Goal: Task Accomplishment & Management: Manage account settings

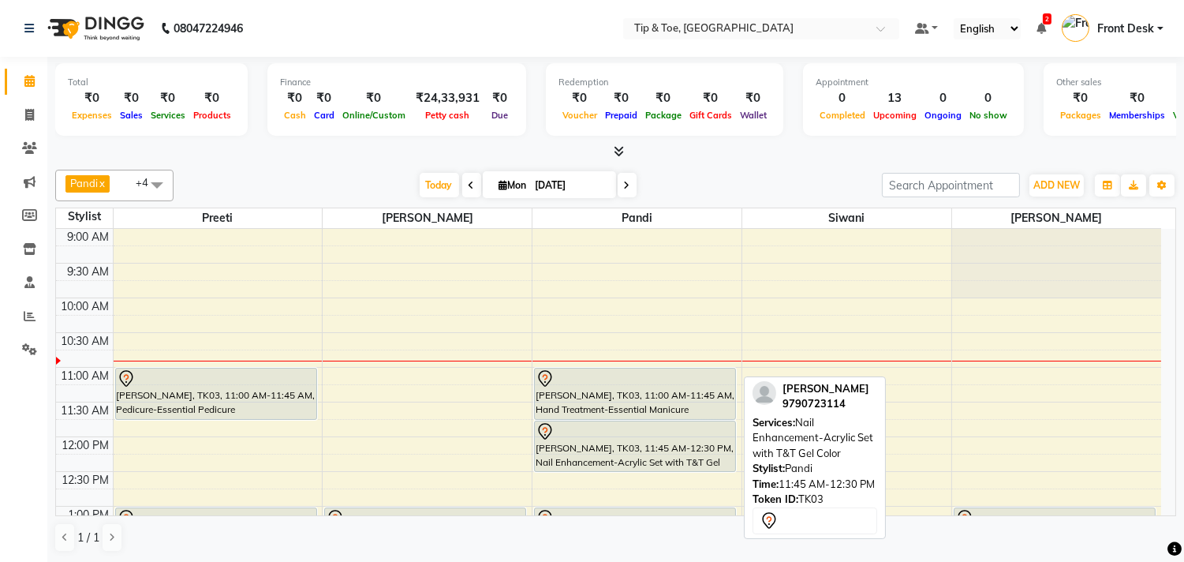
scroll to position [88, 0]
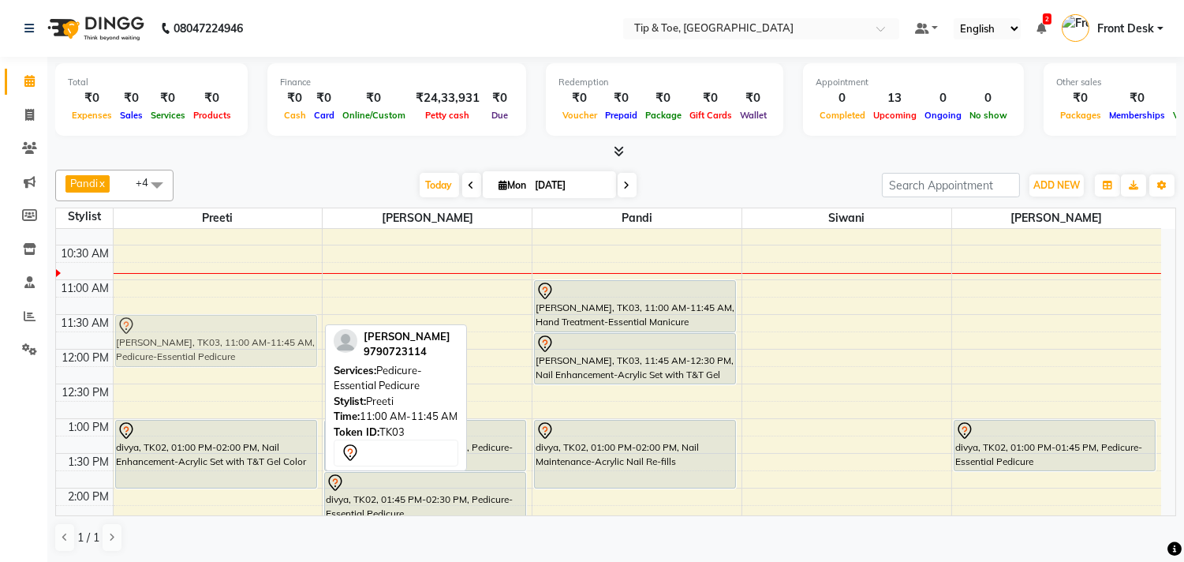
drag, startPoint x: 230, startPoint y: 300, endPoint x: 232, endPoint y: 342, distance: 42.6
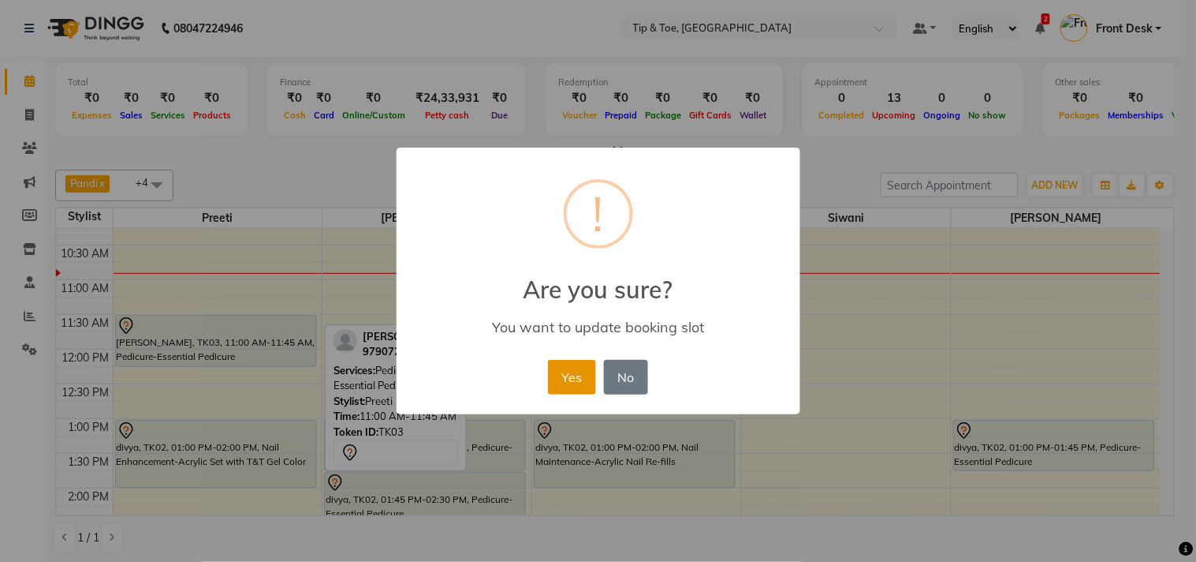
click at [584, 371] on button "Yes" at bounding box center [572, 377] width 48 height 35
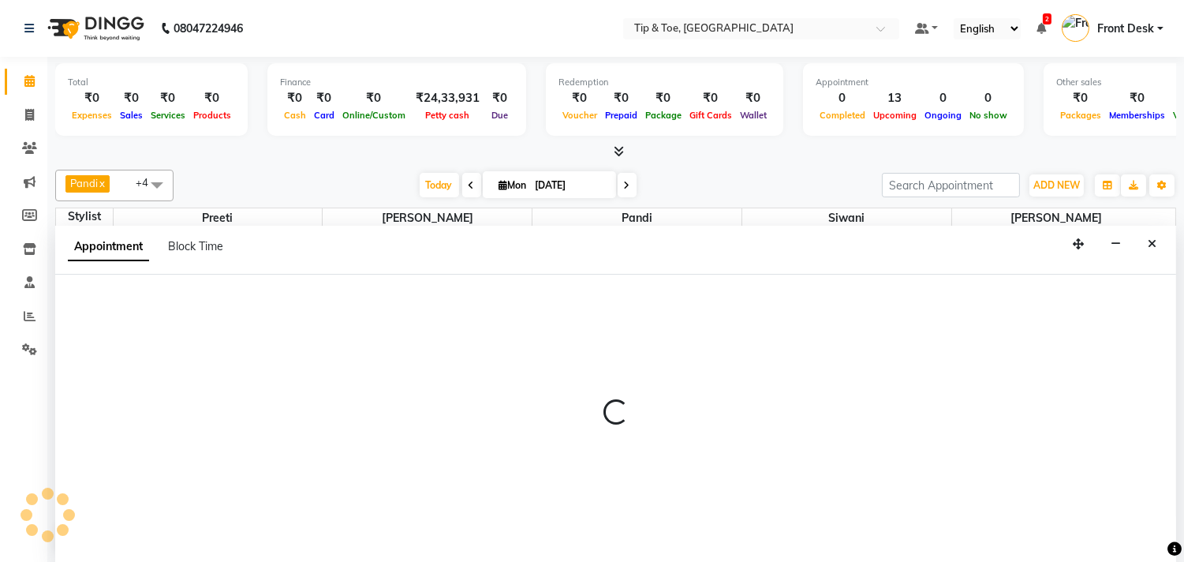
scroll to position [1, 0]
select select "39912"
select select "750"
select select "tentative"
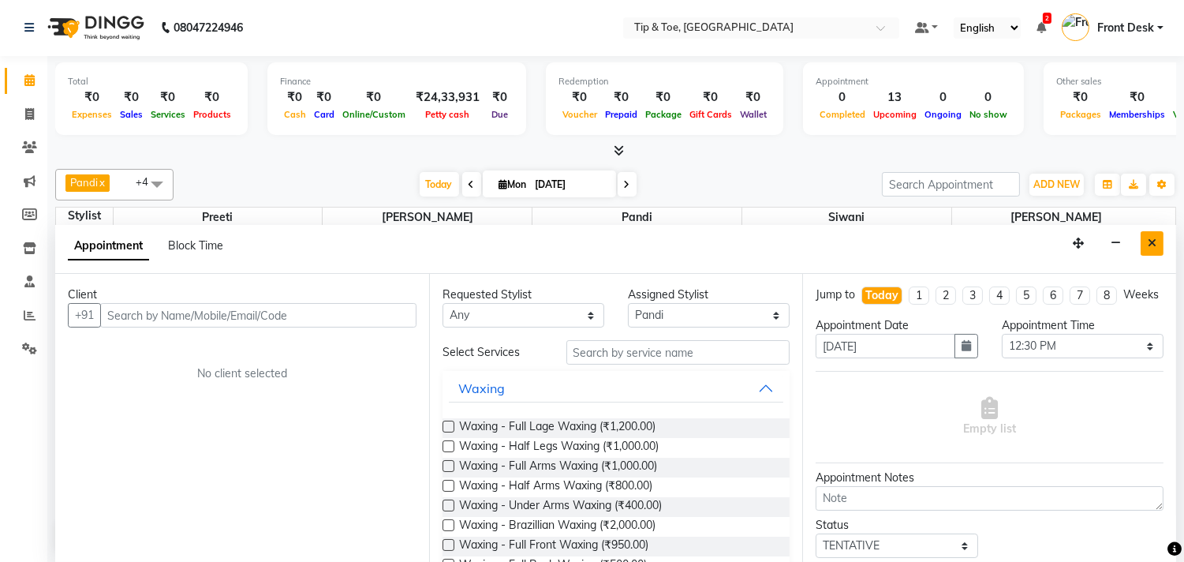
click at [1155, 247] on icon "Close" at bounding box center [1152, 242] width 9 height 11
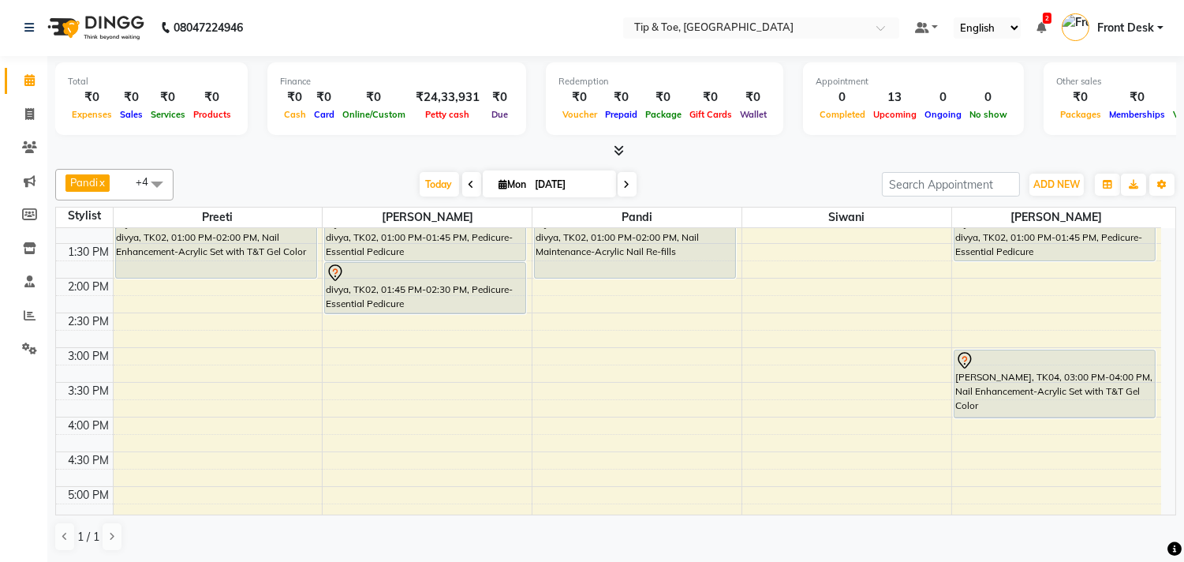
scroll to position [263, 0]
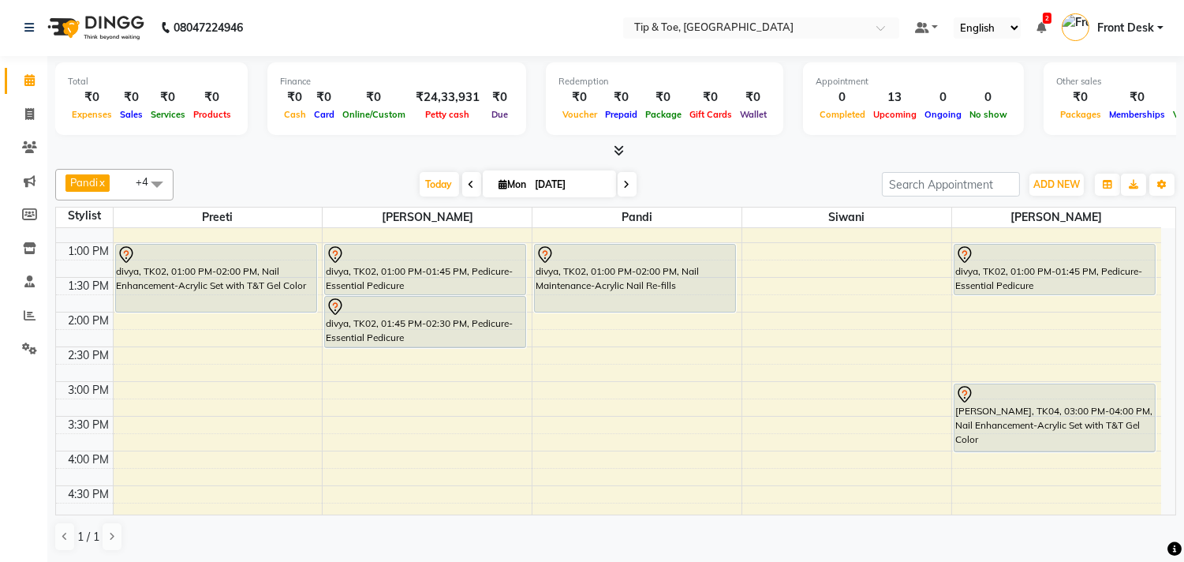
click at [155, 461] on div "9:00 AM 9:30 AM 10:00 AM 10:30 AM 11:00 AM 11:30 AM 12:00 PM 12:30 PM 1:00 PM 1…" at bounding box center [608, 450] width 1105 height 971
select select "39915"
select select "tentative"
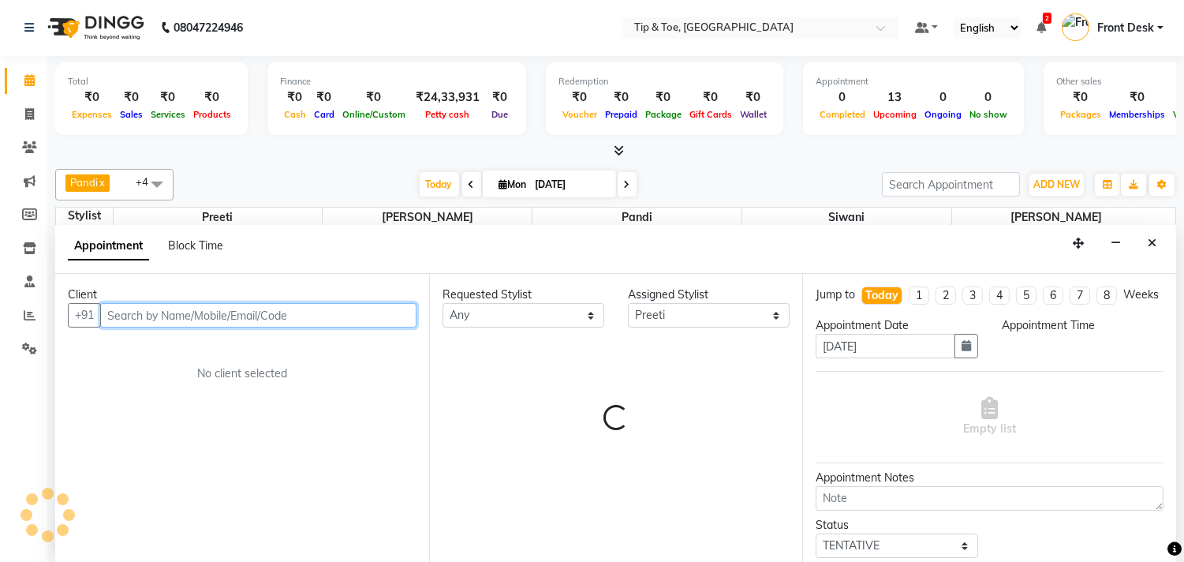
select select "960"
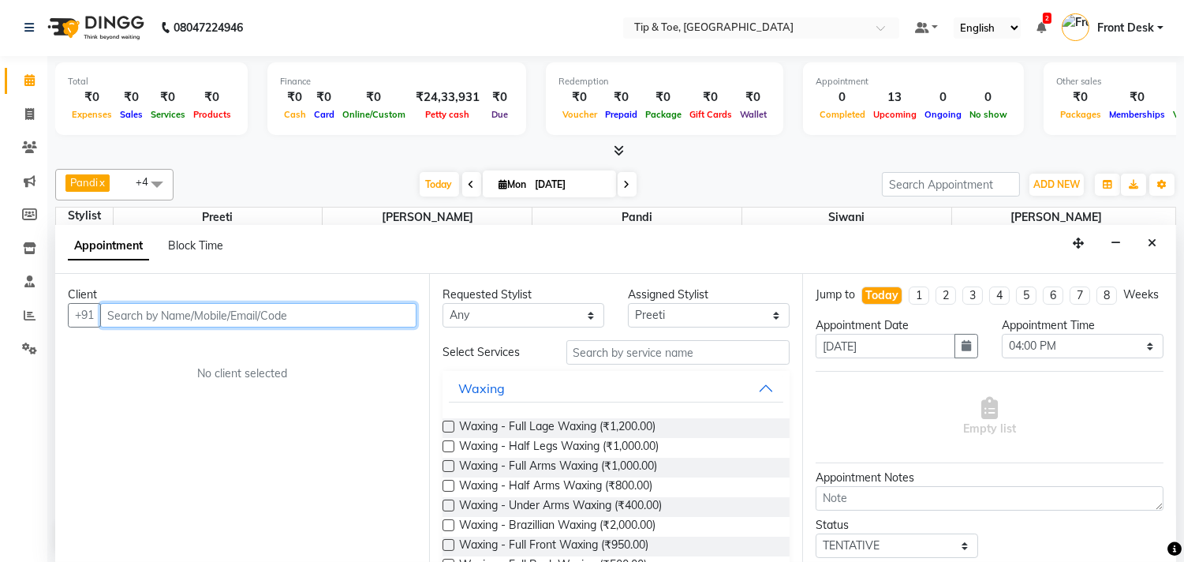
click at [186, 318] on input "text" at bounding box center [258, 315] width 316 height 24
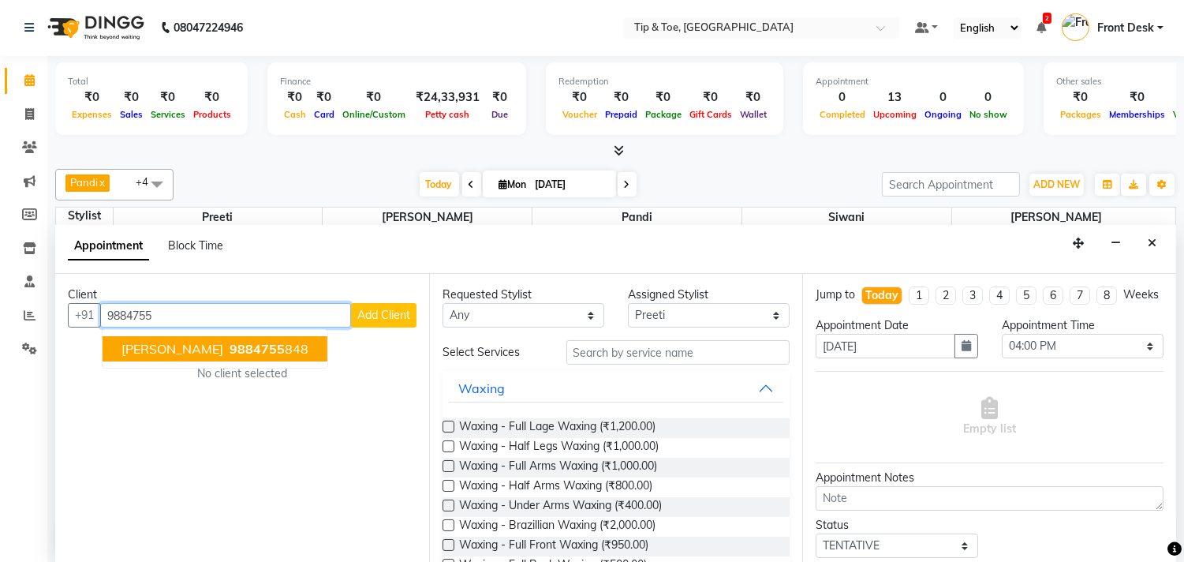
click at [205, 349] on span "[PERSON_NAME]" at bounding box center [172, 349] width 102 height 16
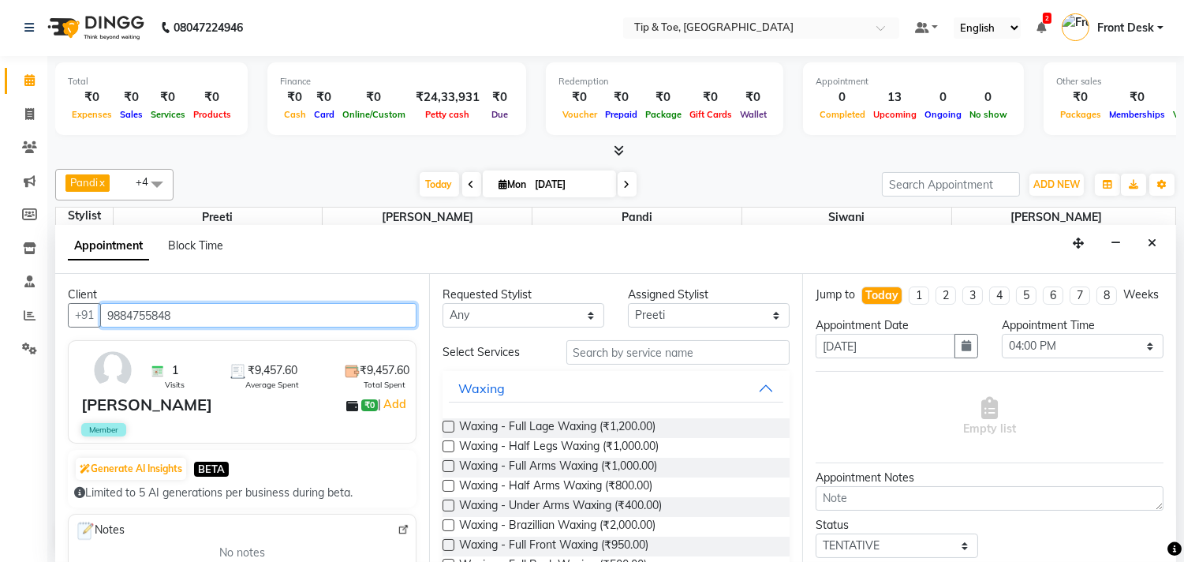
type input "9884755848"
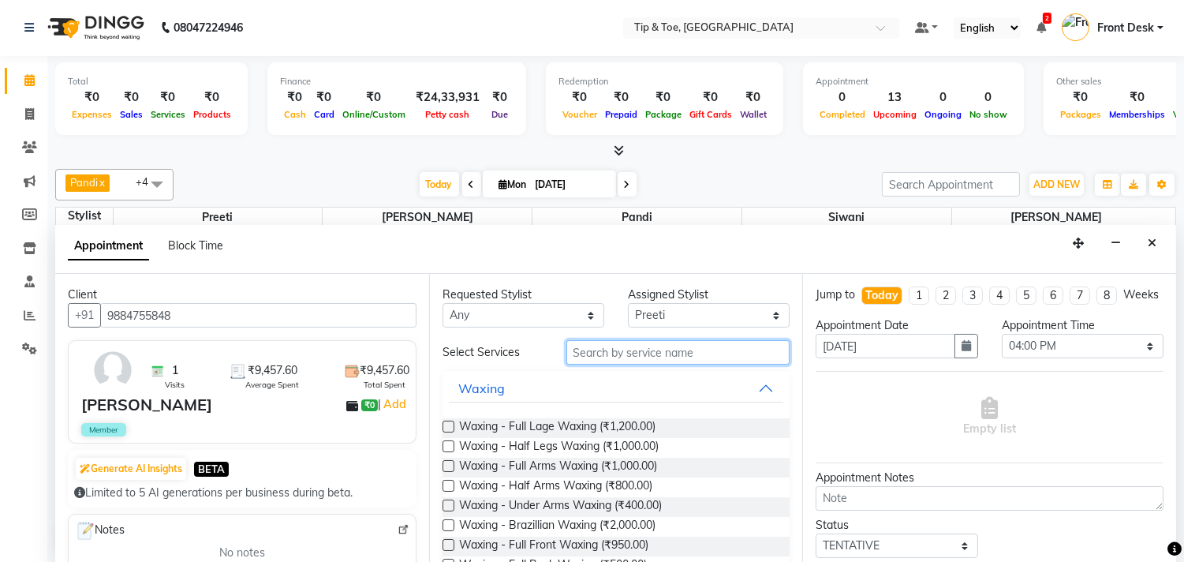
click at [585, 357] on input "text" at bounding box center [678, 352] width 224 height 24
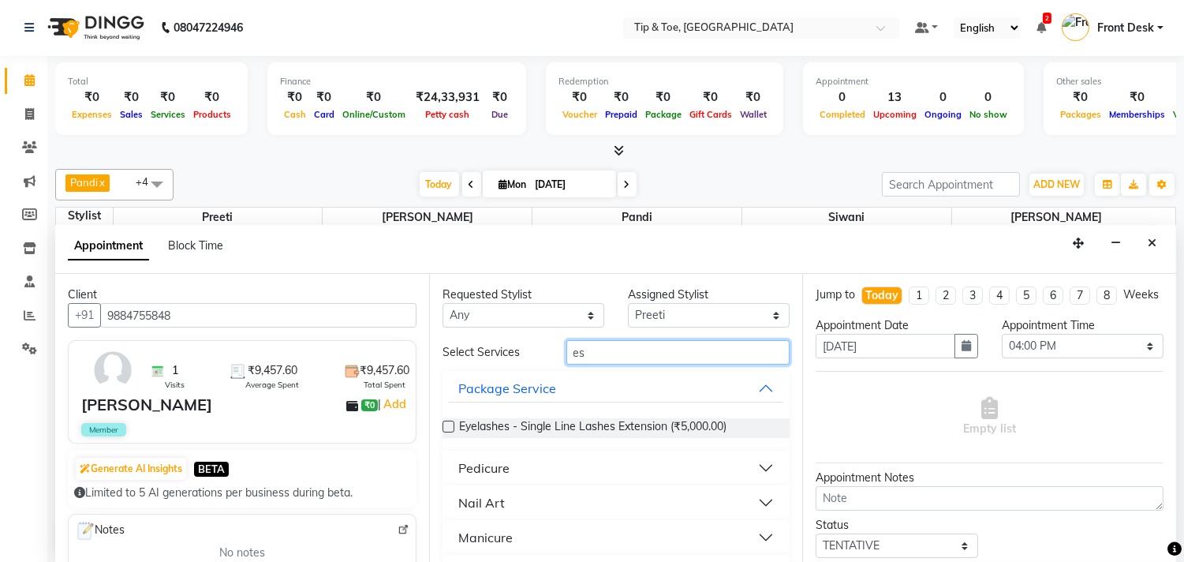
type input "e"
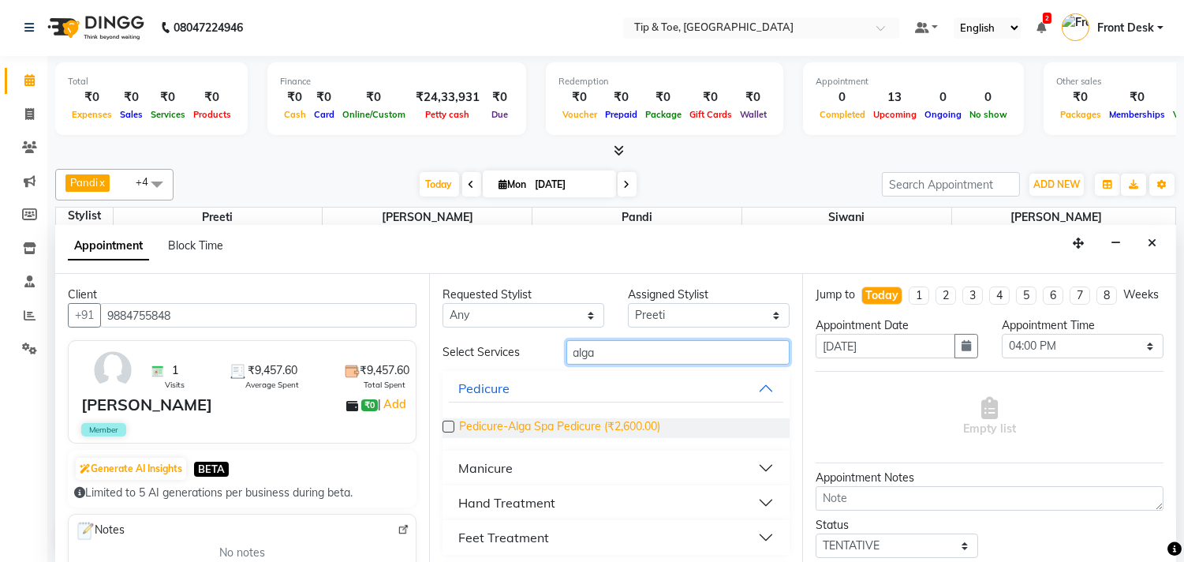
type input "alga"
click at [587, 430] on span "Pedicure-Alga Spa Pedicure (₹2,600.00)" at bounding box center [559, 428] width 201 height 20
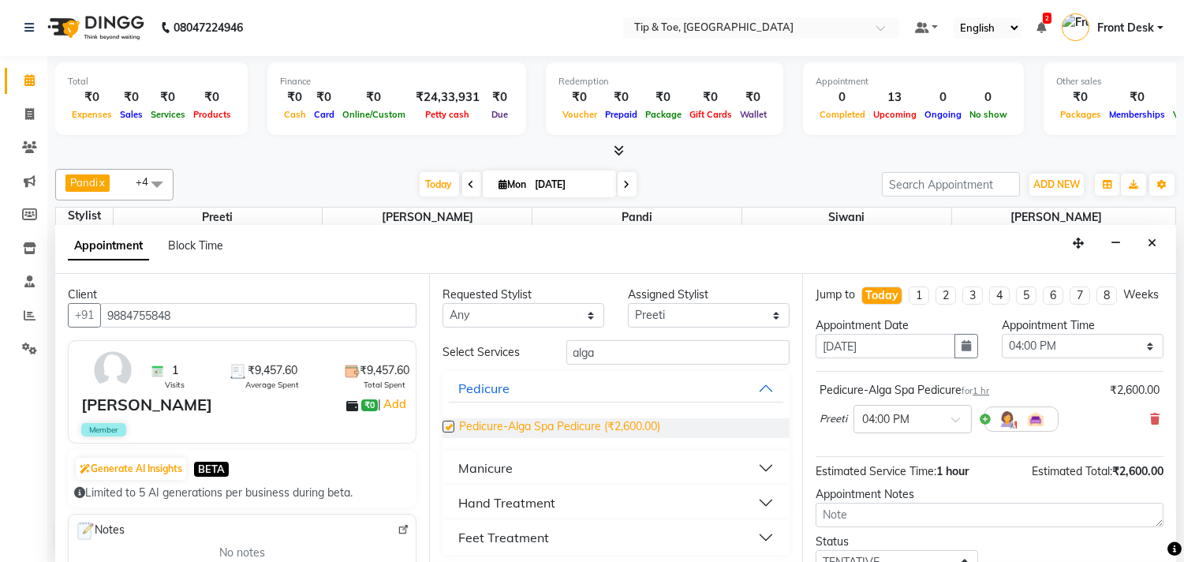
checkbox input "false"
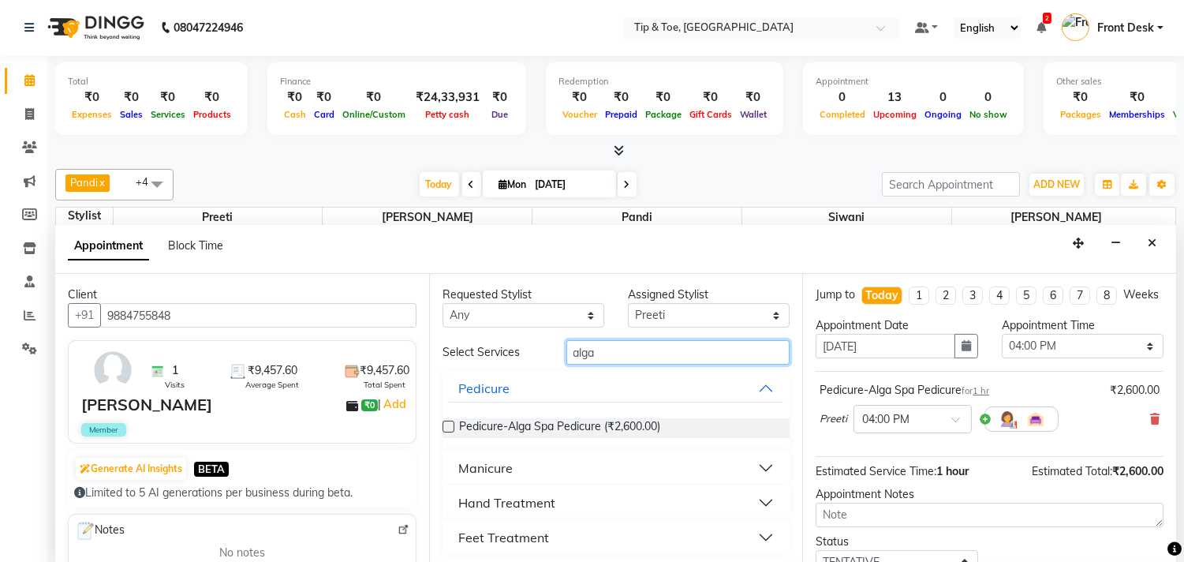
click at [657, 353] on input "alga" at bounding box center [678, 352] width 224 height 24
type input "a"
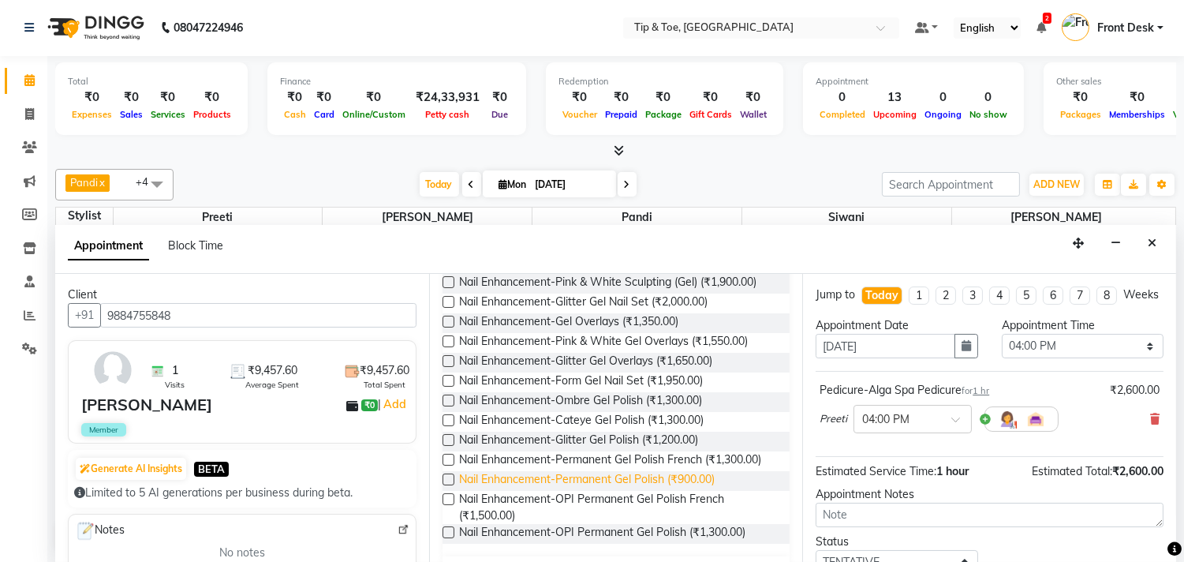
type input "gel"
click at [665, 491] on span "Nail Enhancement-Permanent Gel Polish (₹900.00)" at bounding box center [587, 481] width 256 height 20
checkbox input "false"
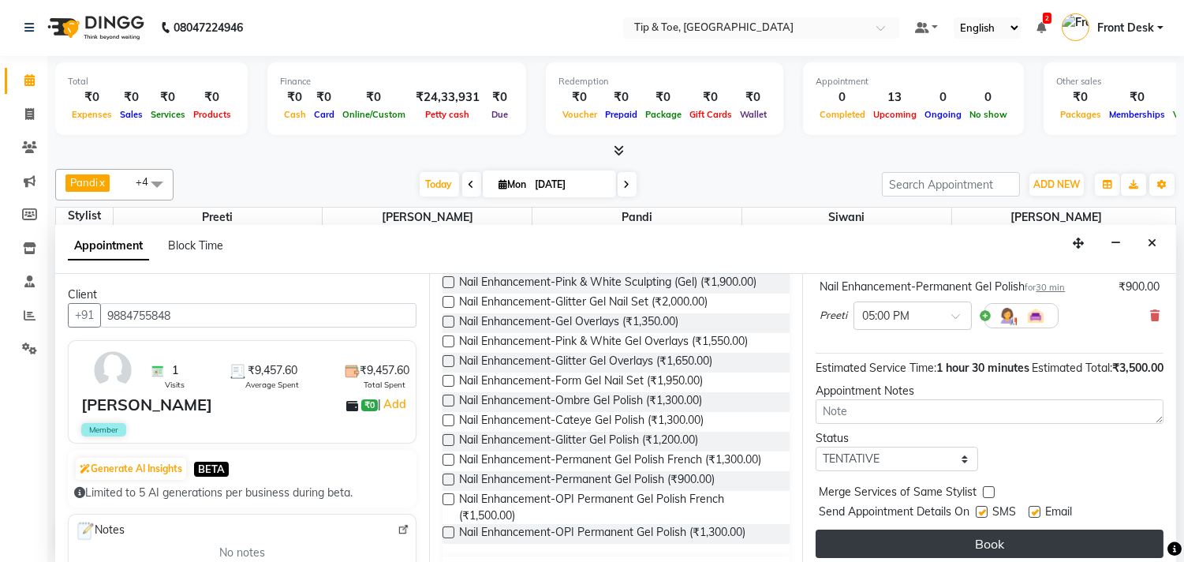
scroll to position [215, 0]
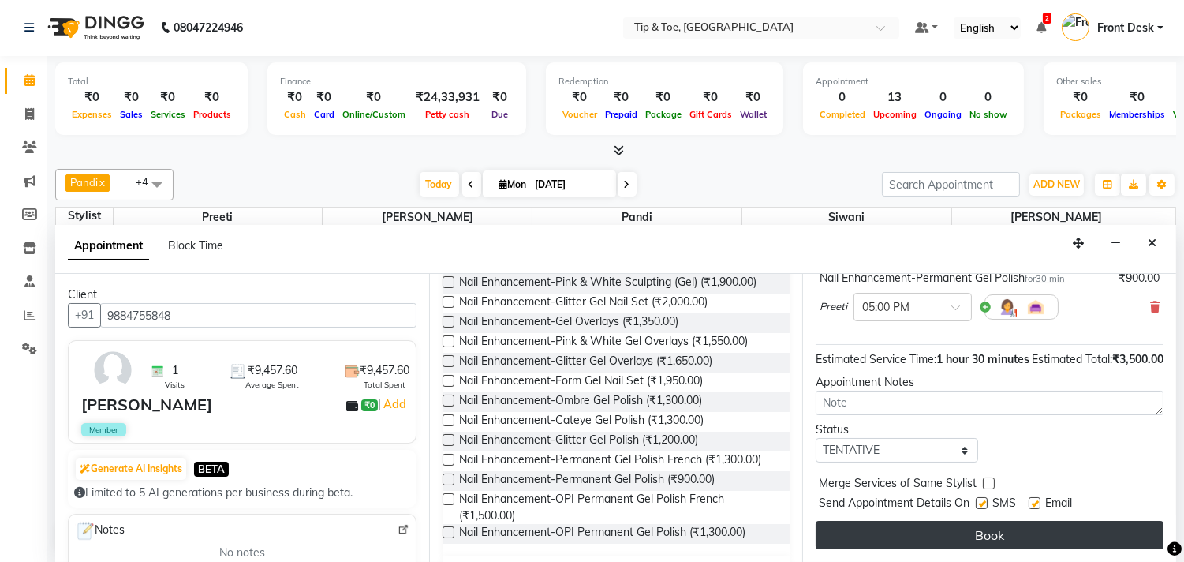
click at [1003, 532] on button "Book" at bounding box center [990, 535] width 348 height 28
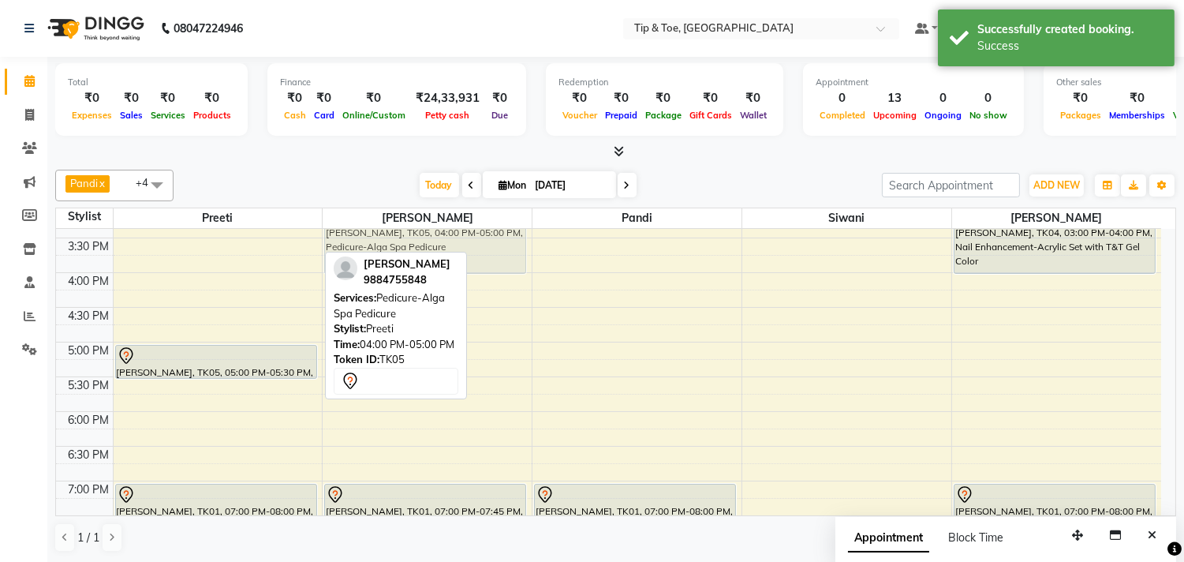
scroll to position [419, 0]
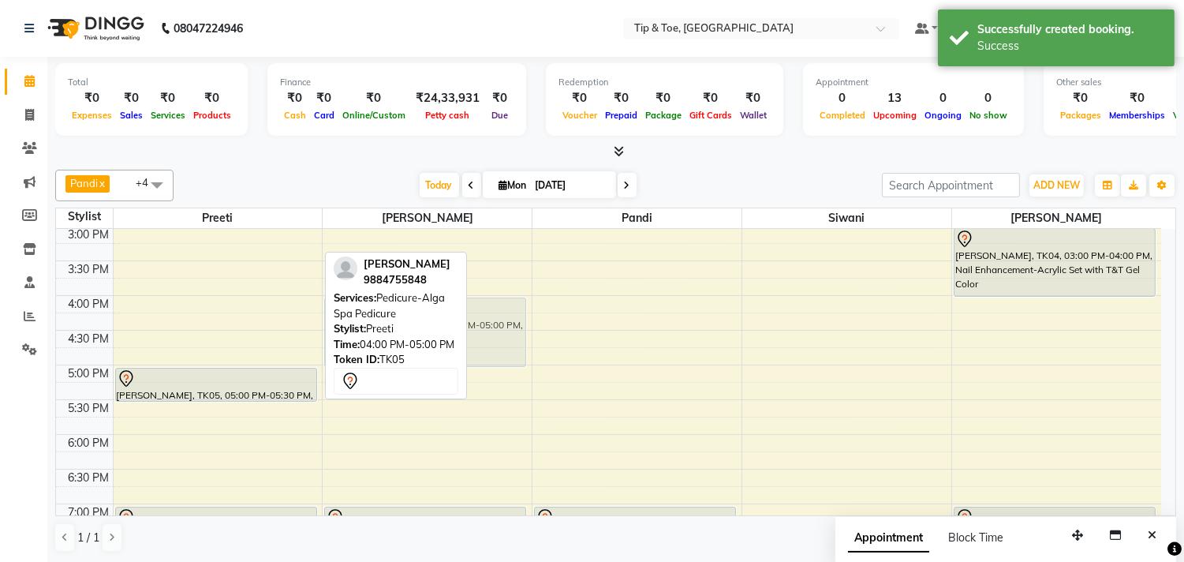
drag, startPoint x: 203, startPoint y: 238, endPoint x: 385, endPoint y: 345, distance: 211.0
click at [385, 345] on div "Pandi x Raj x Siwani x Rebecca x Preeti x +4 Select All Preeti Raj Pandi Siwani…" at bounding box center [615, 360] width 1121 height 395
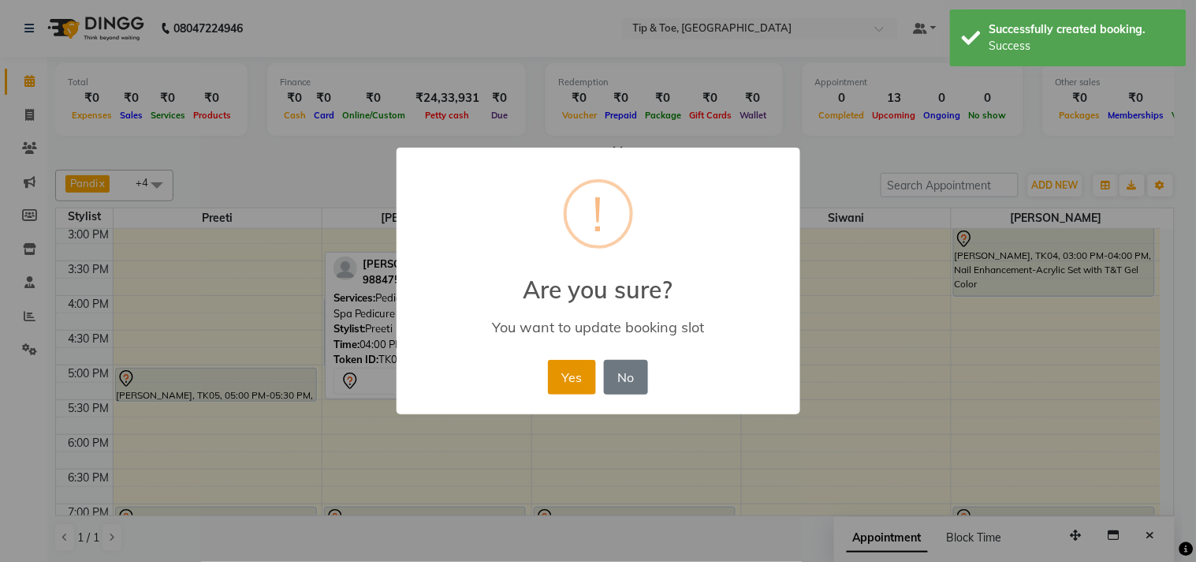
click at [553, 371] on button "Yes" at bounding box center [572, 377] width 48 height 35
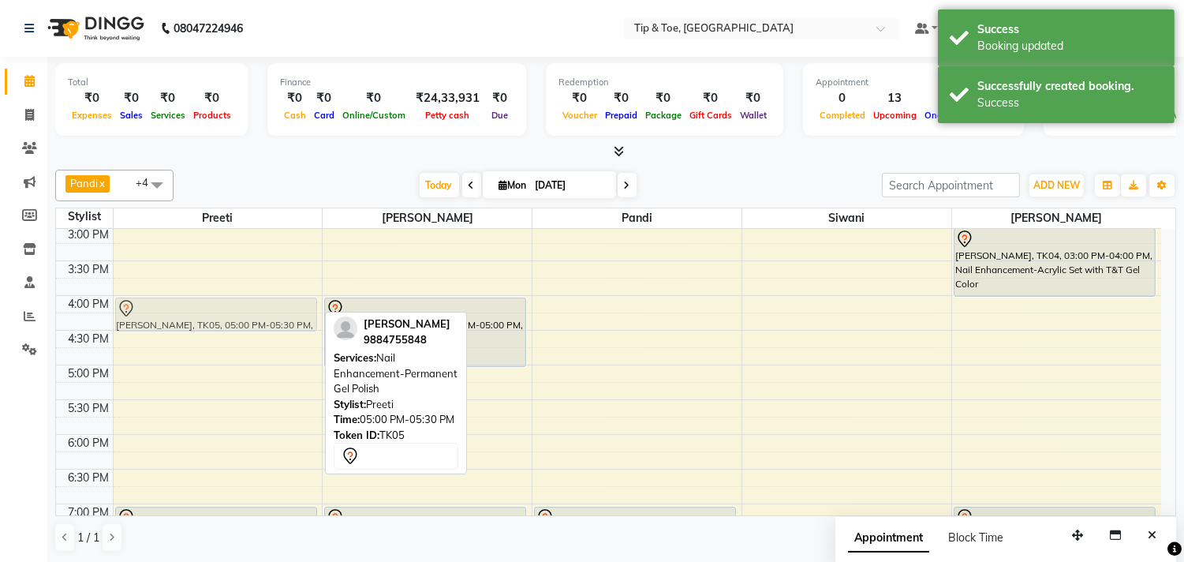
drag, startPoint x: 201, startPoint y: 387, endPoint x: 215, endPoint y: 319, distance: 69.3
click at [215, 319] on div "Susmita, TK03, 11:30 AM-12:15 PM, Pedicure-Essential Pedicure divya, TK02, 01:0…" at bounding box center [218, 295] width 209 height 971
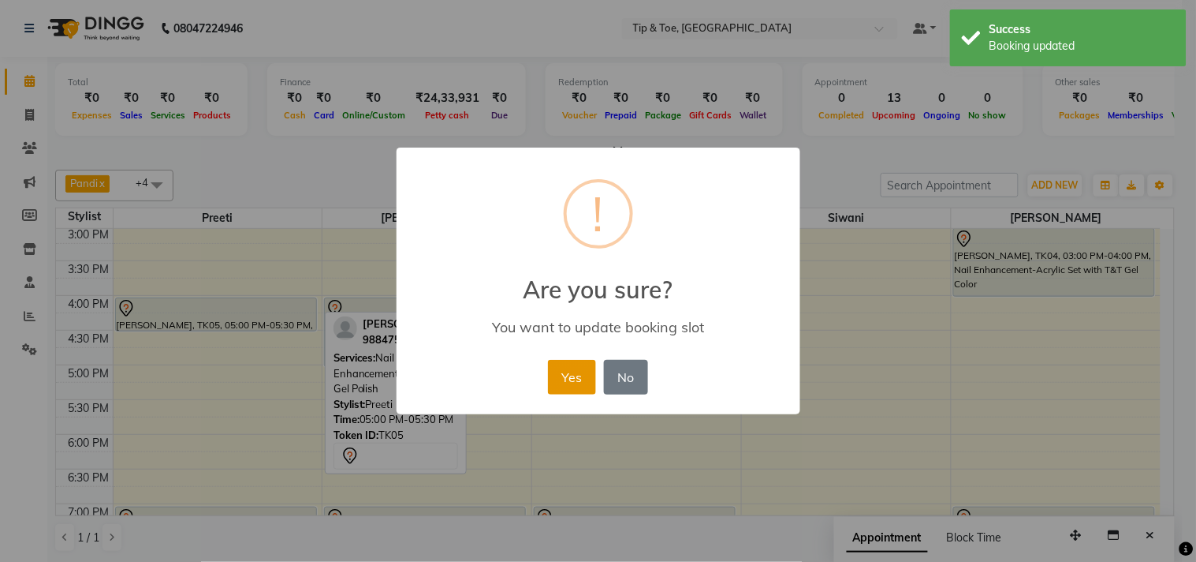
click at [558, 375] on button "Yes" at bounding box center [572, 377] width 48 height 35
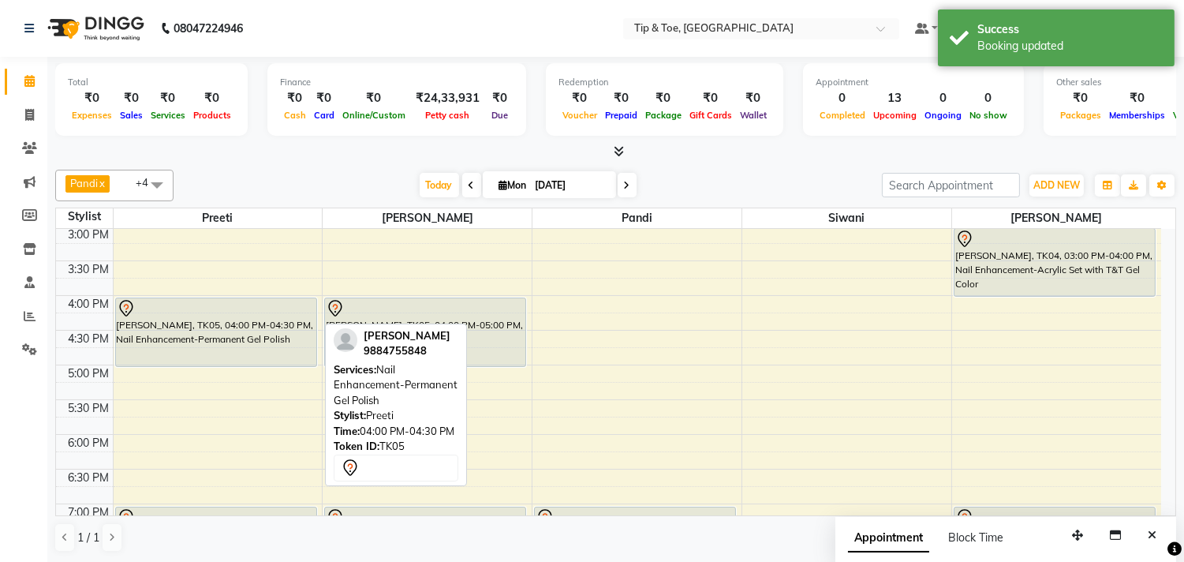
drag, startPoint x: 227, startPoint y: 329, endPoint x: 230, endPoint y: 357, distance: 27.7
click at [230, 357] on div "Susmita, TK03, 11:30 AM-12:15 PM, Pedicure-Essential Pedicure divya, TK02, 01:0…" at bounding box center [218, 295] width 209 height 971
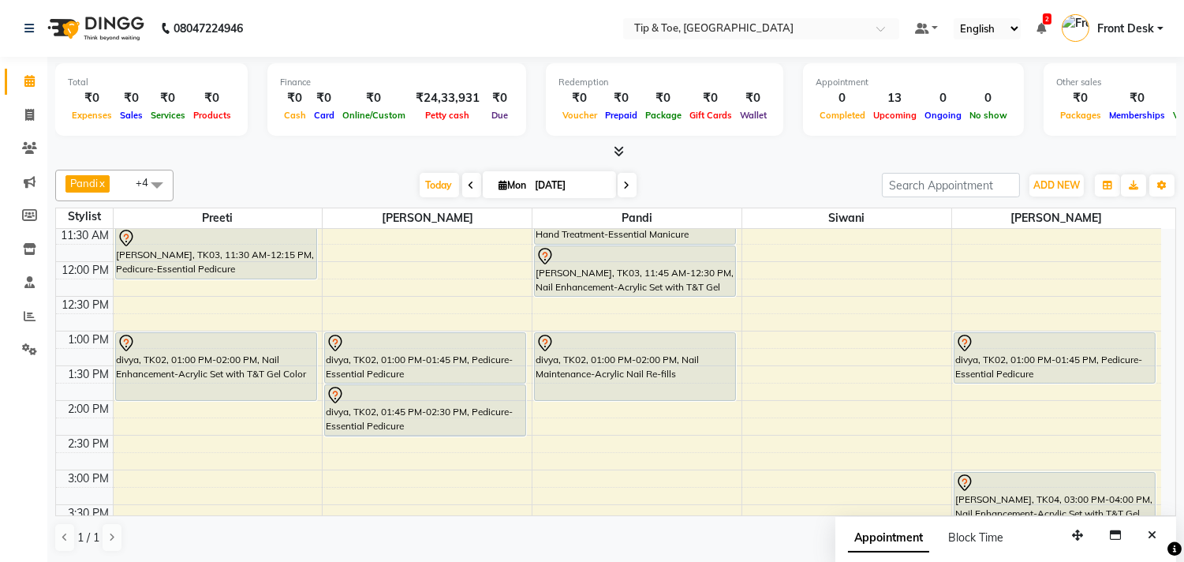
scroll to position [263, 0]
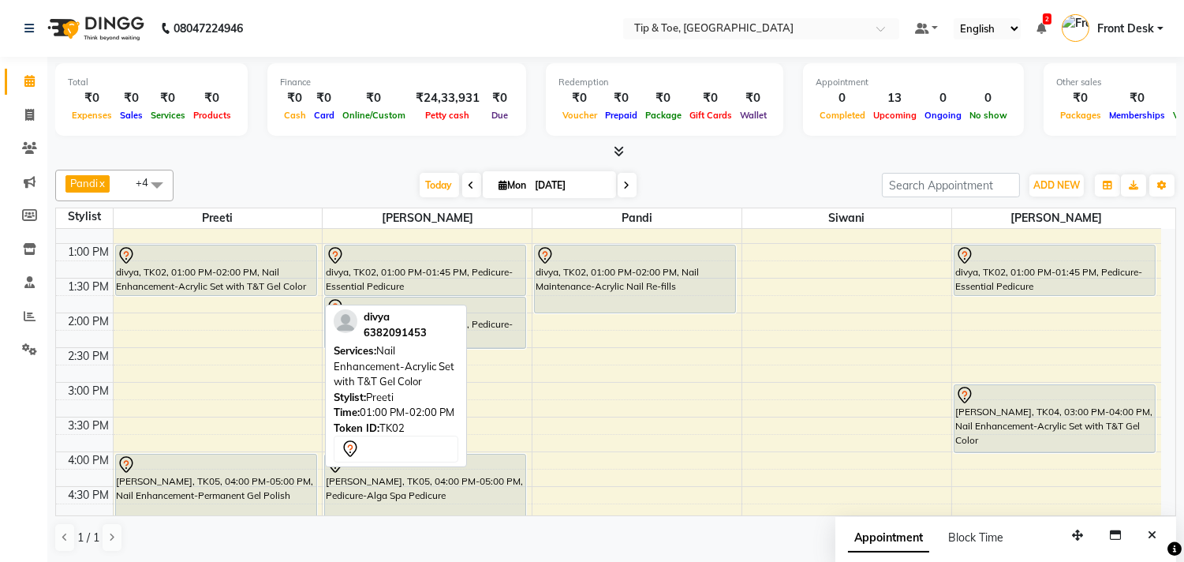
drag, startPoint x: 229, startPoint y: 312, endPoint x: 232, endPoint y: 296, distance: 16.1
click at [232, 296] on div "Susmita, TK03, 11:30 AM-12:15 PM, Pedicure-Essential Pedicure divya, TK02, 01:0…" at bounding box center [218, 451] width 209 height 971
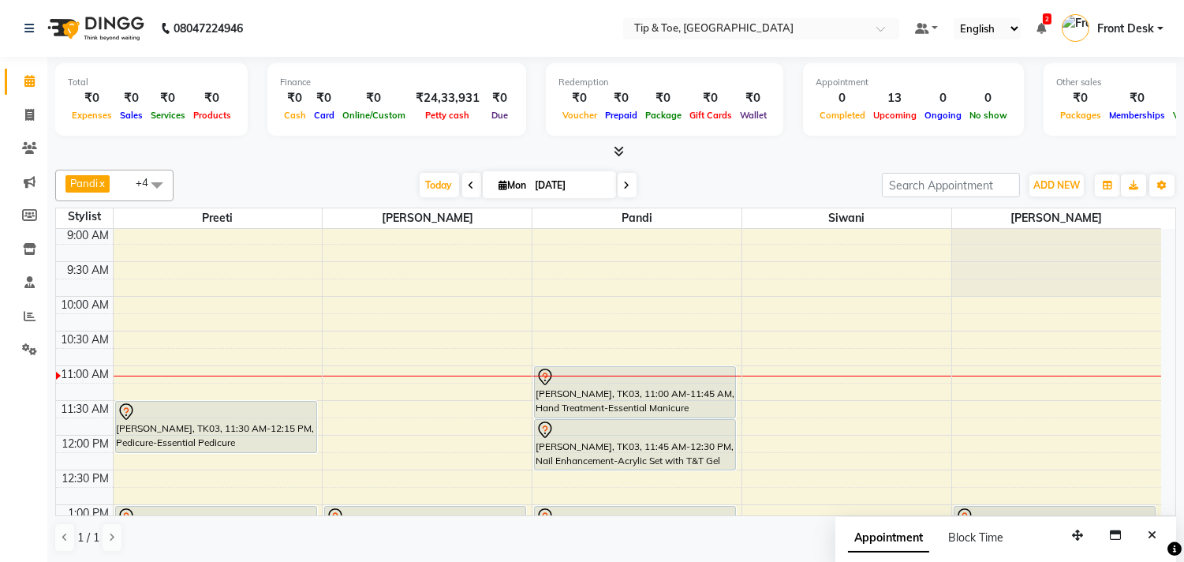
scroll to position [0, 0]
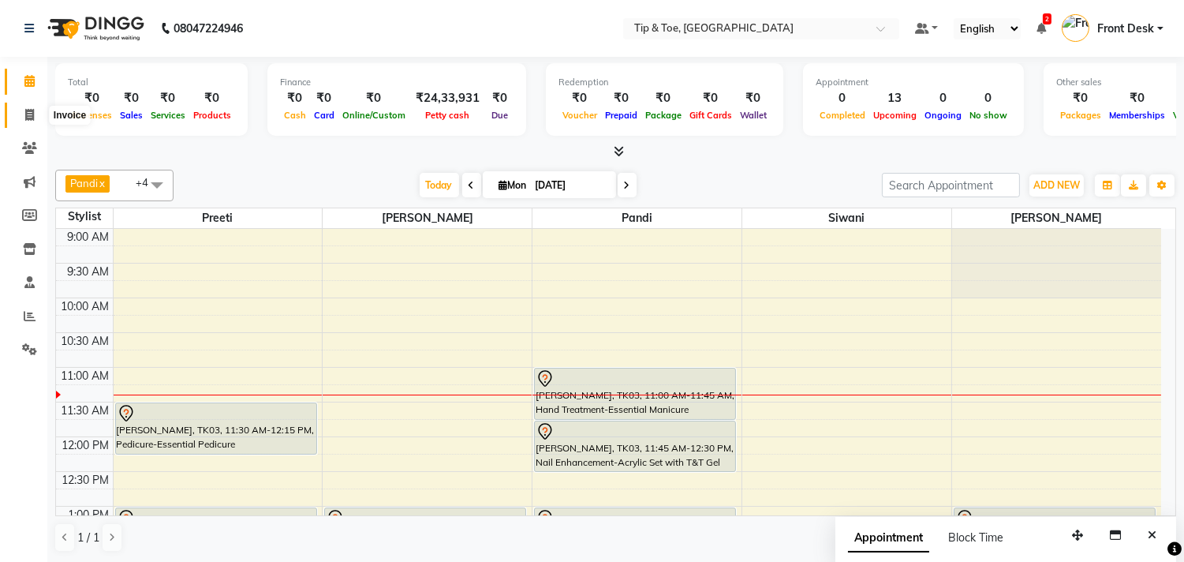
click at [21, 112] on span at bounding box center [30, 115] width 28 height 18
select select "service"
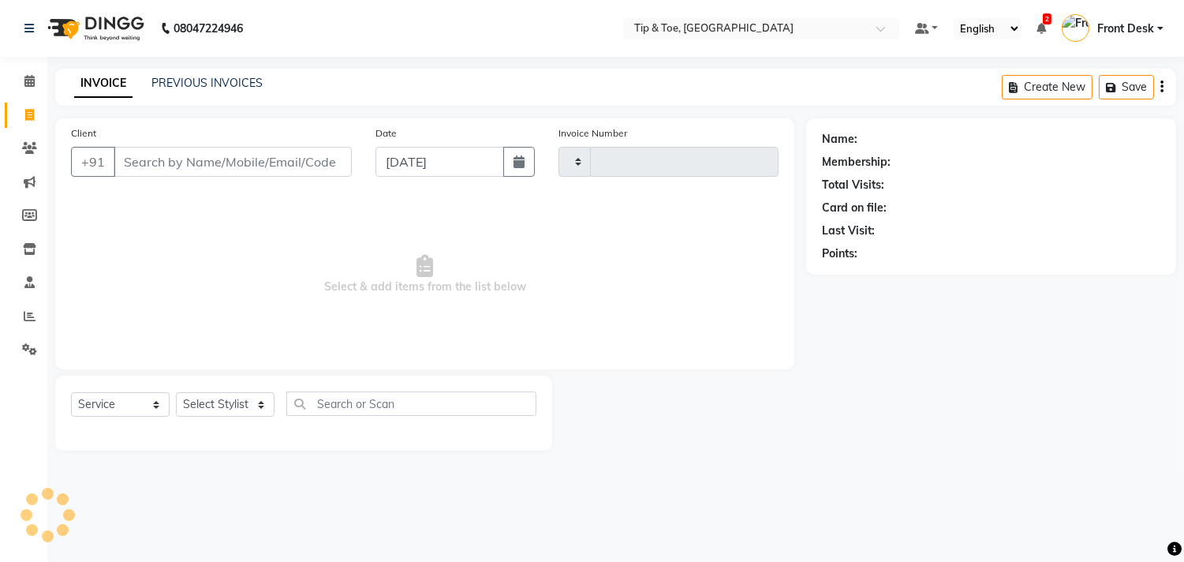
type input "1110"
select select "5770"
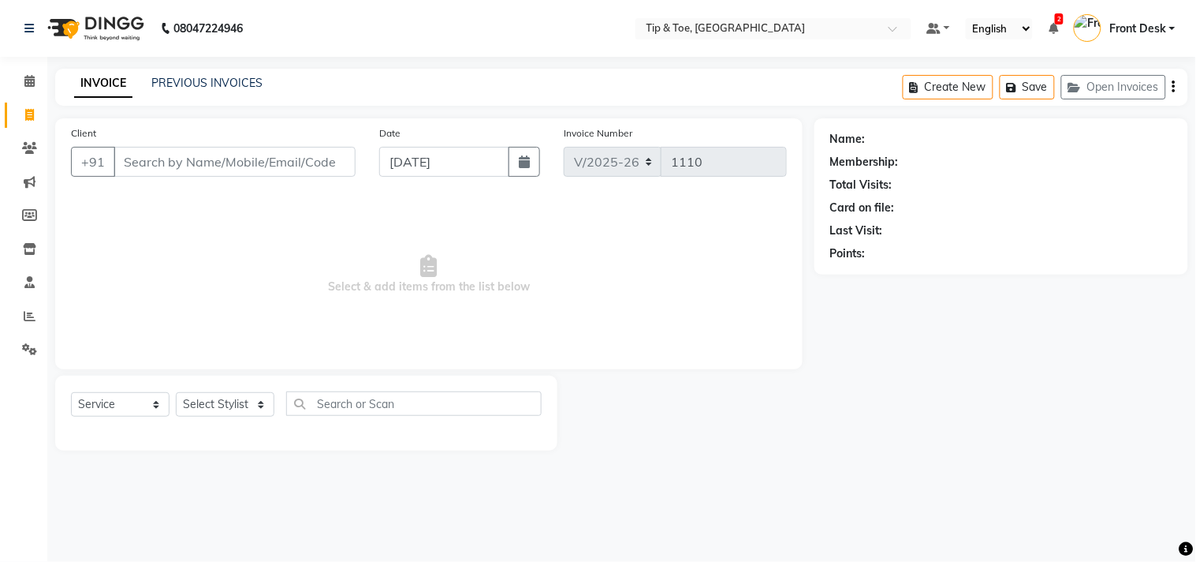
click at [190, 89] on div "PREVIOUS INVOICES" at bounding box center [206, 83] width 111 height 17
click at [217, 84] on link "PREVIOUS INVOICES" at bounding box center [206, 83] width 111 height 14
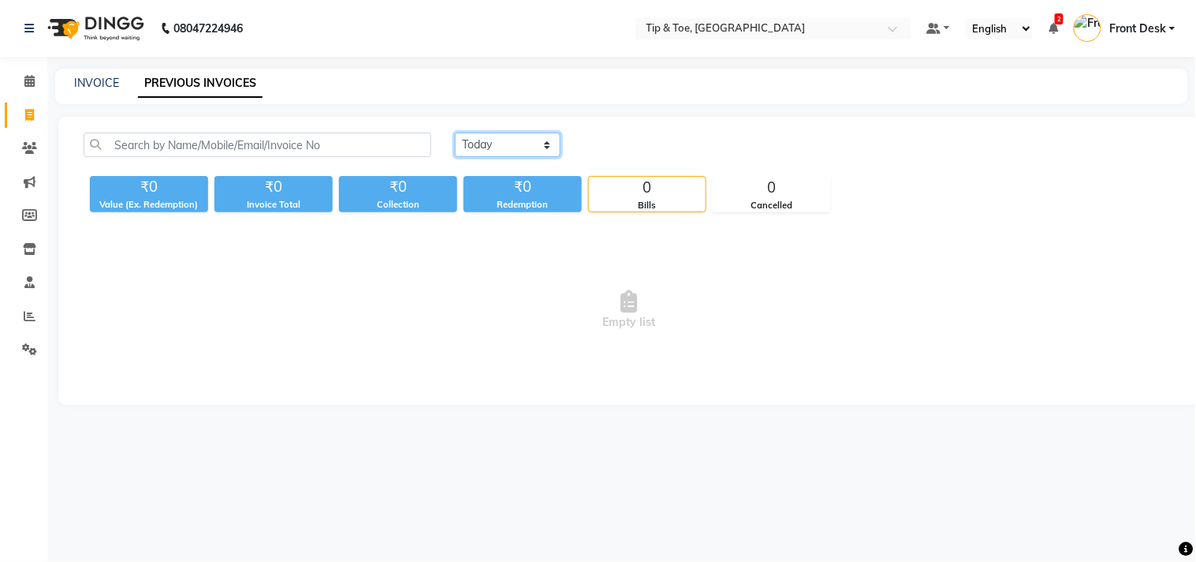
click at [502, 148] on select "Today Yesterday Custom Range" at bounding box center [508, 145] width 106 height 24
select select "range"
click at [455, 133] on select "Today Yesterday Custom Range" at bounding box center [508, 145] width 106 height 24
click at [616, 148] on input "[DATE]" at bounding box center [636, 145] width 110 height 22
select select "9"
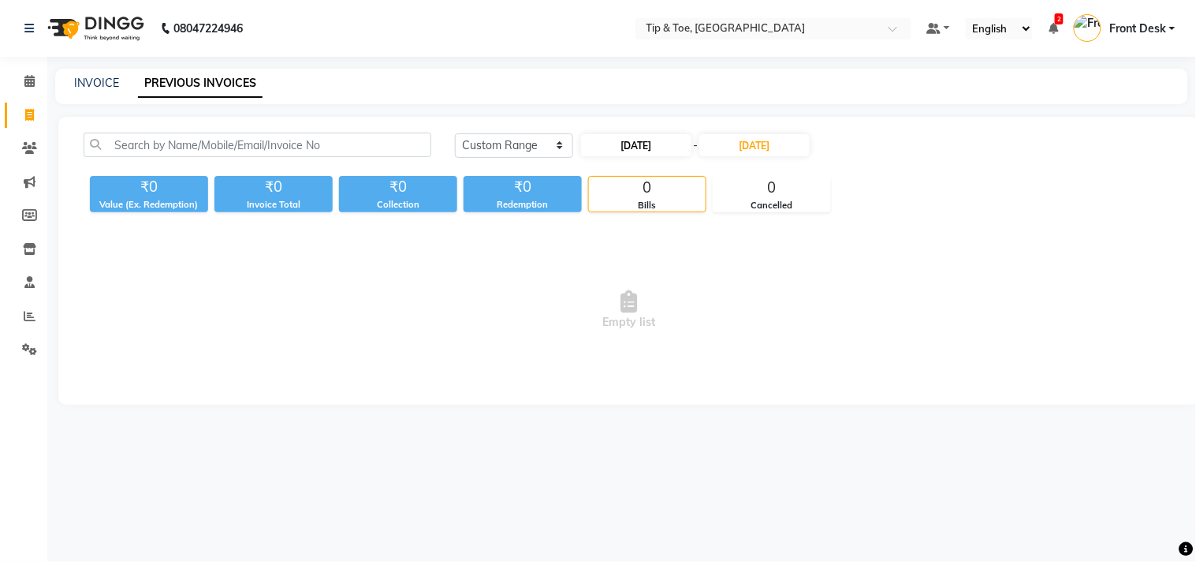
select select "2025"
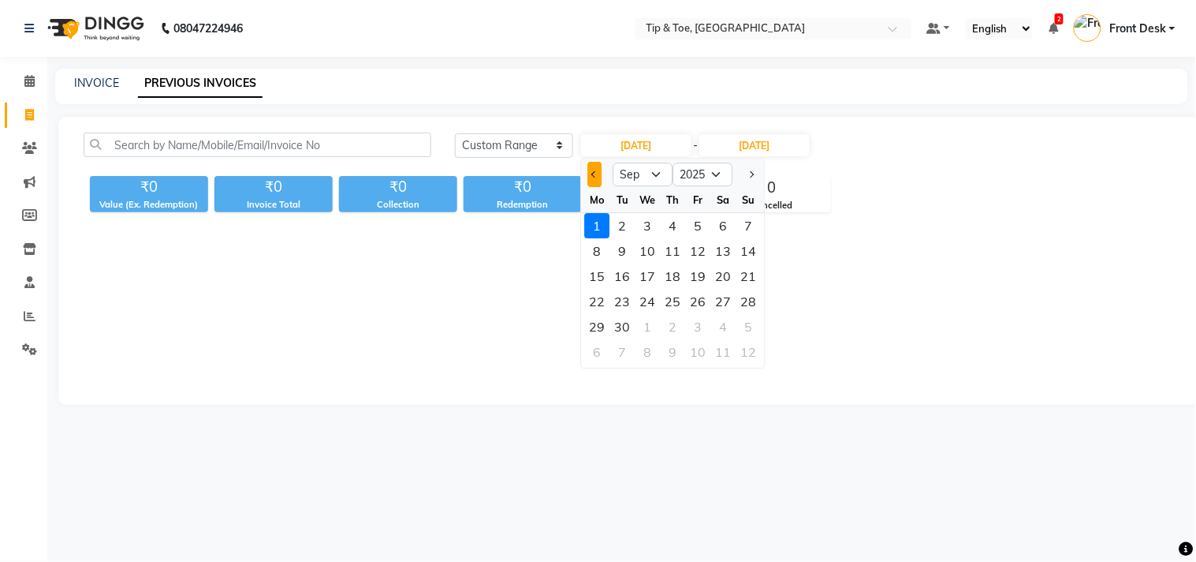
click at [593, 176] on button "Previous month" at bounding box center [594, 174] width 13 height 25
select select "8"
click at [695, 226] on div "1" at bounding box center [698, 225] width 25 height 25
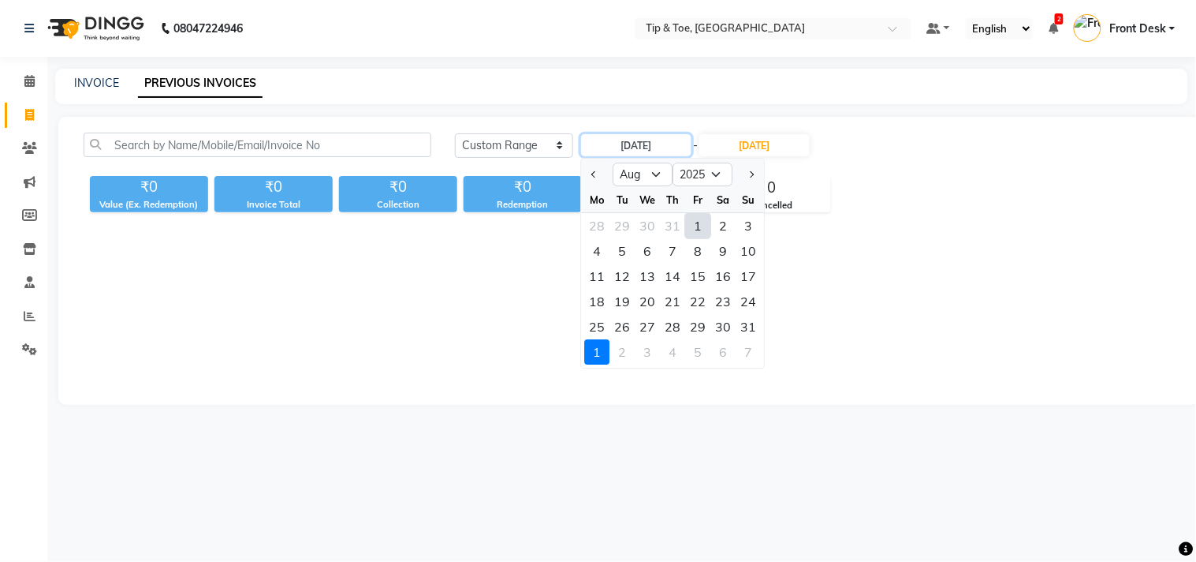
type input "01-08-2025"
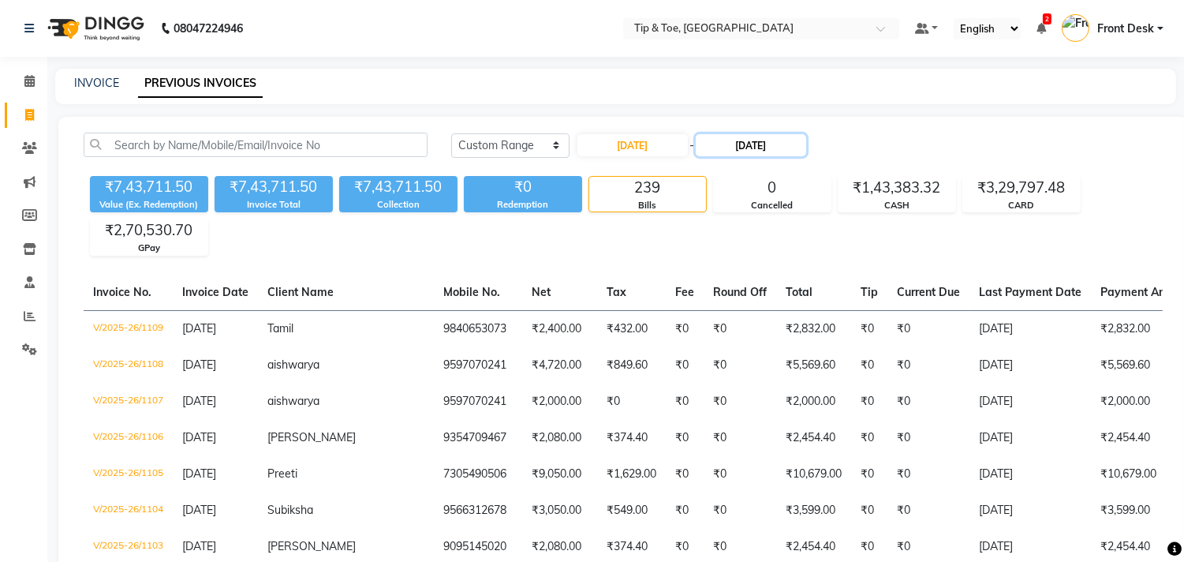
click at [735, 144] on input "[DATE]" at bounding box center [751, 145] width 110 height 22
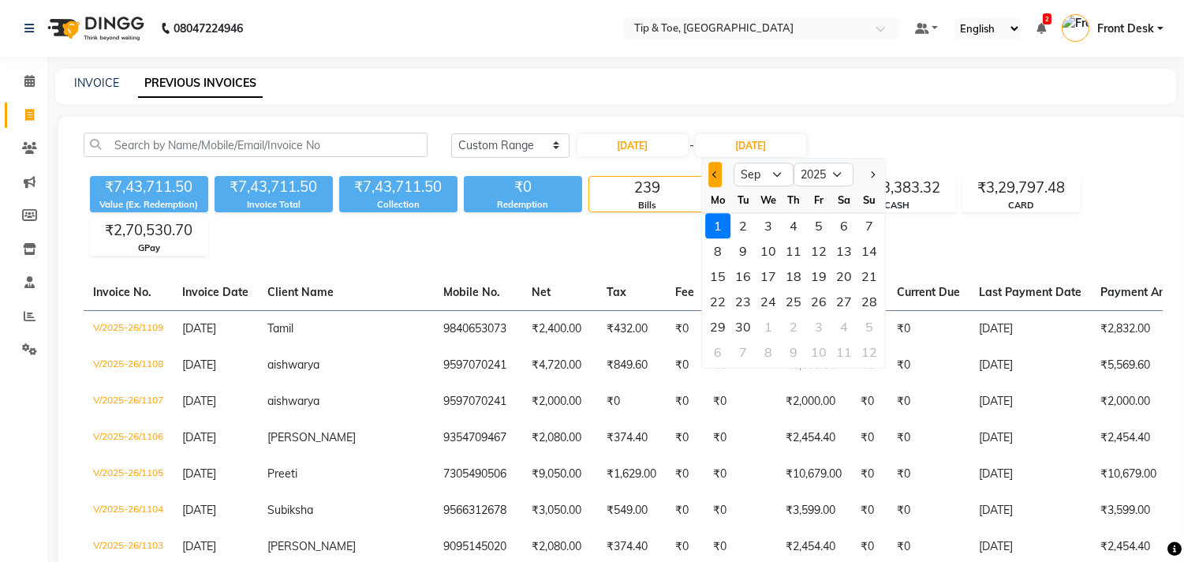
click at [711, 170] on button "Previous month" at bounding box center [714, 174] width 13 height 25
select select "8"
click at [819, 225] on div "1" at bounding box center [818, 225] width 25 height 25
type input "[DATE]"
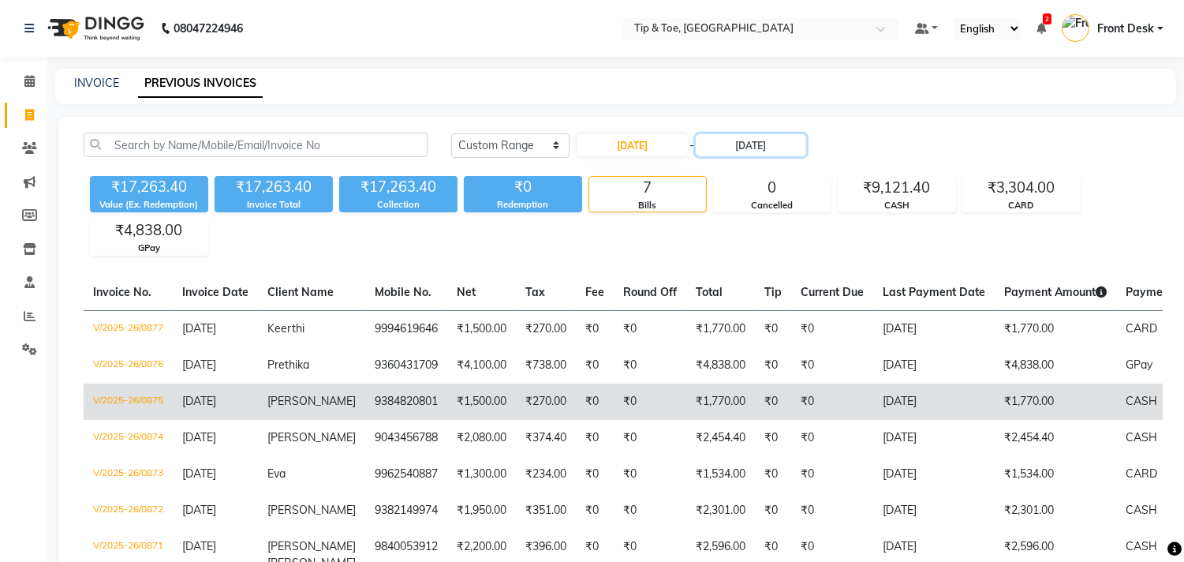
scroll to position [99, 0]
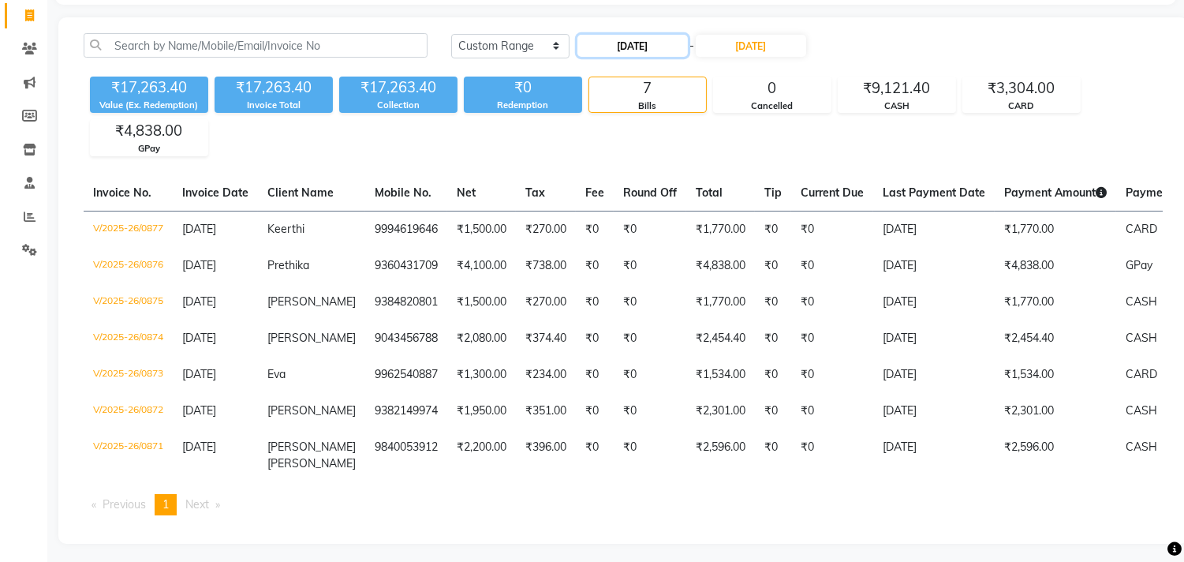
click at [610, 48] on input "[DATE]" at bounding box center [632, 46] width 110 height 22
select select "8"
select select "2025"
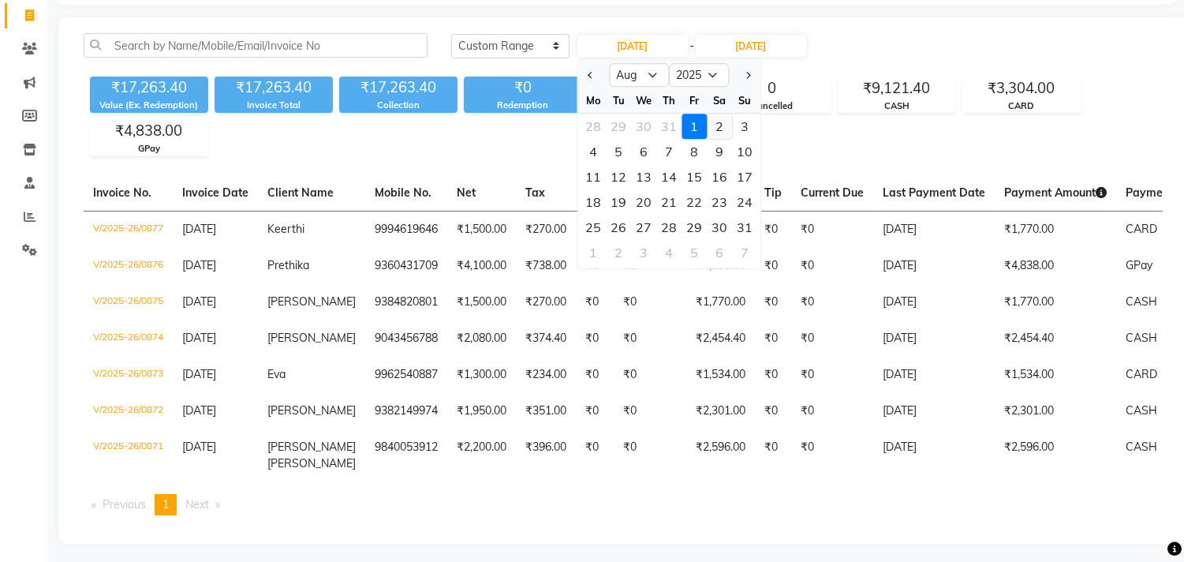
click at [719, 123] on div "2" at bounding box center [719, 126] width 25 height 25
type input "02-08-2025"
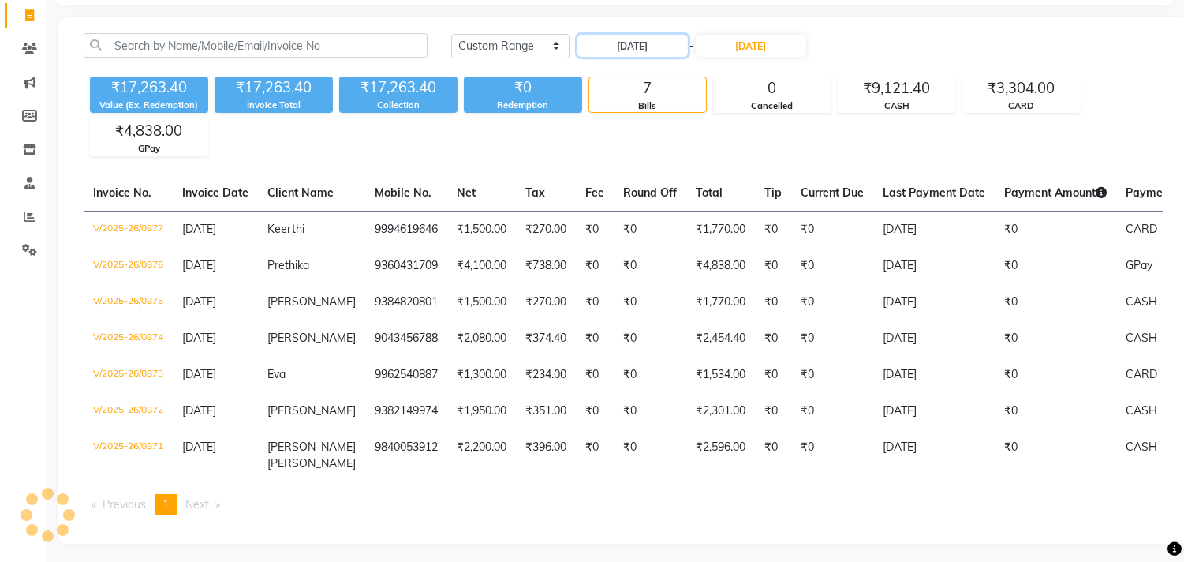
scroll to position [0, 0]
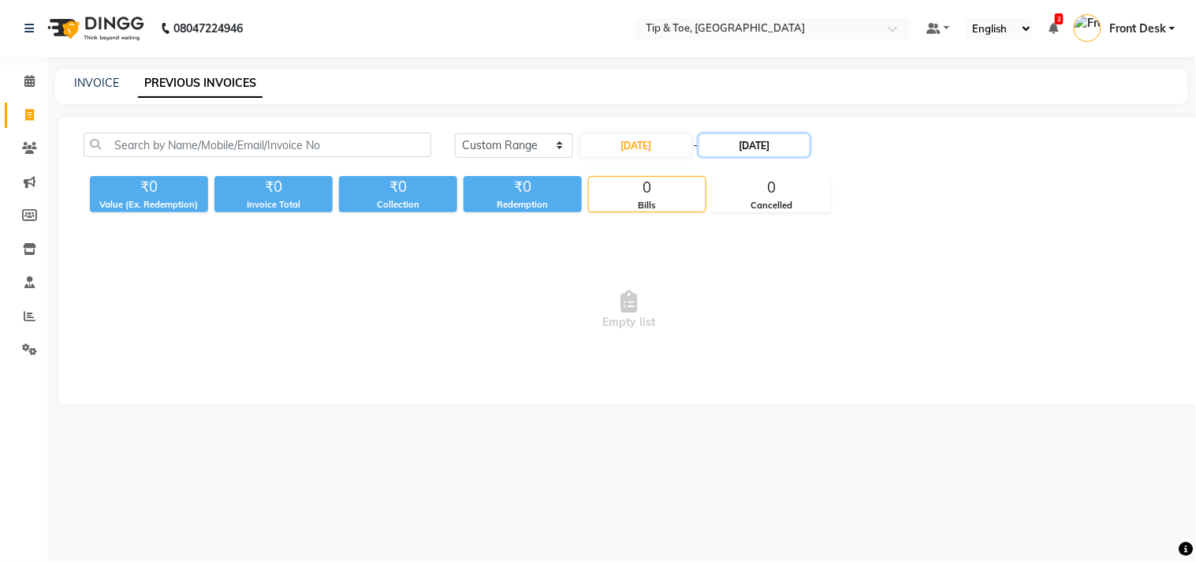
click at [745, 150] on input "[DATE]" at bounding box center [755, 145] width 110 height 22
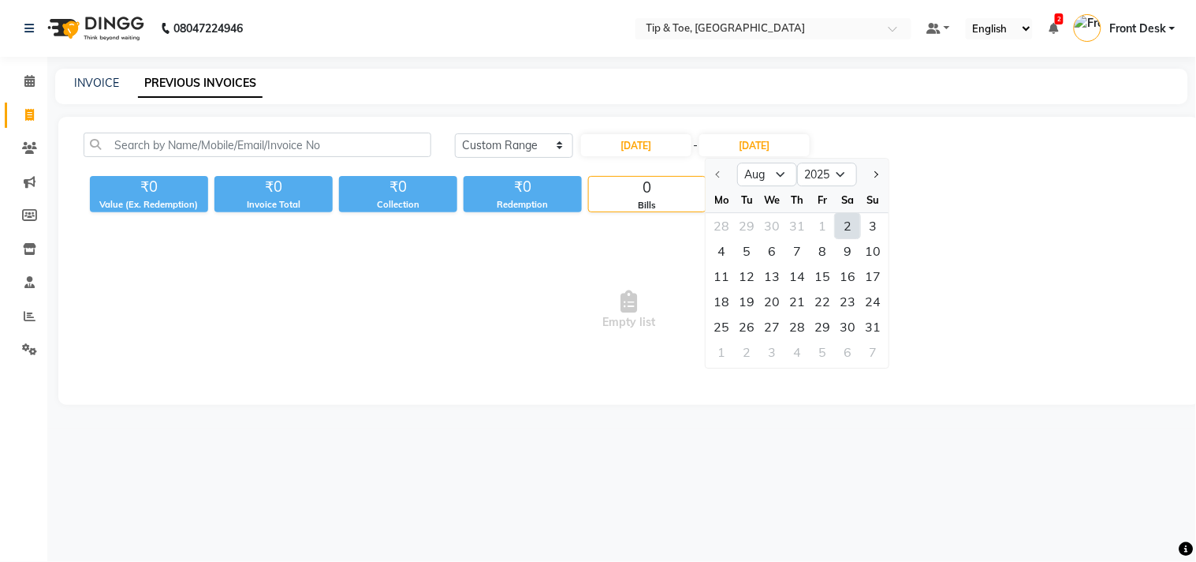
click at [846, 222] on div "2" at bounding box center [848, 225] width 25 height 25
type input "02-08-2025"
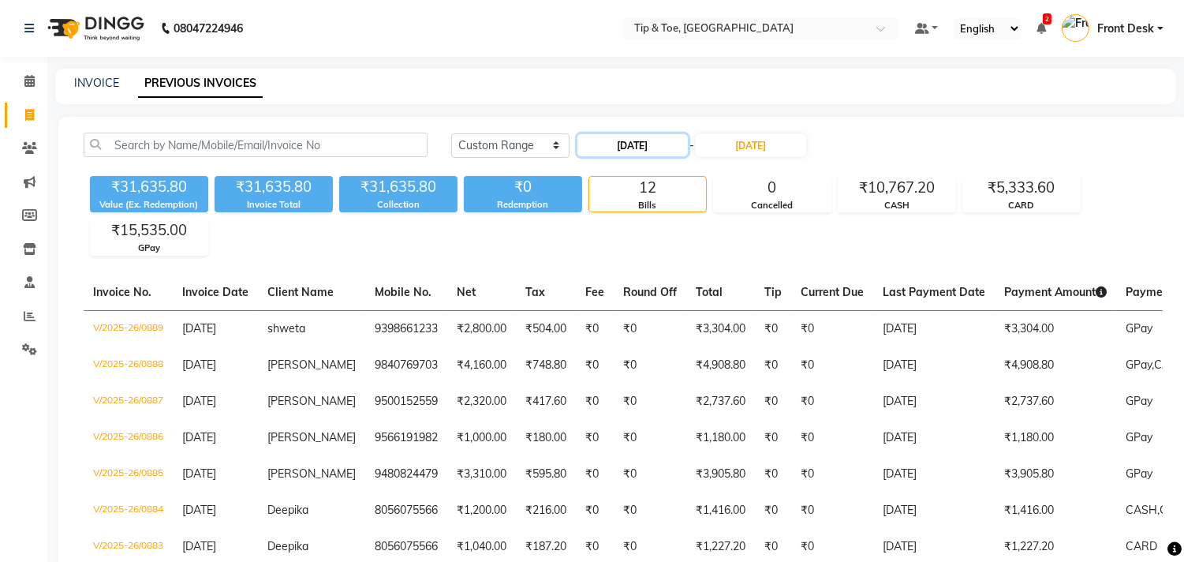
click at [617, 145] on input "02-08-2025" at bounding box center [632, 145] width 110 height 22
select select "8"
select select "2025"
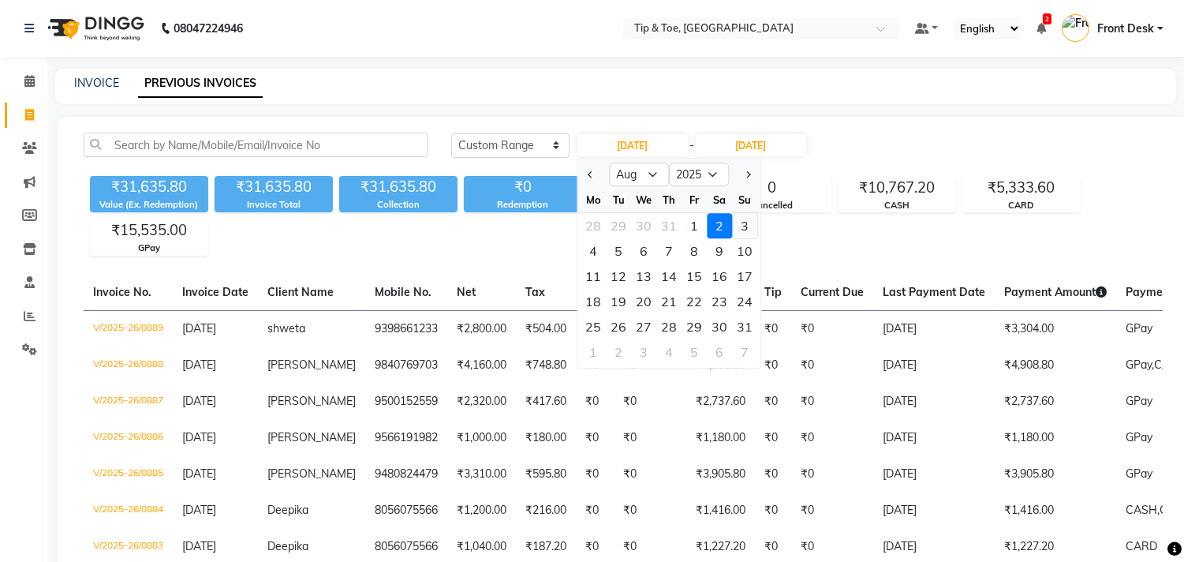
click at [745, 227] on div "3" at bounding box center [744, 225] width 25 height 25
type input "03-08-2025"
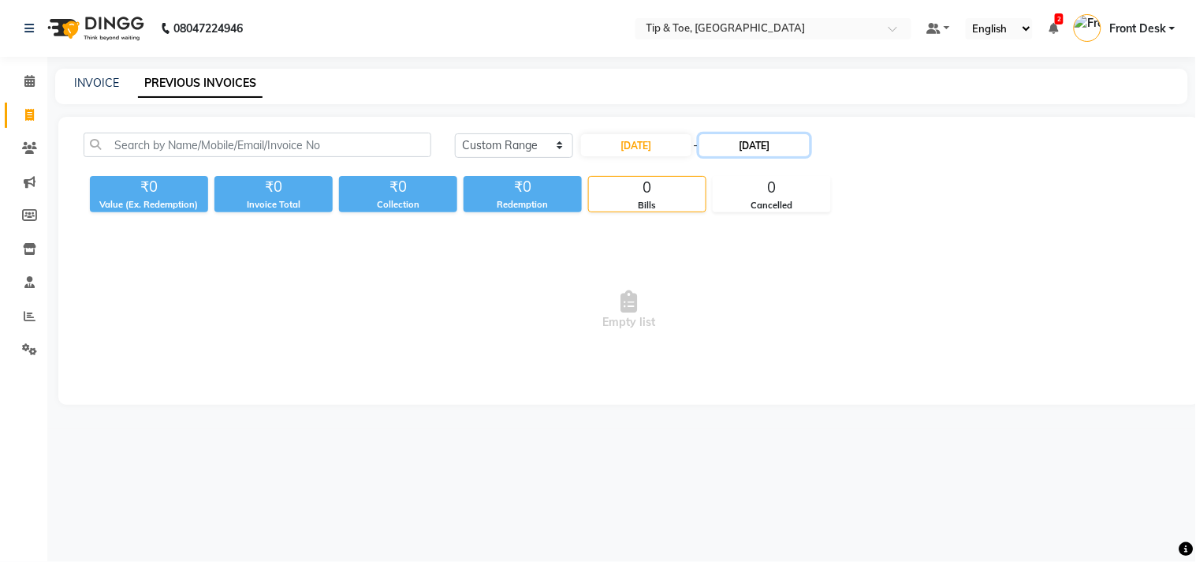
click at [744, 146] on input "02-08-2025" at bounding box center [755, 145] width 110 height 22
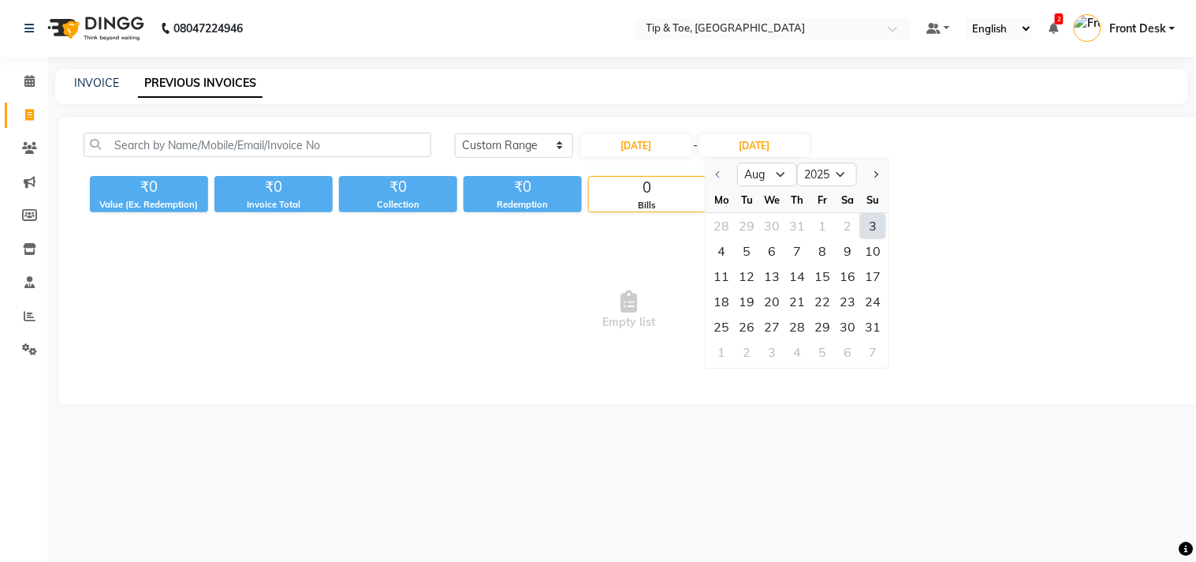
click at [868, 217] on div "3" at bounding box center [873, 225] width 25 height 25
type input "03-08-2025"
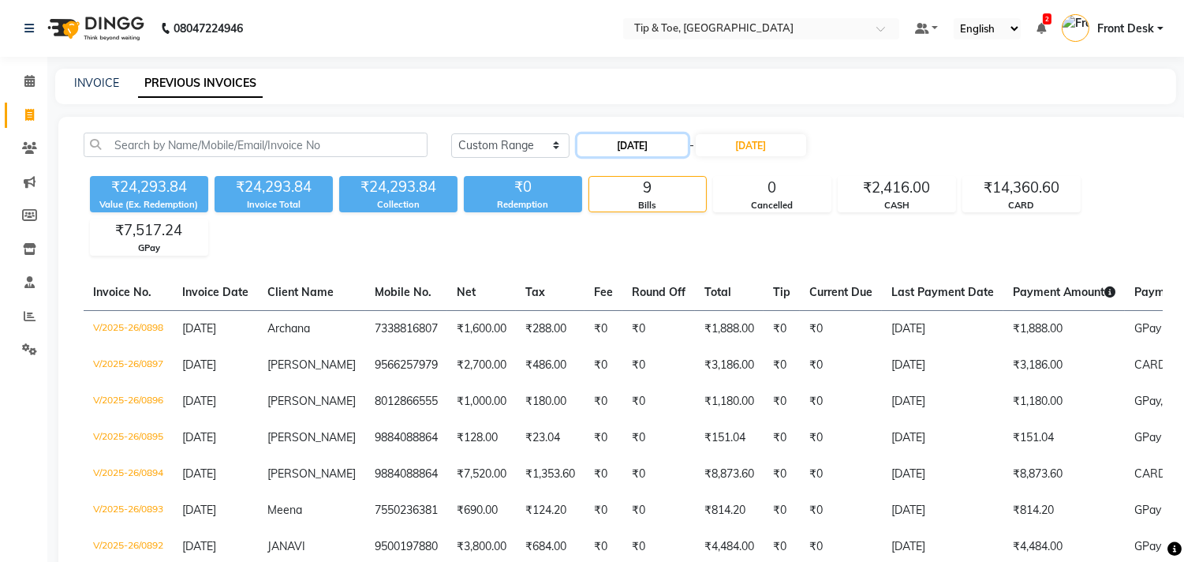
click at [613, 144] on input "03-08-2025" at bounding box center [632, 145] width 110 height 22
select select "8"
select select "2025"
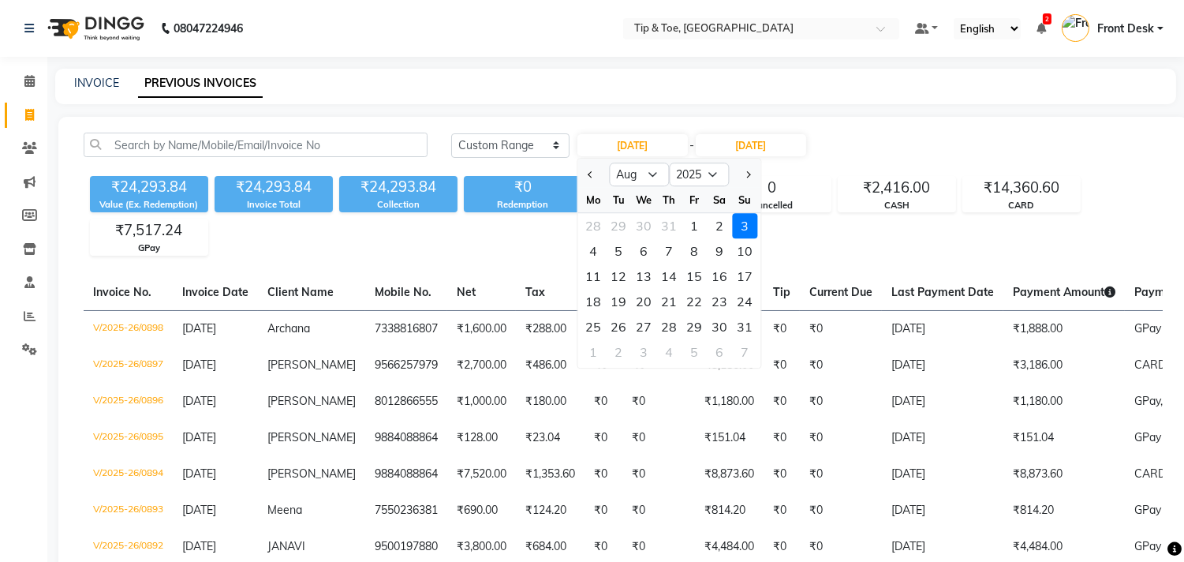
click at [600, 250] on div "4" at bounding box center [592, 250] width 25 height 25
type input "04-08-2025"
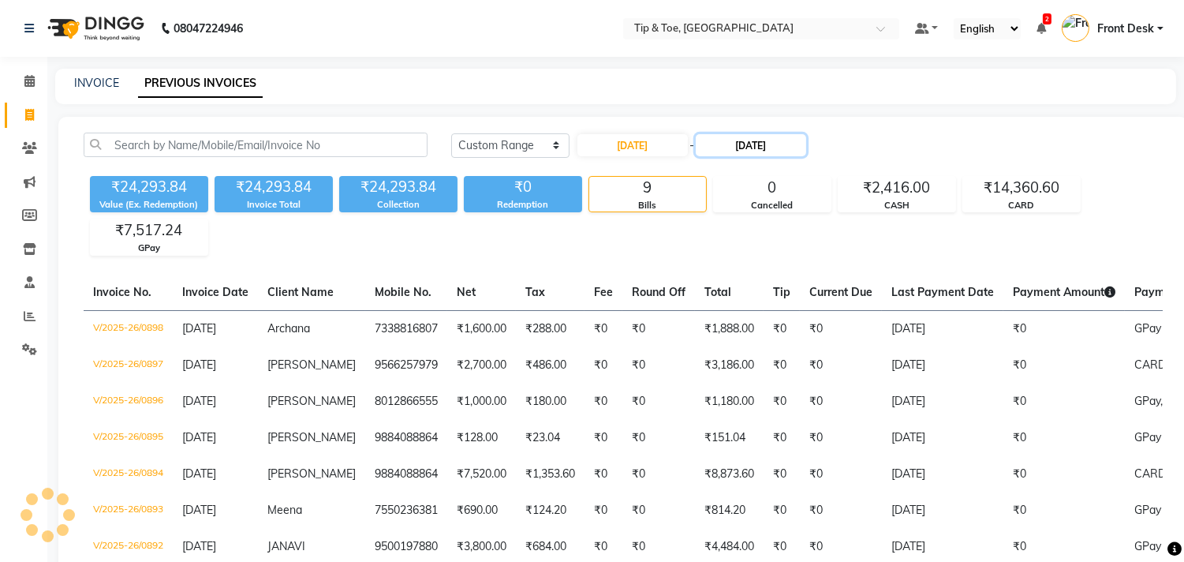
click at [741, 147] on input "03-08-2025" at bounding box center [751, 145] width 110 height 22
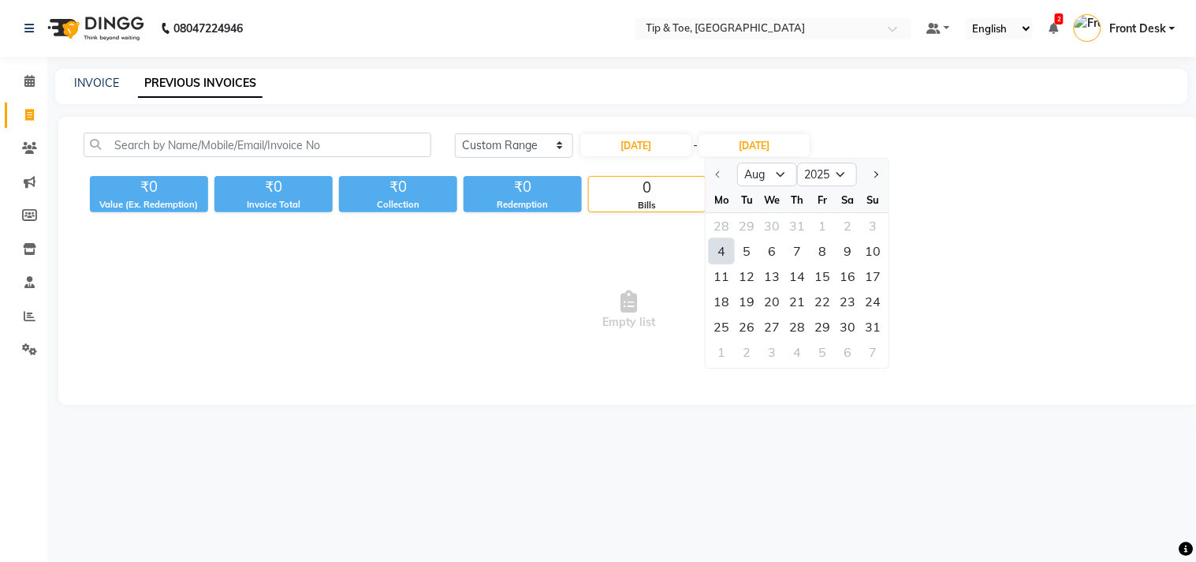
click at [712, 240] on div "4" at bounding box center [722, 250] width 25 height 25
type input "04-08-2025"
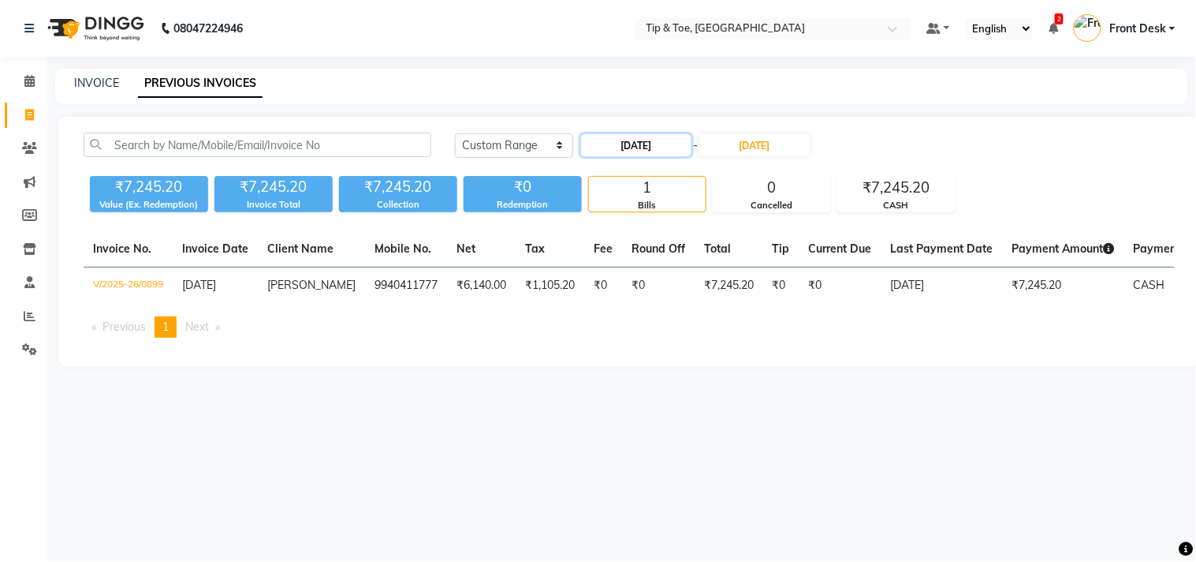
click at [618, 146] on input "04-08-2025" at bounding box center [636, 145] width 110 height 22
select select "8"
select select "2025"
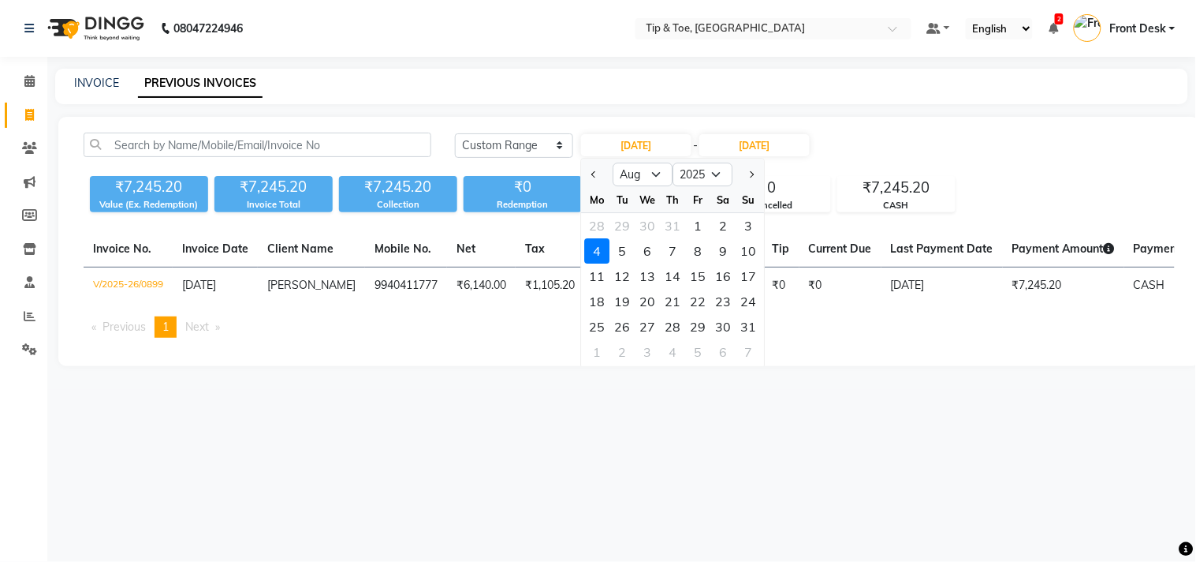
click at [619, 246] on div "5" at bounding box center [622, 250] width 25 height 25
type input "05-08-2025"
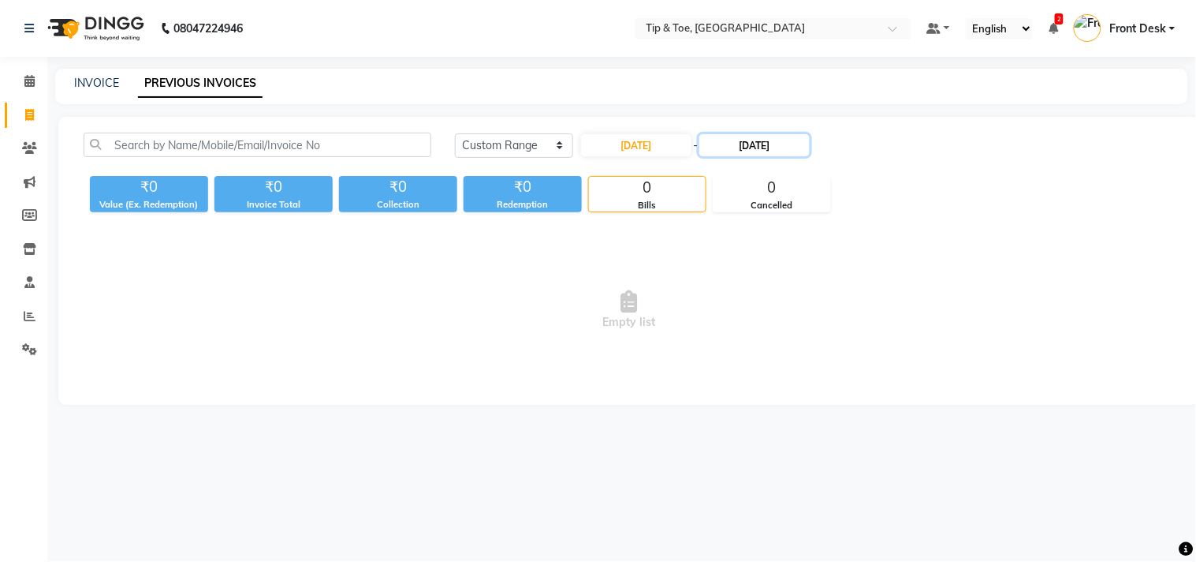
click at [742, 147] on input "04-08-2025" at bounding box center [755, 145] width 110 height 22
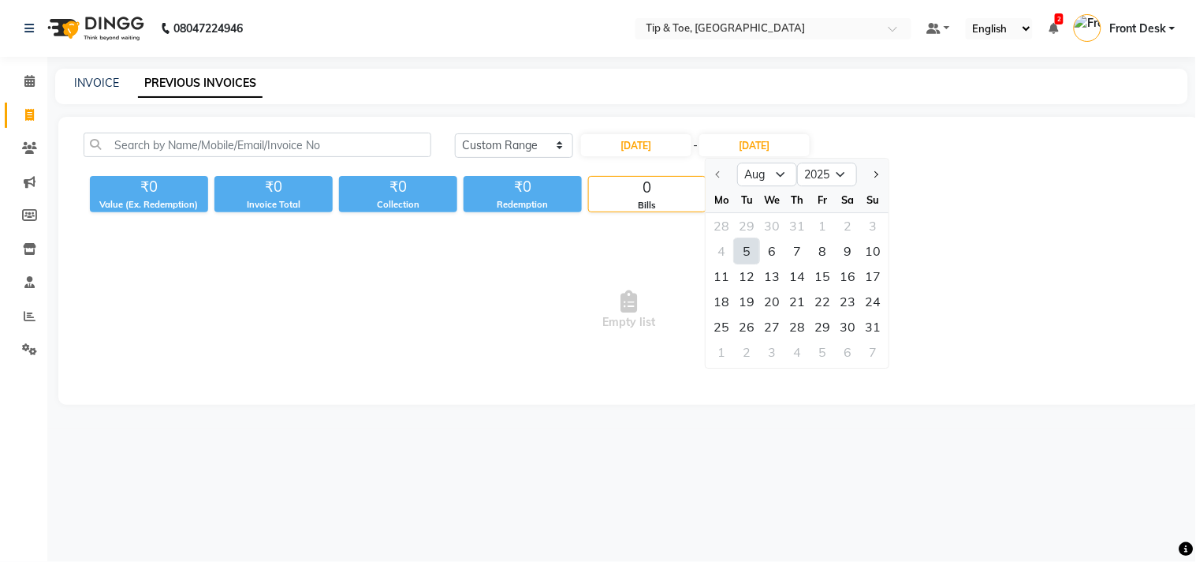
click at [743, 245] on div "5" at bounding box center [747, 250] width 25 height 25
type input "05-08-2025"
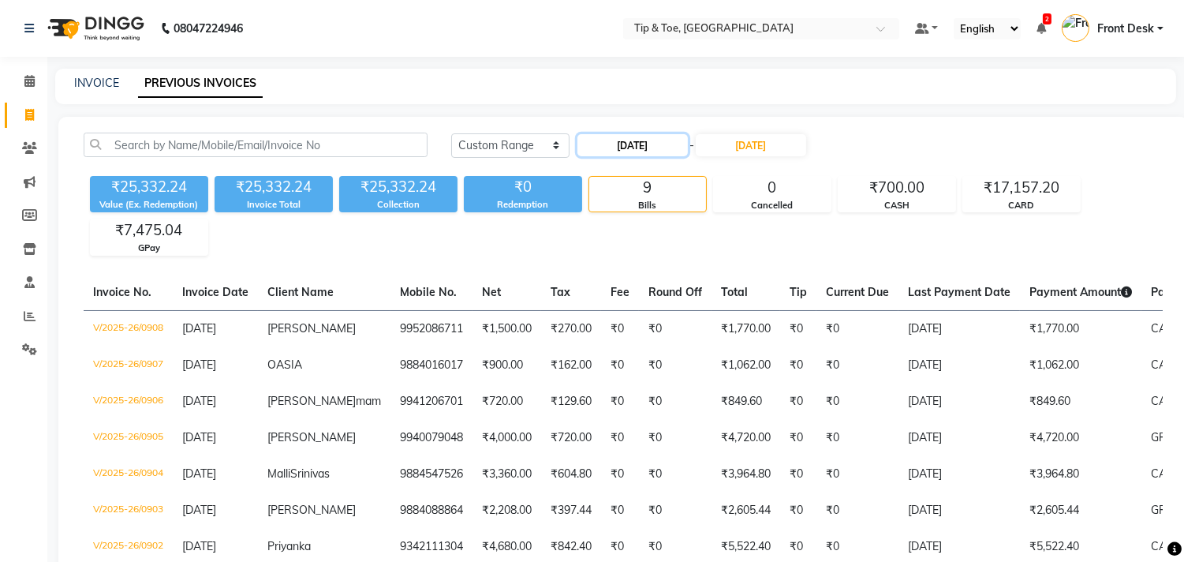
click at [617, 148] on input "05-08-2025" at bounding box center [632, 145] width 110 height 22
select select "8"
select select "2025"
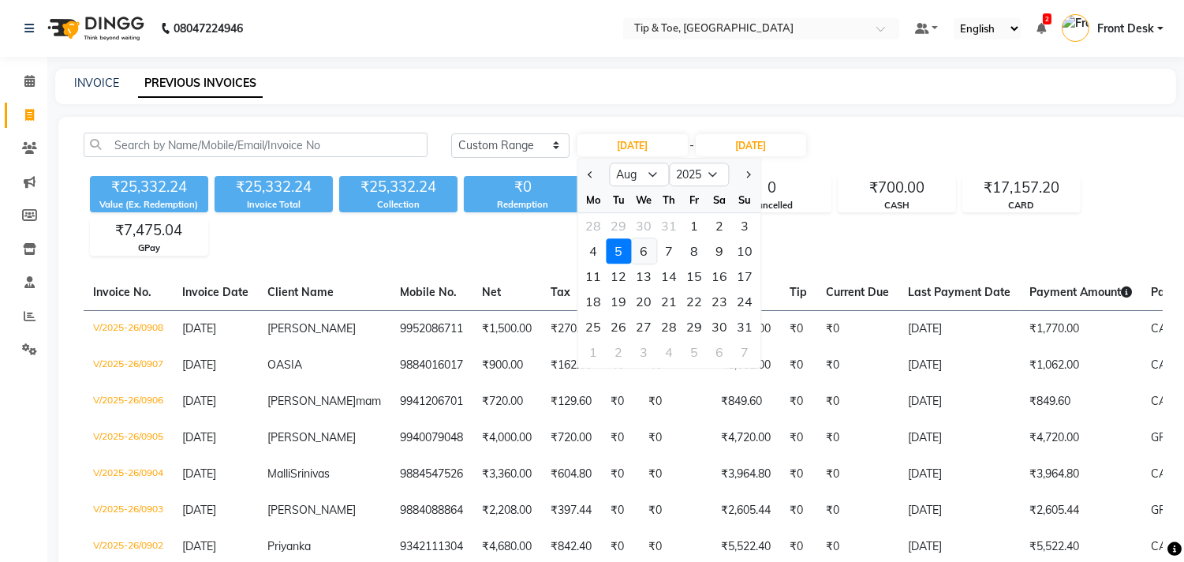
click at [644, 253] on div "6" at bounding box center [643, 250] width 25 height 25
type input "06-08-2025"
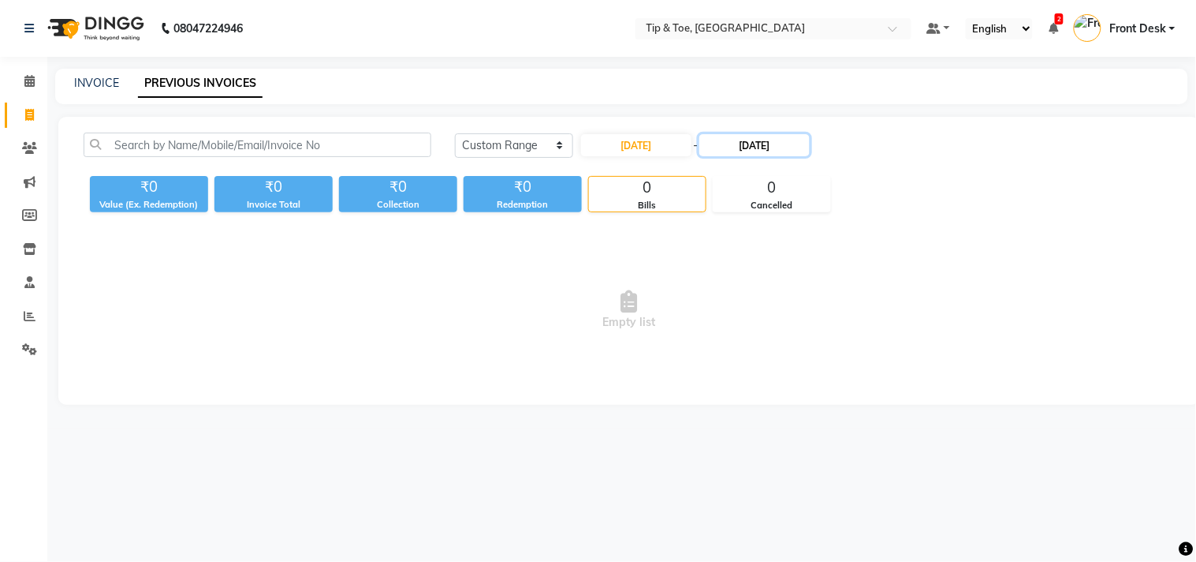
click at [736, 144] on input "05-08-2025" at bounding box center [755, 145] width 110 height 22
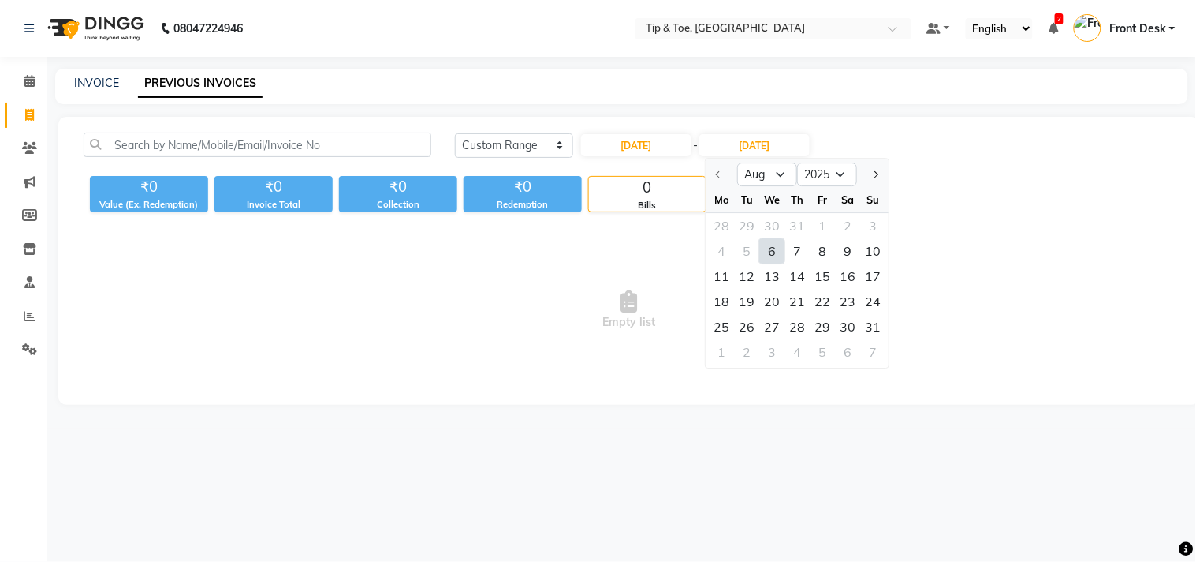
click at [773, 247] on div "6" at bounding box center [772, 250] width 25 height 25
type input "06-08-2025"
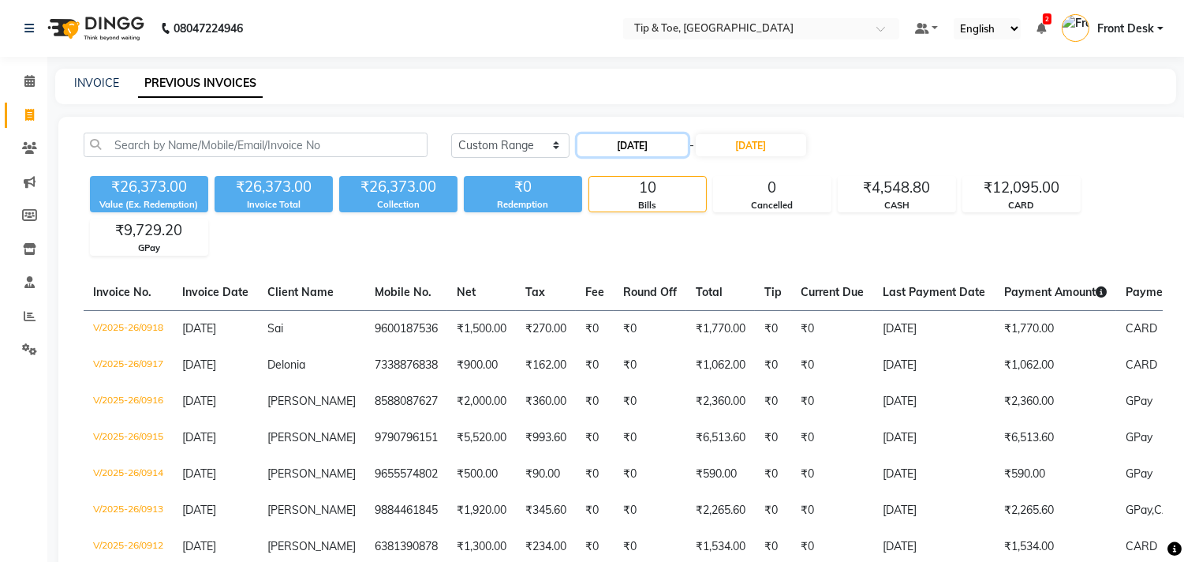
click at [616, 147] on input "06-08-2025" at bounding box center [632, 145] width 110 height 22
select select "8"
select select "2025"
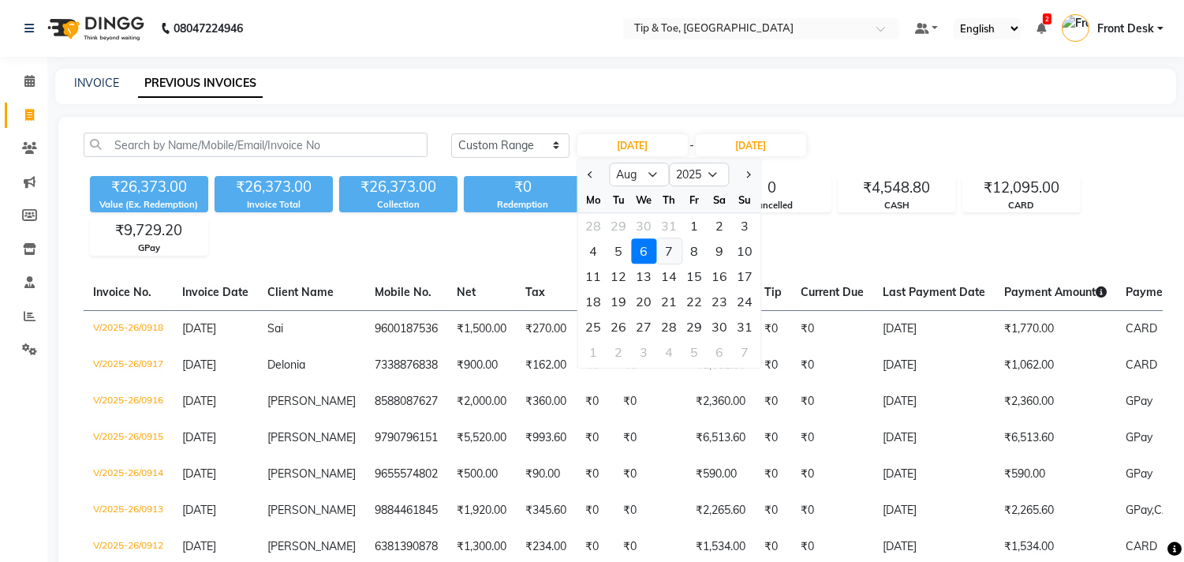
click at [668, 246] on div "7" at bounding box center [668, 250] width 25 height 25
type input "07-08-2025"
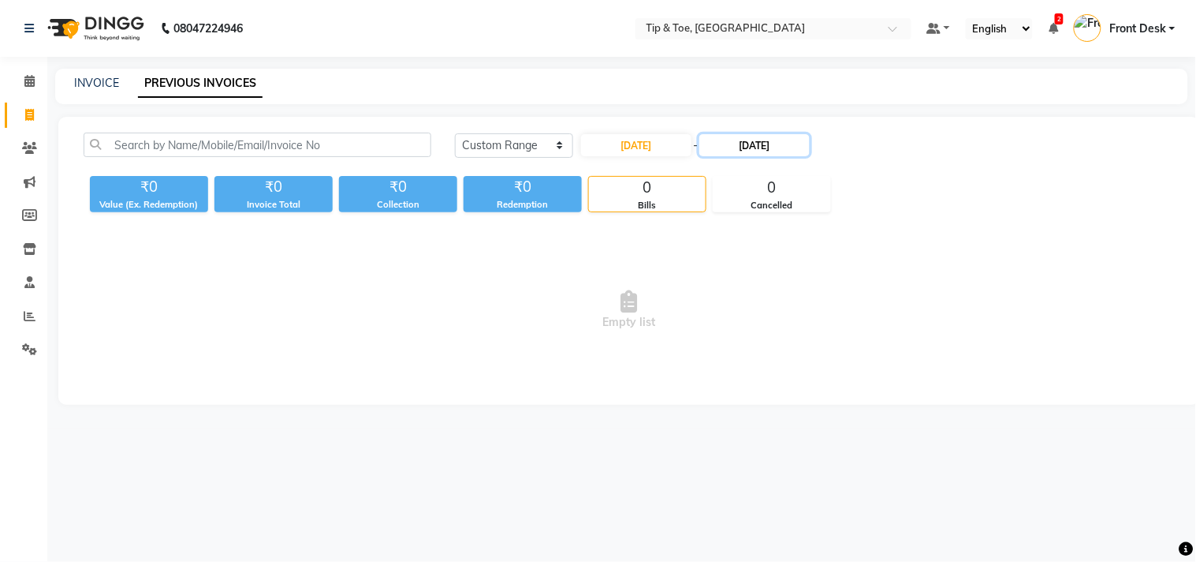
click at [742, 145] on input "06-08-2025" at bounding box center [755, 145] width 110 height 22
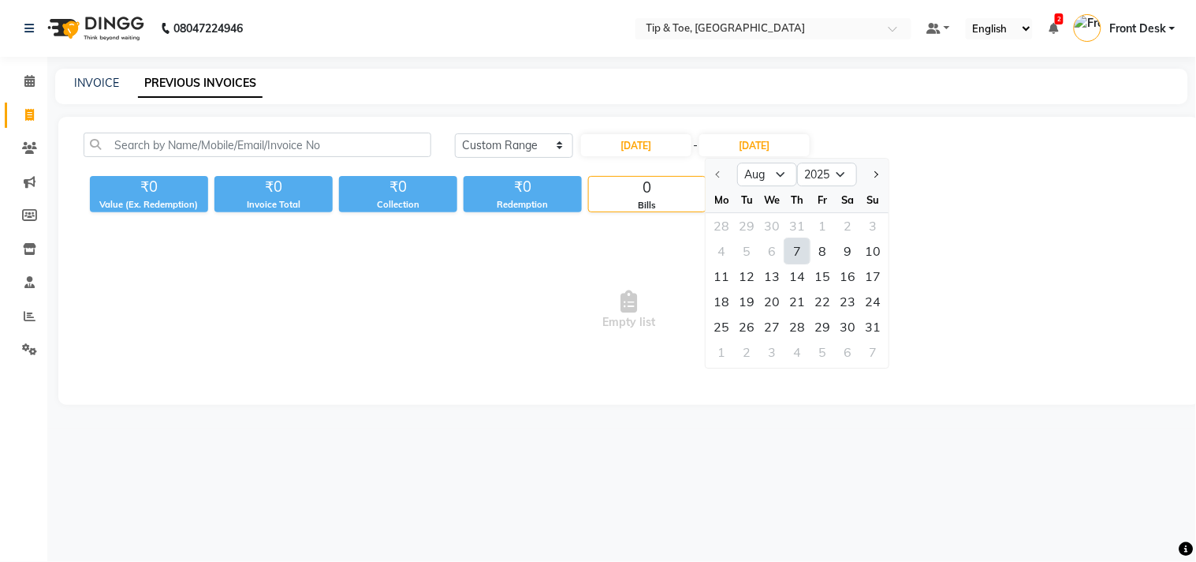
click at [794, 245] on div "7" at bounding box center [798, 250] width 25 height 25
type input "07-08-2025"
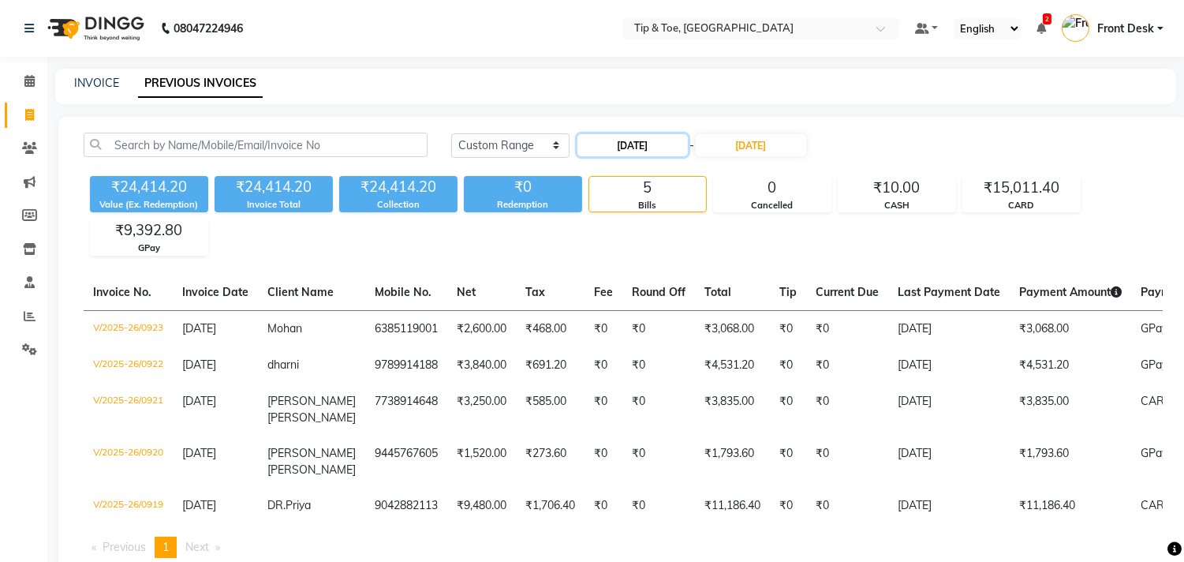
click at [619, 146] on input "07-08-2025" at bounding box center [632, 145] width 110 height 22
select select "8"
select select "2025"
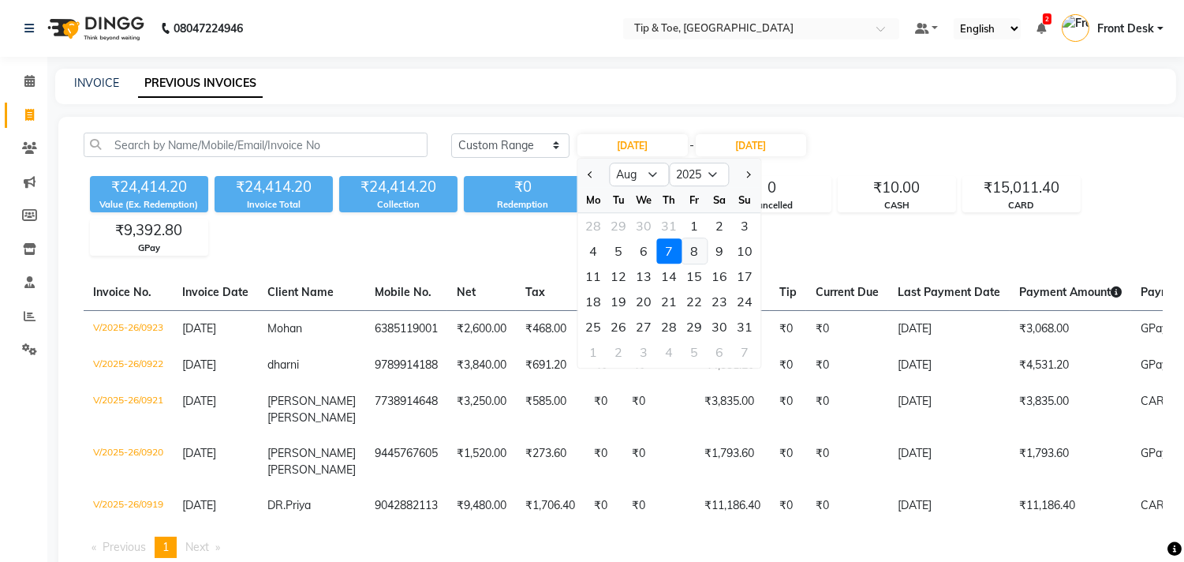
click at [692, 245] on div "8" at bounding box center [693, 250] width 25 height 25
type input "08-08-2025"
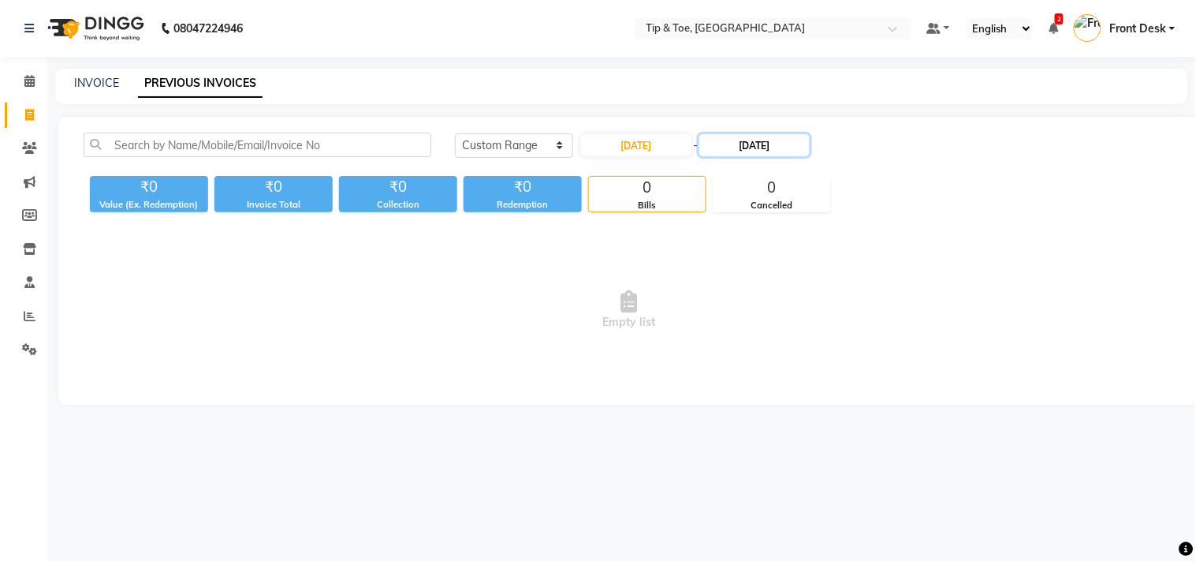
click at [736, 144] on input "07-08-2025" at bounding box center [755, 145] width 110 height 22
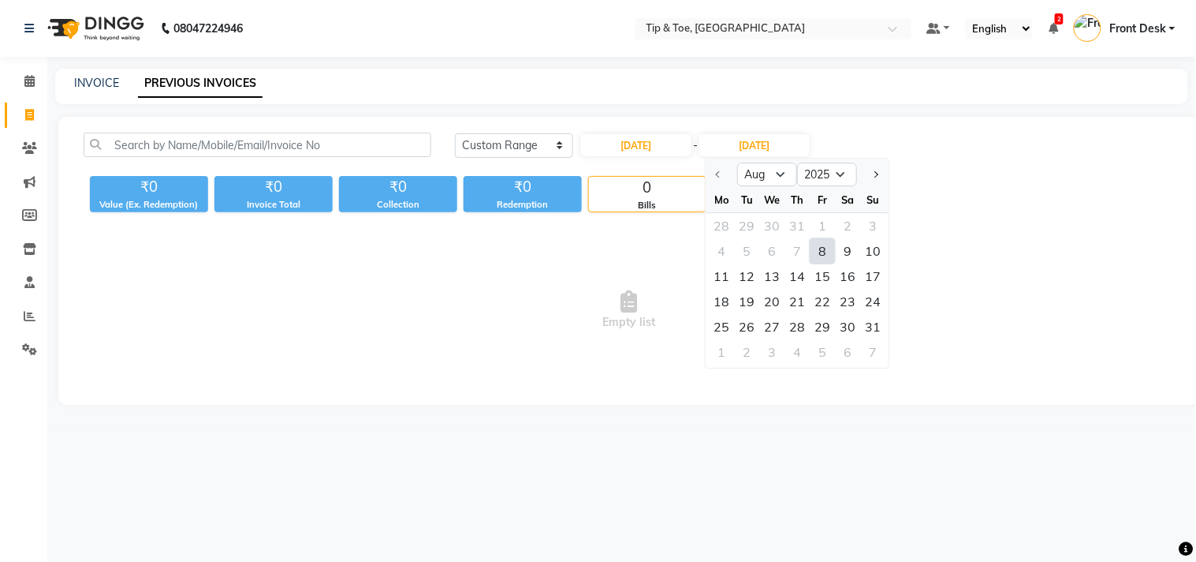
click at [816, 248] on div "8" at bounding box center [823, 250] width 25 height 25
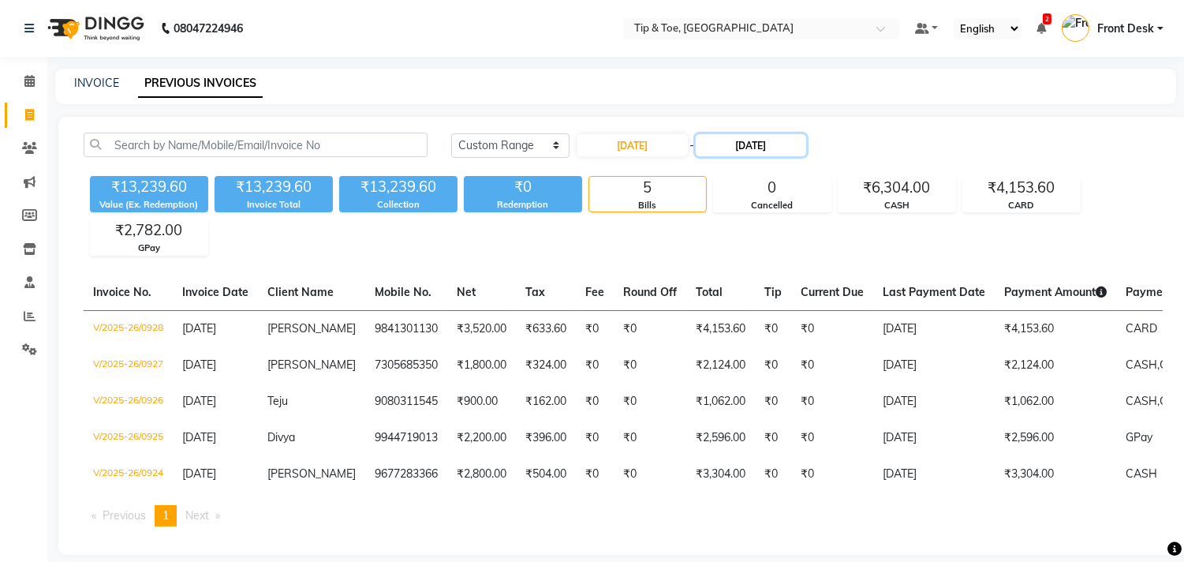
click at [739, 147] on input "08-08-2025" at bounding box center [751, 145] width 110 height 22
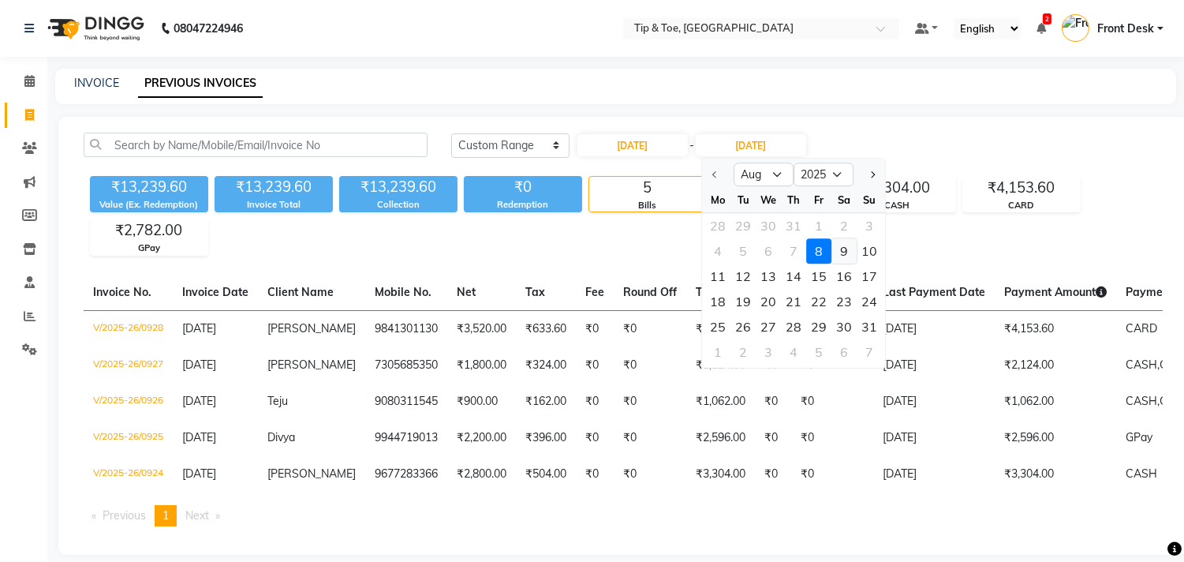
click at [842, 251] on div "9" at bounding box center [843, 250] width 25 height 25
type input "09-08-2025"
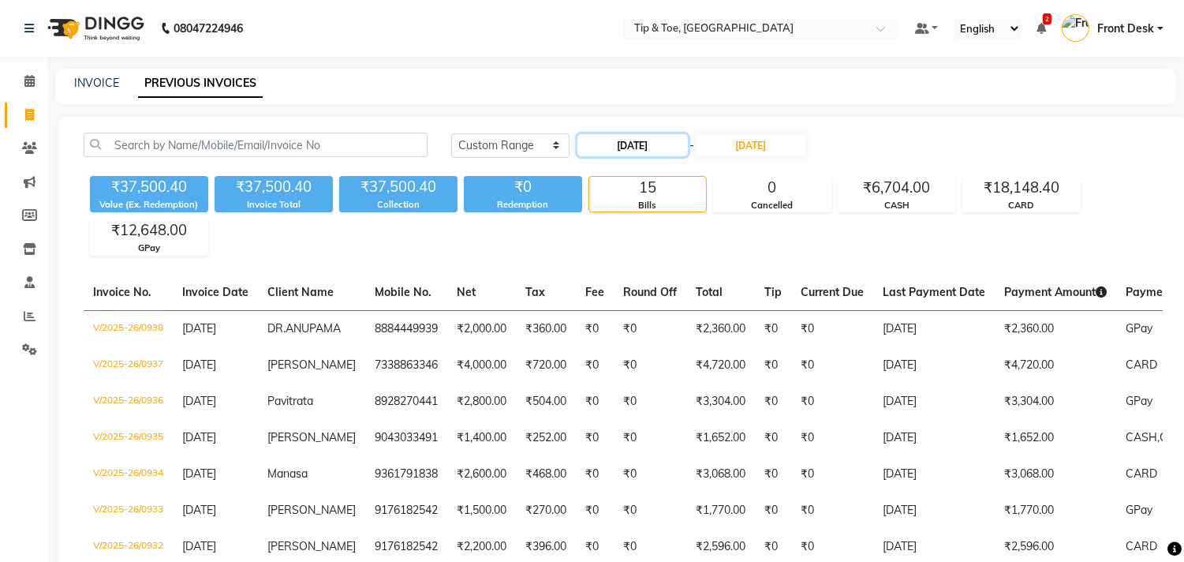
click at [613, 151] on input "08-08-2025" at bounding box center [632, 145] width 110 height 22
select select "8"
select select "2025"
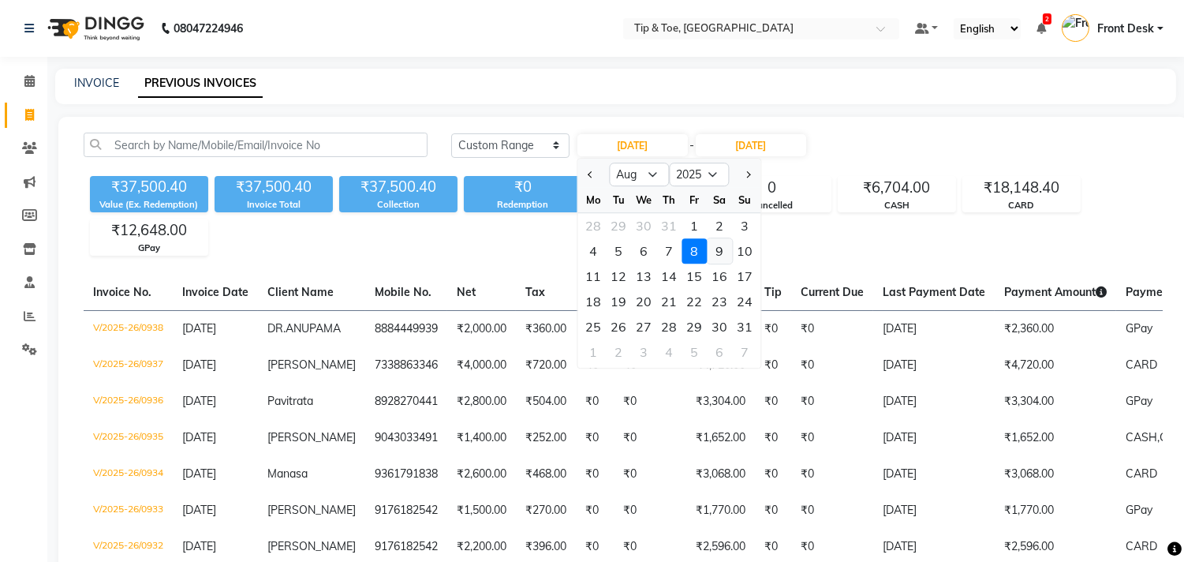
click at [722, 247] on div "9" at bounding box center [719, 250] width 25 height 25
type input "09-08-2025"
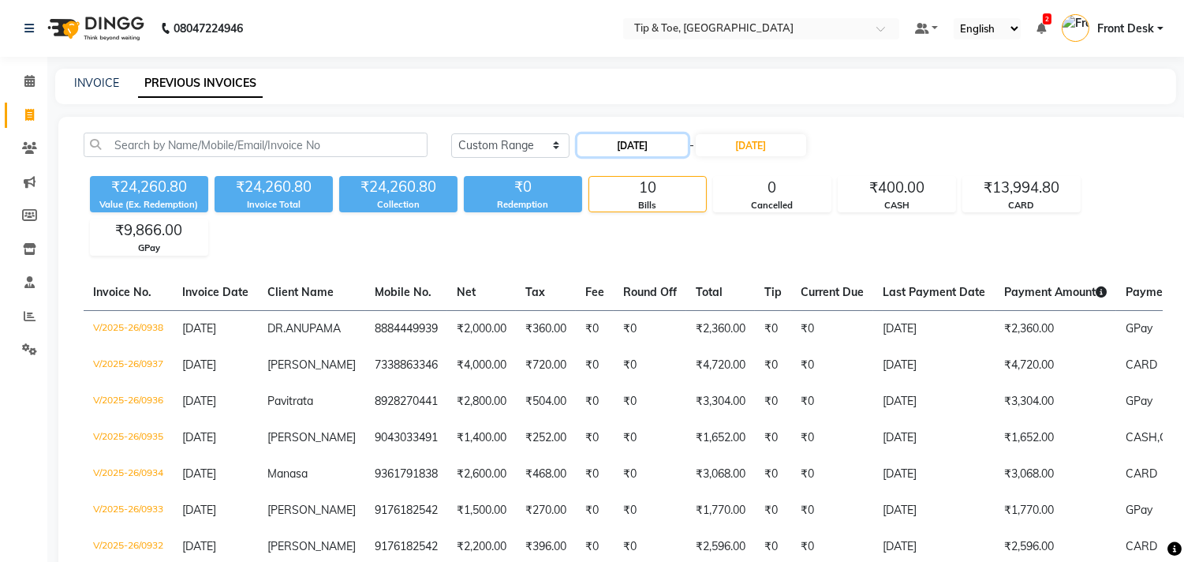
click at [612, 147] on input "09-08-2025" at bounding box center [632, 145] width 110 height 22
select select "8"
select select "2025"
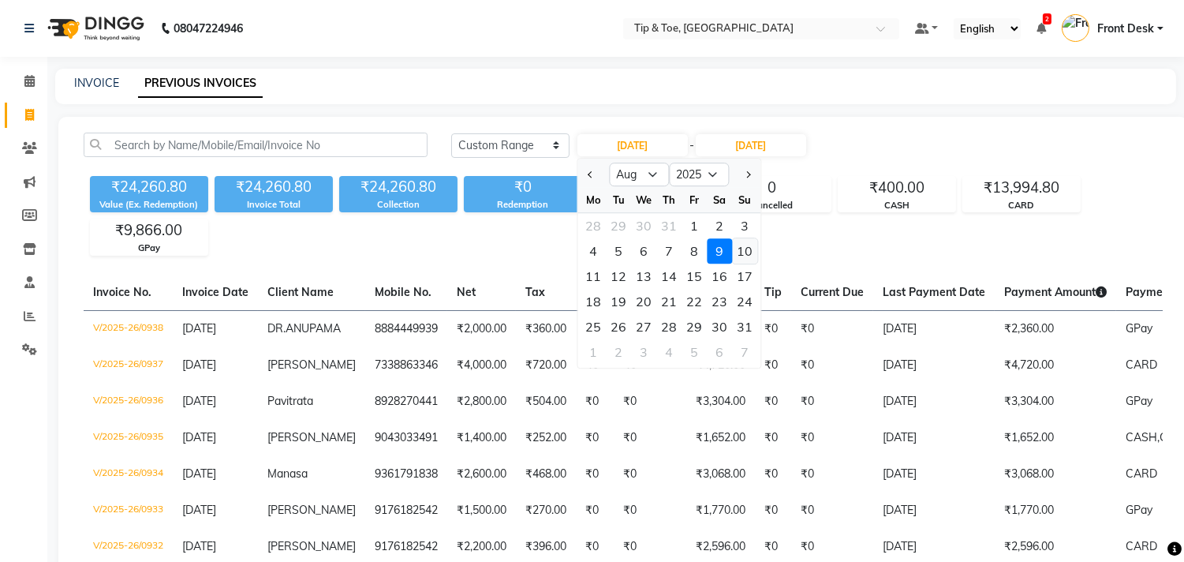
click at [740, 245] on div "10" at bounding box center [744, 250] width 25 height 25
type input "10-08-2025"
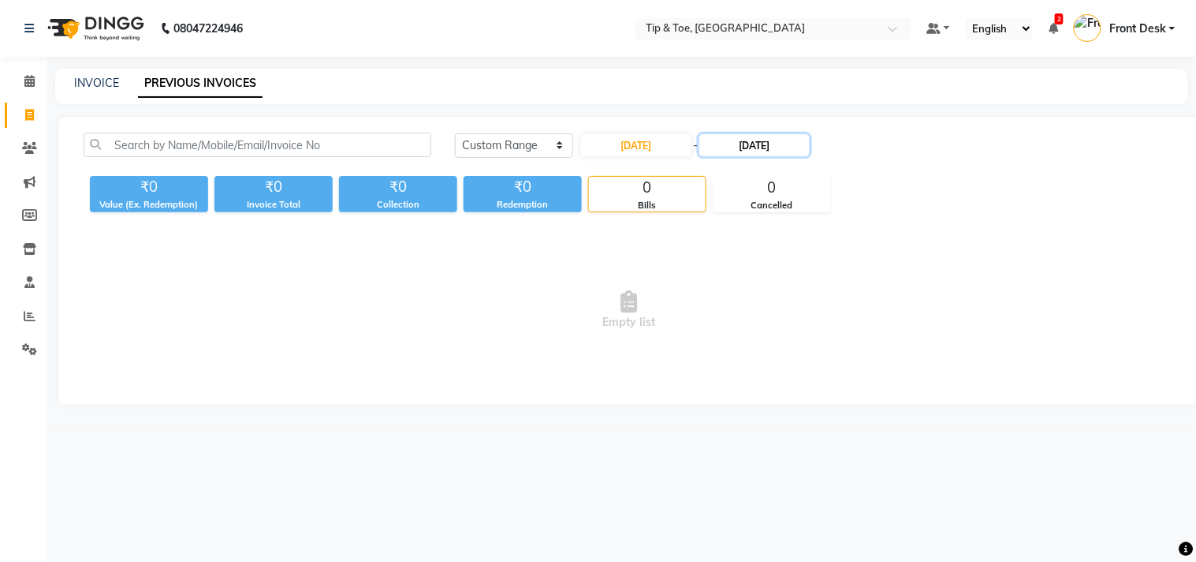
click at [742, 152] on input "09-08-2025" at bounding box center [755, 145] width 110 height 22
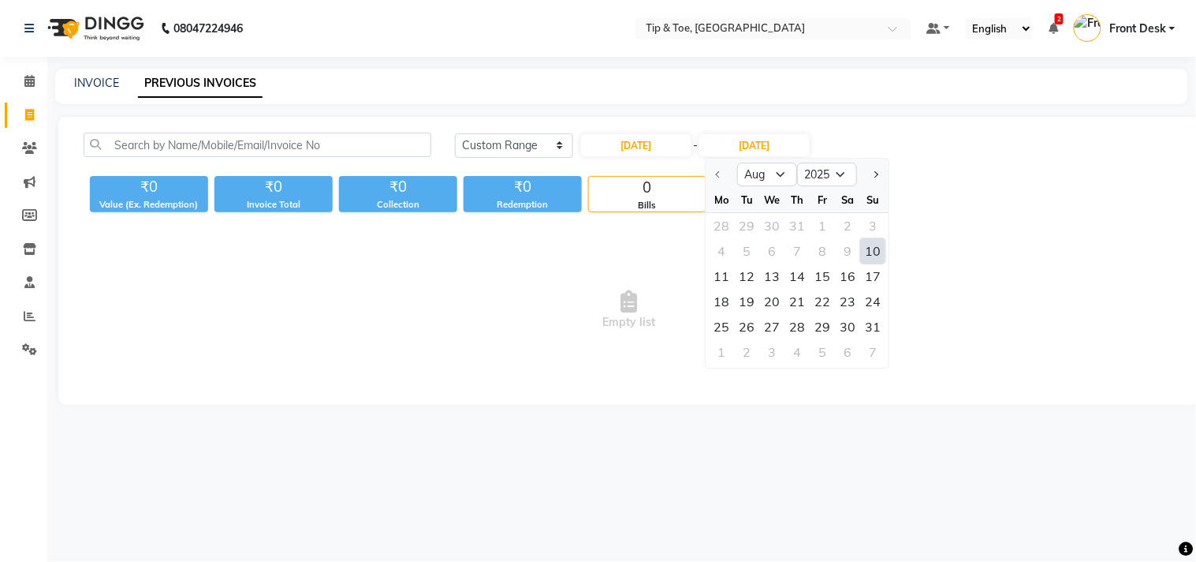
click at [872, 245] on div "10" at bounding box center [873, 250] width 25 height 25
type input "10-08-2025"
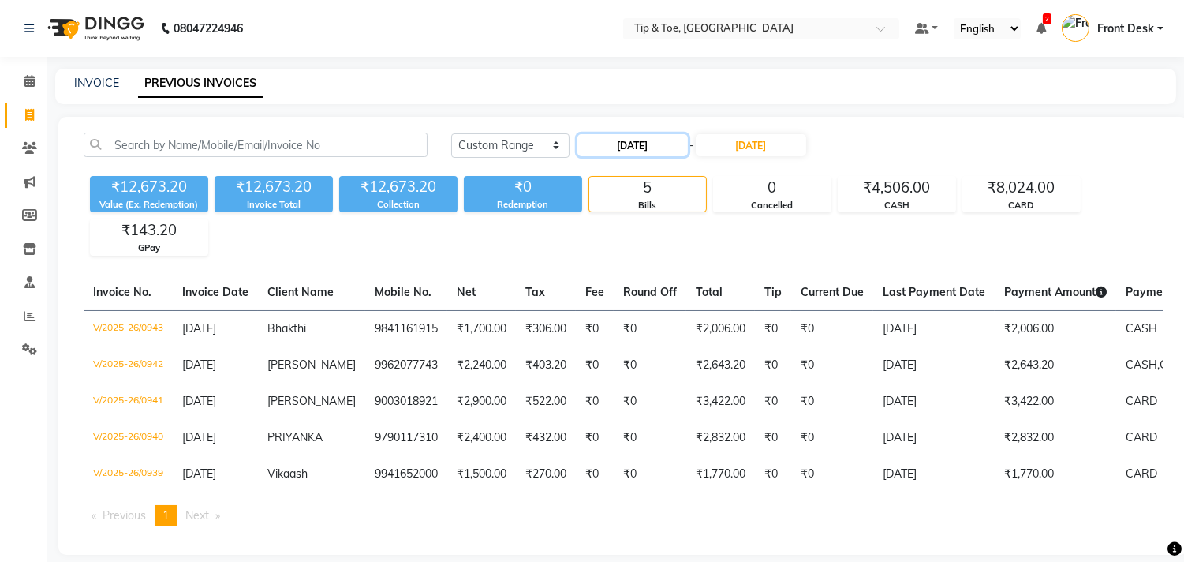
click at [608, 145] on input "10-08-2025" at bounding box center [632, 145] width 110 height 22
select select "8"
select select "2025"
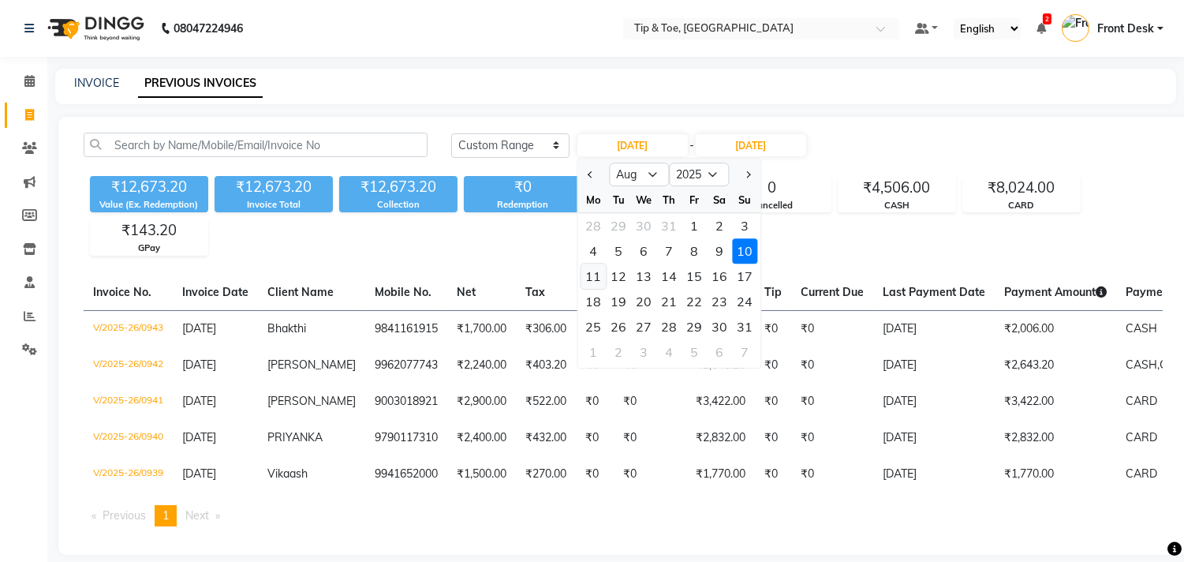
click at [594, 277] on div "11" at bounding box center [592, 275] width 25 height 25
type input "11-08-2025"
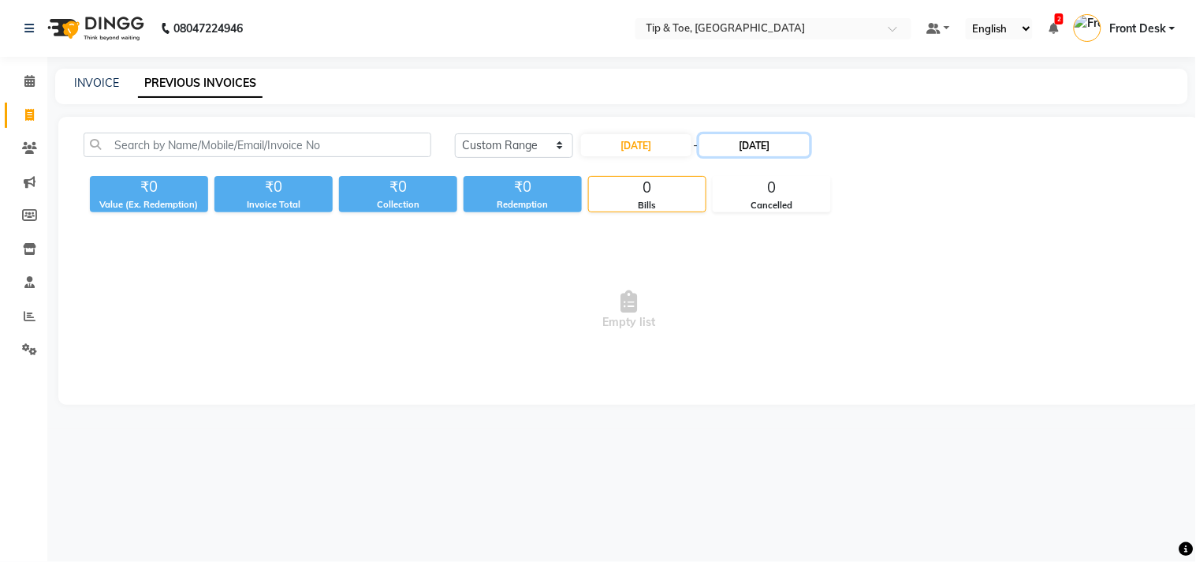
click at [745, 147] on input "10-08-2025" at bounding box center [755, 145] width 110 height 22
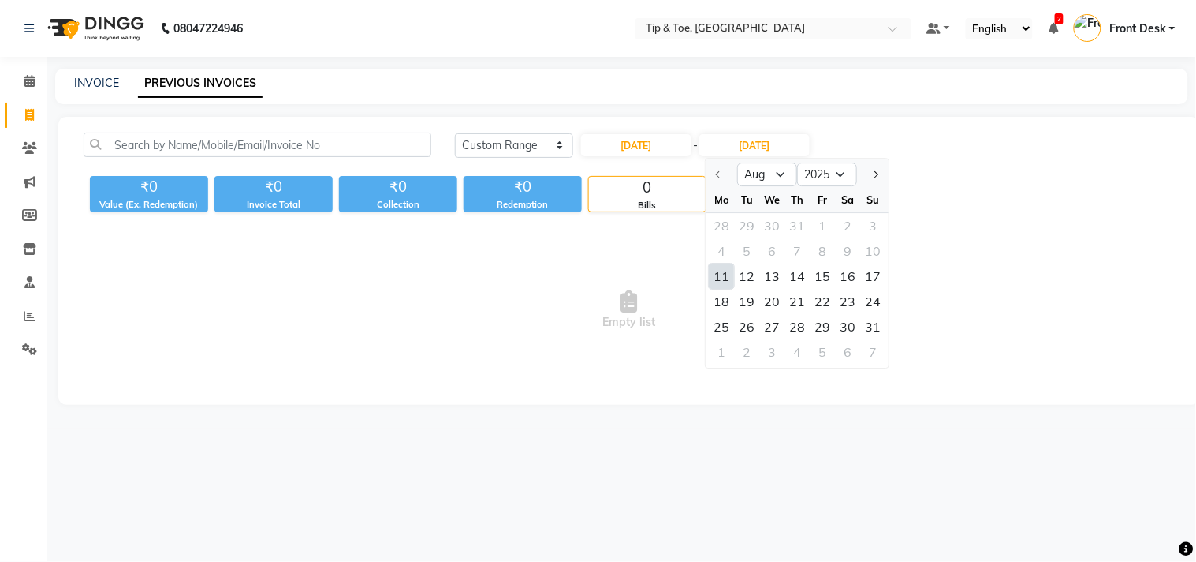
click at [726, 277] on div "11" at bounding box center [722, 275] width 25 height 25
type input "11-08-2025"
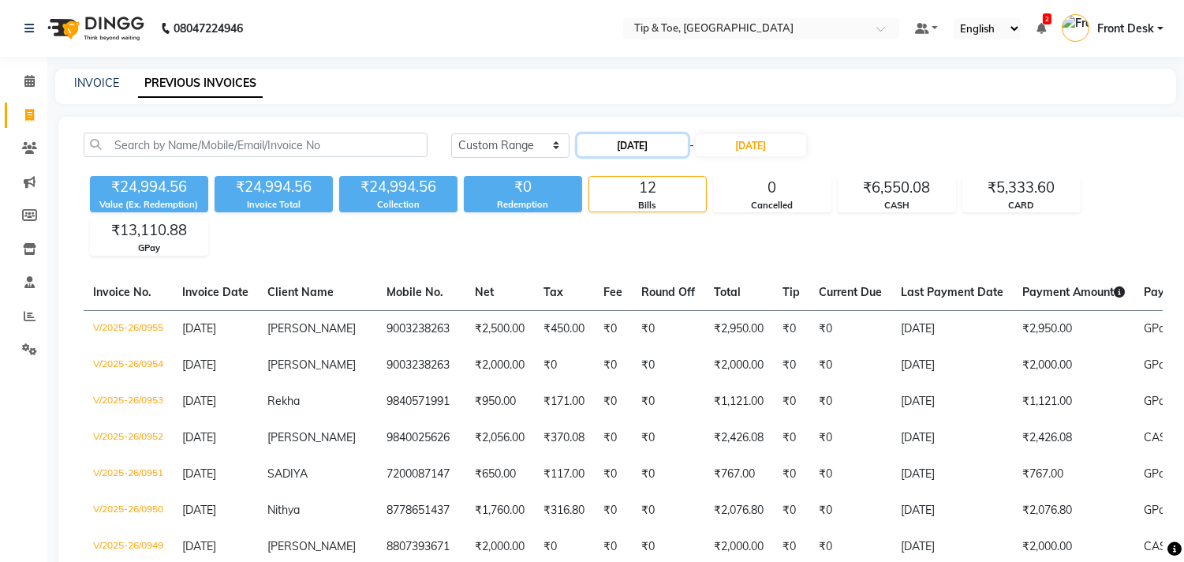
click at [618, 150] on input "11-08-2025" at bounding box center [632, 145] width 110 height 22
select select "8"
select select "2025"
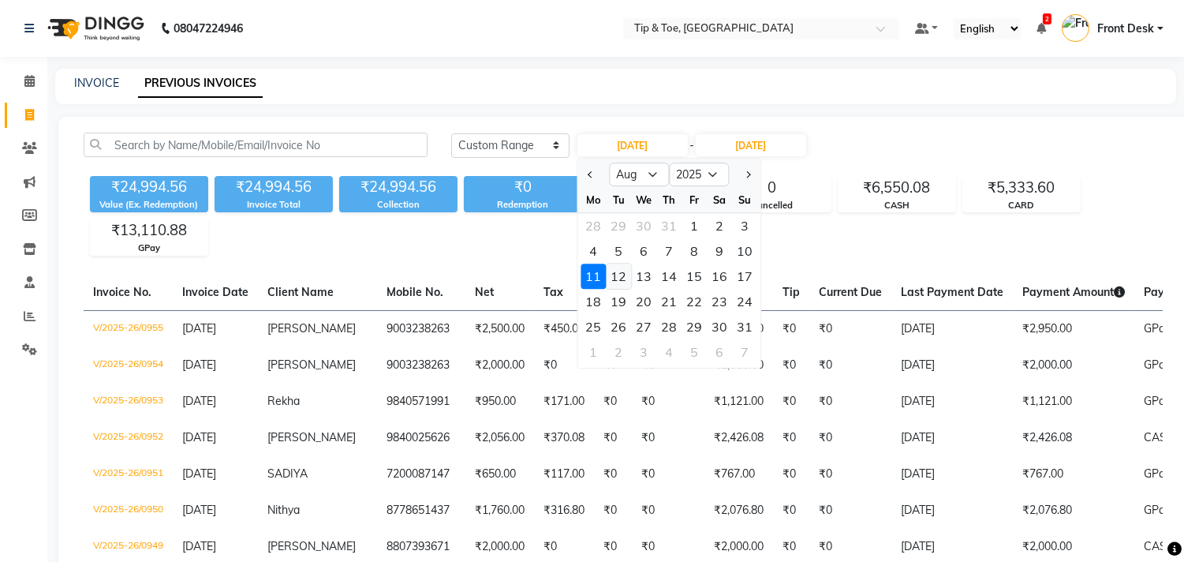
click at [612, 284] on div "12" at bounding box center [618, 275] width 25 height 25
type input "12-08-2025"
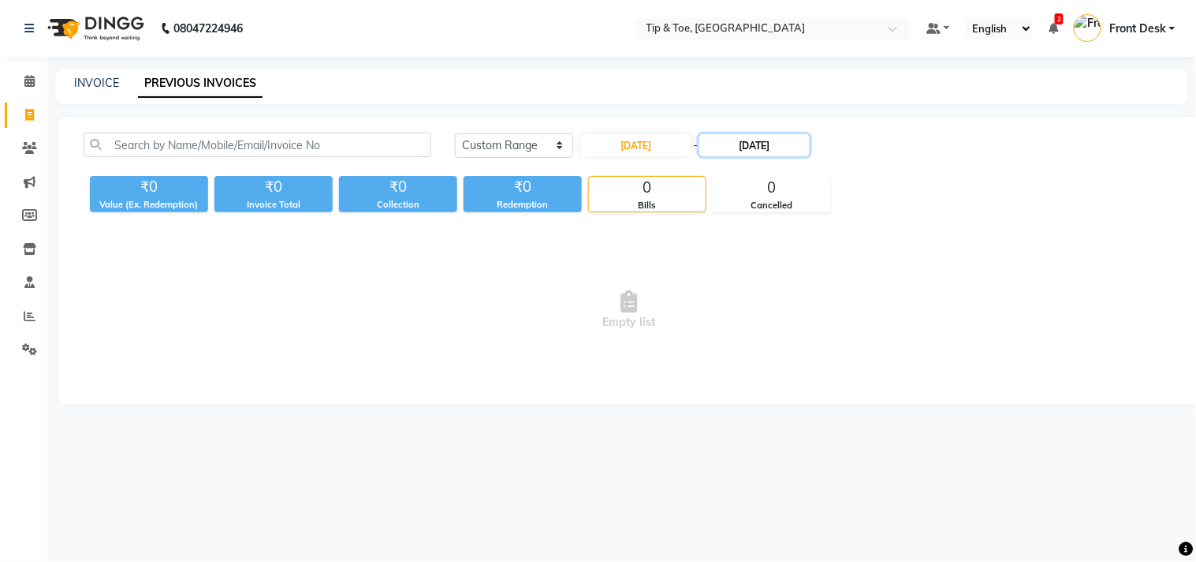
click at [732, 140] on input "11-08-2025" at bounding box center [755, 145] width 110 height 22
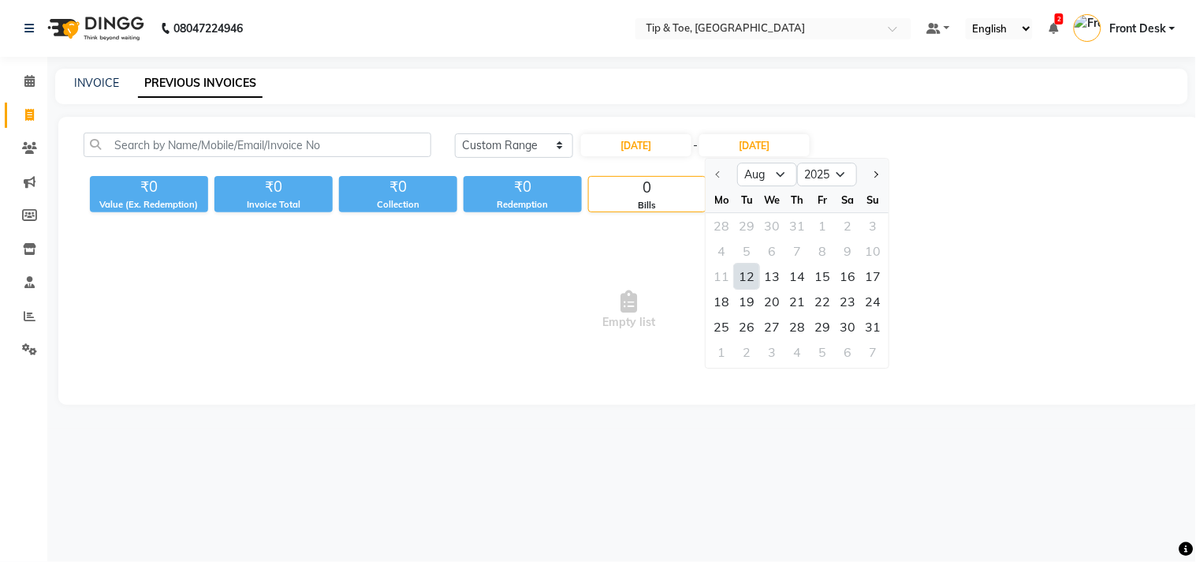
click at [748, 270] on div "12" at bounding box center [747, 275] width 25 height 25
type input "12-08-2025"
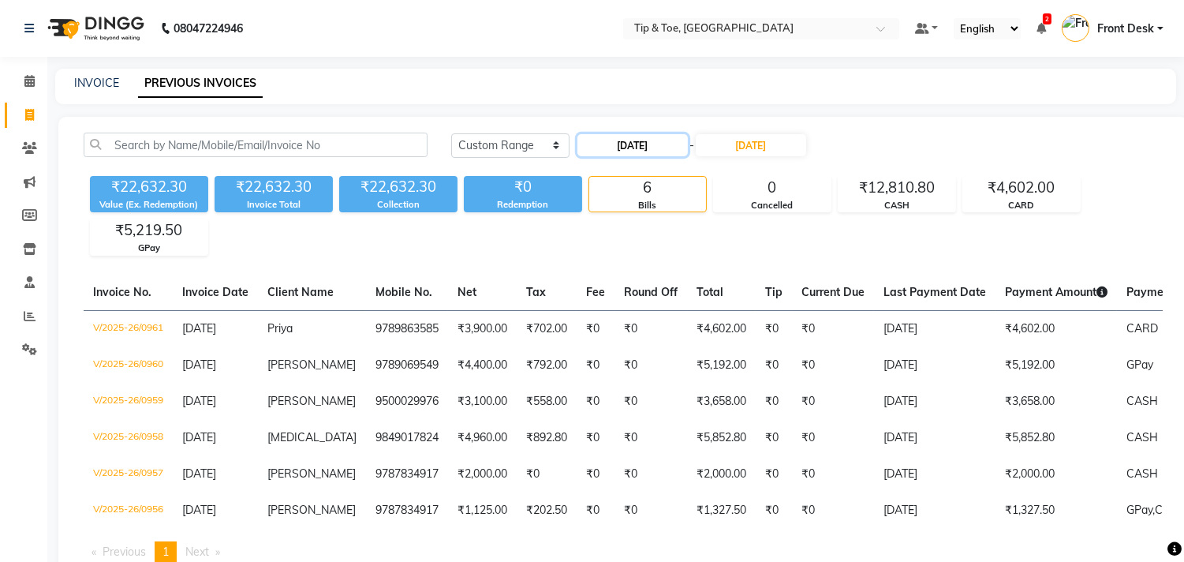
click at [618, 147] on input "12-08-2025" at bounding box center [632, 145] width 110 height 22
select select "8"
select select "2025"
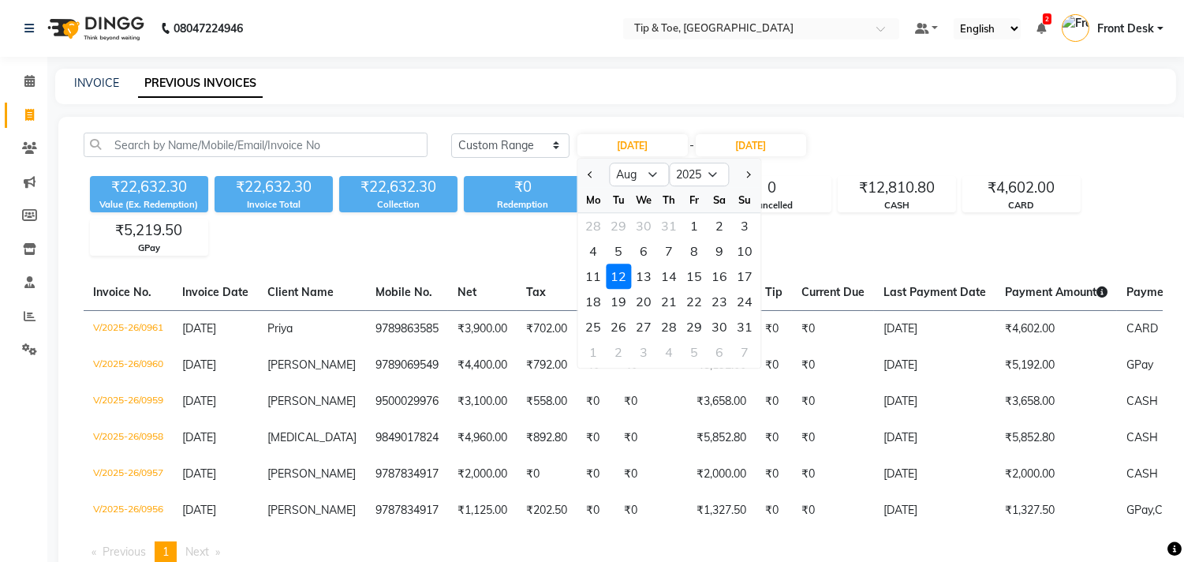
click at [641, 271] on div "13" at bounding box center [643, 275] width 25 height 25
type input "13-08-2025"
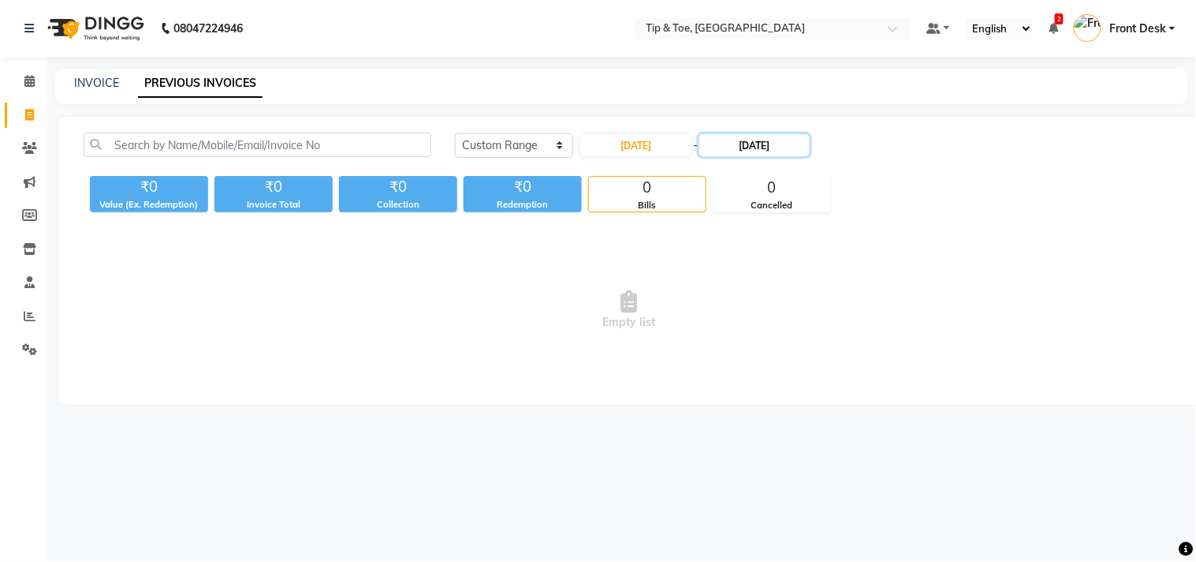
click at [737, 145] on input "12-08-2025" at bounding box center [755, 145] width 110 height 22
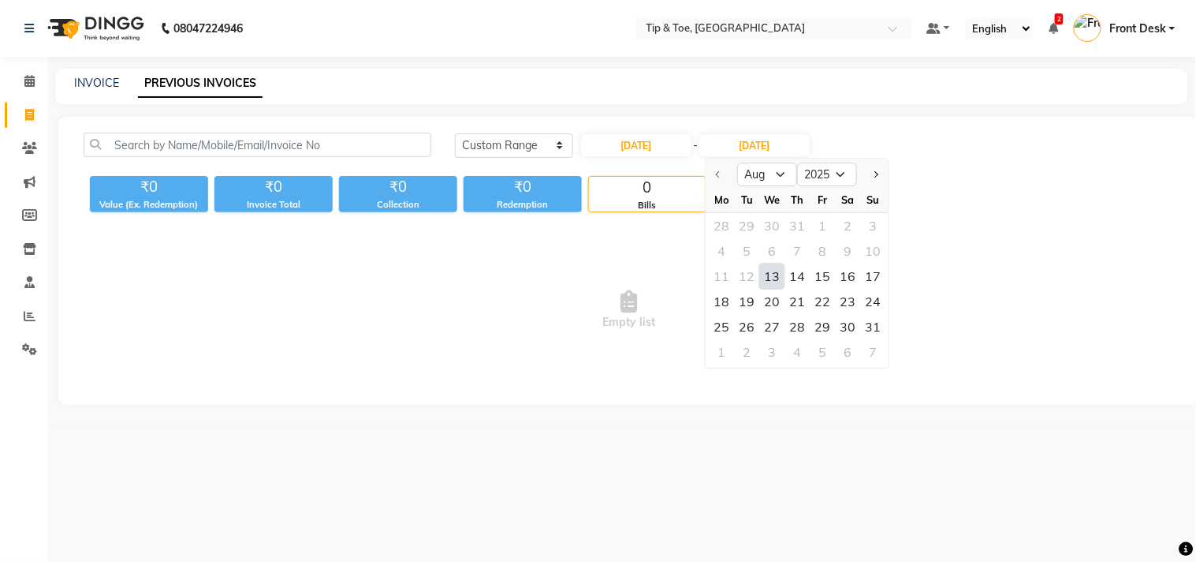
click at [771, 273] on div "13" at bounding box center [772, 275] width 25 height 25
type input "13-08-2025"
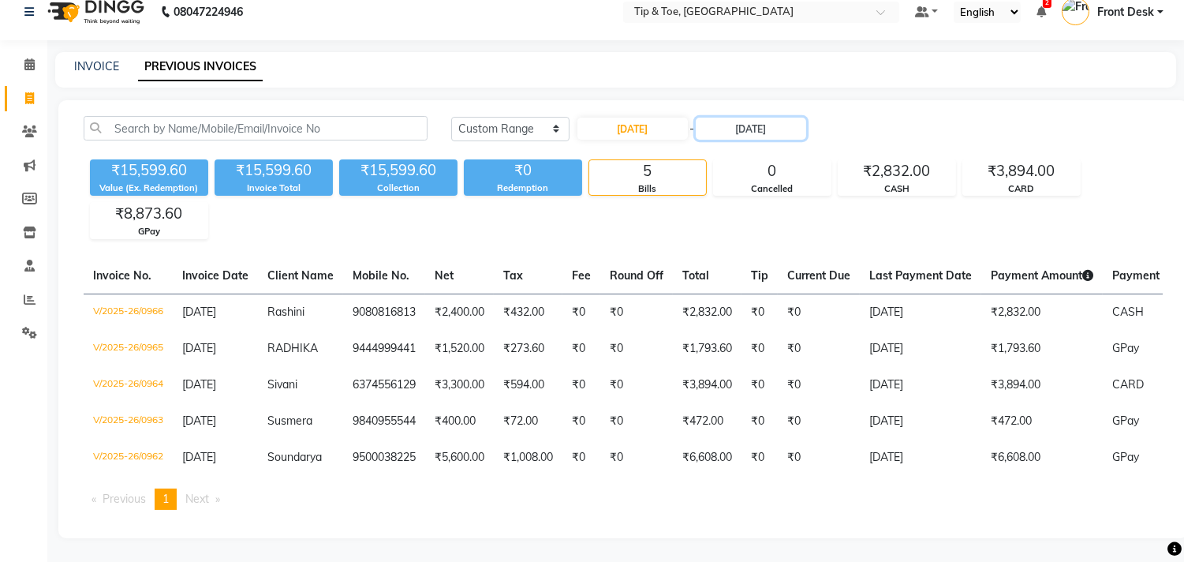
scroll to position [28, 0]
click at [624, 118] on input "13-08-2025" at bounding box center [632, 129] width 110 height 22
select select "8"
select select "2025"
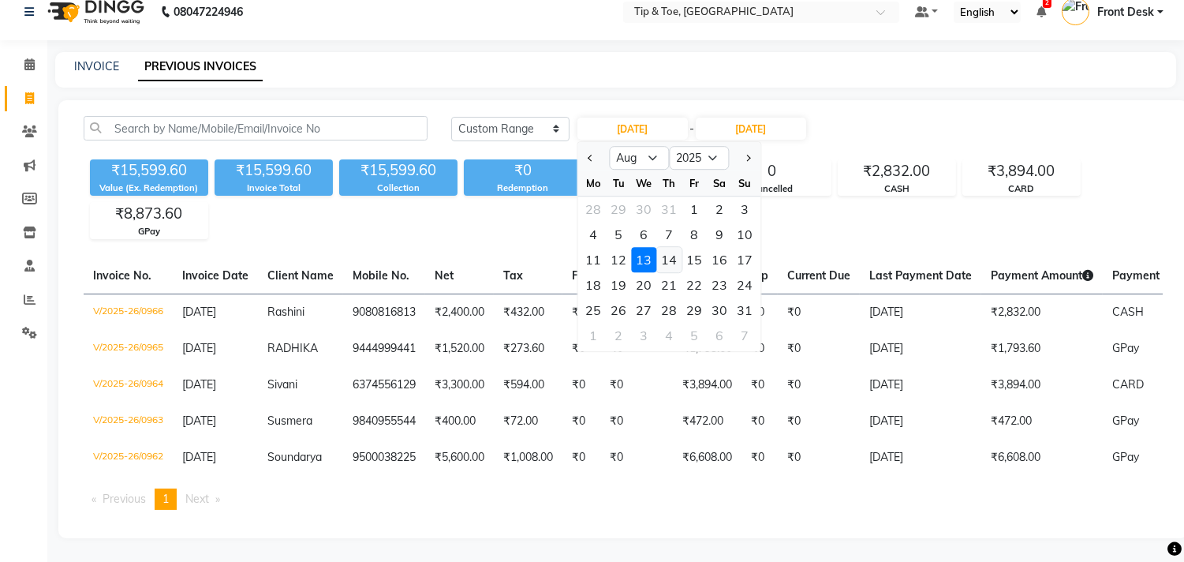
click at [671, 253] on div "14" at bounding box center [668, 259] width 25 height 25
type input "14-08-2025"
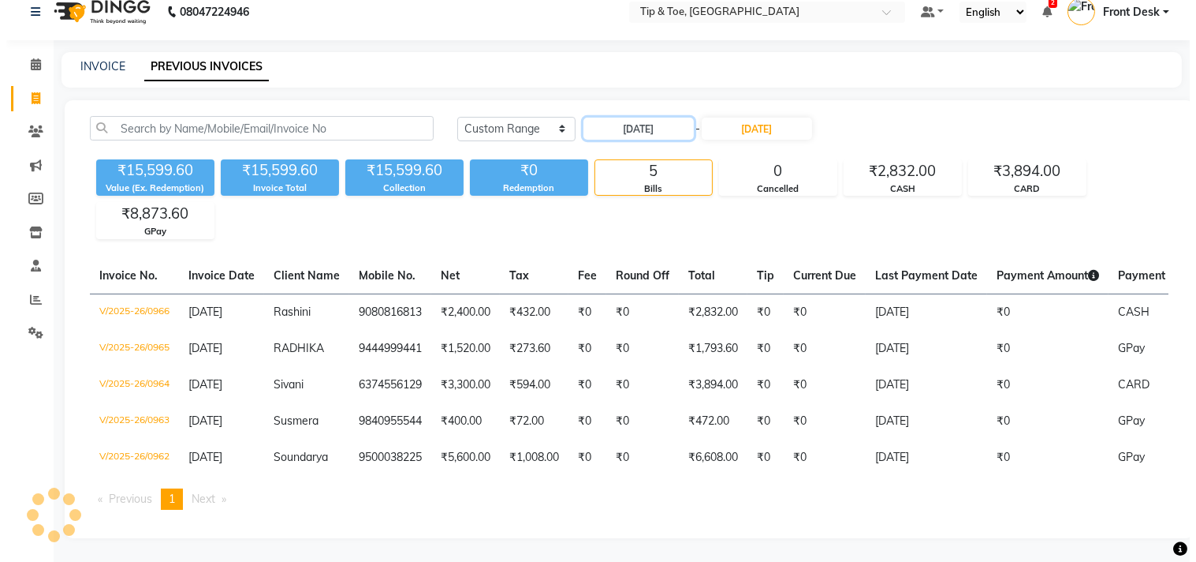
scroll to position [0, 0]
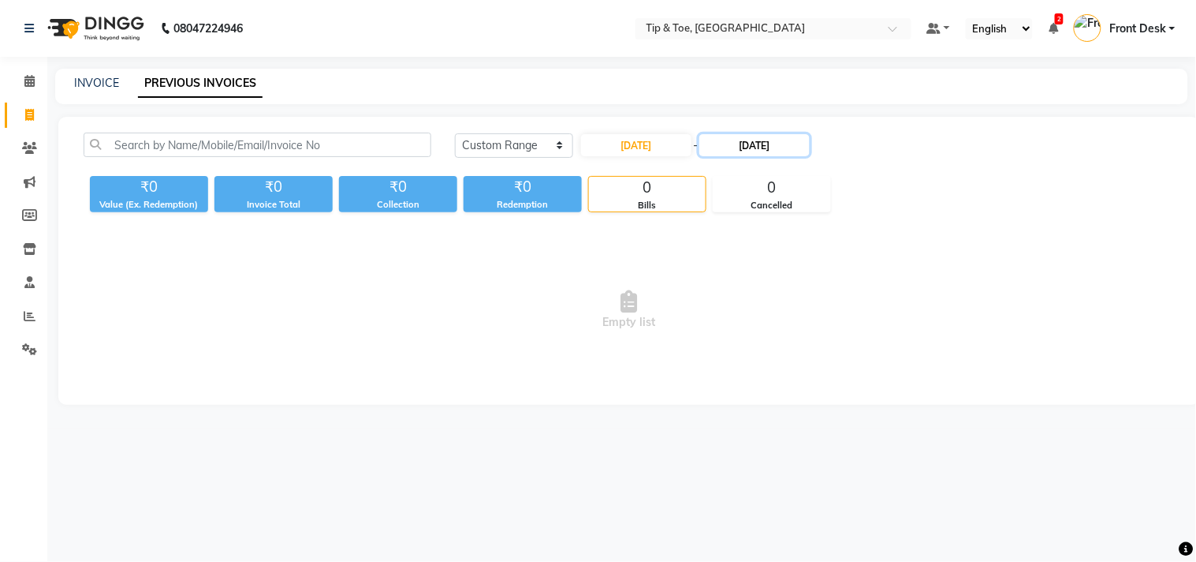
click at [738, 145] on input "13-08-2025" at bounding box center [755, 145] width 110 height 22
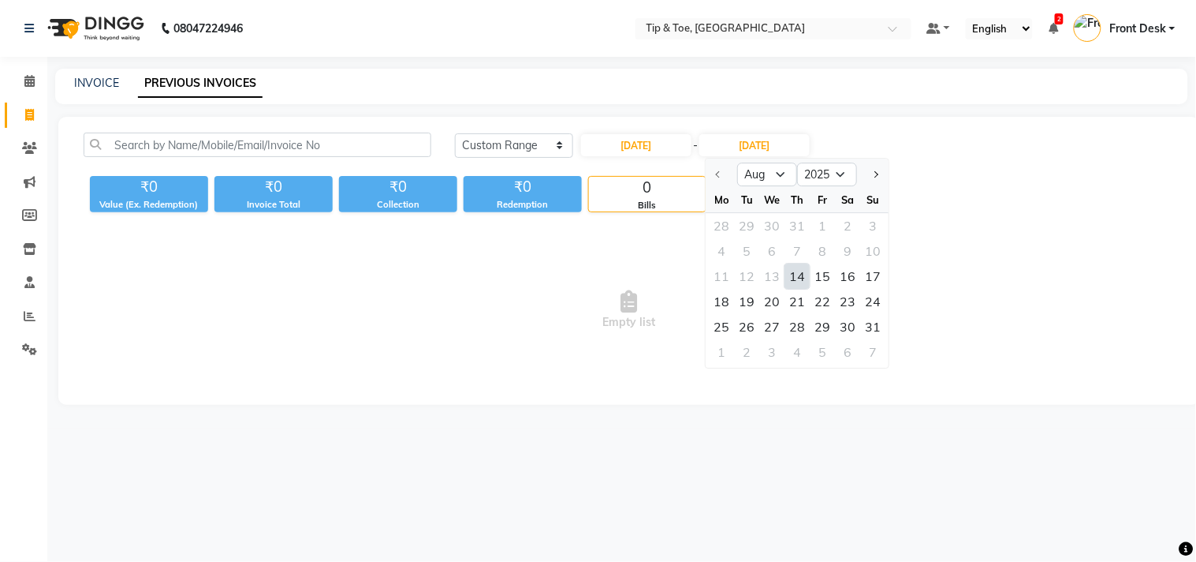
click at [795, 268] on div "14" at bounding box center [798, 275] width 25 height 25
type input "14-08-2025"
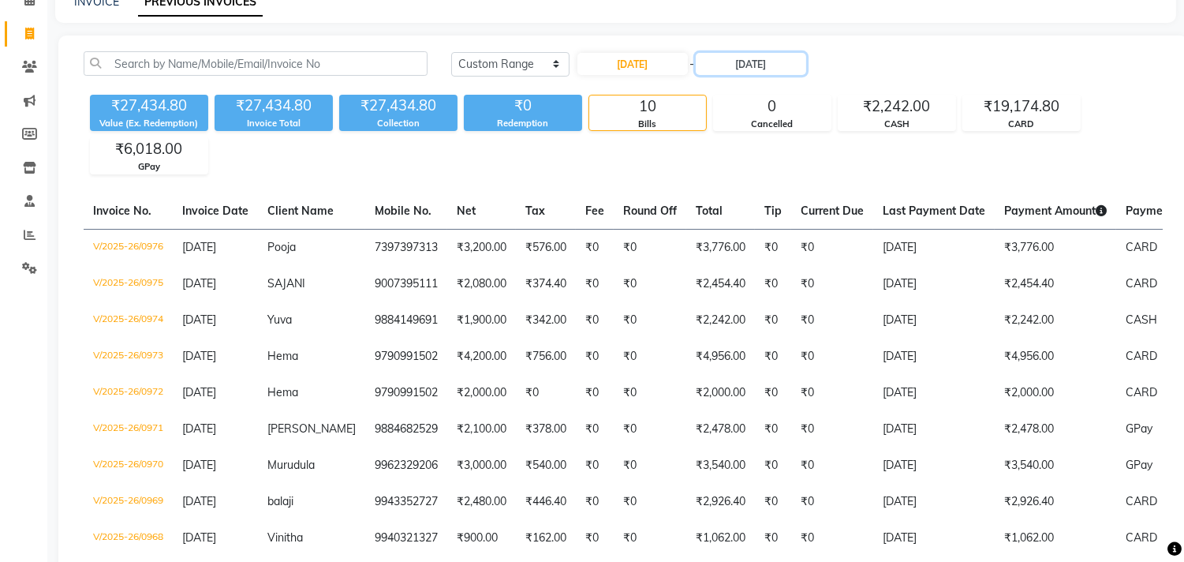
scroll to position [88, 0]
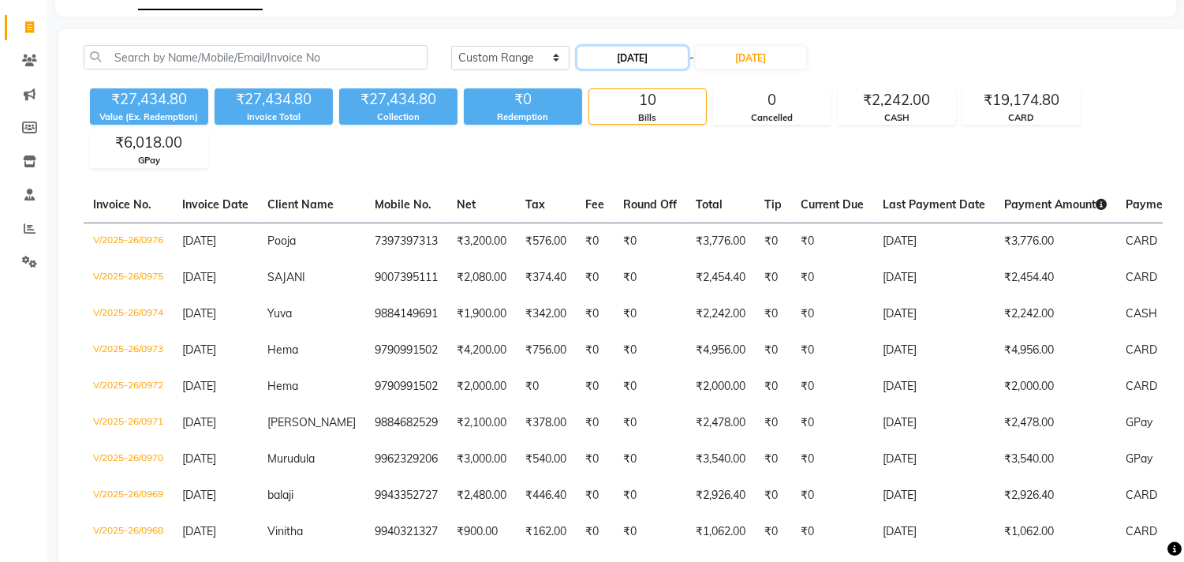
click at [610, 60] on input "14-08-2025" at bounding box center [632, 58] width 110 height 22
select select "8"
select select "2025"
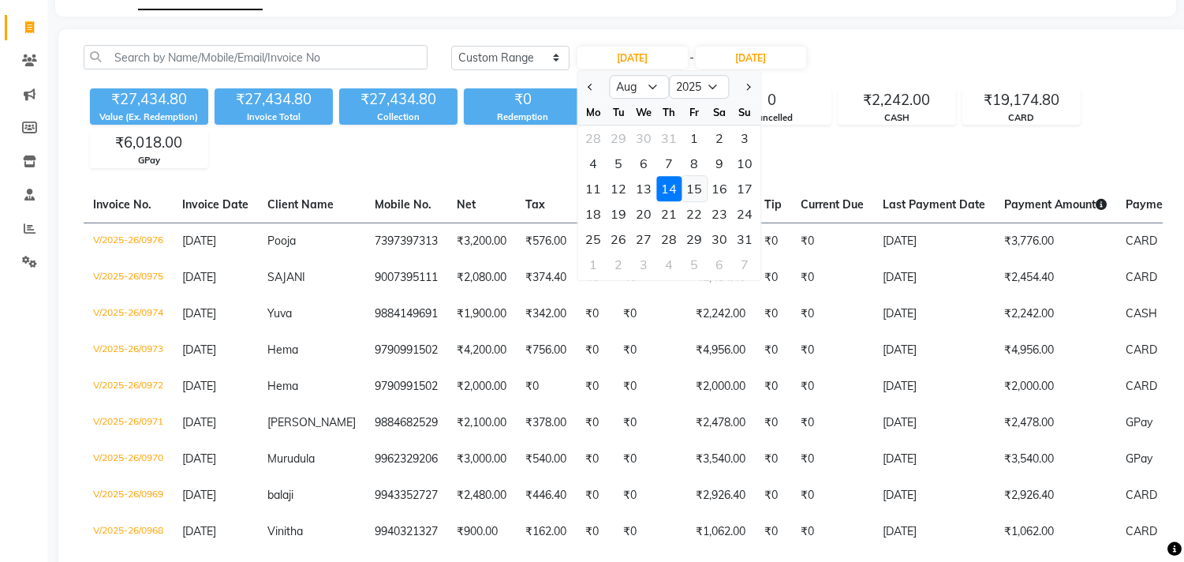
click at [700, 184] on div "15" at bounding box center [693, 188] width 25 height 25
type input "15-08-2025"
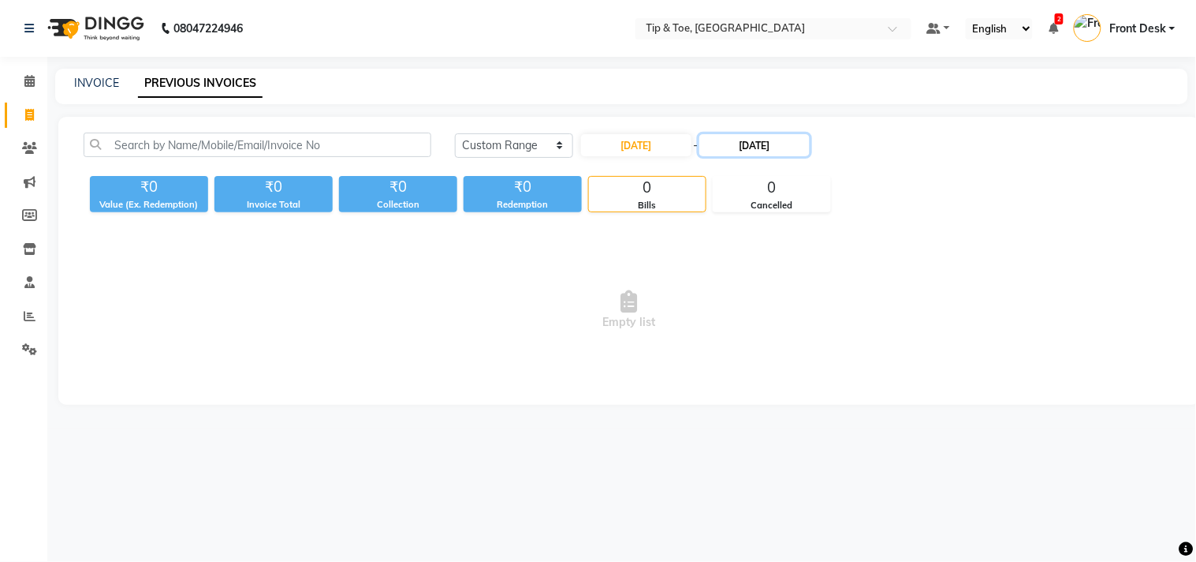
click at [742, 146] on input "14-08-2025" at bounding box center [755, 145] width 110 height 22
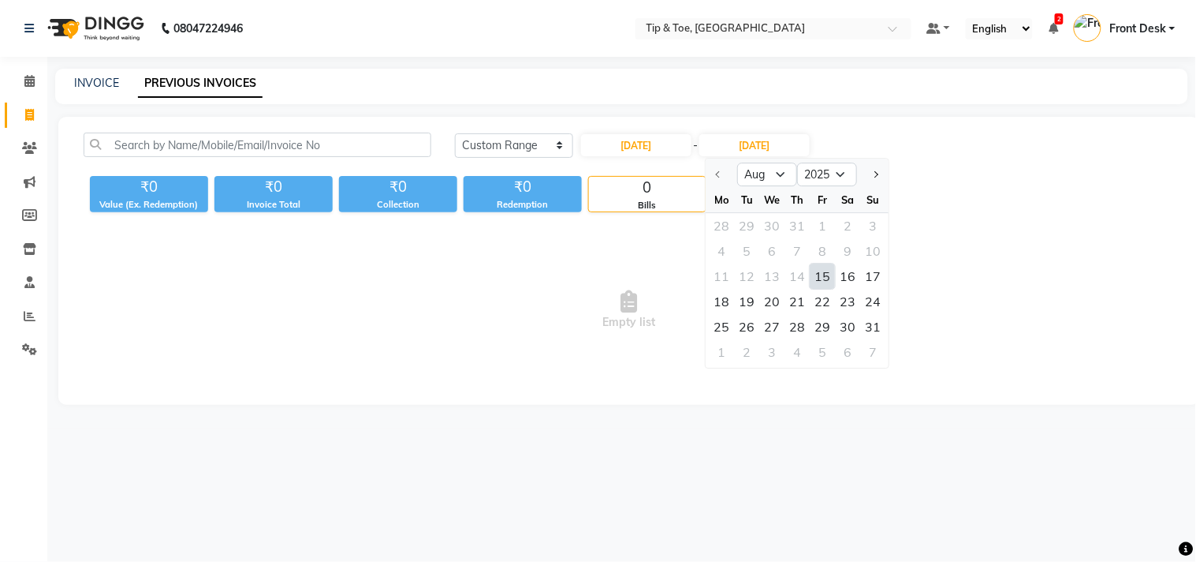
click at [812, 272] on div "15" at bounding box center [823, 275] width 25 height 25
type input "15-08-2025"
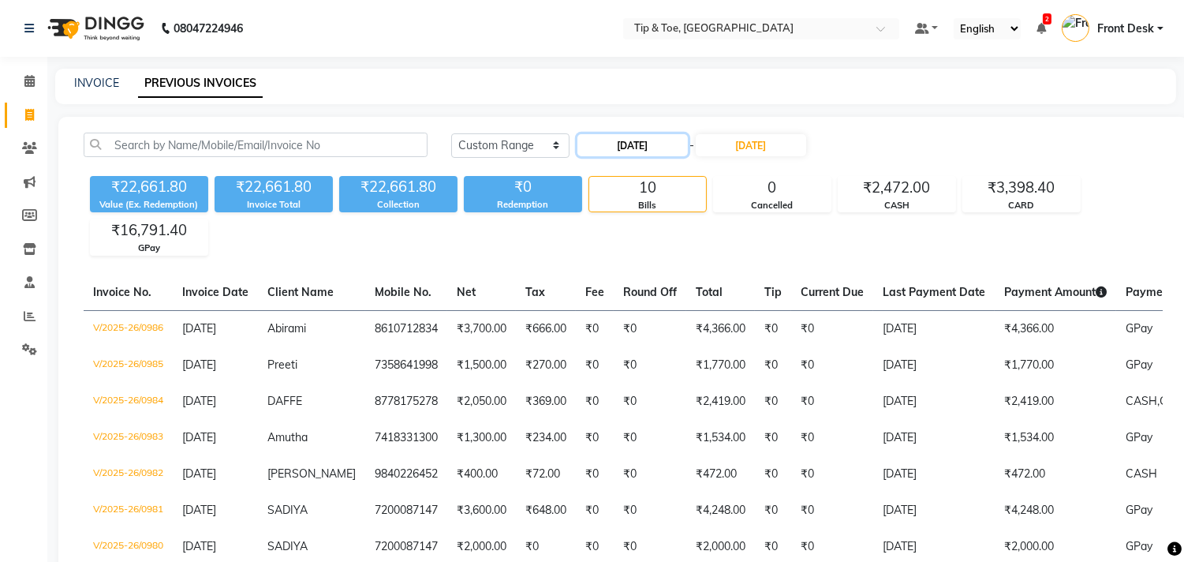
click at [611, 151] on input "15-08-2025" at bounding box center [632, 145] width 110 height 22
select select "8"
select select "2025"
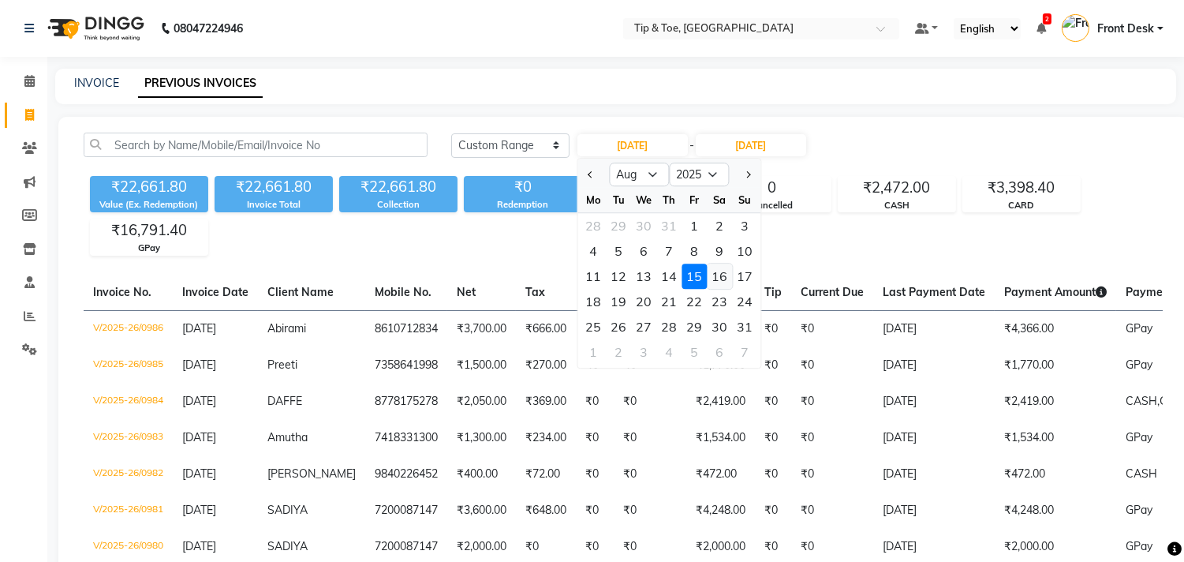
click at [719, 274] on div "16" at bounding box center [719, 275] width 25 height 25
type input "[DATE]"
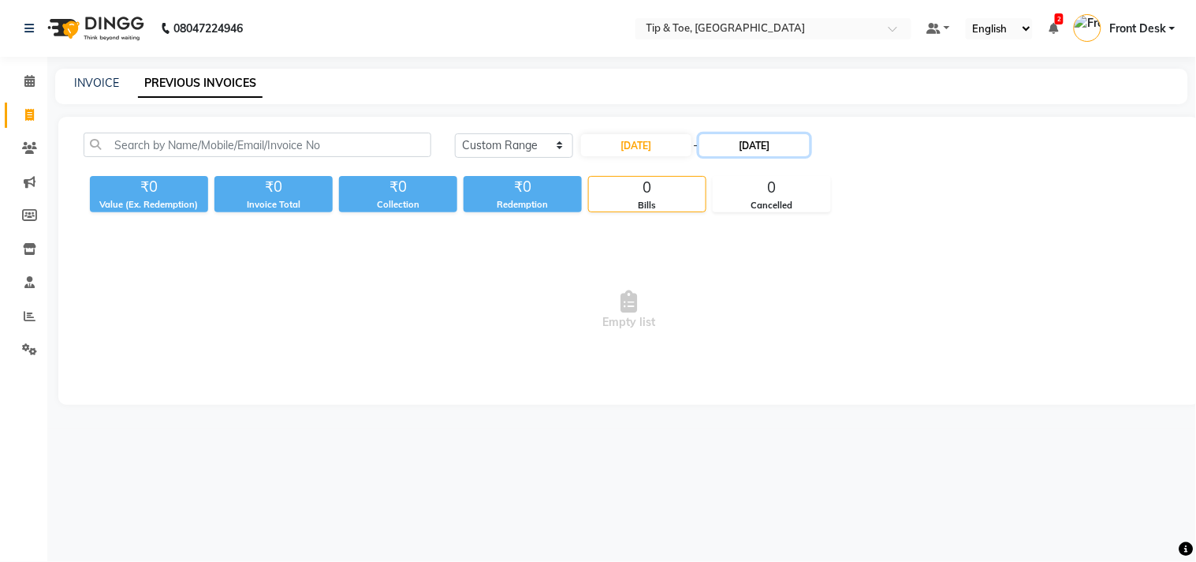
click at [735, 142] on input "15-08-2025" at bounding box center [755, 145] width 110 height 22
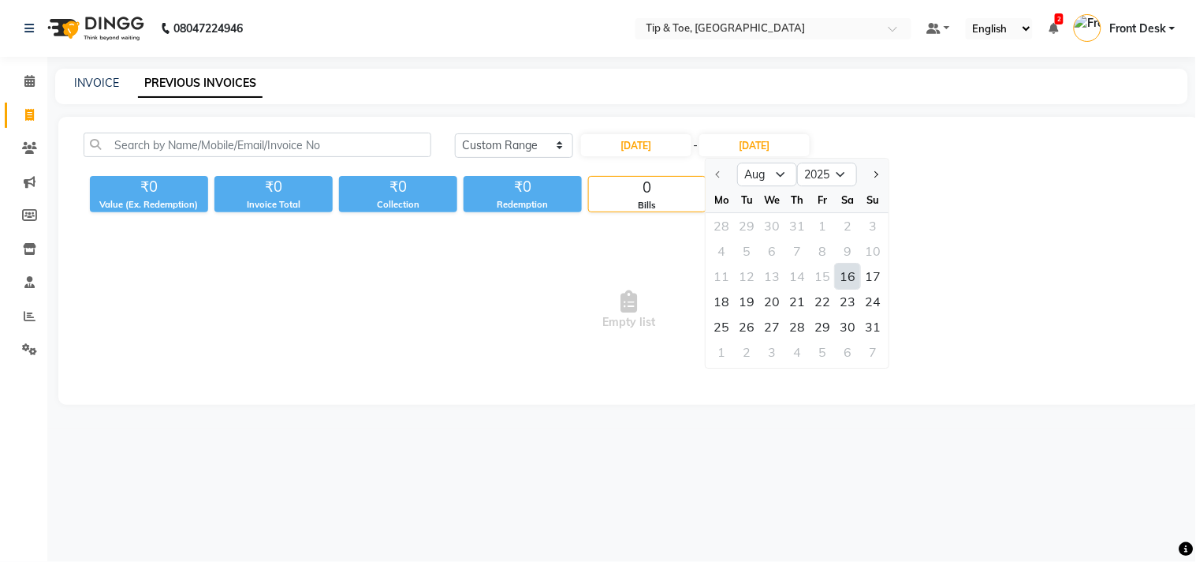
click at [849, 269] on div "16" at bounding box center [848, 275] width 25 height 25
type input "[DATE]"
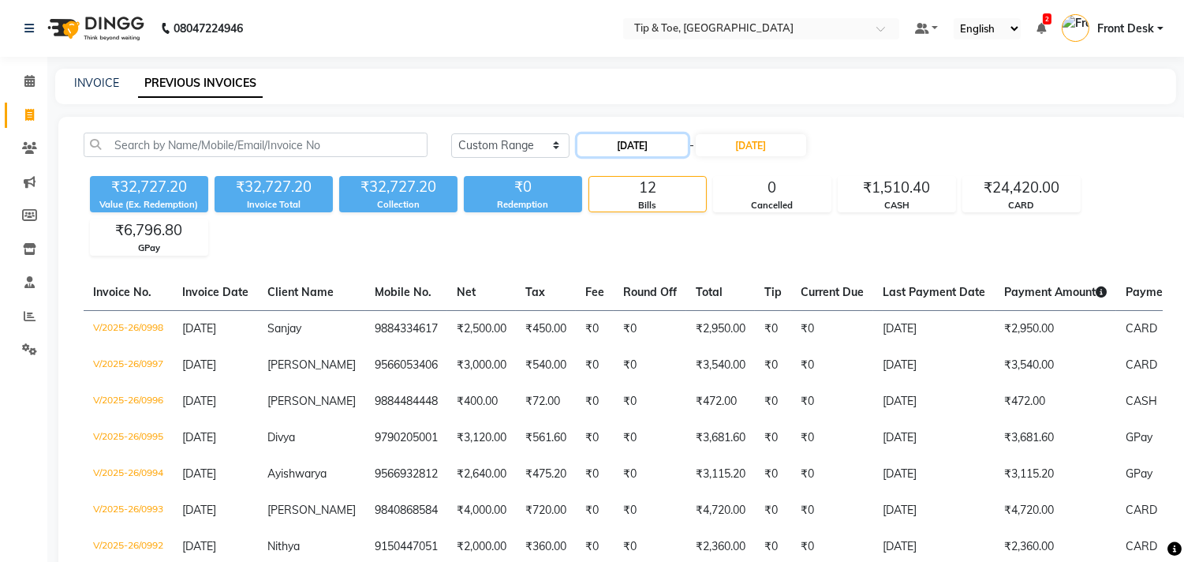
click at [612, 148] on input "[DATE]" at bounding box center [632, 145] width 110 height 22
select select "8"
select select "2025"
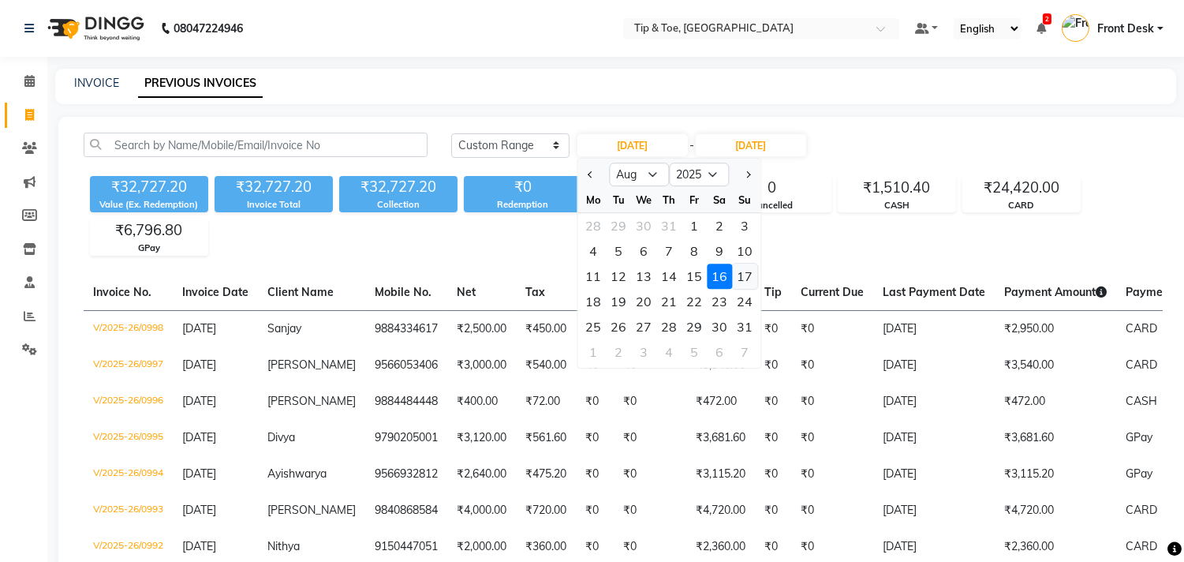
click at [738, 271] on div "17" at bounding box center [744, 275] width 25 height 25
type input "17-08-2025"
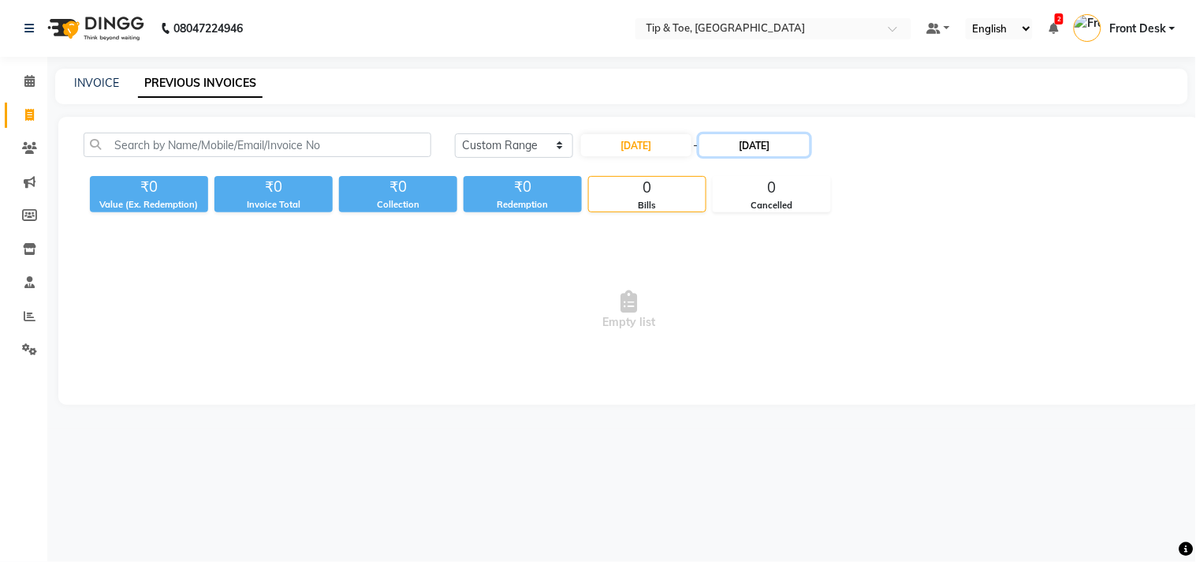
click at [745, 146] on input "[DATE]" at bounding box center [755, 145] width 110 height 22
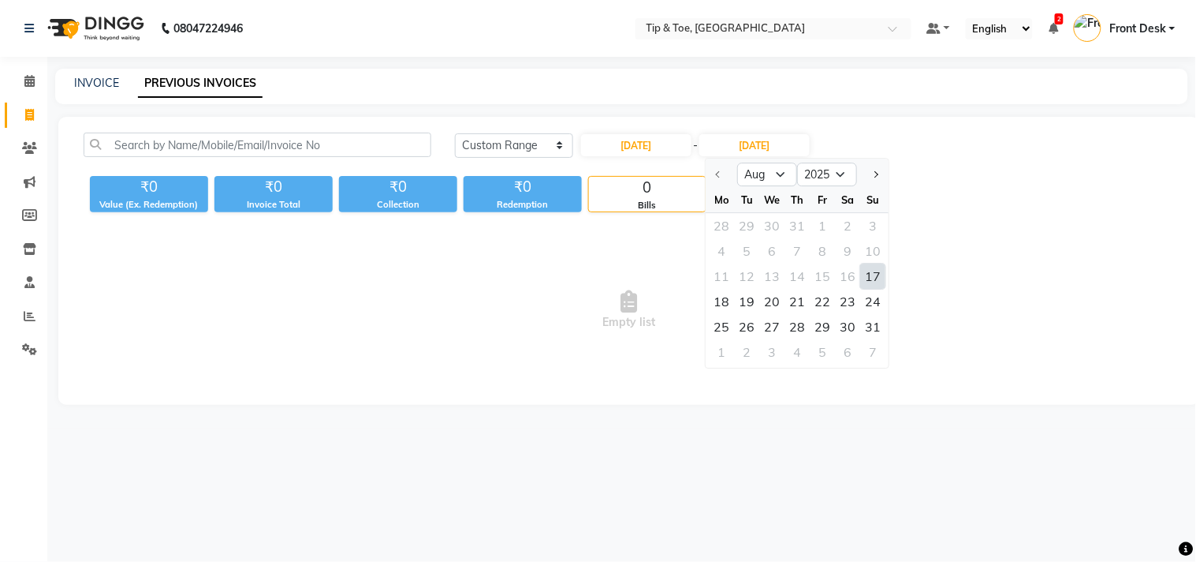
click at [877, 277] on div "17" at bounding box center [873, 275] width 25 height 25
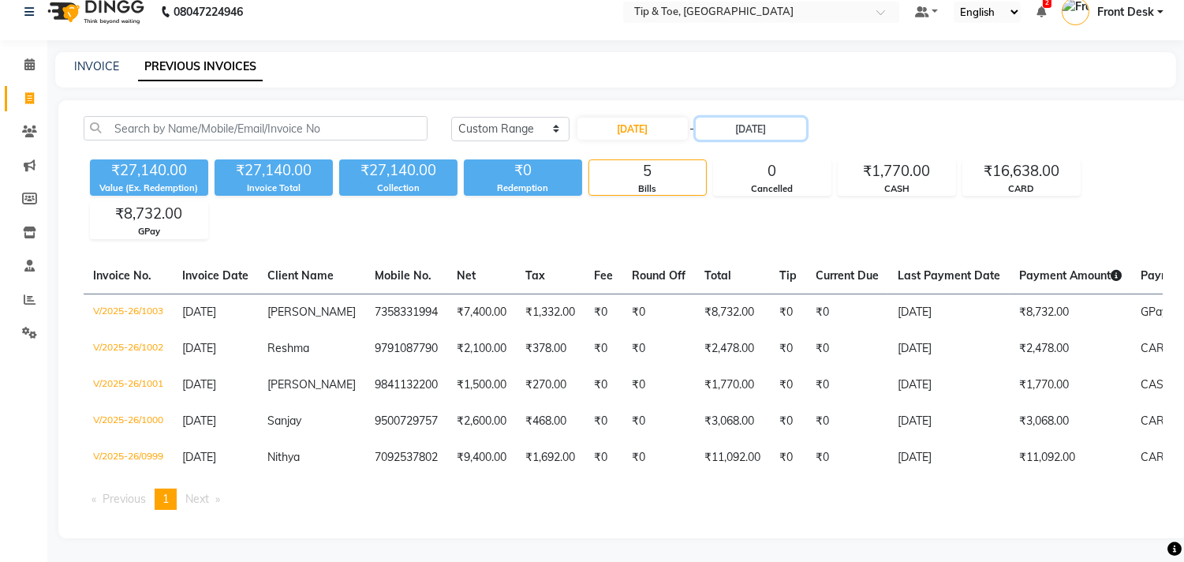
scroll to position [28, 0]
click at [730, 121] on input "17-08-2025" at bounding box center [751, 129] width 110 height 22
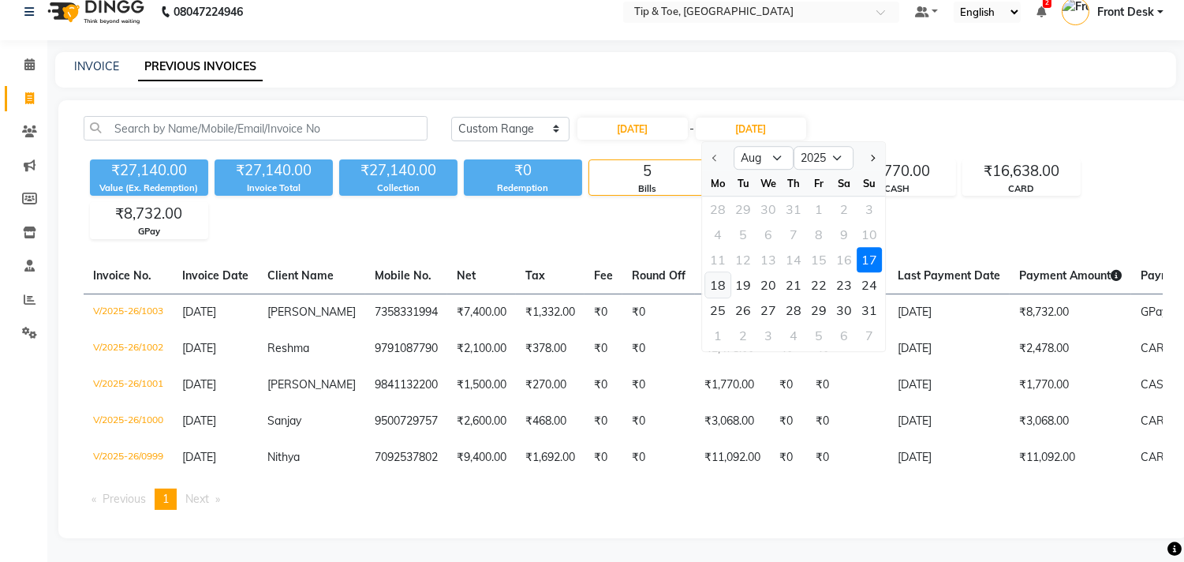
click at [715, 273] on div "18" at bounding box center [717, 284] width 25 height 25
type input "18-08-2025"
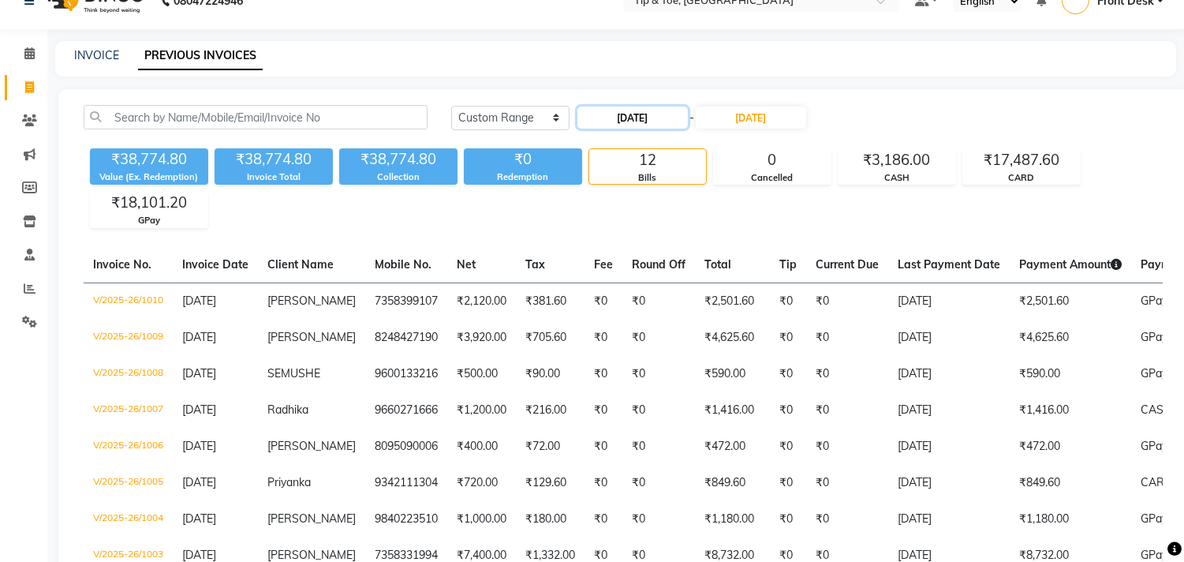
click at [619, 127] on input "17-08-2025" at bounding box center [632, 117] width 110 height 22
select select "8"
select select "2025"
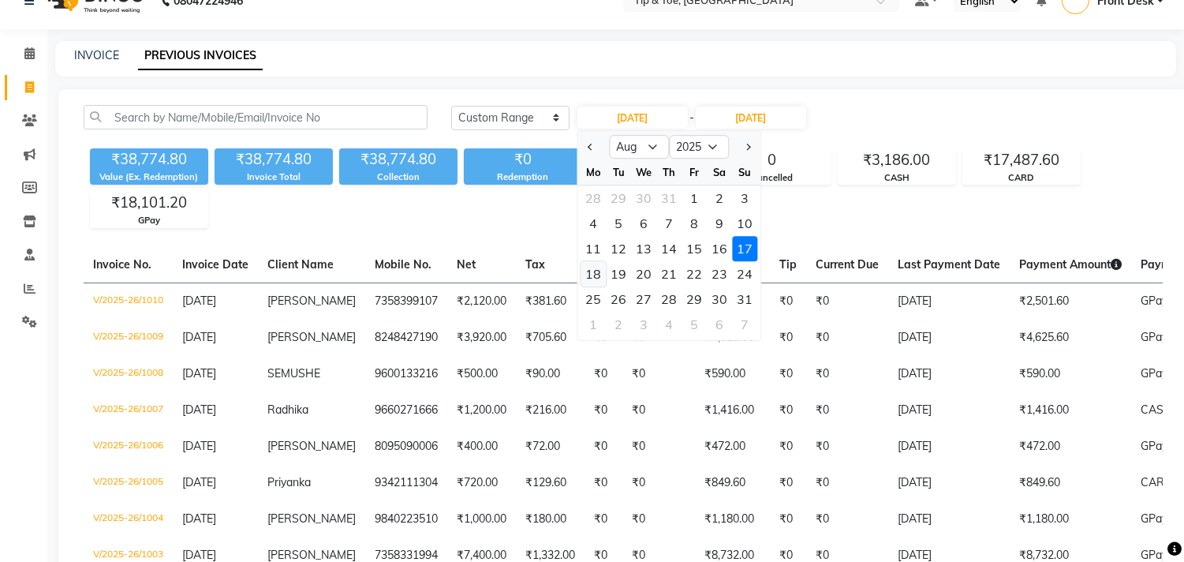
click at [596, 278] on div "18" at bounding box center [592, 273] width 25 height 25
type input "18-08-2025"
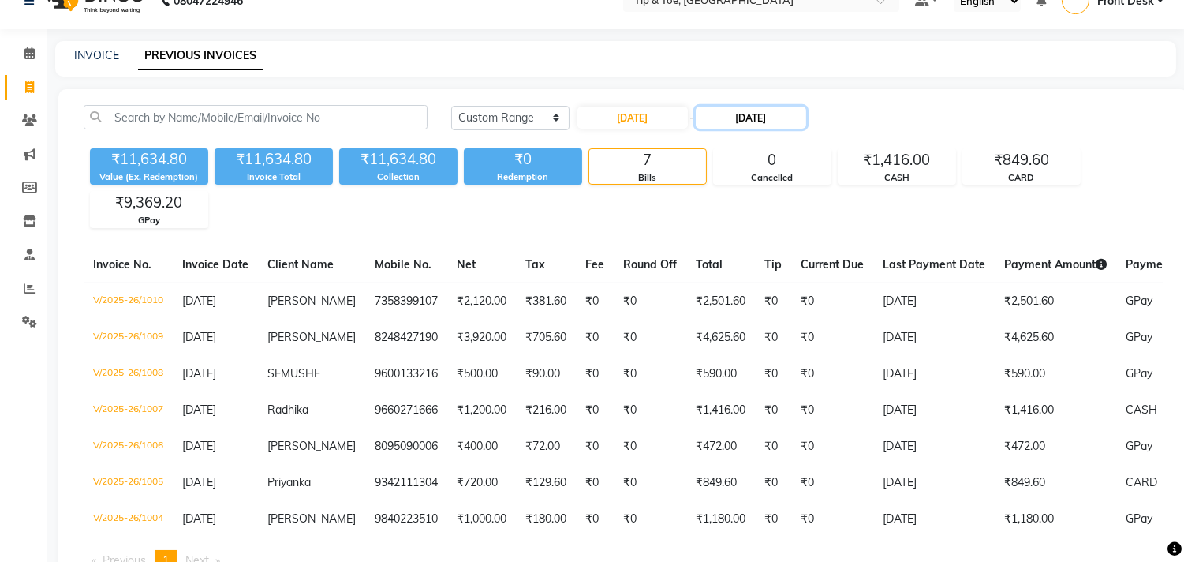
click at [731, 114] on input "18-08-2025" at bounding box center [751, 117] width 110 height 22
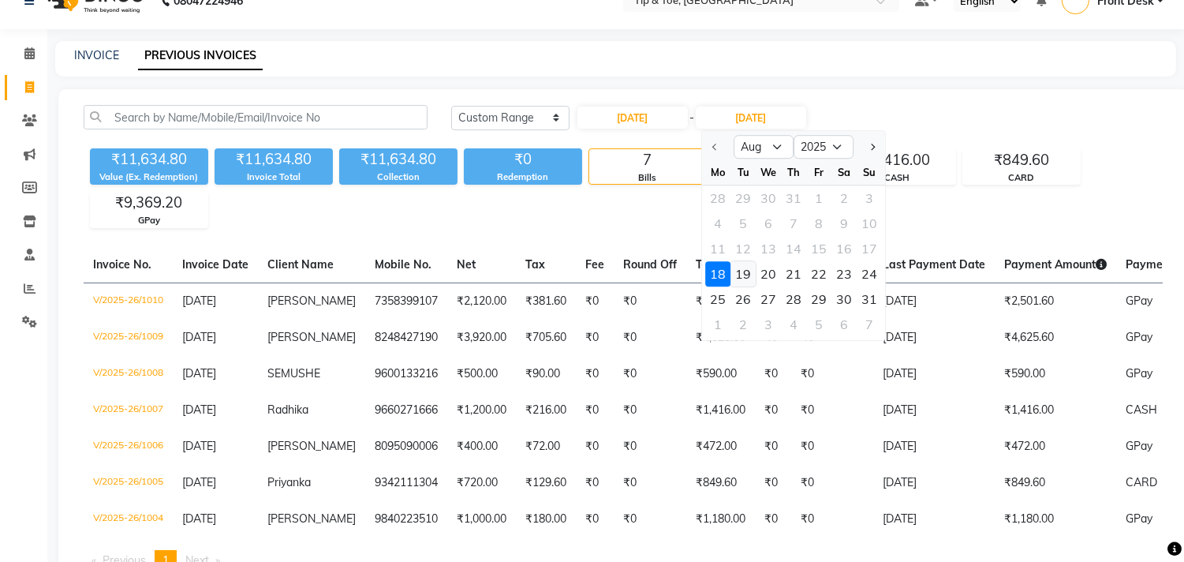
click at [737, 272] on div "19" at bounding box center [742, 273] width 25 height 25
type input "19-08-2025"
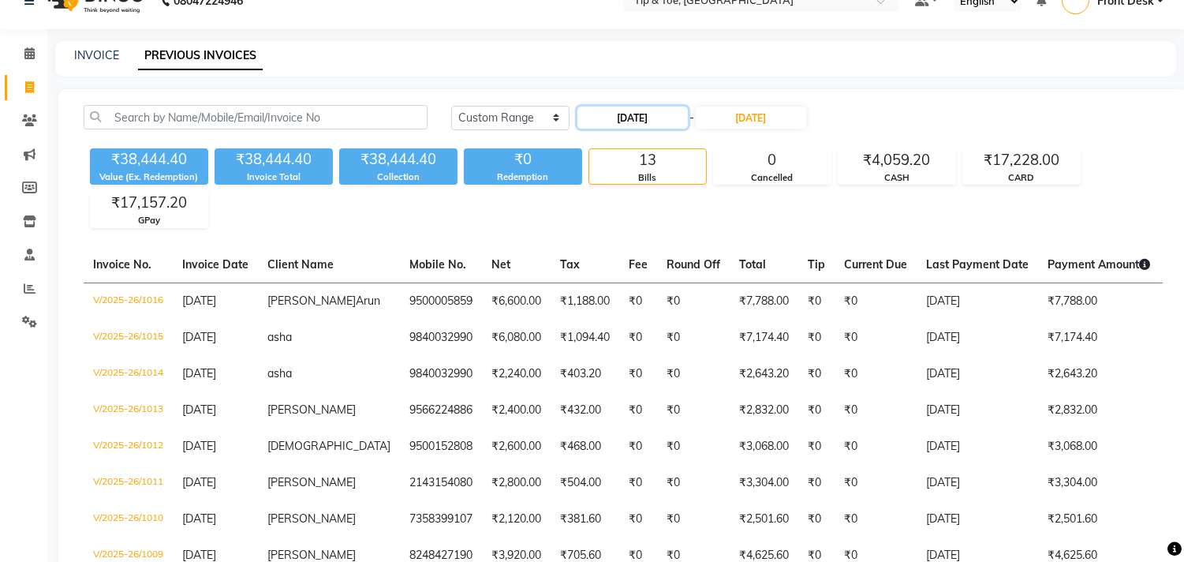
click at [613, 118] on input "18-08-2025" at bounding box center [632, 117] width 110 height 22
select select "8"
select select "2025"
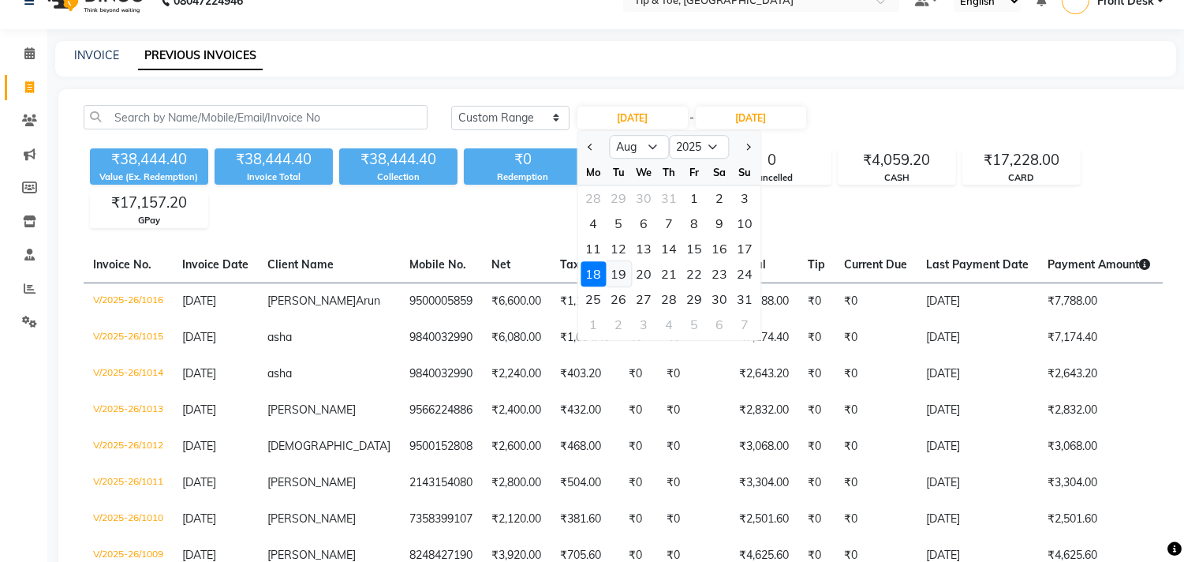
click at [618, 271] on div "19" at bounding box center [618, 273] width 25 height 25
type input "19-08-2025"
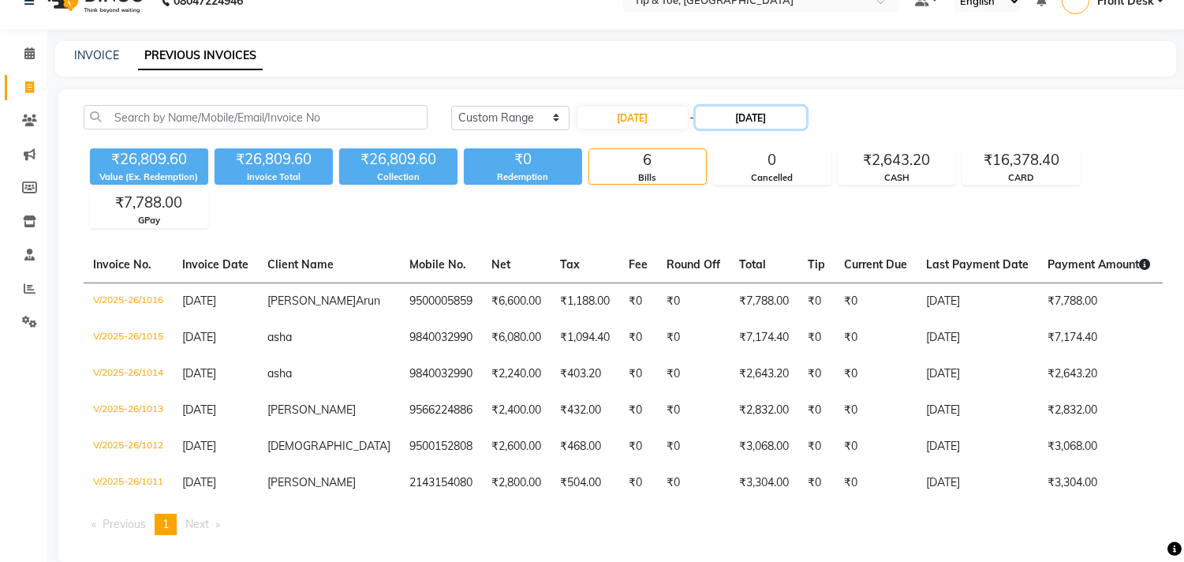
click at [738, 121] on input "19-08-2025" at bounding box center [751, 117] width 110 height 22
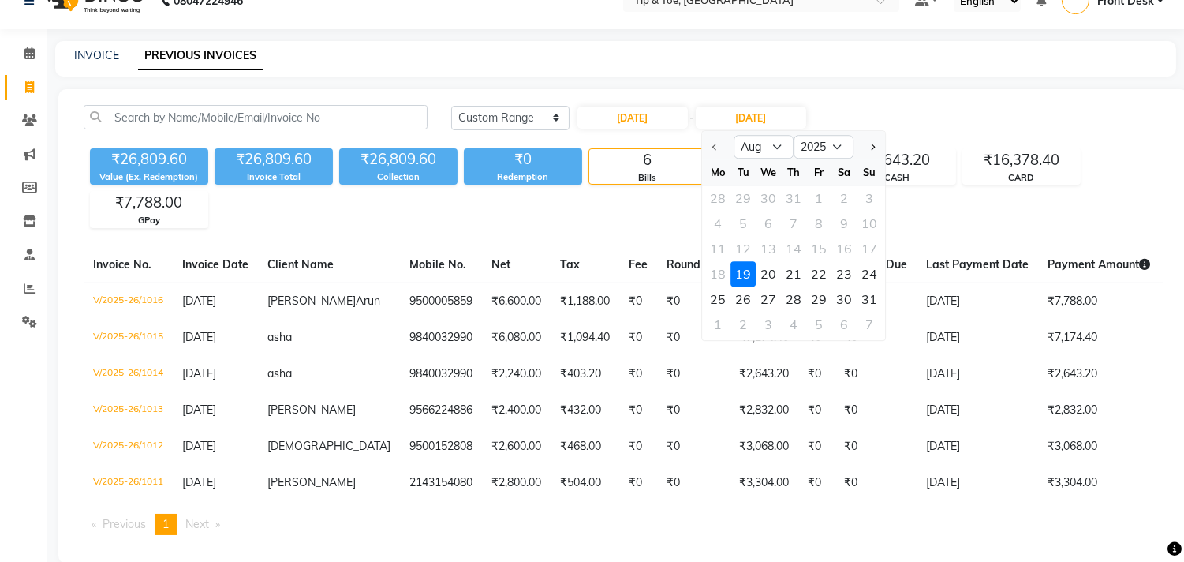
click at [767, 269] on div "20" at bounding box center [768, 273] width 25 height 25
type input "20-08-2025"
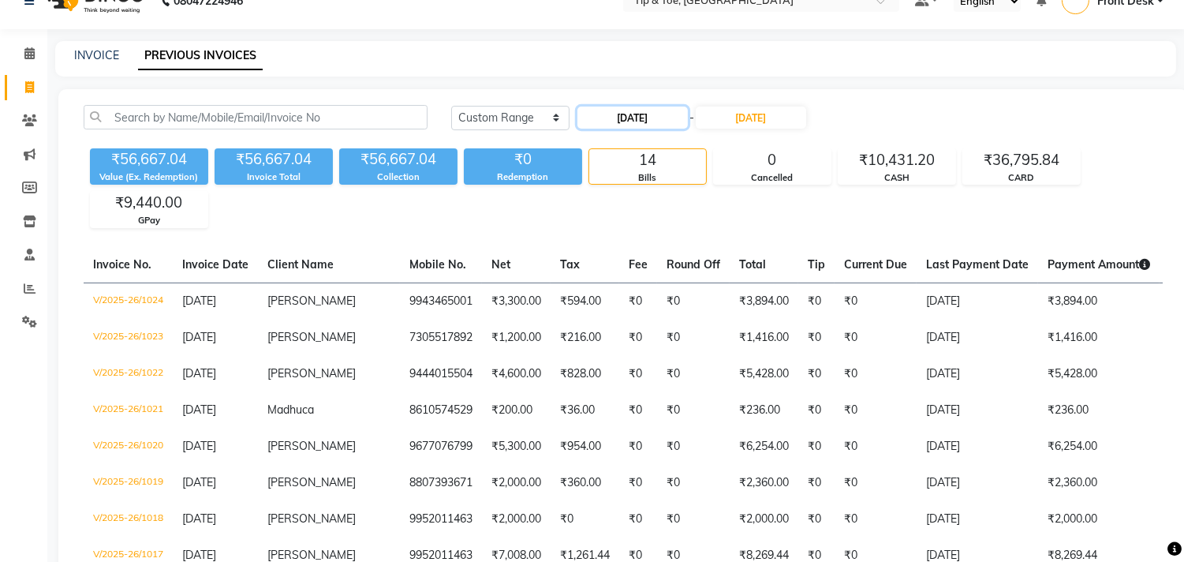
click at [619, 126] on input "19-08-2025" at bounding box center [632, 117] width 110 height 22
select select "8"
select select "2025"
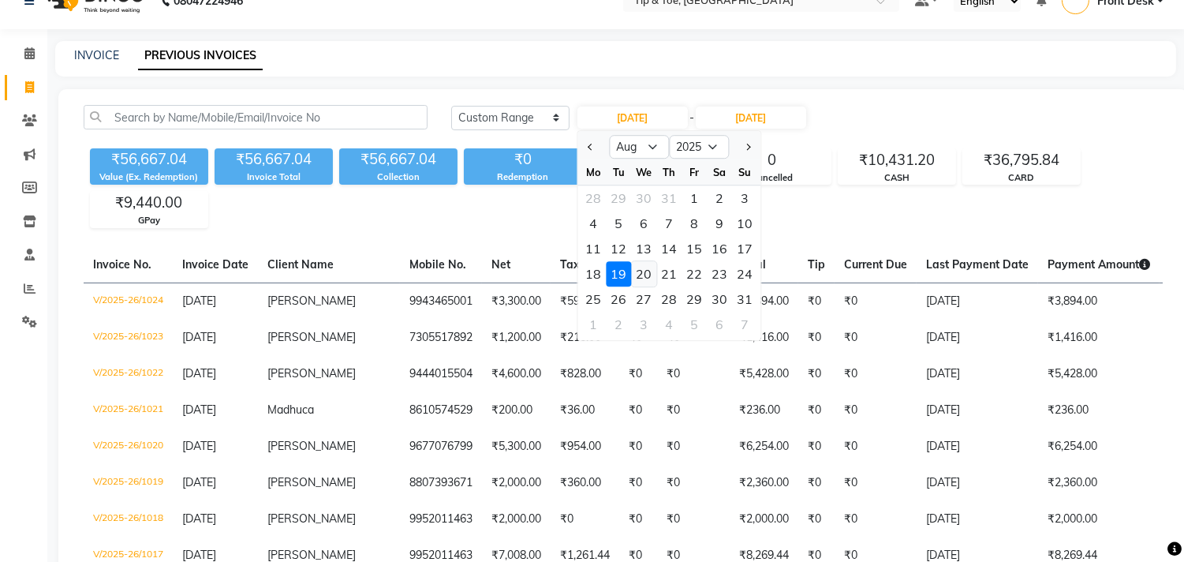
click at [648, 270] on div "20" at bounding box center [643, 273] width 25 height 25
type input "20-08-2025"
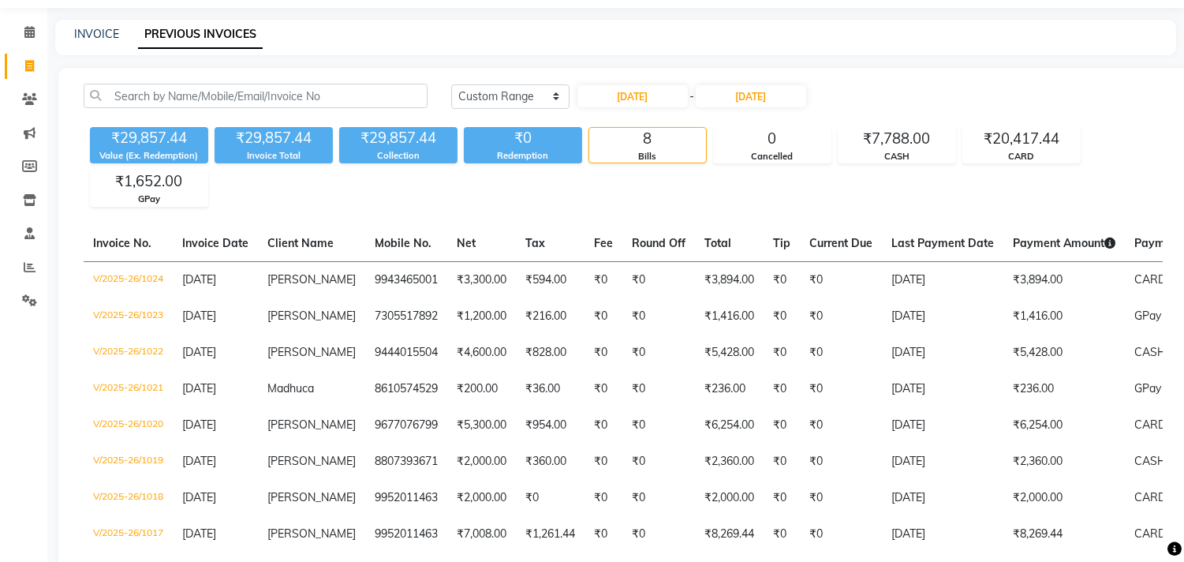
scroll to position [0, 0]
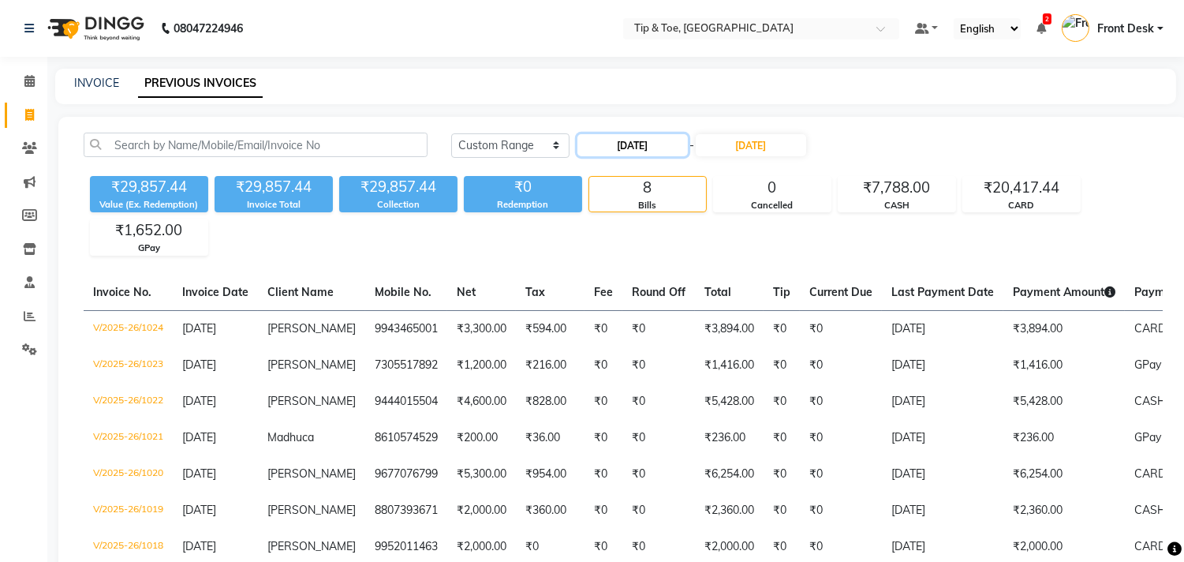
click at [610, 145] on input "20-08-2025" at bounding box center [632, 145] width 110 height 22
select select "8"
select select "2025"
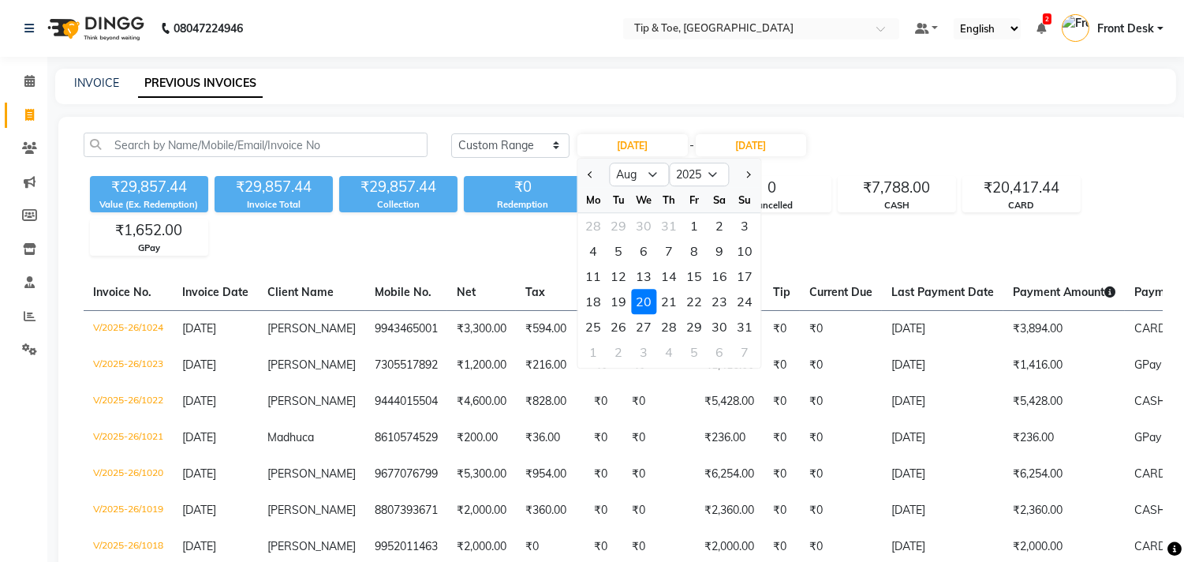
click at [674, 298] on div "21" at bounding box center [668, 301] width 25 height 25
type input "21-08-2025"
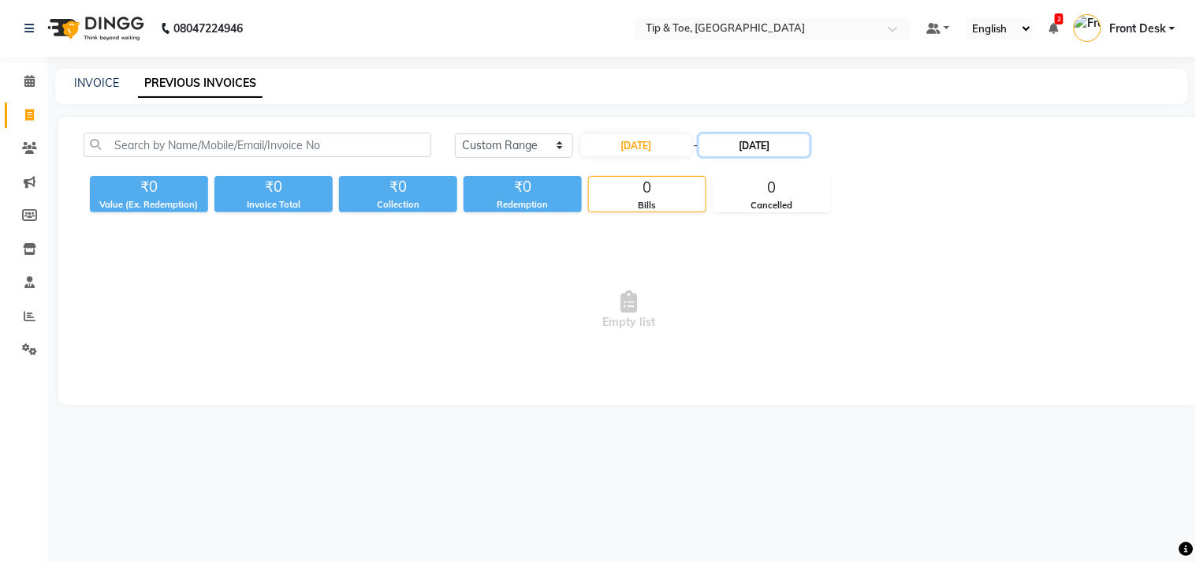
click at [742, 144] on input "20-08-2025" at bounding box center [755, 145] width 110 height 22
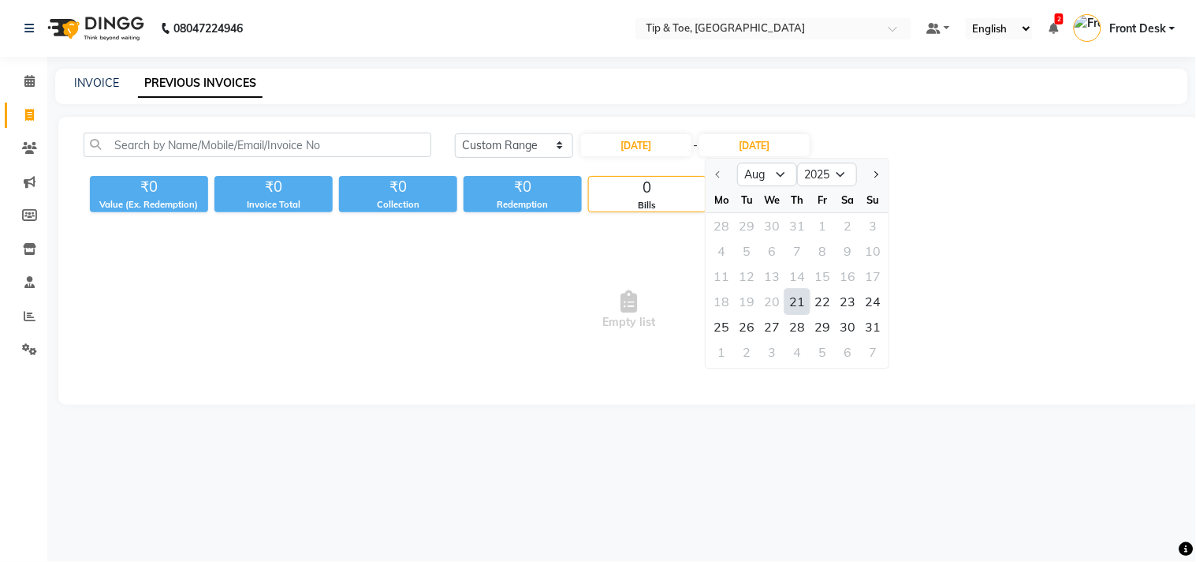
click at [794, 300] on div "21" at bounding box center [798, 301] width 25 height 25
type input "21-08-2025"
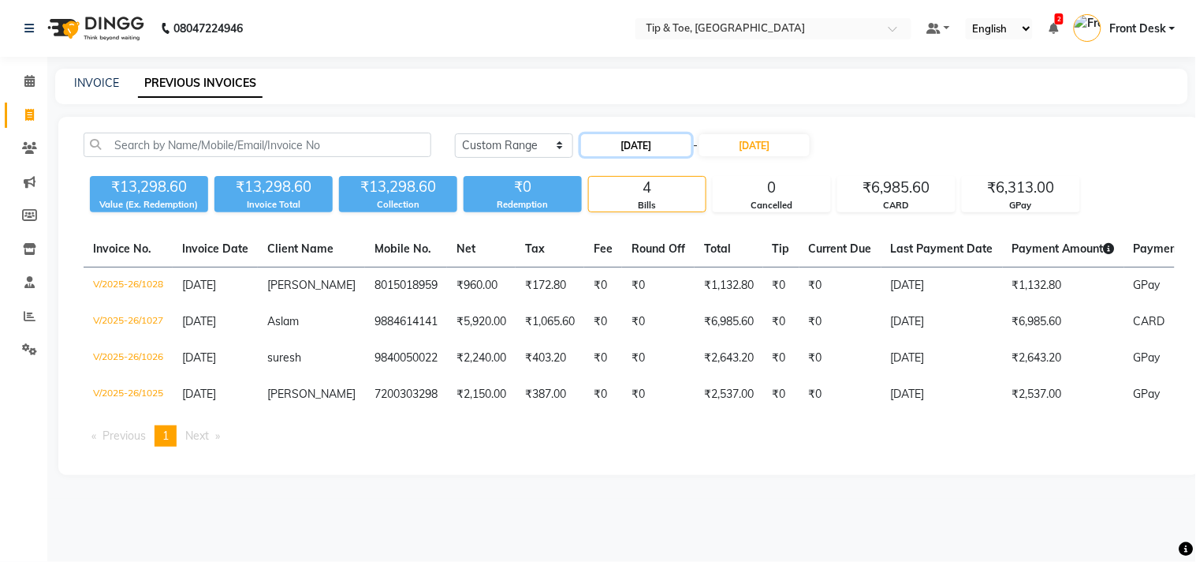
click at [609, 152] on input "21-08-2025" at bounding box center [636, 145] width 110 height 22
select select "8"
select select "2025"
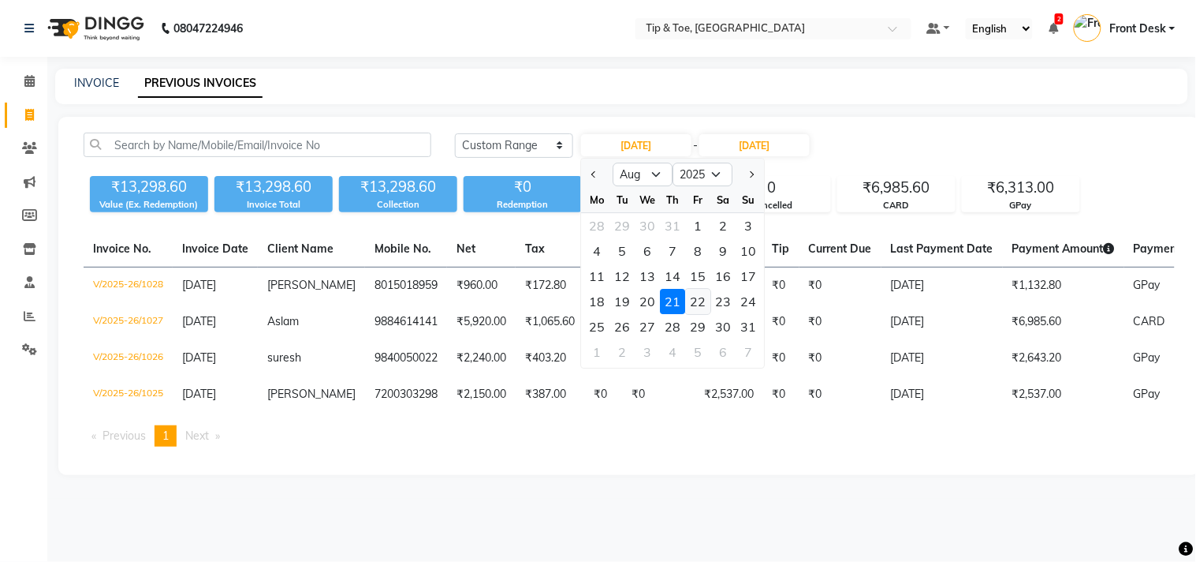
click at [692, 296] on div "22" at bounding box center [698, 301] width 25 height 25
type input "22-08-2025"
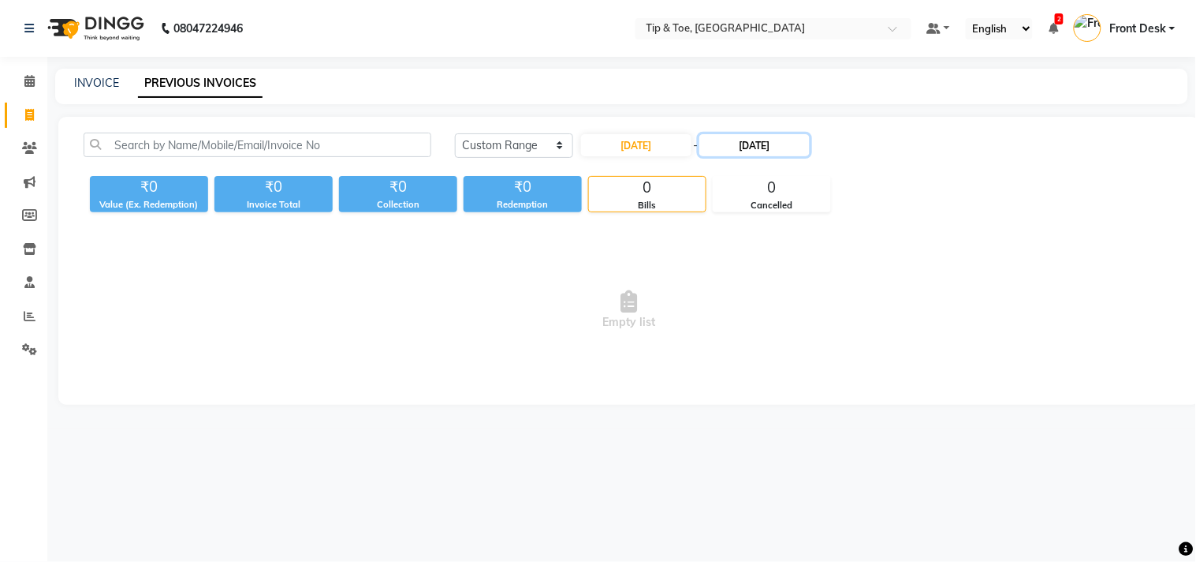
click at [743, 147] on input "21-08-2025" at bounding box center [755, 145] width 110 height 22
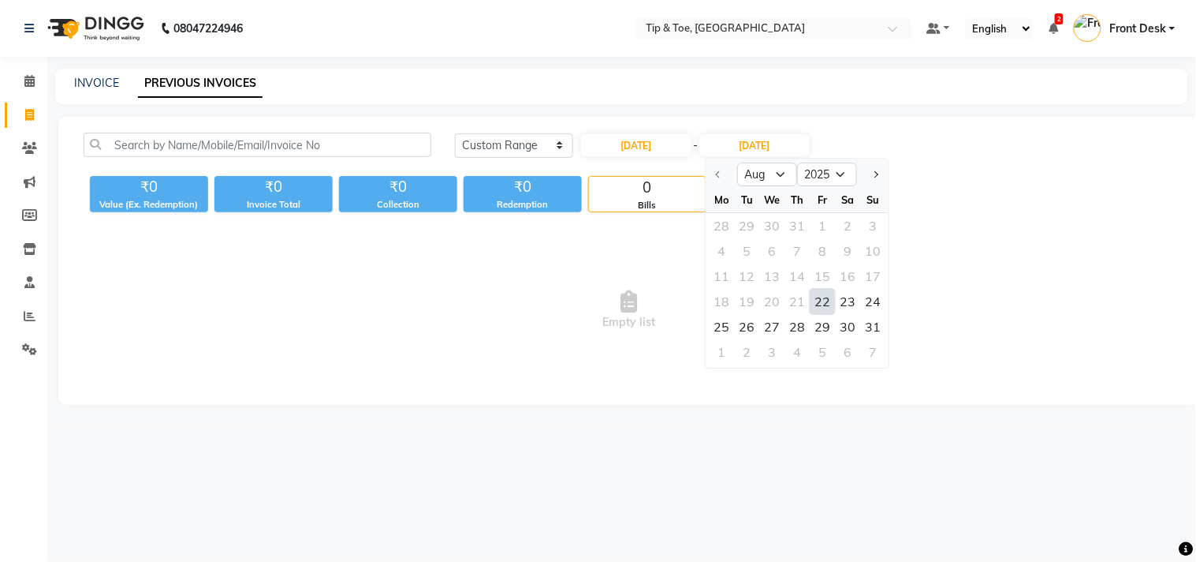
click at [826, 296] on div "22" at bounding box center [823, 301] width 25 height 25
type input "22-08-2025"
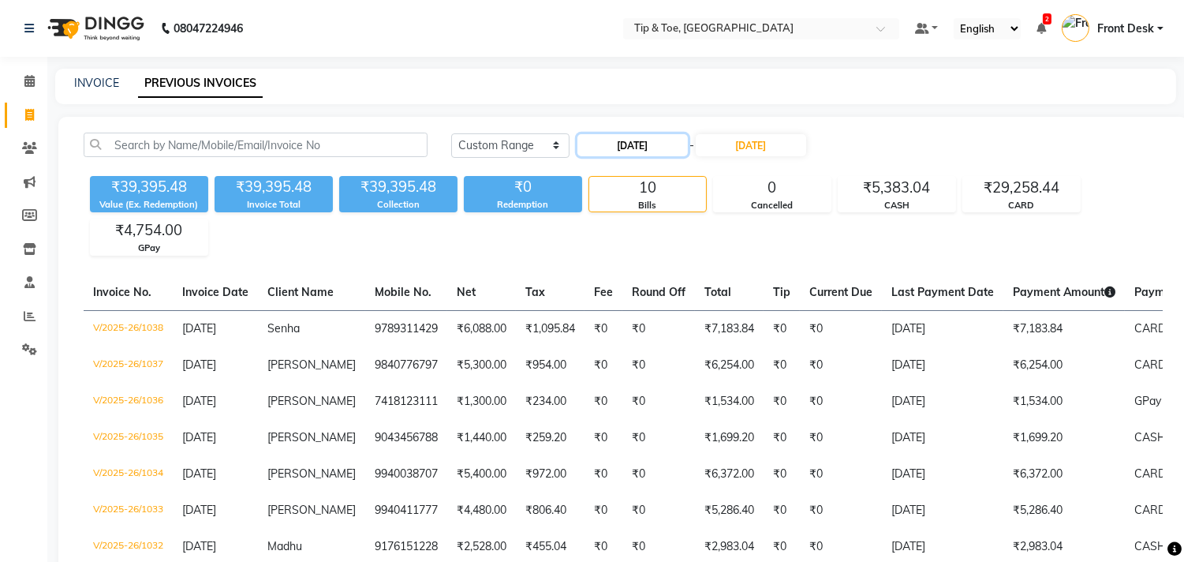
click at [621, 146] on input "22-08-2025" at bounding box center [632, 145] width 110 height 22
select select "8"
select select "2025"
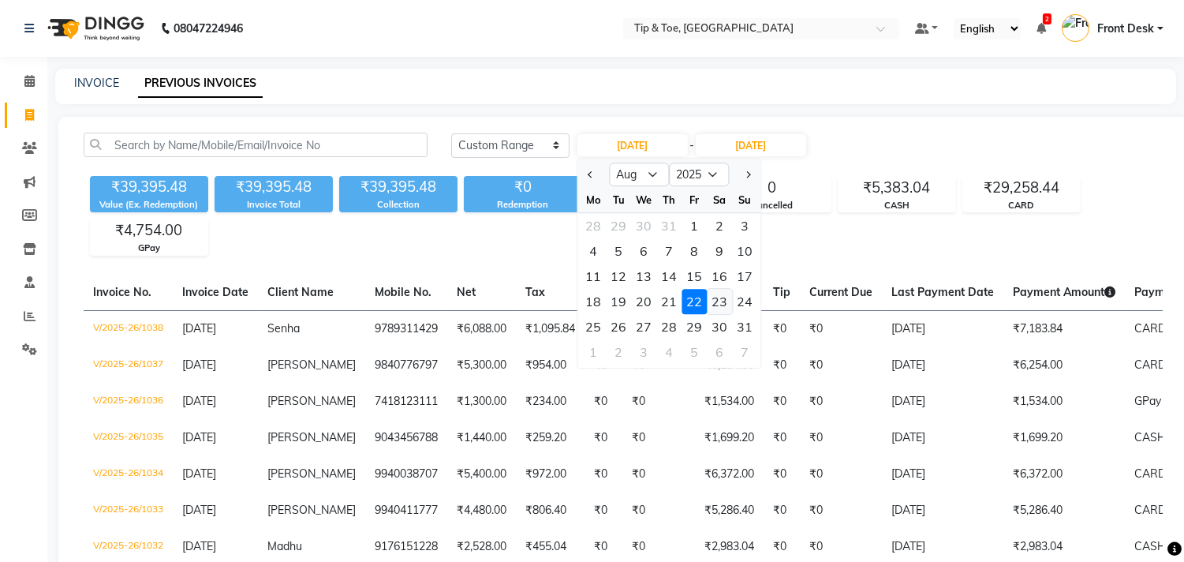
click at [726, 297] on div "23" at bounding box center [719, 301] width 25 height 25
type input "23-08-2025"
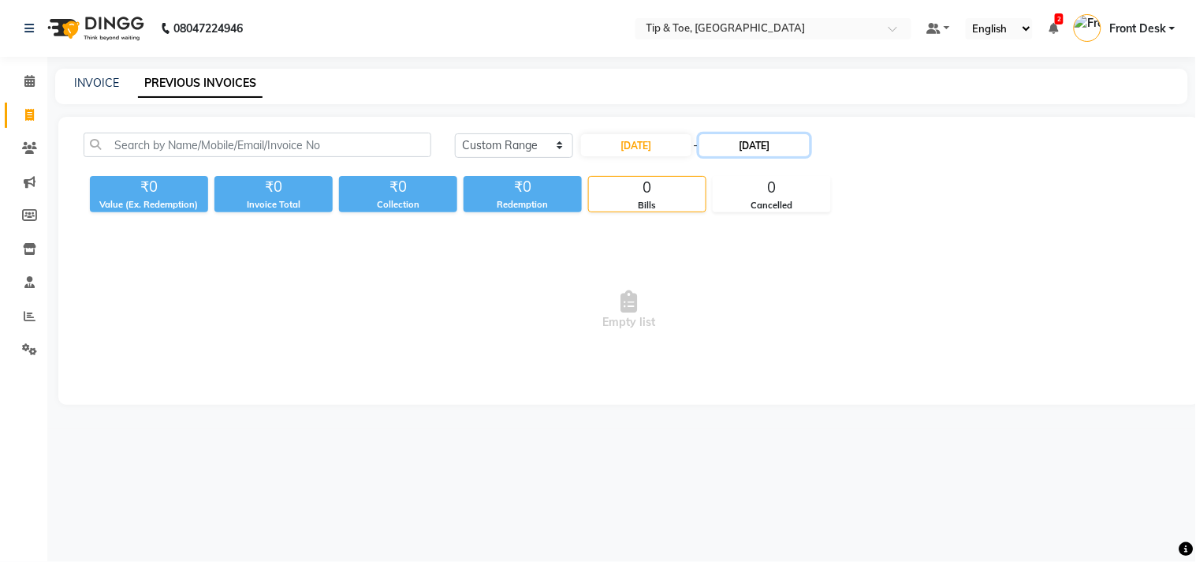
click at [738, 147] on input "22-08-2025" at bounding box center [755, 145] width 110 height 22
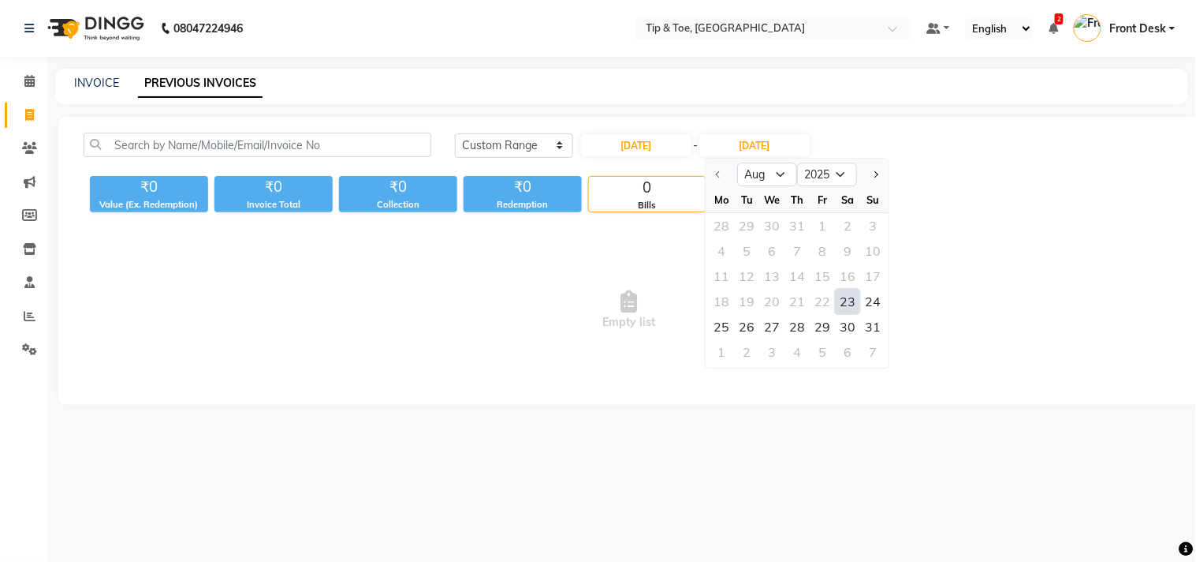
click at [842, 300] on div "23" at bounding box center [848, 301] width 25 height 25
type input "23-08-2025"
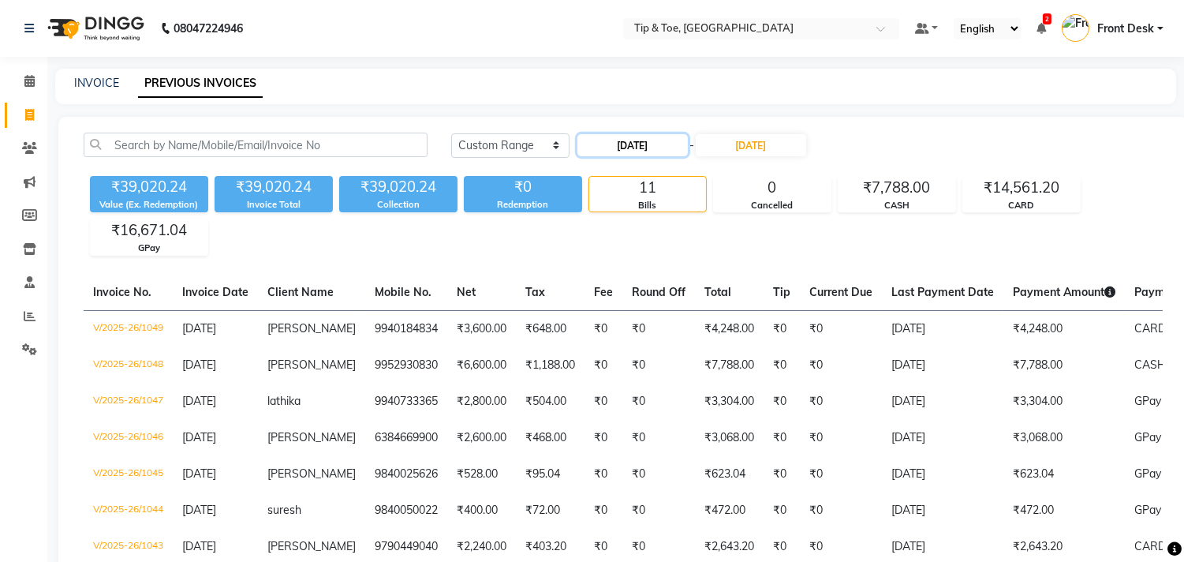
click at [608, 151] on input "23-08-2025" at bounding box center [632, 145] width 110 height 22
select select "8"
select select "2025"
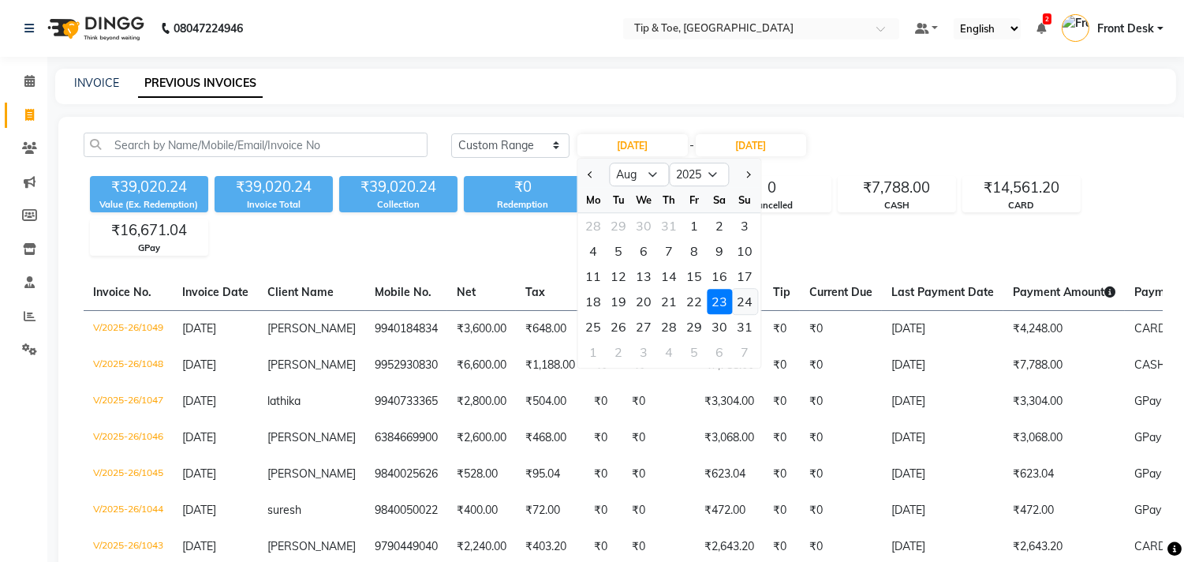
click at [734, 297] on div "24" at bounding box center [744, 301] width 25 height 25
type input "24-08-2025"
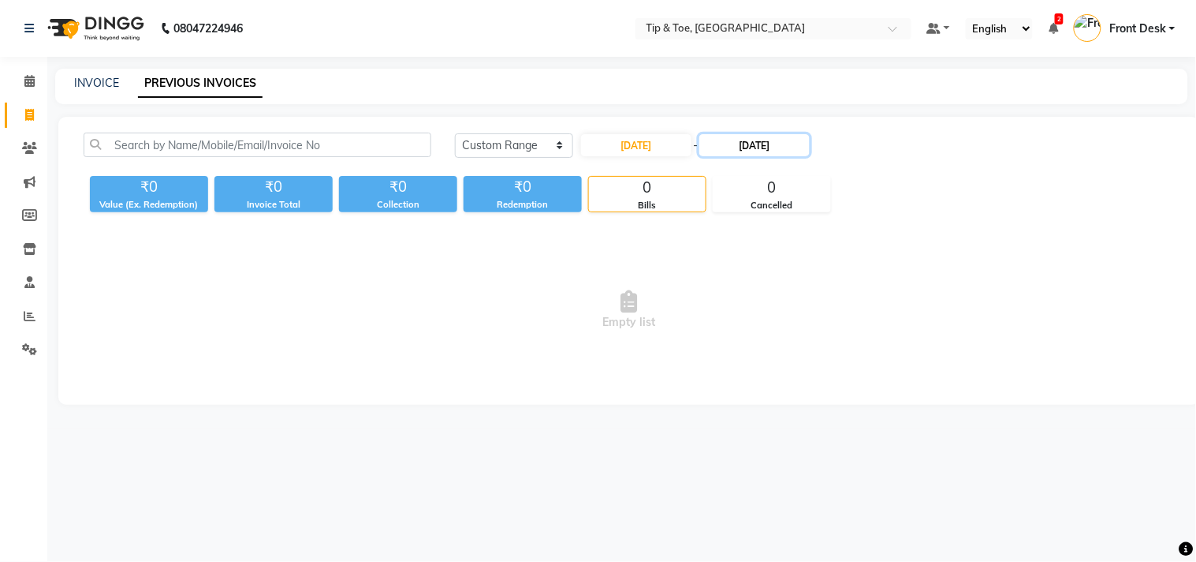
click at [739, 142] on input "23-08-2025" at bounding box center [755, 145] width 110 height 22
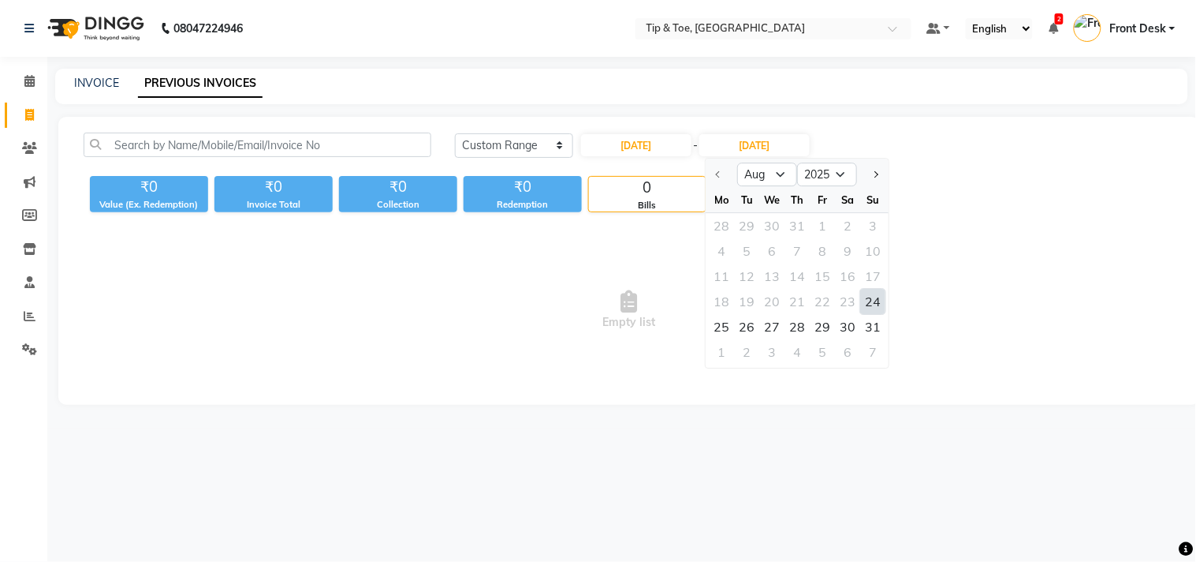
click at [876, 298] on div "24" at bounding box center [873, 301] width 25 height 25
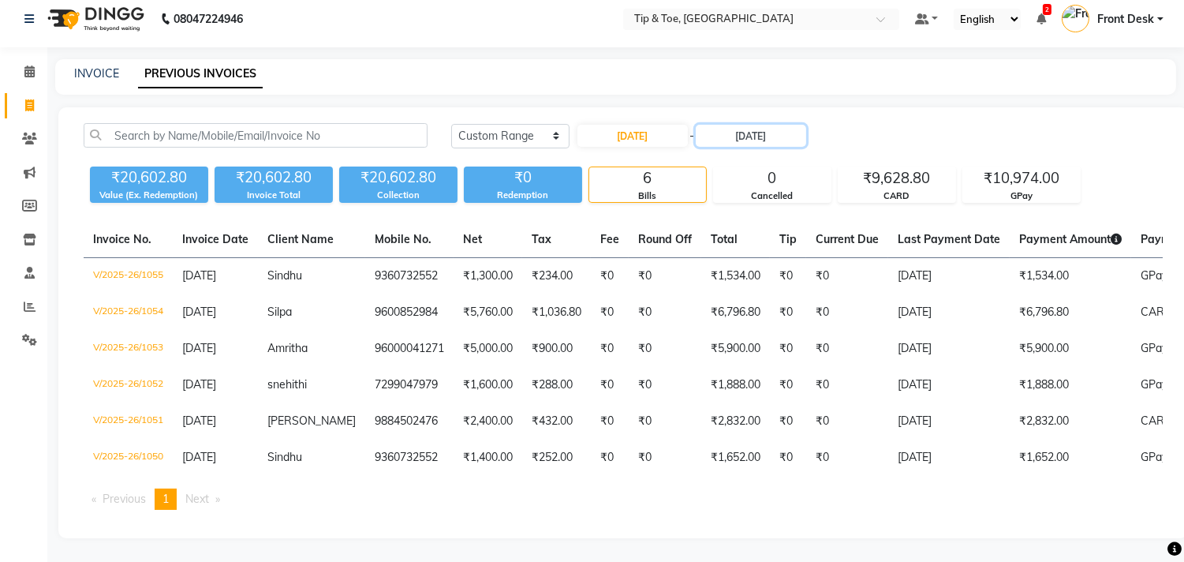
scroll to position [21, 0]
click at [737, 125] on input "24-08-2025" at bounding box center [751, 136] width 110 height 22
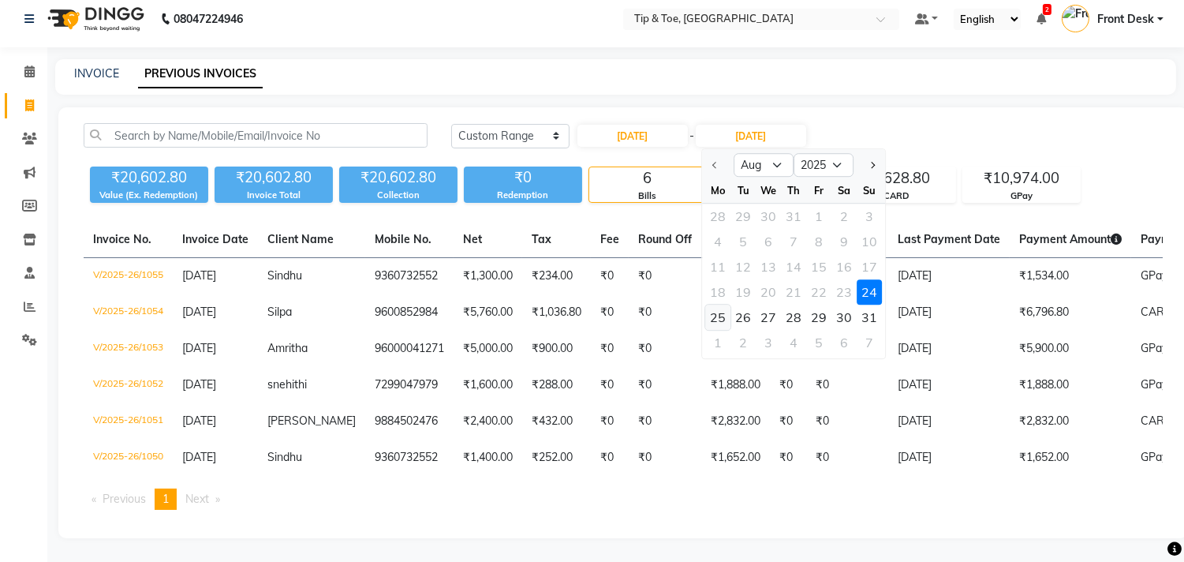
click at [713, 304] on div "25" at bounding box center [717, 316] width 25 height 25
type input "25-08-2025"
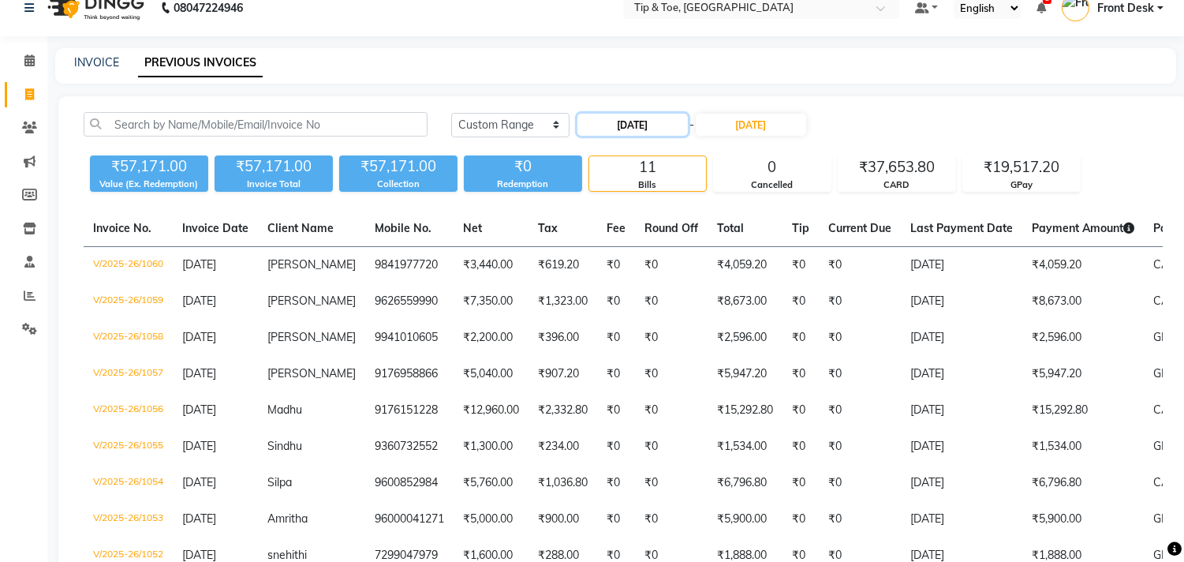
click at [618, 132] on input "24-08-2025" at bounding box center [632, 125] width 110 height 22
select select "8"
select select "2025"
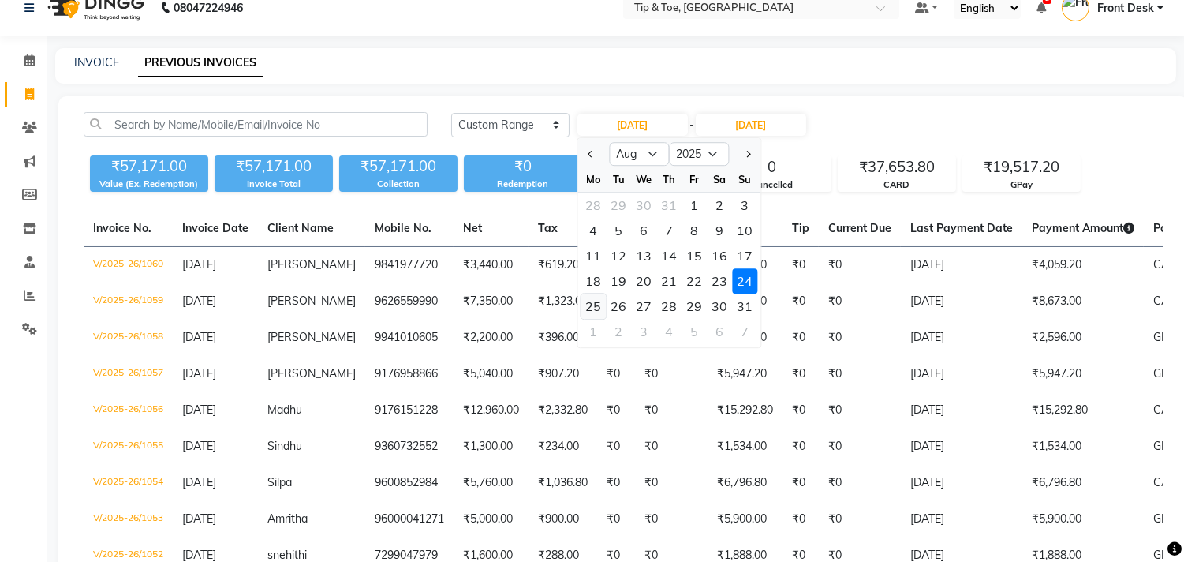
click at [598, 308] on div "25" at bounding box center [592, 305] width 25 height 25
type input "25-08-2025"
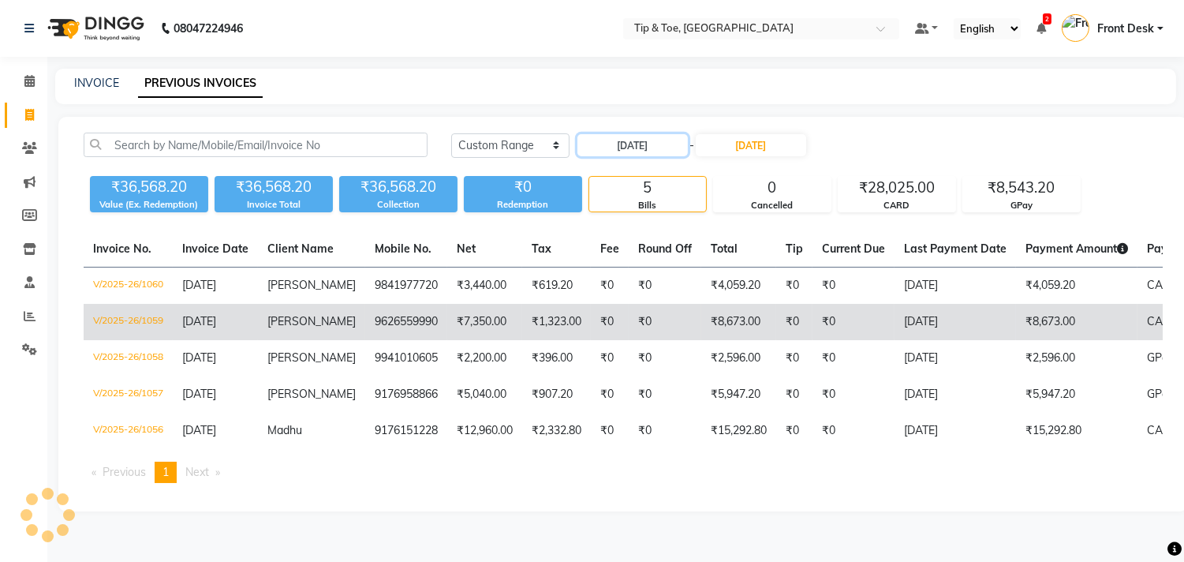
scroll to position [0, 0]
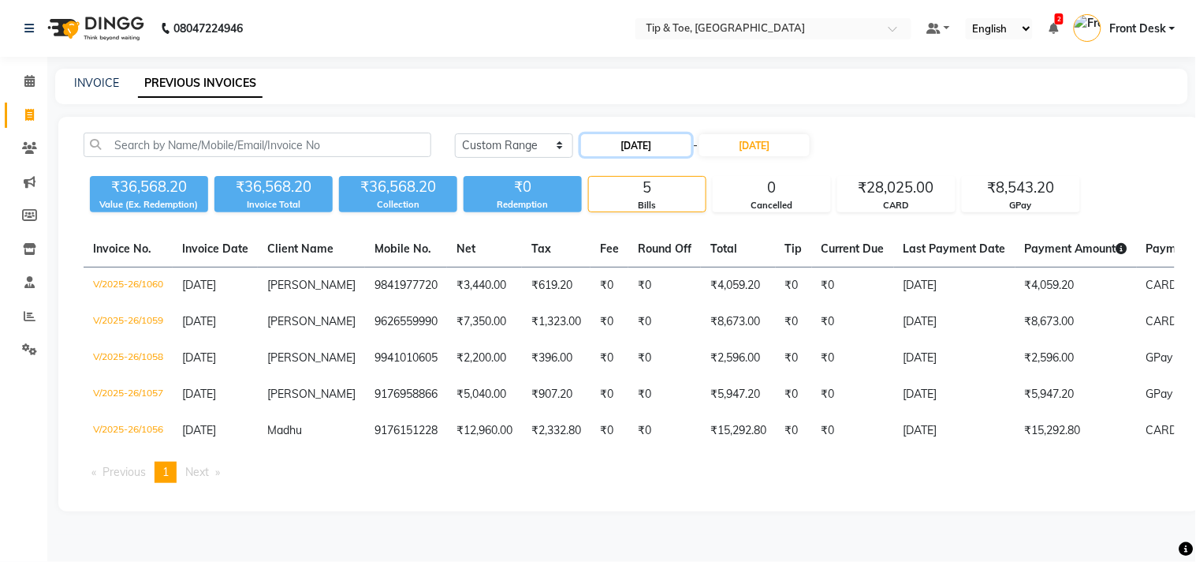
click at [616, 144] on input "25-08-2025" at bounding box center [636, 145] width 110 height 22
select select "8"
select select "2025"
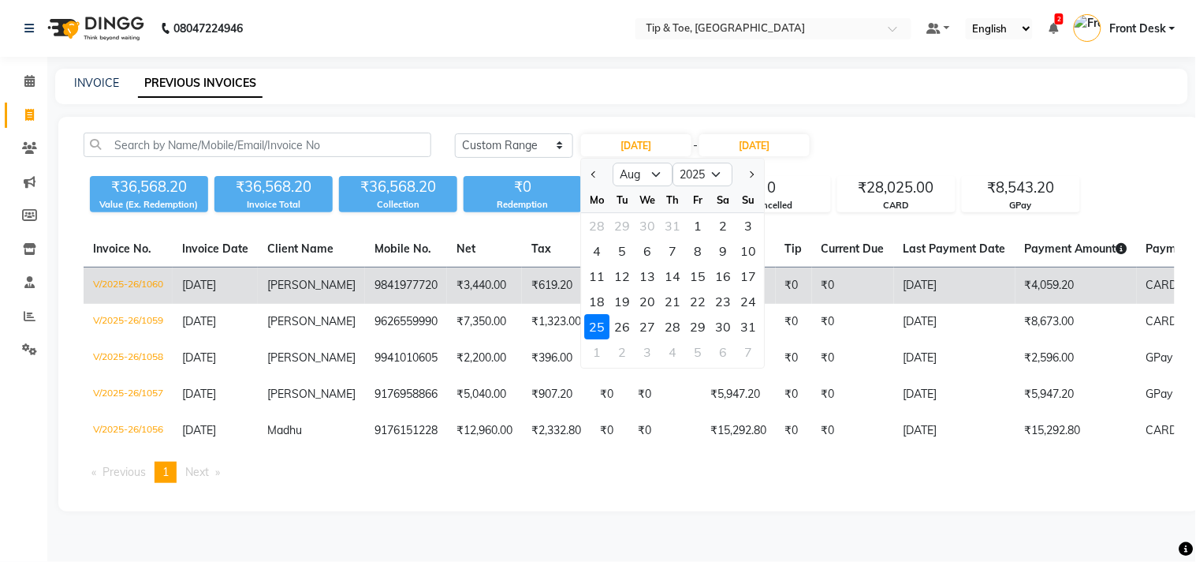
drag, startPoint x: 625, startPoint y: 319, endPoint x: 645, endPoint y: 295, distance: 31.9
click at [624, 319] on div "26" at bounding box center [622, 326] width 25 height 25
type input "26-08-2025"
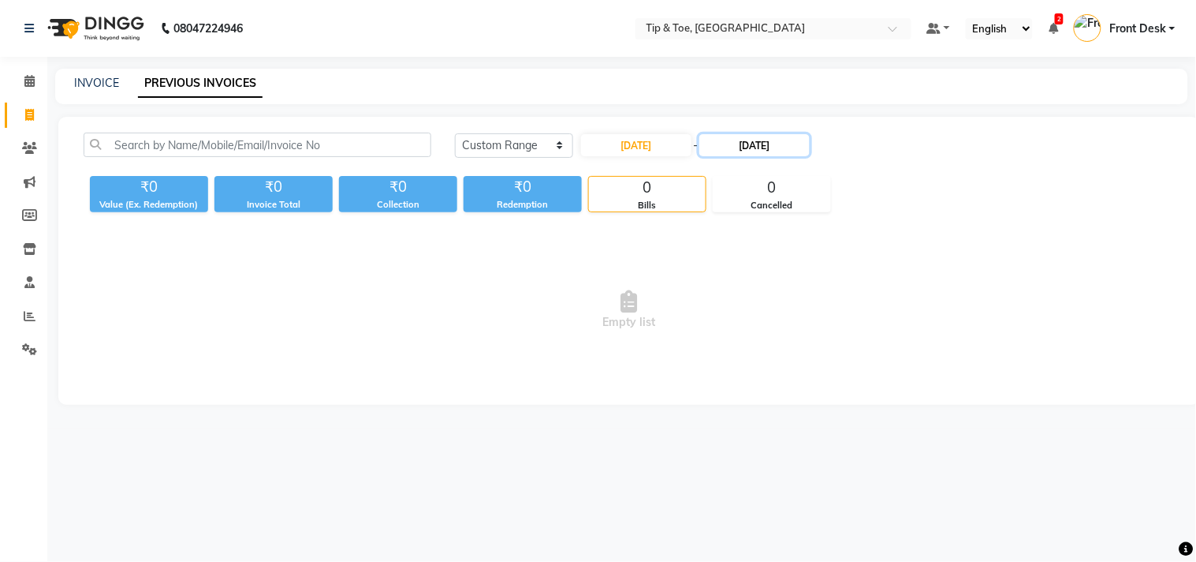
click at [740, 146] on input "25-08-2025" at bounding box center [755, 145] width 110 height 22
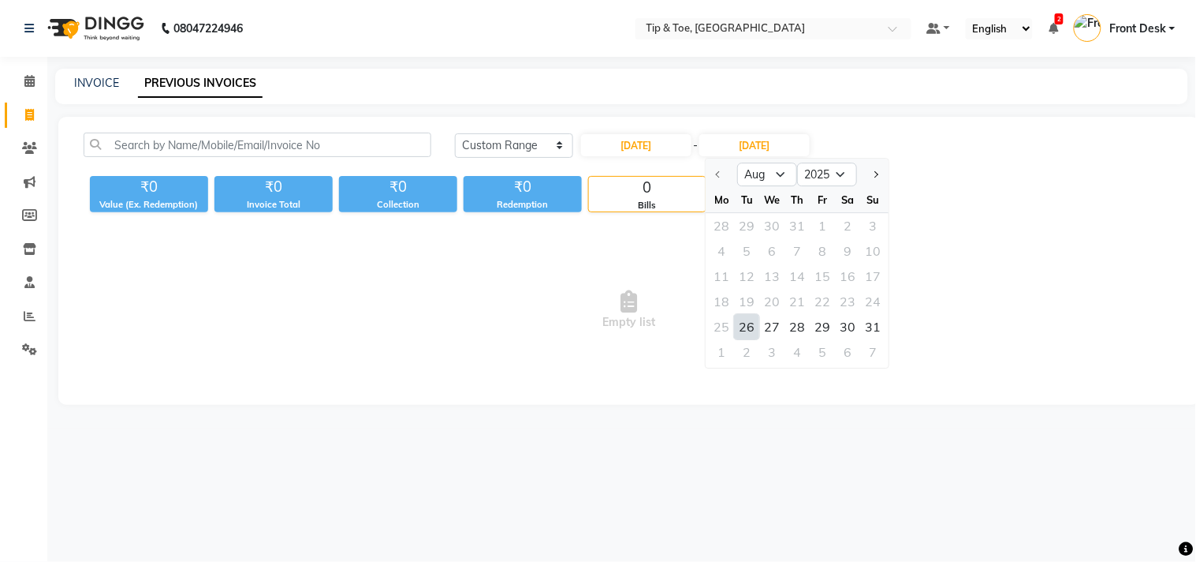
click at [747, 323] on div "26" at bounding box center [747, 326] width 25 height 25
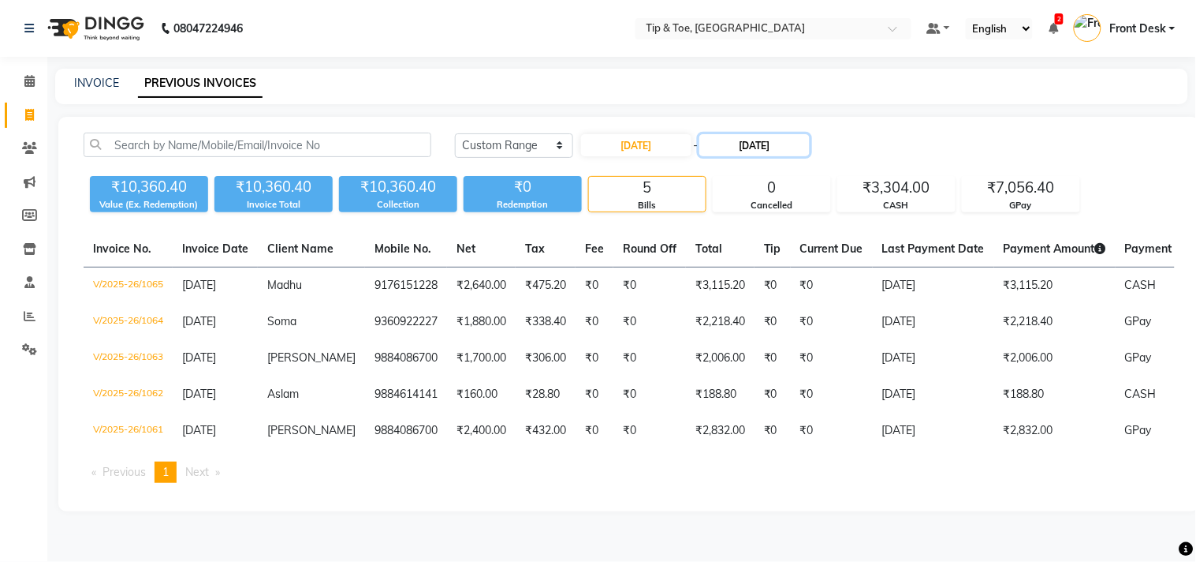
click at [737, 146] on input "26-08-2025" at bounding box center [755, 145] width 110 height 22
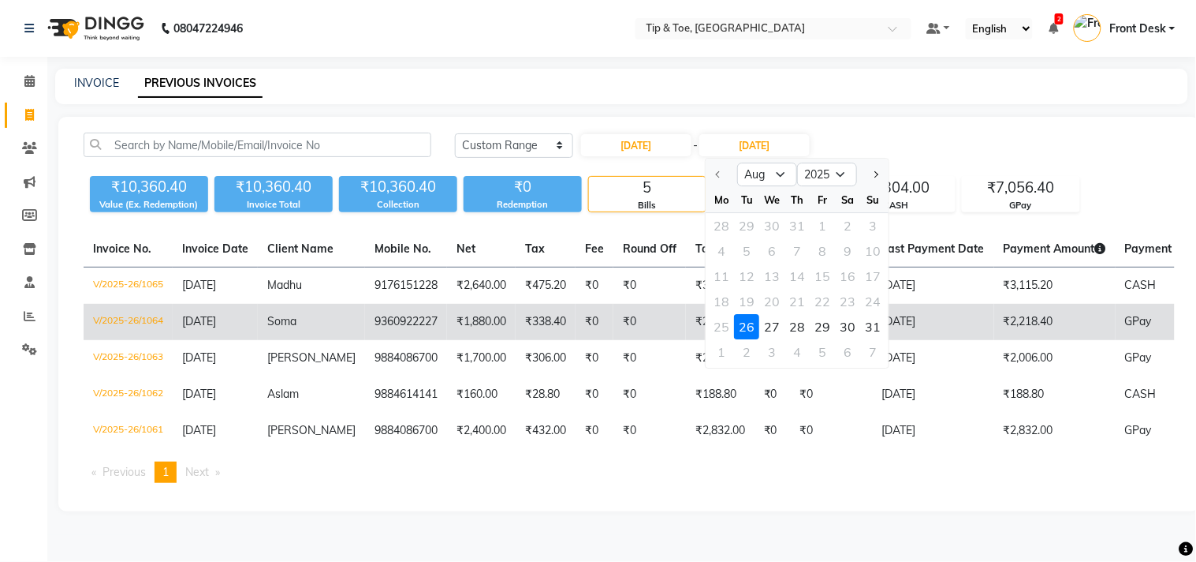
drag, startPoint x: 771, startPoint y: 323, endPoint x: 752, endPoint y: 304, distance: 26.8
click at [767, 323] on div "27" at bounding box center [772, 326] width 25 height 25
type input "27-08-2025"
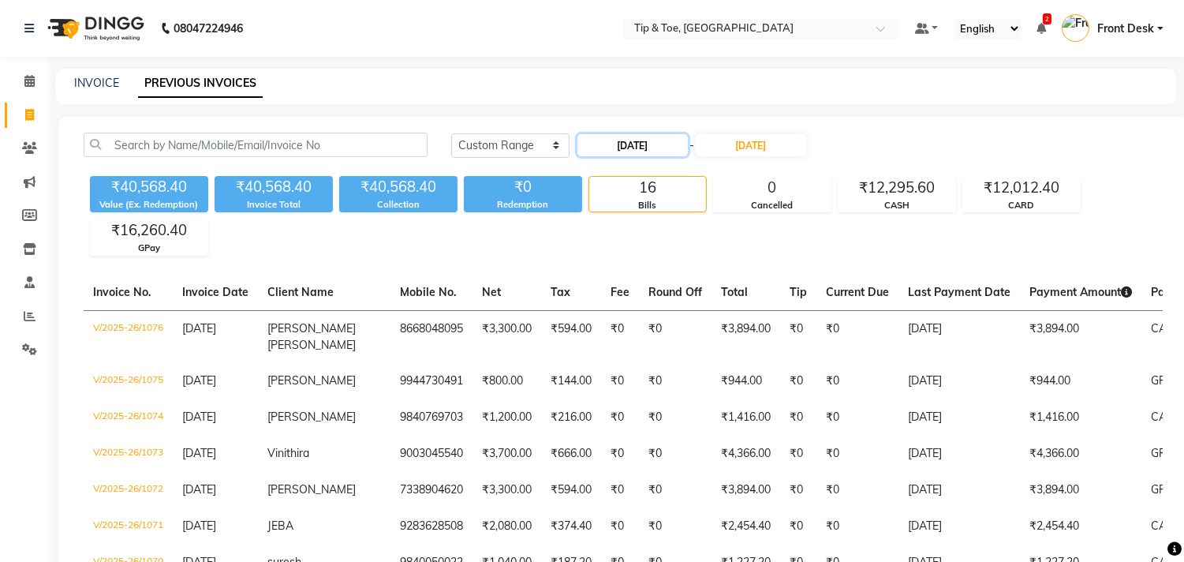
click at [614, 147] on input "26-08-2025" at bounding box center [632, 145] width 110 height 22
select select "8"
select select "2025"
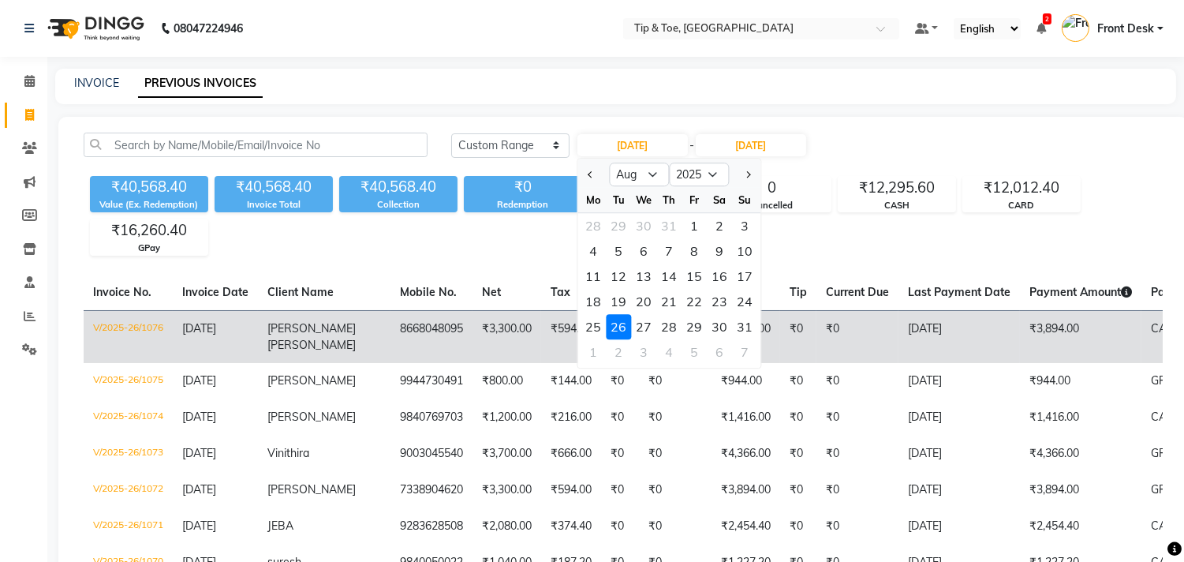
click at [648, 329] on div "27" at bounding box center [643, 326] width 25 height 25
type input "27-08-2025"
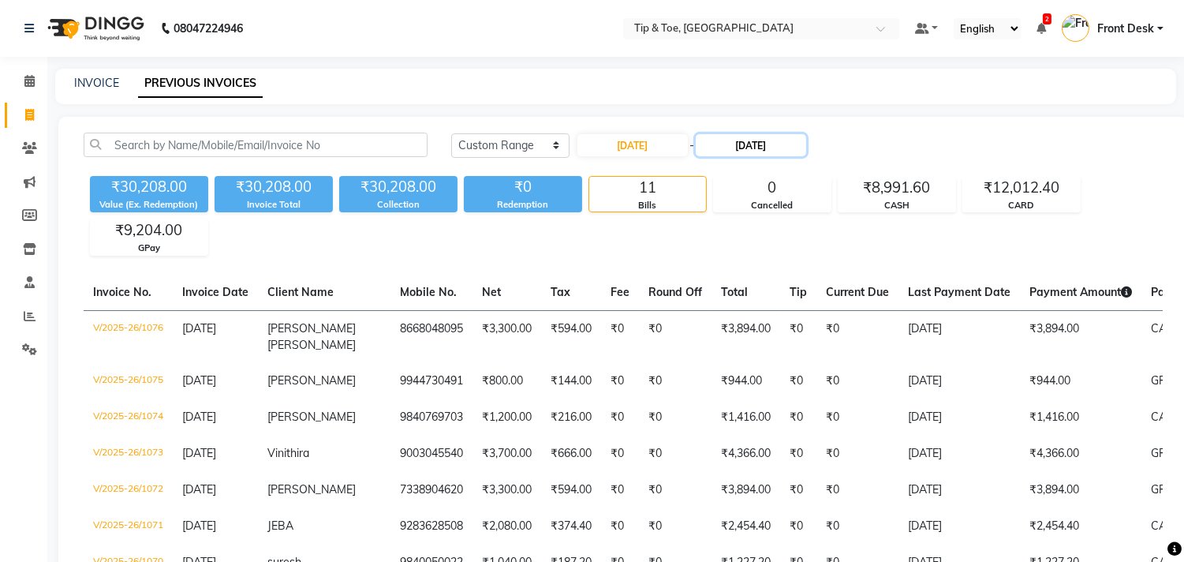
click at [739, 142] on input "27-08-2025" at bounding box center [751, 145] width 110 height 22
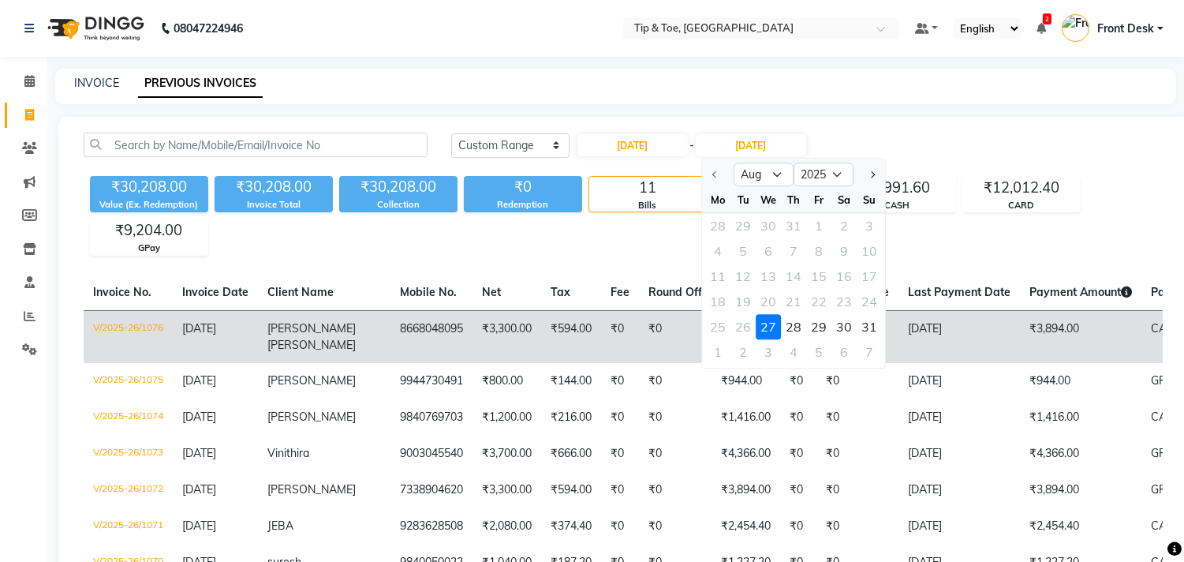
drag, startPoint x: 792, startPoint y: 325, endPoint x: 784, endPoint y: 324, distance: 7.9
click at [791, 325] on div "28" at bounding box center [793, 326] width 25 height 25
type input "28-08-2025"
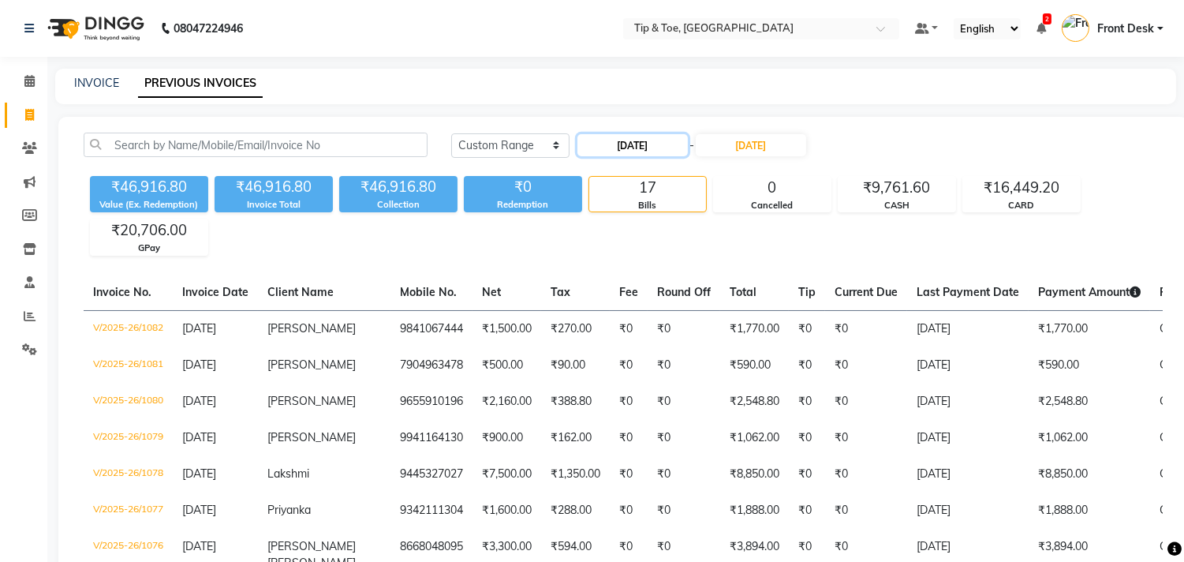
click at [607, 143] on input "27-08-2025" at bounding box center [632, 145] width 110 height 22
select select "8"
select select "2025"
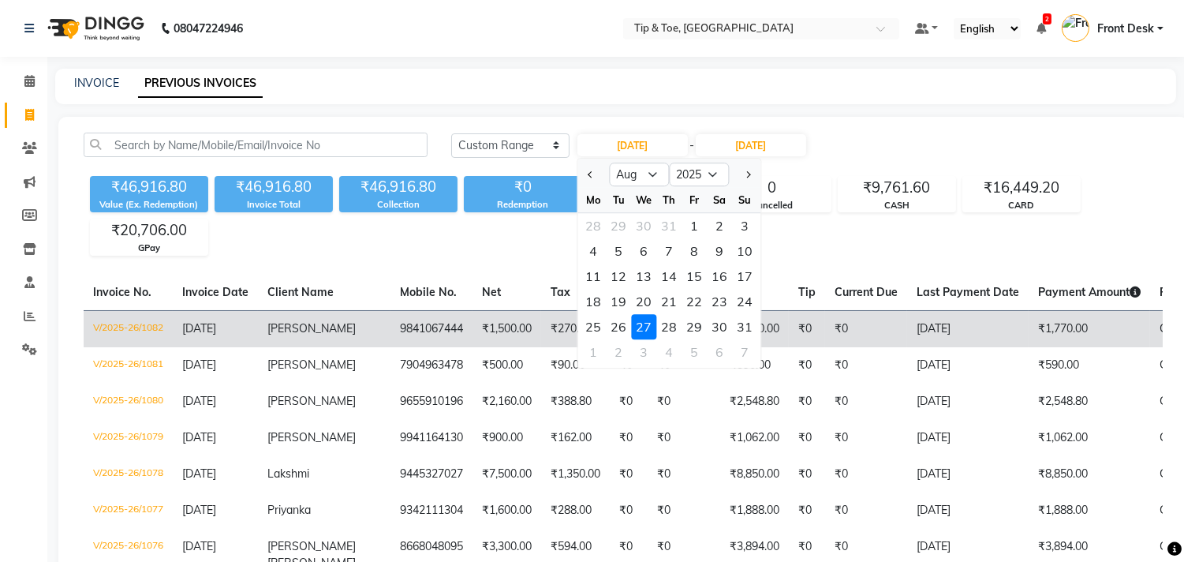
click at [670, 323] on div "28" at bounding box center [668, 326] width 25 height 25
type input "28-08-2025"
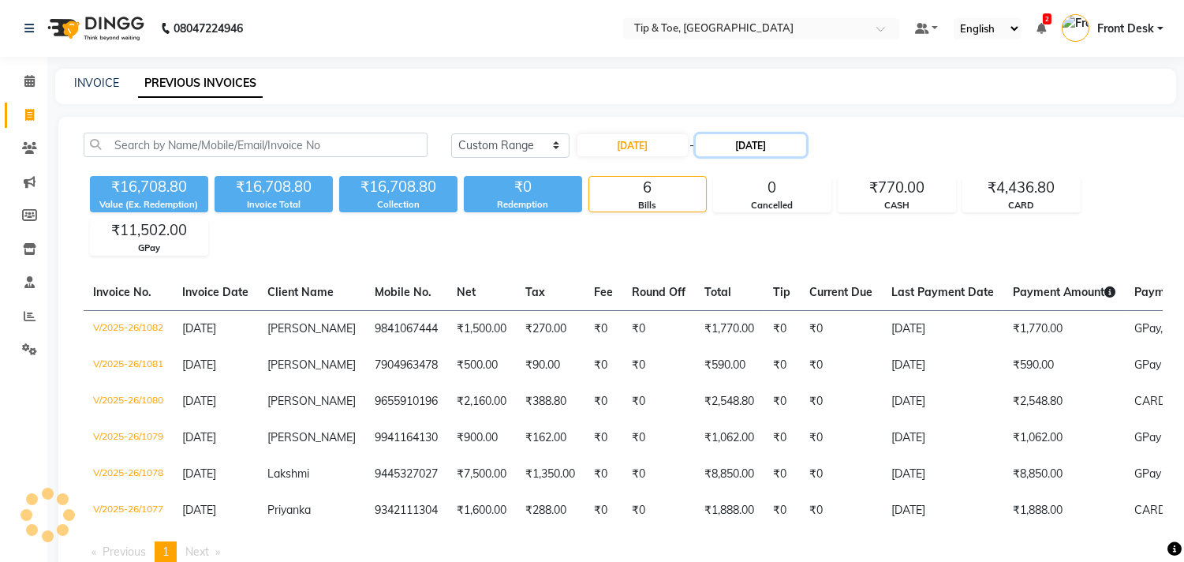
click at [734, 145] on input "28-08-2025" at bounding box center [751, 145] width 110 height 22
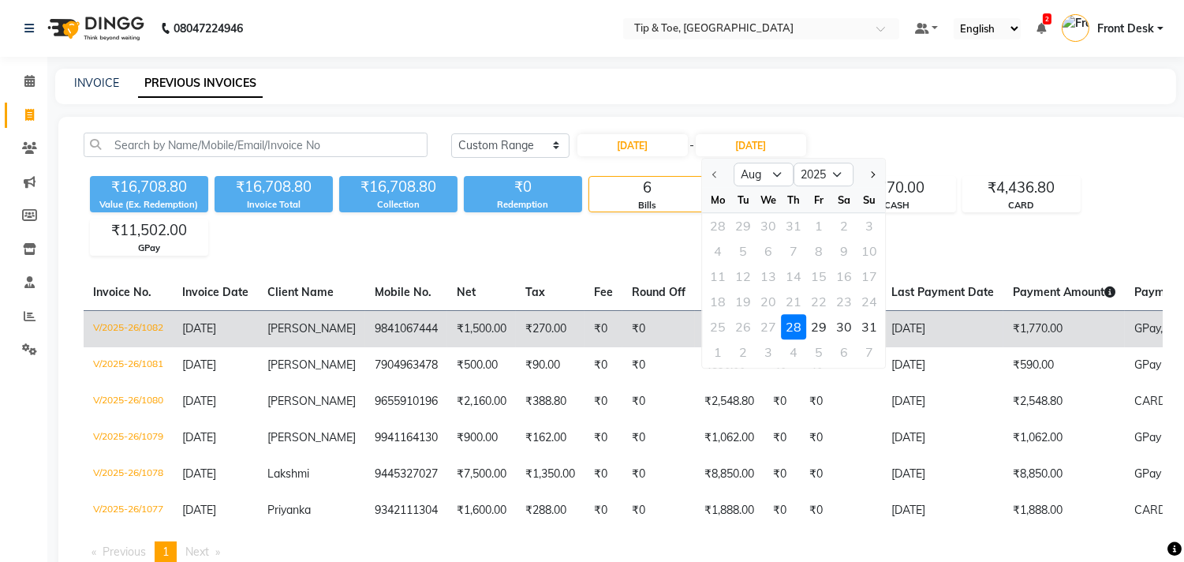
click at [812, 321] on div "29" at bounding box center [818, 326] width 25 height 25
type input "29-08-2025"
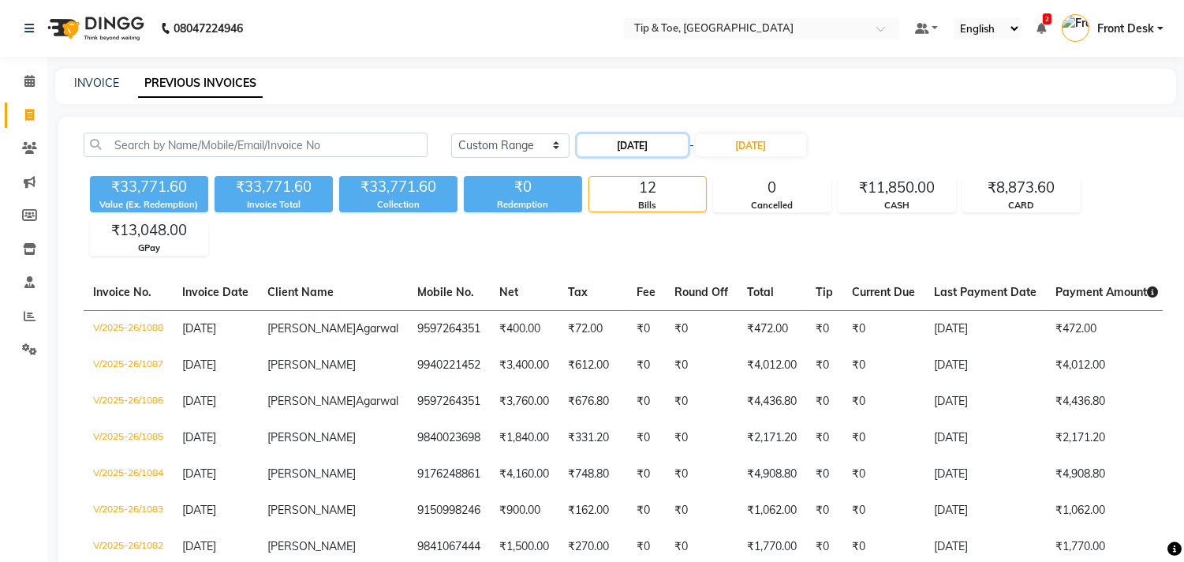
click at [611, 148] on input "28-08-2025" at bounding box center [632, 145] width 110 height 22
select select "8"
select select "2025"
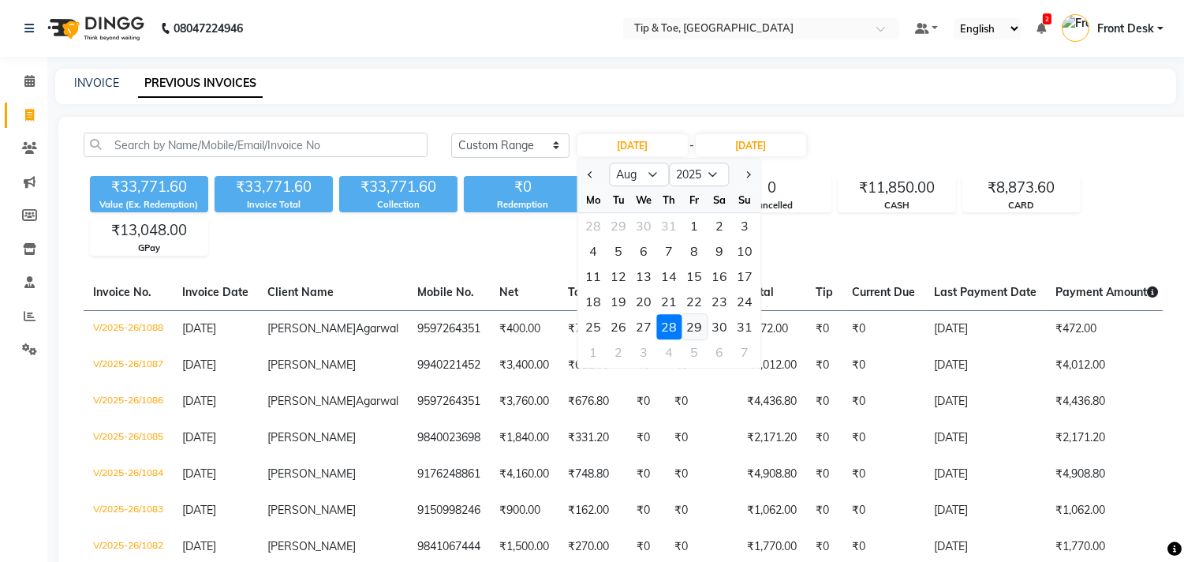
click at [699, 322] on div "29" at bounding box center [693, 326] width 25 height 25
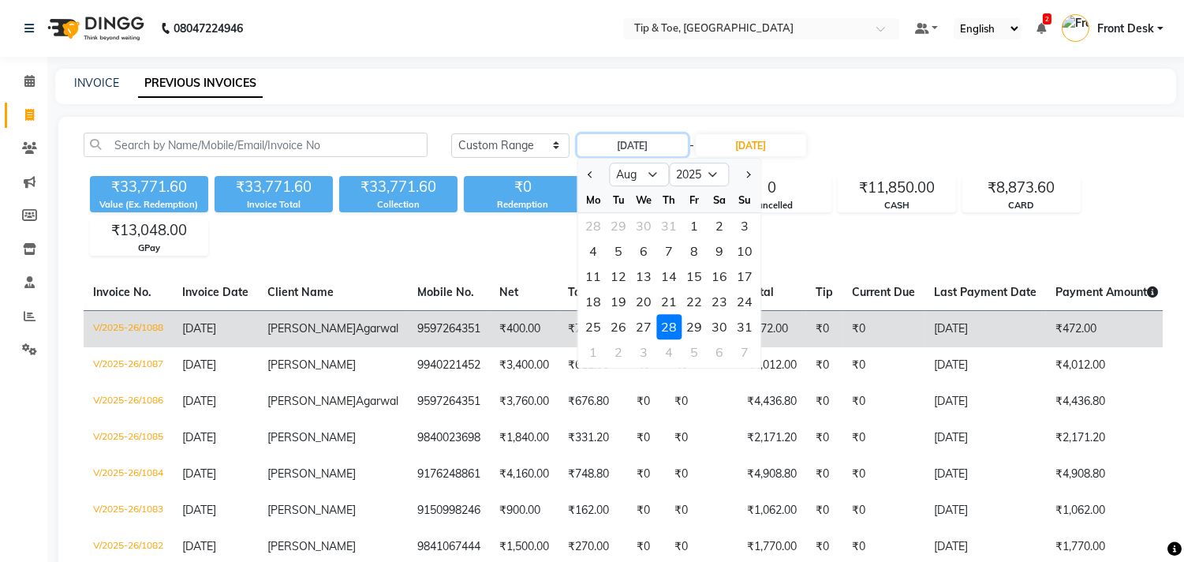
type input "29-08-2025"
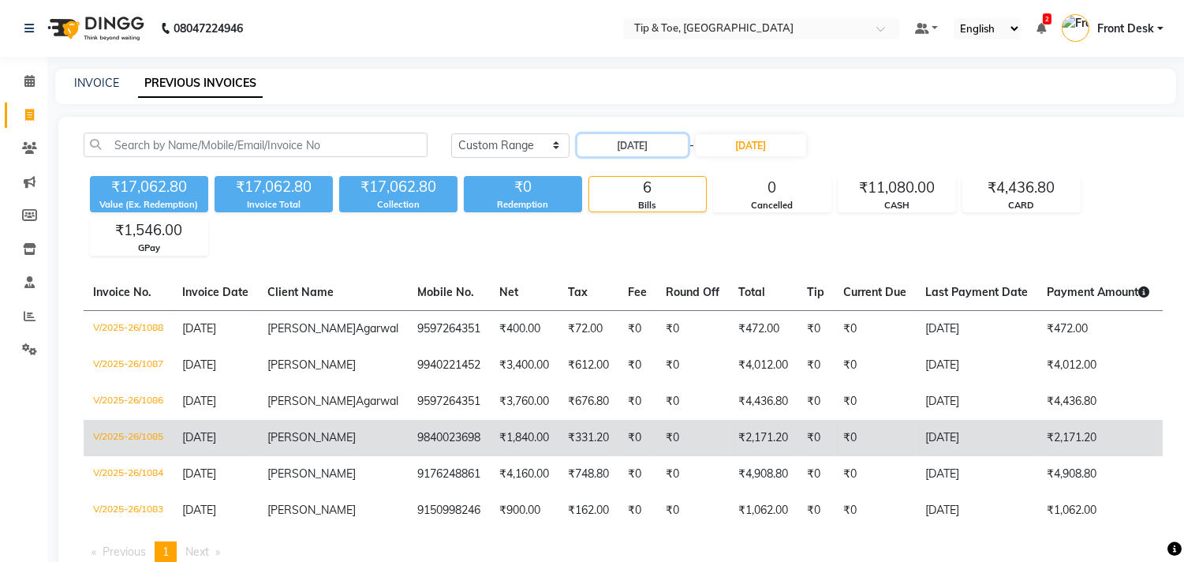
scroll to position [96, 0]
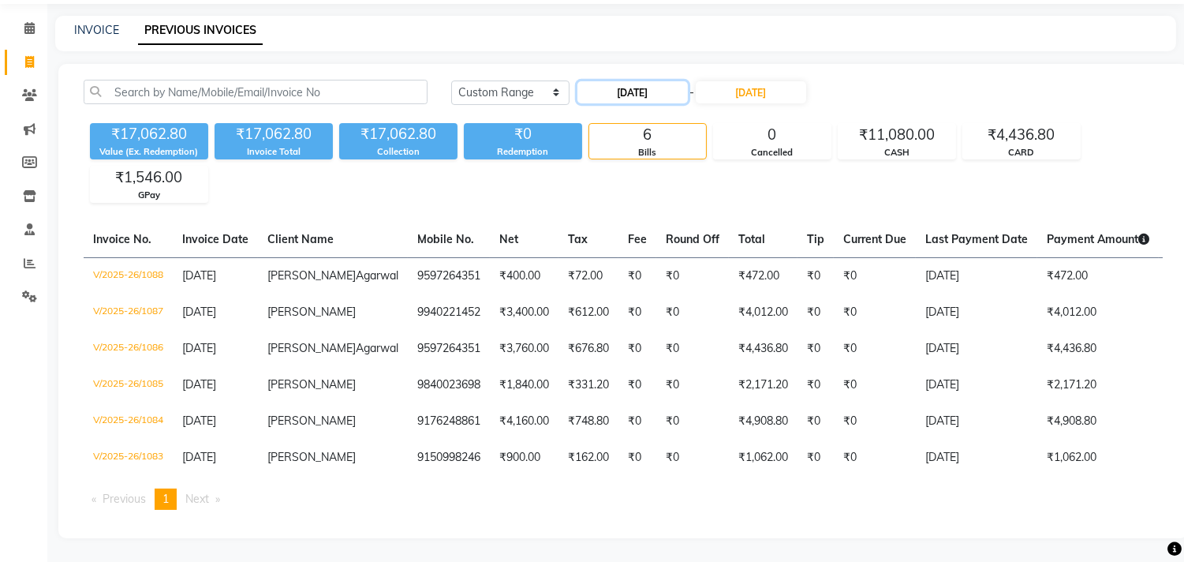
click at [617, 81] on input "29-08-2025" at bounding box center [632, 92] width 110 height 22
select select "8"
select select "2025"
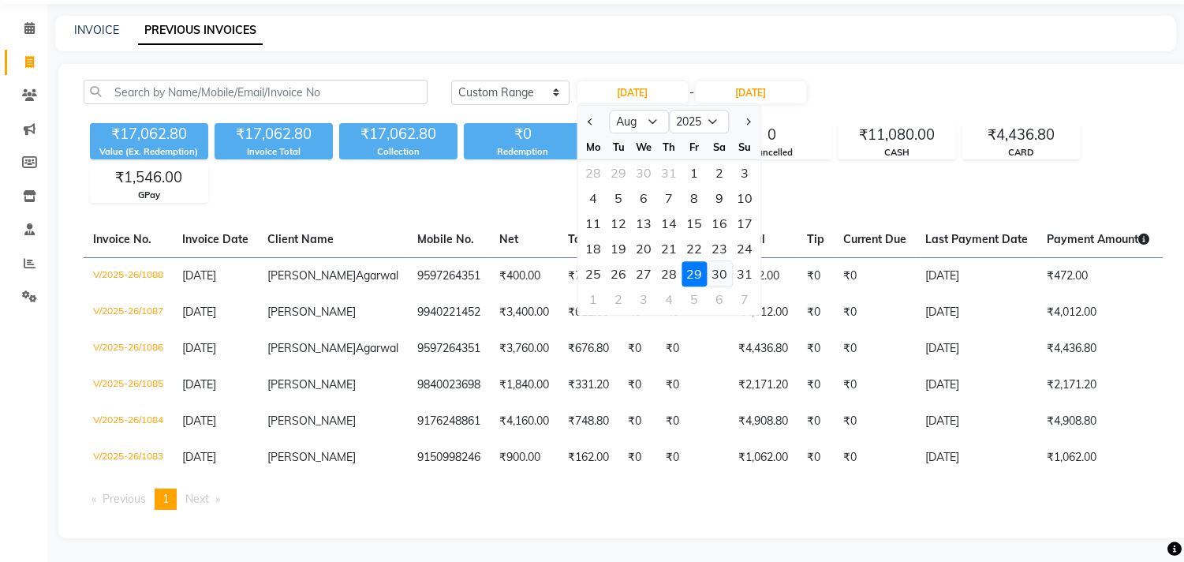
click at [716, 261] on div "30" at bounding box center [719, 273] width 25 height 25
type input "30-08-2025"
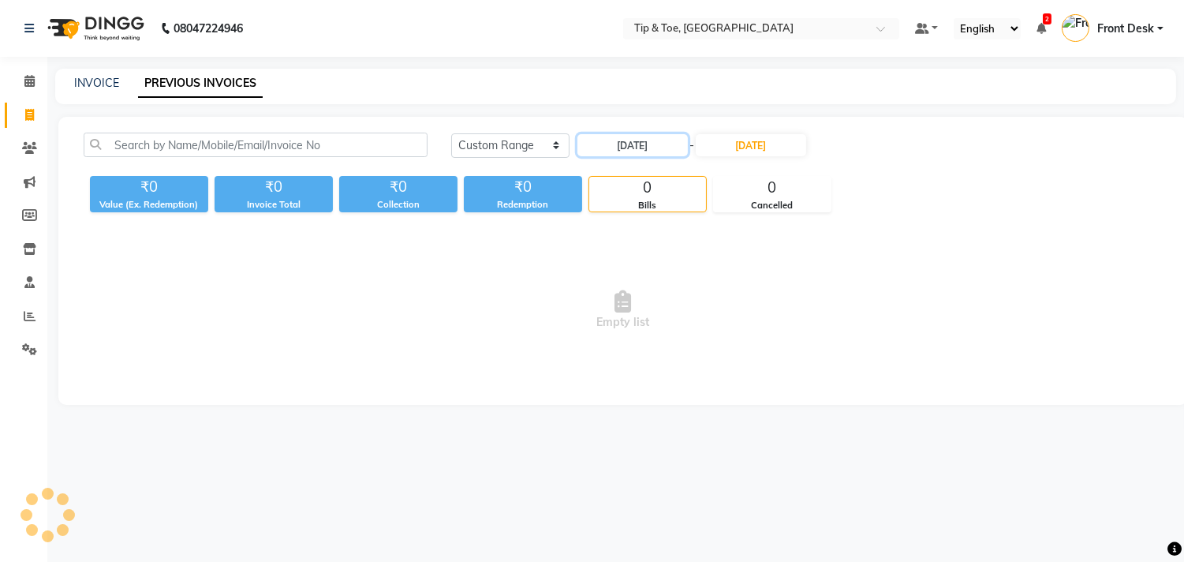
scroll to position [0, 0]
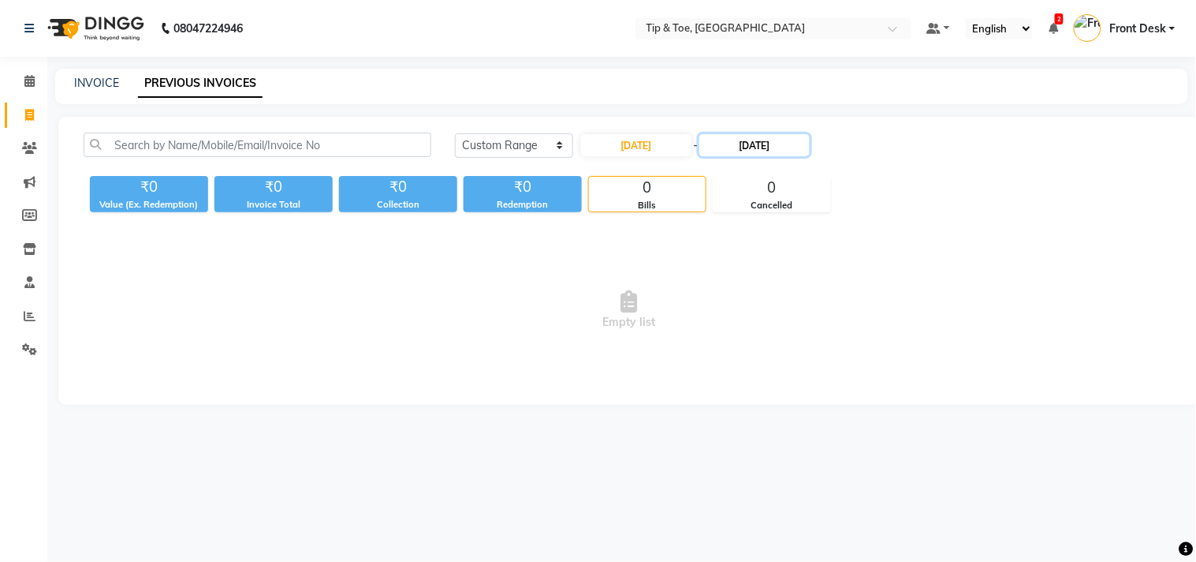
drag, startPoint x: 737, startPoint y: 146, endPoint x: 745, endPoint y: 155, distance: 11.7
click at [738, 146] on input "29-08-2025" at bounding box center [755, 145] width 110 height 22
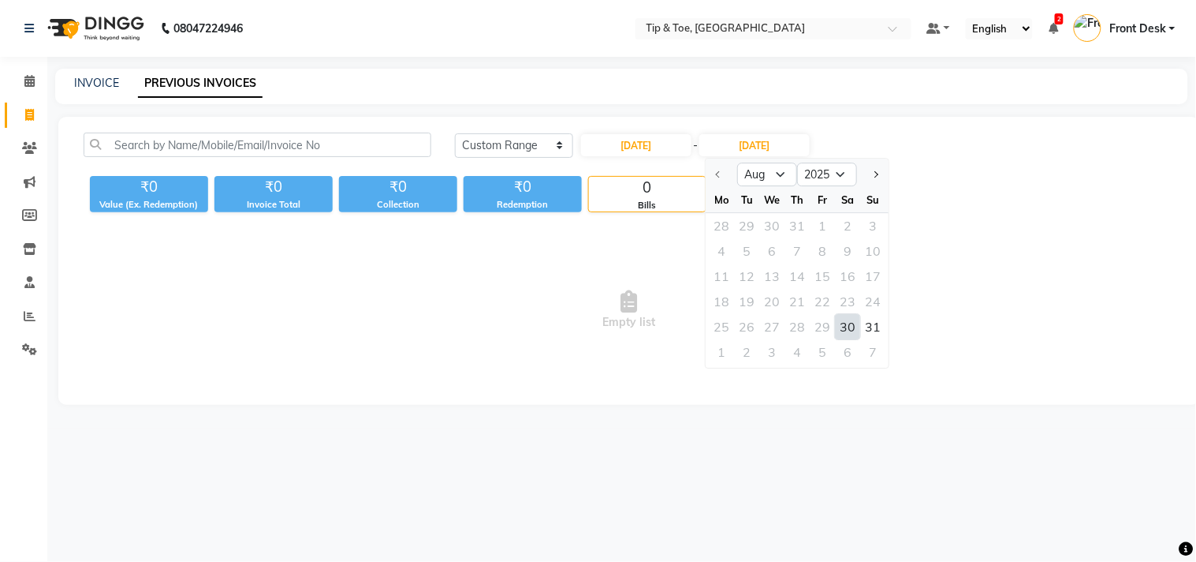
click at [848, 328] on div "30" at bounding box center [848, 326] width 25 height 25
type input "30-08-2025"
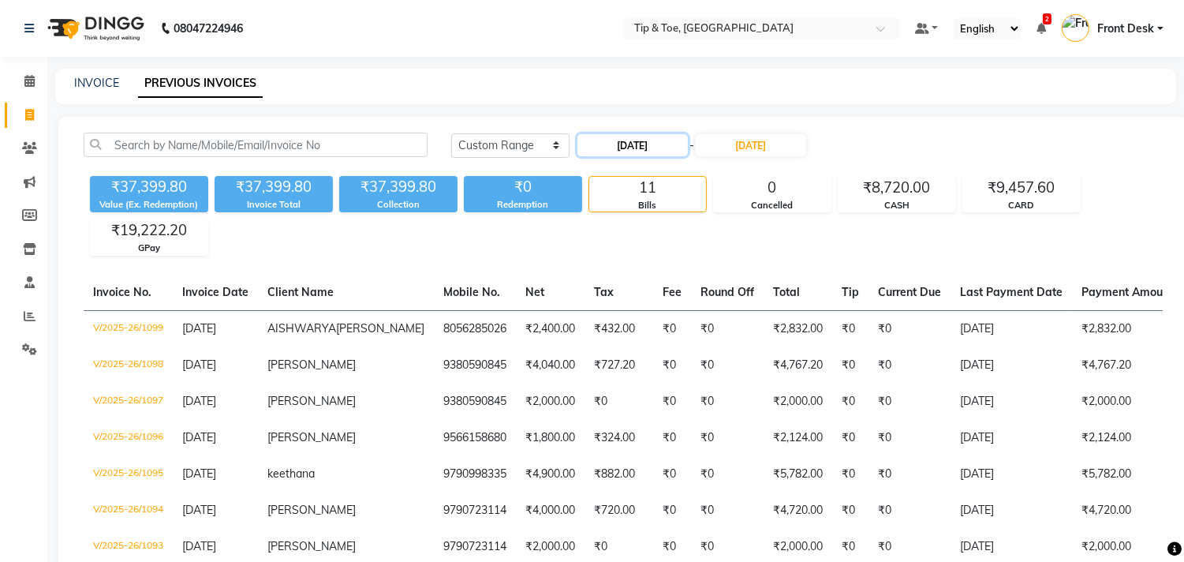
click at [611, 147] on input "30-08-2025" at bounding box center [632, 145] width 110 height 22
select select "8"
select select "2025"
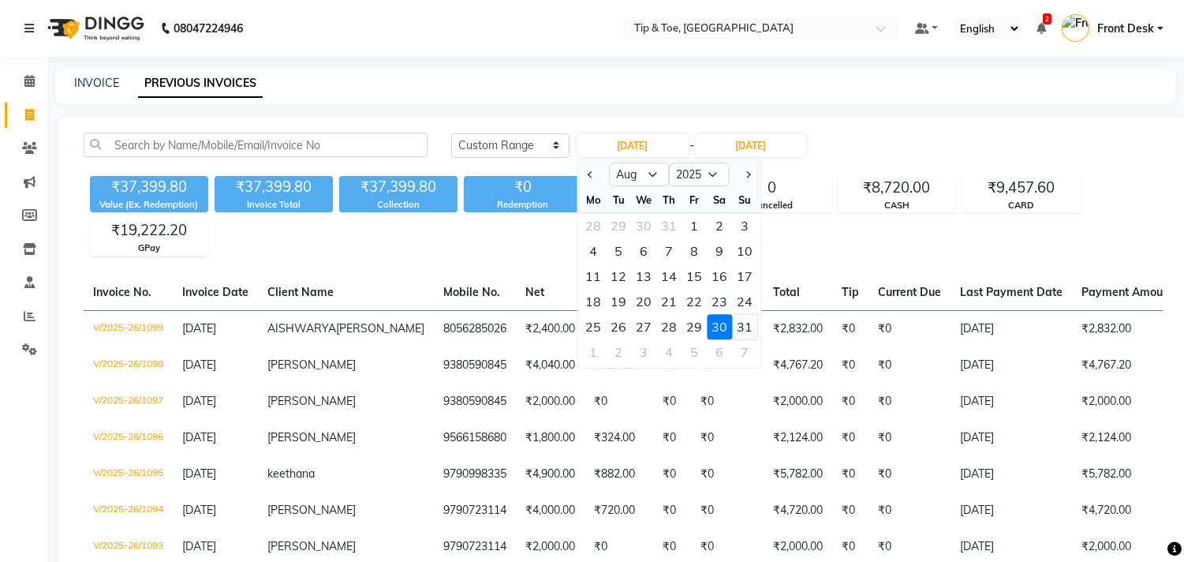
click at [734, 319] on div "31" at bounding box center [744, 326] width 25 height 25
type input "31-08-2025"
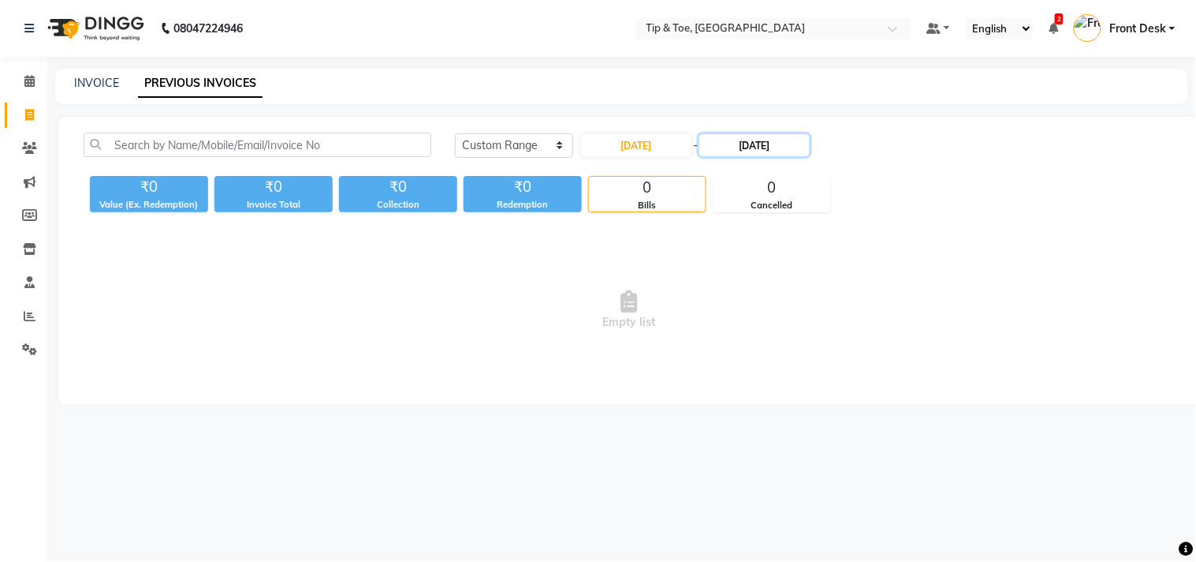
click at [744, 154] on input "30-08-2025" at bounding box center [755, 145] width 110 height 22
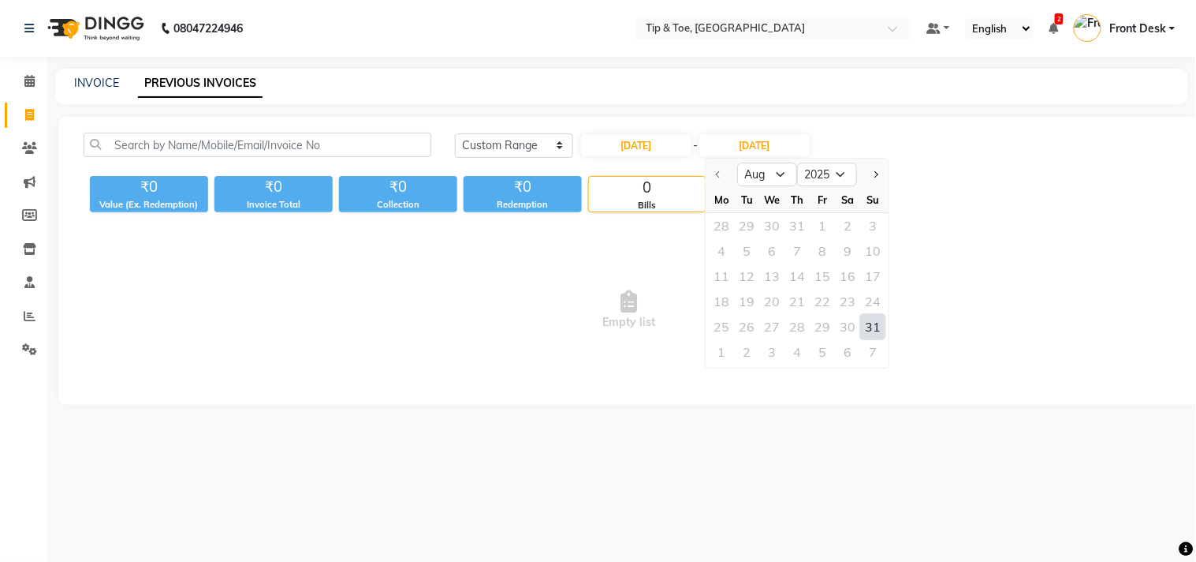
click at [878, 319] on div "31" at bounding box center [873, 326] width 25 height 25
type input "31-08-2025"
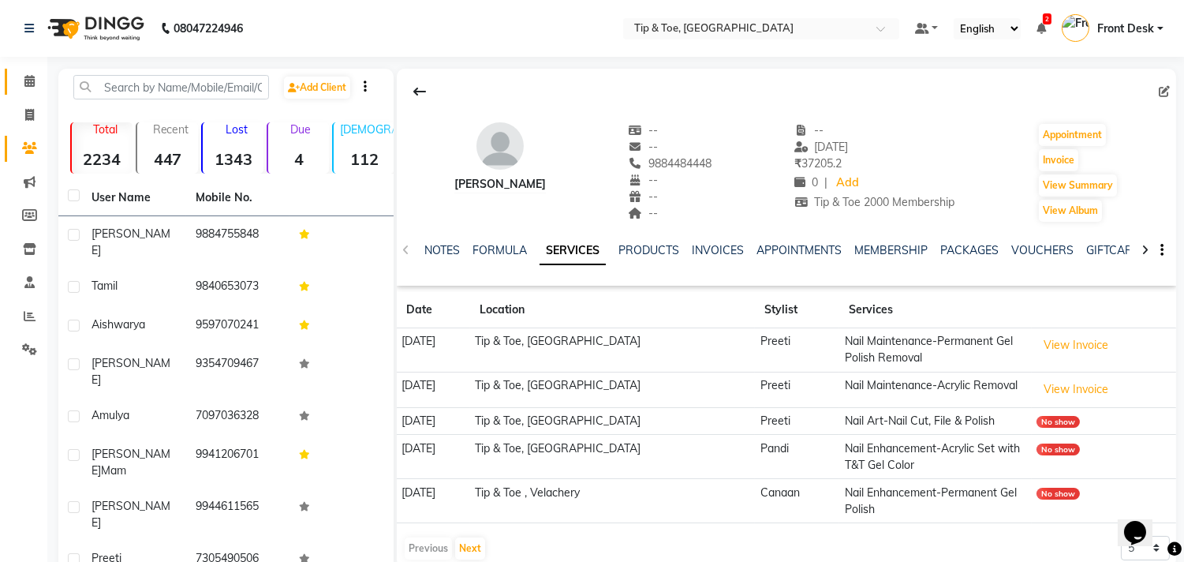
click at [24, 87] on icon at bounding box center [29, 81] width 10 height 12
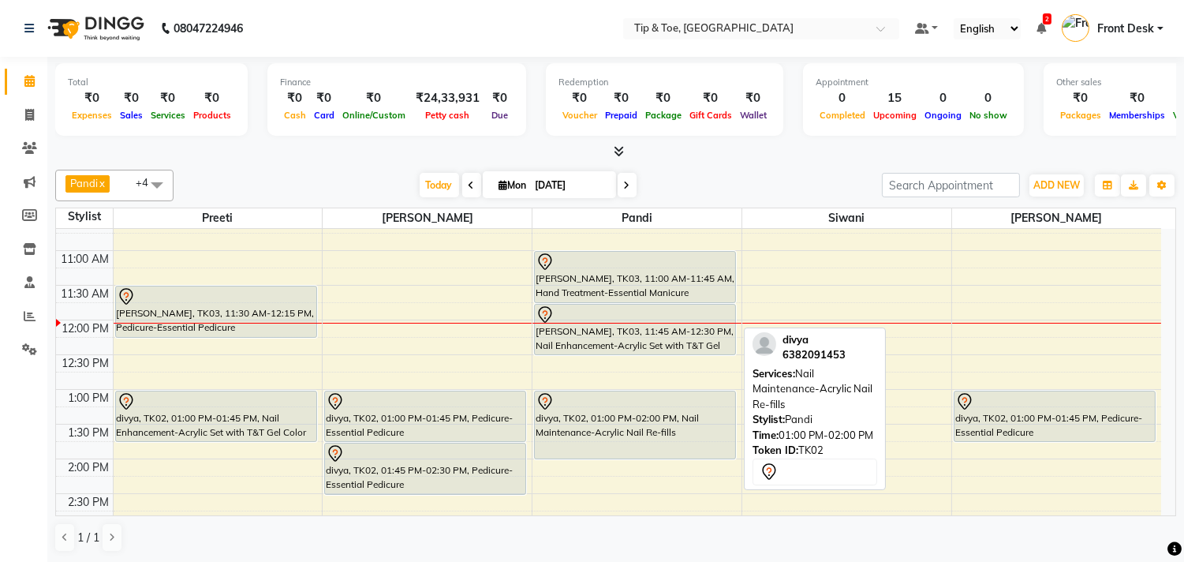
scroll to position [175, 0]
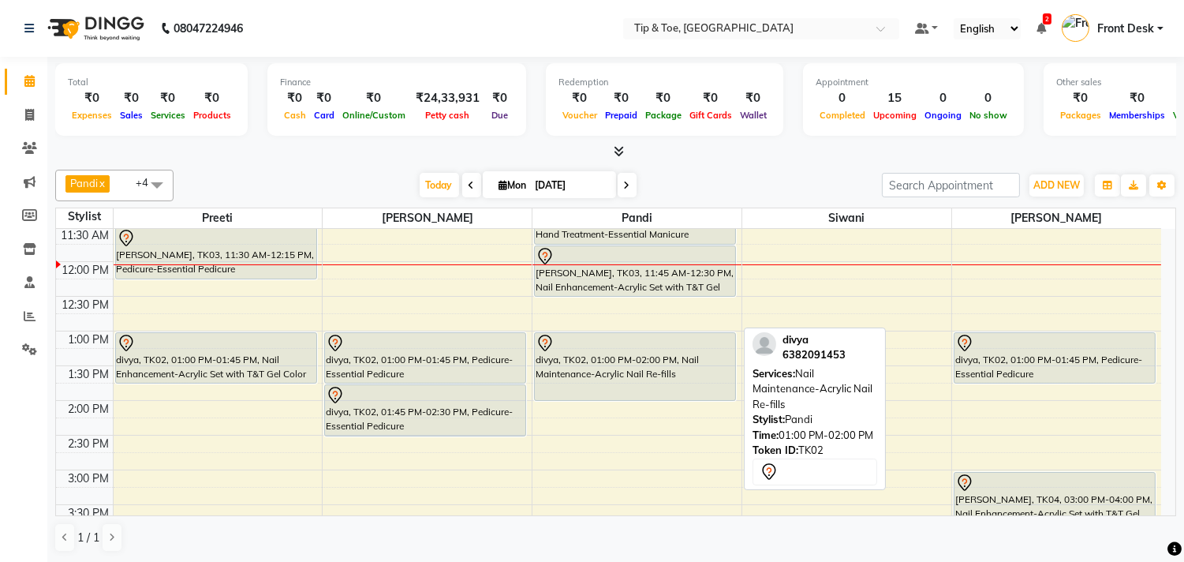
drag, startPoint x: 674, startPoint y: 401, endPoint x: 680, endPoint y: 394, distance: 8.4
click at [680, 394] on div "Susmita, TK03, 11:00 AM-11:45 AM, Hand Treatment-Essential Manicure Susmita, TK…" at bounding box center [636, 539] width 209 height 971
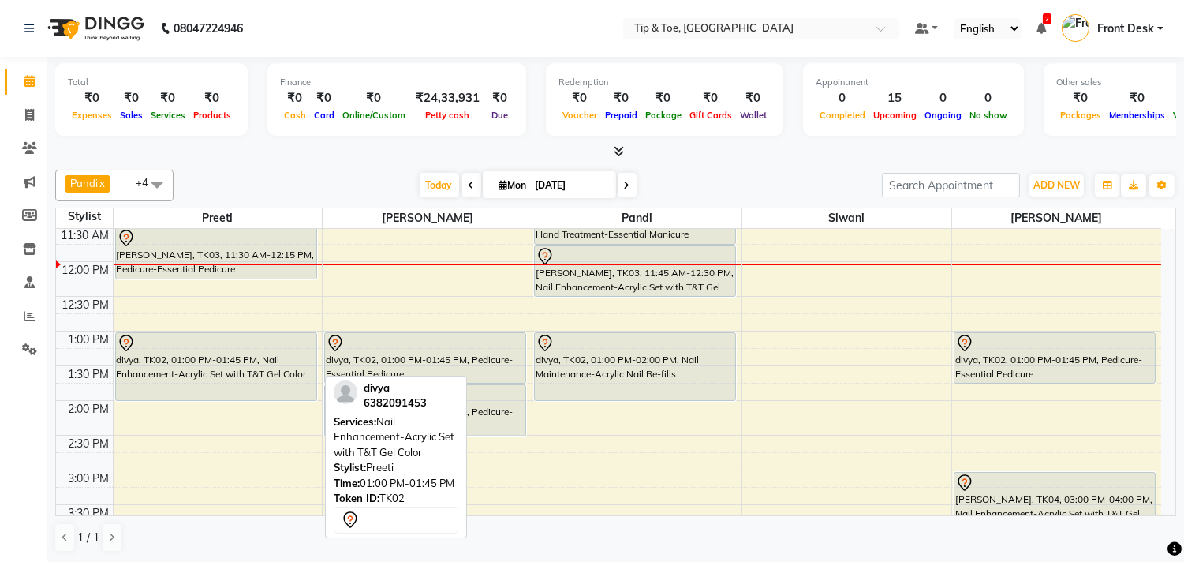
drag, startPoint x: 247, startPoint y: 380, endPoint x: 243, endPoint y: 390, distance: 11.0
click at [243, 390] on div "Susmita, TK03, 11:30 AM-12:15 PM, Pedicure-Essential Pedicure divya, TK02, 01:0…" at bounding box center [218, 539] width 209 height 971
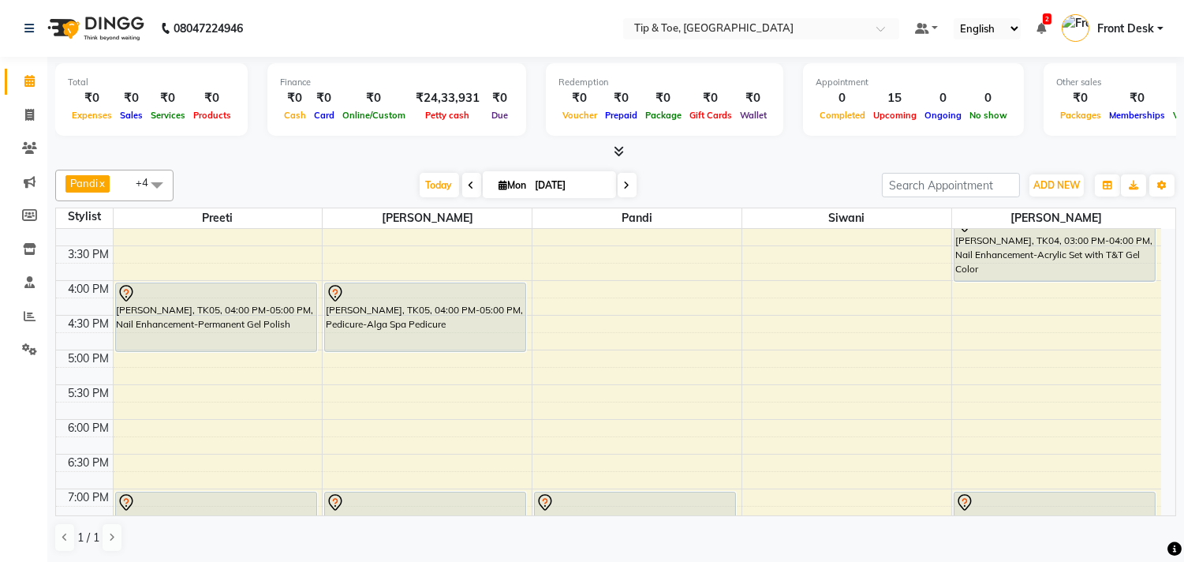
scroll to position [438, 0]
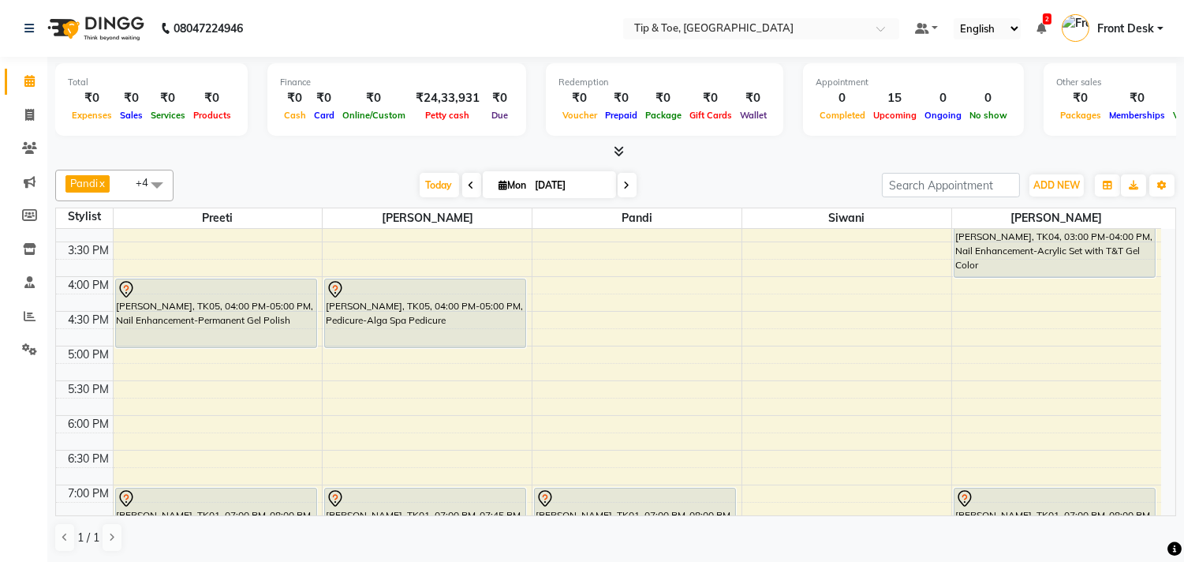
click at [588, 358] on div "9:00 AM 9:30 AM 10:00 AM 10:30 AM 11:00 AM 11:30 AM 12:00 PM 12:30 PM 1:00 PM 1…" at bounding box center [608, 276] width 1105 height 971
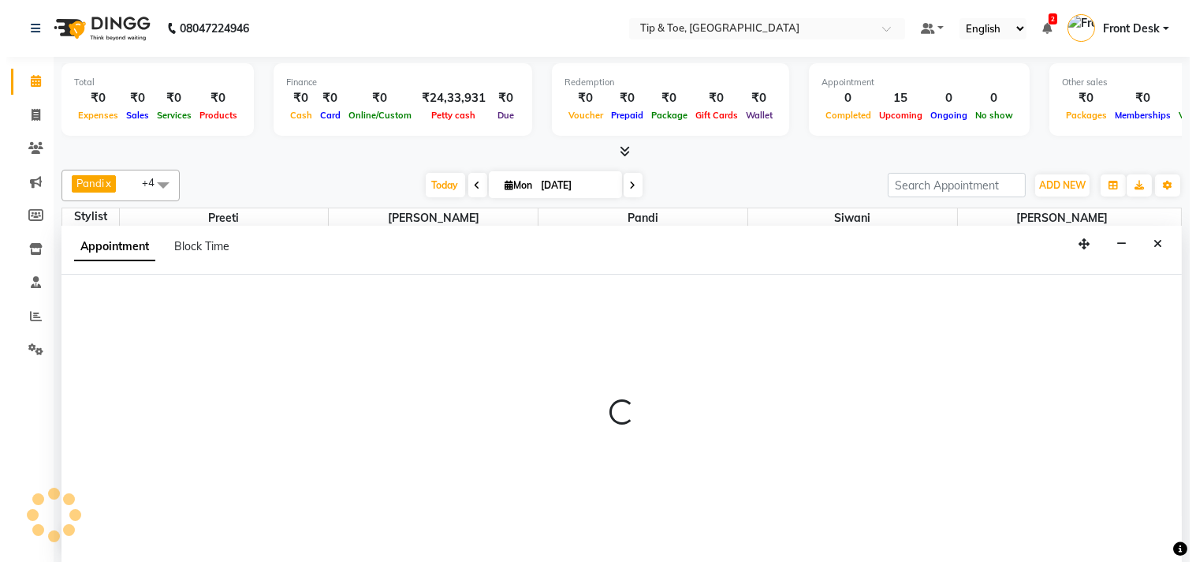
scroll to position [1, 0]
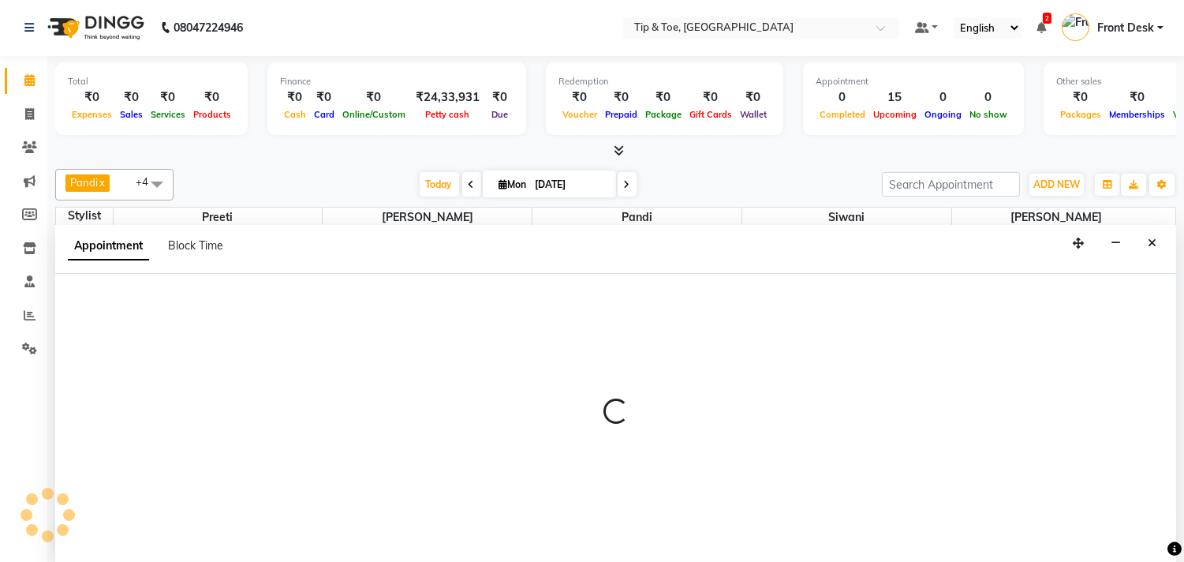
select select "39912"
select select "tentative"
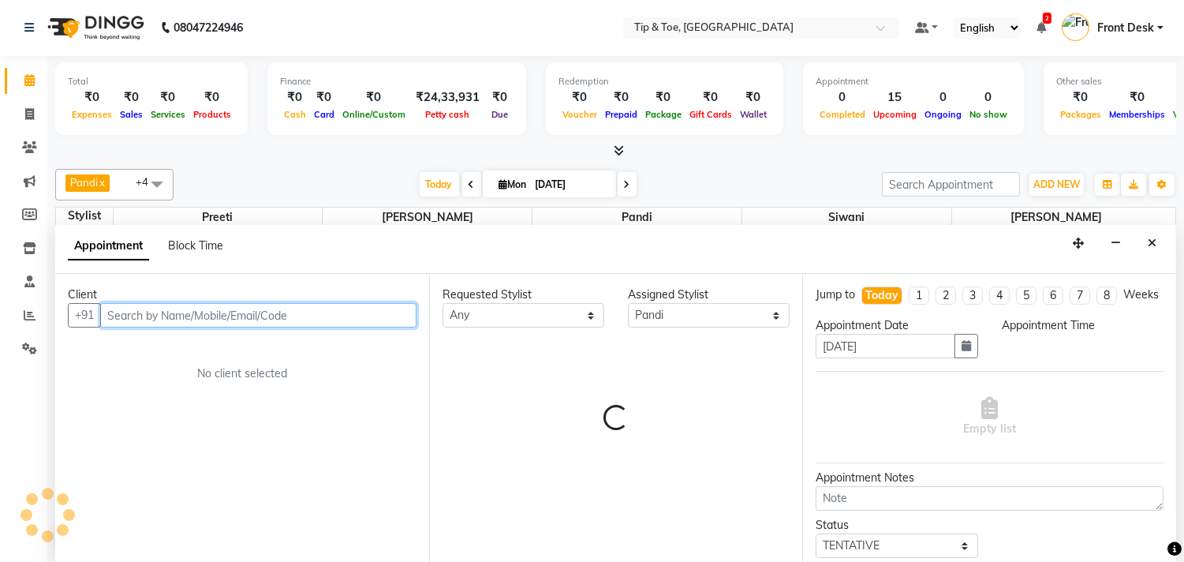
select select "1020"
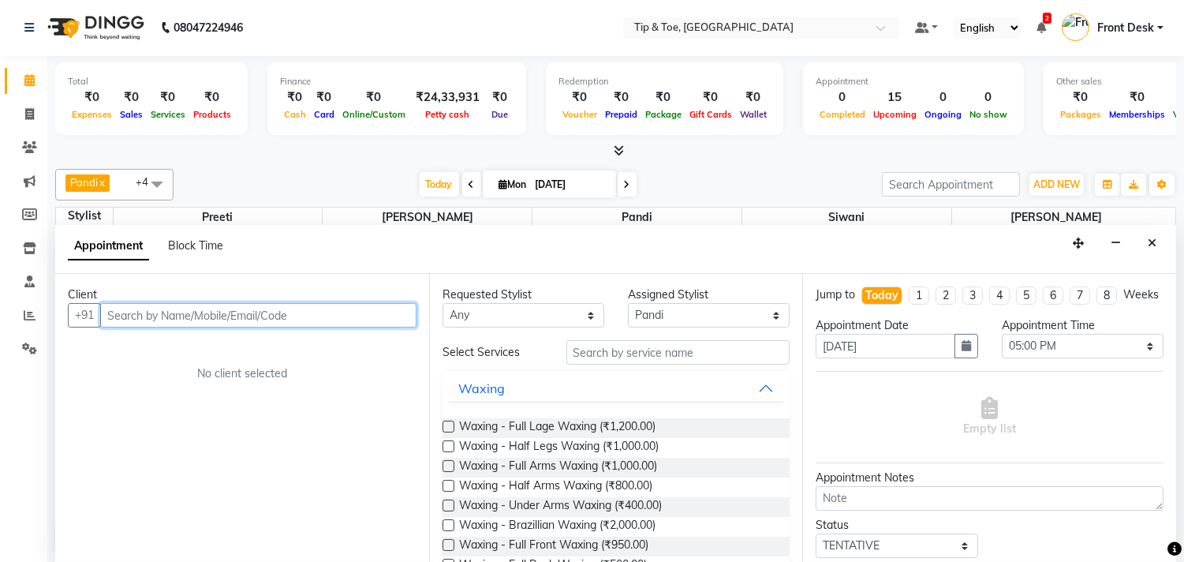
click at [256, 312] on input "text" at bounding box center [258, 315] width 316 height 24
type input "8939008967"
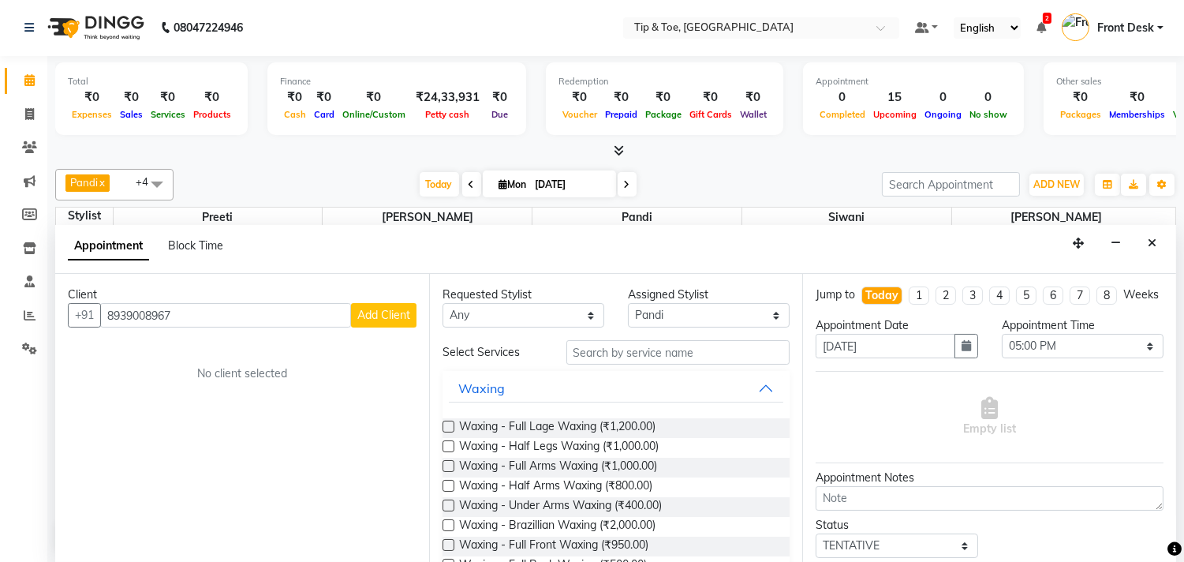
click at [410, 320] on button "Add Client" at bounding box center [383, 315] width 65 height 24
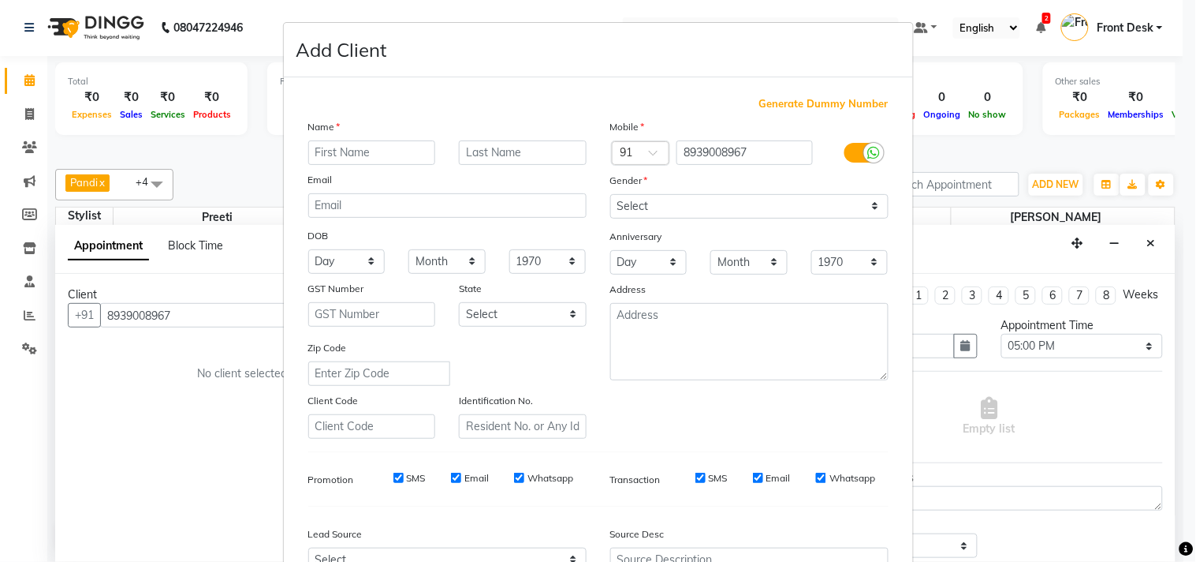
type input "J"
type input "[PERSON_NAME]"
click at [682, 218] on div "Mobile Country Code × 91 8939008967 Gender Select Male Female Other Prefer Not …" at bounding box center [750, 278] width 302 height 320
click at [681, 205] on select "Select Male Female Other Prefer Not To Say" at bounding box center [749, 206] width 278 height 24
select select "female"
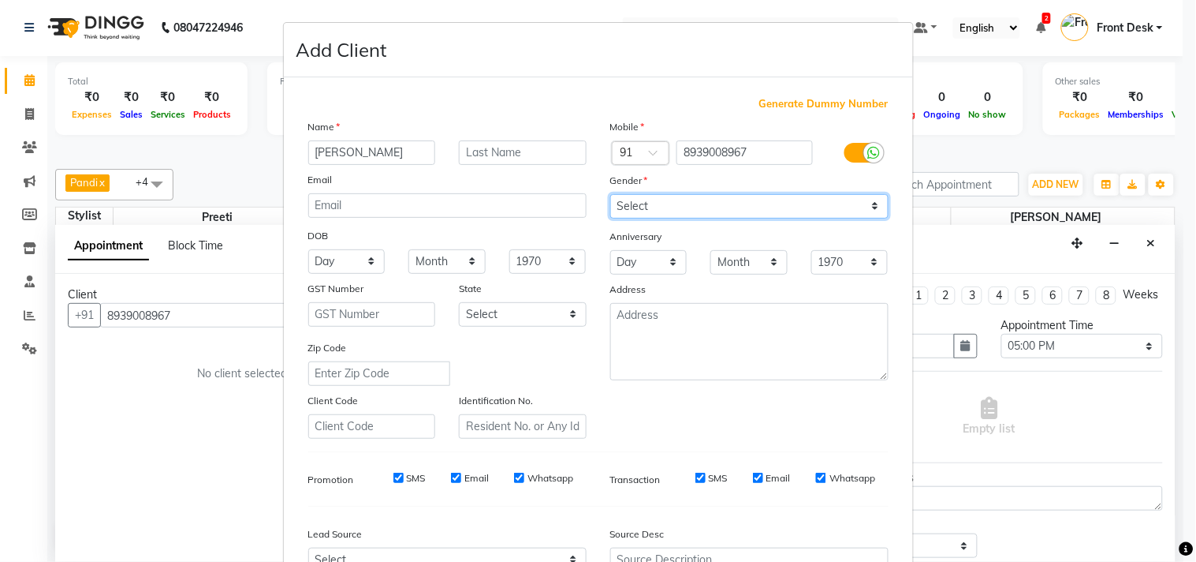
click at [610, 194] on select "Select Male Female Other Prefer Not To Say" at bounding box center [749, 206] width 278 height 24
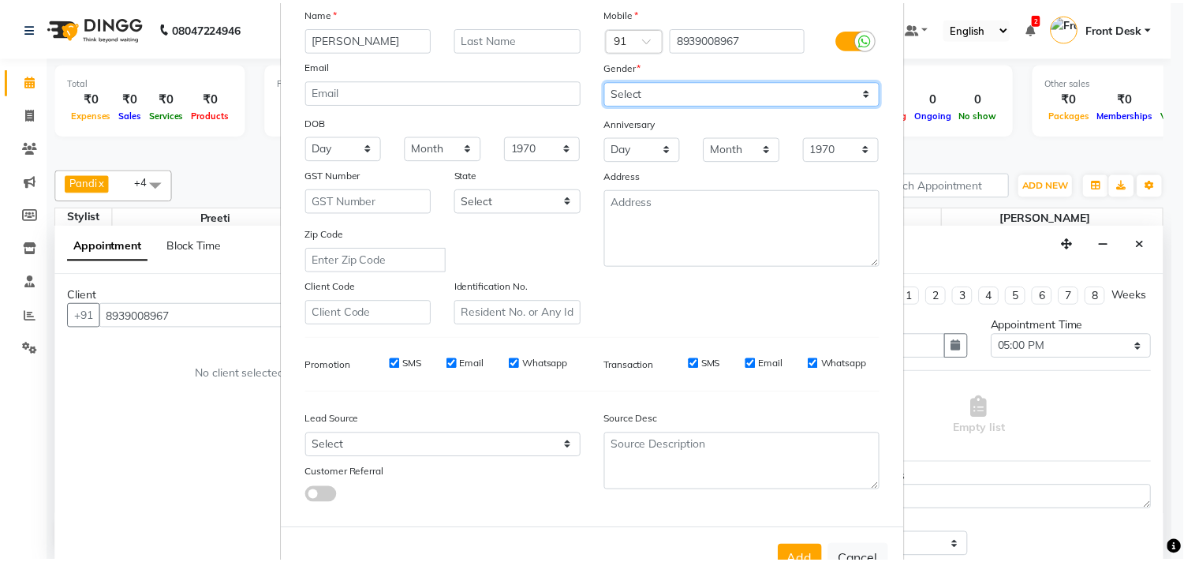
scroll to position [167, 0]
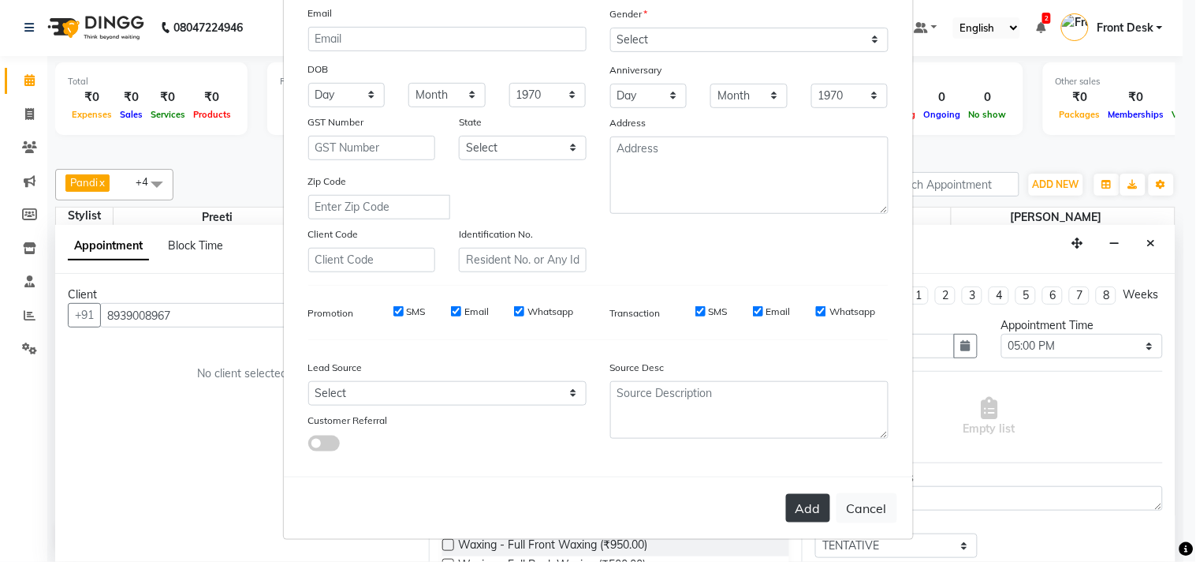
click at [792, 511] on button "Add" at bounding box center [808, 508] width 44 height 28
select select
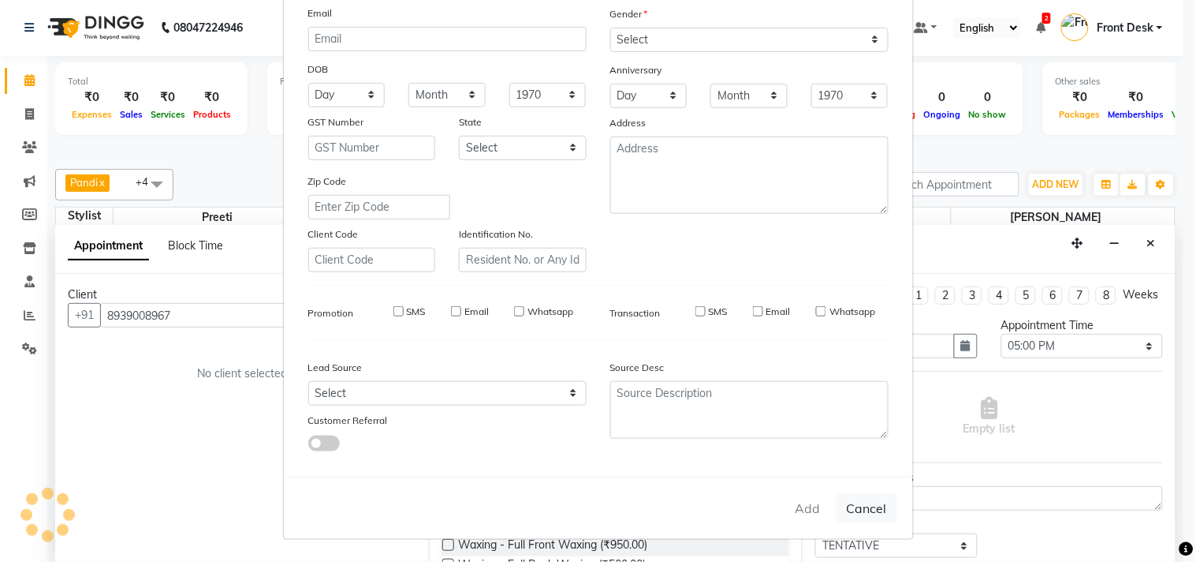
select select
checkbox input "false"
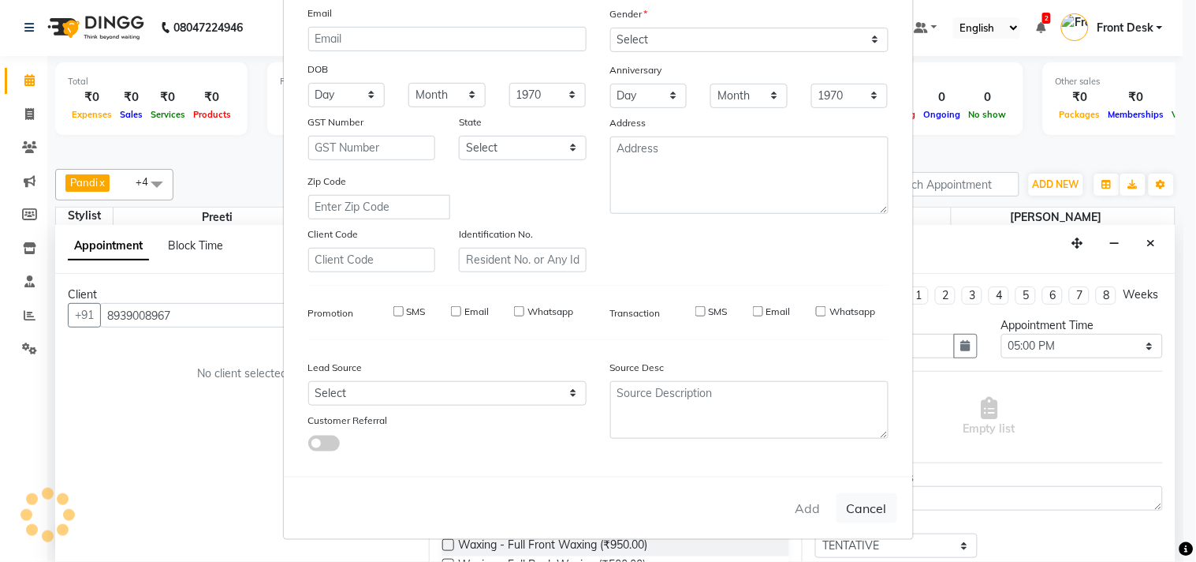
checkbox input "false"
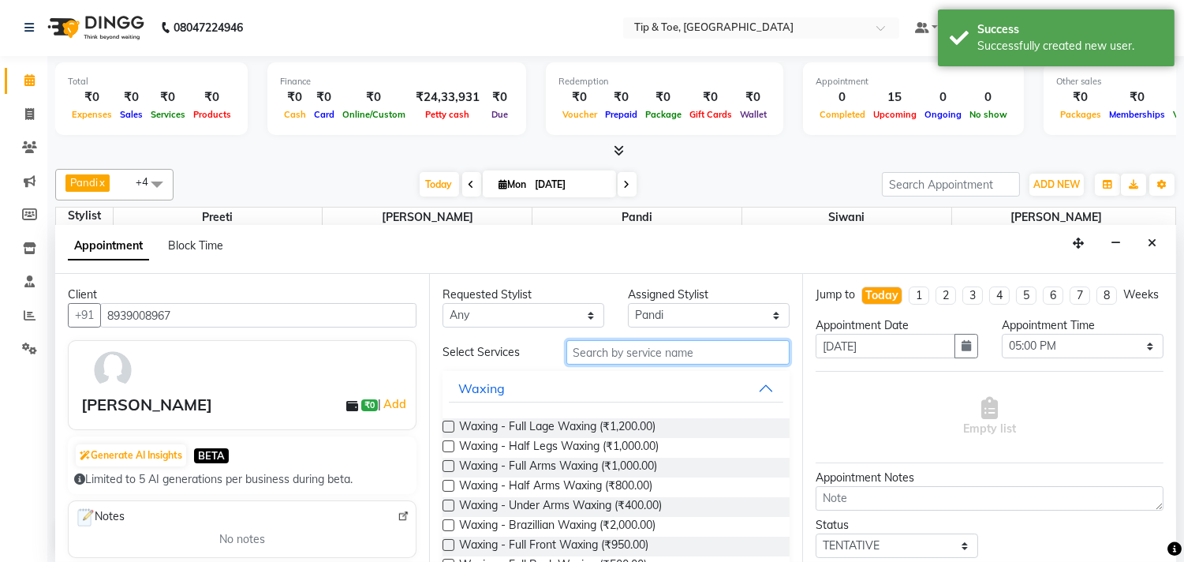
click at [619, 353] on input "text" at bounding box center [678, 352] width 224 height 24
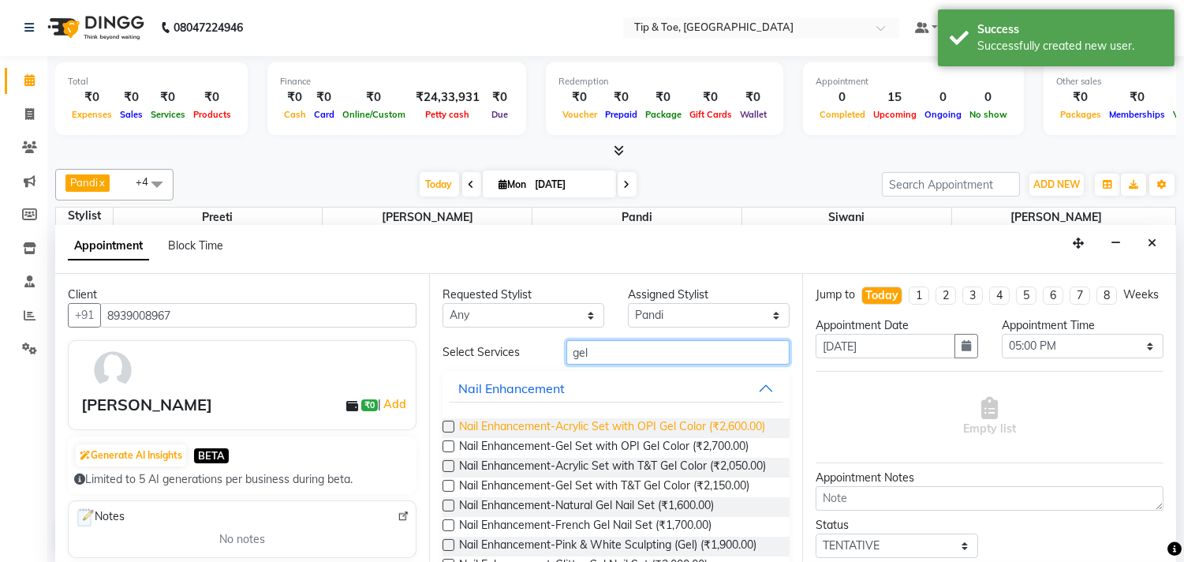
scroll to position [379, 0]
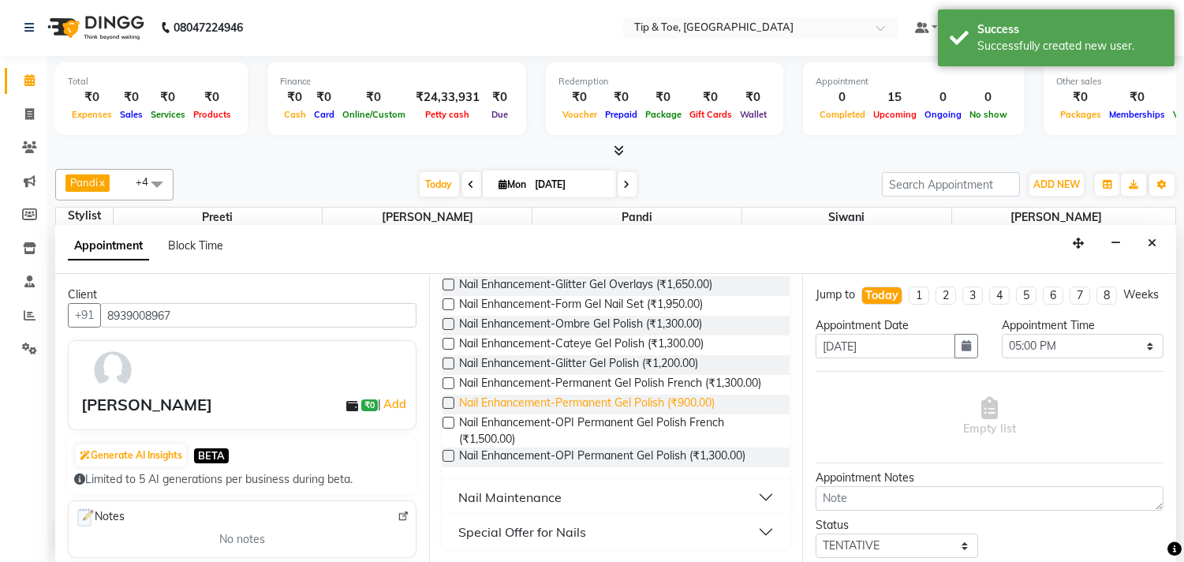
type input "gel"
click at [645, 400] on span "Nail Enhancement-Permanent Gel Polish (₹900.00)" at bounding box center [587, 404] width 256 height 20
checkbox input "false"
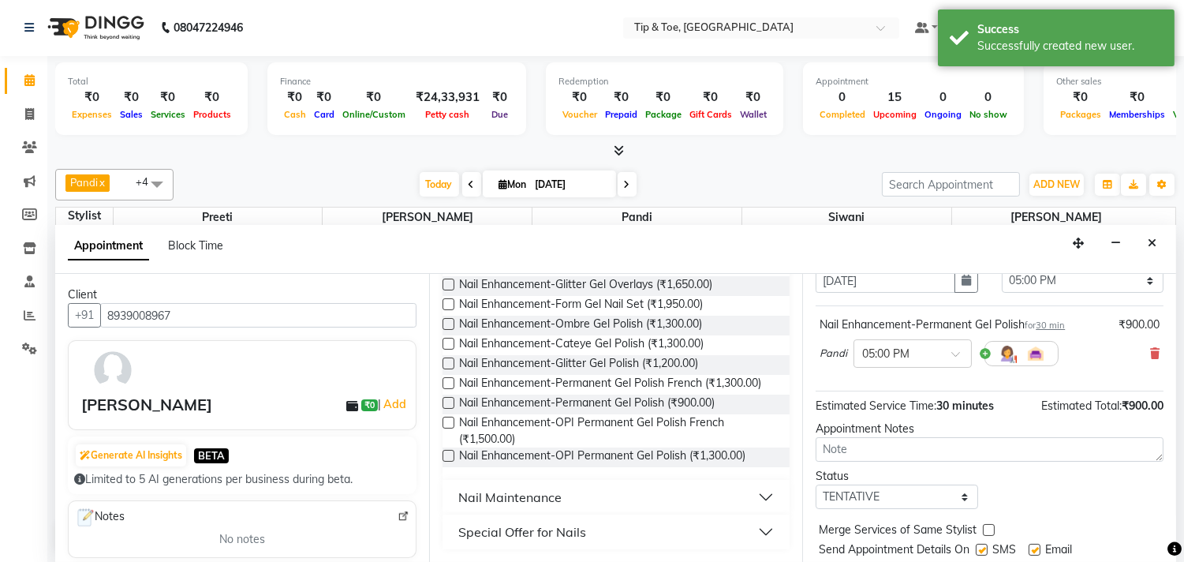
scroll to position [127, 0]
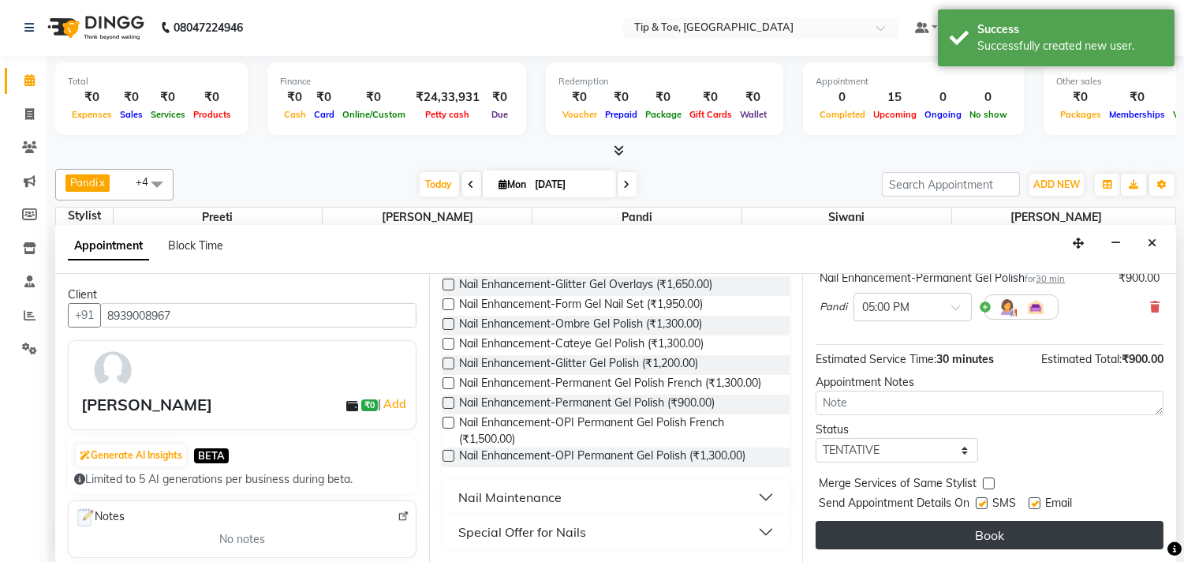
click at [976, 527] on button "Book" at bounding box center [990, 535] width 348 height 28
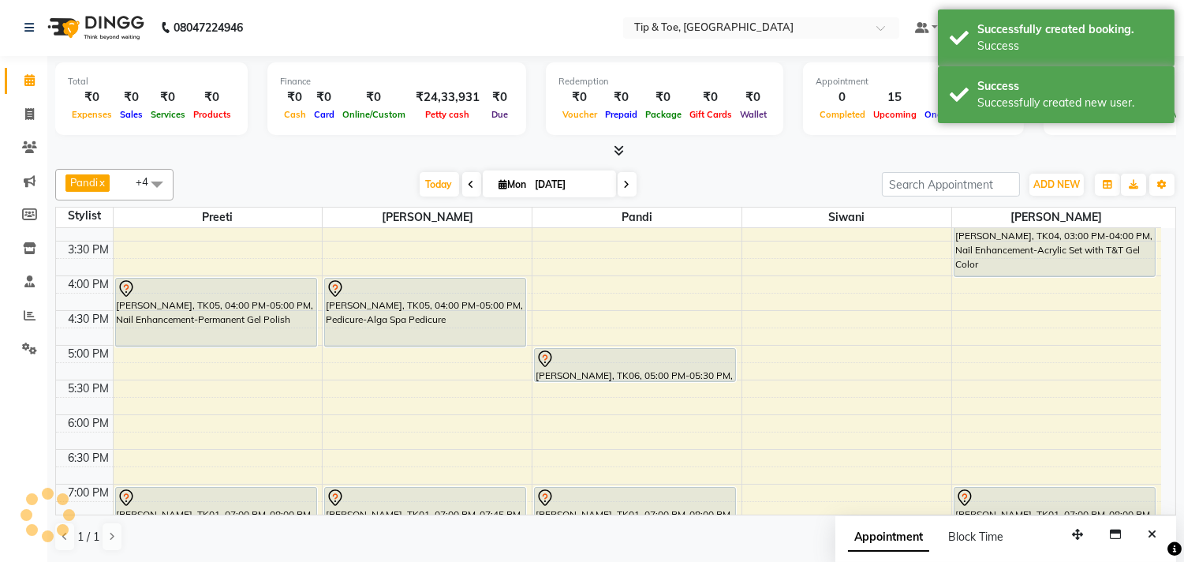
scroll to position [0, 0]
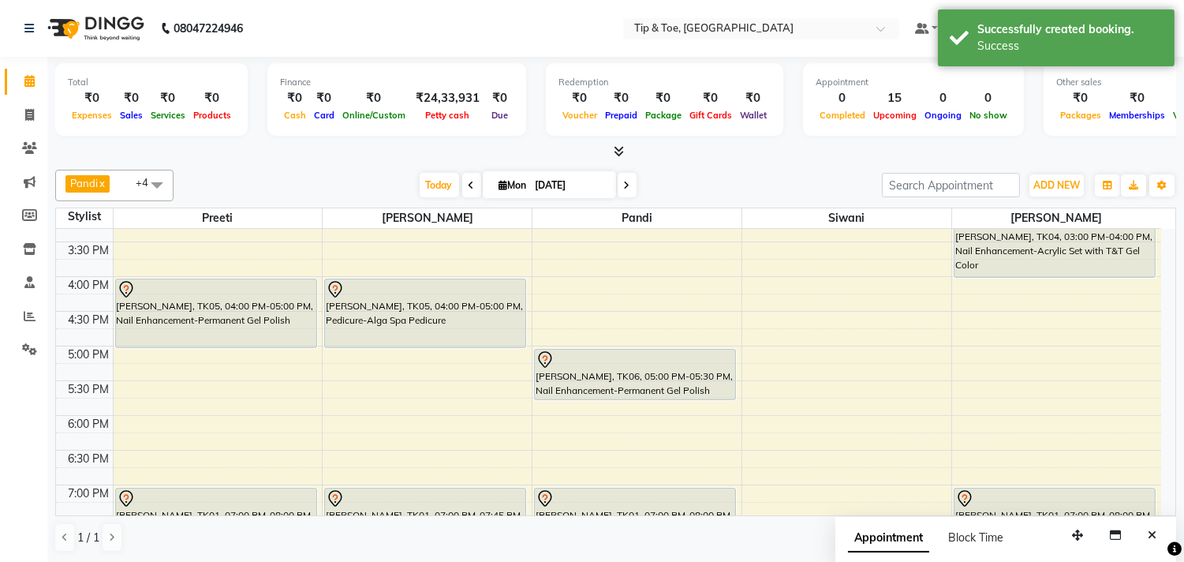
drag, startPoint x: 652, startPoint y: 379, endPoint x: 639, endPoint y: 398, distance: 22.6
click at [639, 398] on div "Susmita, TK03, 11:00 AM-11:45 AM, Hand Treatment-Essential Manicure Susmita, TK…" at bounding box center [636, 276] width 209 height 971
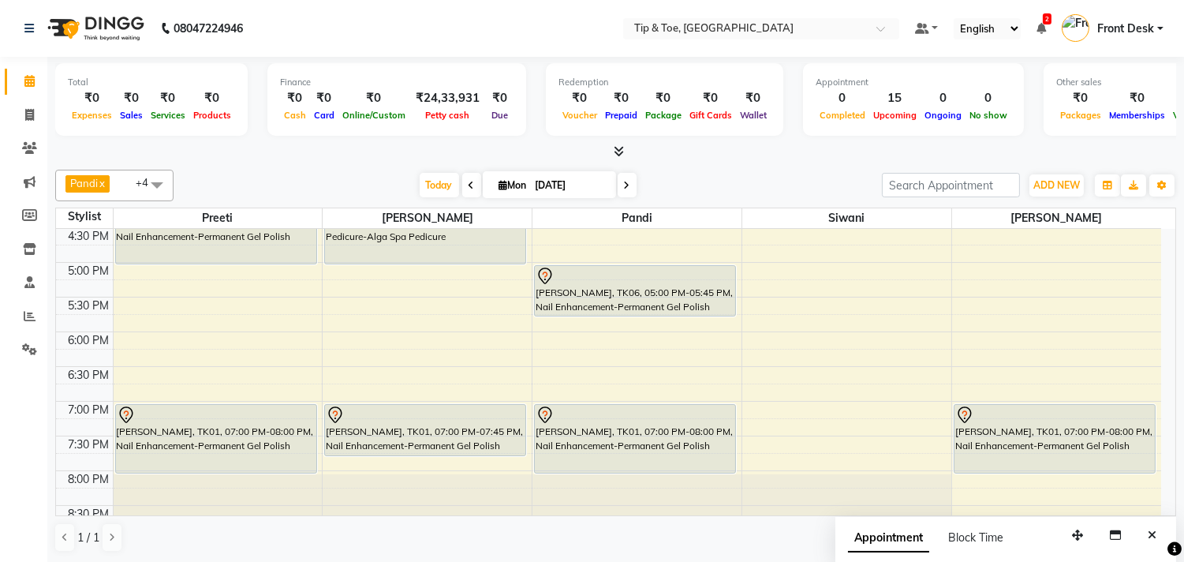
scroll to position [525, 0]
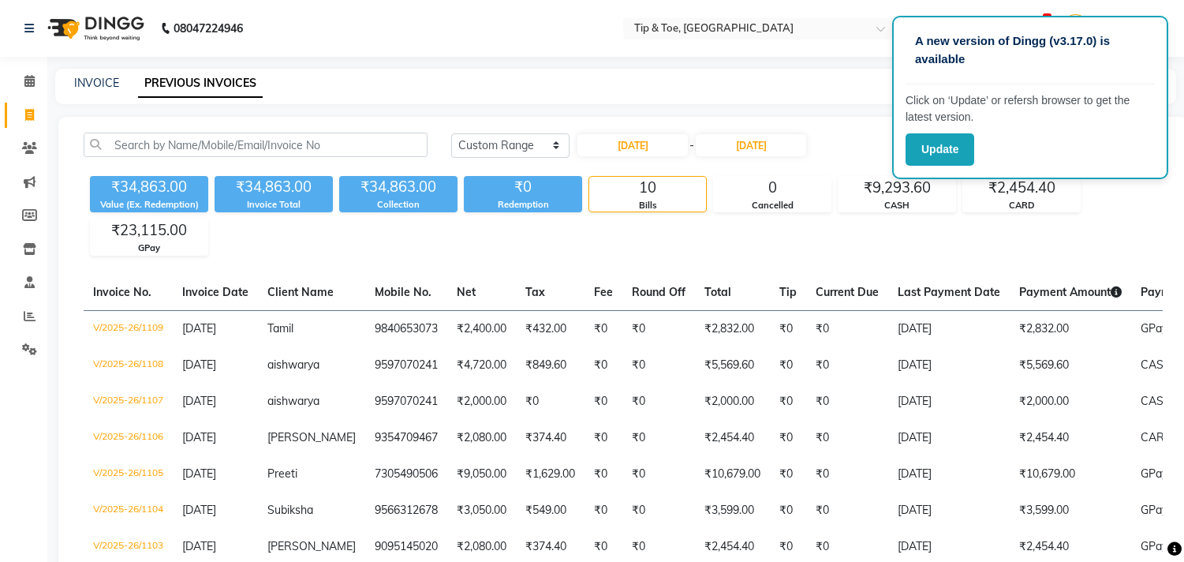
select select "range"
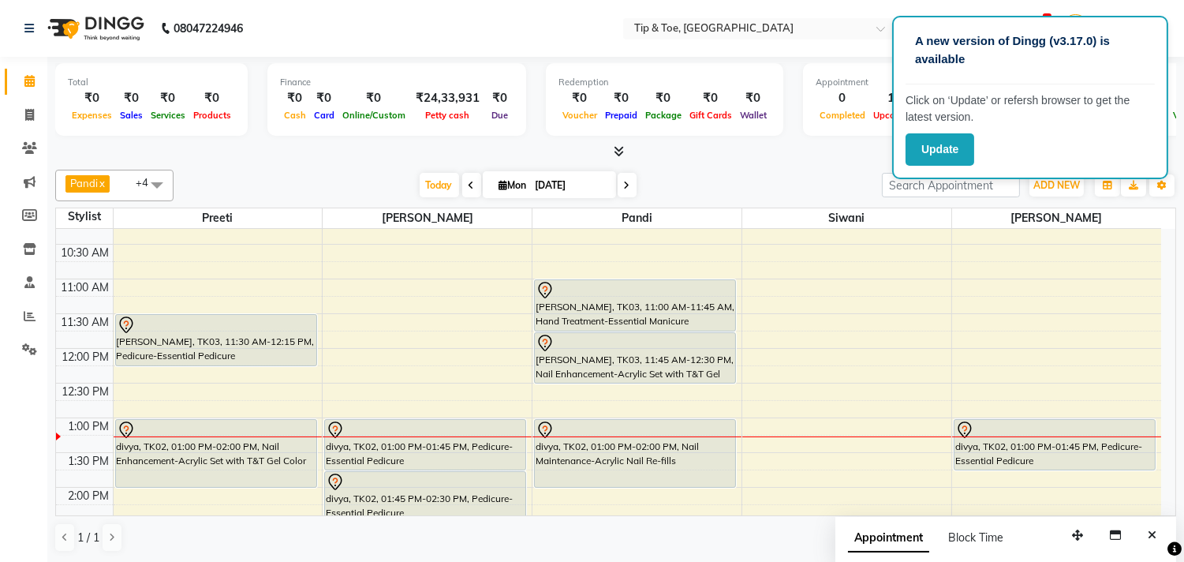
scroll to position [88, 0]
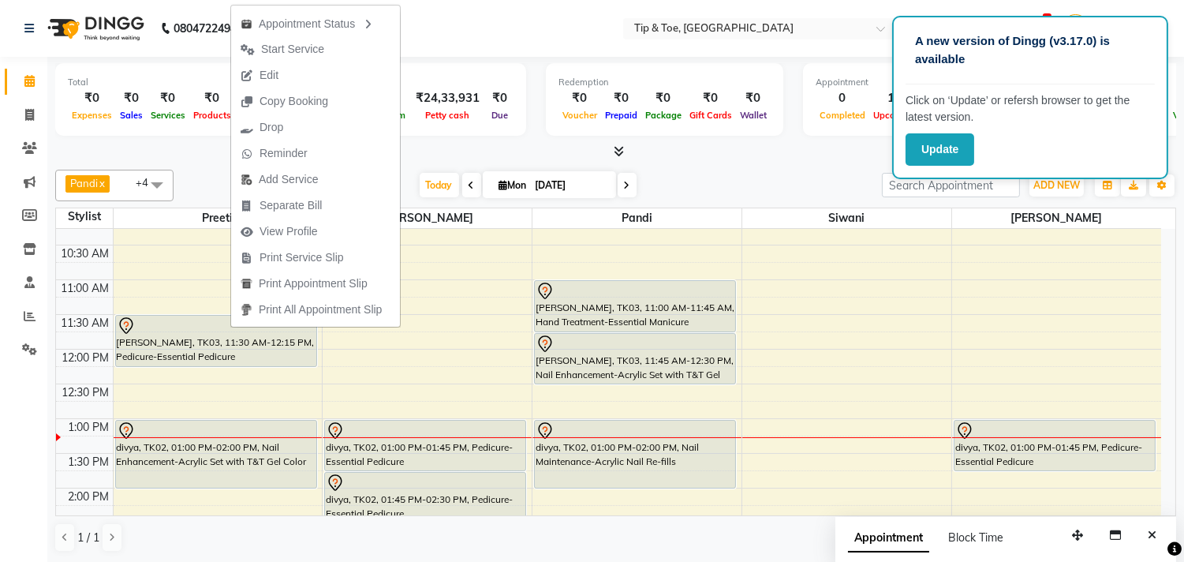
click at [315, 76] on button "Edit" at bounding box center [315, 75] width 169 height 26
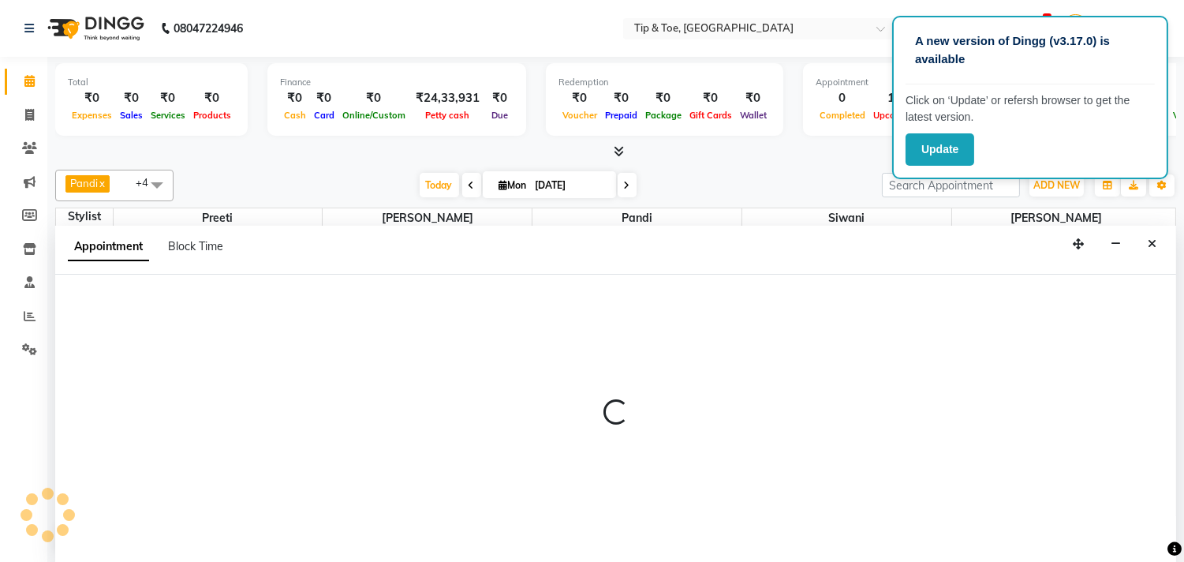
scroll to position [1, 0]
select select "tentative"
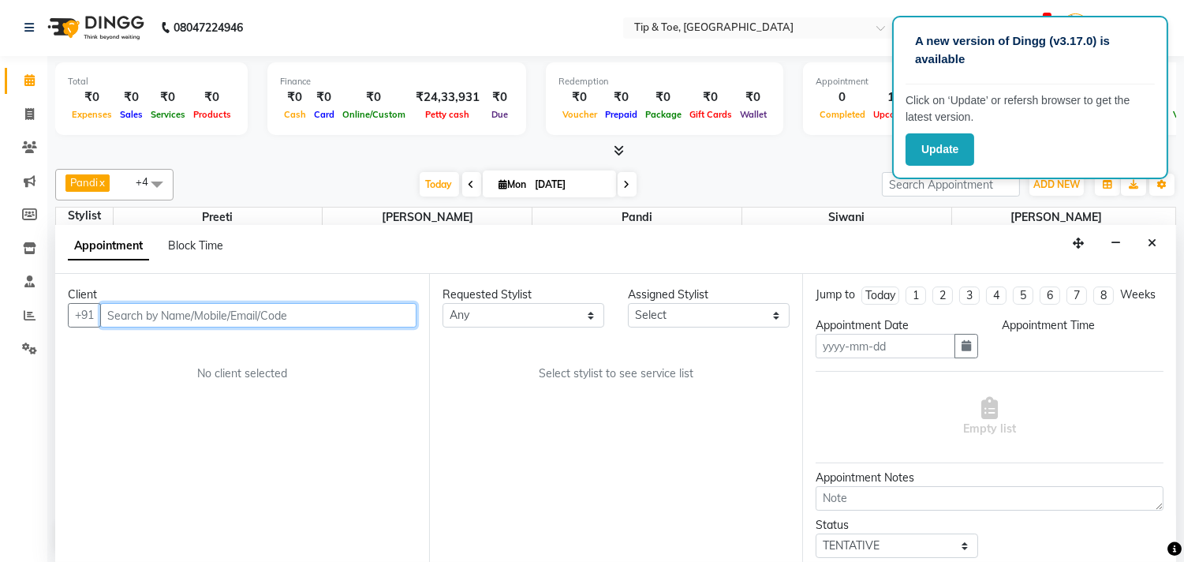
type input "01-09-2025"
select select "39912"
select select "660"
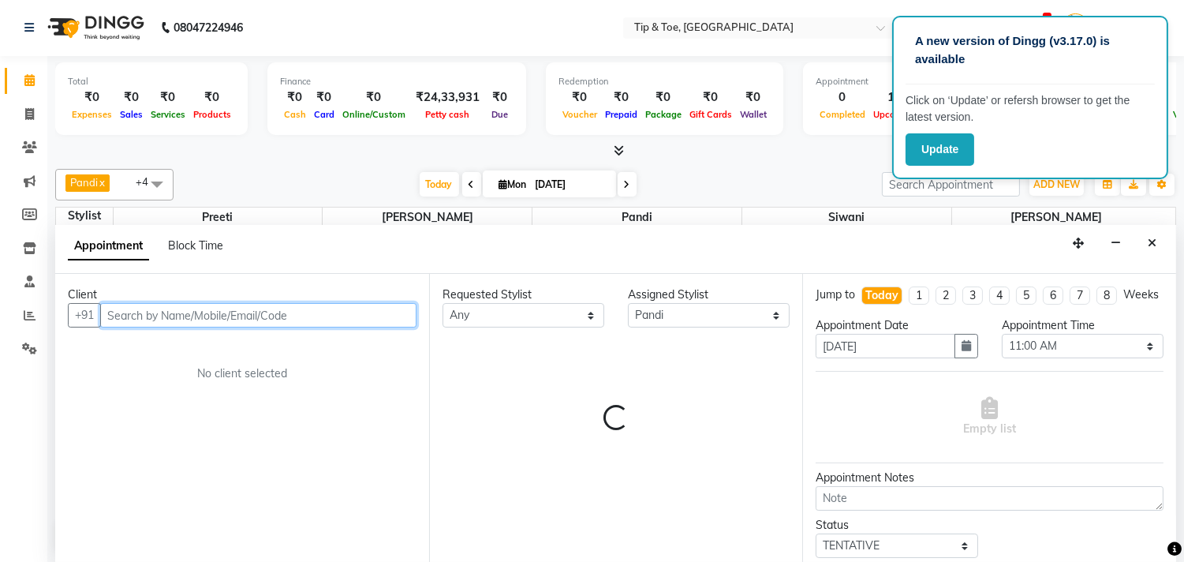
select select "2752"
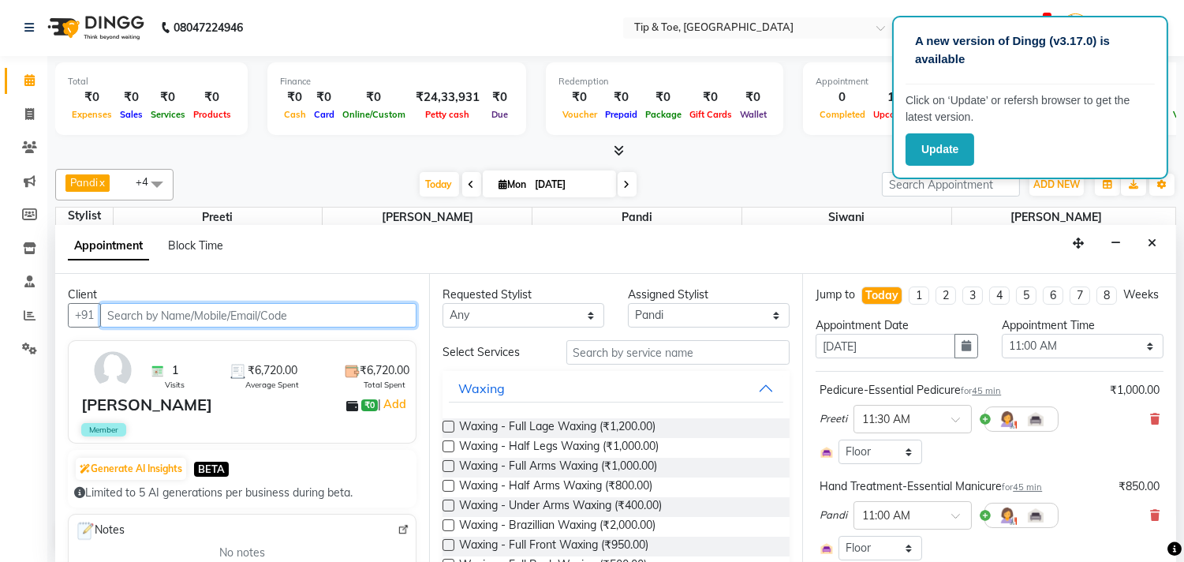
select select "2752"
click at [1150, 424] on icon at bounding box center [1154, 418] width 9 height 11
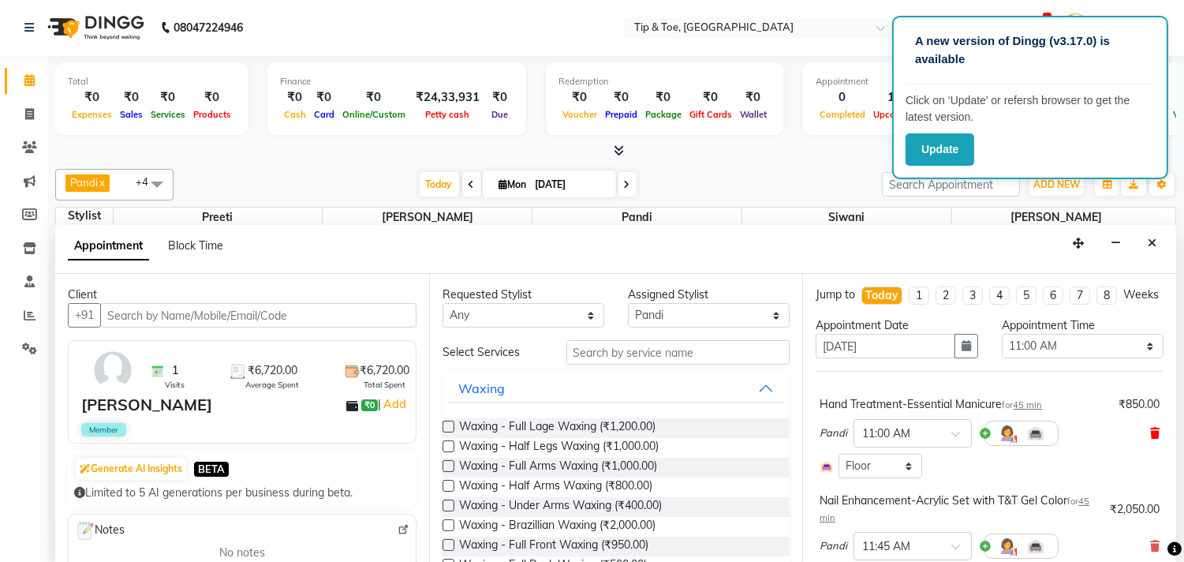
click at [1150, 439] on icon at bounding box center [1154, 432] width 9 height 11
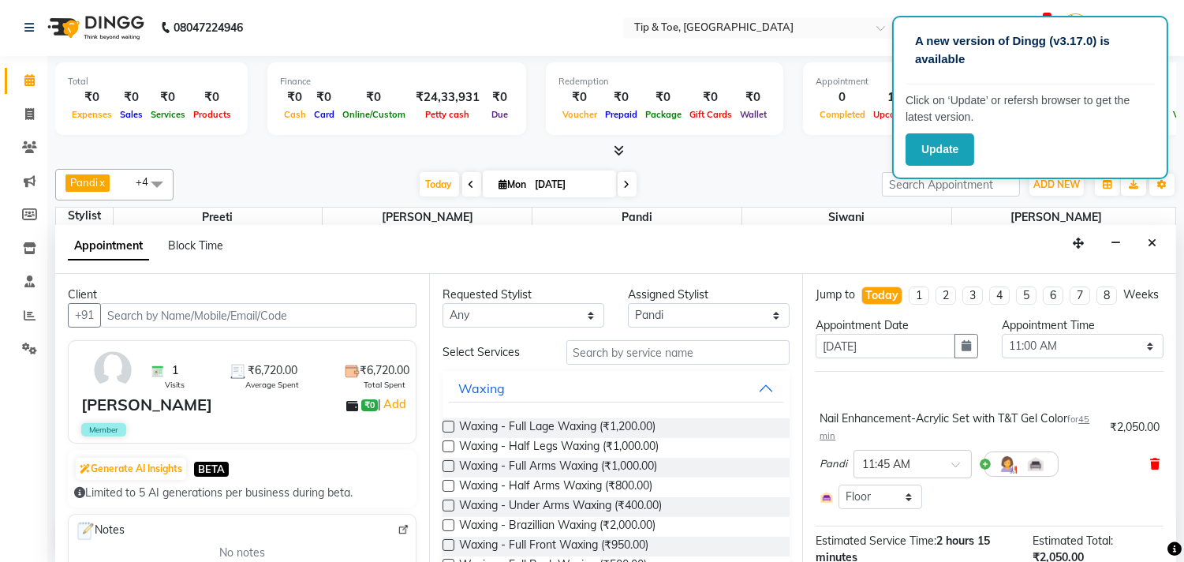
click at [1150, 469] on icon at bounding box center [1154, 463] width 9 height 11
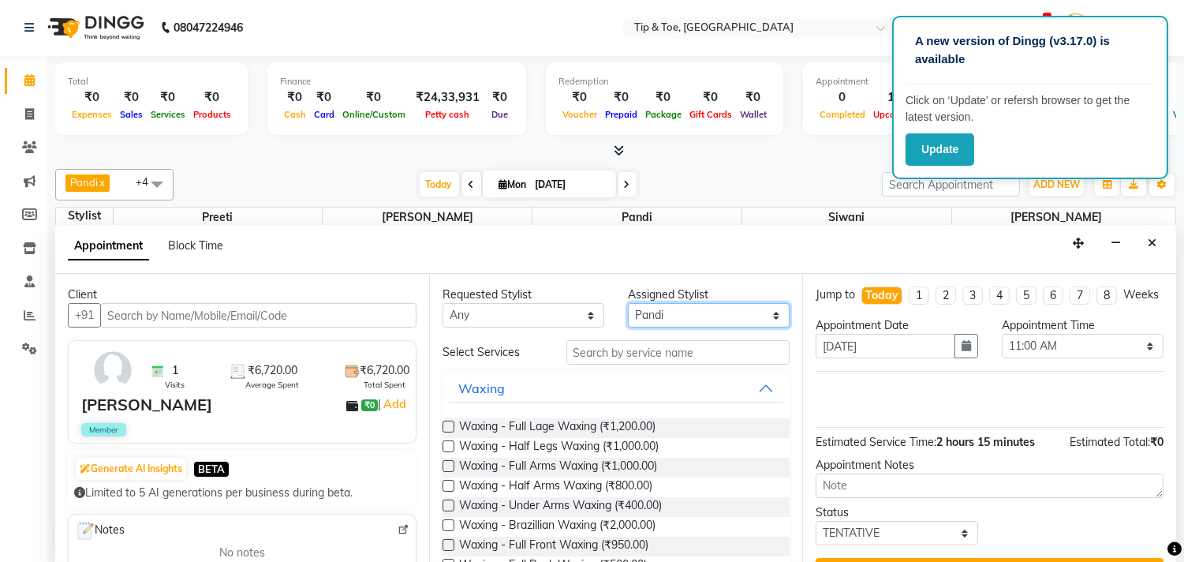
click at [661, 319] on select "Select afroz Afroz Pandi Preeti Raj Rebecca Ricky Manager Siwani" at bounding box center [709, 315] width 162 height 24
select select "39914"
click at [628, 303] on select "Select afroz Afroz Pandi Preeti Raj Rebecca Ricky Manager Siwani" at bounding box center [709, 315] width 162 height 24
click at [639, 352] on input "text" at bounding box center [678, 352] width 224 height 24
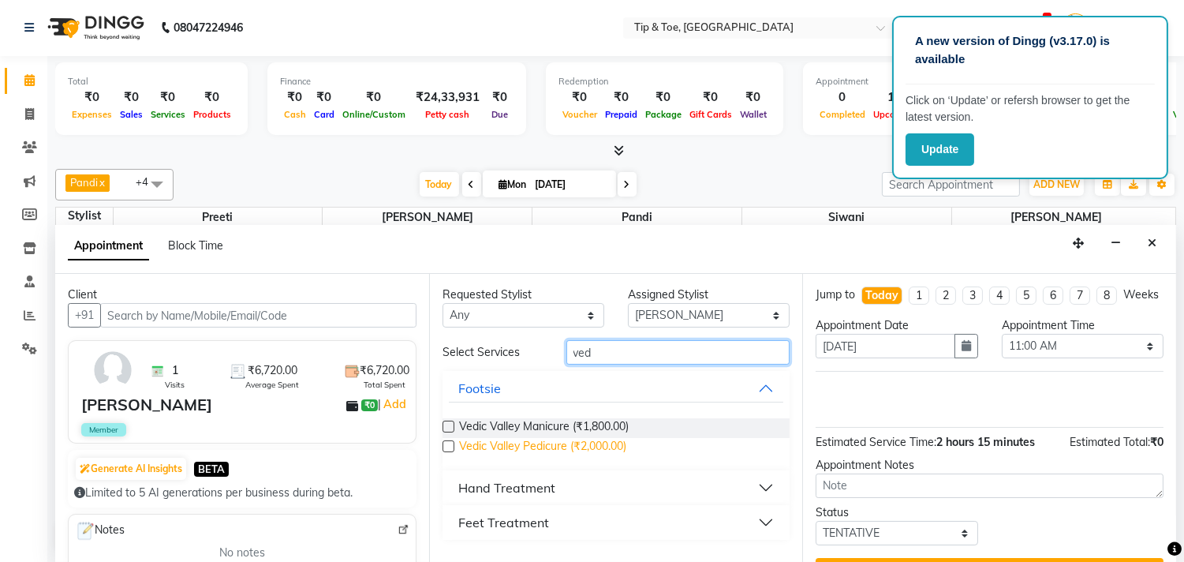
type input "ved"
click at [555, 443] on span "Vedic Valley Pedicure (₹2,000.00)" at bounding box center [542, 448] width 167 height 20
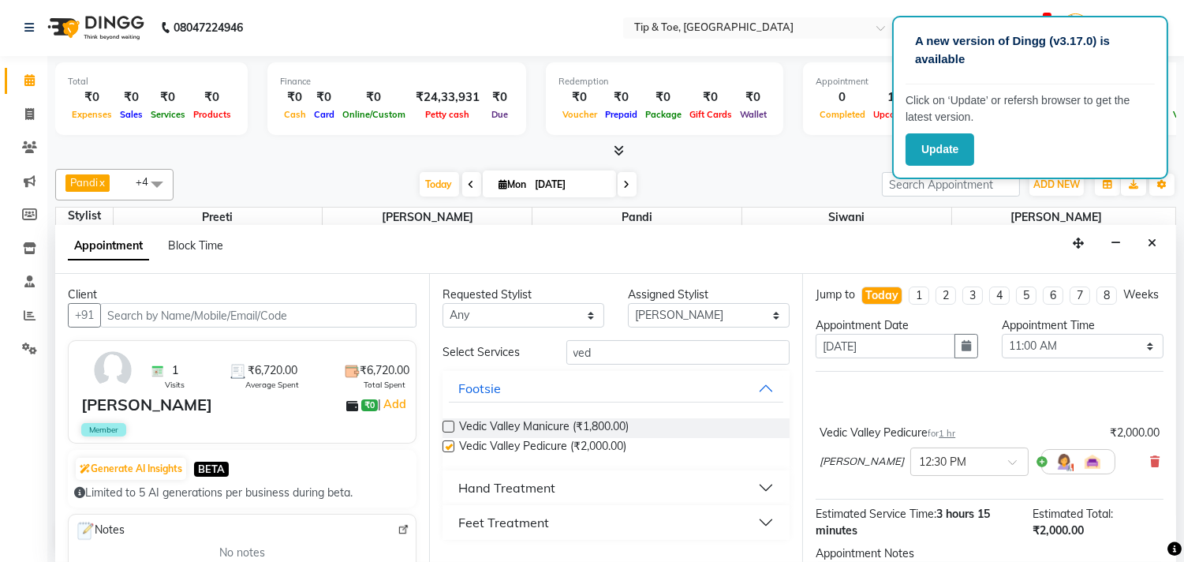
checkbox input "false"
click at [933, 469] on div at bounding box center [969, 460] width 117 height 17
click at [911, 506] on div "11:45 AM" at bounding box center [969, 490] width 117 height 29
click at [681, 312] on select "Select afroz Afroz Pandi Preeti Raj Rebecca Ricky Manager Siwani" at bounding box center [709, 315] width 162 height 24
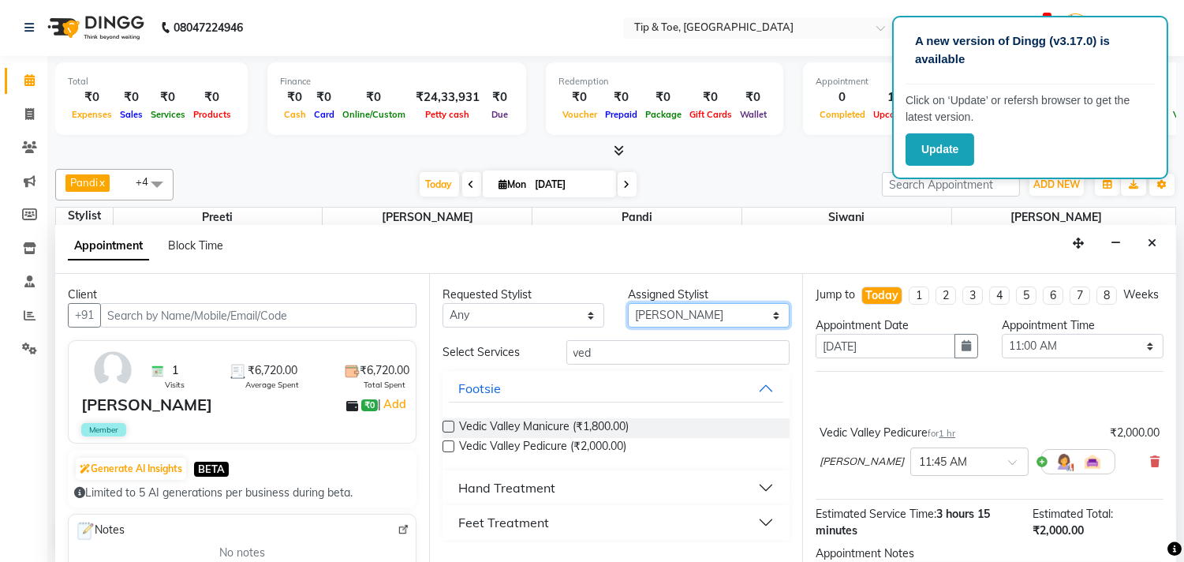
select select "39915"
click at [628, 303] on select "Select afroz Afroz Pandi Preeti Raj Rebecca Ricky Manager Siwani" at bounding box center [709, 315] width 162 height 24
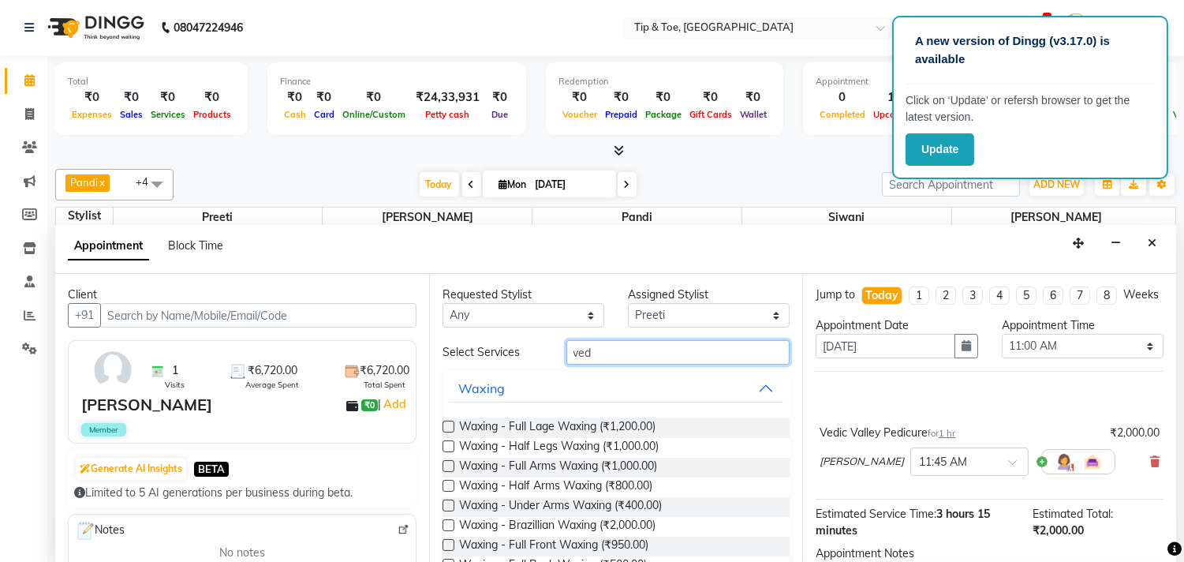
click at [628, 353] on input "ved" at bounding box center [678, 352] width 224 height 24
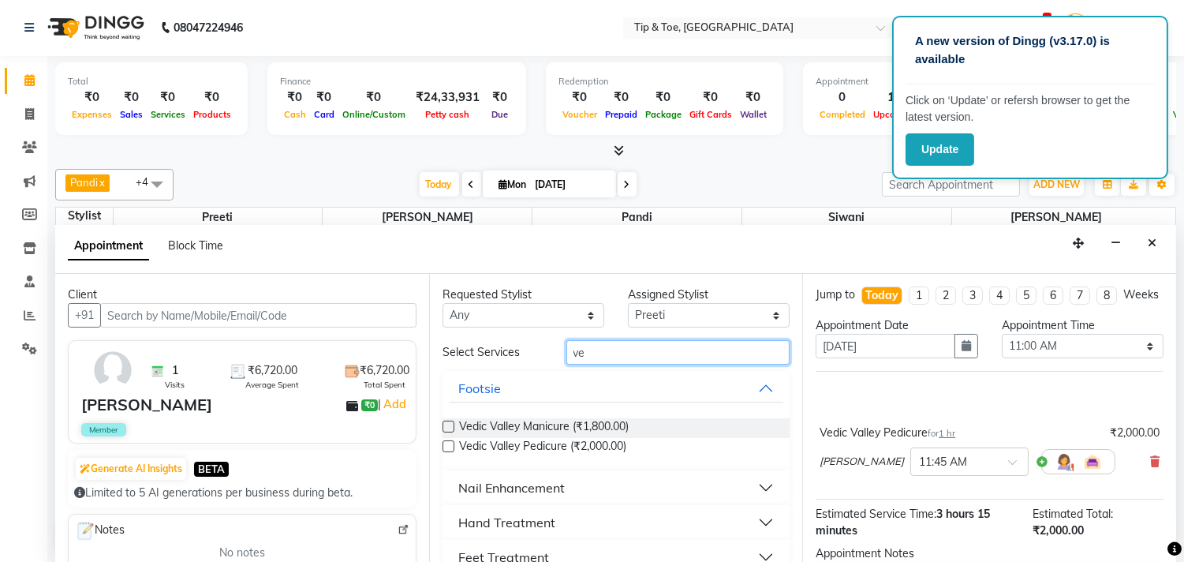
type input "v"
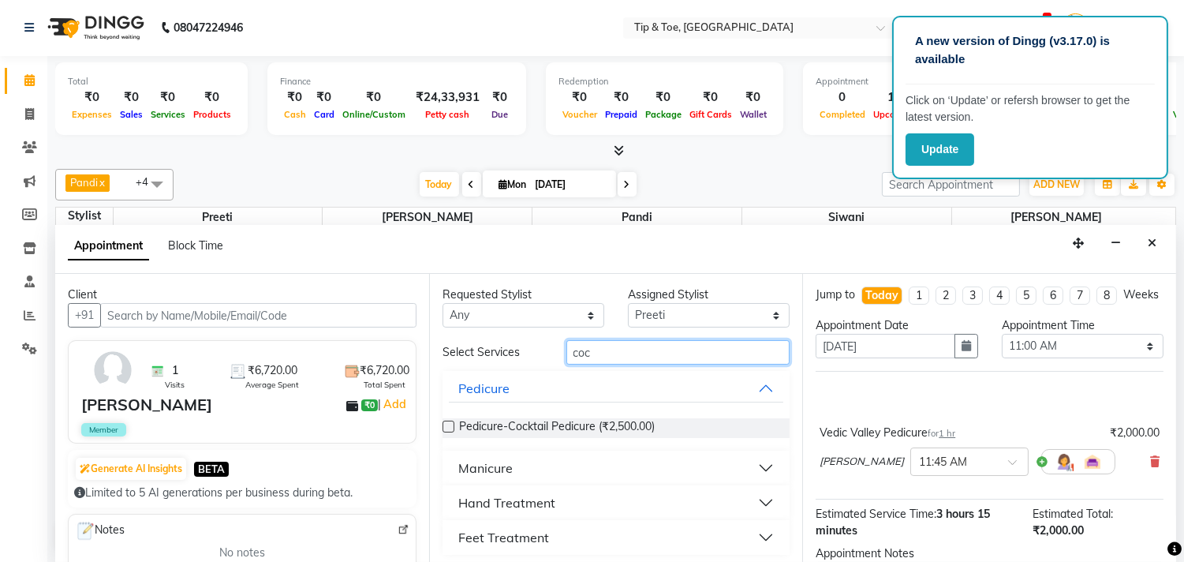
type input "coc"
click at [593, 469] on button "Manicure" at bounding box center [616, 468] width 335 height 28
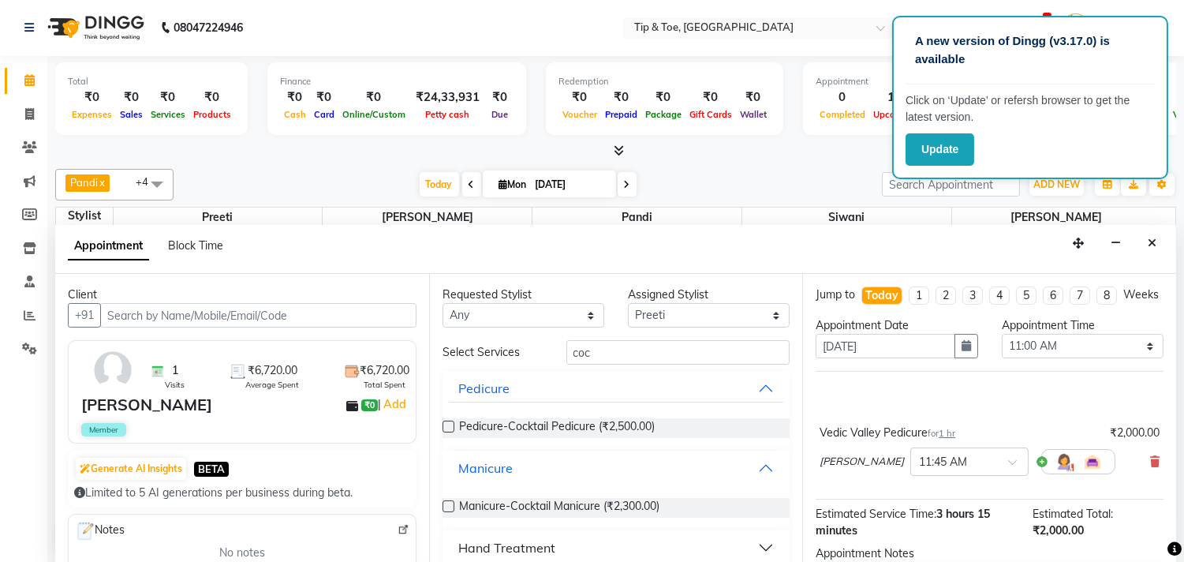
scroll to position [50, 0]
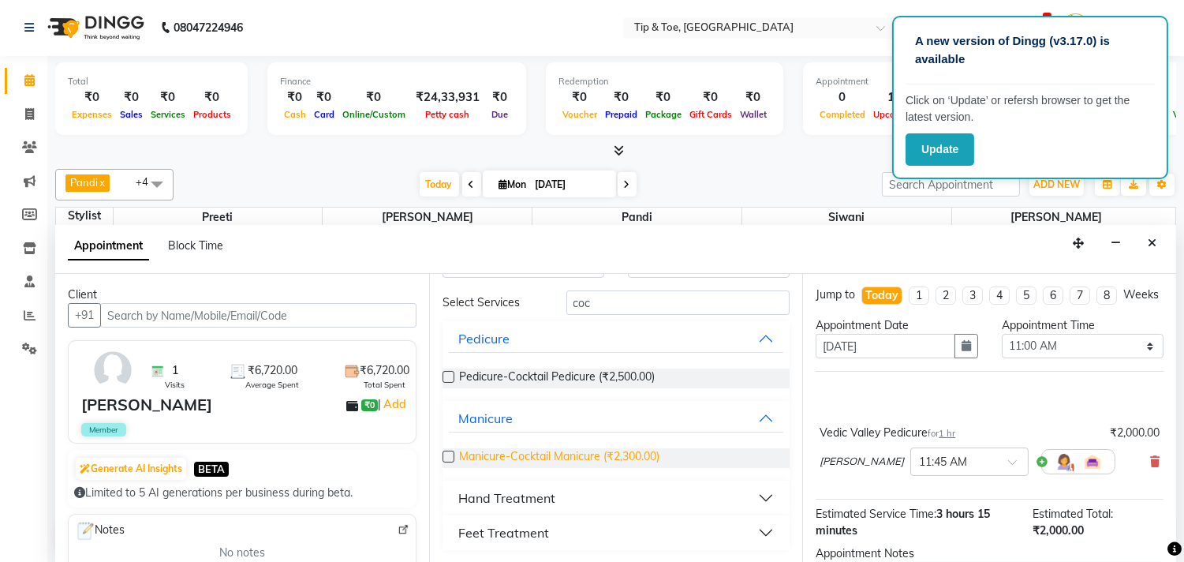
click at [579, 454] on span "Manicure-Cocktail Manicure (₹2,300.00)" at bounding box center [559, 458] width 200 height 20
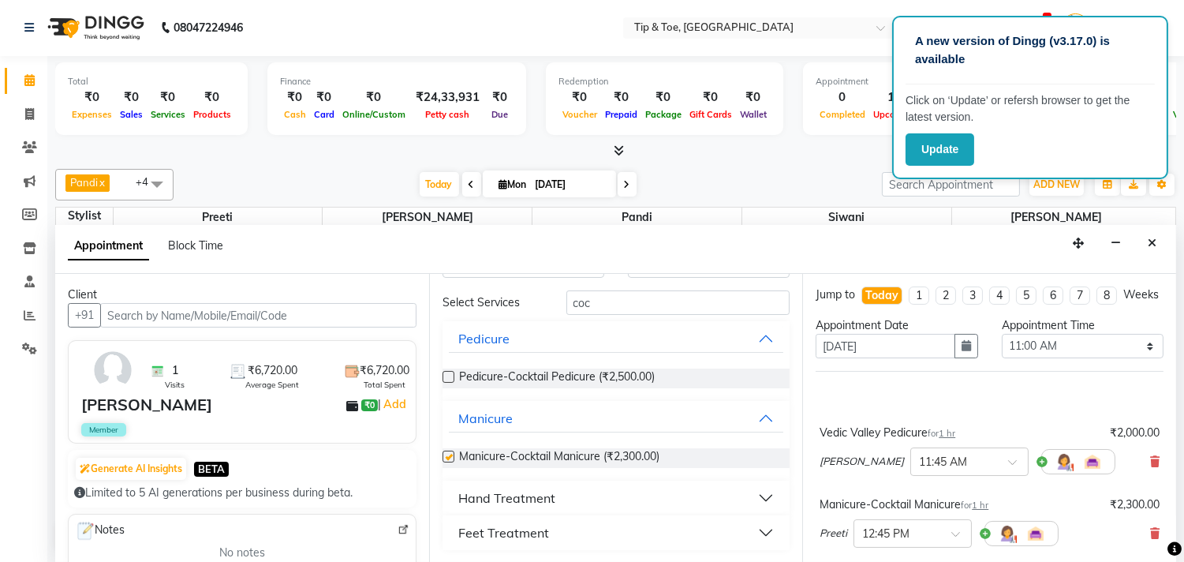
checkbox input "false"
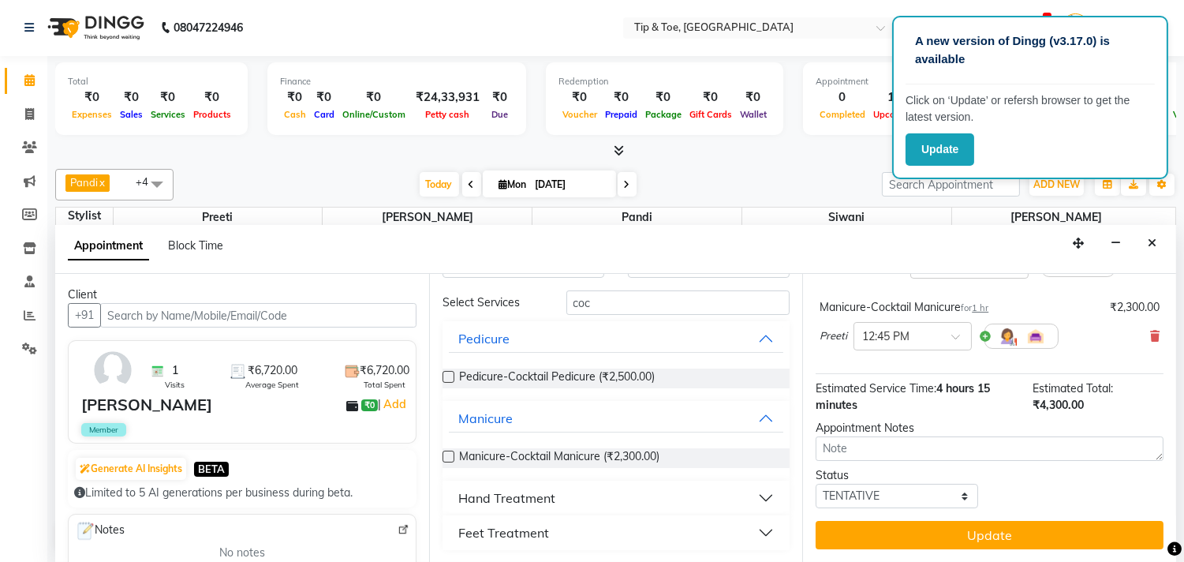
scroll to position [0, 0]
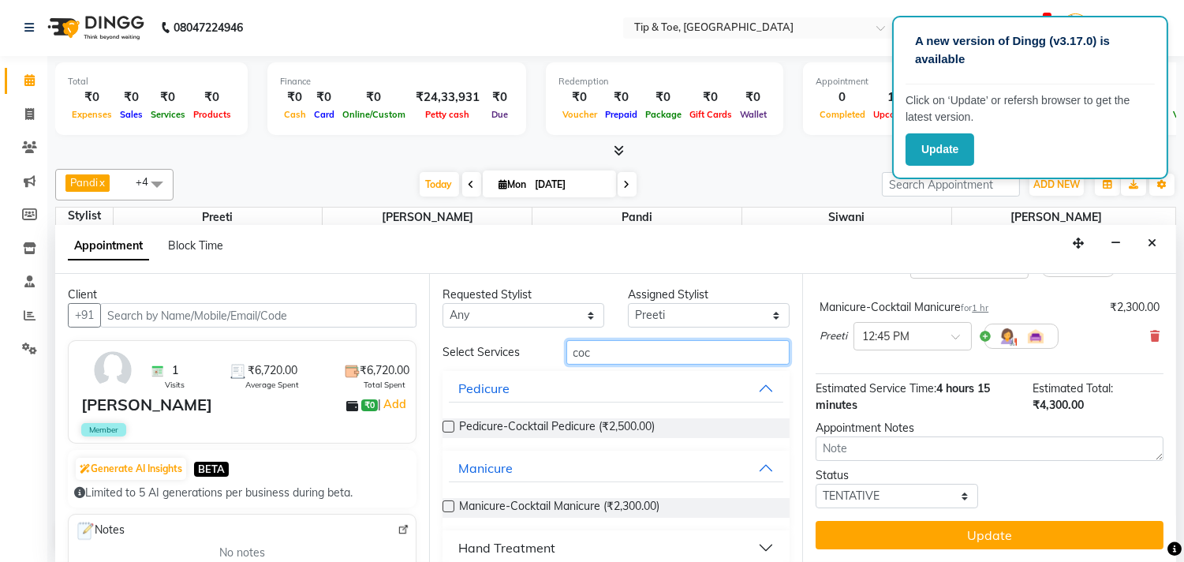
click at [696, 357] on input "coc" at bounding box center [678, 352] width 224 height 24
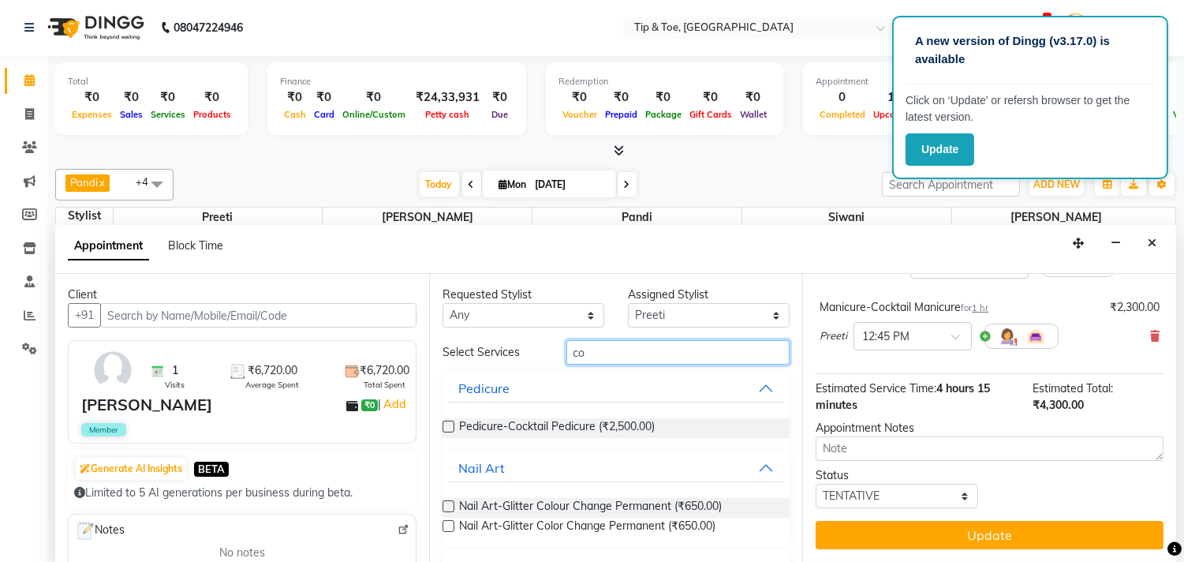
type input "c"
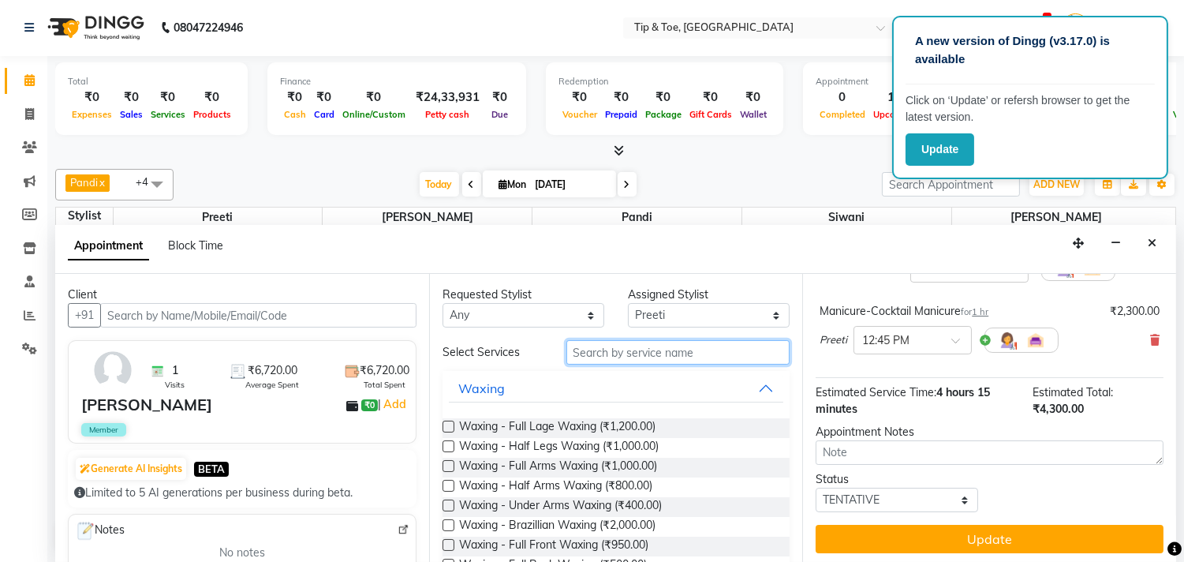
scroll to position [211, 0]
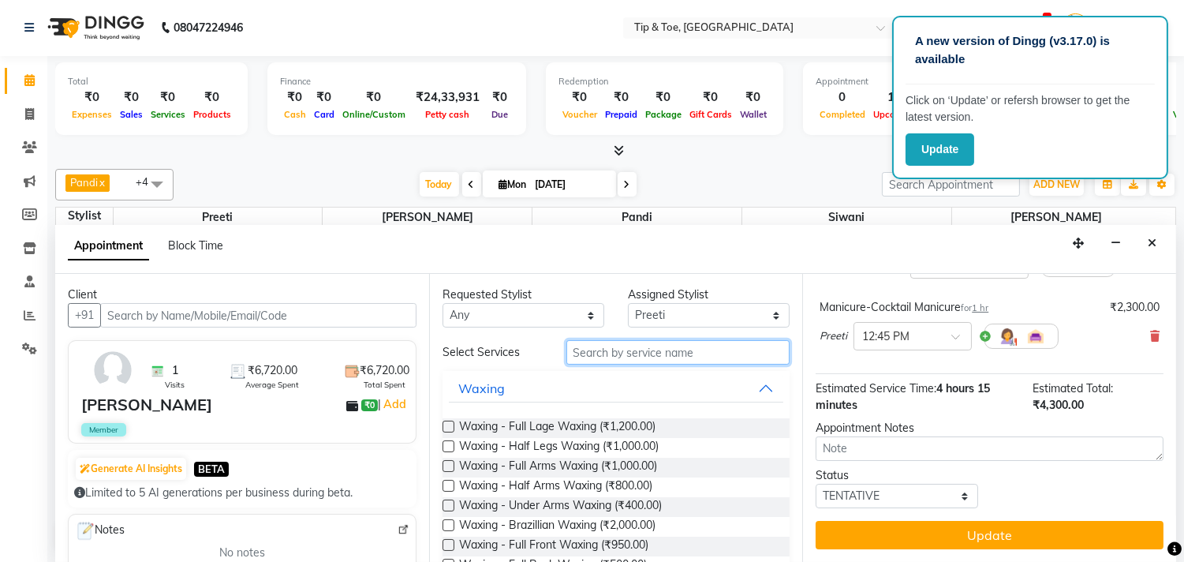
click at [621, 349] on input "text" at bounding box center [678, 352] width 224 height 24
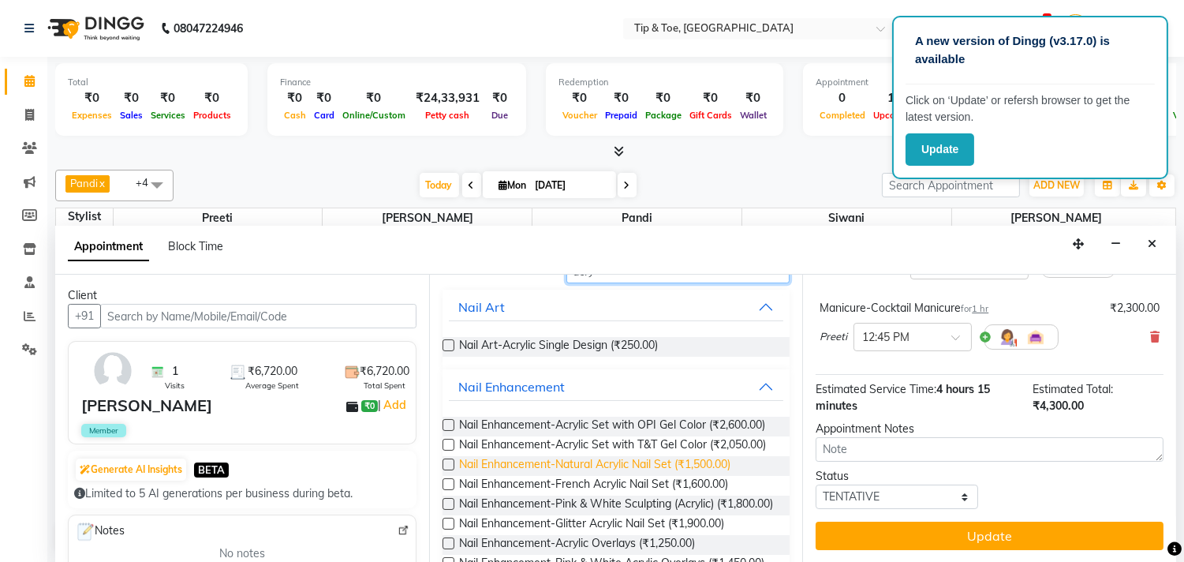
scroll to position [175, 0]
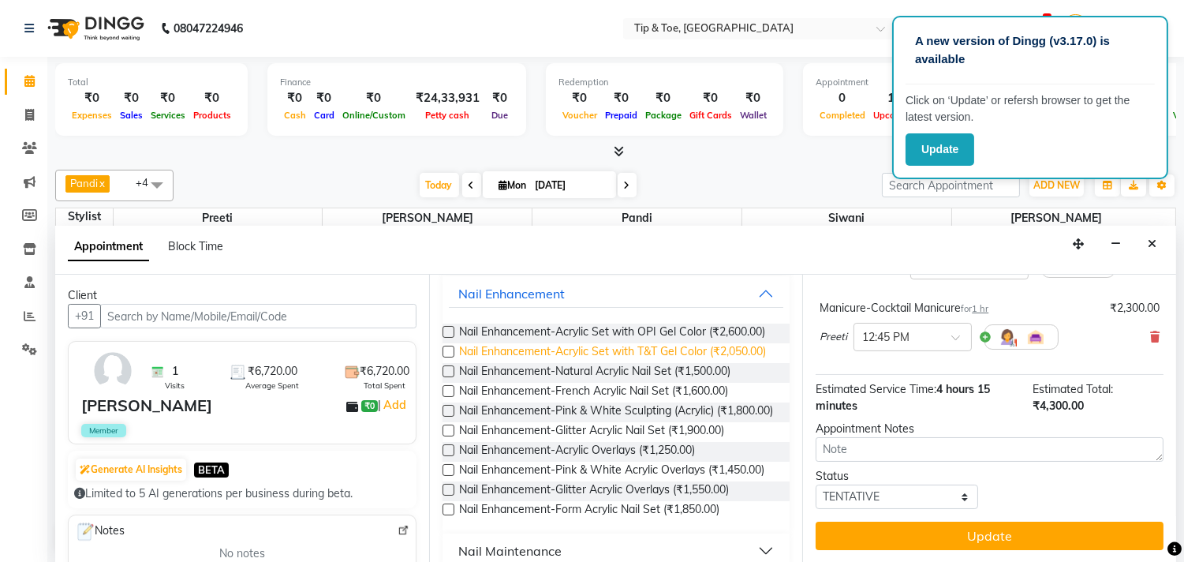
type input "acry"
click at [640, 363] on span "Nail Enhancement-Acrylic Set with T&T Gel Color (₹2,050.00)" at bounding box center [612, 353] width 307 height 20
checkbox input "false"
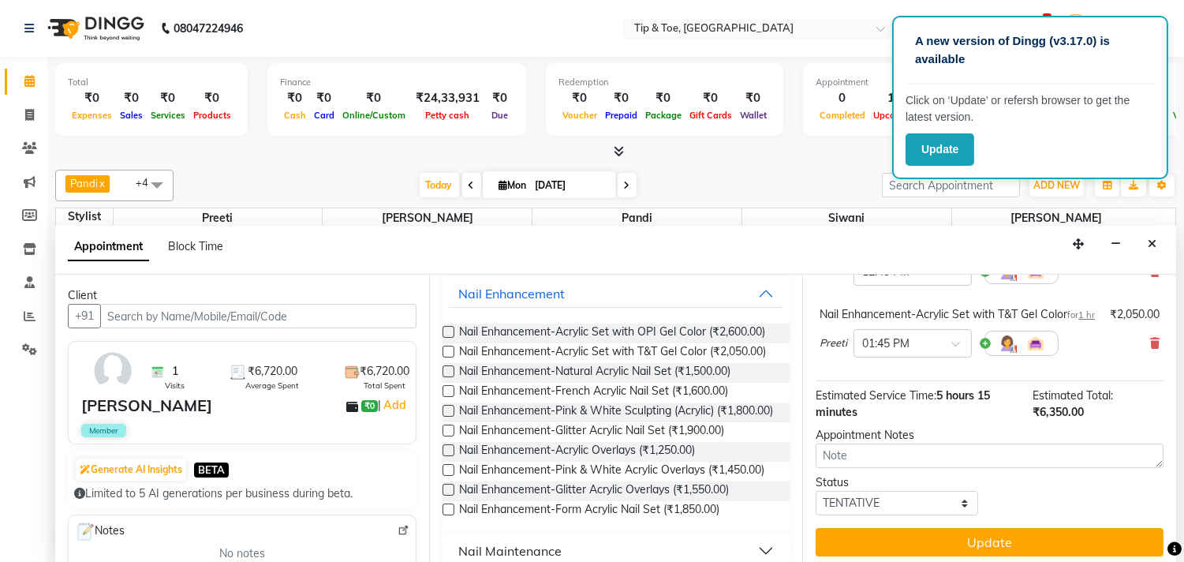
scroll to position [300, 0]
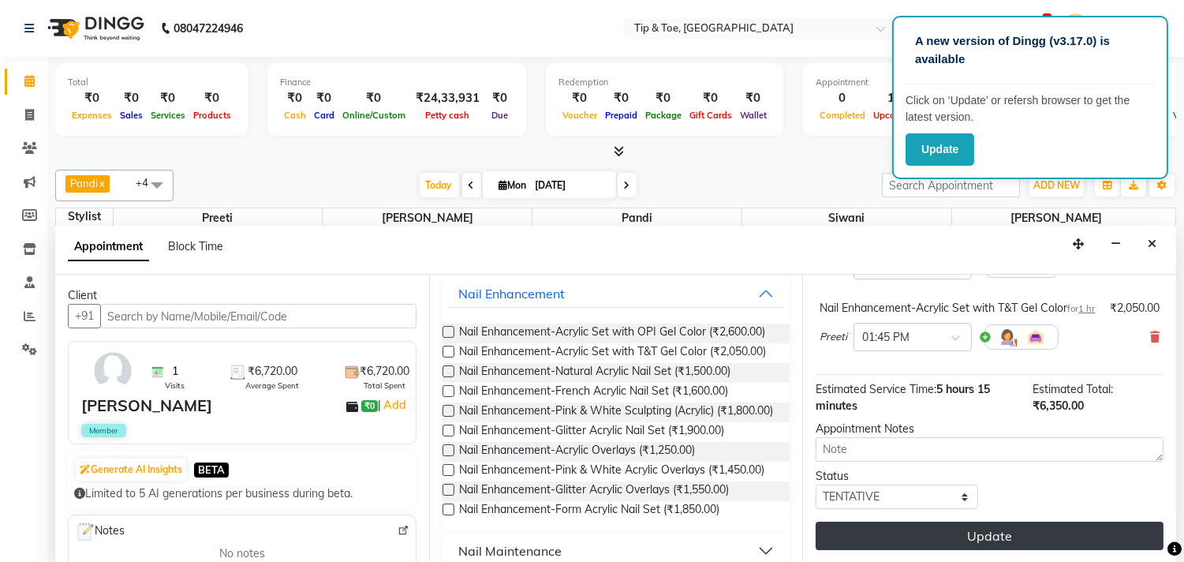
click at [1038, 534] on button "Update" at bounding box center [990, 535] width 348 height 28
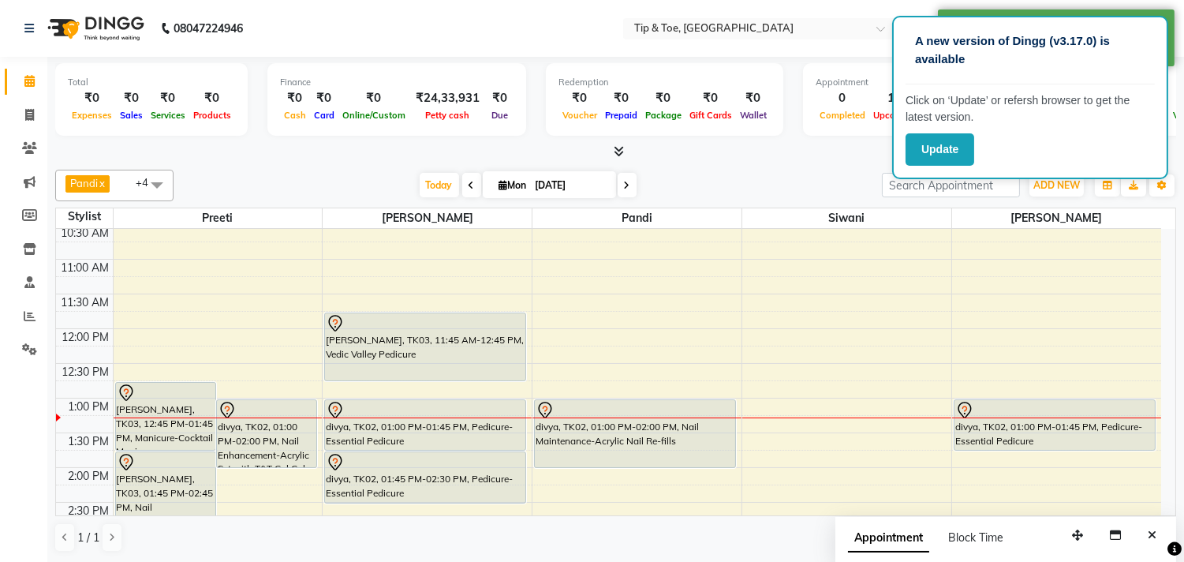
scroll to position [105, 0]
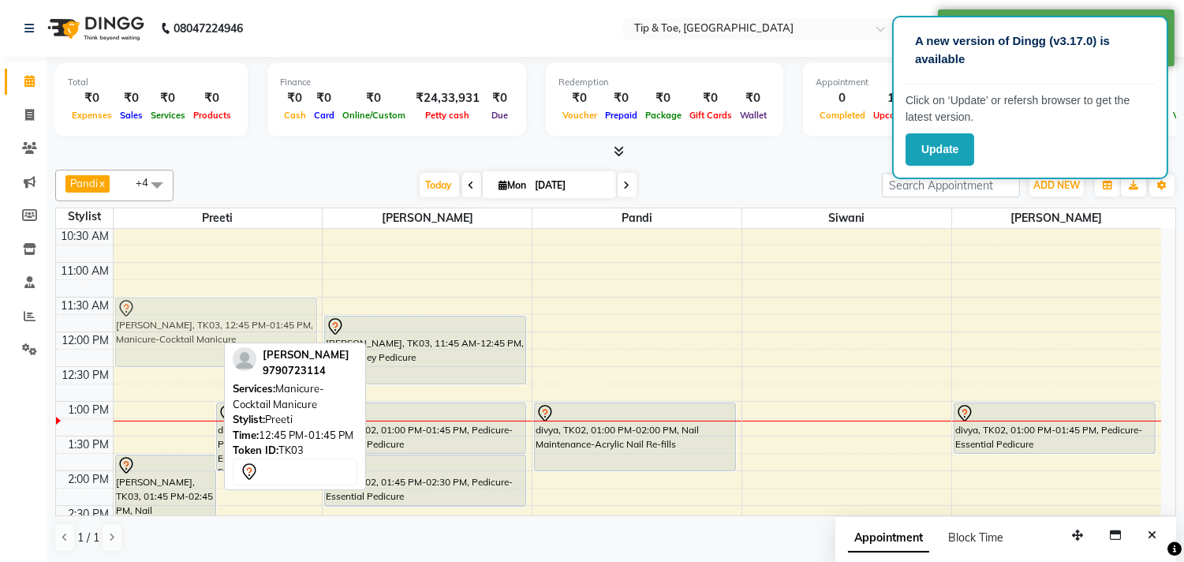
drag, startPoint x: 133, startPoint y: 394, endPoint x: 194, endPoint y: 300, distance: 112.9
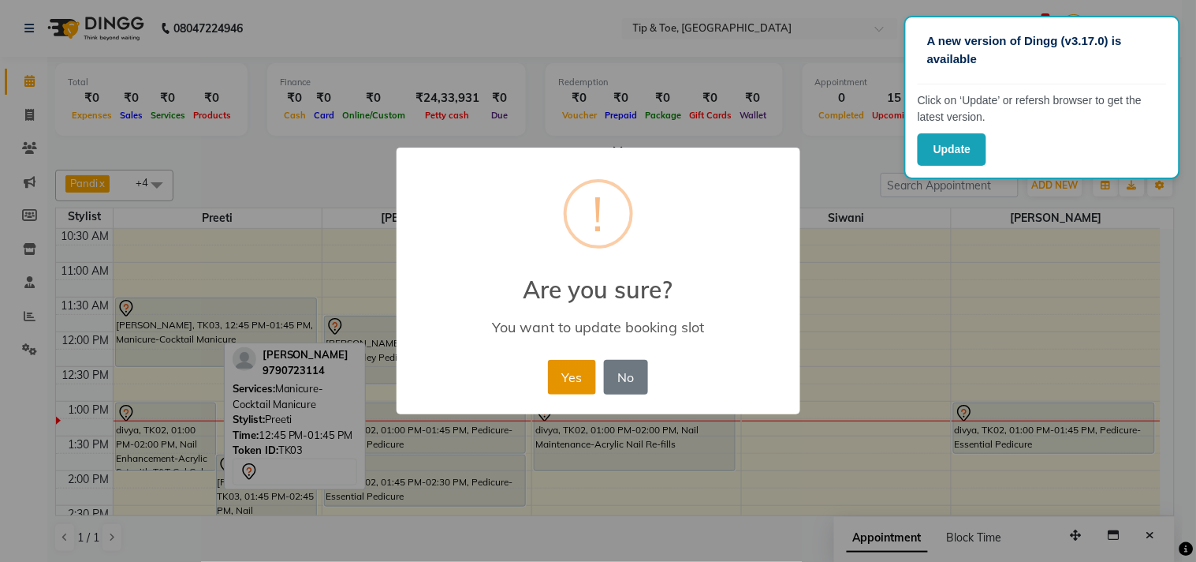
click at [560, 386] on button "Yes" at bounding box center [572, 377] width 48 height 35
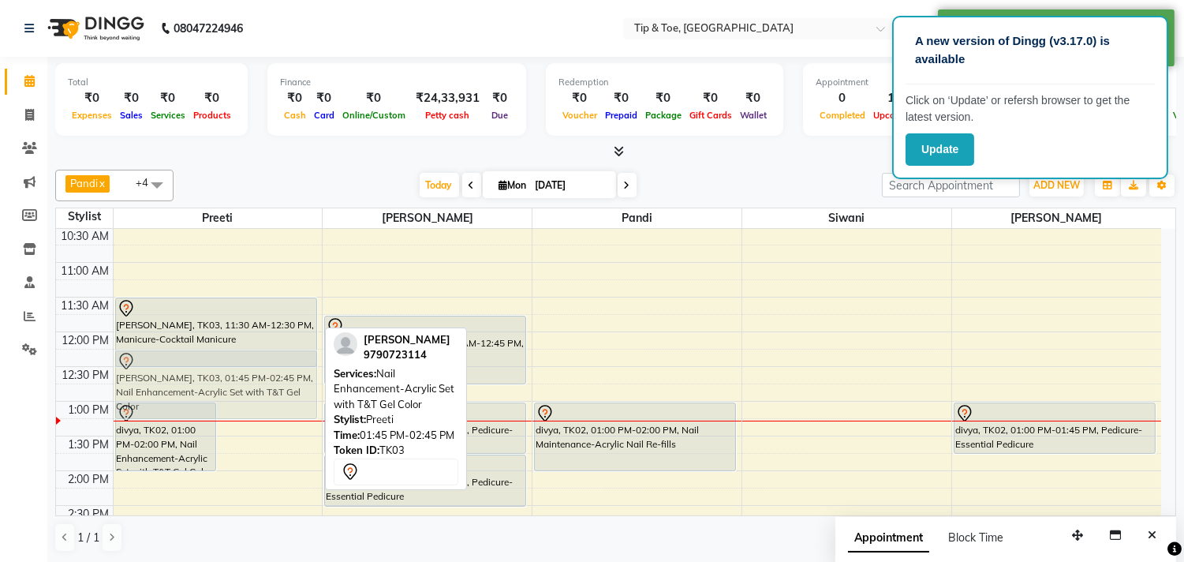
drag, startPoint x: 226, startPoint y: 491, endPoint x: 242, endPoint y: 390, distance: 101.5
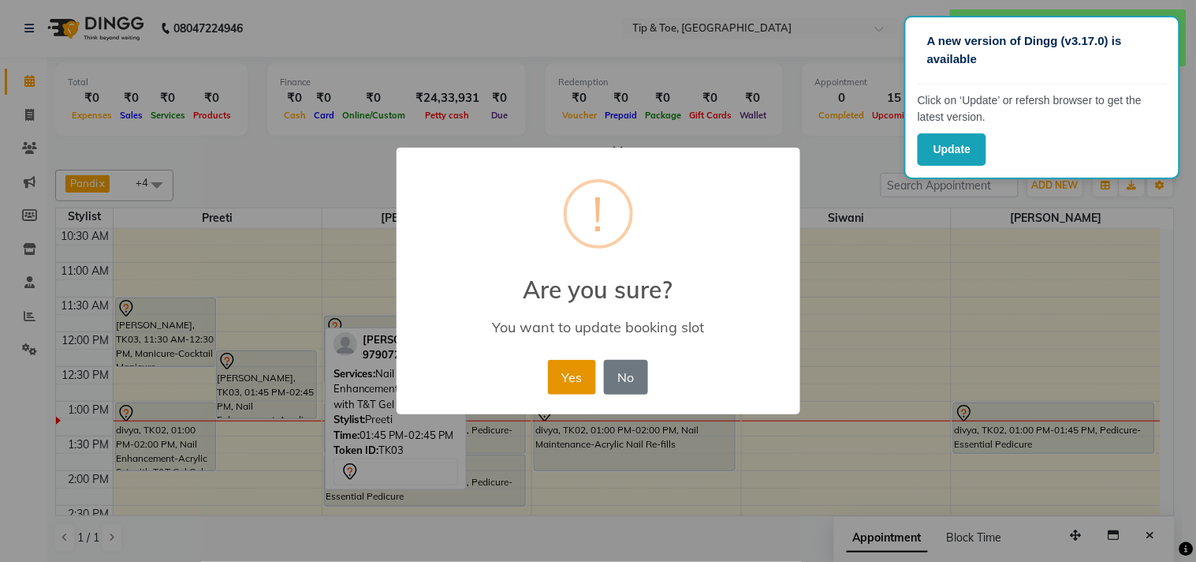
click at [564, 376] on button "Yes" at bounding box center [572, 377] width 48 height 35
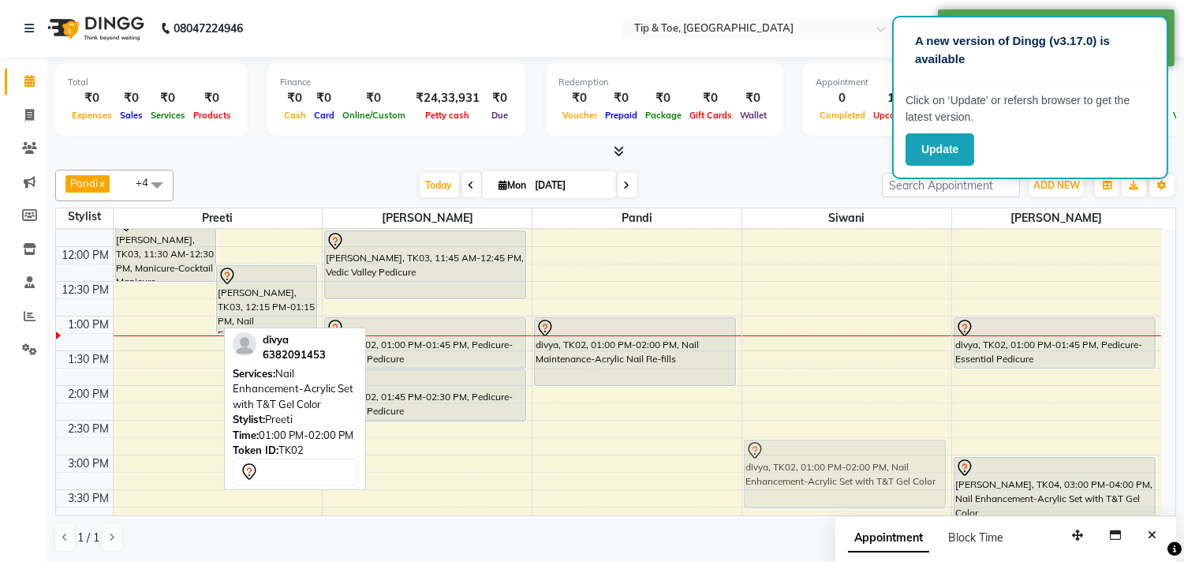
scroll to position [197, 0]
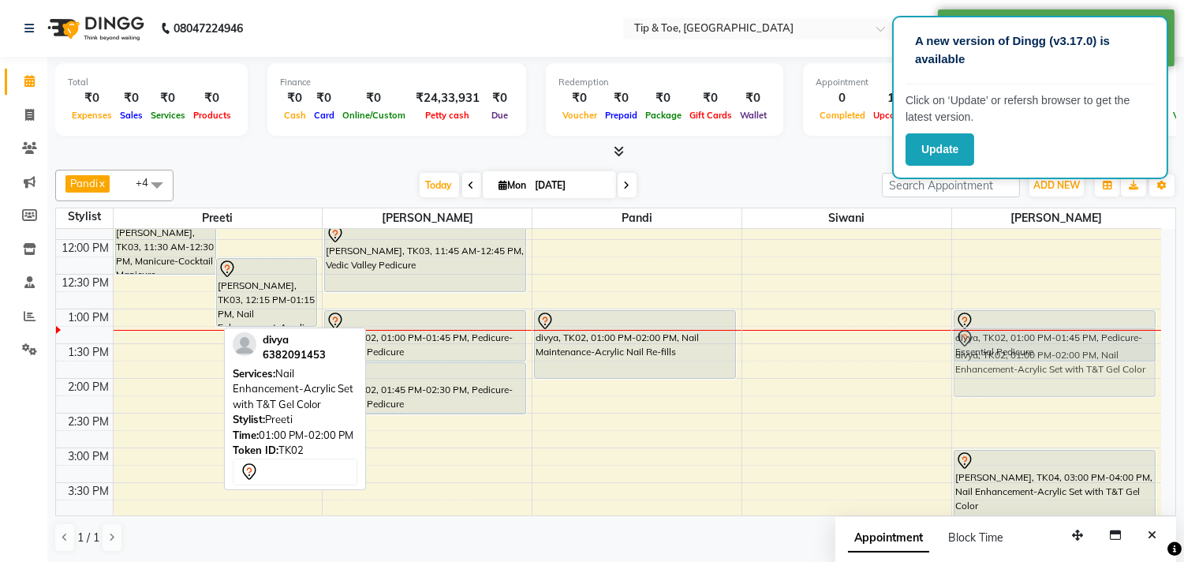
drag, startPoint x: 163, startPoint y: 448, endPoint x: 1006, endPoint y: 365, distance: 847.2
click at [1006, 365] on tr "Susmita, TK03, 11:30 AM-12:30 PM, Manicure-Cocktail Manicure Susmita, TK03, 12:…" at bounding box center [608, 517] width 1105 height 971
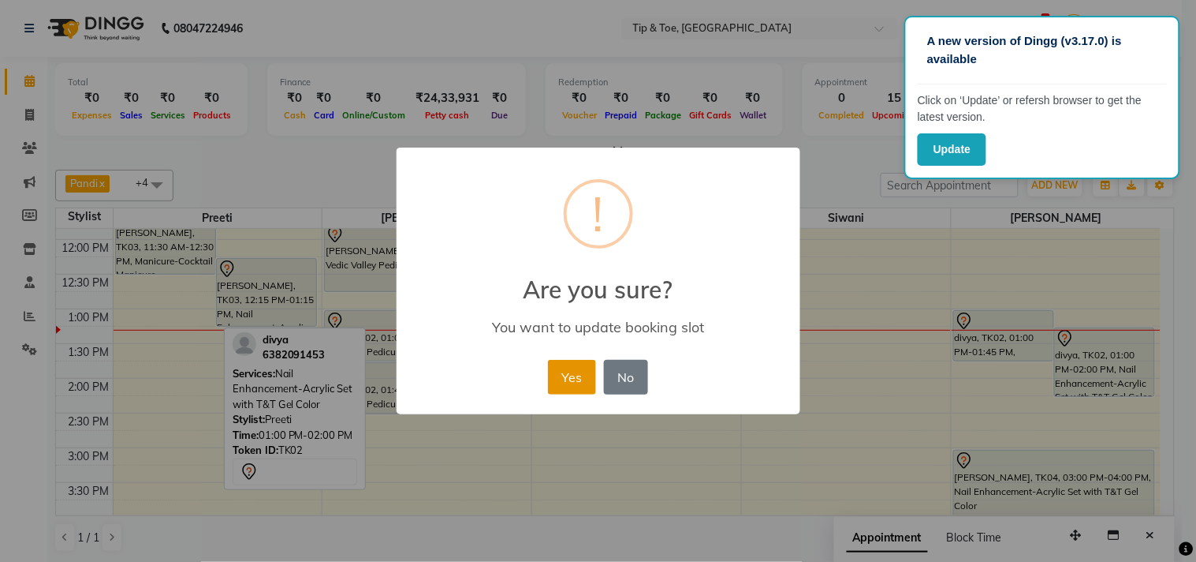
click at [574, 367] on button "Yes" at bounding box center [572, 377] width 48 height 35
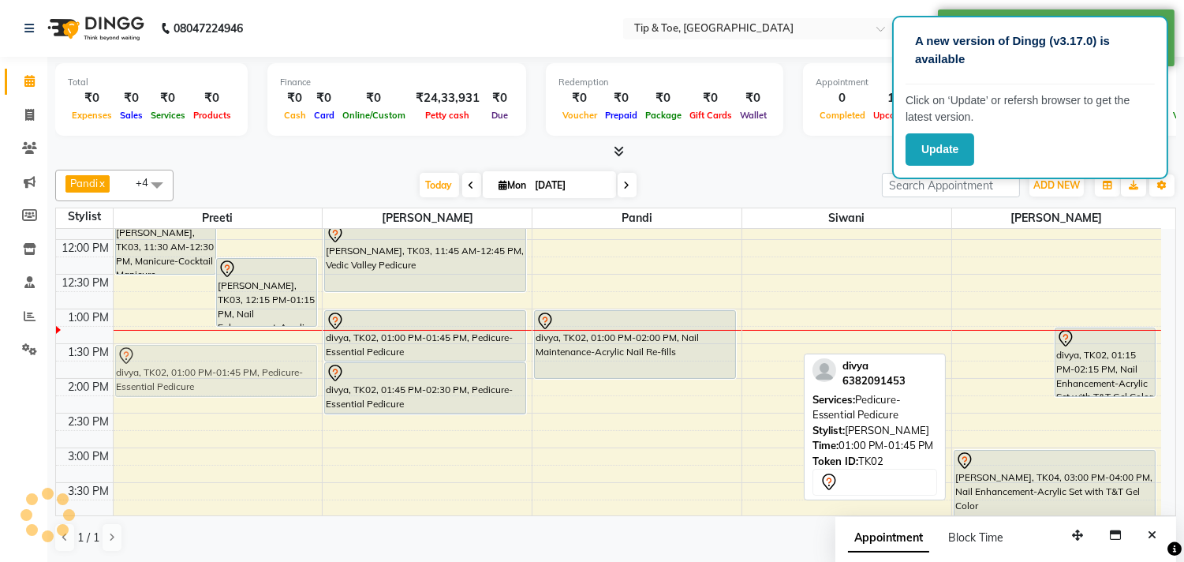
drag, startPoint x: 990, startPoint y: 351, endPoint x: 282, endPoint y: 392, distance: 708.7
click at [284, 392] on tr "Susmita, TK03, 11:30 AM-12:30 PM, Manicure-Cocktail Manicure Susmita, TK03, 12:…" at bounding box center [608, 517] width 1105 height 971
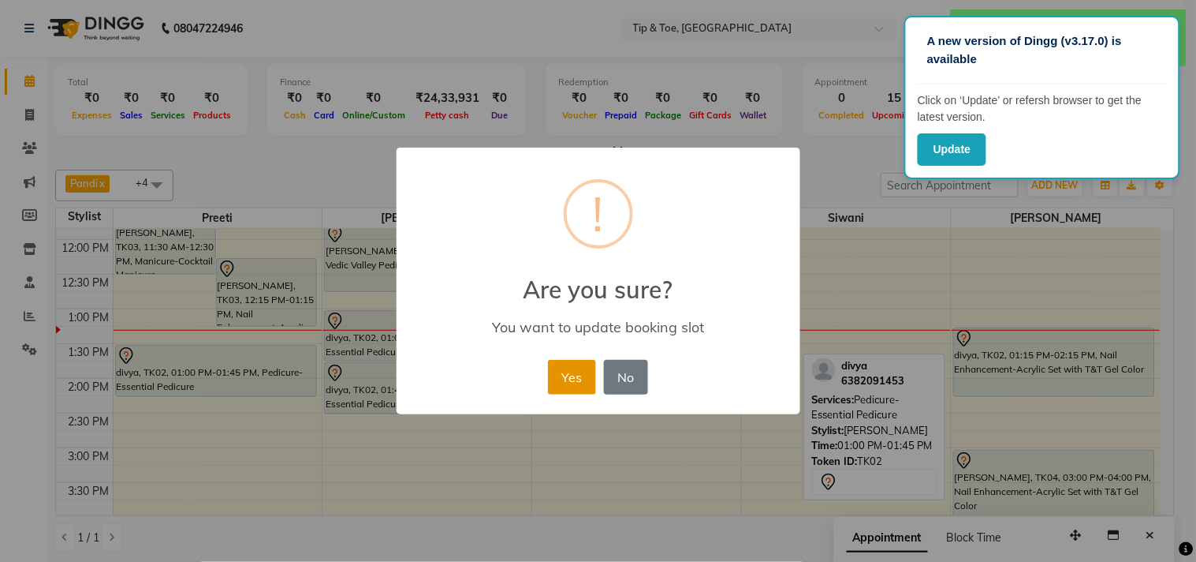
click at [577, 381] on button "Yes" at bounding box center [572, 377] width 48 height 35
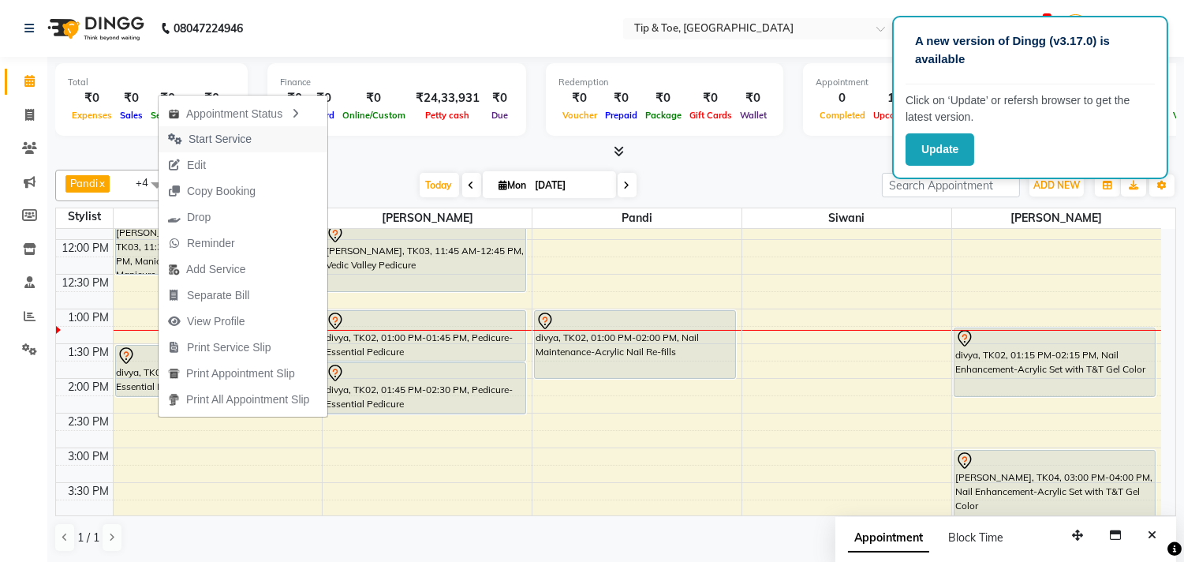
click at [222, 136] on span "Start Service" at bounding box center [220, 139] width 63 height 17
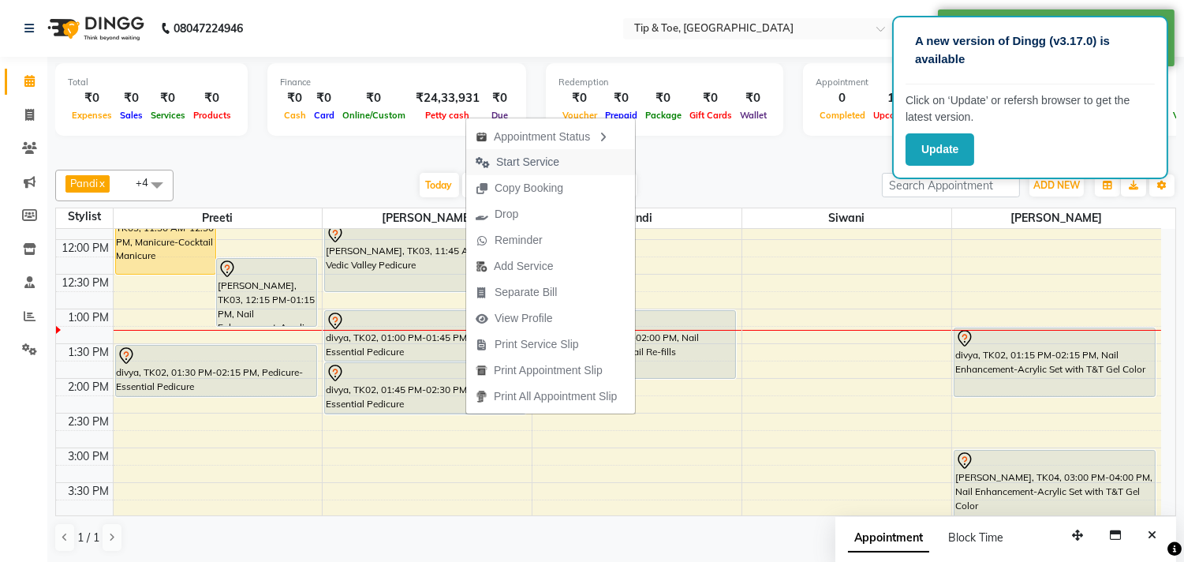
click at [518, 159] on span "Start Service" at bounding box center [527, 162] width 63 height 17
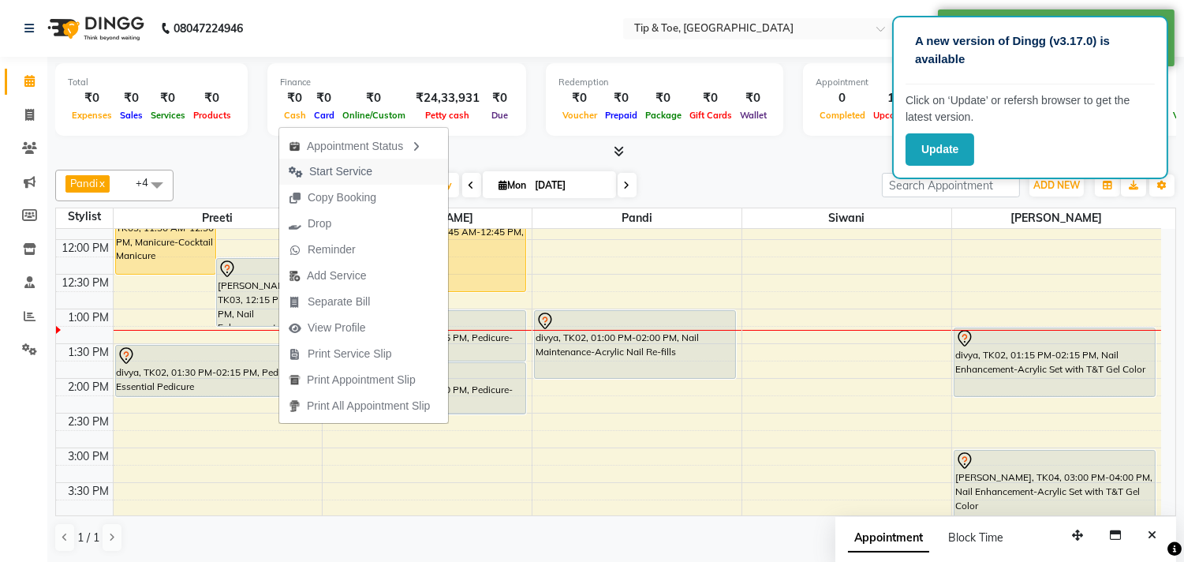
click at [345, 170] on span "Start Service" at bounding box center [340, 171] width 63 height 17
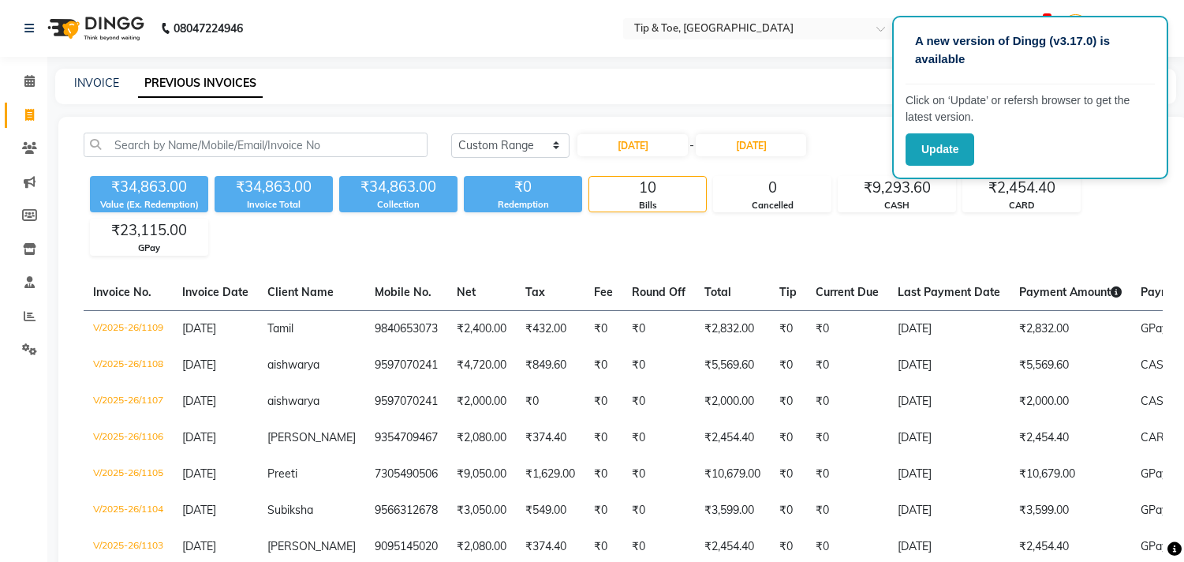
select select "range"
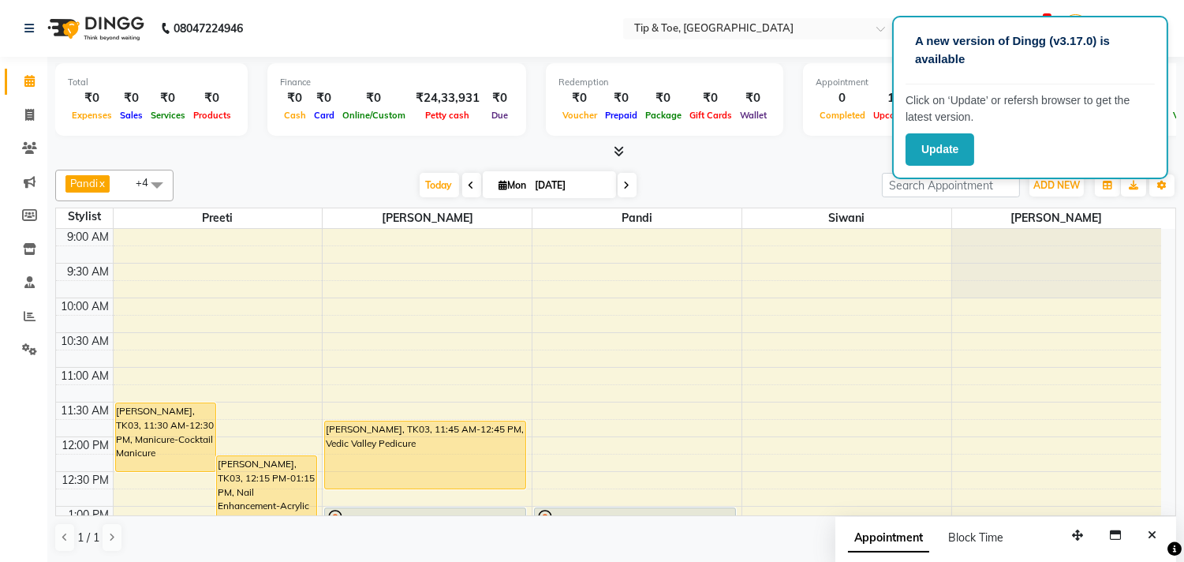
scroll to position [197, 0]
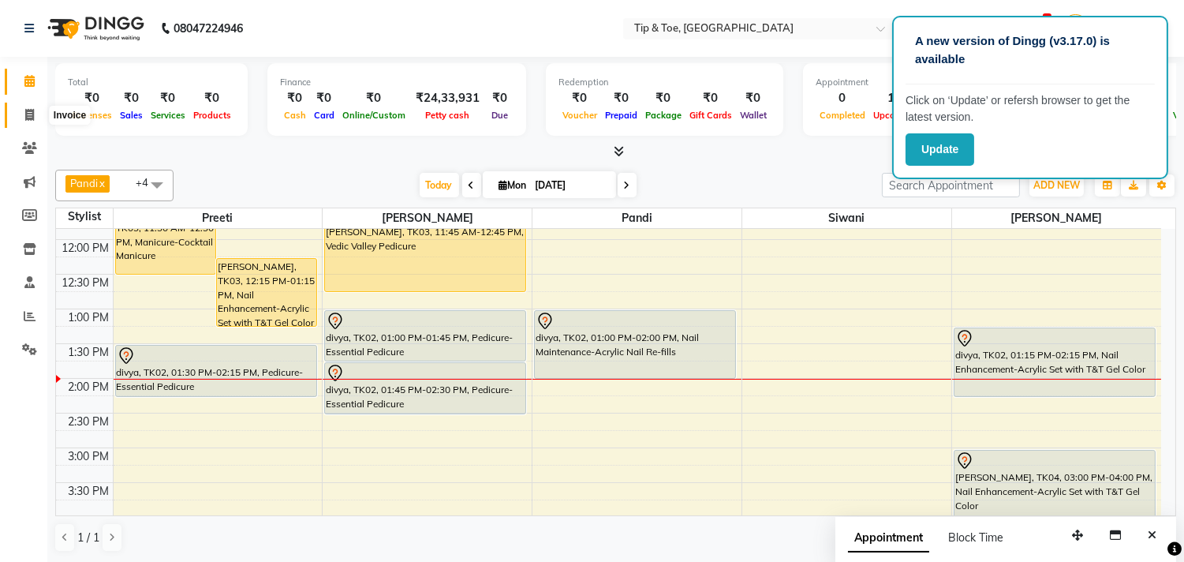
click at [37, 122] on span at bounding box center [30, 115] width 28 height 18
select select "service"
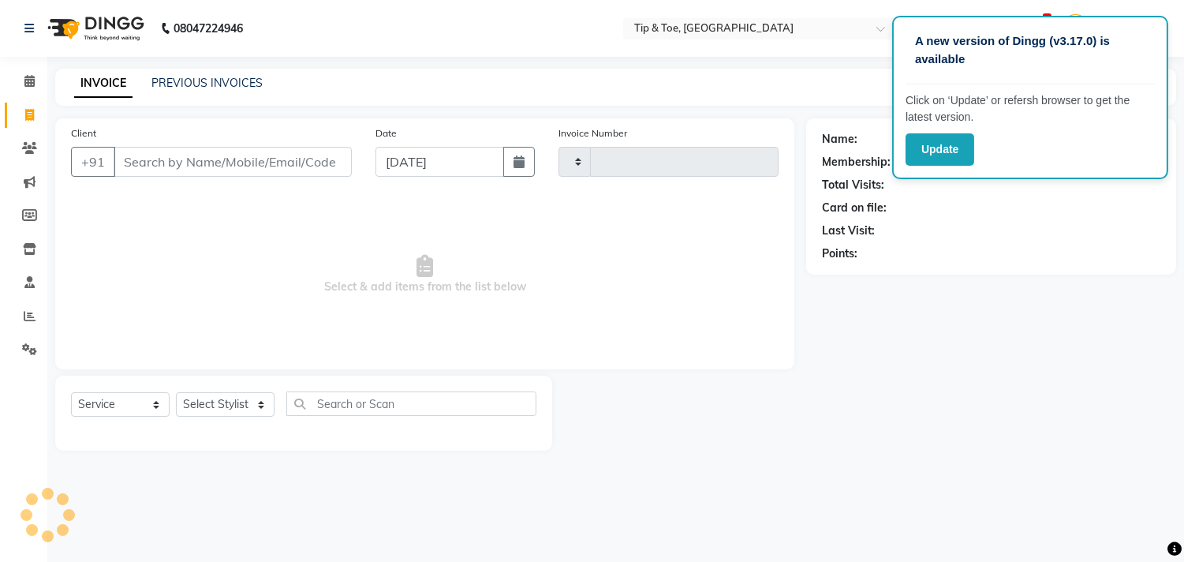
type input "1110"
select select "5770"
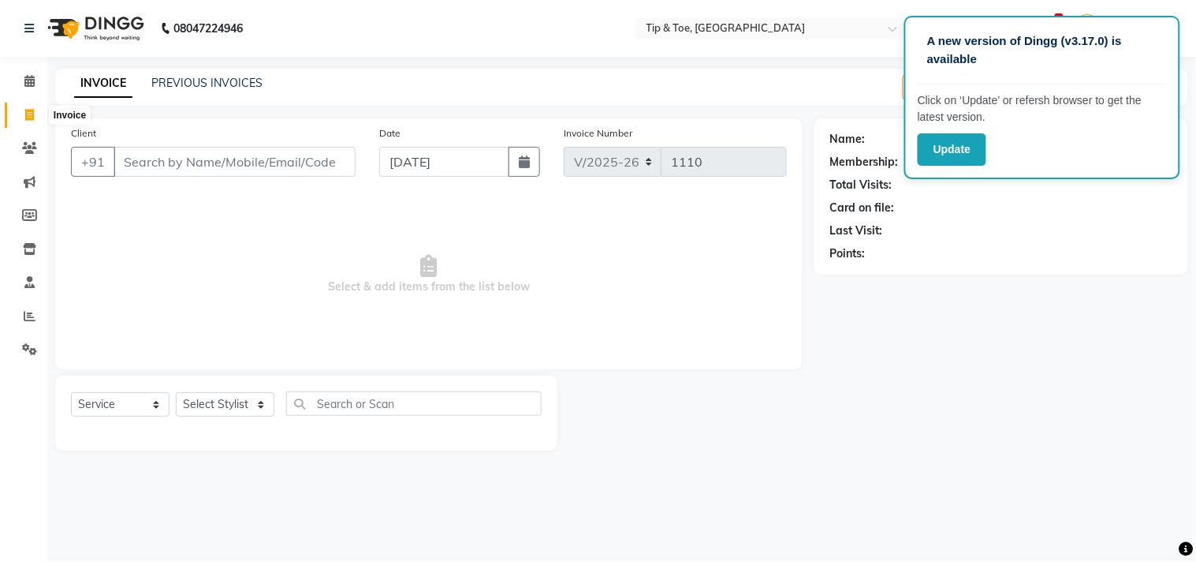
click at [32, 120] on icon at bounding box center [29, 115] width 9 height 12
select select "service"
type input "1110"
select select "5770"
click at [38, 80] on span at bounding box center [30, 82] width 28 height 18
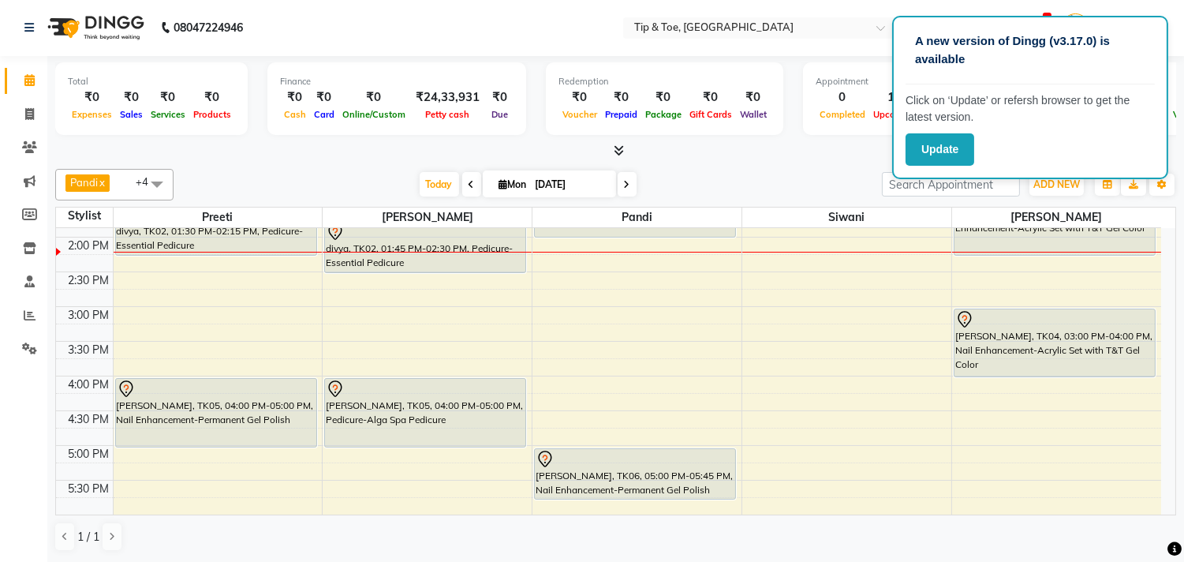
scroll to position [250, 0]
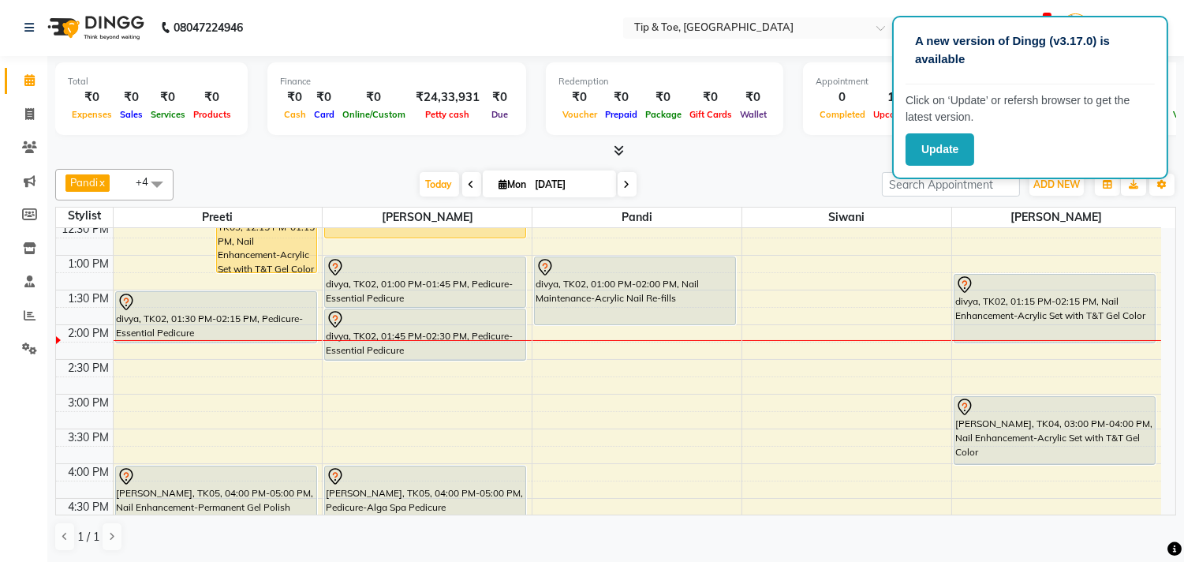
click at [462, 178] on span at bounding box center [471, 184] width 19 height 24
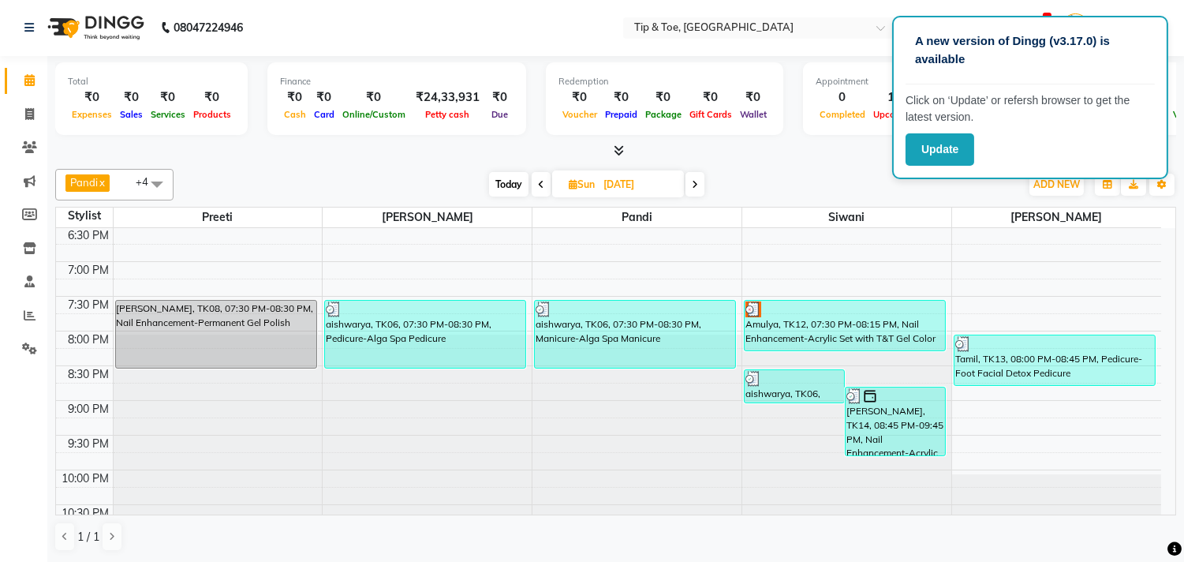
scroll to position [689, 0]
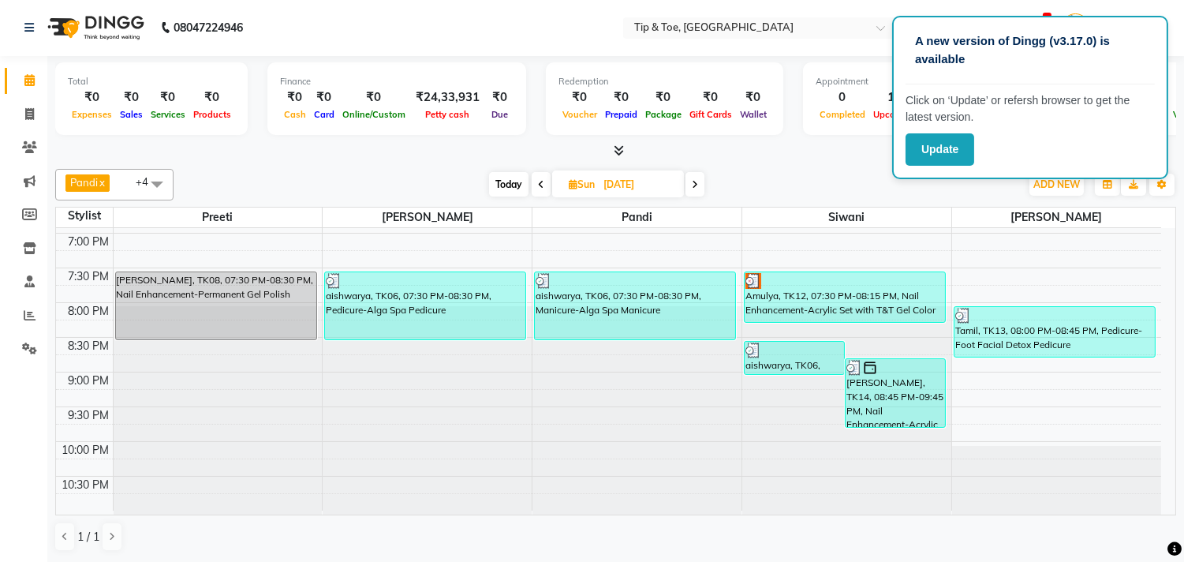
click at [696, 184] on icon at bounding box center [695, 184] width 6 height 9
type input "[DATE]"
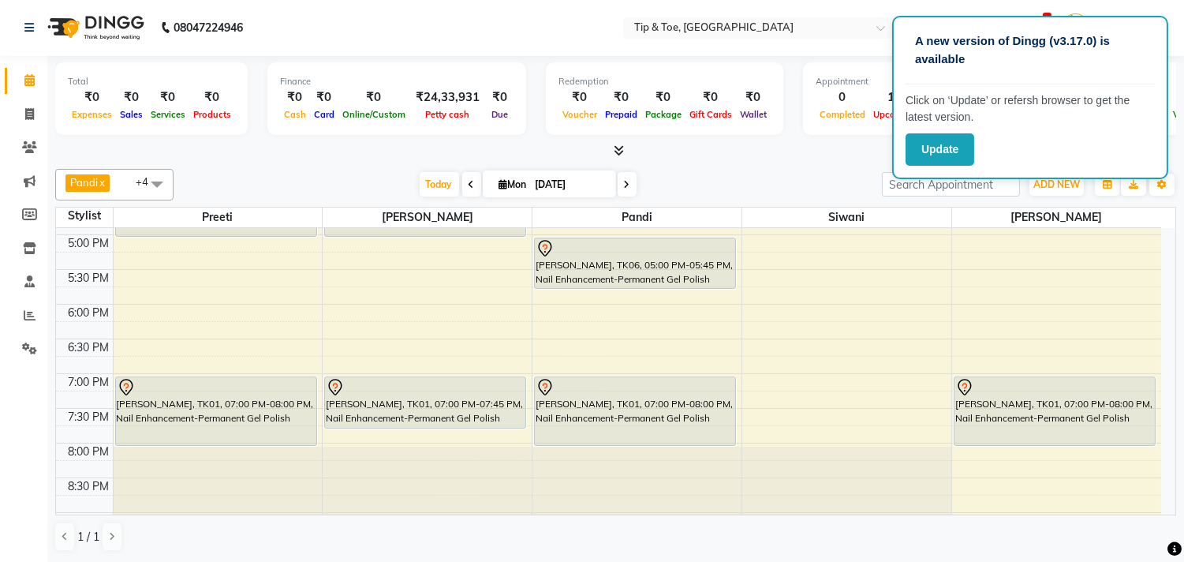
scroll to position [513, 0]
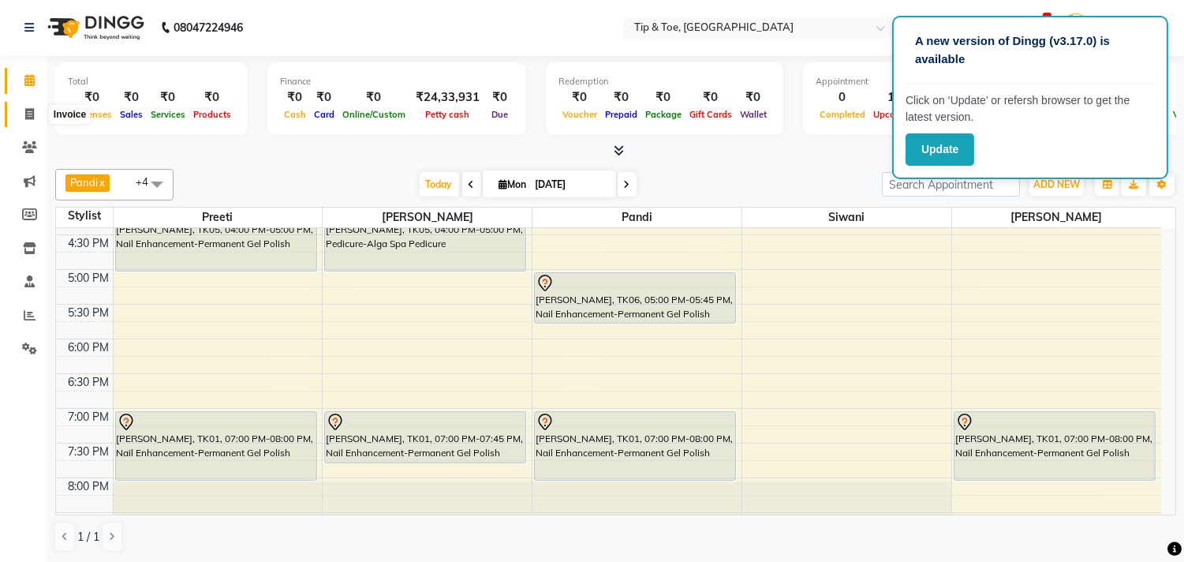
click at [28, 106] on span at bounding box center [30, 115] width 28 height 18
select select "5770"
select select "service"
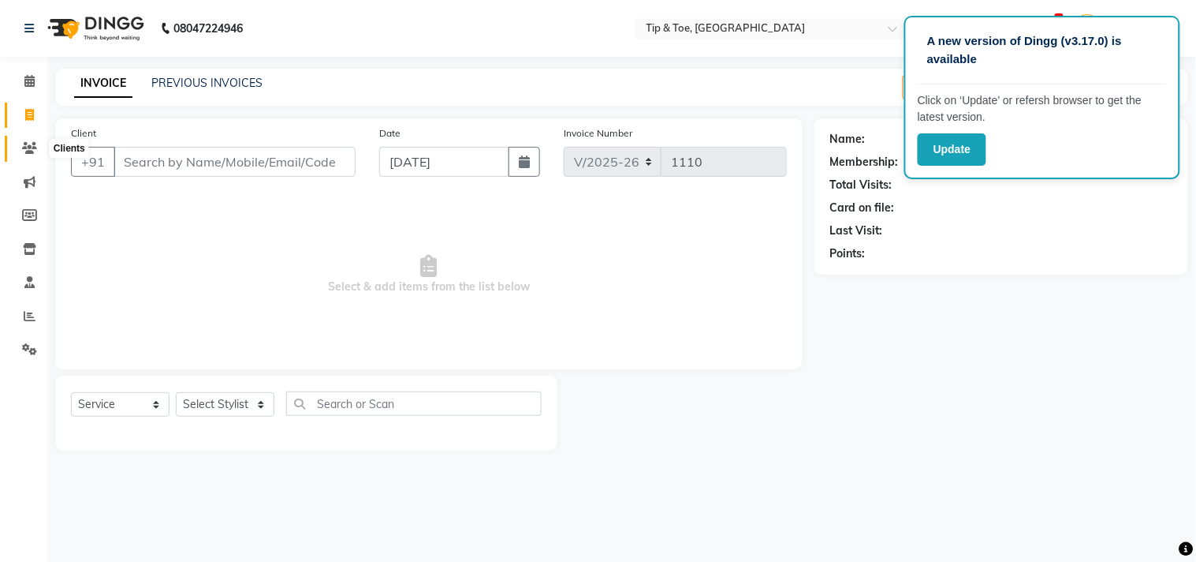
click at [32, 147] on icon at bounding box center [29, 148] width 15 height 12
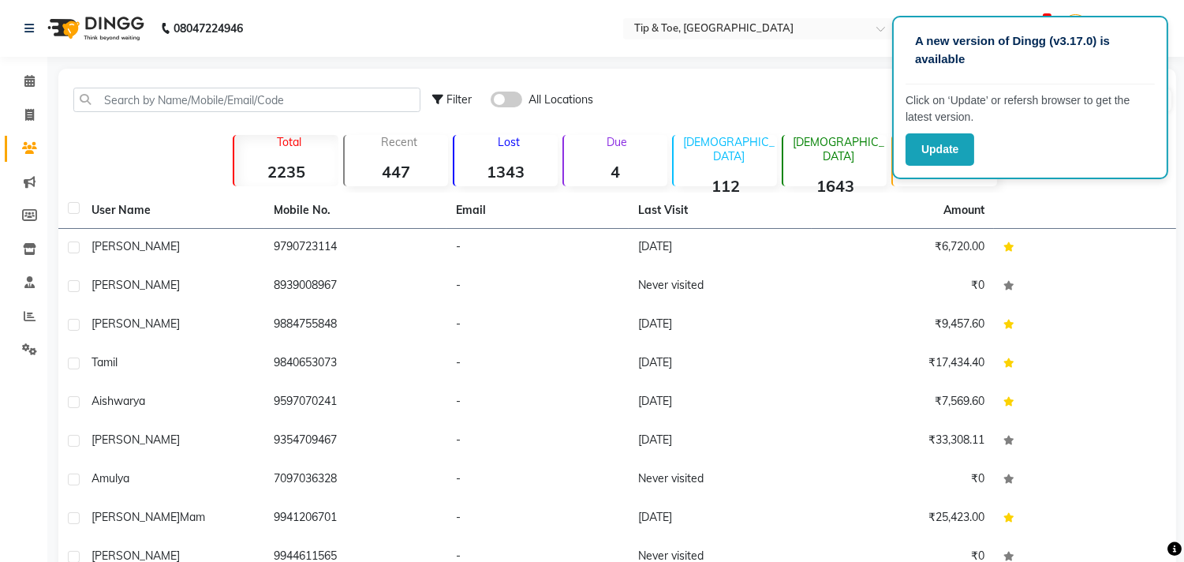
click at [823, 154] on div "[DEMOGRAPHIC_DATA] 1643" at bounding box center [834, 160] width 105 height 51
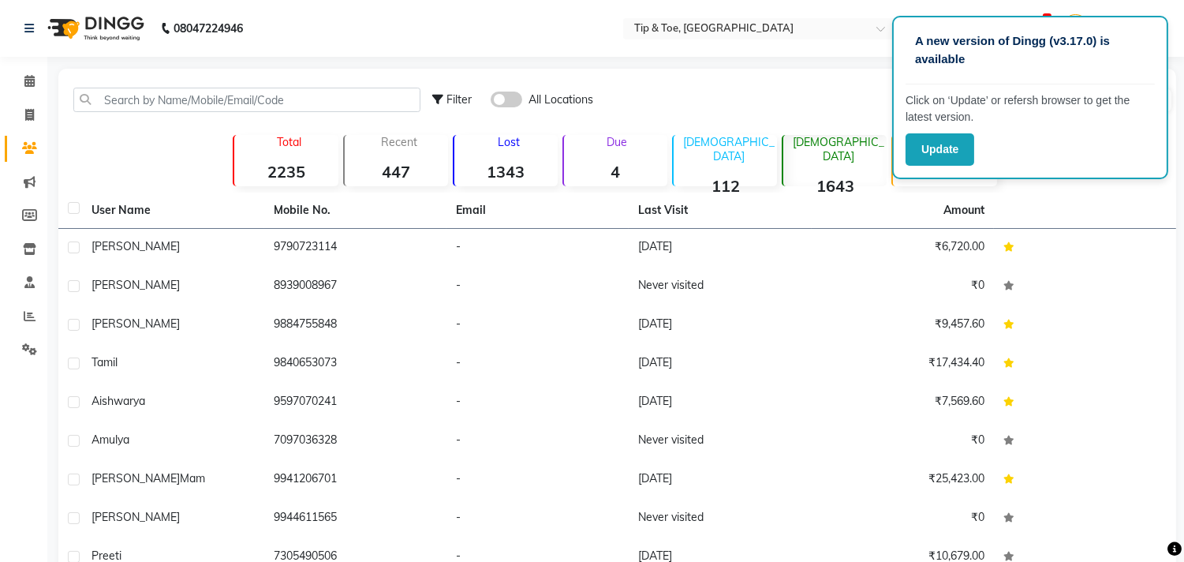
click at [315, 178] on strong "2235" at bounding box center [285, 172] width 103 height 20
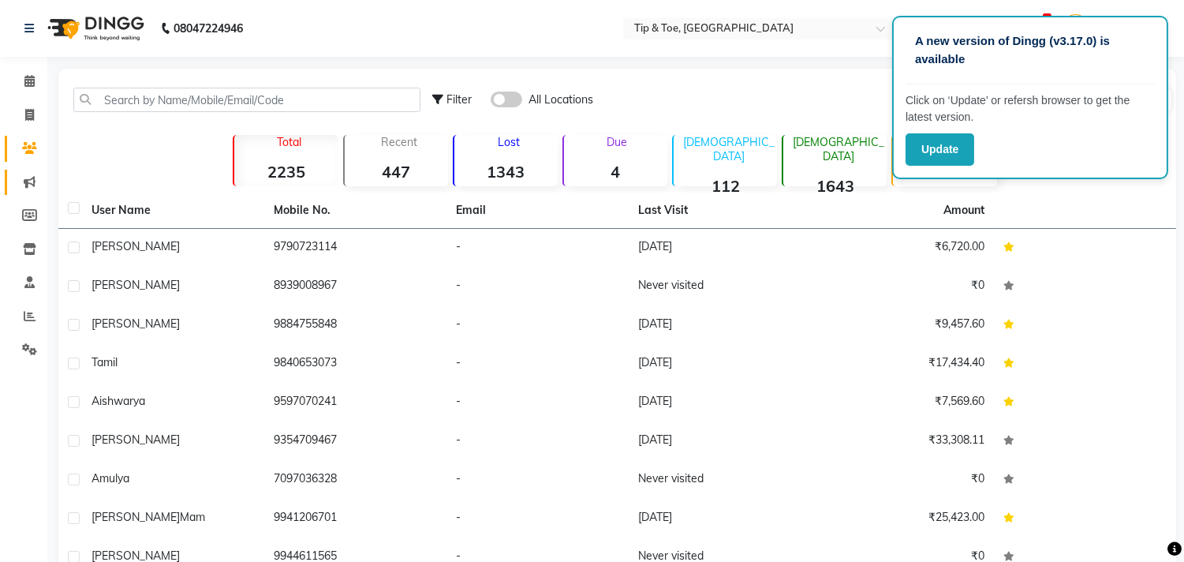
click at [29, 191] on link "Marketing" at bounding box center [24, 183] width 38 height 26
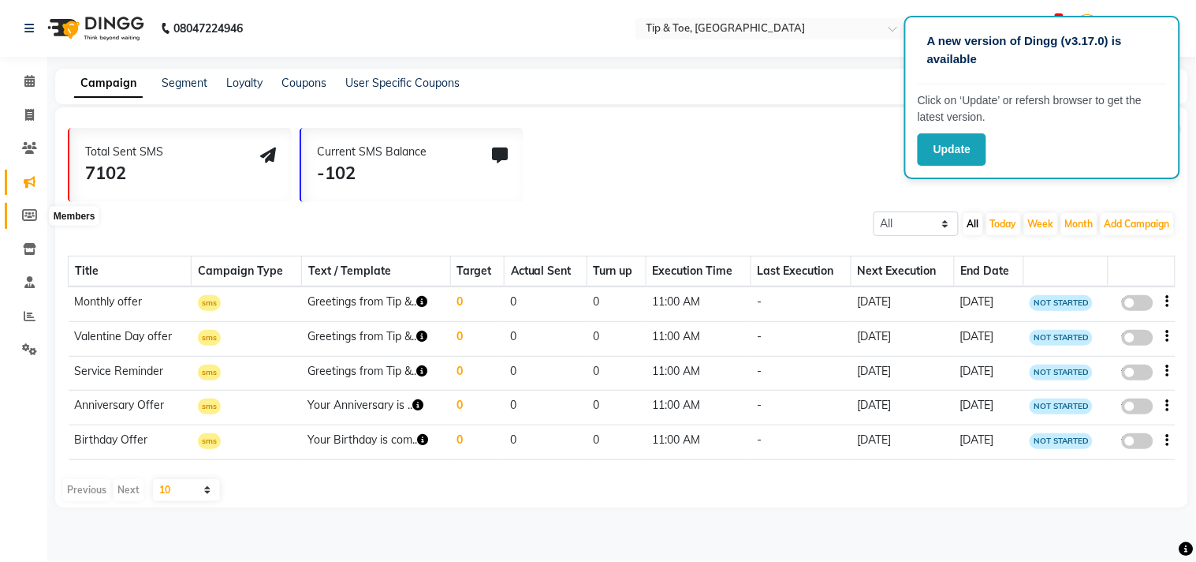
click at [36, 214] on span at bounding box center [30, 216] width 28 height 18
select select
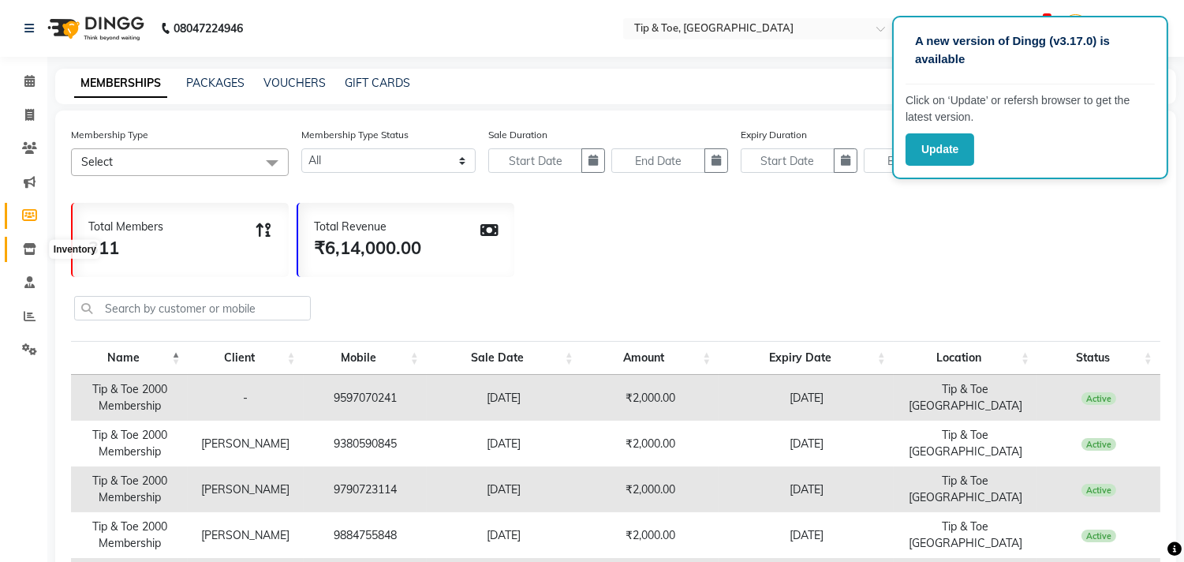
click at [29, 245] on icon at bounding box center [29, 249] width 13 height 12
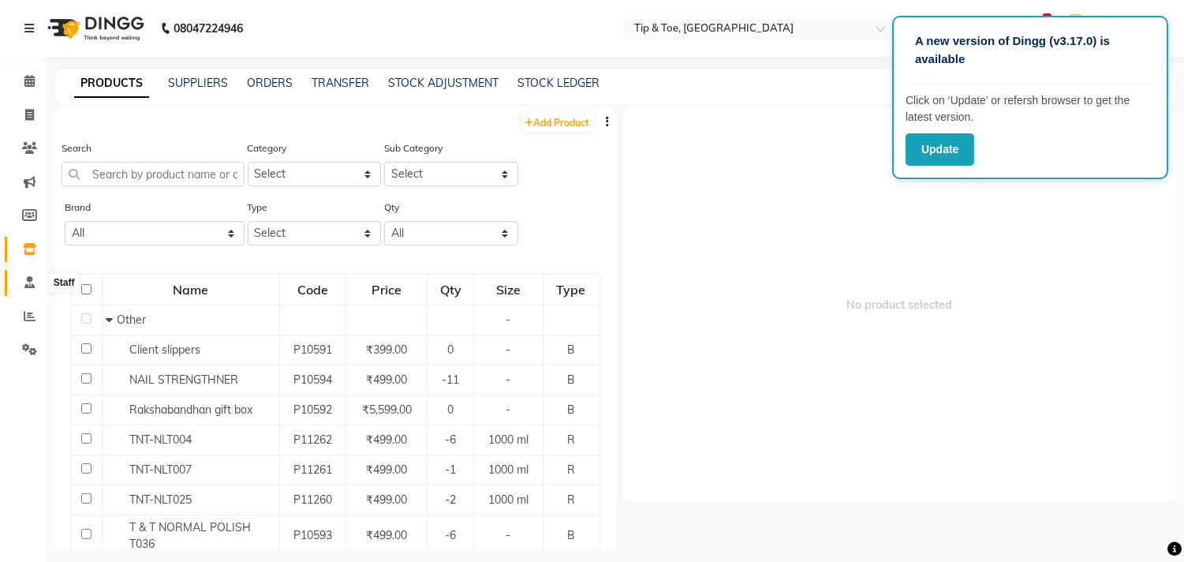
click at [27, 286] on icon at bounding box center [29, 282] width 10 height 12
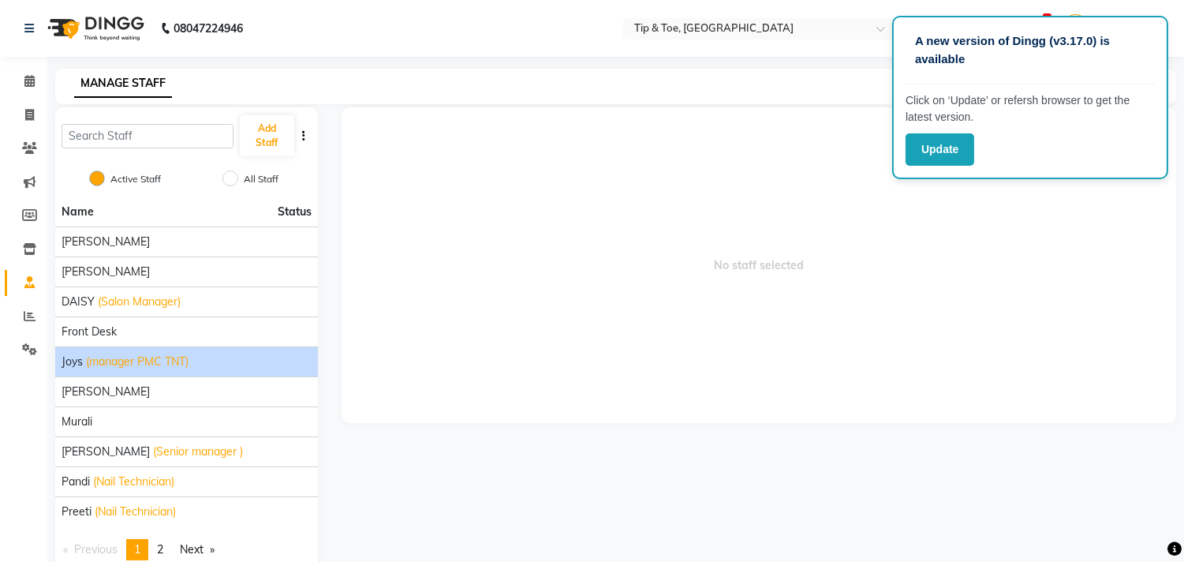
scroll to position [35, 0]
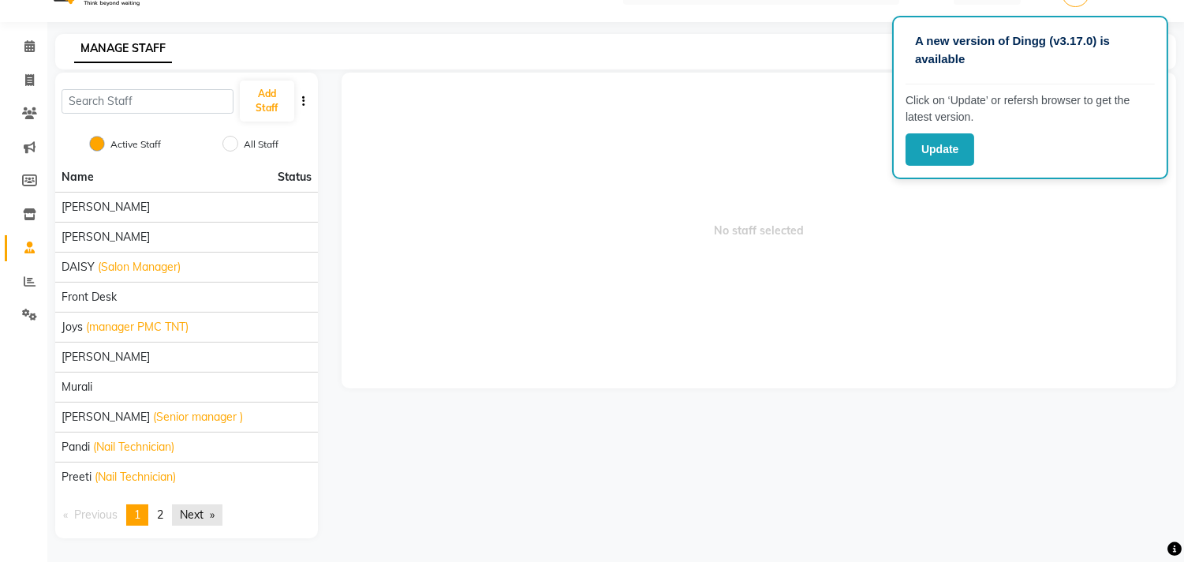
click at [202, 516] on link "Next page" at bounding box center [197, 514] width 50 height 21
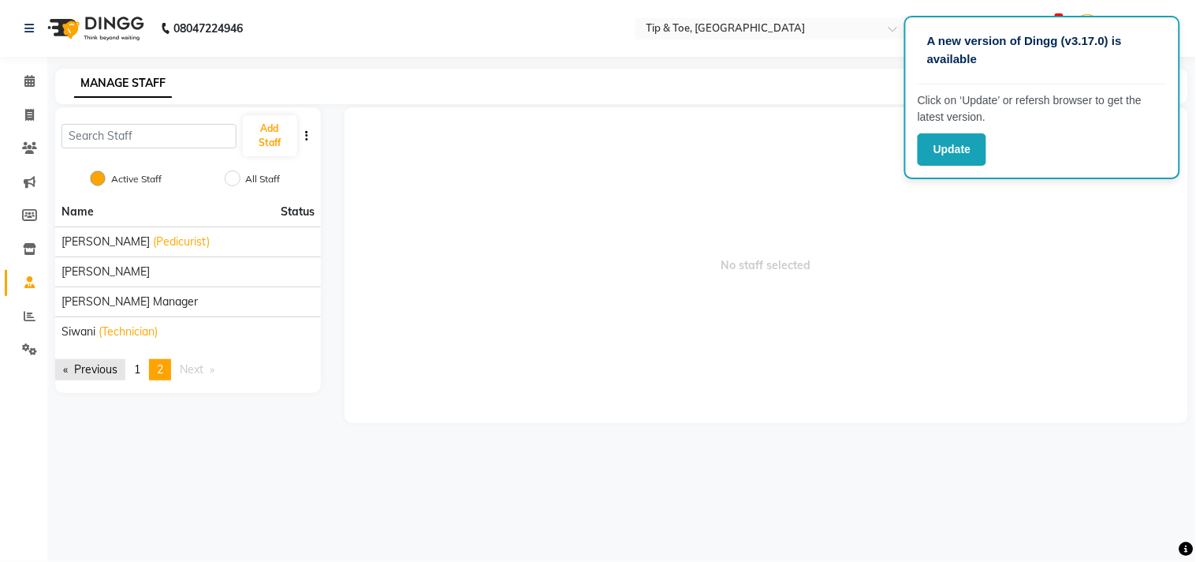
click at [96, 366] on link "Previous page" at bounding box center [90, 369] width 70 height 21
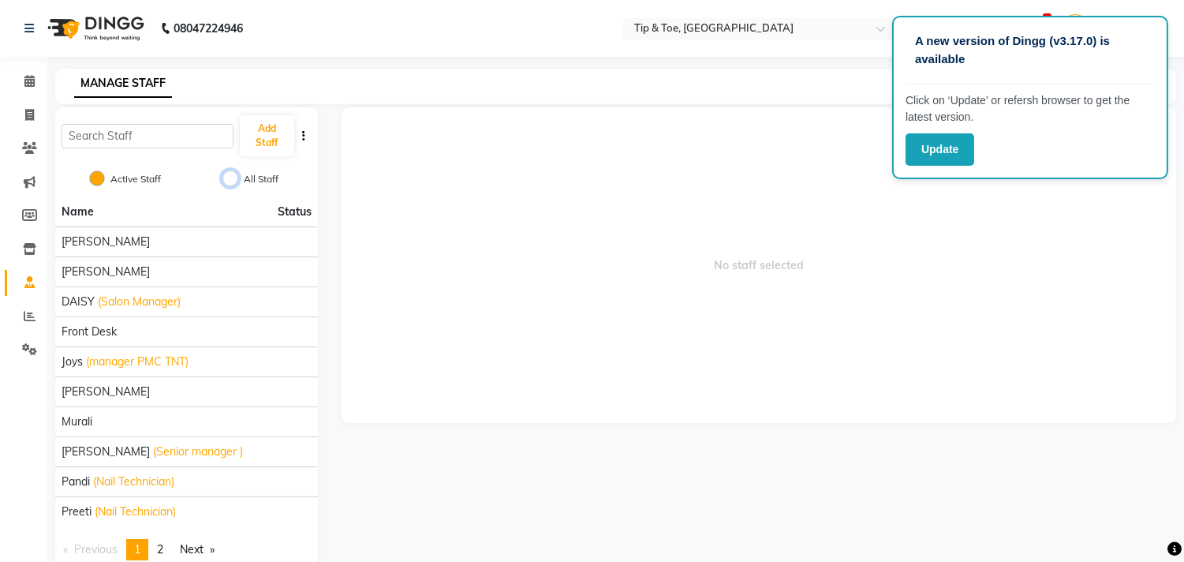
click at [225, 180] on input "All Staff" at bounding box center [230, 178] width 16 height 16
radio input "true"
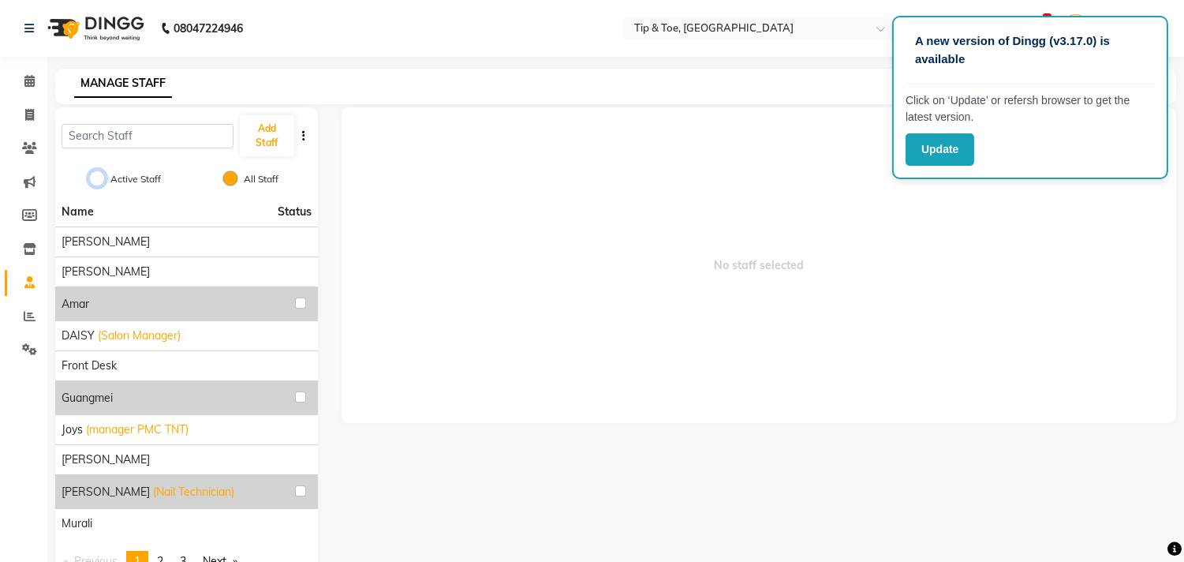
click at [95, 179] on input "Active Staff" at bounding box center [97, 178] width 16 height 16
radio input "true"
radio input "false"
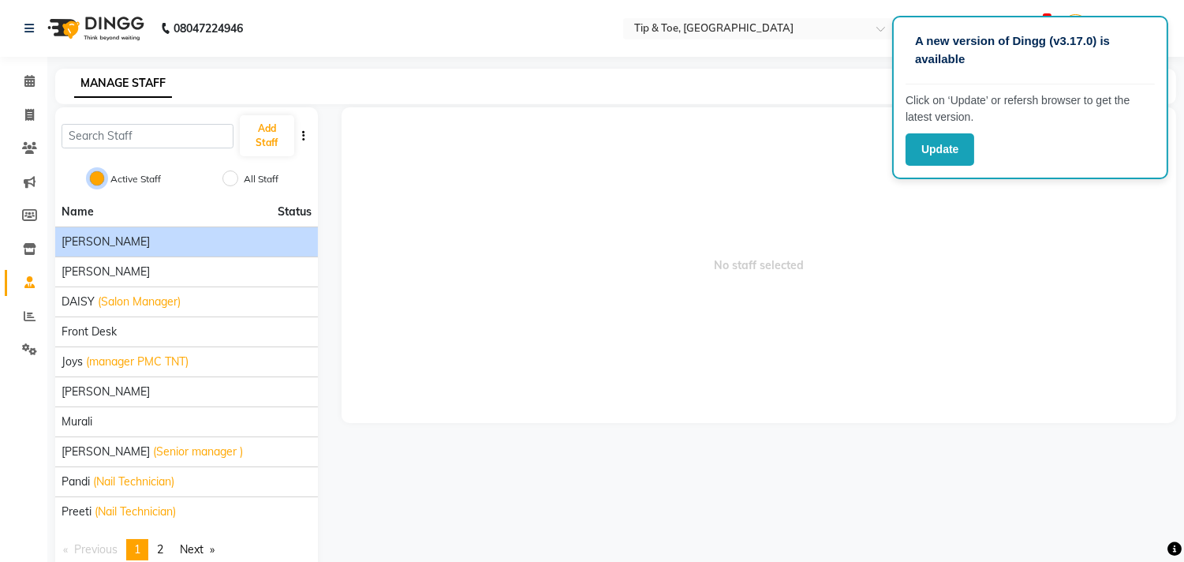
scroll to position [35, 0]
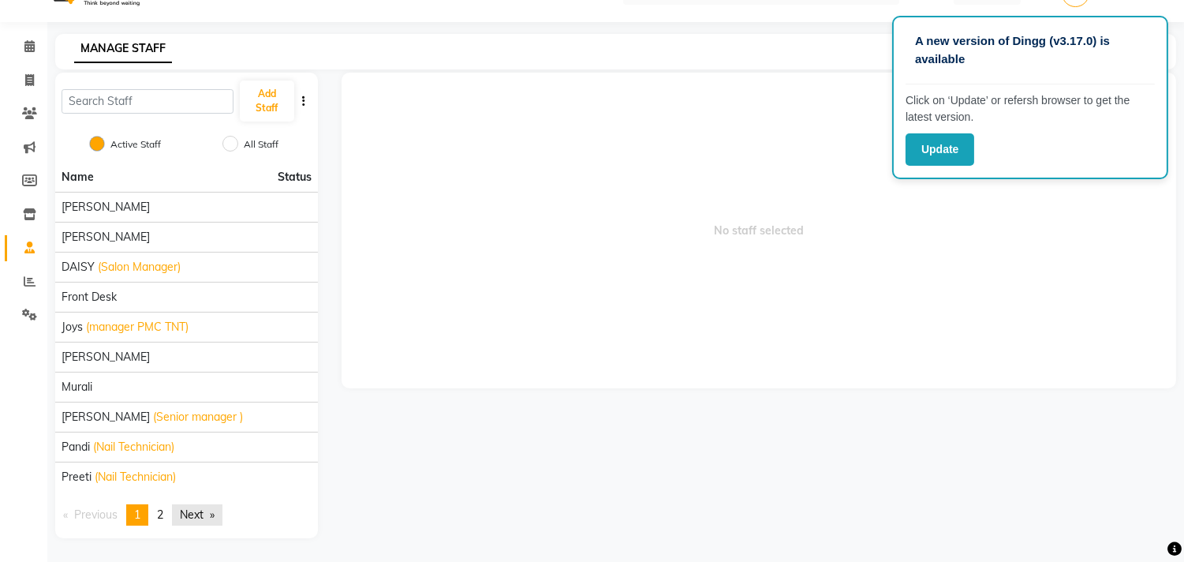
click at [222, 510] on link "Next page" at bounding box center [197, 514] width 50 height 21
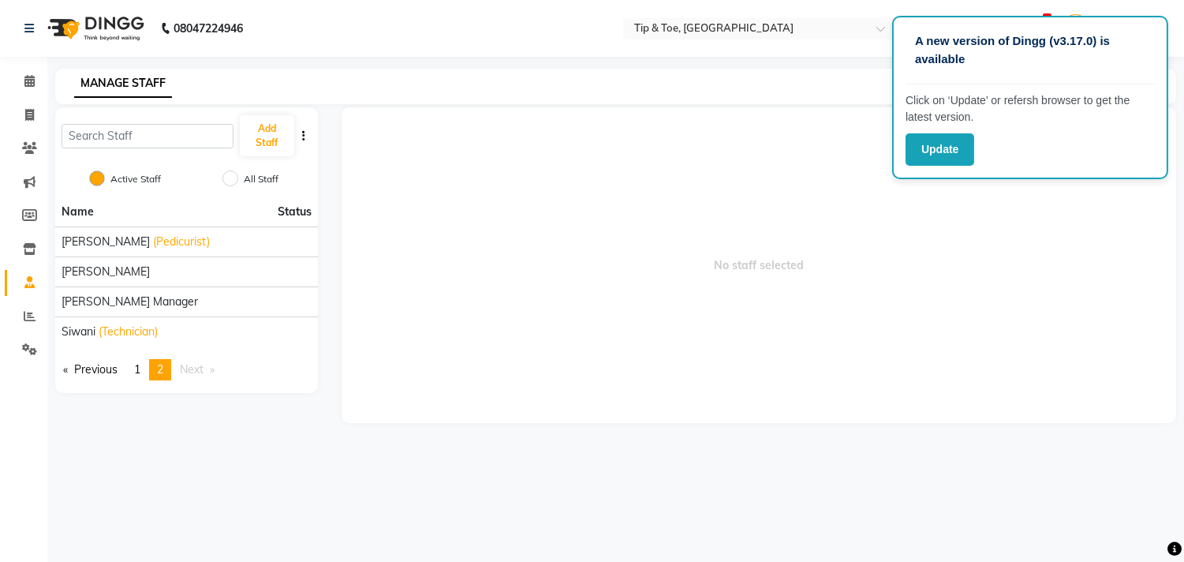
scroll to position [0, 0]
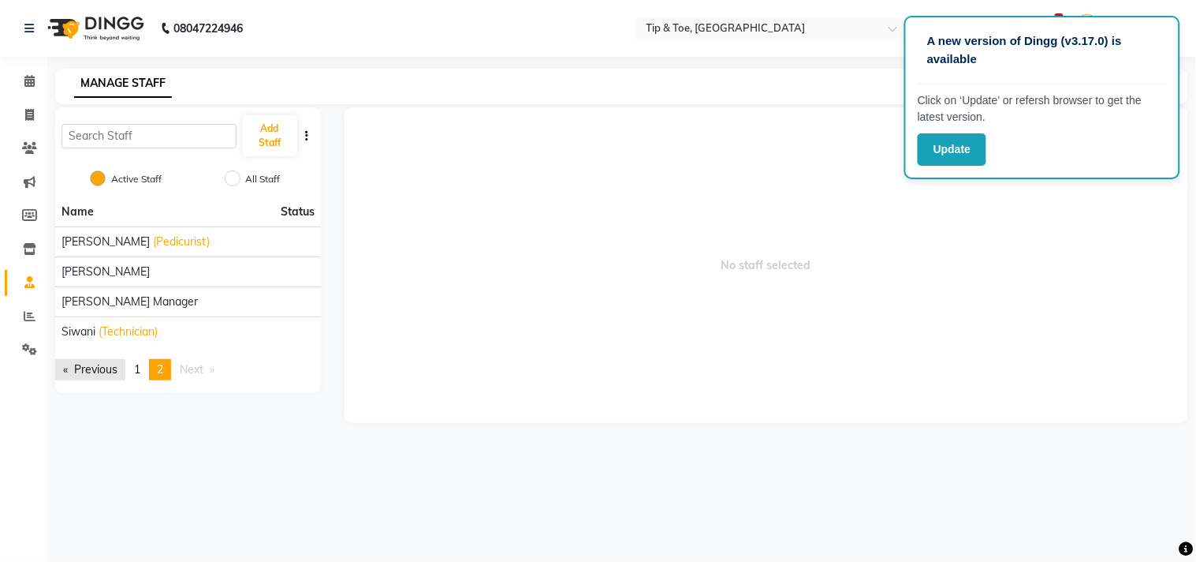
click at [91, 365] on link "Previous page" at bounding box center [90, 369] width 70 height 21
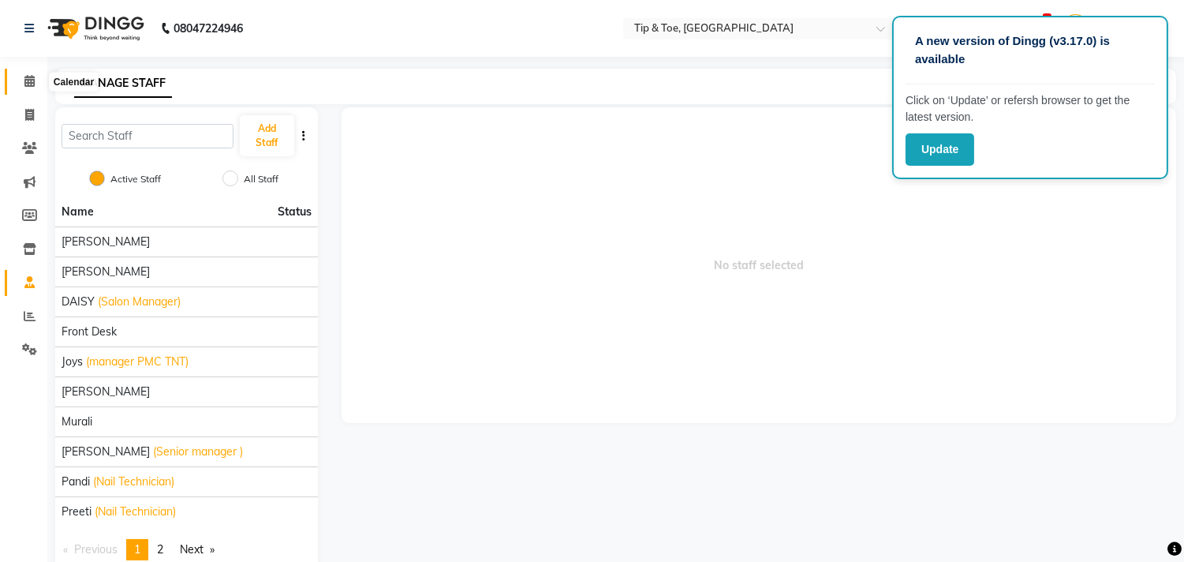
click at [25, 85] on icon at bounding box center [29, 81] width 10 height 12
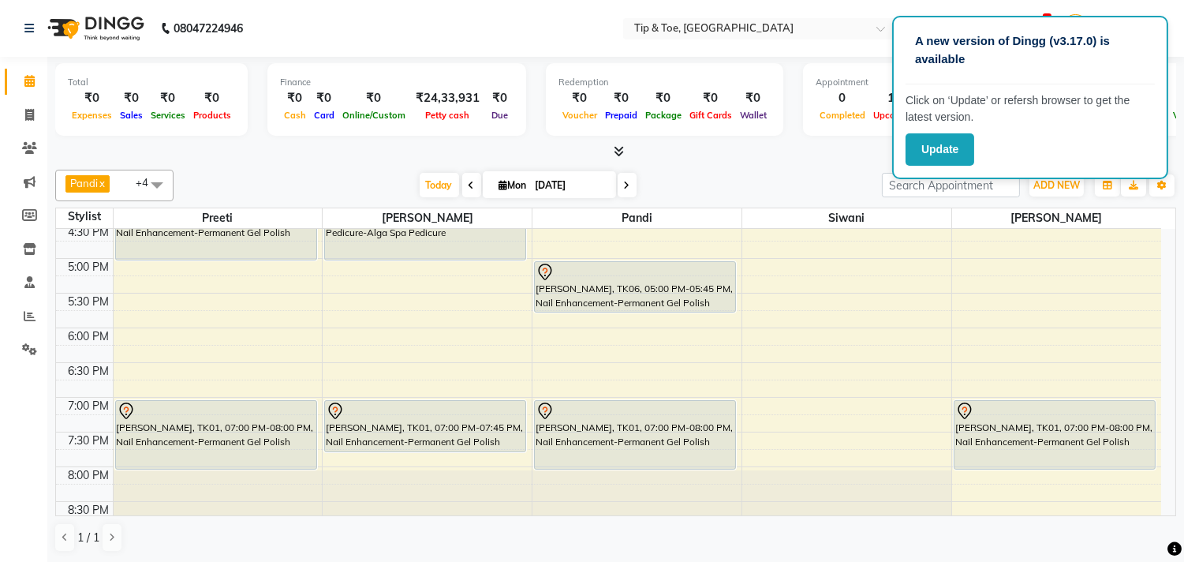
scroll to position [613, 0]
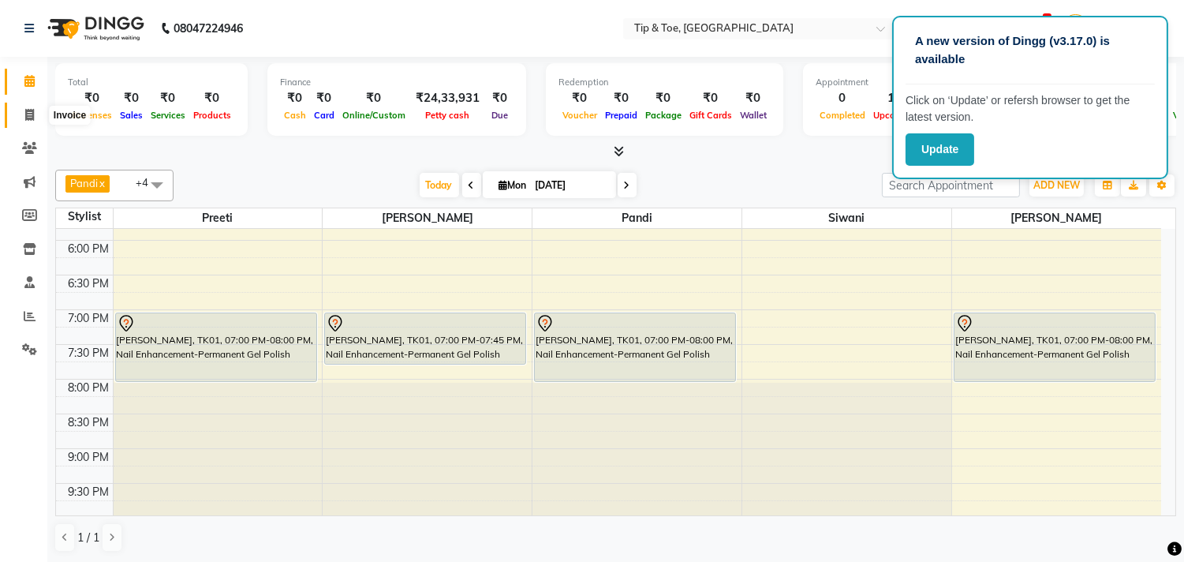
click at [16, 116] on span at bounding box center [30, 115] width 28 height 18
select select "service"
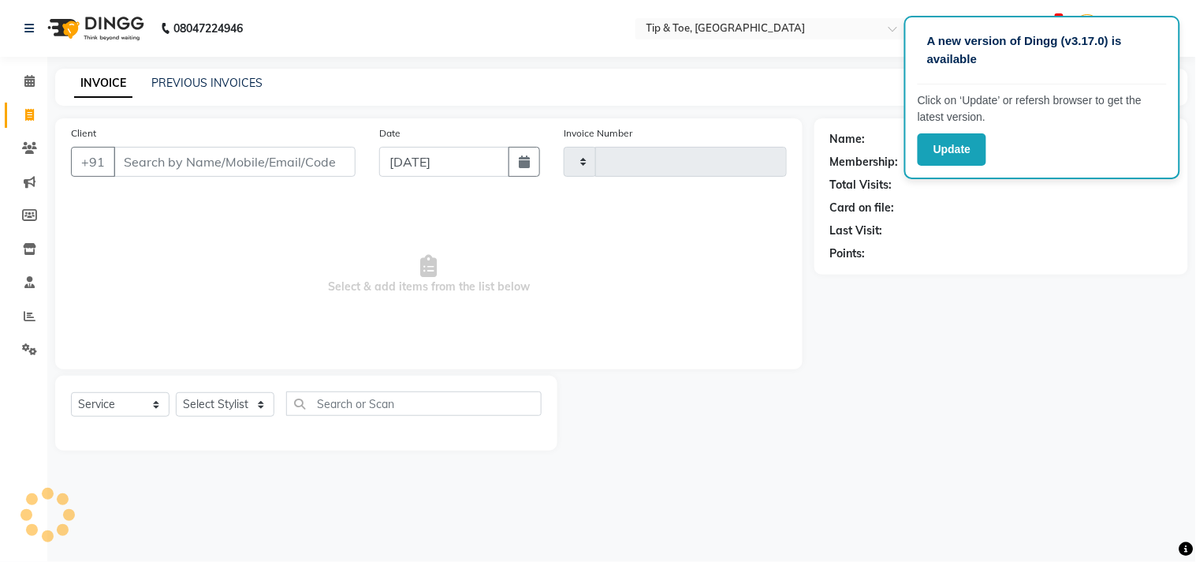
type input "1110"
select select "5770"
click at [18, 83] on span at bounding box center [30, 82] width 28 height 18
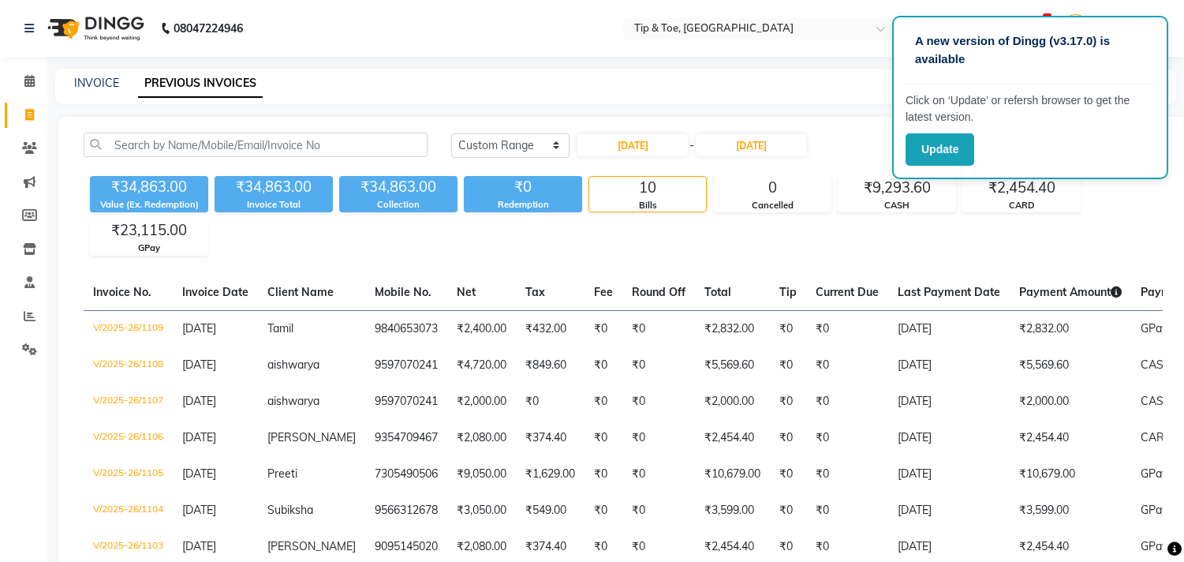
select select "range"
click at [27, 80] on icon at bounding box center [29, 81] width 10 height 12
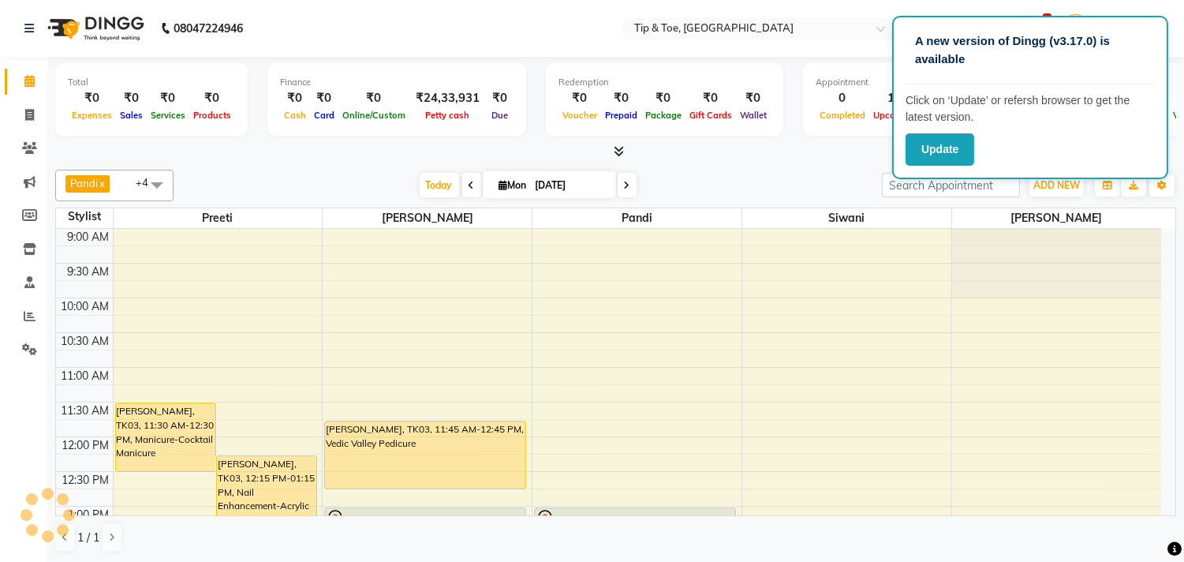
scroll to position [350, 0]
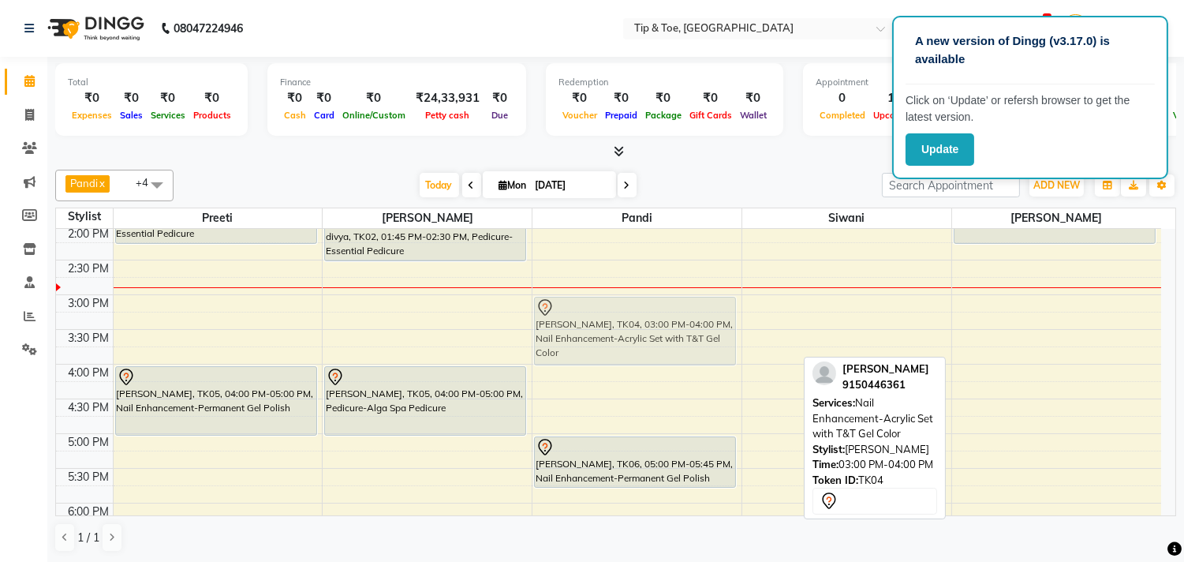
drag, startPoint x: 1010, startPoint y: 335, endPoint x: 655, endPoint y: 342, distance: 355.8
click at [655, 342] on tr "Susmita, TK03, 11:30 AM-12:30 PM, Manicure-Cocktail Manicure Susmita, TK03, 12:…" at bounding box center [608, 364] width 1105 height 971
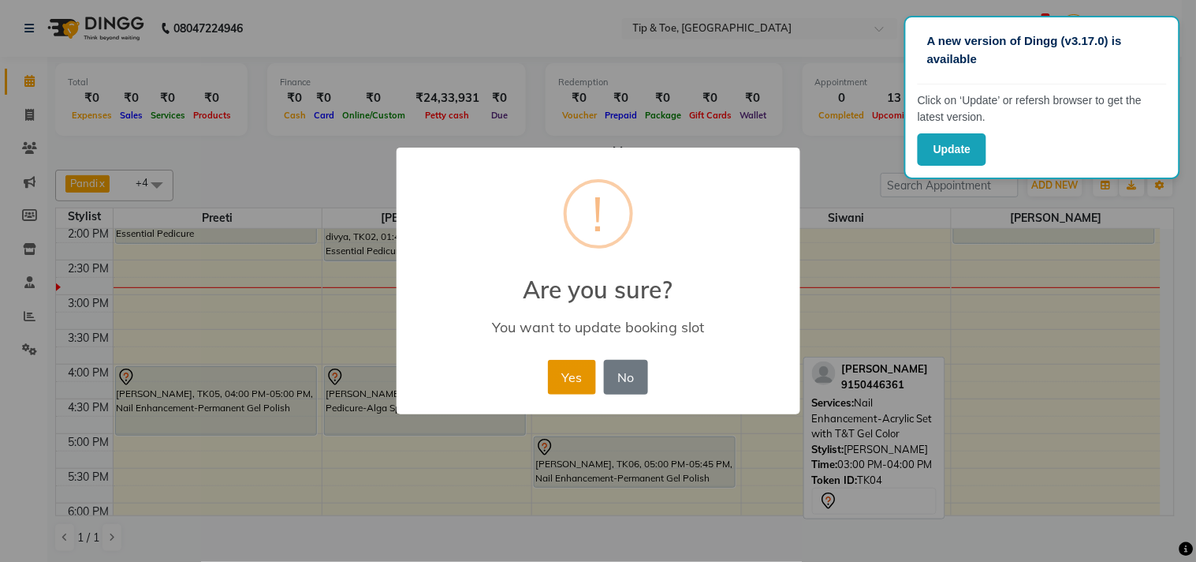
click at [572, 376] on button "Yes" at bounding box center [572, 377] width 48 height 35
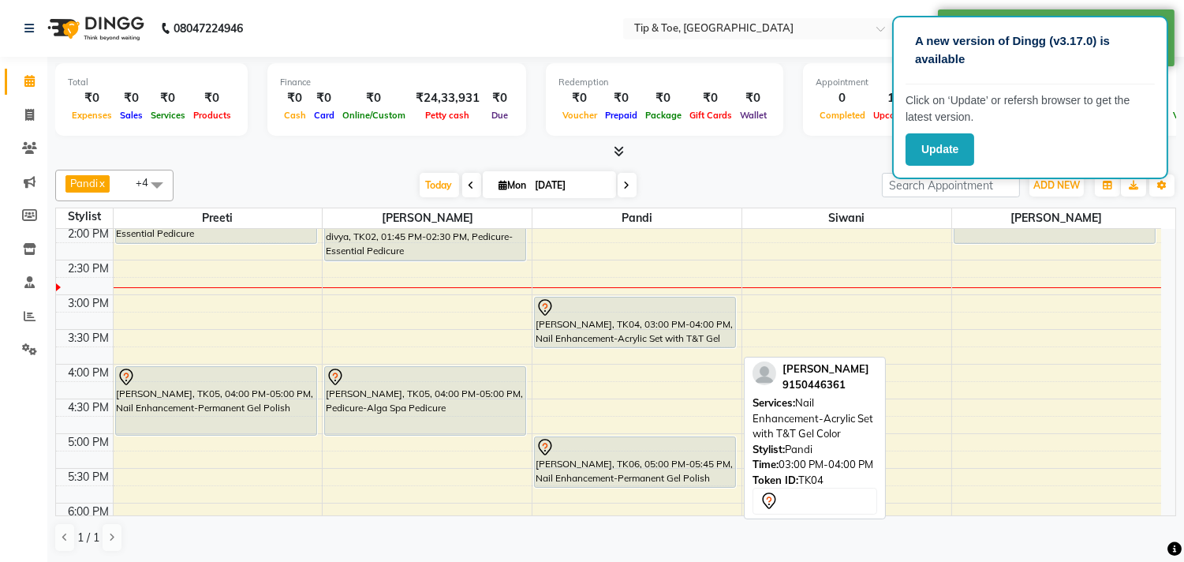
drag, startPoint x: 595, startPoint y: 361, endPoint x: 607, endPoint y: 344, distance: 21.5
click at [607, 344] on div "divya, TK02, 01:00 PM-02:00 PM, Nail Maintenance-Acrylic Nail Re-fills Varsha, …" at bounding box center [636, 364] width 209 height 971
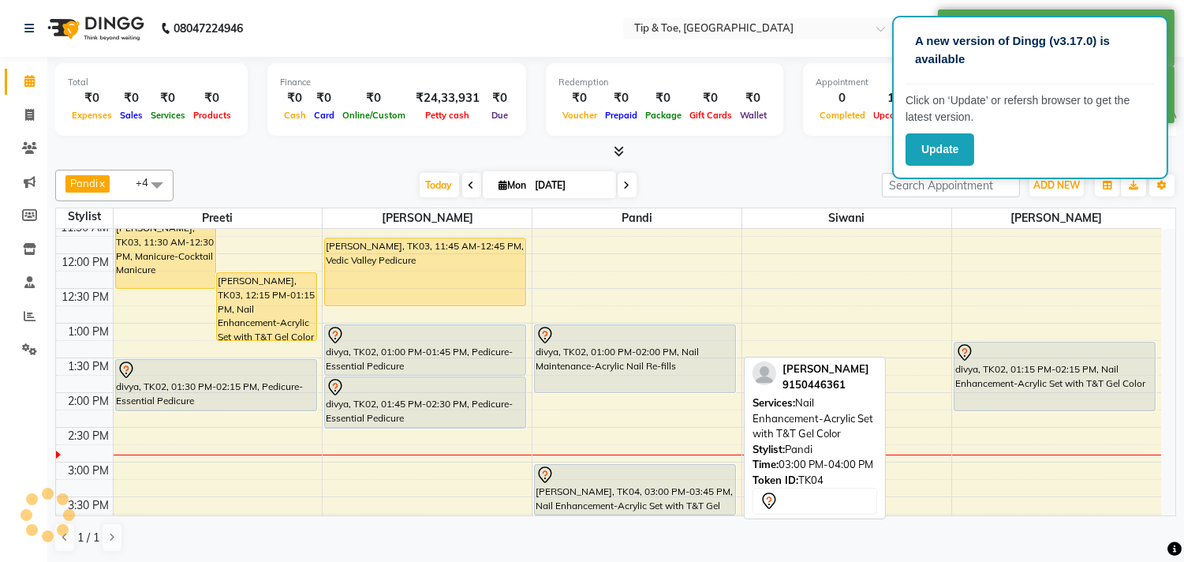
scroll to position [175, 0]
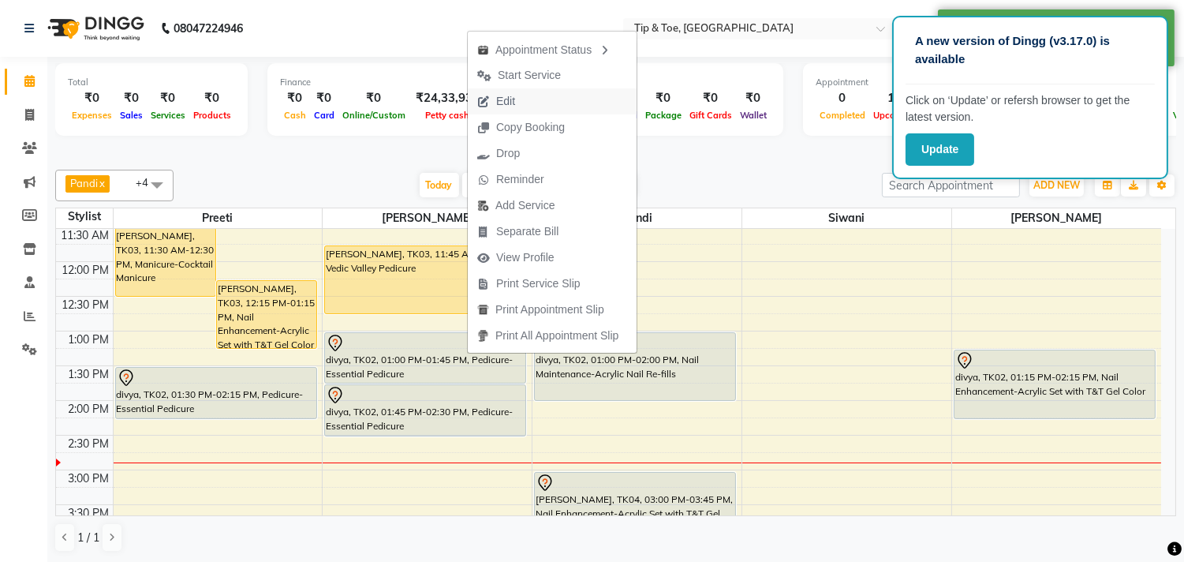
click at [513, 100] on span "Edit" at bounding box center [505, 101] width 19 height 17
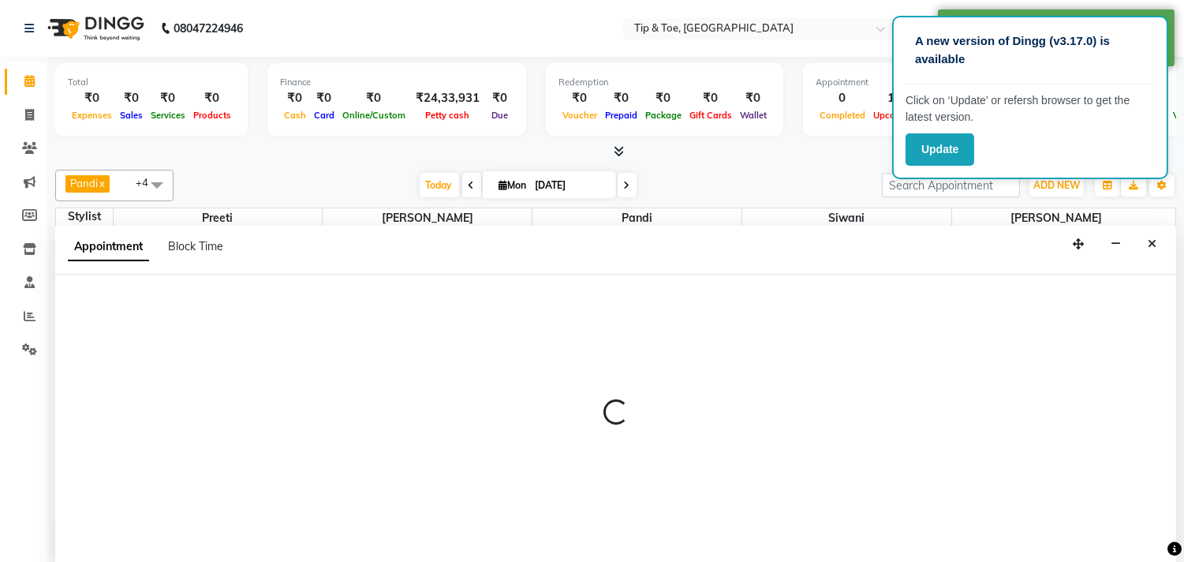
scroll to position [1, 0]
select select "tentative"
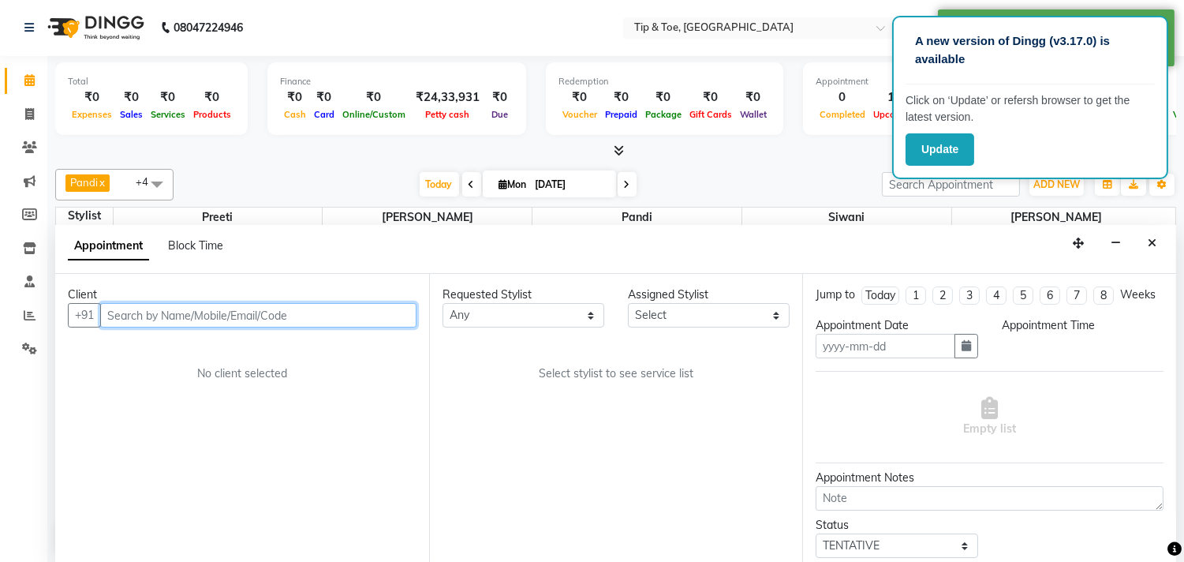
type input "[DATE]"
select select "780"
select select "39914"
select select "2752"
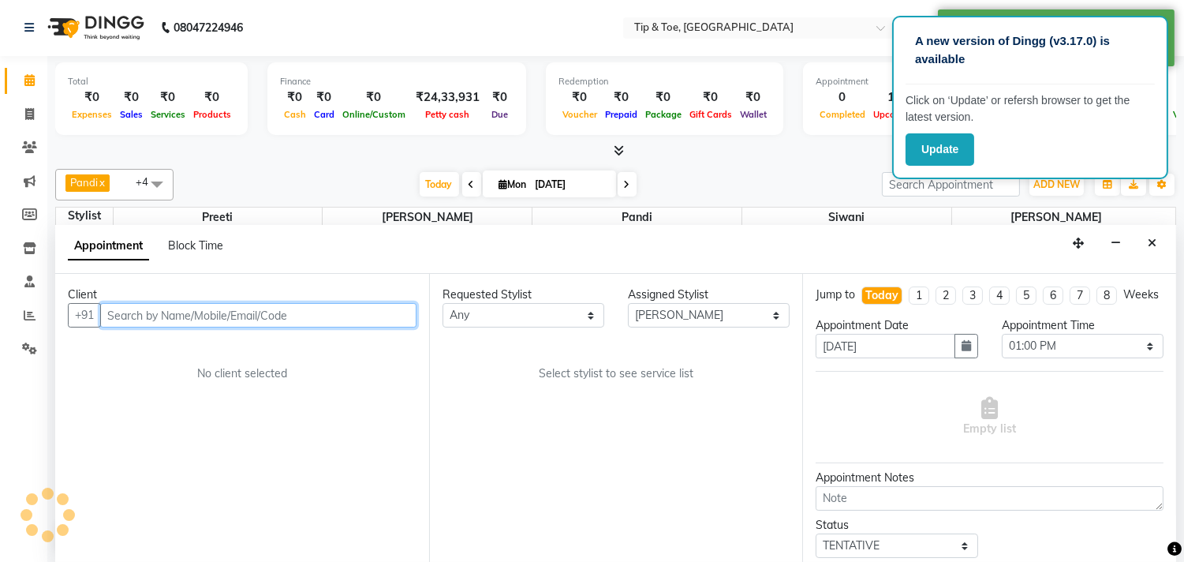
select select "2752"
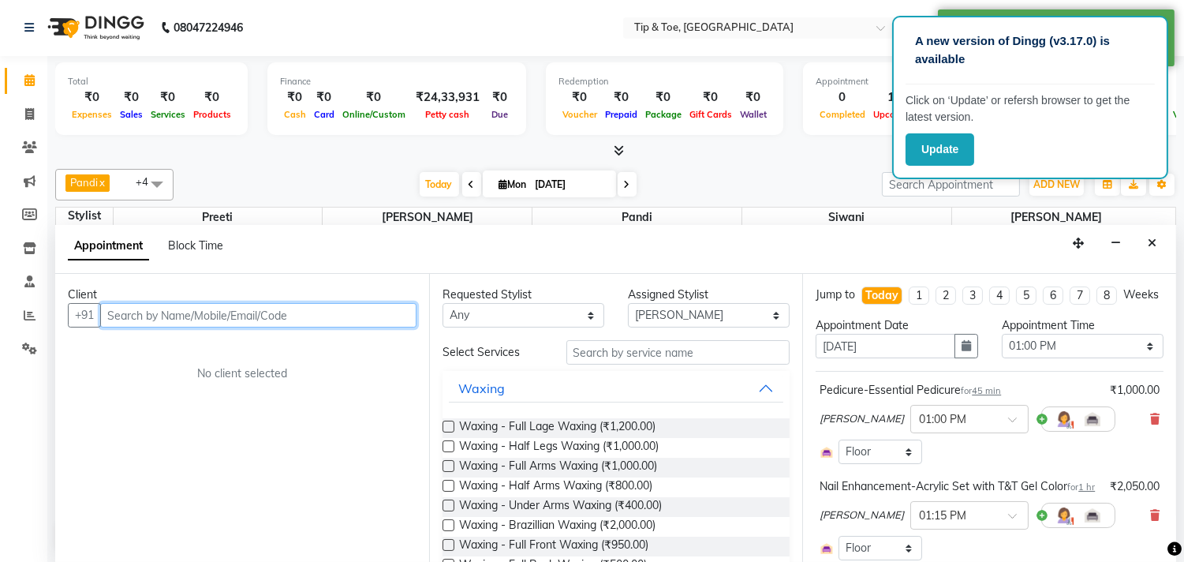
select select "2752"
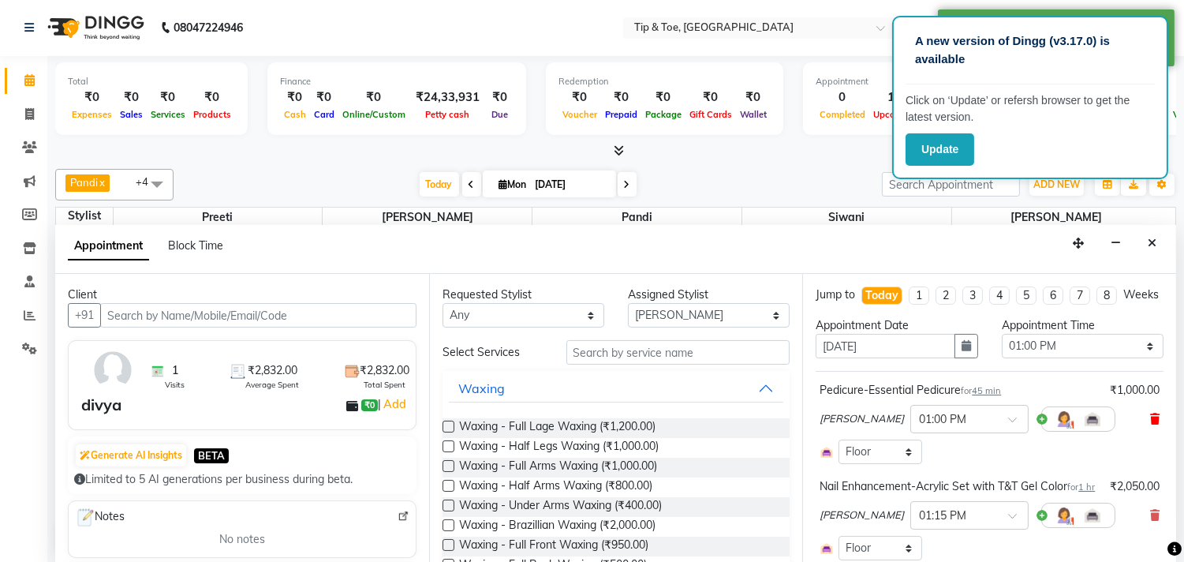
click at [1150, 424] on icon at bounding box center [1154, 418] width 9 height 11
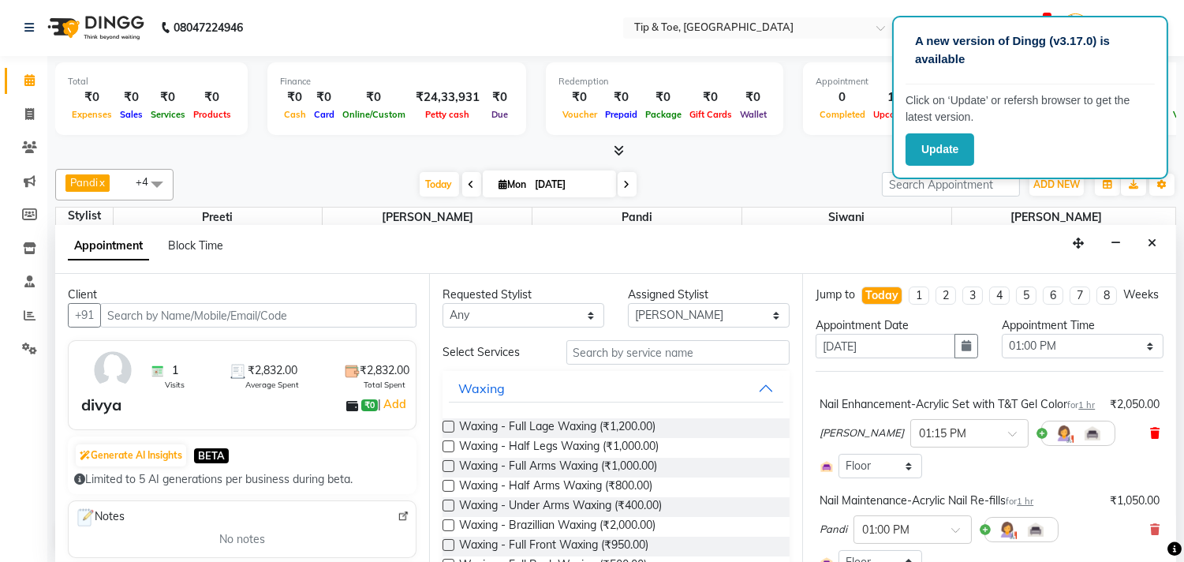
click at [1150, 442] on span at bounding box center [1154, 433] width 9 height 17
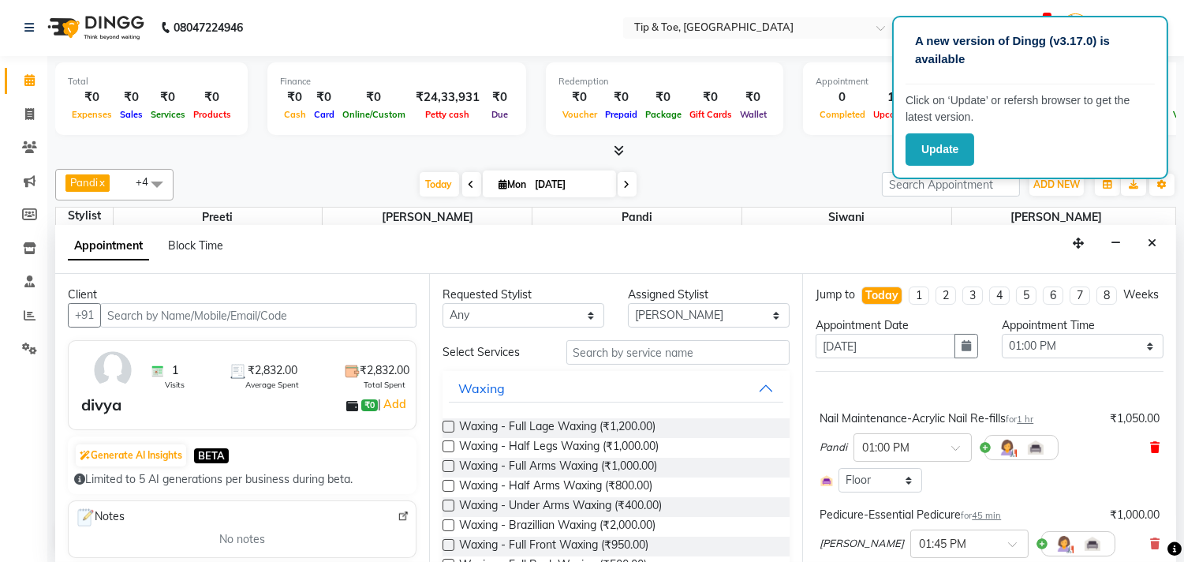
click at [1150, 453] on icon at bounding box center [1154, 447] width 9 height 11
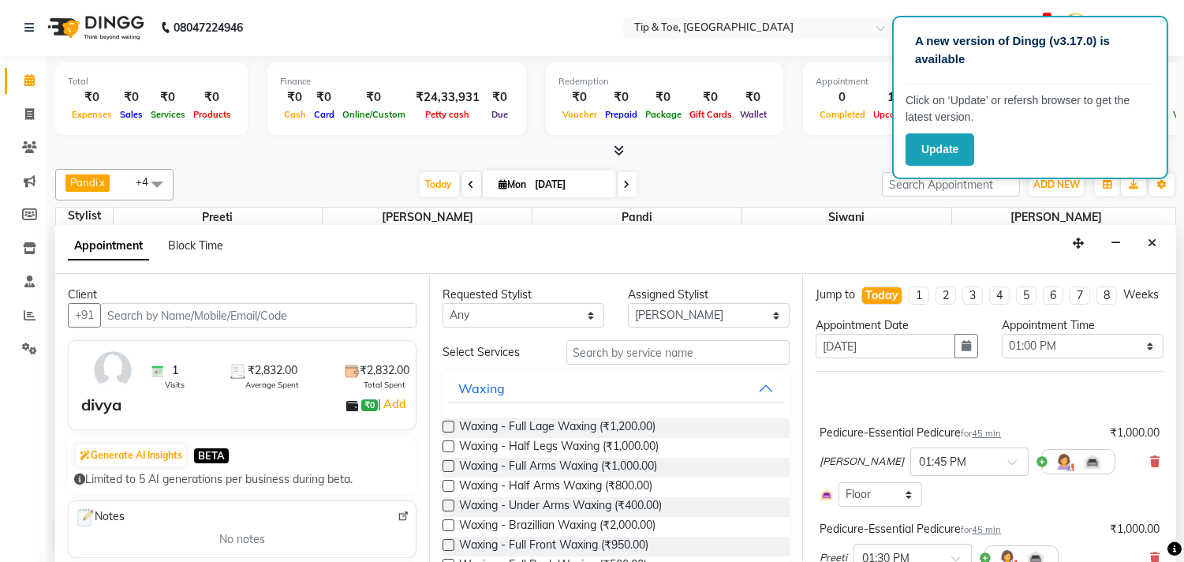
click at [1150, 467] on icon at bounding box center [1154, 461] width 9 height 11
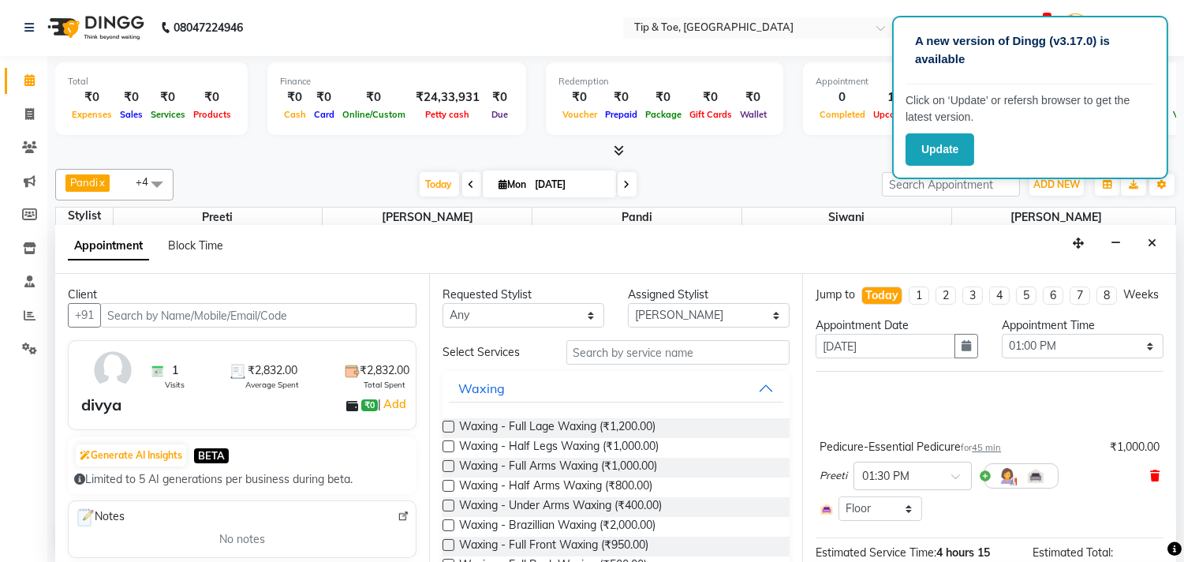
click at [1150, 481] on icon at bounding box center [1154, 475] width 9 height 11
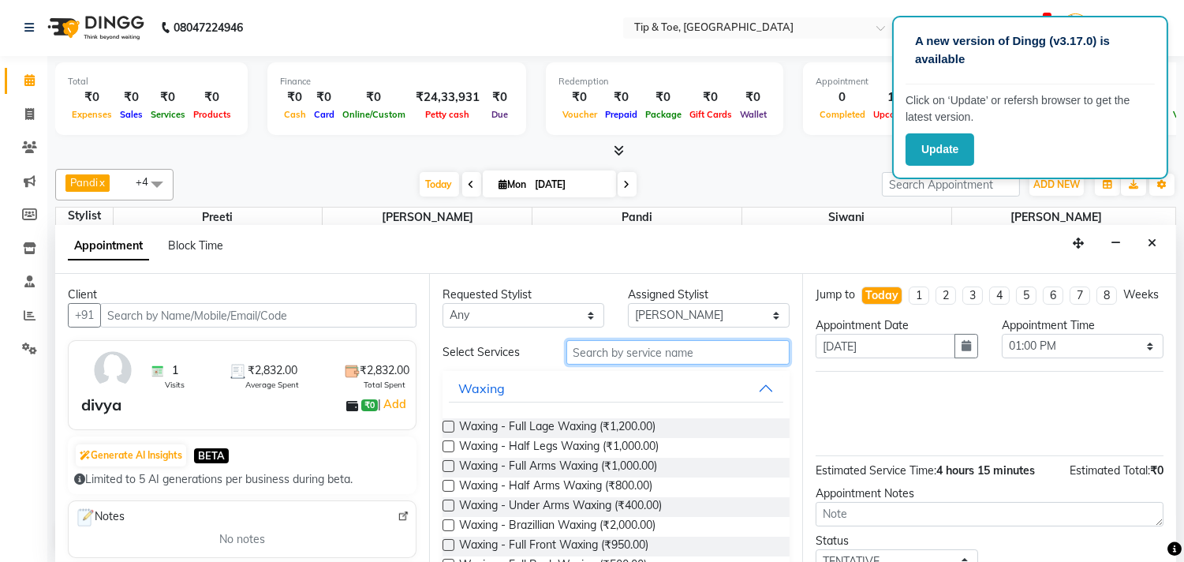
click at [724, 342] on input "text" at bounding box center [678, 352] width 224 height 24
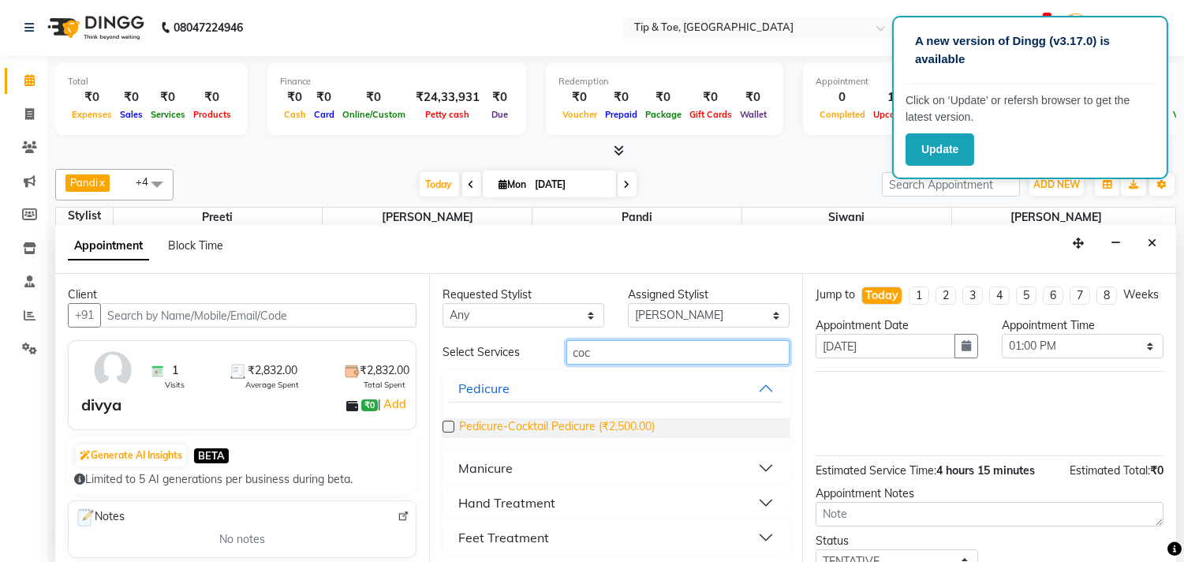
type input "coc"
click at [476, 424] on span "Pedicure-Cocktail Pedicure (₹2,500.00)" at bounding box center [557, 428] width 196 height 20
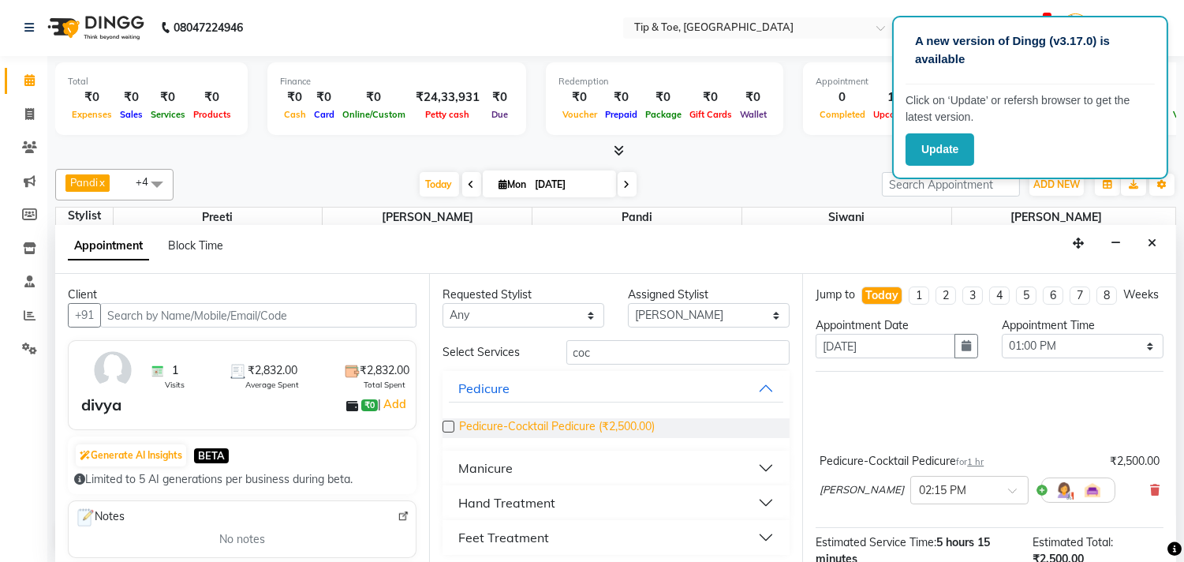
click at [476, 424] on span "Pedicure-Cocktail Pedicure (₹2,500.00)" at bounding box center [557, 428] width 196 height 20
checkbox input "false"
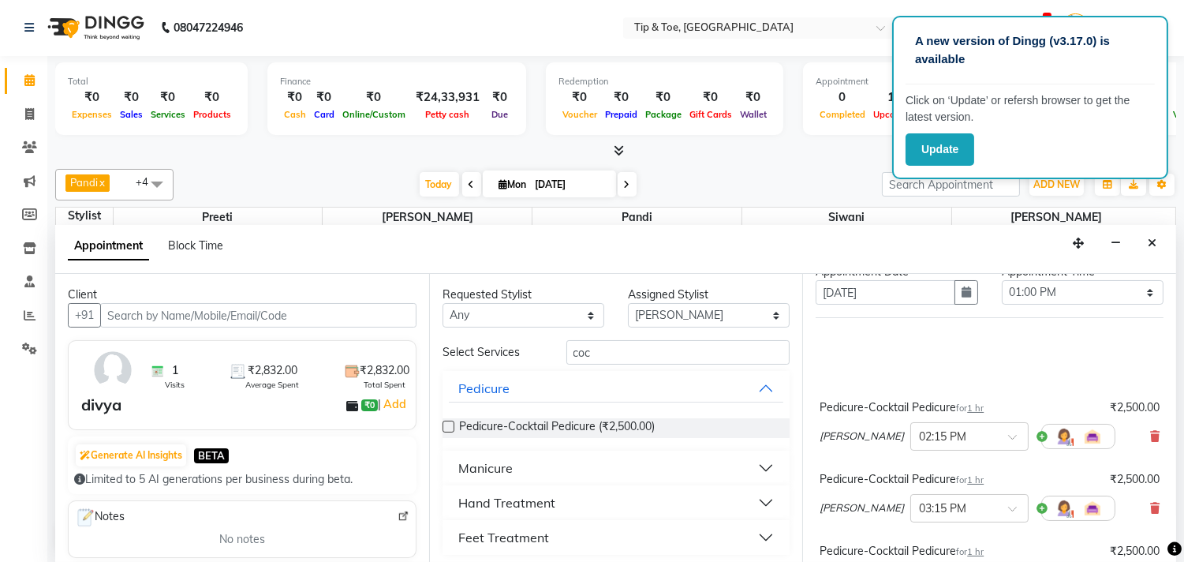
scroll to position [175, 0]
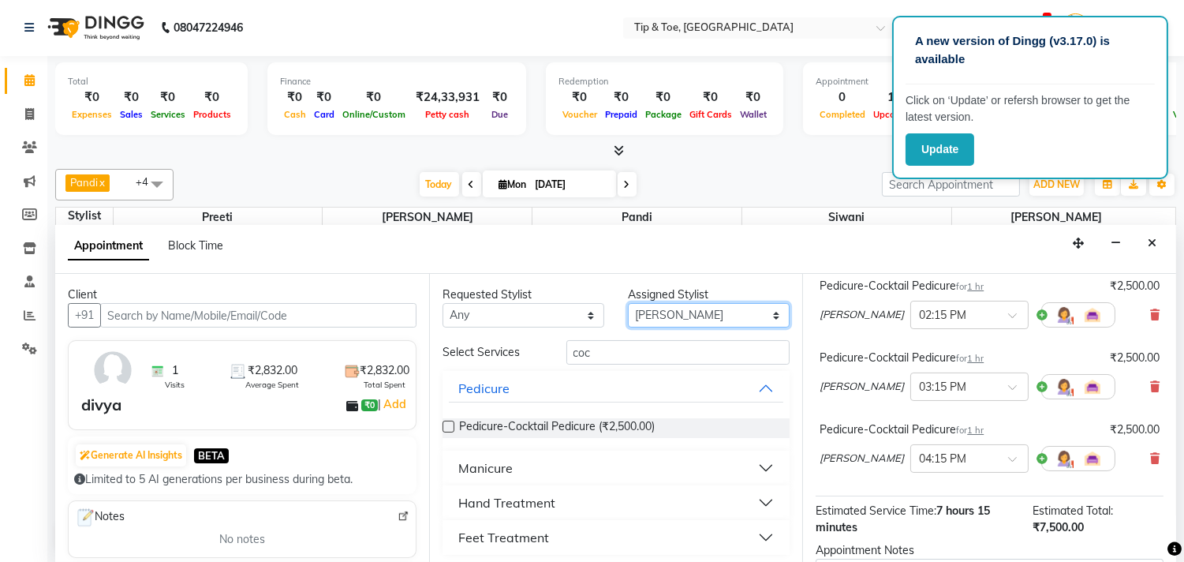
click at [663, 314] on select "Select [PERSON_NAME] Pandi Preeti [PERSON_NAME] [PERSON_NAME] Manager [PERSON_N…" at bounding box center [709, 315] width 162 height 24
select select "39912"
click at [628, 303] on select "Select [PERSON_NAME] Pandi Preeti [PERSON_NAME] [PERSON_NAME] Manager [PERSON_N…" at bounding box center [709, 315] width 162 height 24
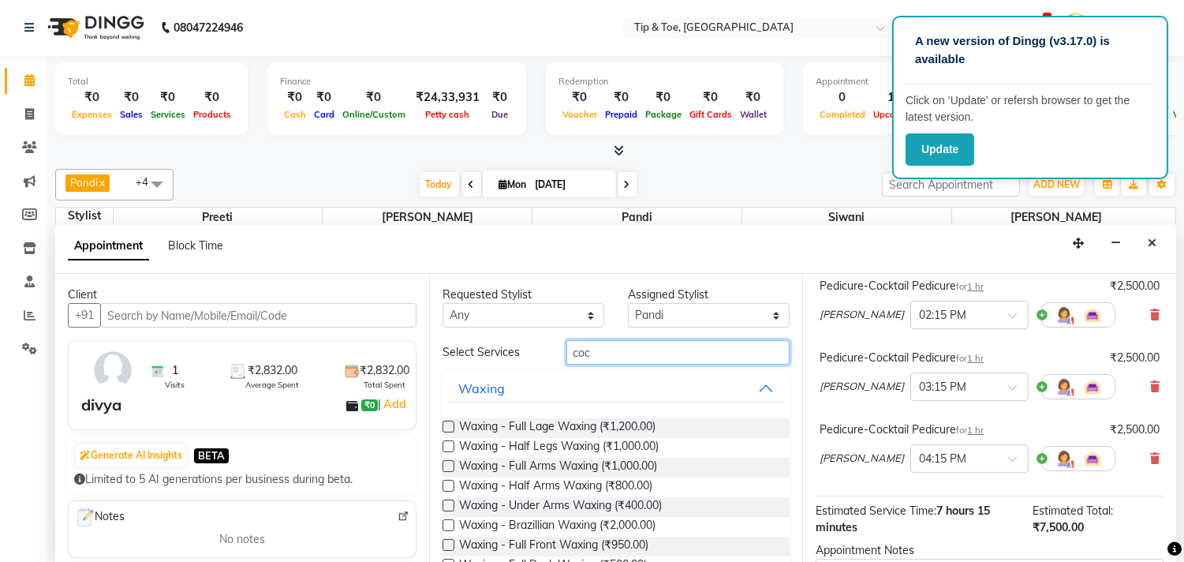
click at [665, 353] on input "coc" at bounding box center [678, 352] width 224 height 24
type input "c"
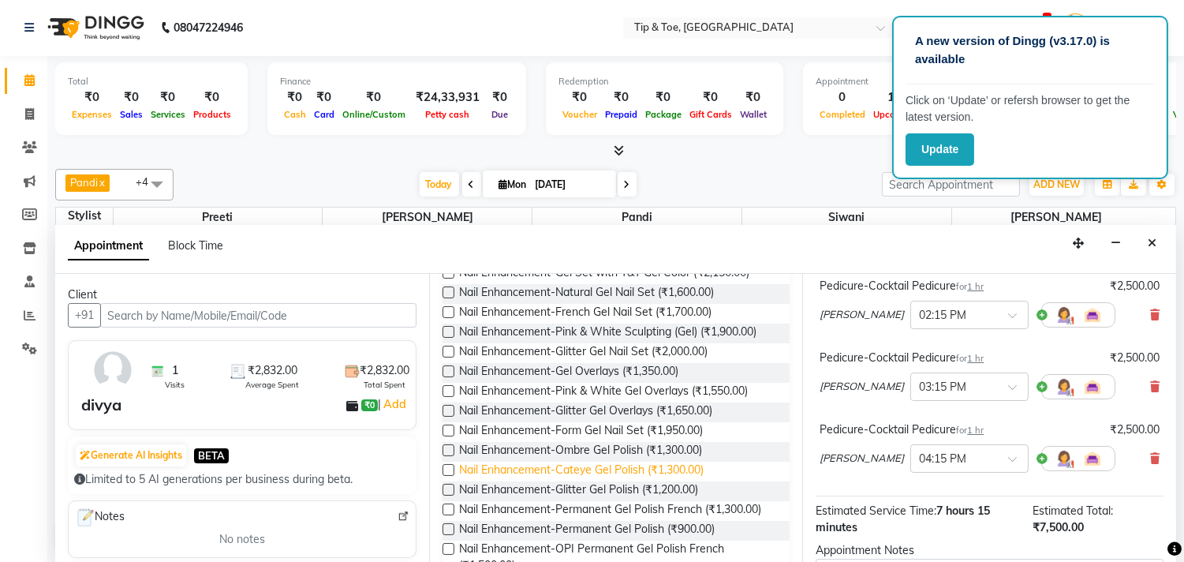
scroll to position [263, 0]
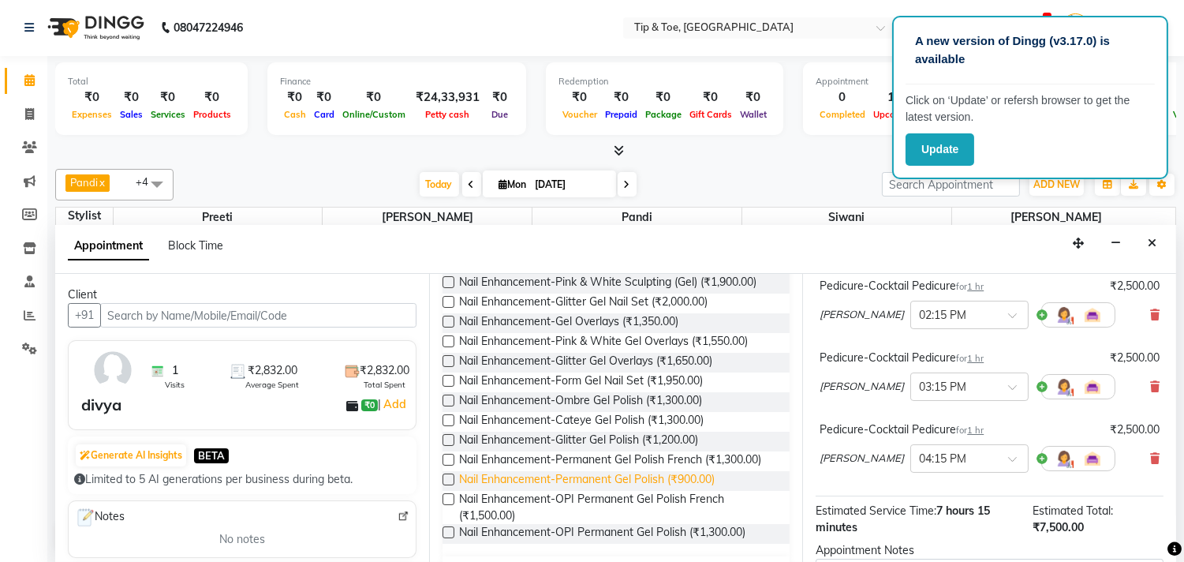
type input "gel"
click at [595, 491] on span "Nail Enhancement-Permanent Gel Polish (₹900.00)" at bounding box center [587, 481] width 256 height 20
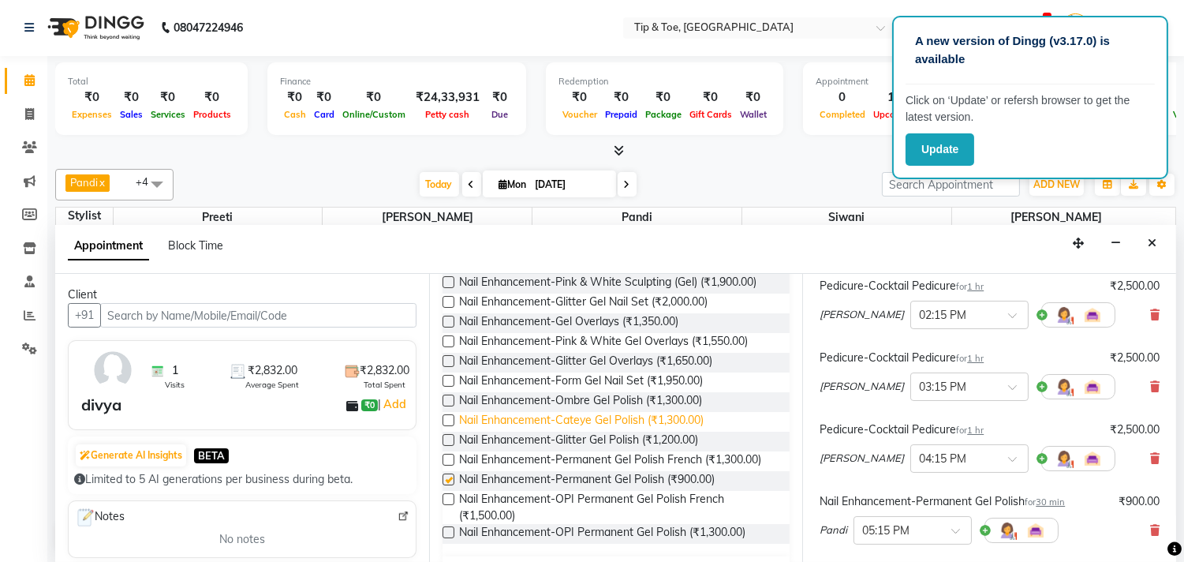
checkbox input "false"
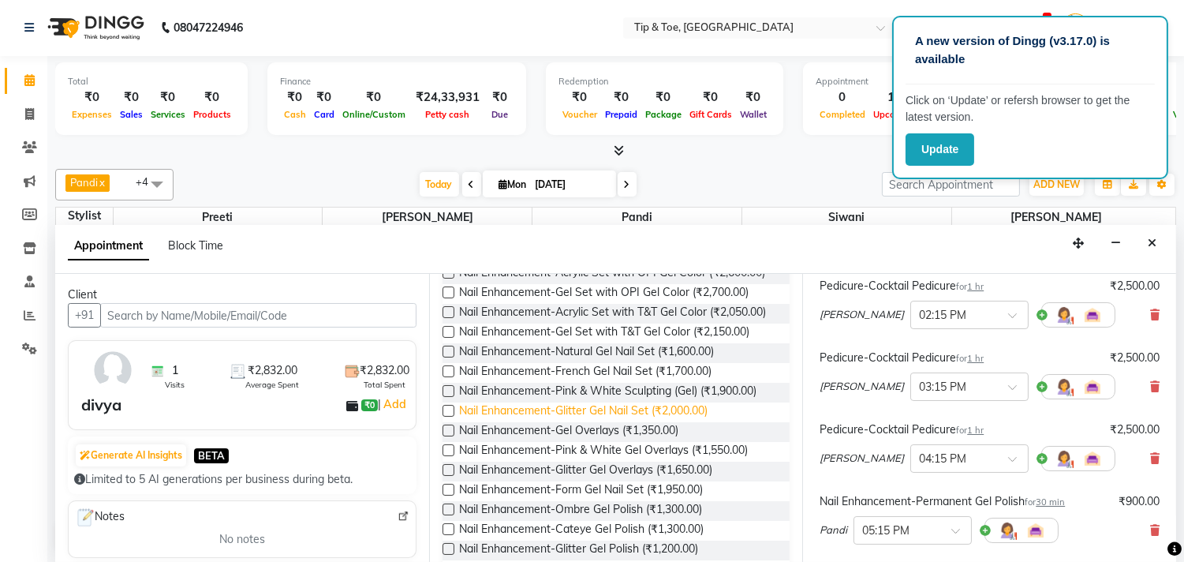
scroll to position [0, 0]
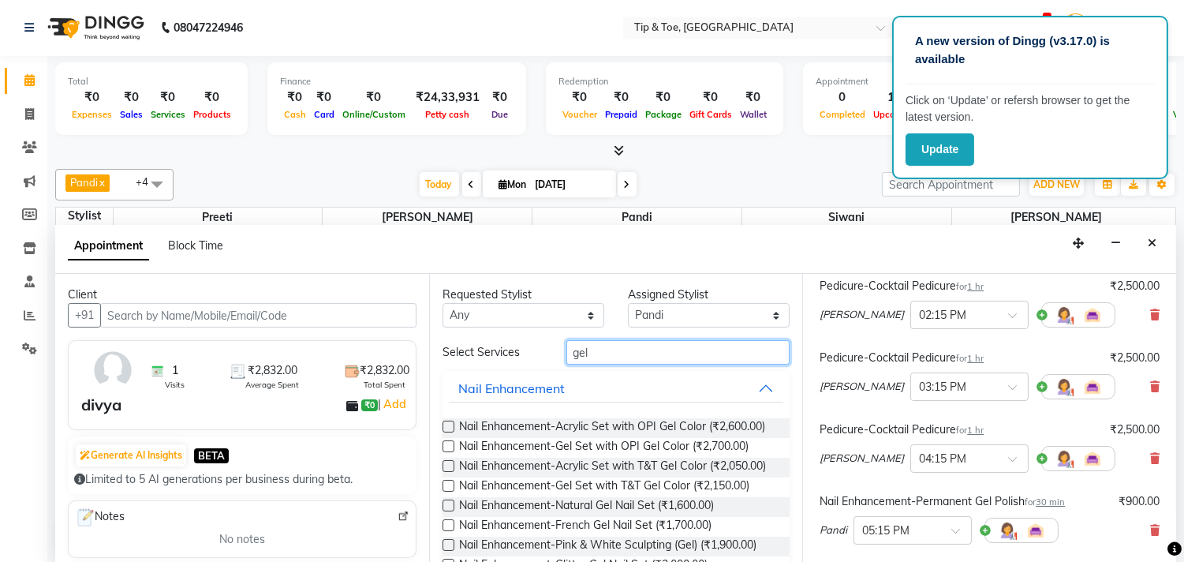
click at [647, 351] on input "gel" at bounding box center [678, 352] width 224 height 24
type input "g"
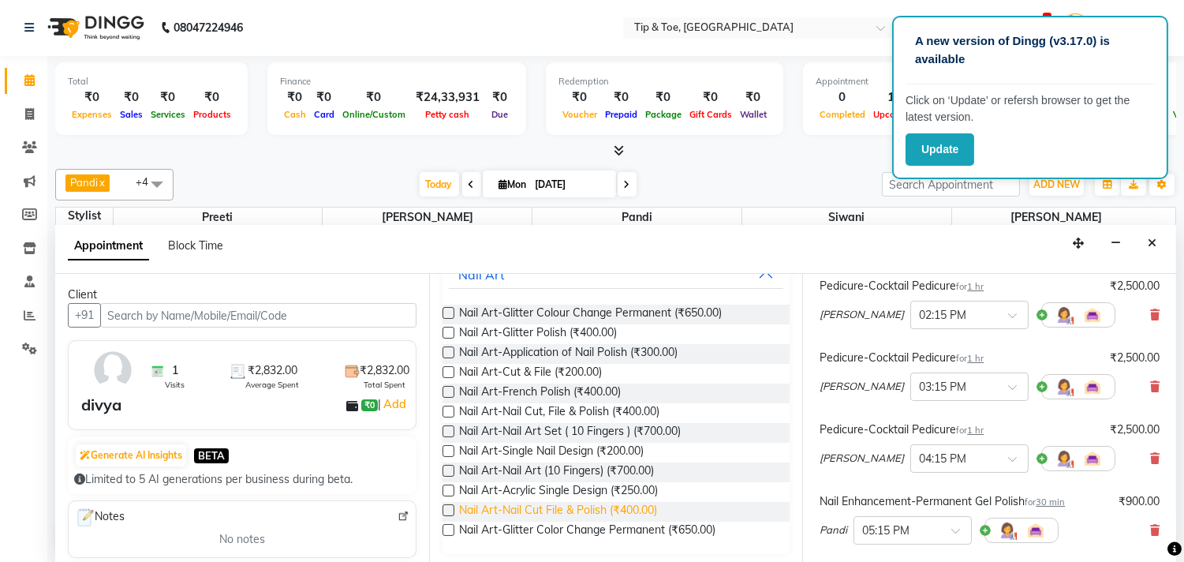
scroll to position [117, 0]
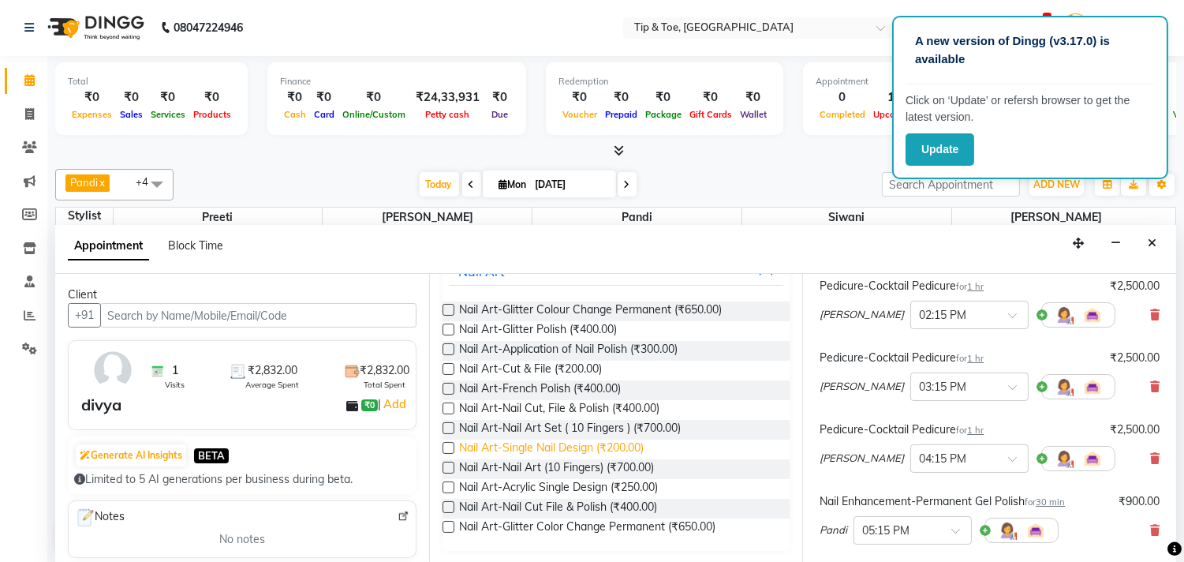
type input "art"
click at [562, 443] on span "Nail Art-Single Nail Design (₹200.00)" at bounding box center [551, 449] width 185 height 20
checkbox input "false"
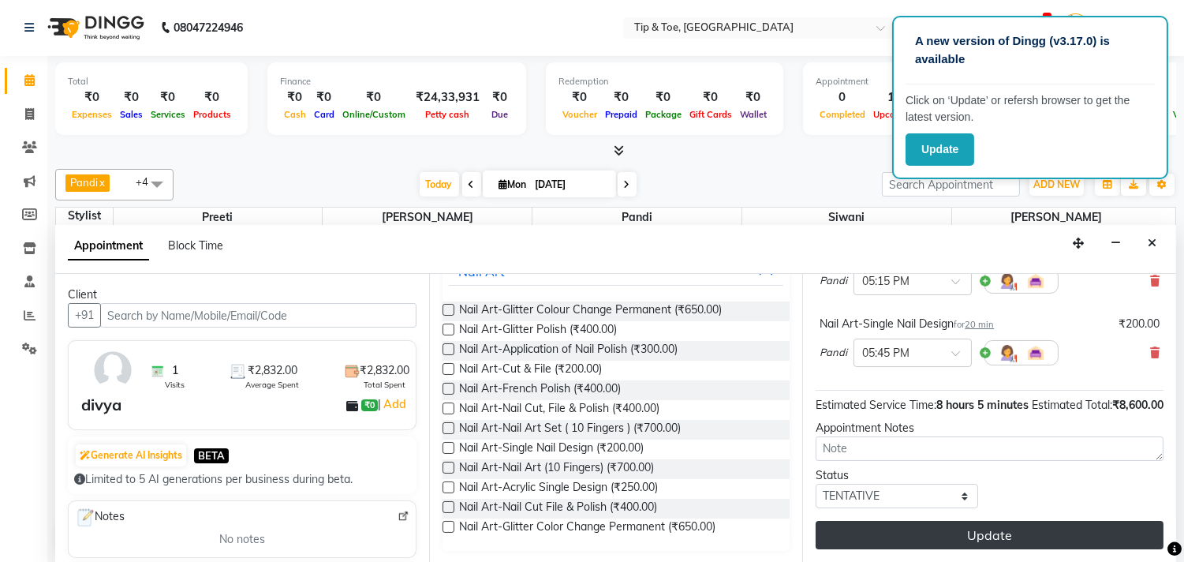
click at [961, 532] on button "Update" at bounding box center [990, 535] width 348 height 28
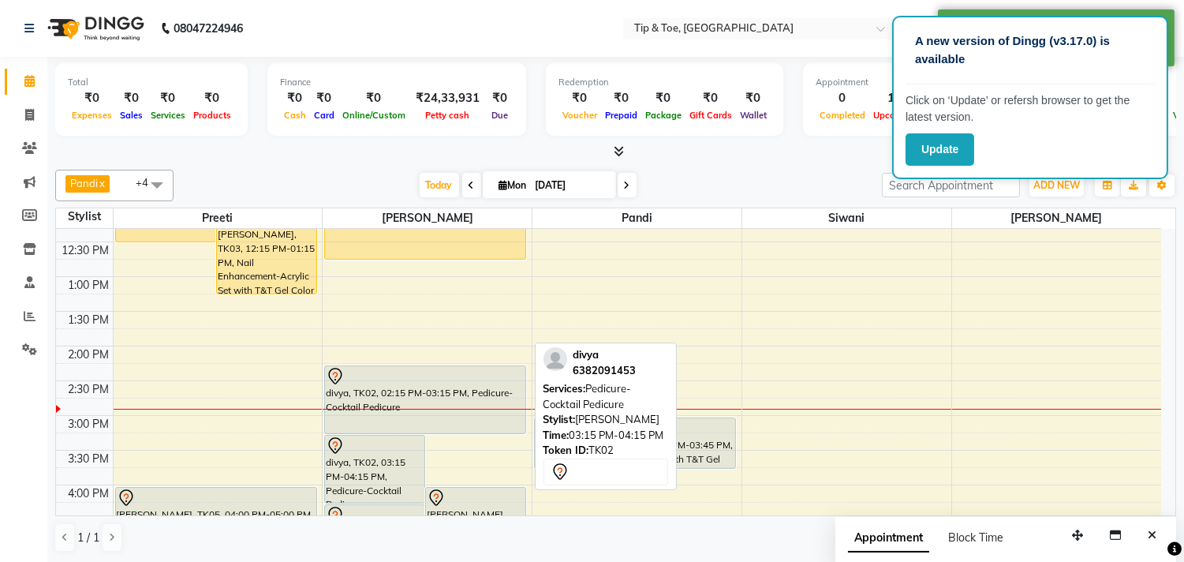
scroll to position [349, 0]
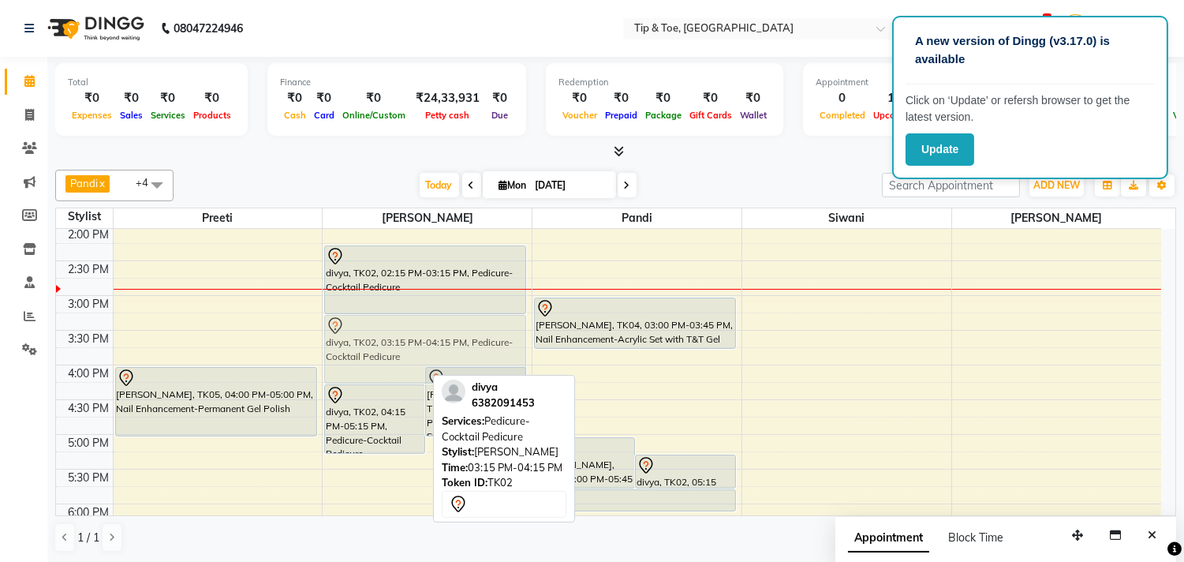
drag, startPoint x: 379, startPoint y: 353, endPoint x: 388, endPoint y: 356, distance: 9.2
click at [388, 356] on div "divya, TK02, 03:15 PM-04:15 PM, Pedicure-Cocktail Pedicure Shilpa Rajamanickam,…" at bounding box center [427, 364] width 209 height 971
drag, startPoint x: 386, startPoint y: 380, endPoint x: 398, endPoint y: 358, distance: 24.7
click at [398, 358] on div "divya, TK02, 03:15 PM-04:15 PM, Pedicure-Cocktail Pedicure Shilpa Rajamanickam,…" at bounding box center [427, 364] width 209 height 971
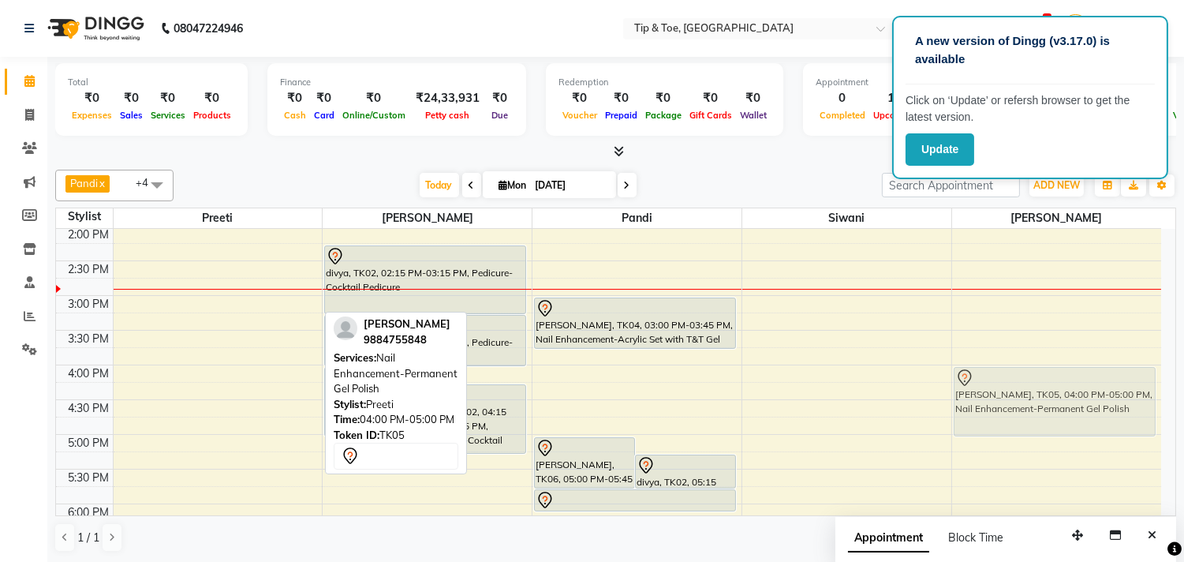
drag, startPoint x: 260, startPoint y: 406, endPoint x: 1016, endPoint y: 409, distance: 755.6
click at [1016, 409] on tr "Susmita, TK03, 11:30 AM-12:30 PM, Manicure-Cocktail Manicure Susmita, TK03, 12:…" at bounding box center [608, 364] width 1105 height 971
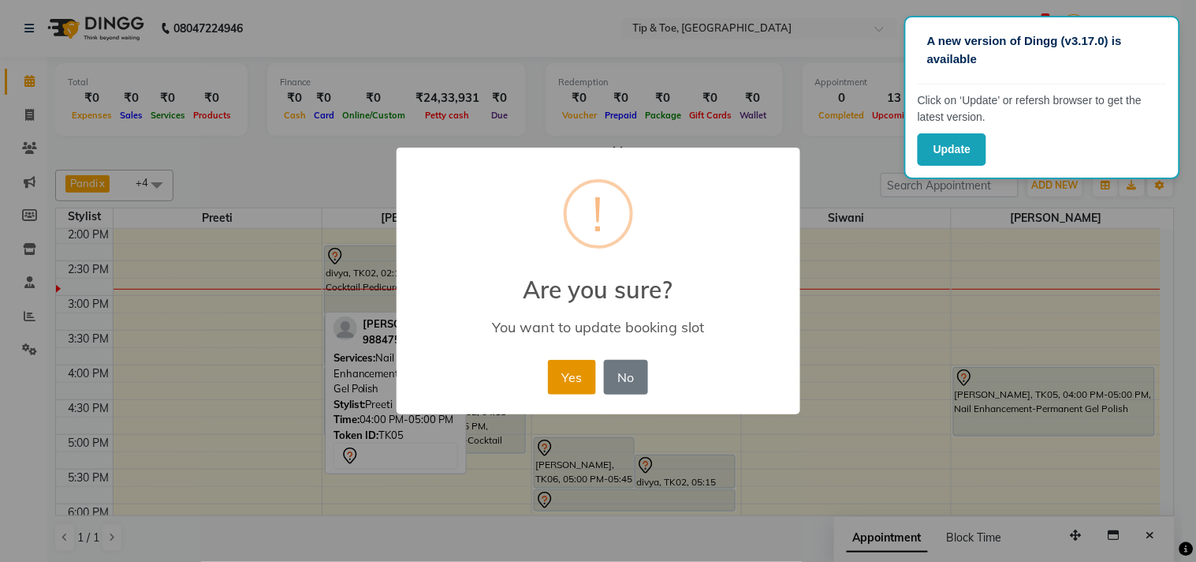
click at [592, 382] on button "Yes" at bounding box center [572, 377] width 48 height 35
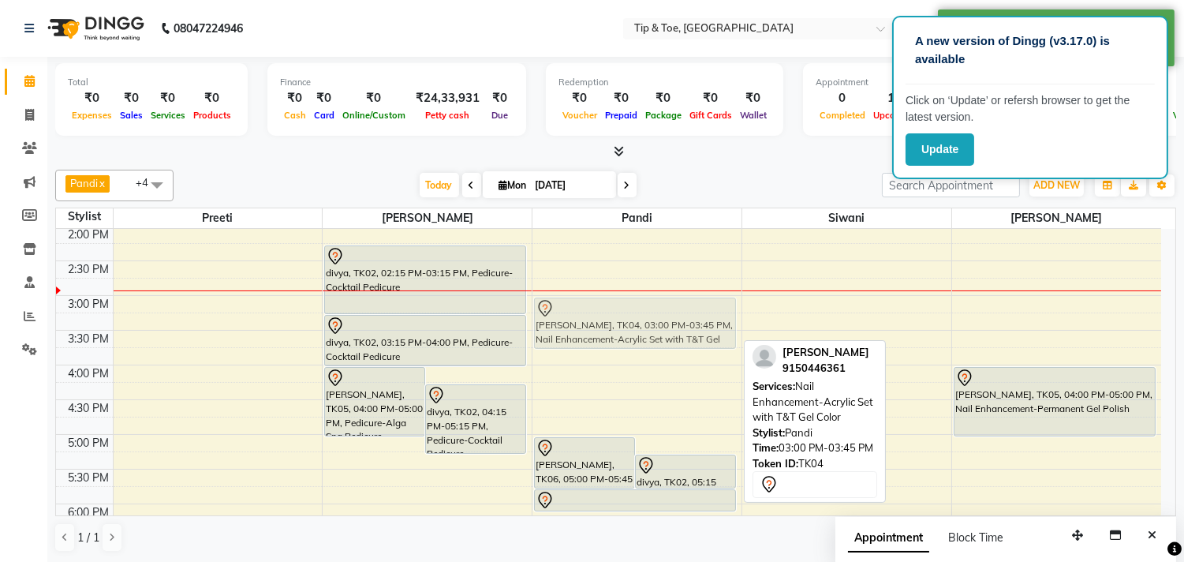
drag, startPoint x: 607, startPoint y: 326, endPoint x: 622, endPoint y: 326, distance: 14.2
click at [622, 326] on div "Lalita, TK06, 05:00 PM-05:45 PM, Nail Enhancement-Permanent Gel Polish divya, T…" at bounding box center [636, 364] width 209 height 971
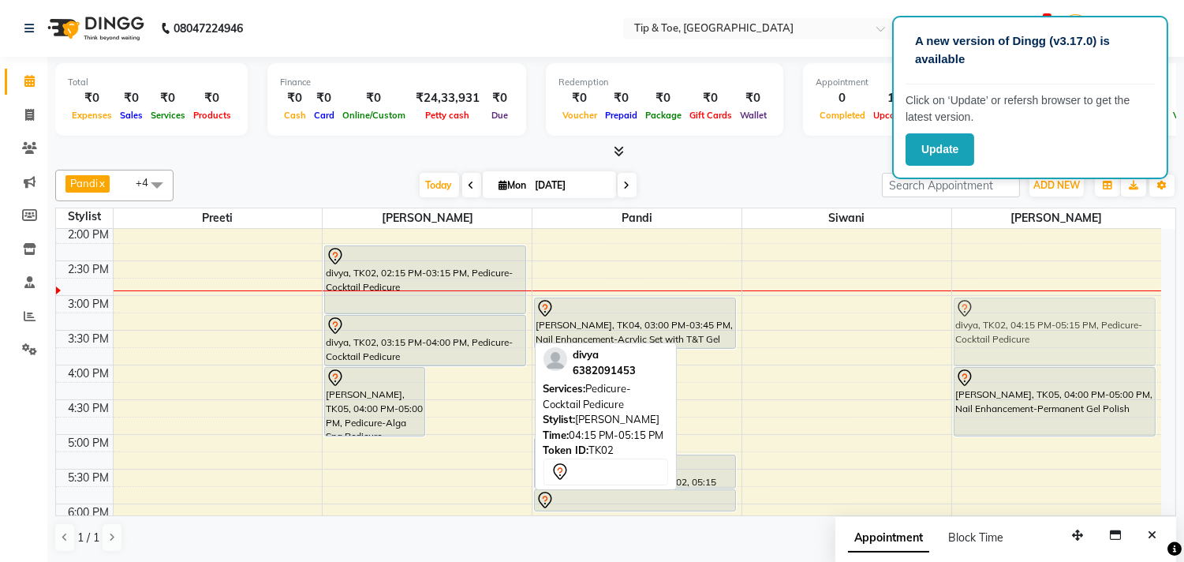
drag, startPoint x: 497, startPoint y: 416, endPoint x: 1097, endPoint y: 324, distance: 607.1
click at [1097, 324] on tr "Susmita, TK03, 11:30 AM-12:30 PM, Manicure-Cocktail Manicure Susmita, TK03, 12:…" at bounding box center [608, 364] width 1105 height 971
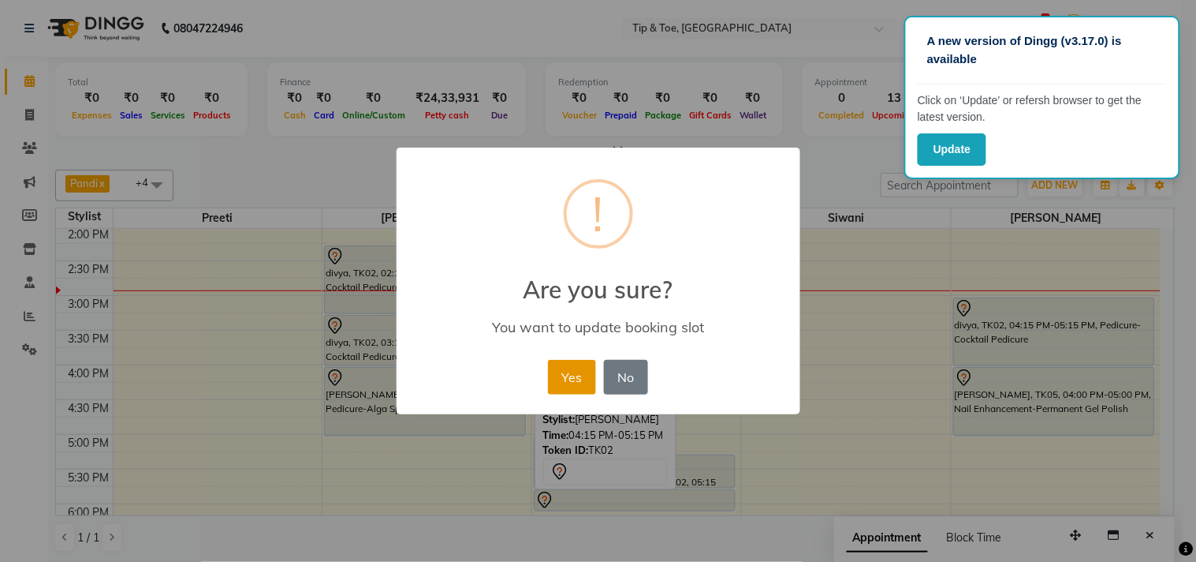
click at [572, 387] on button "Yes" at bounding box center [572, 377] width 48 height 35
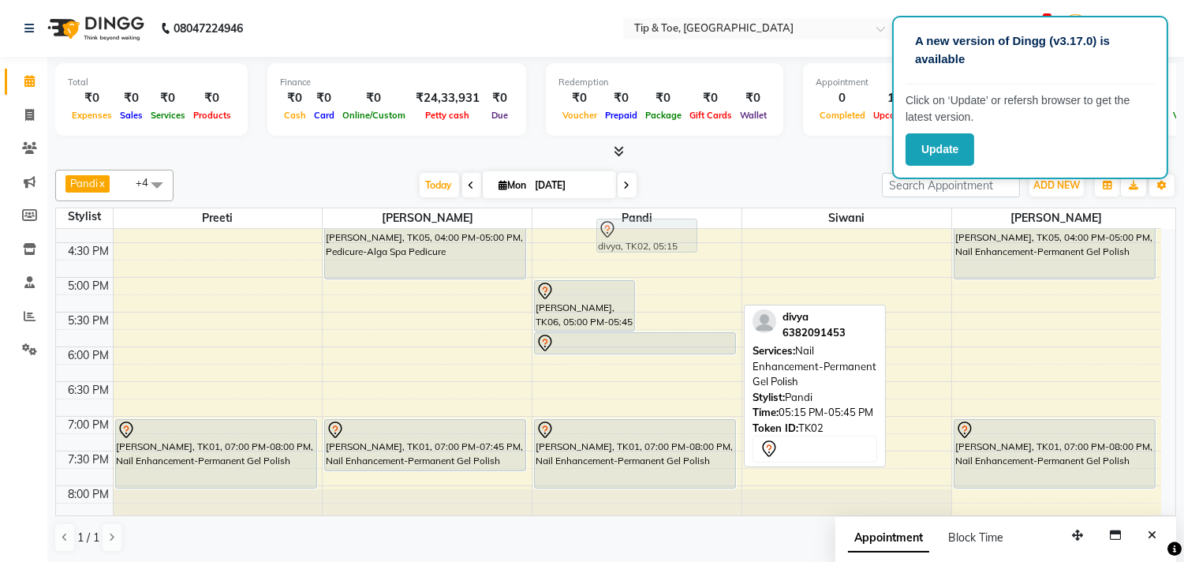
scroll to position [503, 0]
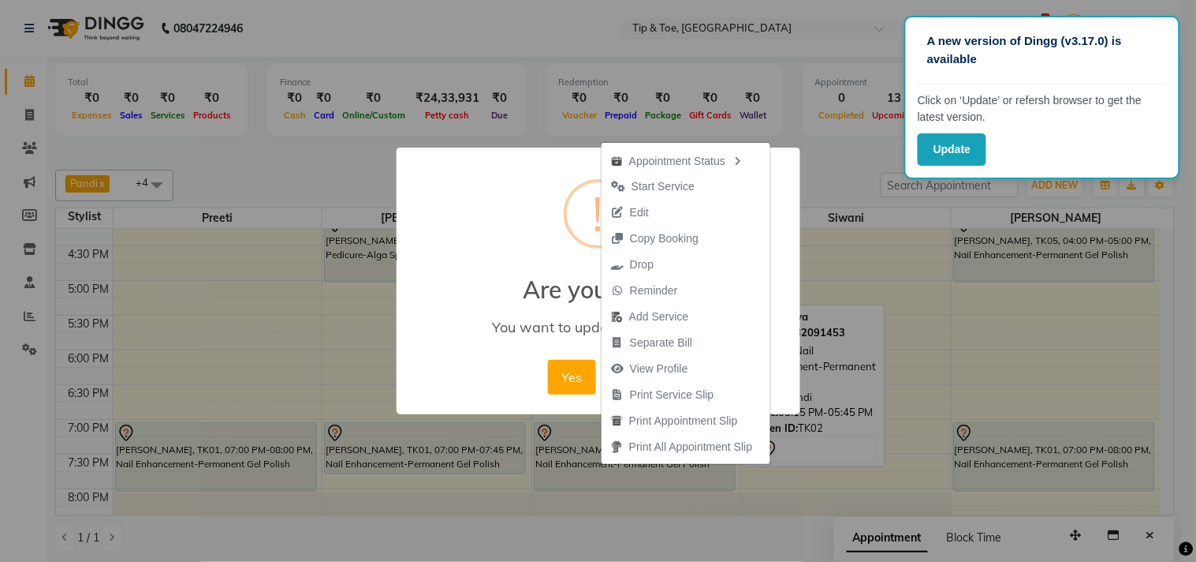
drag, startPoint x: 939, startPoint y: 232, endPoint x: 941, endPoint y: 241, distance: 9.8
click at [937, 232] on div "× ! Are you sure? You want to update booking slot Yes No No" at bounding box center [598, 281] width 1196 height 562
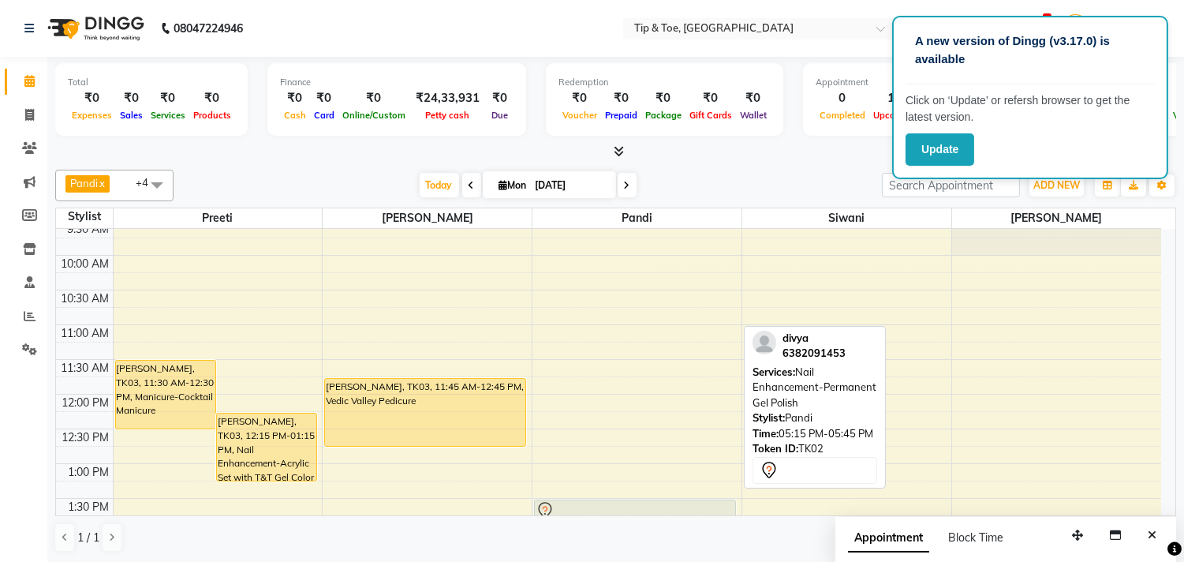
scroll to position [218, 0]
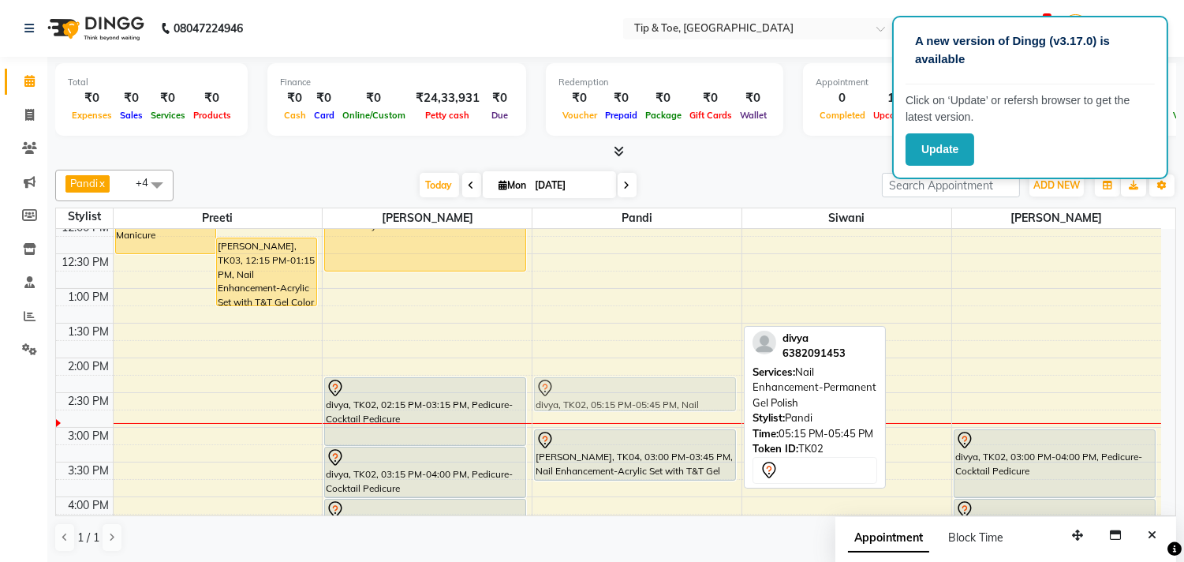
drag, startPoint x: 666, startPoint y: 312, endPoint x: 681, endPoint y: 390, distance: 78.9
click at [681, 390] on div "Lalita, TK06, 05:00 PM-05:45 PM, Nail Enhancement-Permanent Gel Polish divya, T…" at bounding box center [636, 496] width 209 height 971
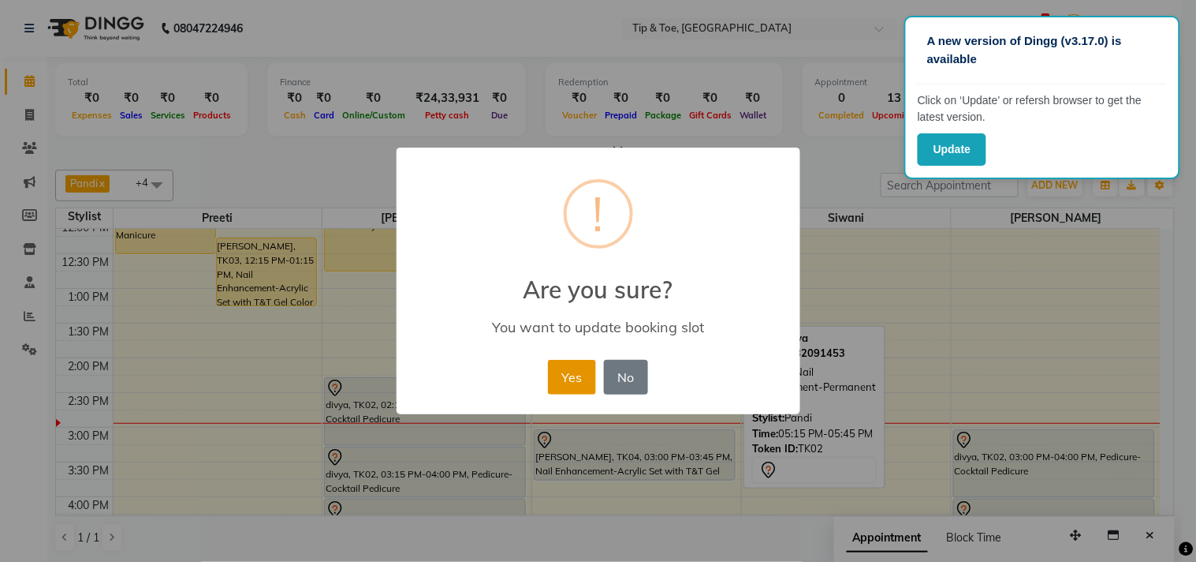
click at [576, 385] on button "Yes" at bounding box center [572, 377] width 48 height 35
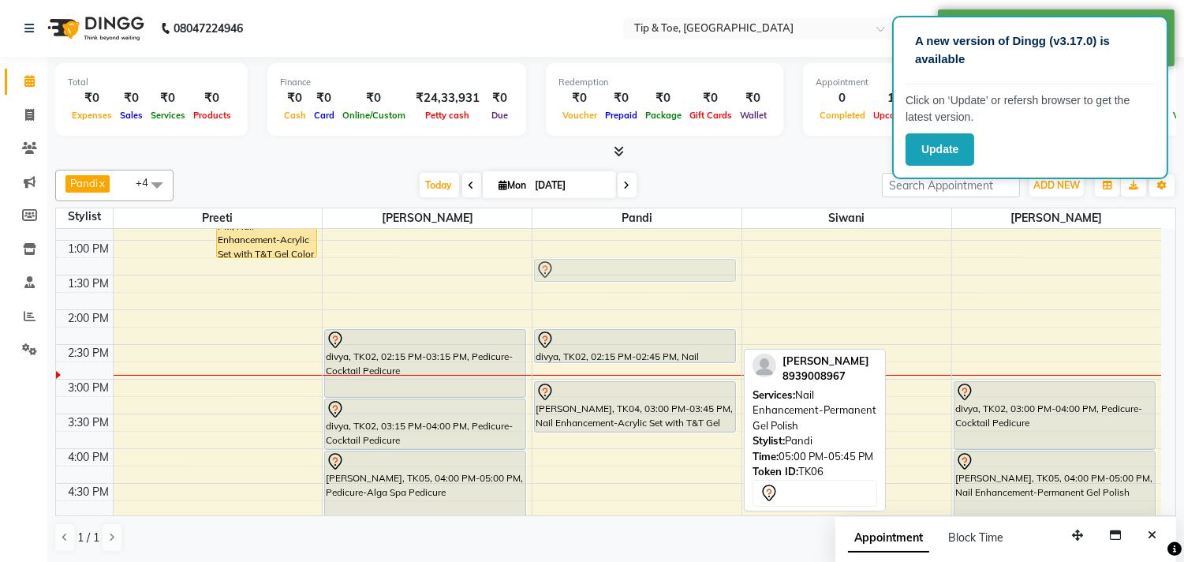
scroll to position [262, 0]
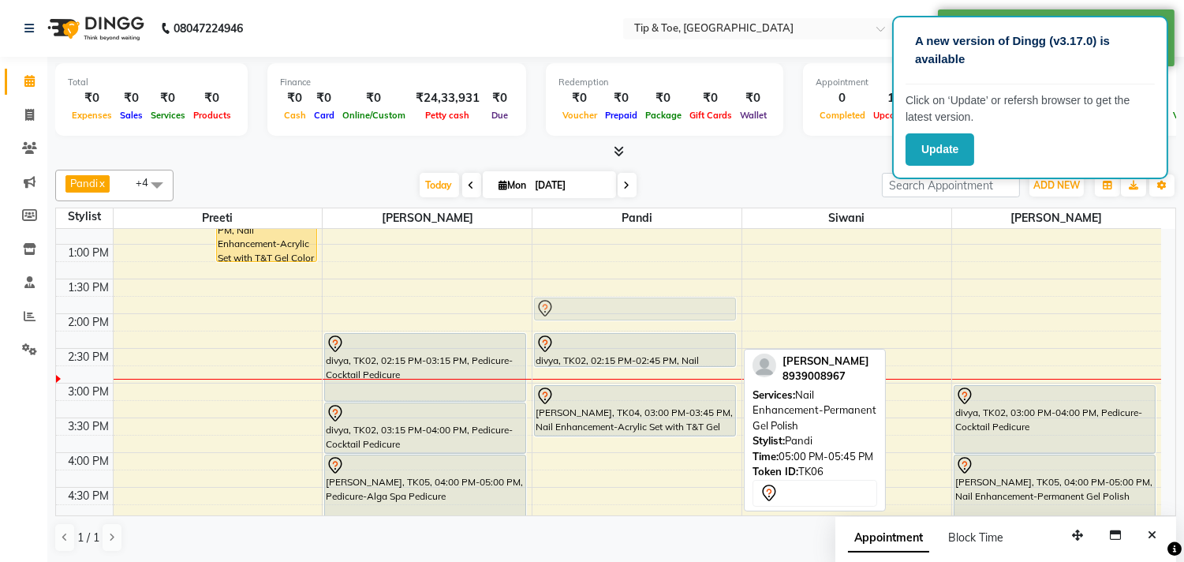
drag, startPoint x: 632, startPoint y: 361, endPoint x: 659, endPoint y: 310, distance: 57.9
click at [659, 310] on div "divya, TK02, 02:15 PM-02:45 PM, Nail Enhancement-Permanent Gel Polish Varsha, T…" at bounding box center [636, 452] width 209 height 971
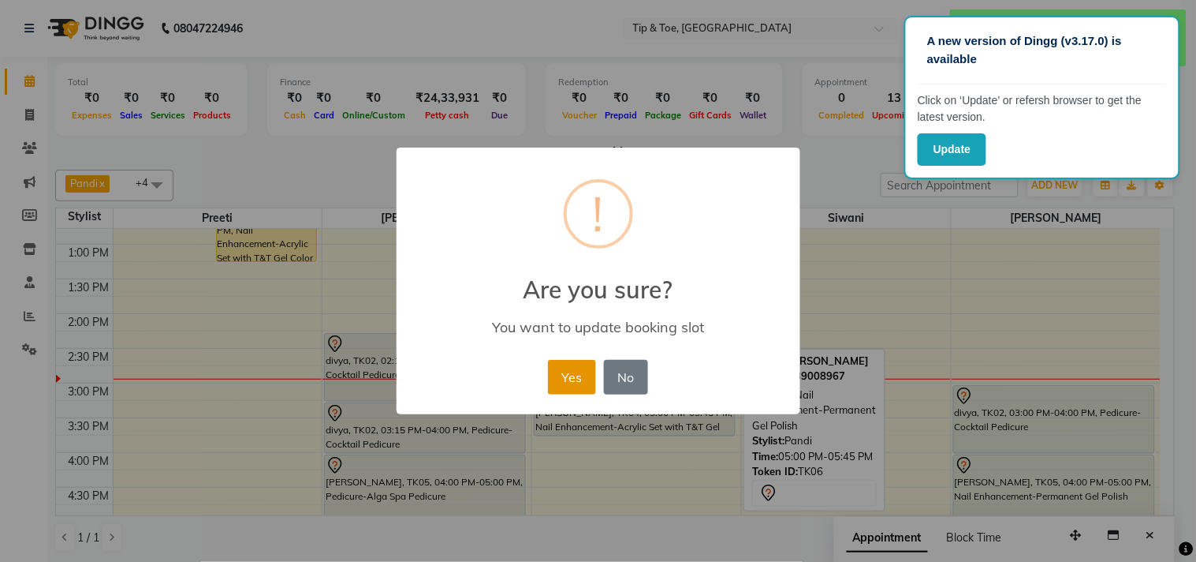
click at [584, 374] on button "Yes" at bounding box center [572, 377] width 48 height 35
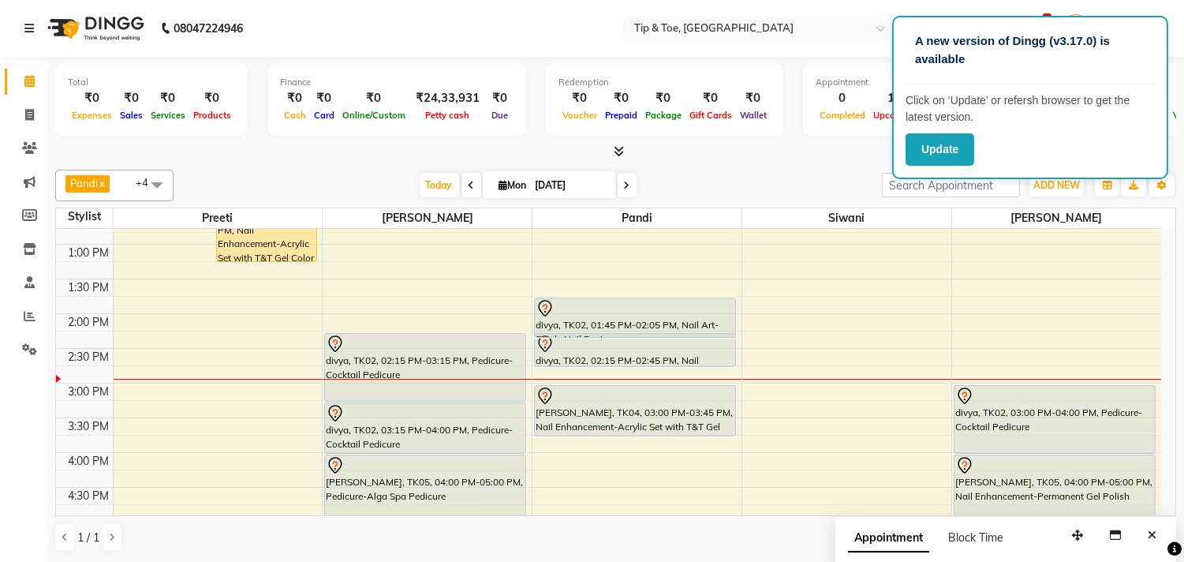
drag, startPoint x: 637, startPoint y: 319, endPoint x: 641, endPoint y: 333, distance: 14.0
click at [641, 333] on div "divya, TK02, 01:45 PM-02:05 PM, Nail Art-Single Nail Design divya, TK02, 02:15 …" at bounding box center [636, 452] width 209 height 971
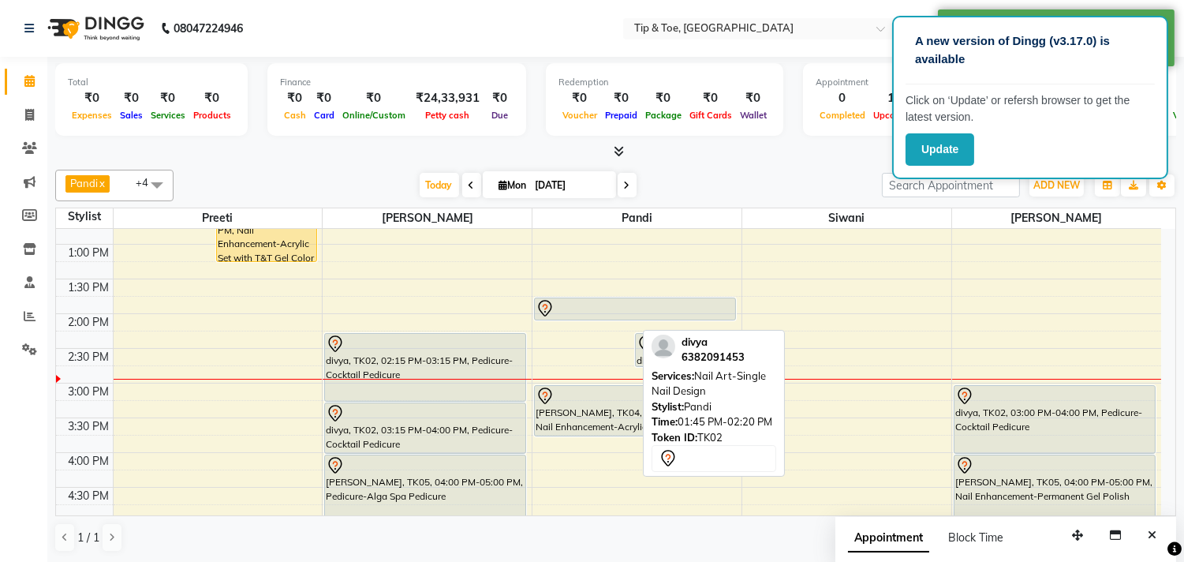
drag, startPoint x: 605, startPoint y: 338, endPoint x: 614, endPoint y: 327, distance: 14.0
click at [614, 327] on div "9:00 AM 9:30 AM 10:00 AM 10:30 AM 11:00 AM 11:30 AM 12:00 PM 12:30 PM 1:00 PM 1…" at bounding box center [608, 452] width 1105 height 971
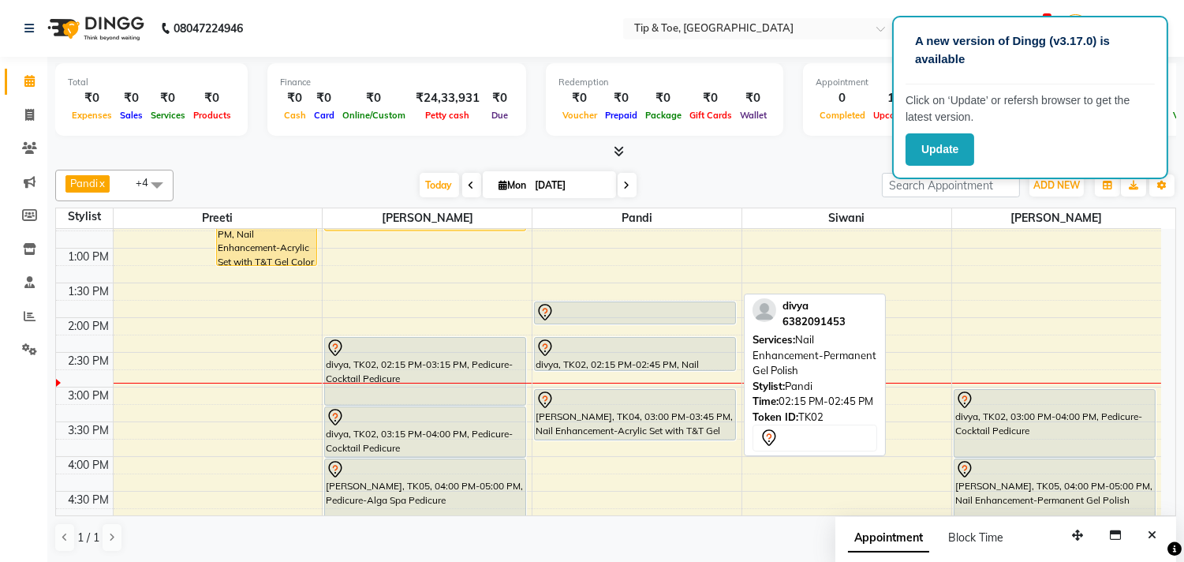
scroll to position [233, 0]
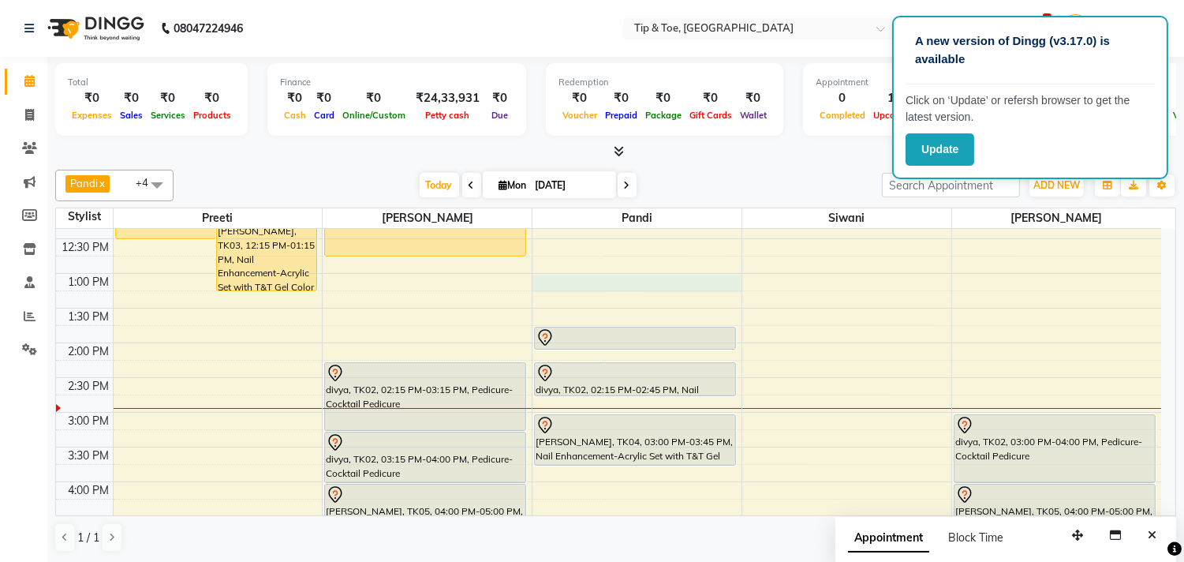
click at [640, 280] on div "9:00 AM 9:30 AM 10:00 AM 10:30 AM 11:00 AM 11:30 AM 12:00 PM 12:30 PM 1:00 PM 1…" at bounding box center [608, 481] width 1105 height 971
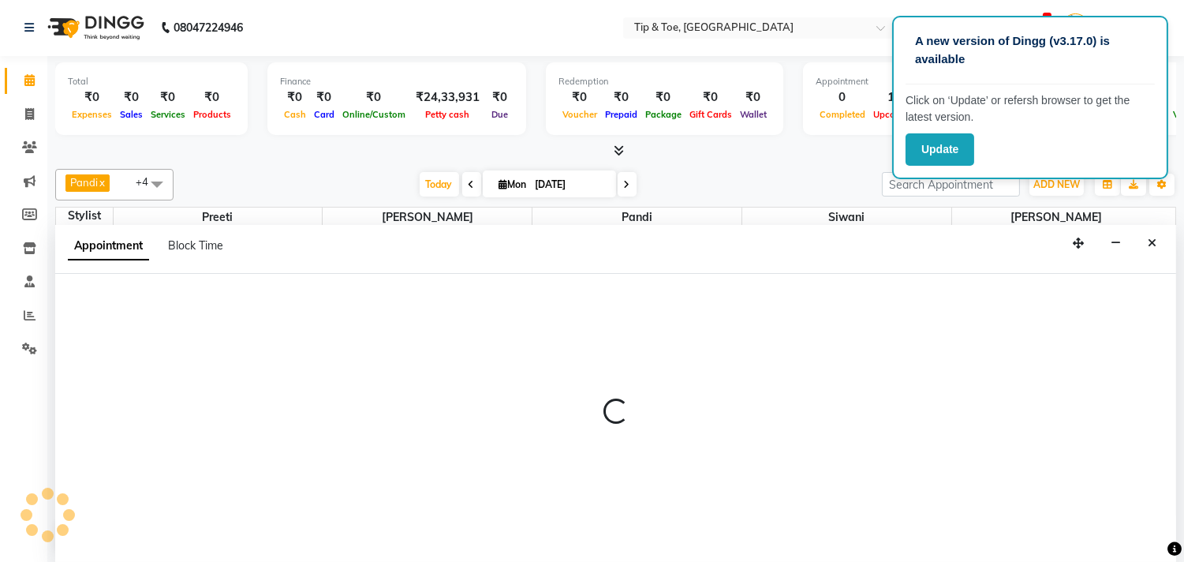
scroll to position [0, 0]
select select "39912"
select select "tentative"
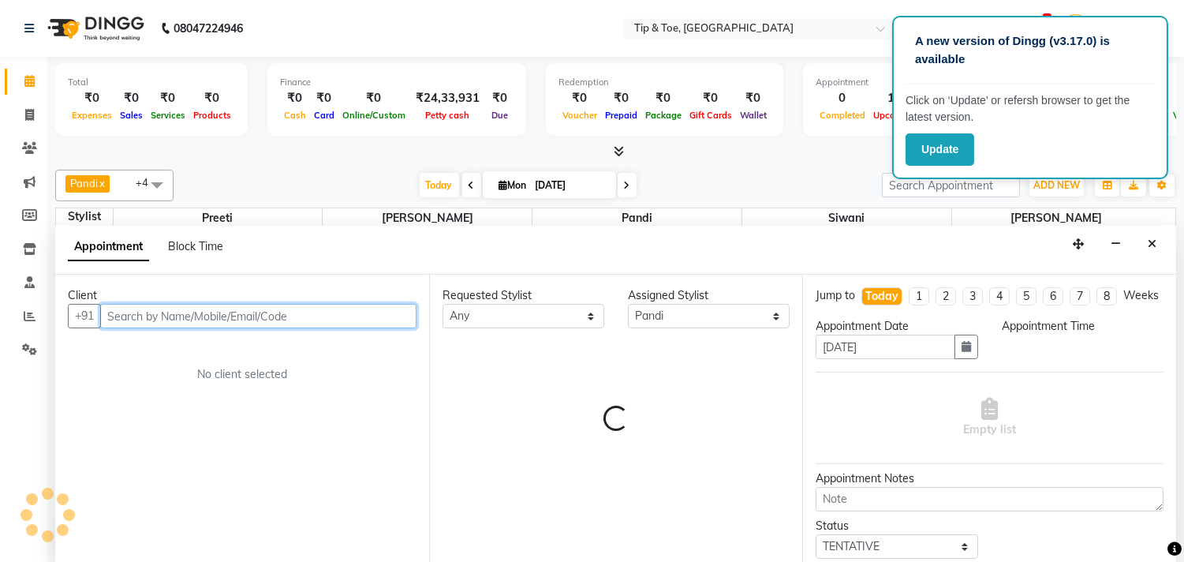
select select "780"
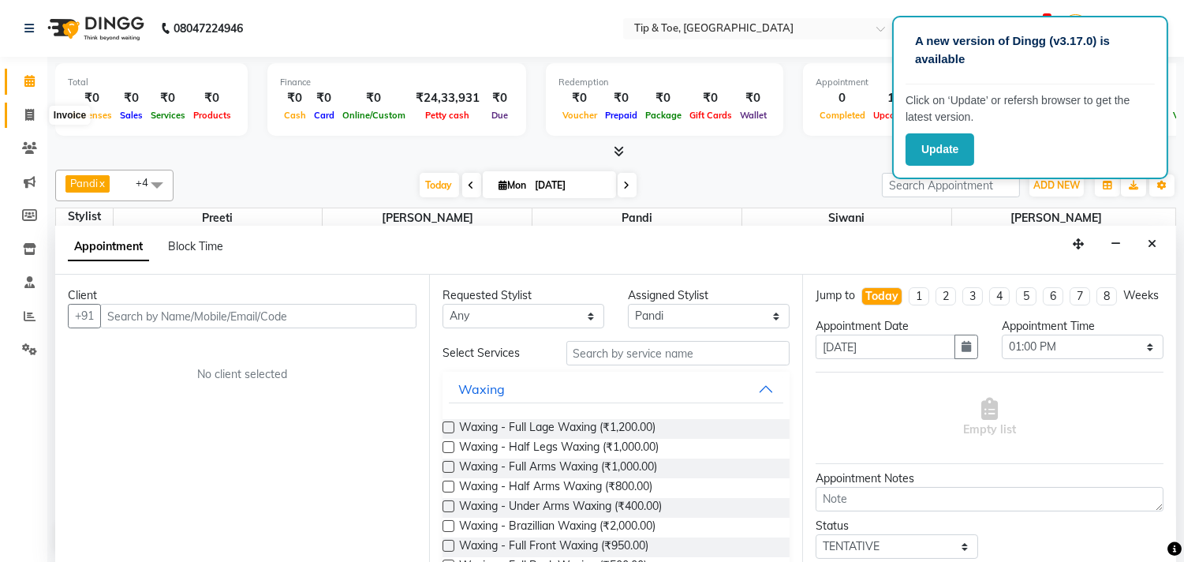
click at [21, 119] on span at bounding box center [30, 115] width 28 height 18
select select "service"
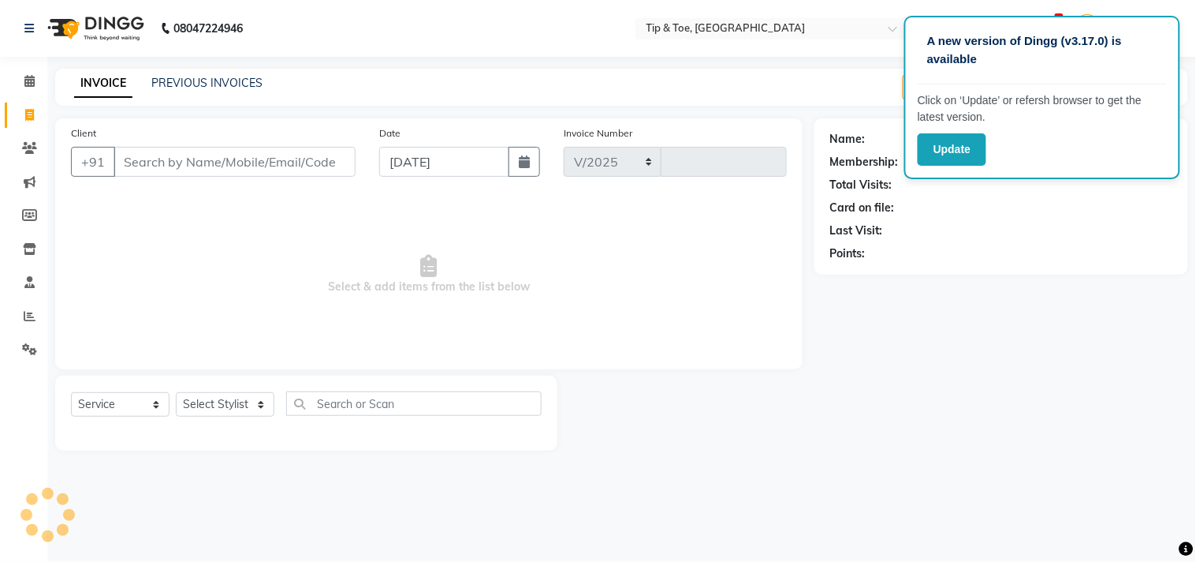
select select "5770"
type input "1110"
click at [26, 76] on icon at bounding box center [29, 81] width 10 height 12
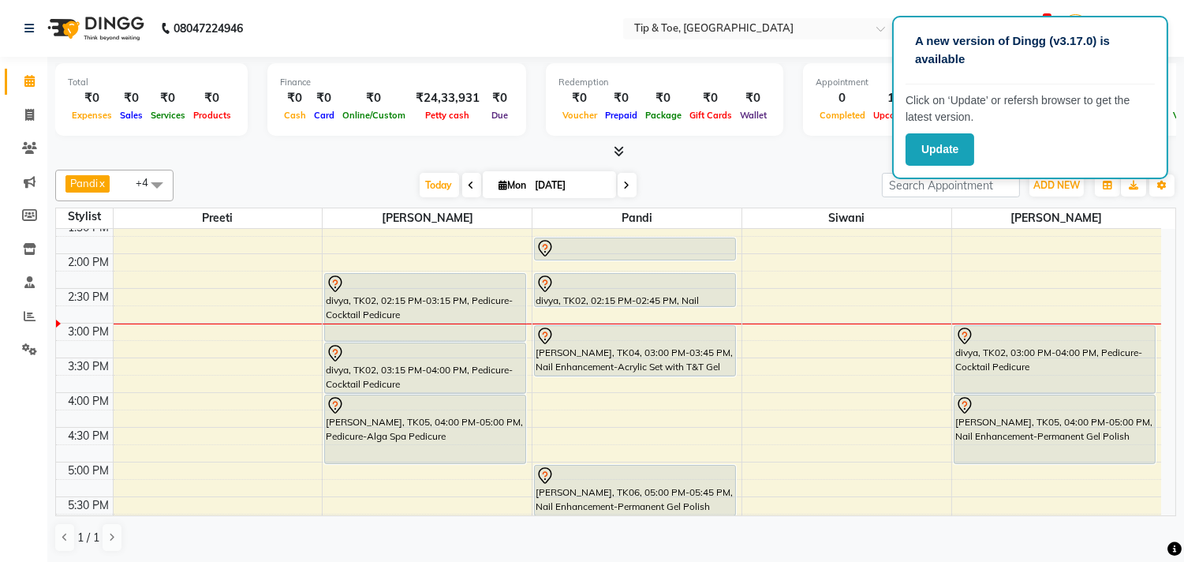
scroll to position [374, 0]
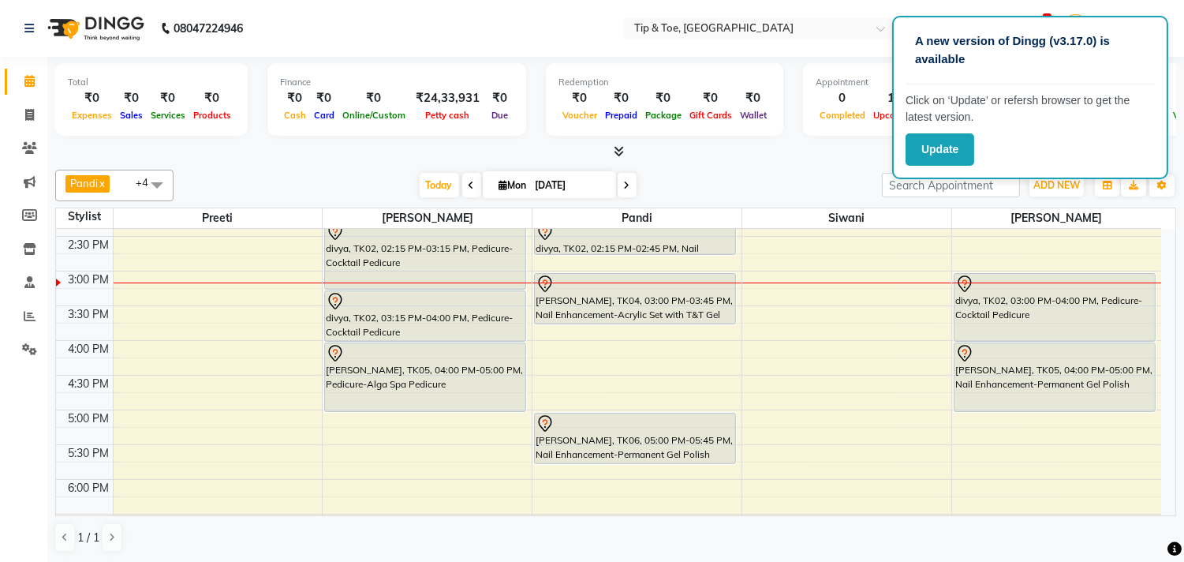
click at [624, 189] on icon at bounding box center [627, 185] width 6 height 9
type input "[DATE]"
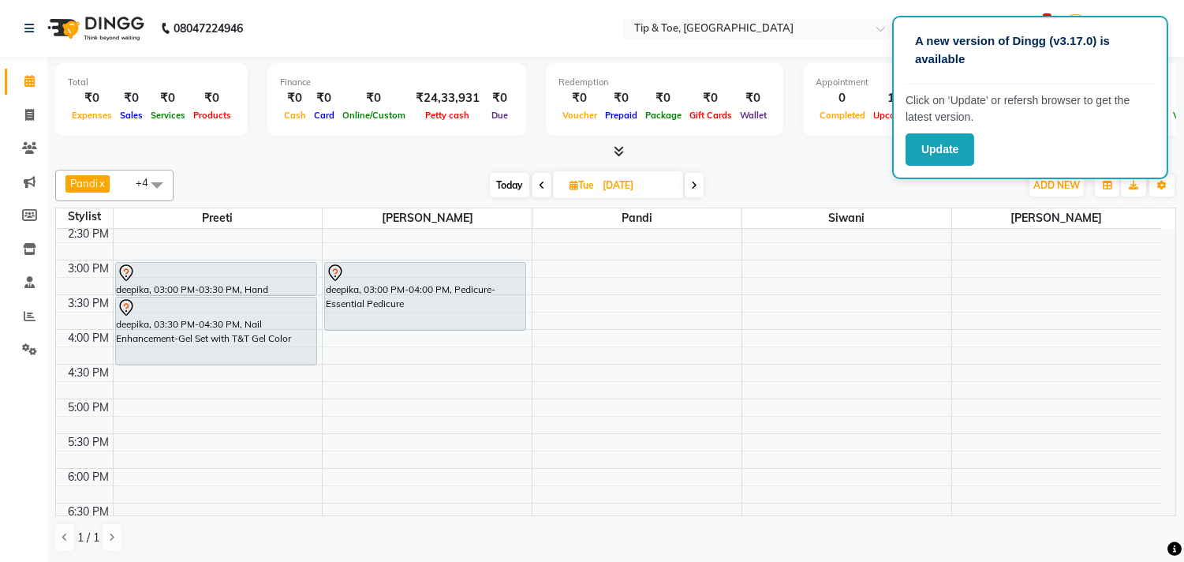
scroll to position [350, 0]
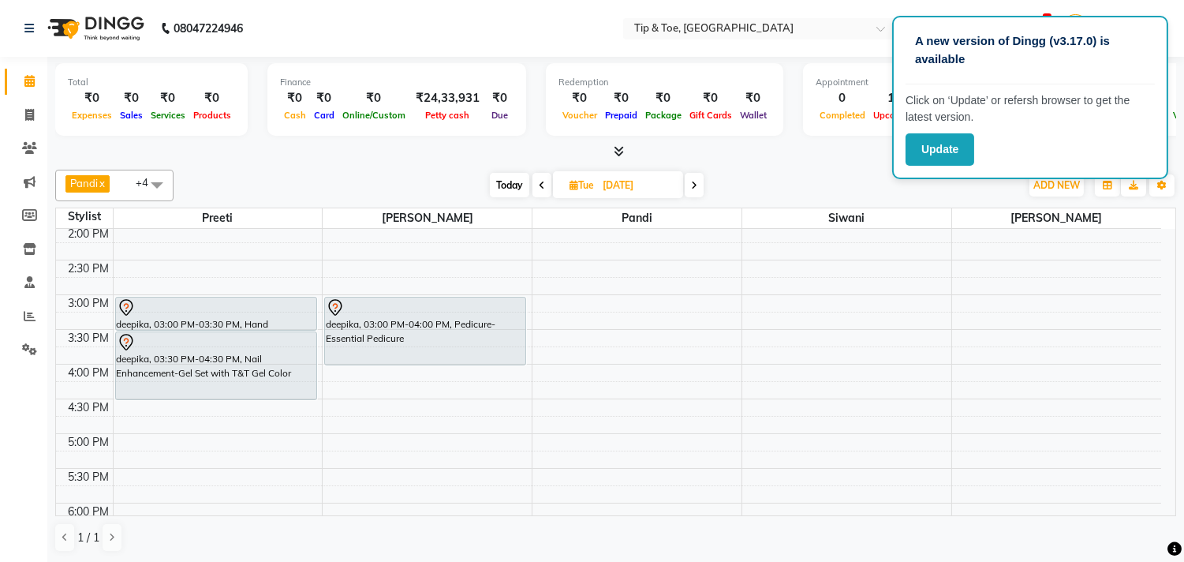
click at [644, 303] on div "9:00 AM 9:30 AM 10:00 AM 10:30 AM 11:00 AM 11:30 AM 12:00 PM 12:30 PM 1:00 PM 1…" at bounding box center [608, 364] width 1105 height 971
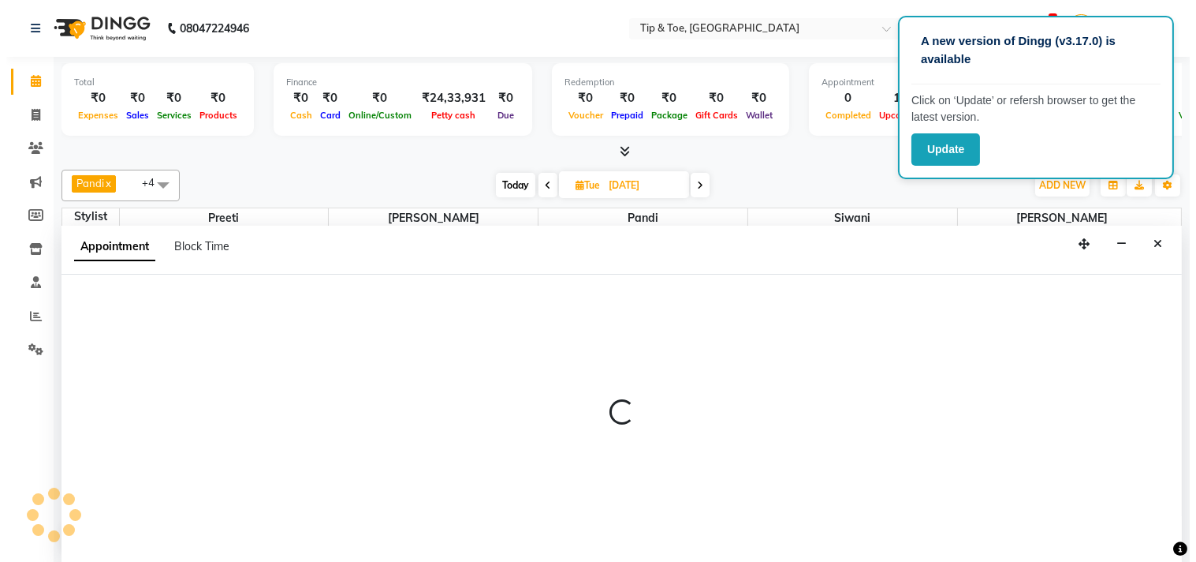
scroll to position [1, 0]
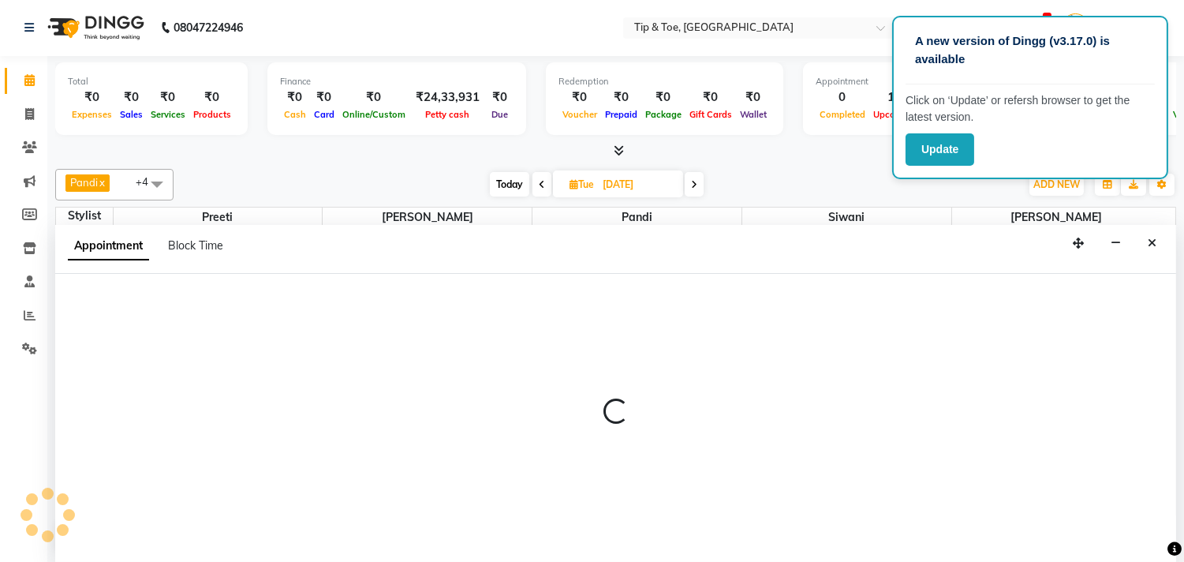
select select "39912"
select select "900"
select select "tentative"
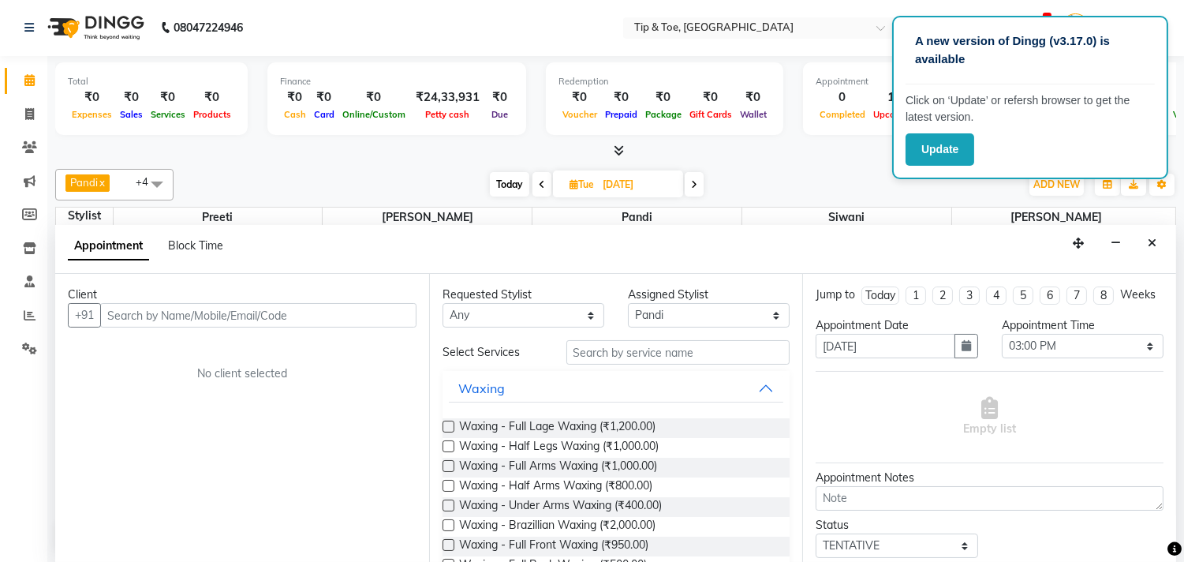
click at [218, 308] on input "text" at bounding box center [258, 315] width 316 height 24
type input "6385400125"
click at [390, 317] on span "Add Client" at bounding box center [383, 315] width 53 height 14
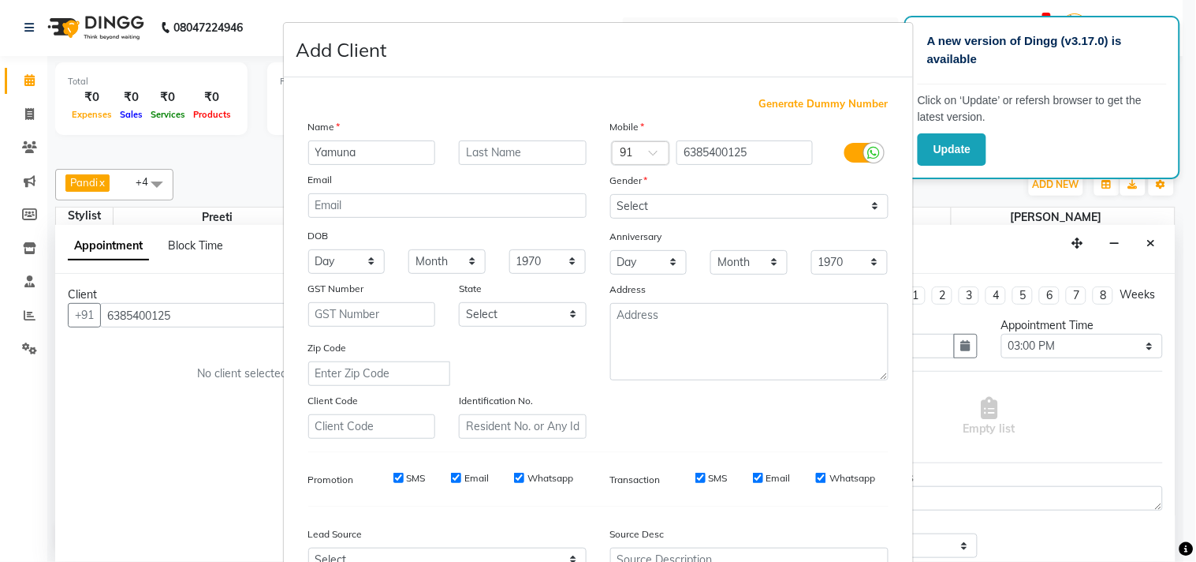
type input "Yamuna"
click at [739, 207] on select "Select Male Female Other Prefer Not To Say" at bounding box center [749, 206] width 278 height 24
select select "female"
click at [610, 194] on select "Select Male Female Other Prefer Not To Say" at bounding box center [749, 206] width 278 height 24
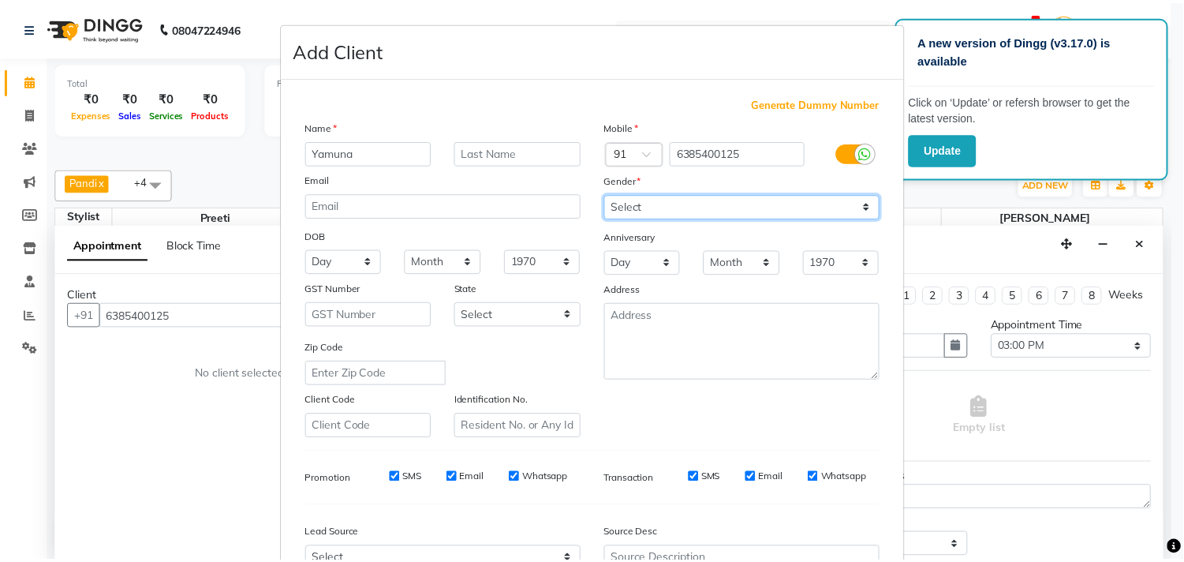
scroll to position [167, 0]
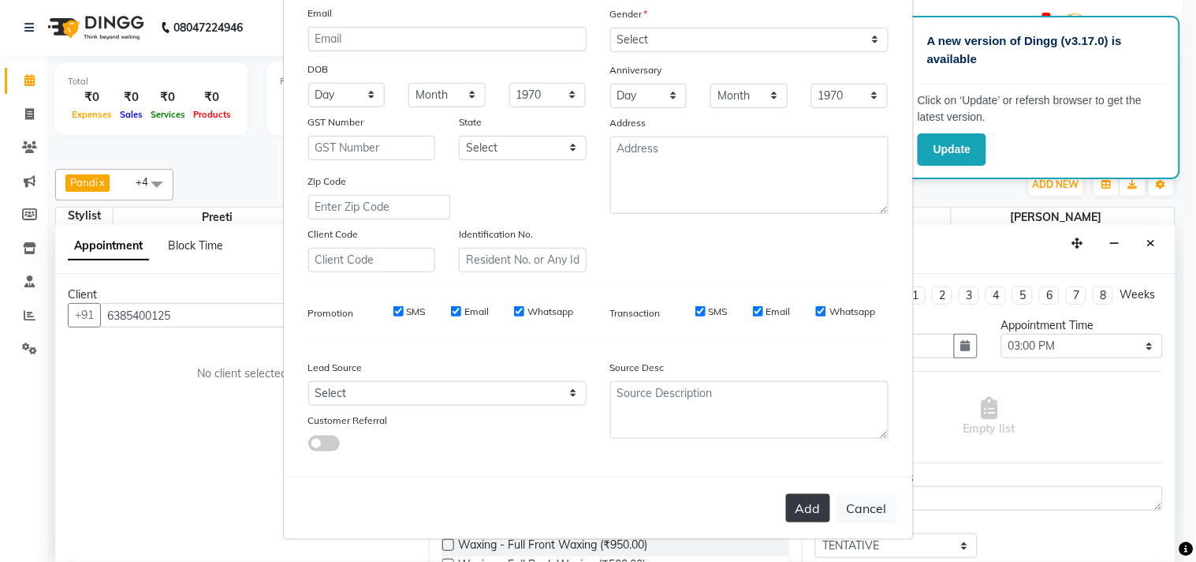
click at [805, 513] on button "Add" at bounding box center [808, 508] width 44 height 28
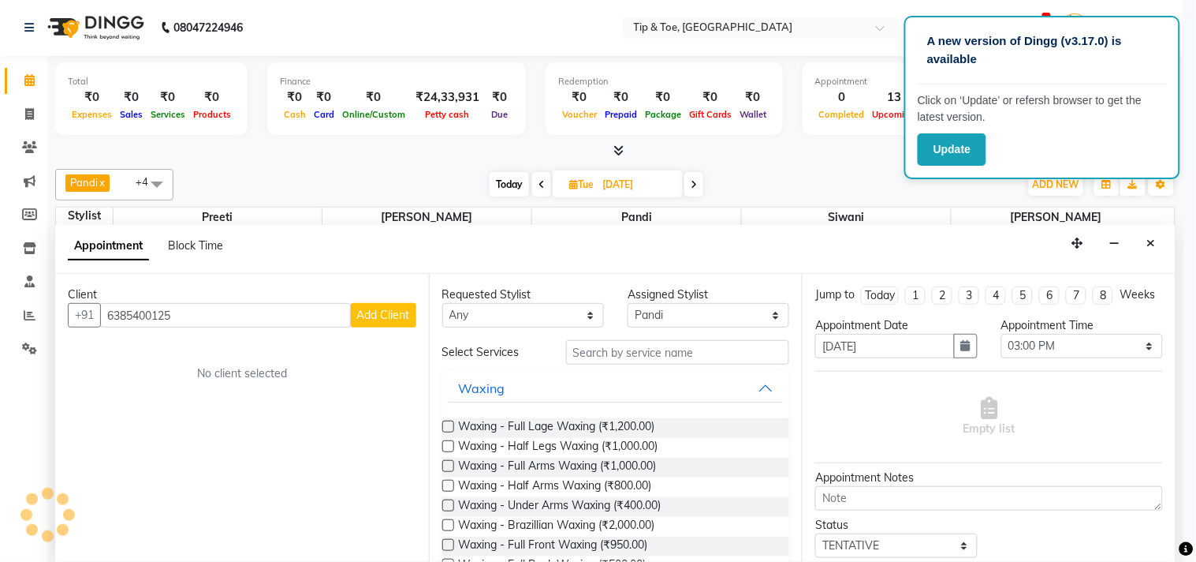
select select
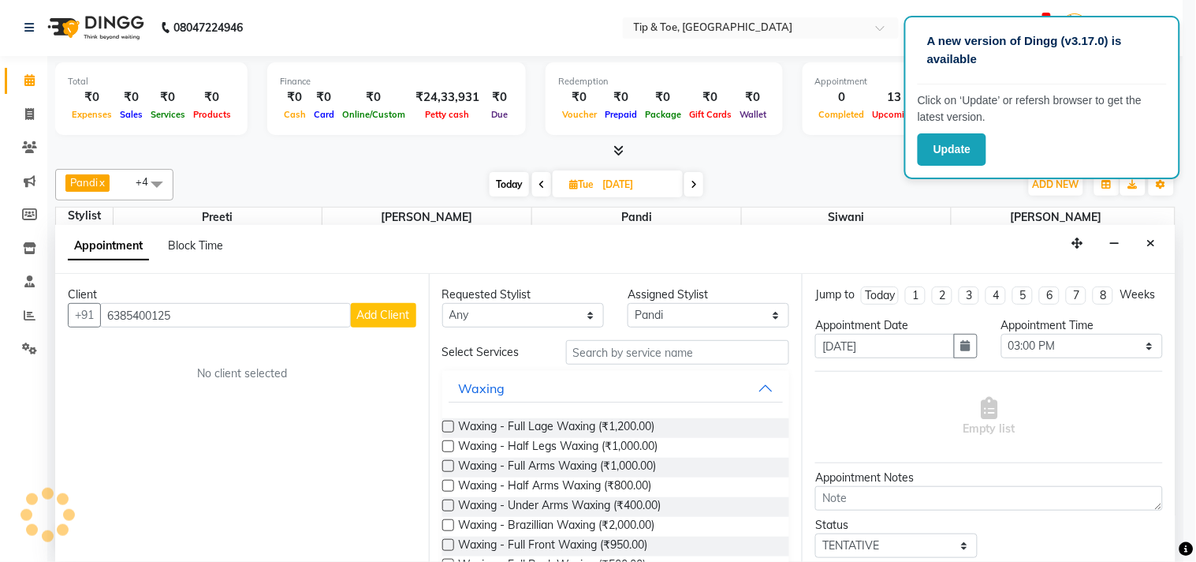
select select
checkbox input "false"
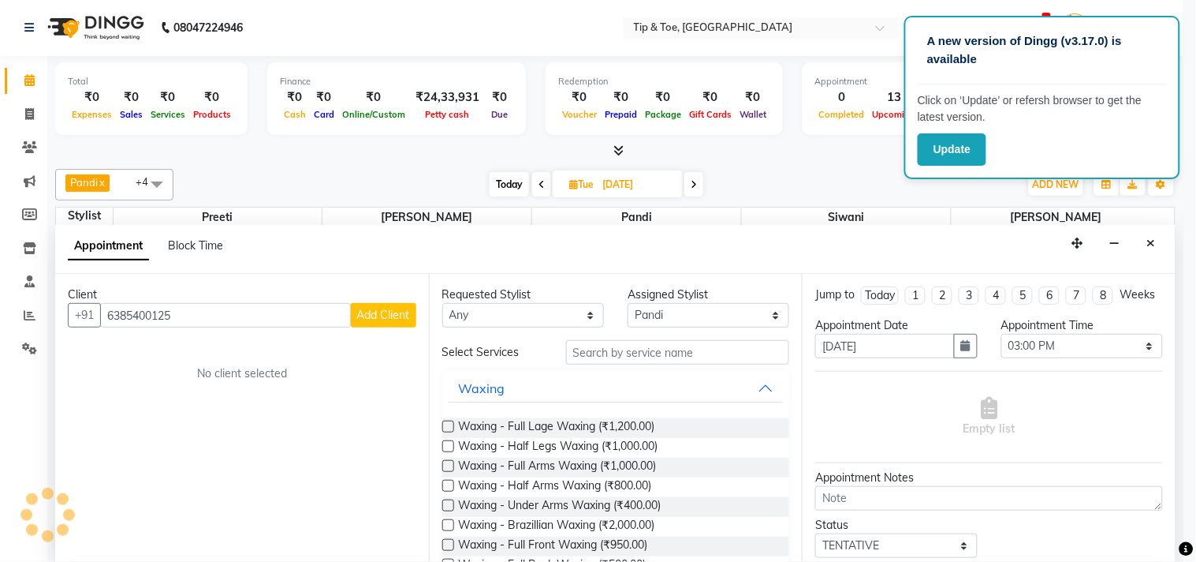
checkbox input "false"
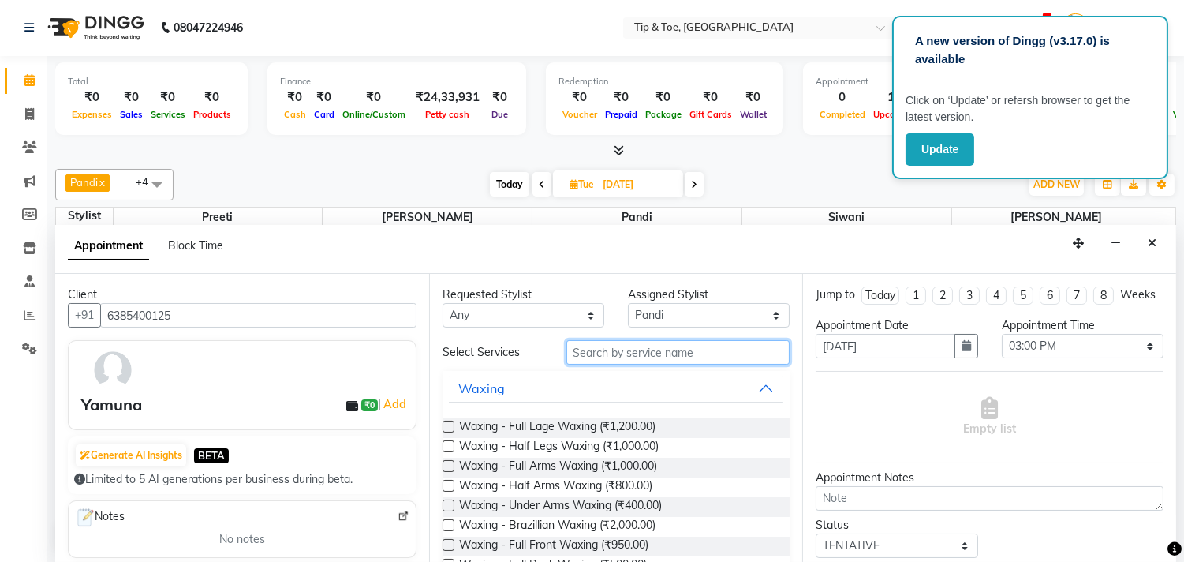
click at [653, 351] on input "text" at bounding box center [678, 352] width 224 height 24
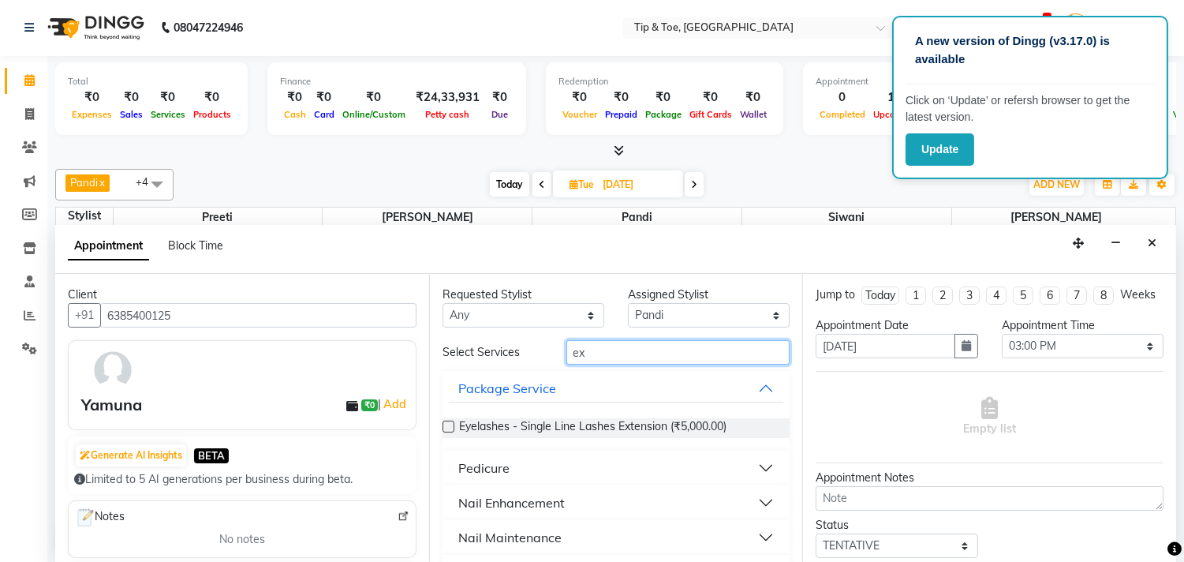
type input "e"
type input "acry"
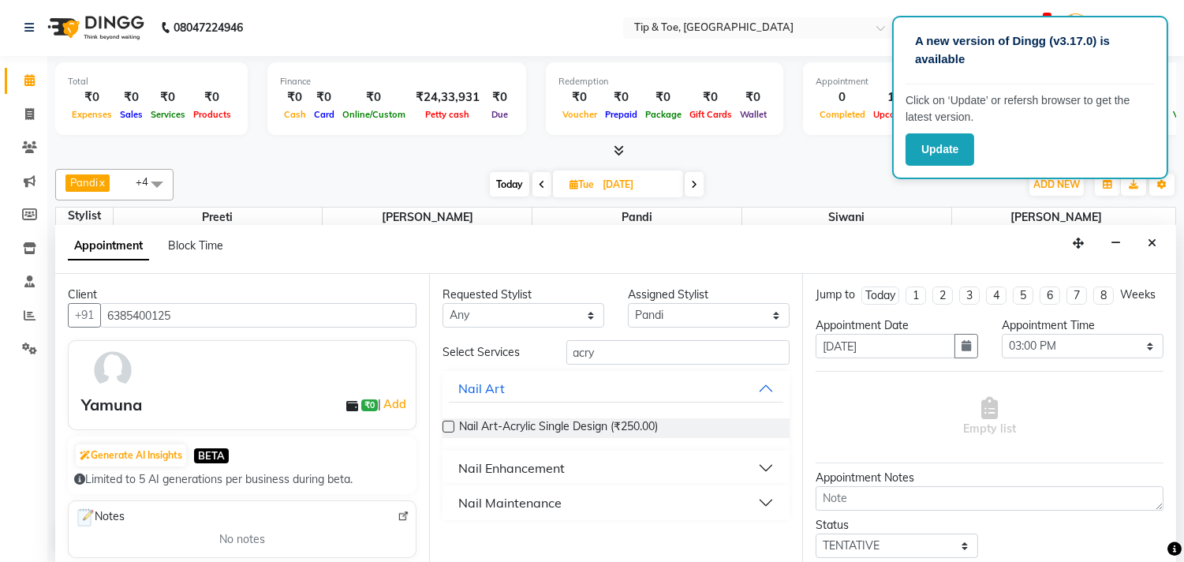
click at [649, 469] on button "Nail Enhancement" at bounding box center [616, 468] width 335 height 28
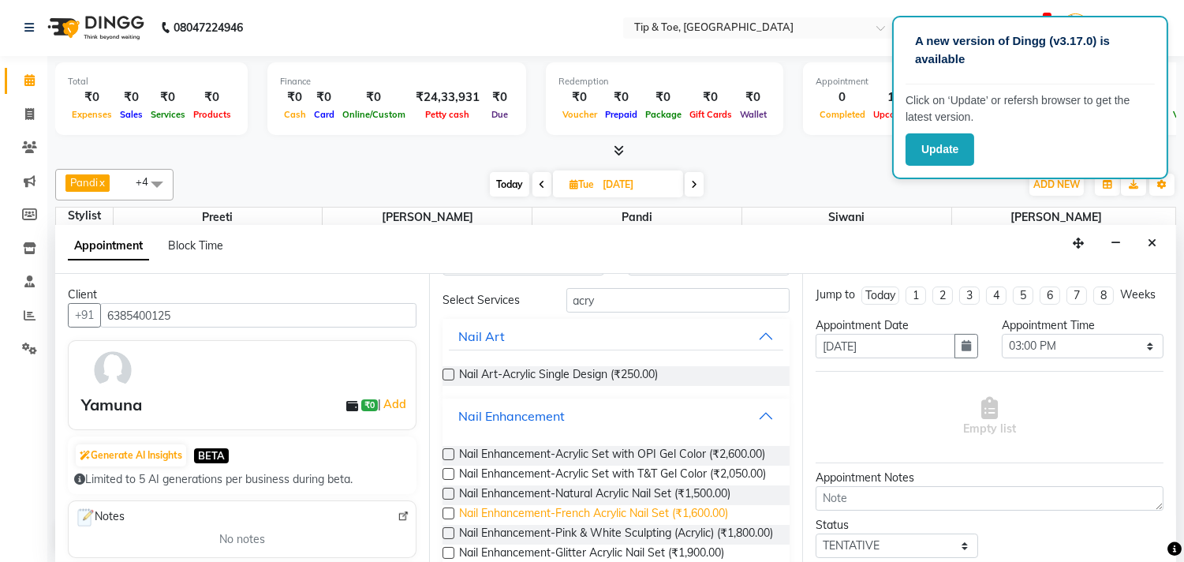
scroll to position [88, 0]
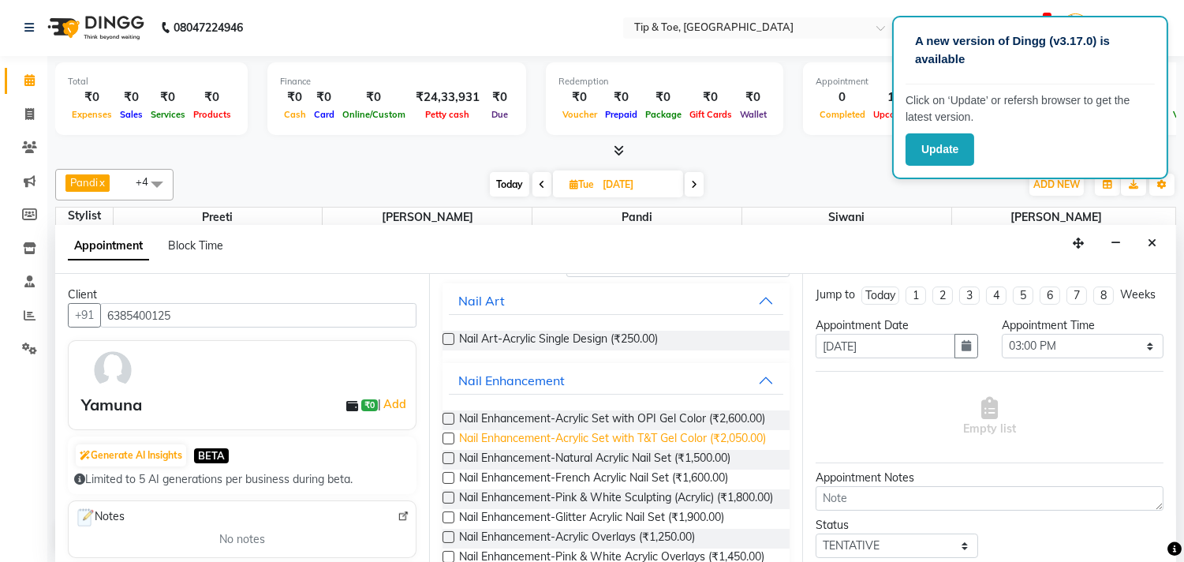
click at [539, 450] on span "Nail Enhancement-Acrylic Set with T&T Gel Color (₹2,050.00)" at bounding box center [612, 440] width 307 height 20
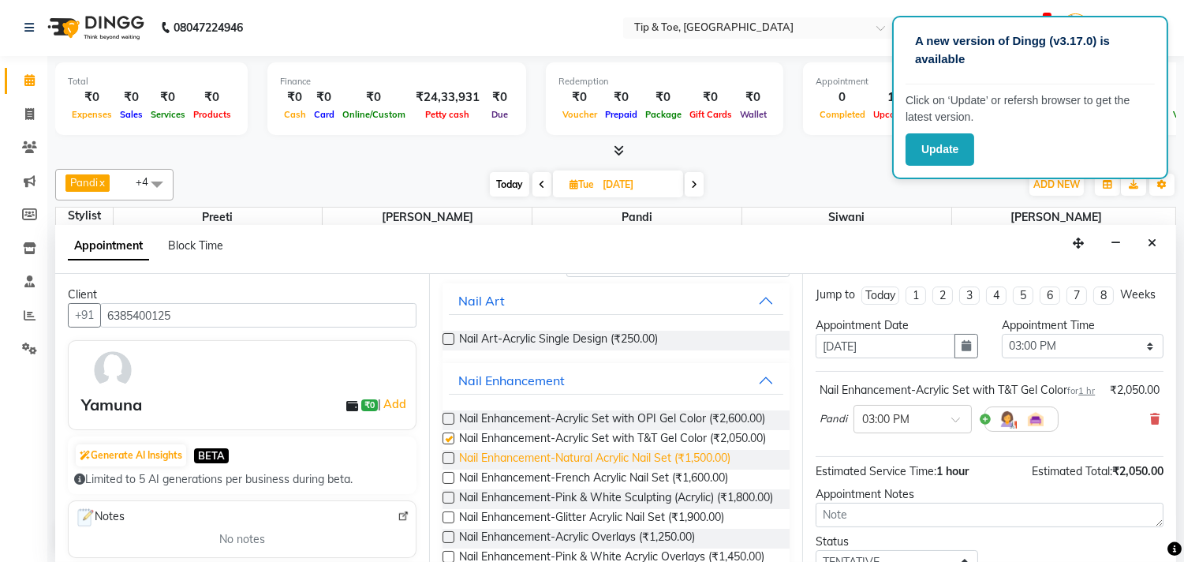
checkbox input "false"
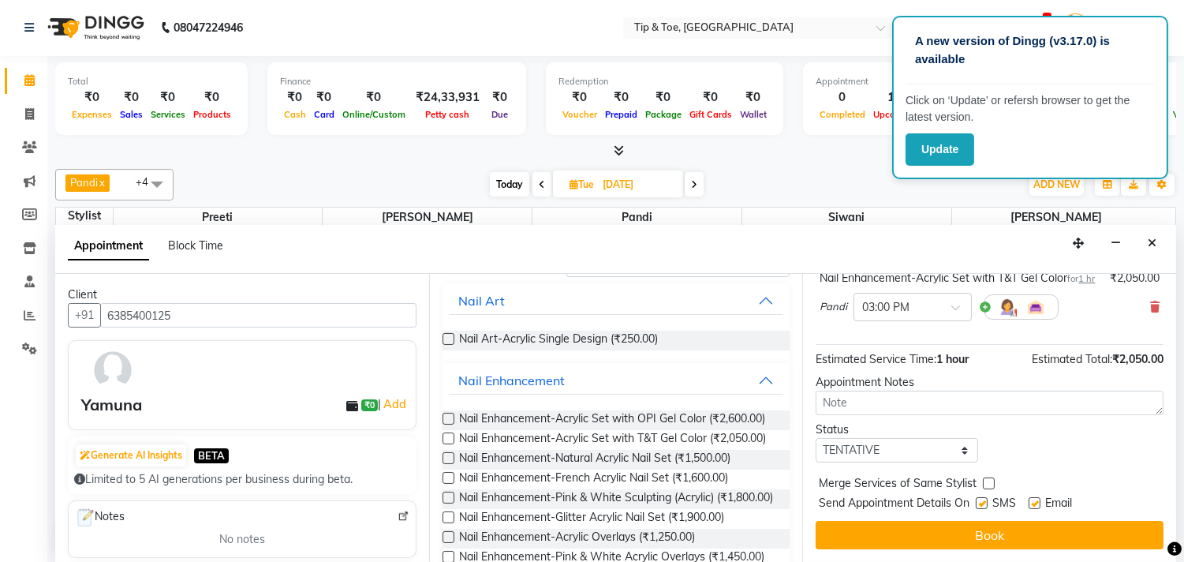
scroll to position [143, 0]
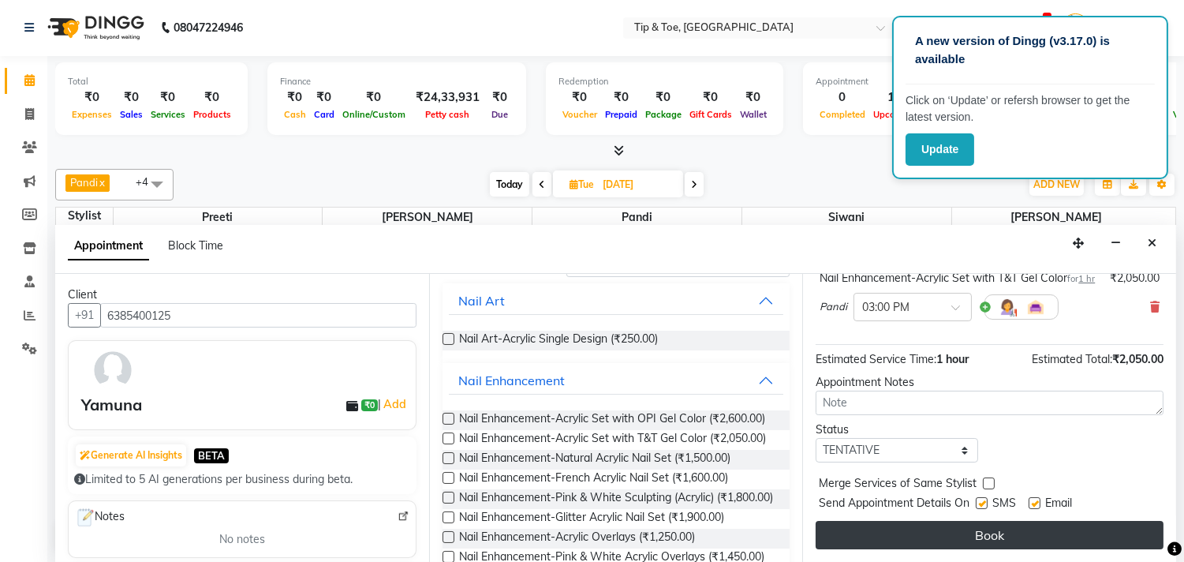
click at [1006, 529] on button "Book" at bounding box center [990, 535] width 348 height 28
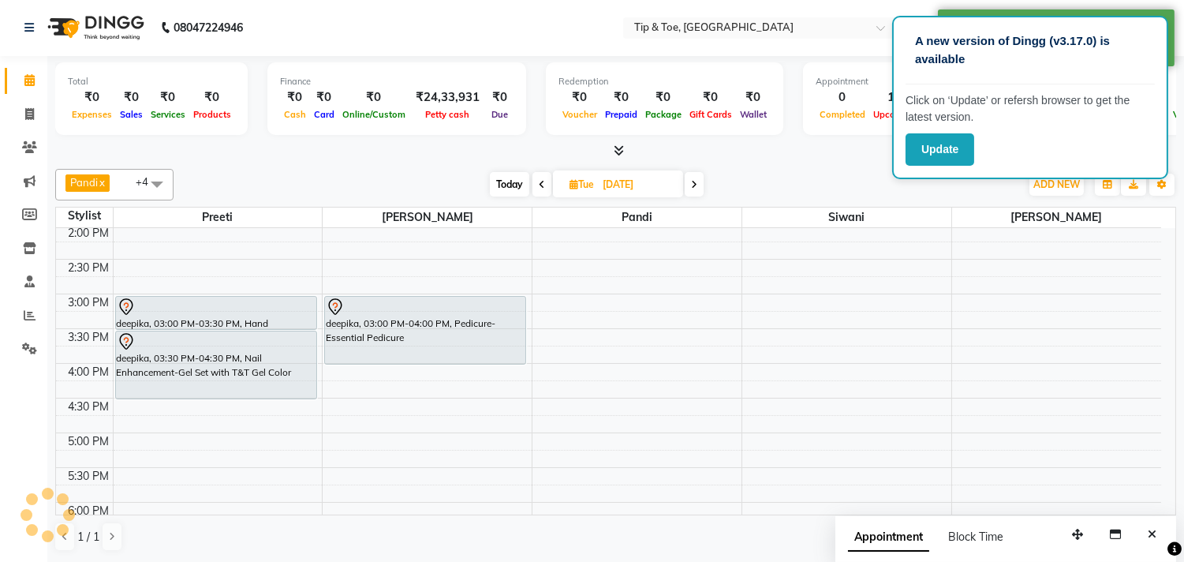
scroll to position [0, 0]
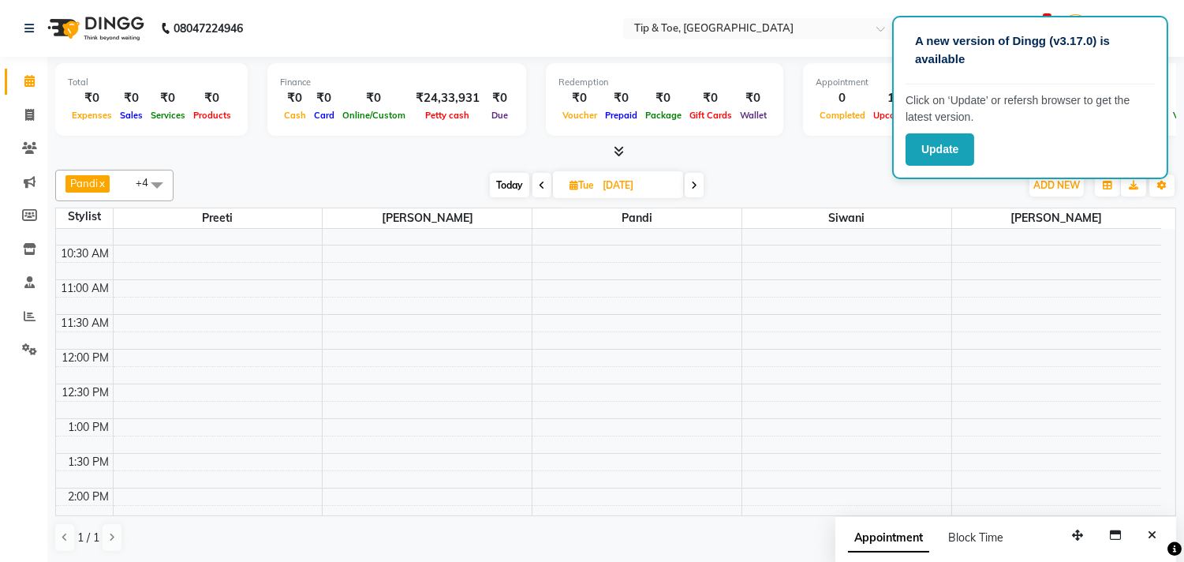
click at [510, 190] on span "Today" at bounding box center [509, 185] width 39 height 24
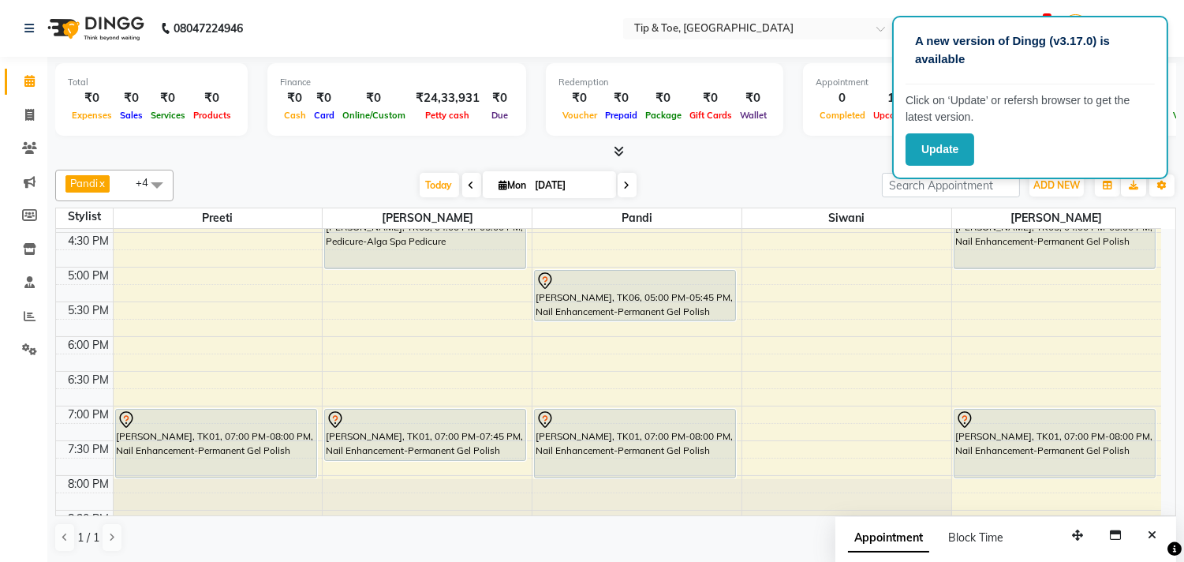
scroll to position [513, 0]
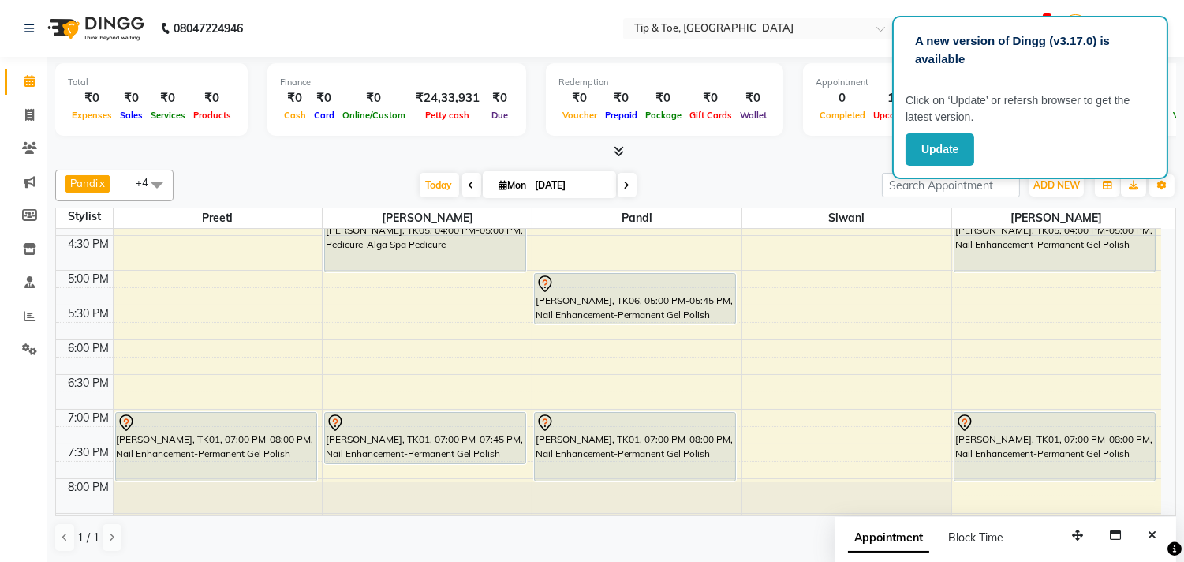
click at [624, 186] on icon at bounding box center [627, 185] width 6 height 9
type input "[DATE]"
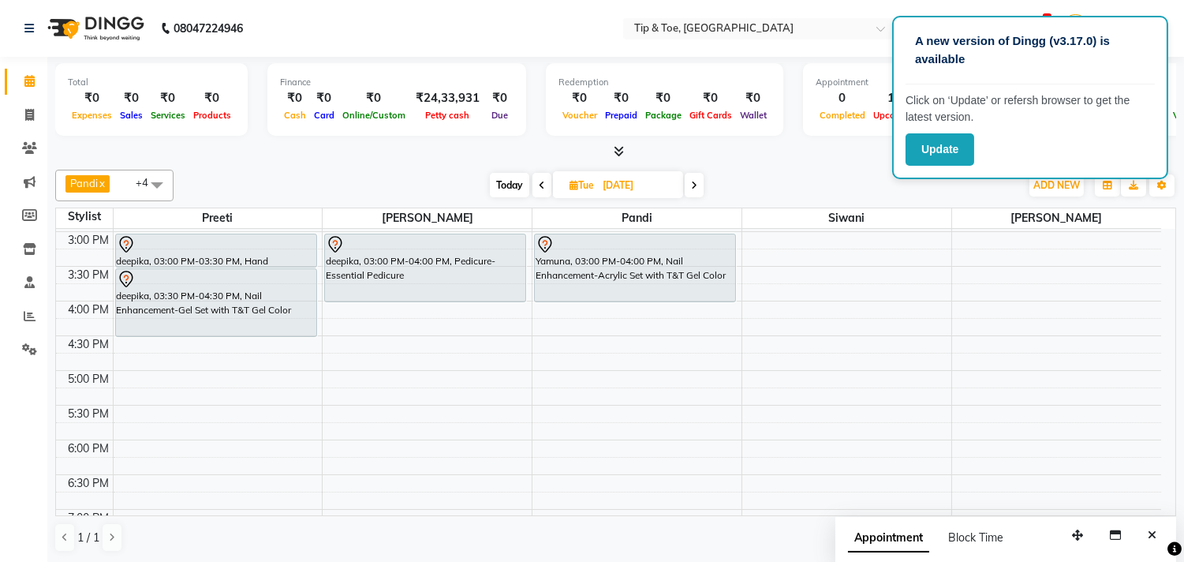
scroll to position [426, 0]
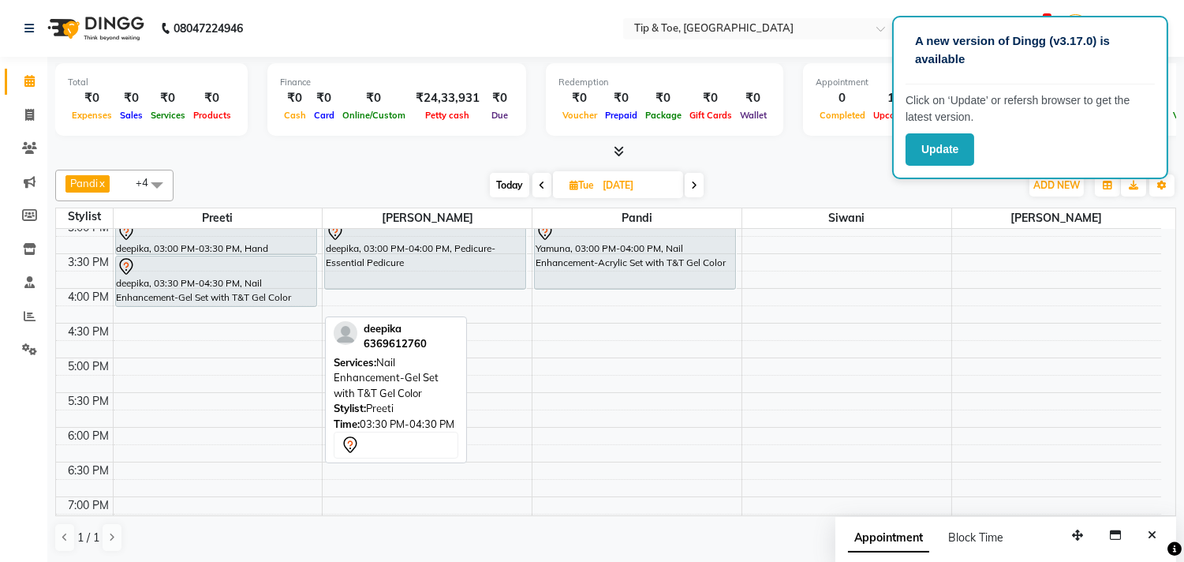
drag, startPoint x: 252, startPoint y: 322, endPoint x: 263, endPoint y: 300, distance: 24.3
click at [263, 300] on div "deepika, 03:00 PM-03:30 PM, Hand Treatment-Essential Manicure deepika, 03:30 PM…" at bounding box center [218, 288] width 209 height 971
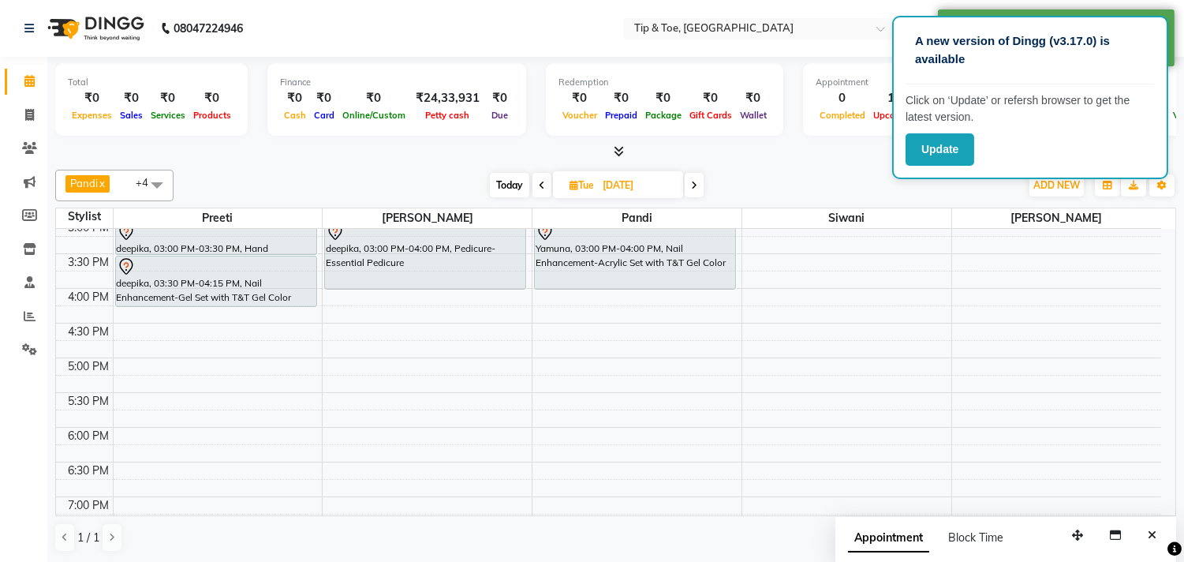
click at [972, 317] on div "9:00 AM 9:30 AM 10:00 AM 10:30 AM 11:00 AM 11:30 AM 12:00 PM 12:30 PM 1:00 PM 1…" at bounding box center [608, 288] width 1105 height 971
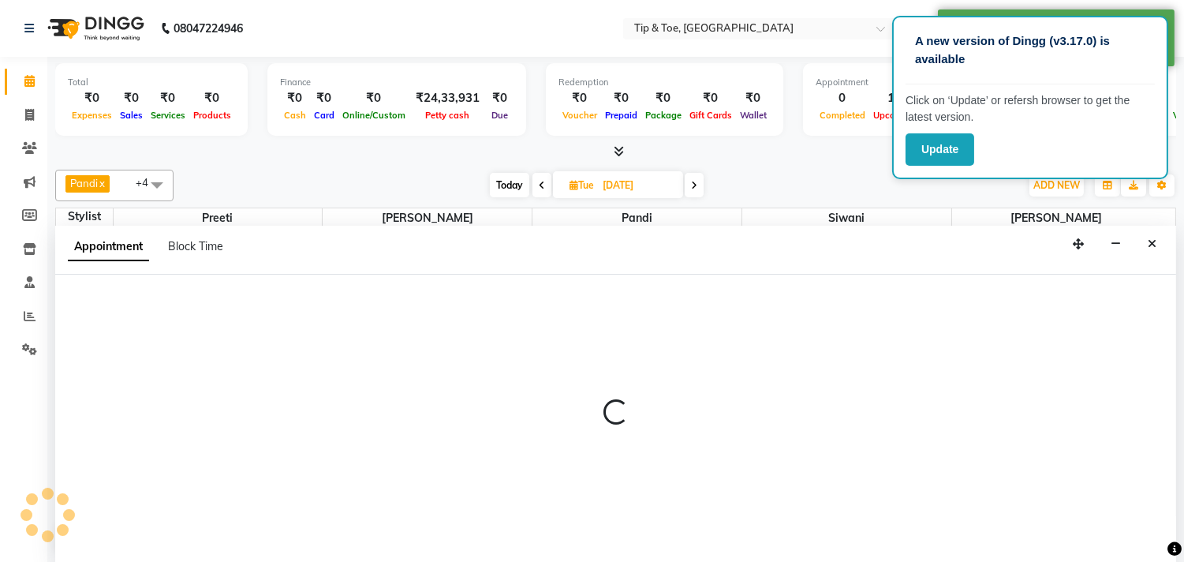
select select "75187"
select select "tentative"
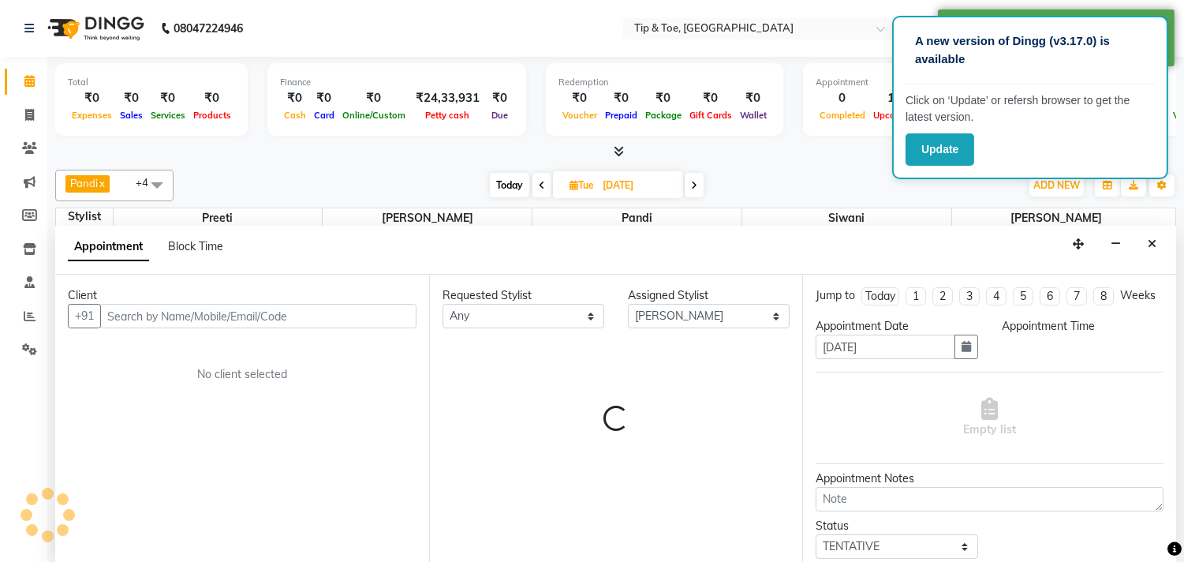
scroll to position [1, 0]
select select "975"
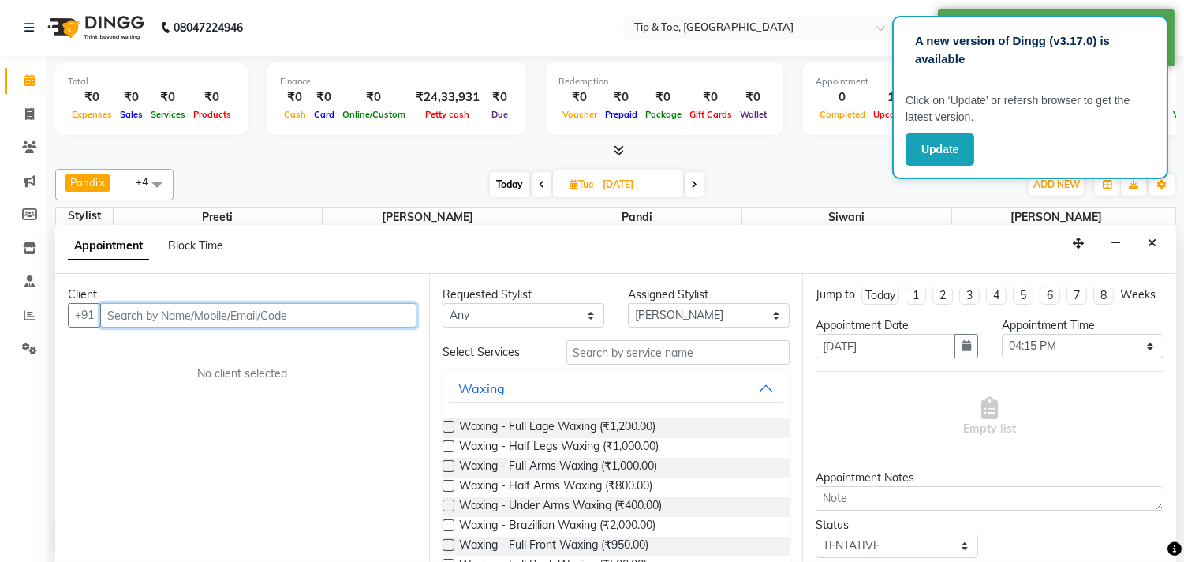
click at [124, 304] on input "text" at bounding box center [258, 315] width 316 height 24
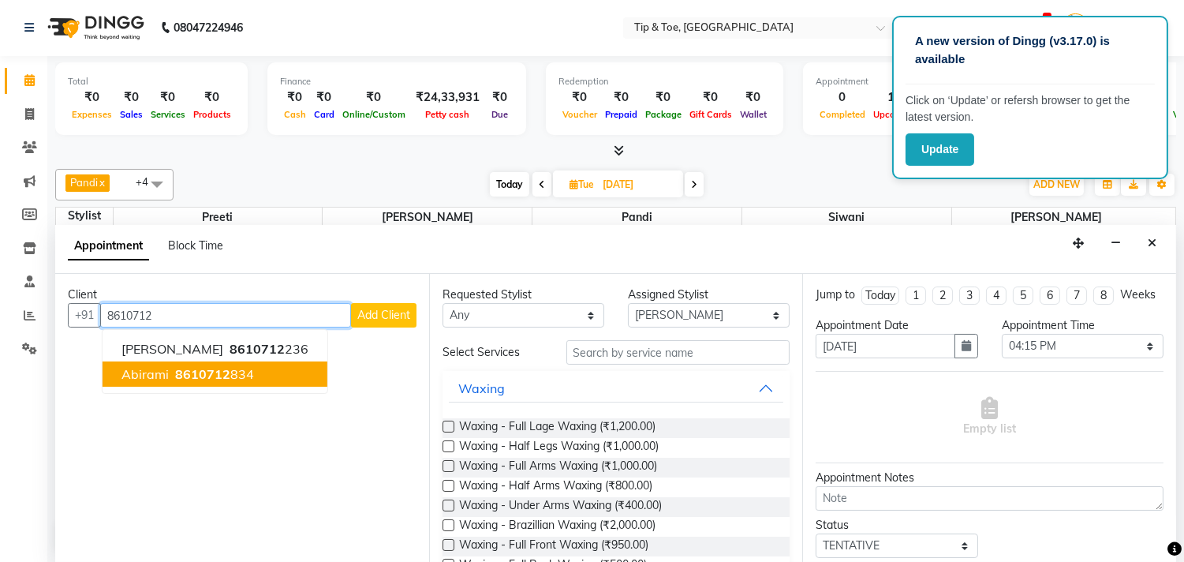
click at [183, 376] on span "8610712" at bounding box center [202, 374] width 55 height 16
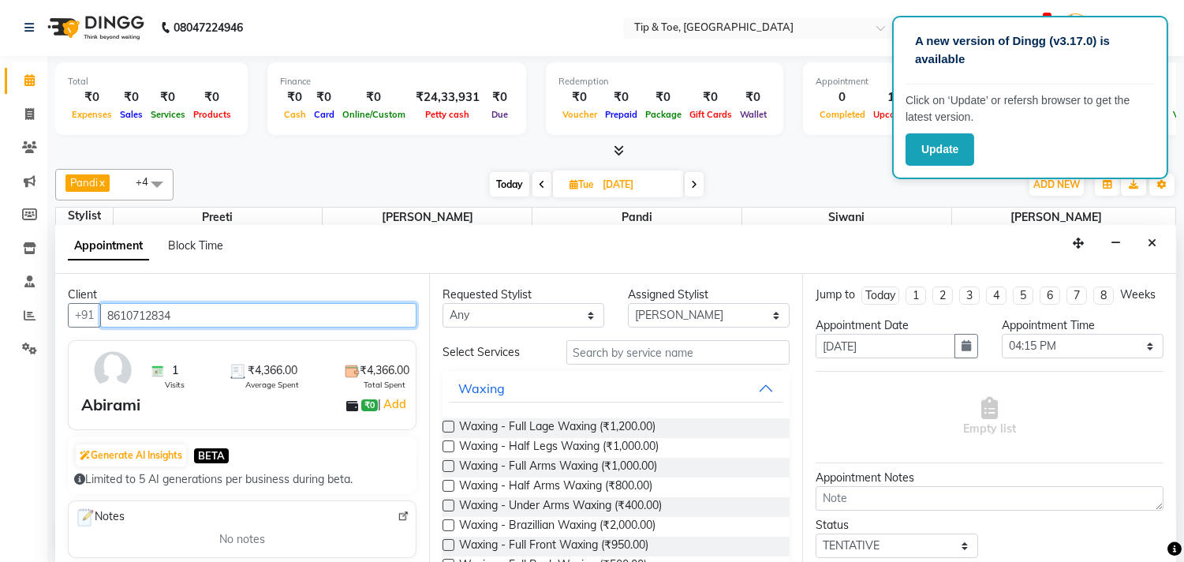
type input "8610712834"
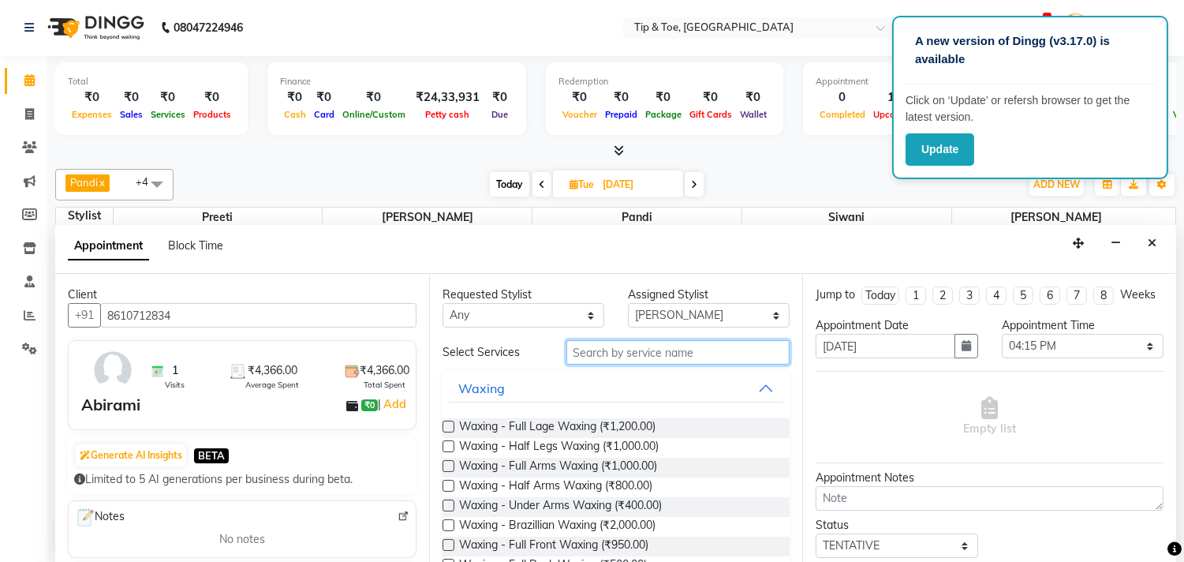
click at [639, 360] on input "text" at bounding box center [678, 352] width 224 height 24
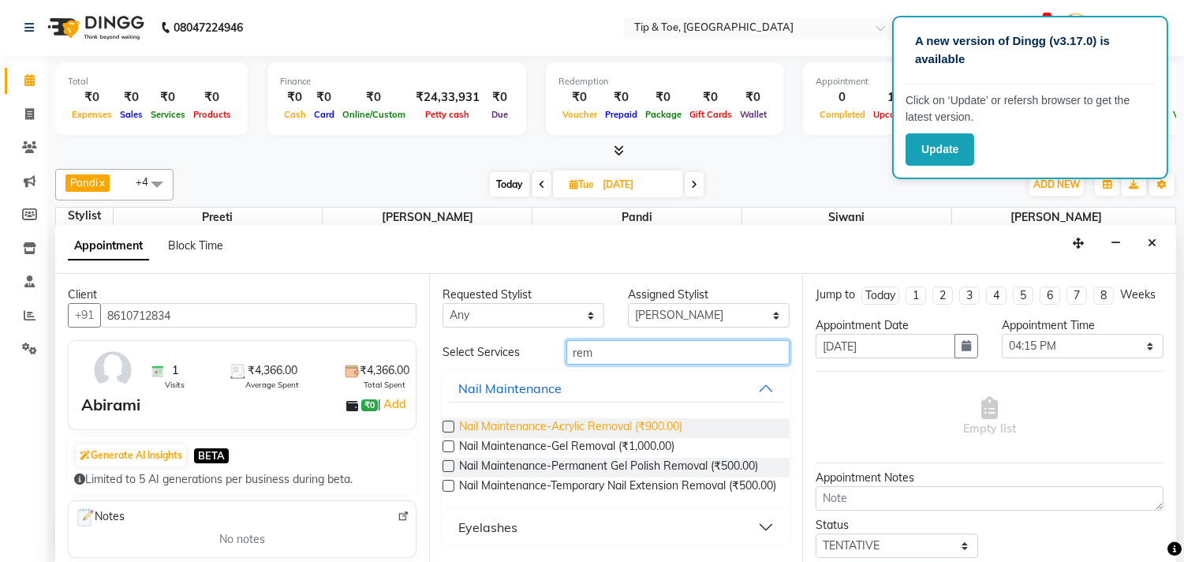
type input "rem"
click at [625, 427] on span "Nail Maintenance-Acrylic Removal (₹900.00)" at bounding box center [570, 428] width 223 height 20
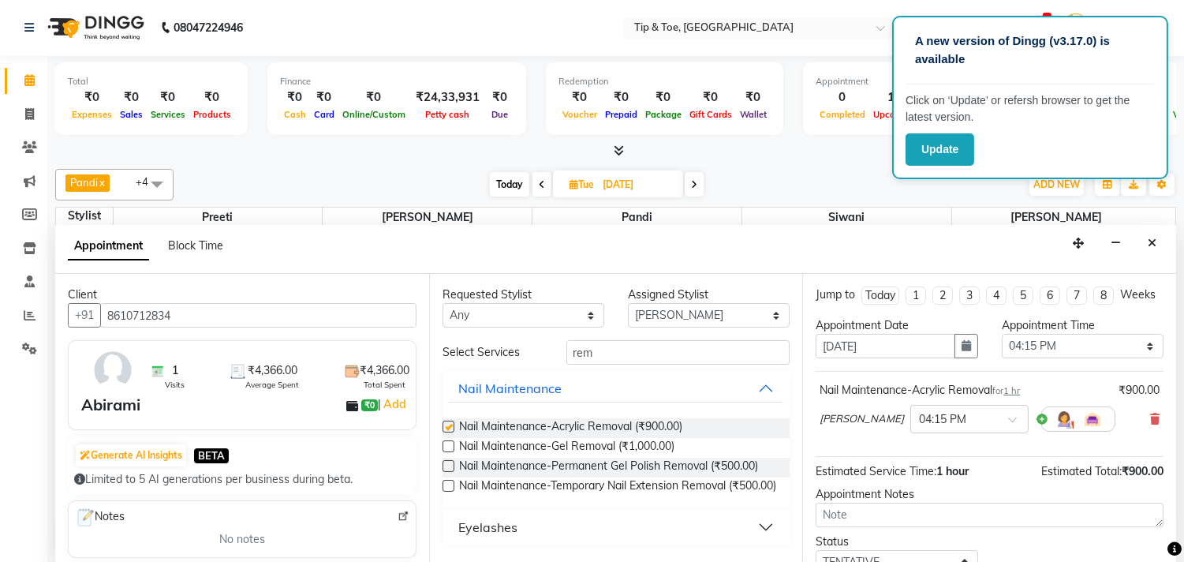
checkbox input "false"
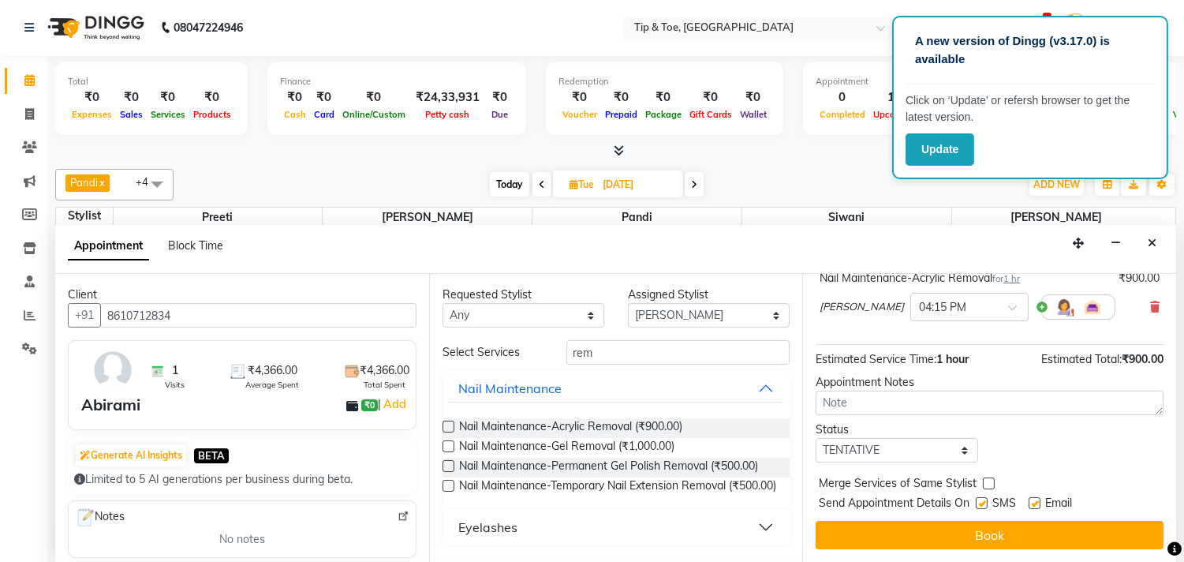
scroll to position [127, 0]
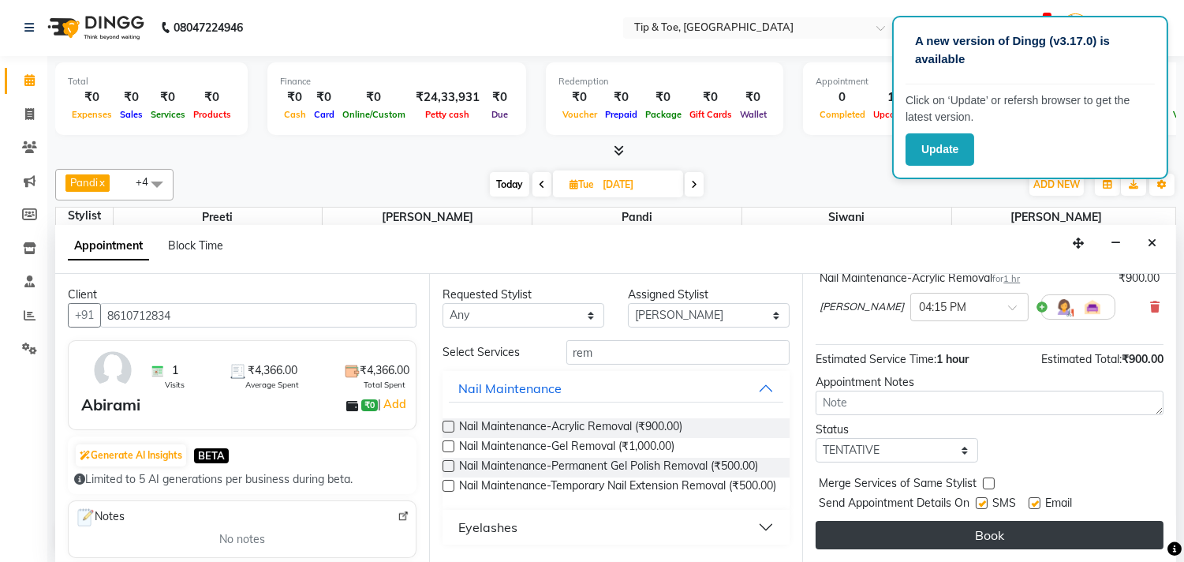
click at [883, 526] on button "Book" at bounding box center [990, 535] width 348 height 28
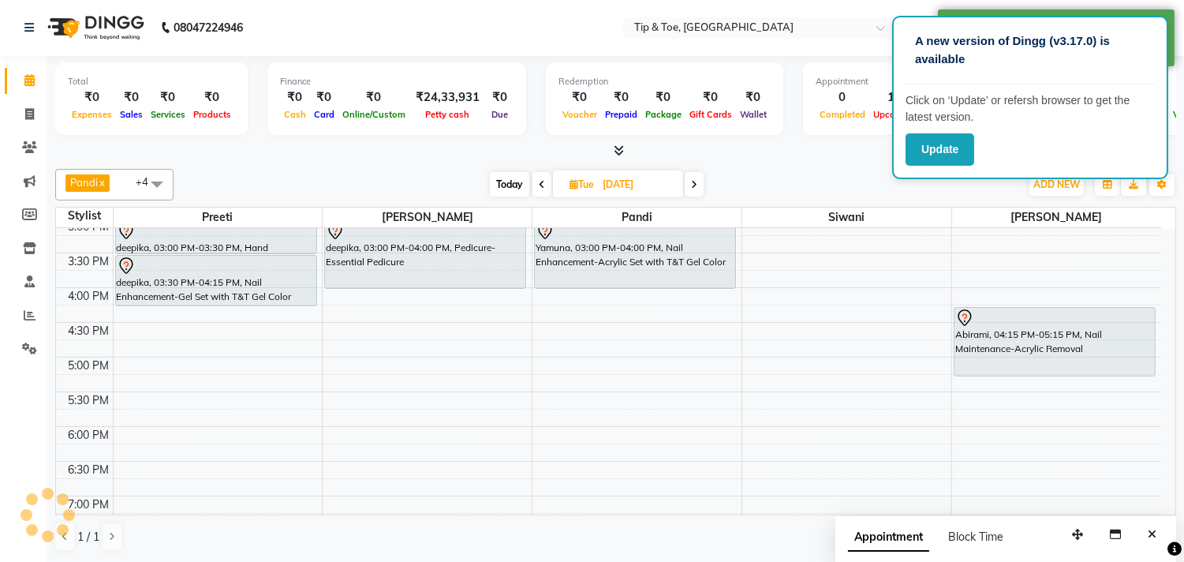
scroll to position [0, 0]
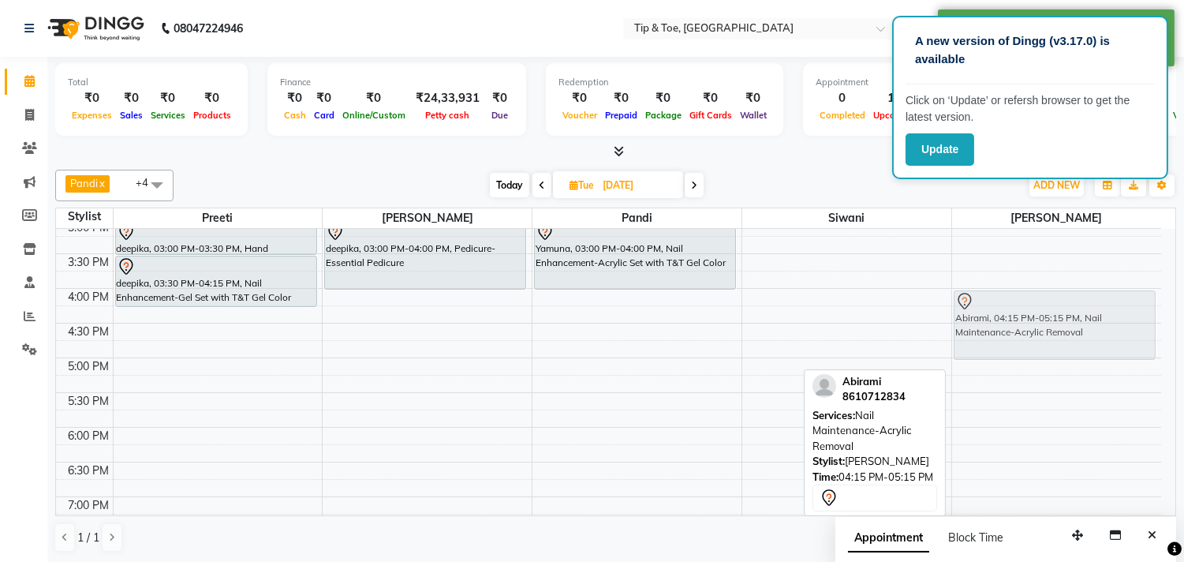
drag, startPoint x: 1051, startPoint y: 352, endPoint x: 1054, endPoint y: 326, distance: 26.2
click at [1054, 326] on div "Abirami, 04:15 PM-05:15 PM, Nail Maintenance-Acrylic Removal Abirami, 04:15 PM-…" at bounding box center [1056, 288] width 209 height 971
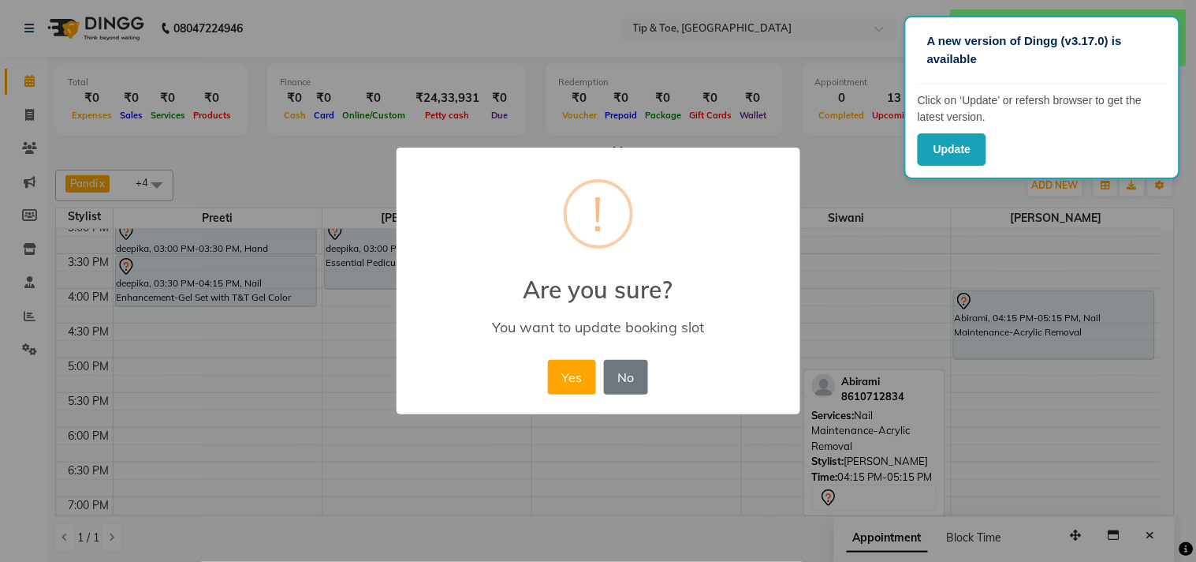
drag, startPoint x: 572, startPoint y: 368, endPoint x: 596, endPoint y: 361, distance: 25.3
click at [572, 367] on button "Yes" at bounding box center [572, 377] width 48 height 35
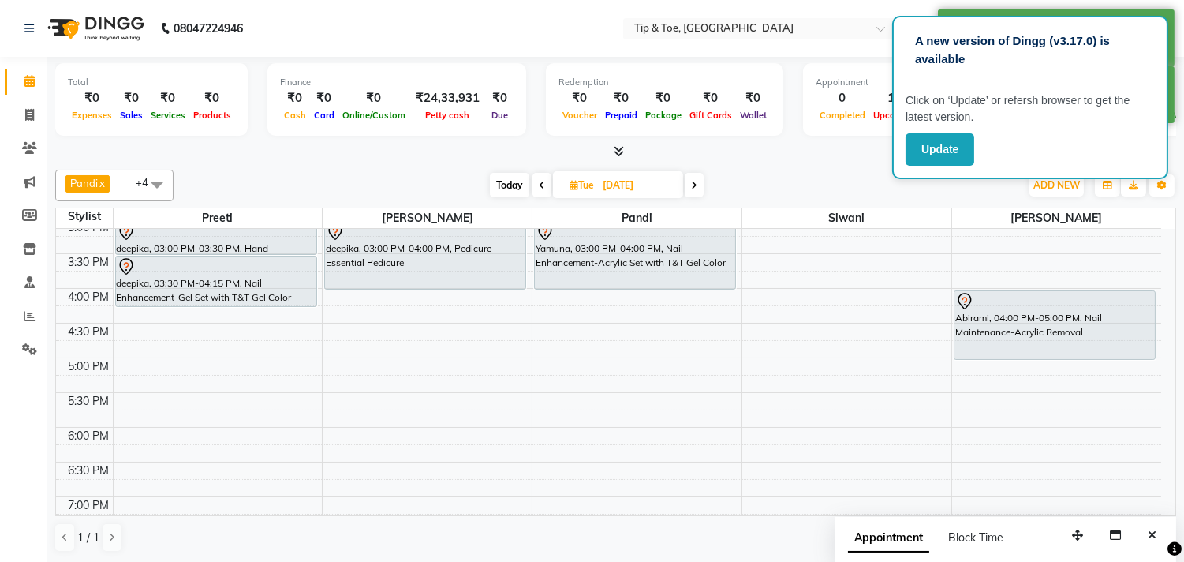
click at [488, 188] on div "Today Tue 02-09-2025" at bounding box center [596, 186] width 217 height 24
click at [503, 181] on span "Today" at bounding box center [509, 185] width 39 height 24
type input "[DATE]"
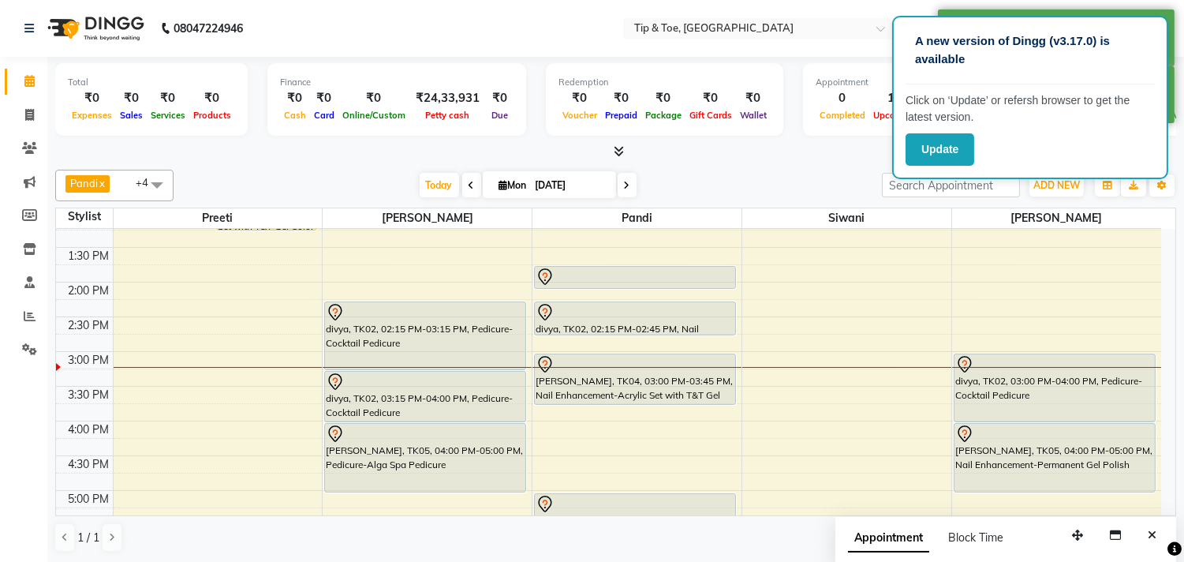
scroll to position [243, 0]
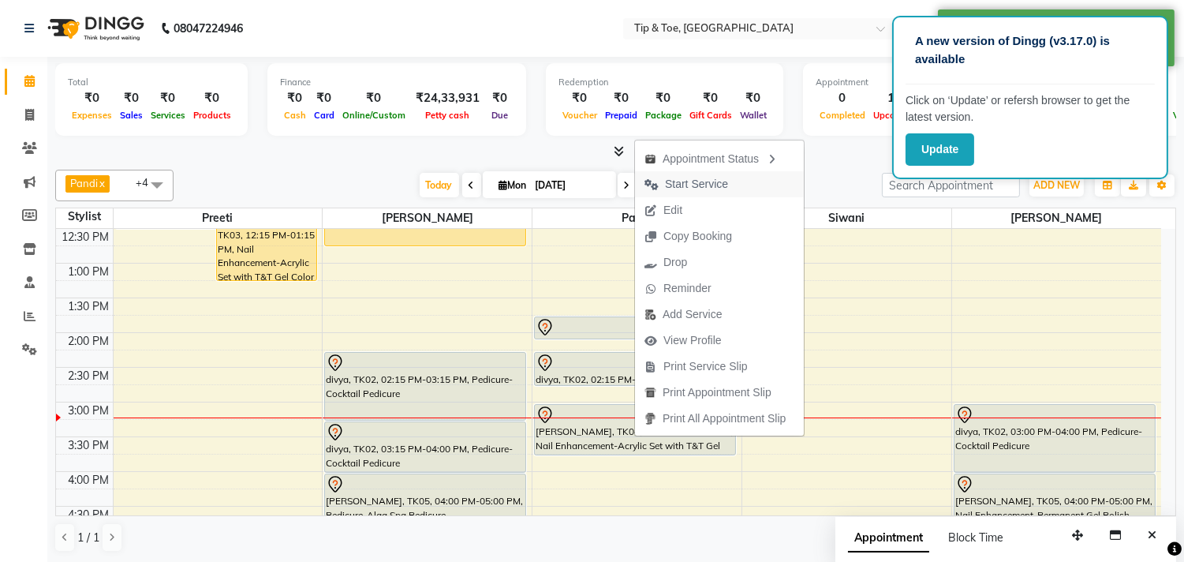
click at [666, 179] on span "Start Service" at bounding box center [696, 184] width 63 height 17
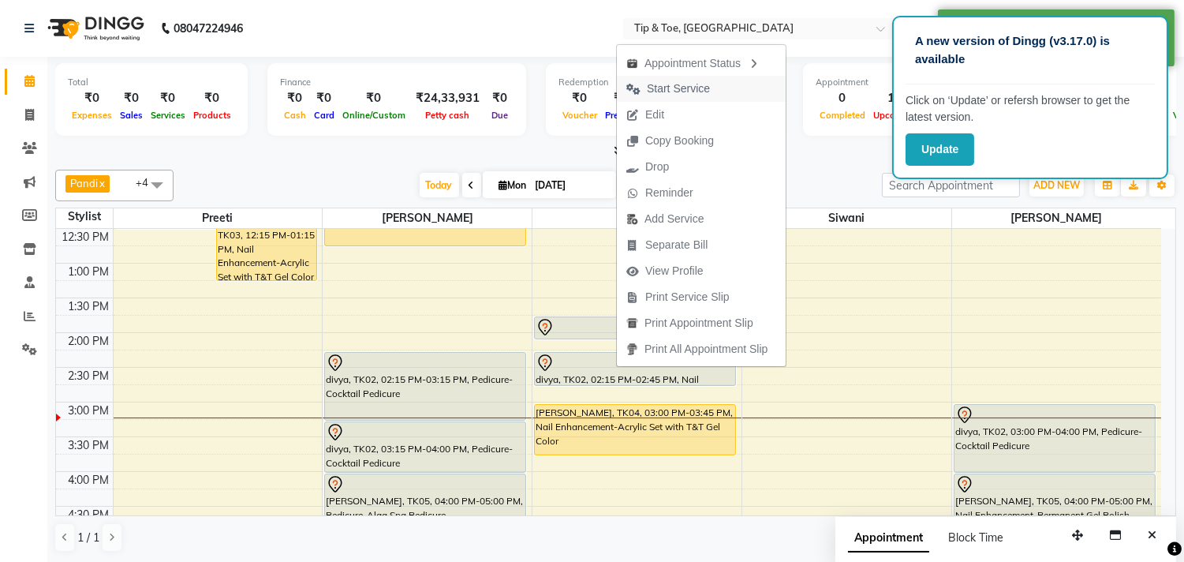
click at [681, 88] on span "Start Service" at bounding box center [678, 88] width 63 height 17
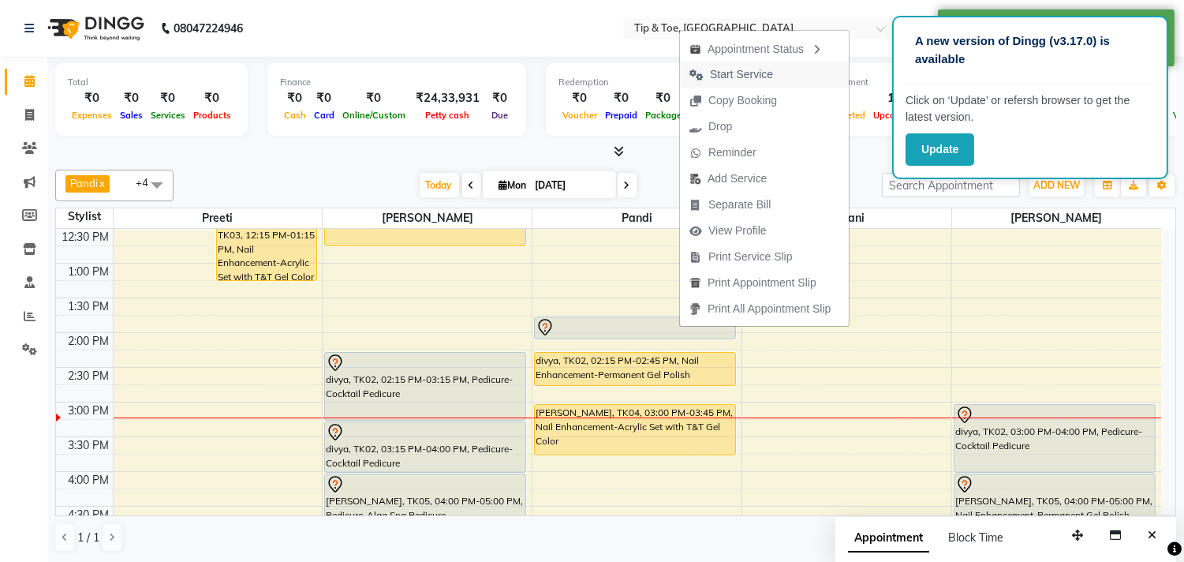
click at [726, 74] on span "Start Service" at bounding box center [741, 74] width 63 height 17
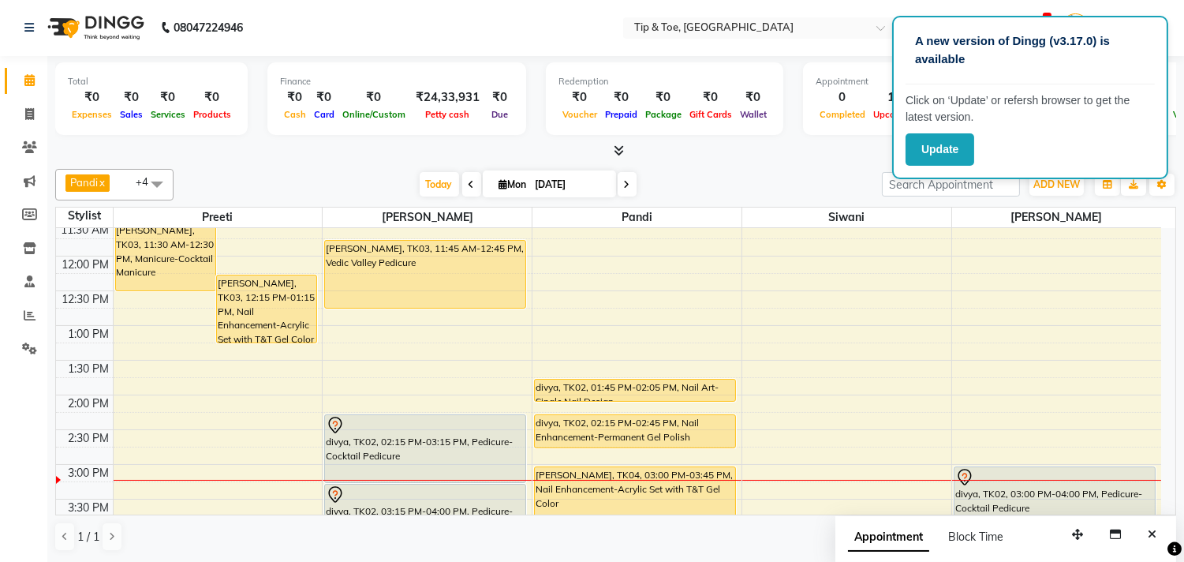
scroll to position [155, 0]
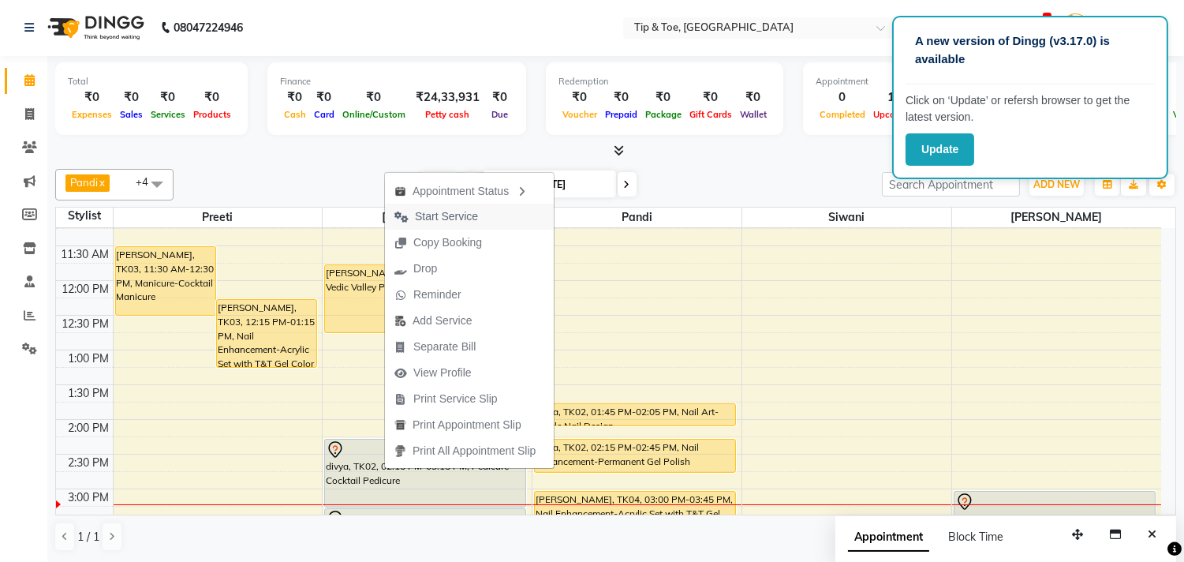
click at [498, 217] on button "Start Service" at bounding box center [469, 216] width 169 height 26
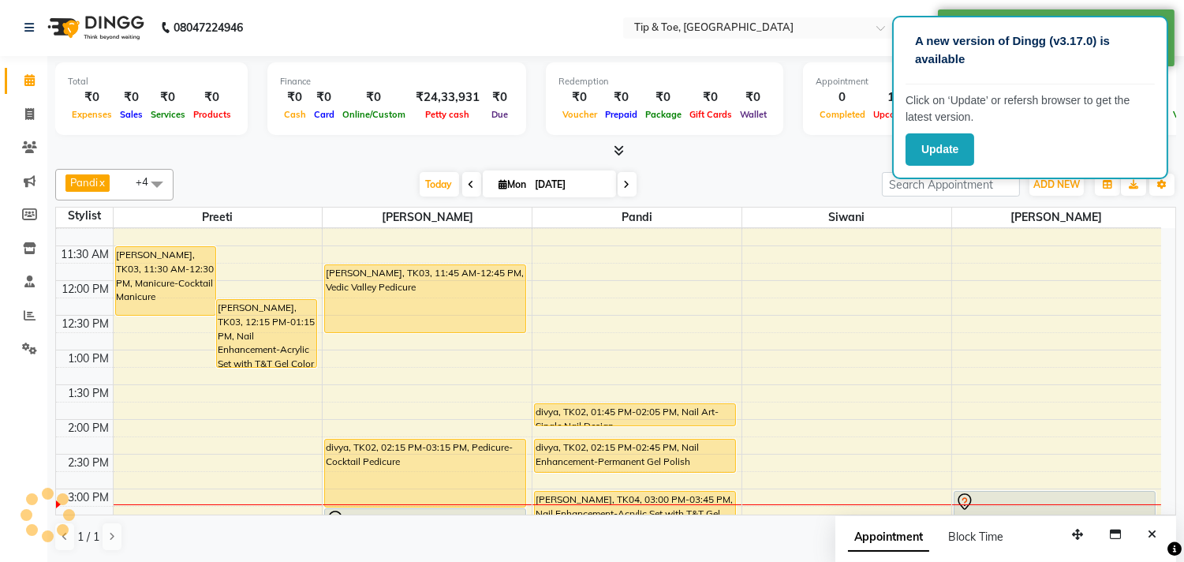
scroll to position [243, 0]
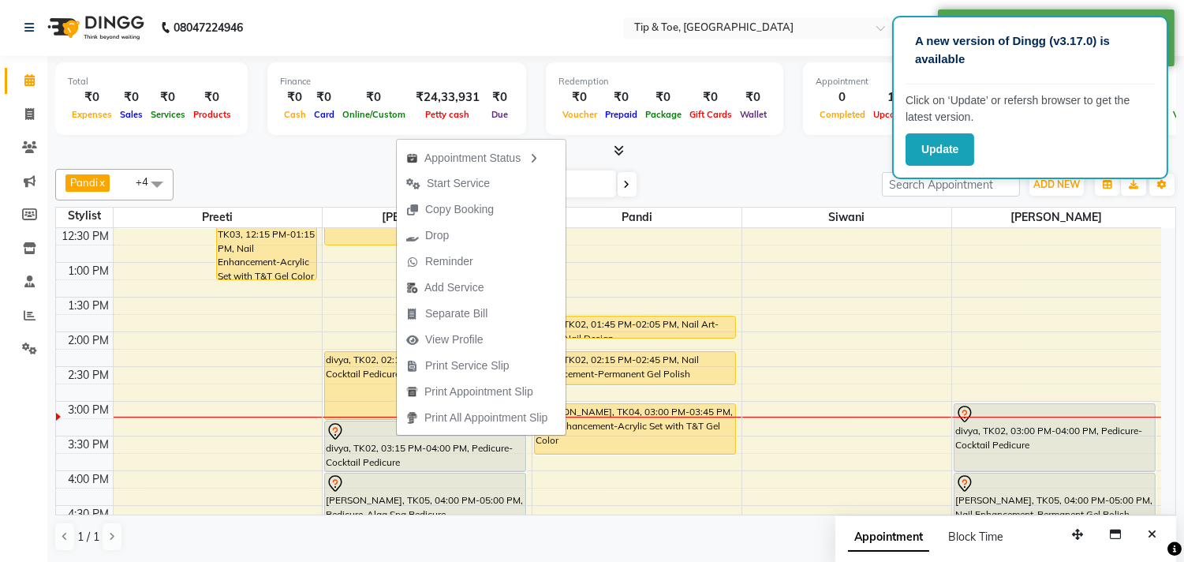
click at [527, 185] on button "Start Service" at bounding box center [481, 183] width 169 height 26
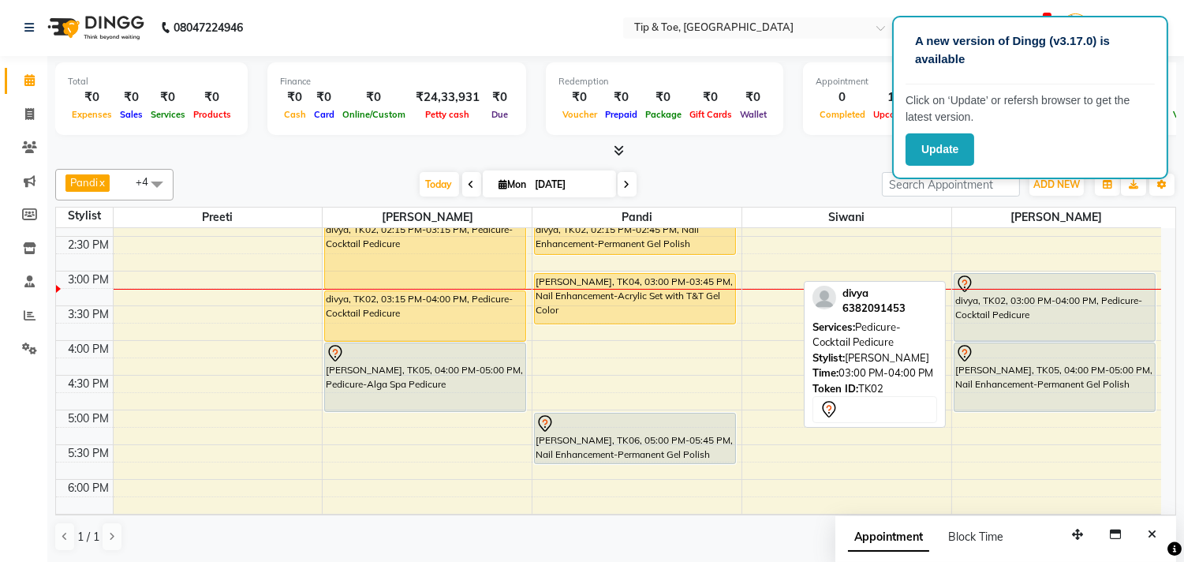
scroll to position [338, 0]
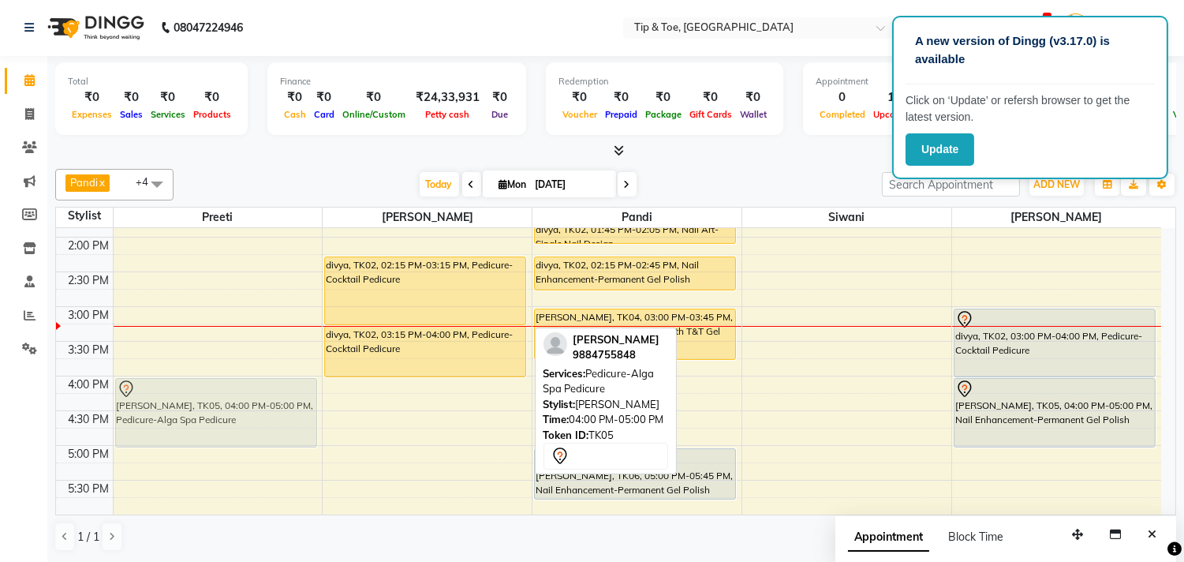
drag, startPoint x: 352, startPoint y: 402, endPoint x: 208, endPoint y: 398, distance: 143.6
click at [208, 398] on tr "Susmita, TK03, 11:30 AM-12:30 PM, Manicure-Cocktail Manicure Susmita, TK03, 12:…" at bounding box center [608, 375] width 1105 height 971
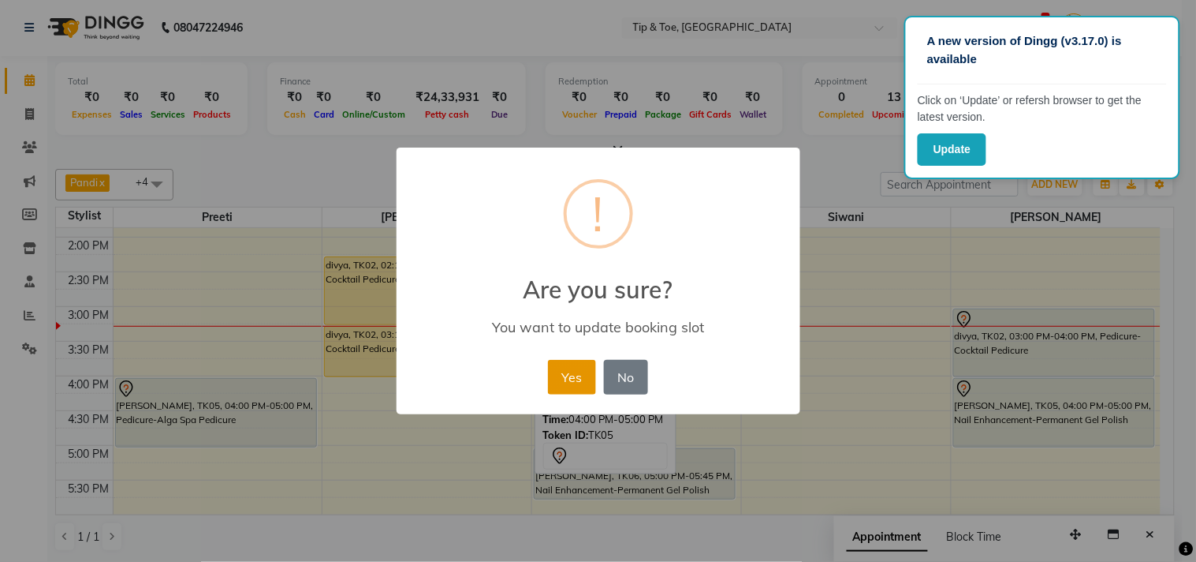
click at [569, 377] on button "Yes" at bounding box center [572, 377] width 48 height 35
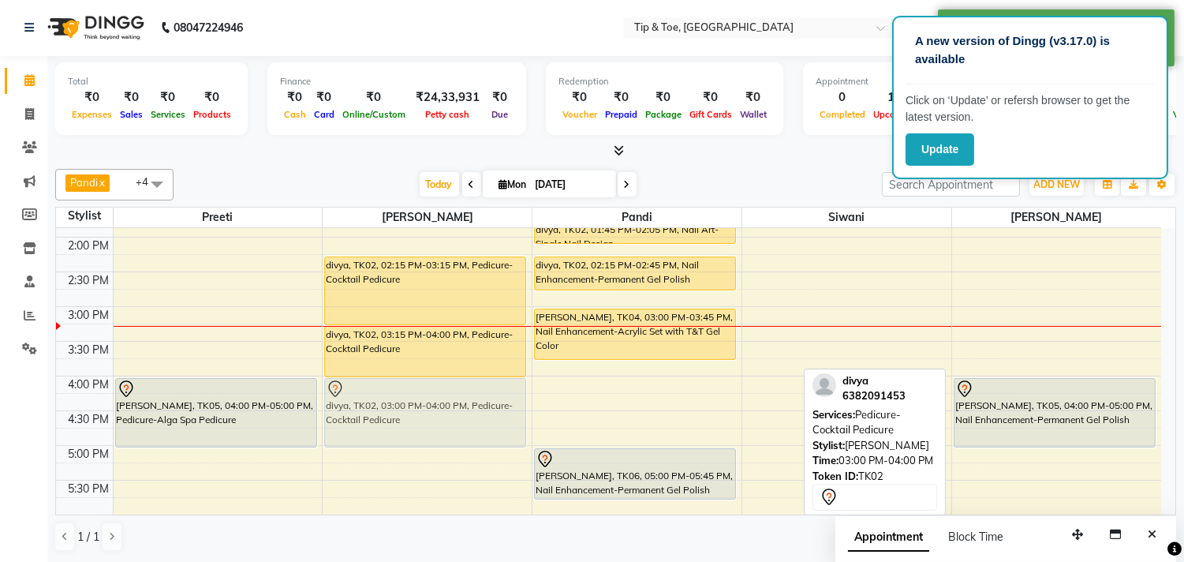
drag, startPoint x: 1014, startPoint y: 336, endPoint x: 446, endPoint y: 410, distance: 573.5
click at [446, 410] on tr "Susmita, TK03, 11:30 AM-12:30 PM, Manicure-Cocktail Manicure Susmita, TK03, 12:…" at bounding box center [608, 375] width 1105 height 971
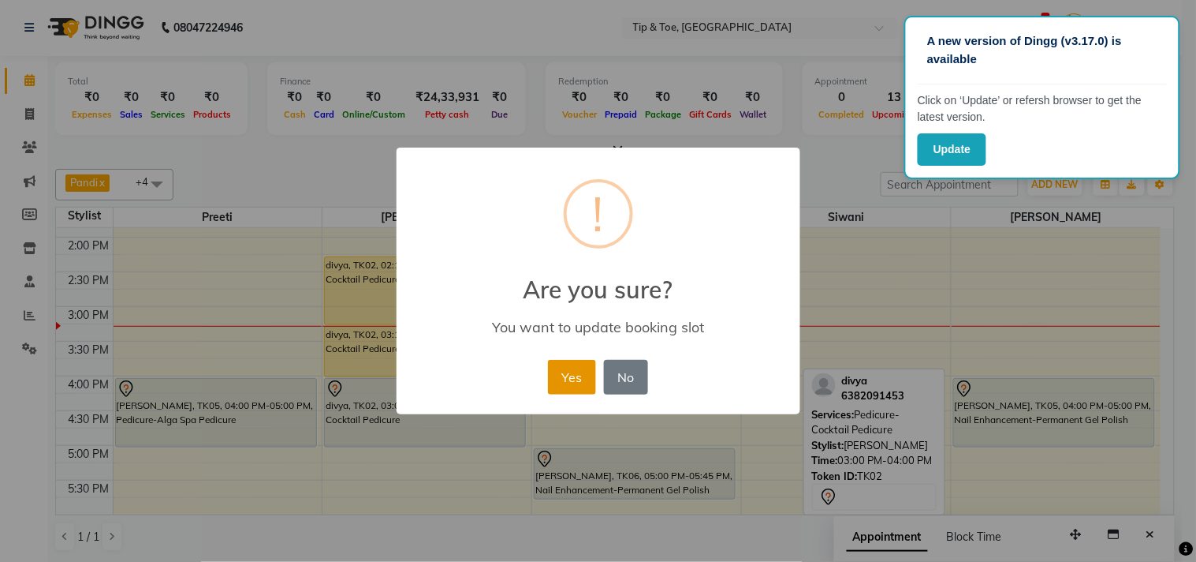
click at [580, 383] on button "Yes" at bounding box center [572, 377] width 48 height 35
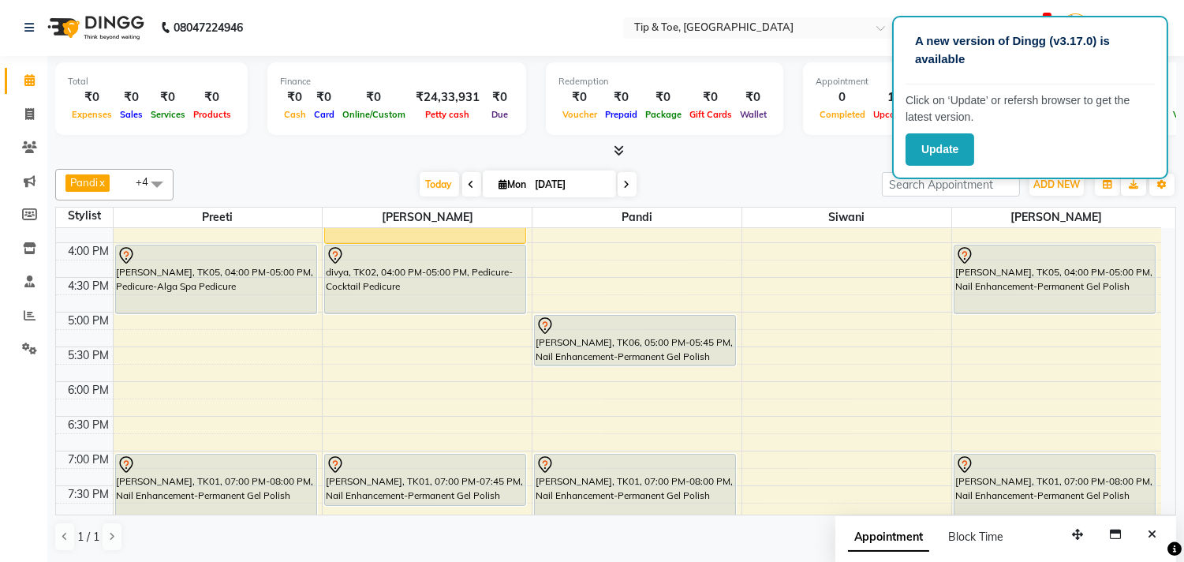
scroll to position [426, 0]
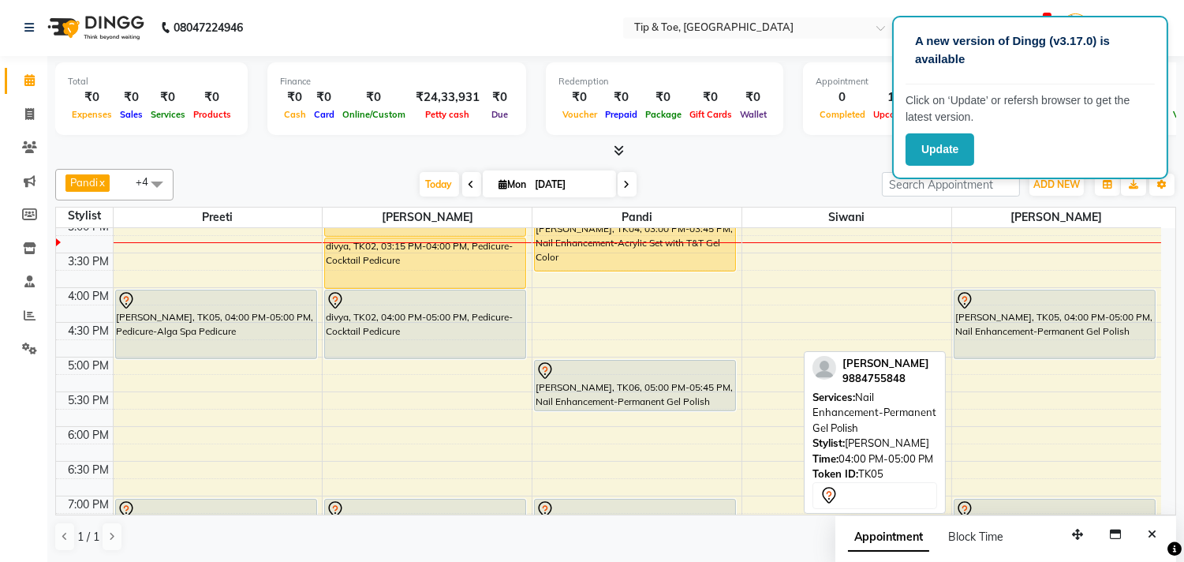
drag, startPoint x: 1093, startPoint y: 357, endPoint x: 1101, endPoint y: 349, distance: 11.2
click at [1101, 349] on div "Shilpa Rajamanickam, TK05, 04:00 PM-05:00 PM, Nail Enhancement-Permanent Gel Po…" at bounding box center [1056, 287] width 209 height 971
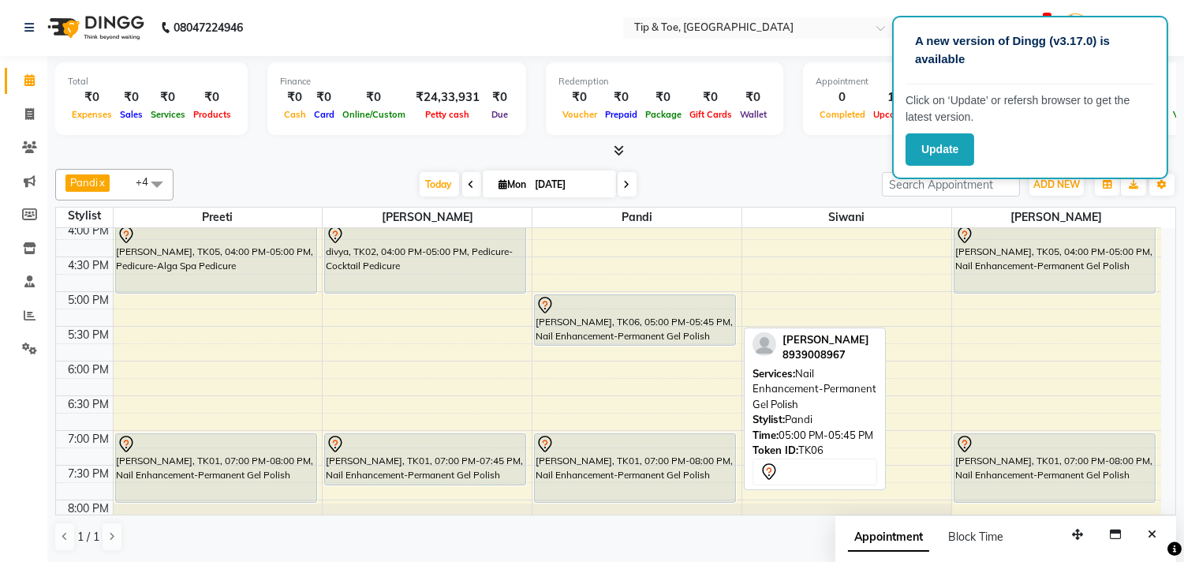
scroll to position [525, 0]
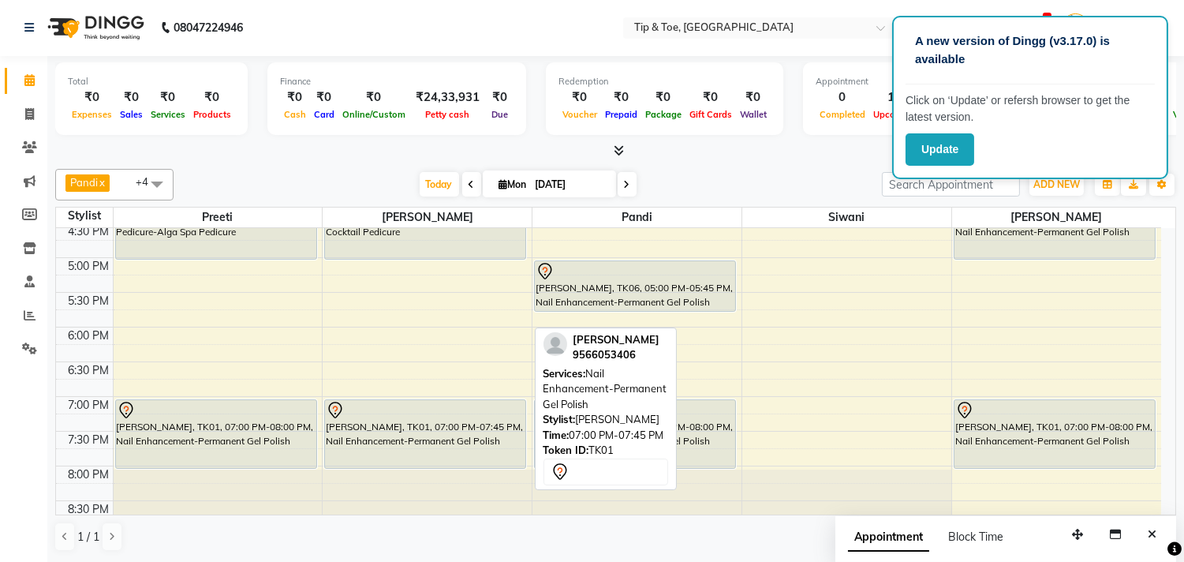
drag, startPoint x: 372, startPoint y: 447, endPoint x: 371, endPoint y: 460, distance: 12.7
click at [371, 460] on div "Susmita, TK03, 11:45 AM-12:45 PM, Vedic Valley Pedicure divya, TK02, 02:15 PM-0…" at bounding box center [427, 188] width 209 height 971
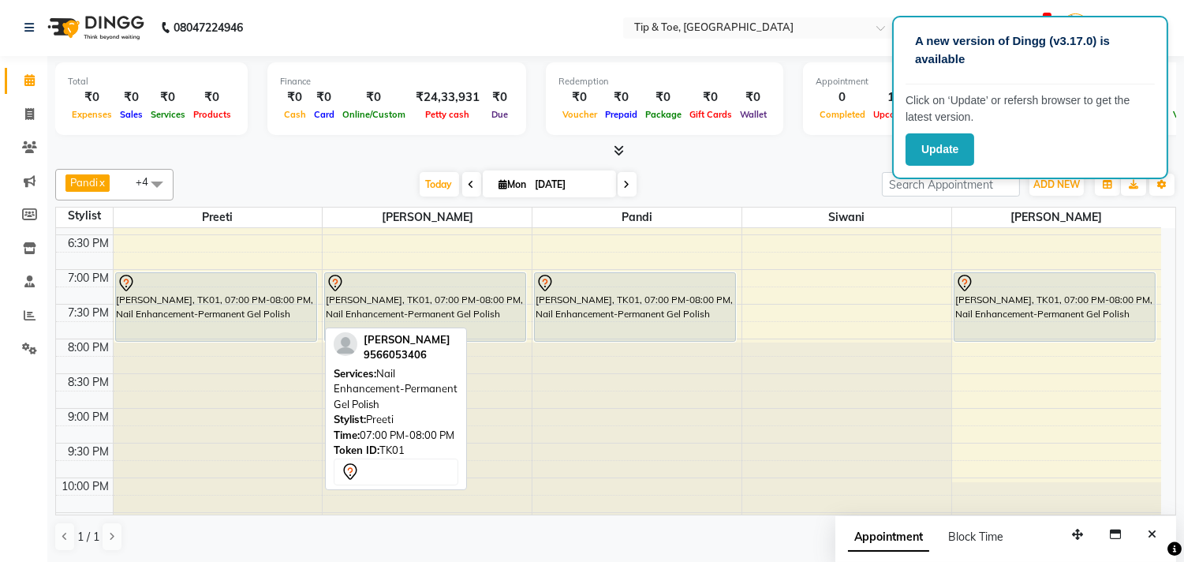
scroll to position [689, 0]
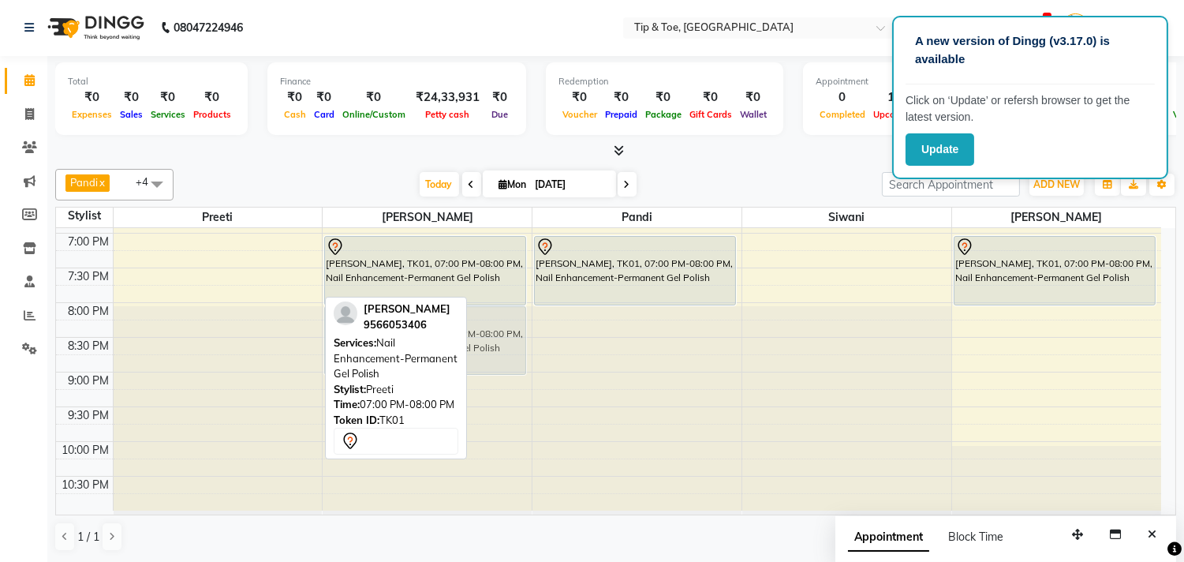
drag, startPoint x: 201, startPoint y: 266, endPoint x: 405, endPoint y: 330, distance: 214.0
click at [405, 330] on div "Pandi x Raj x Siwani x Rebecca x Preeti x +4 Select All Preeti Raj Pandi Siwani…" at bounding box center [615, 359] width 1121 height 395
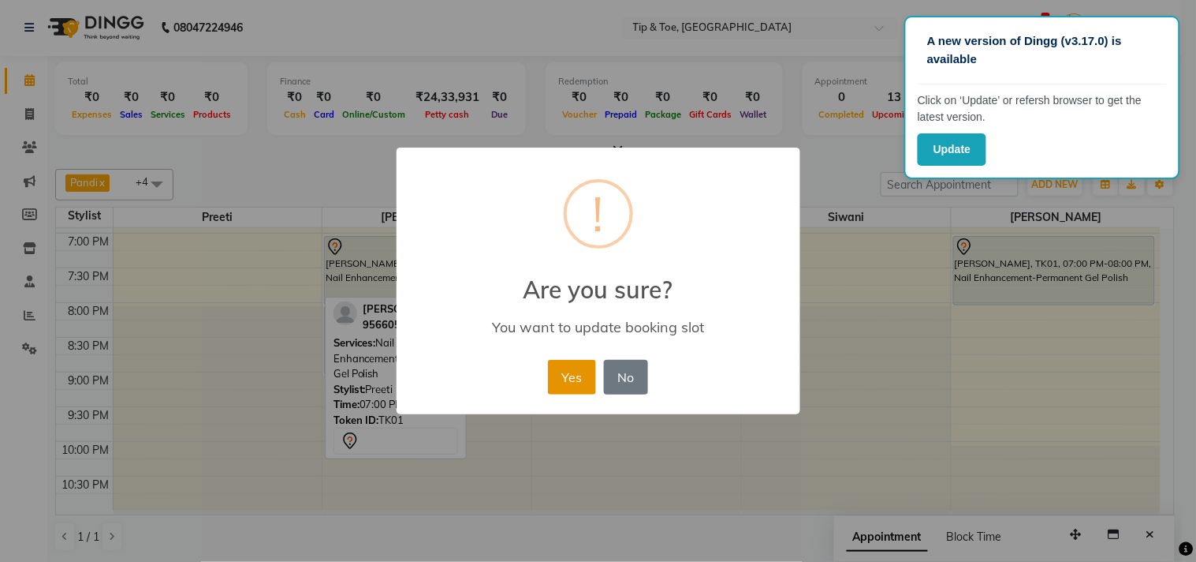
click at [560, 382] on button "Yes" at bounding box center [572, 377] width 48 height 35
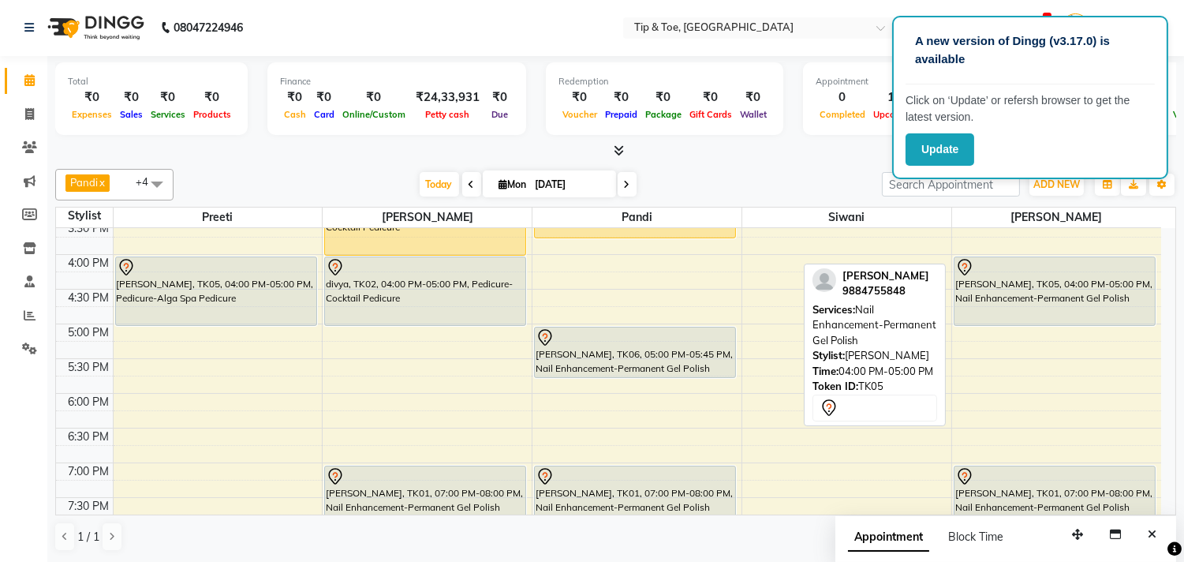
scroll to position [426, 0]
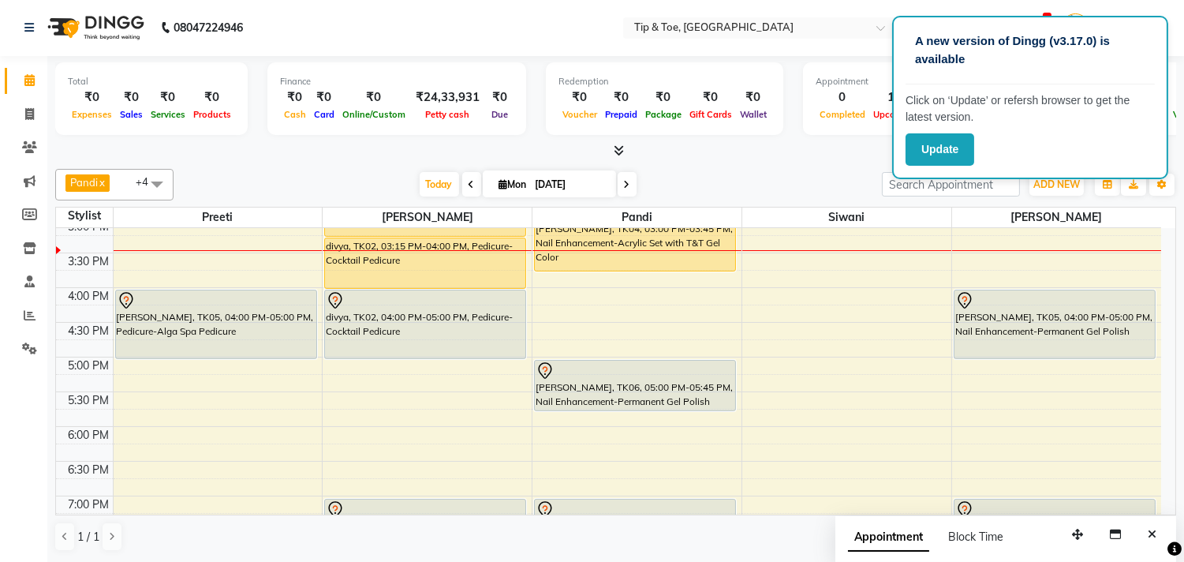
click at [145, 394] on div "9:00 AM 9:30 AM 10:00 AM 10:30 AM 11:00 AM 11:30 AM 12:00 PM 12:30 PM 1:00 PM 1…" at bounding box center [608, 287] width 1105 height 971
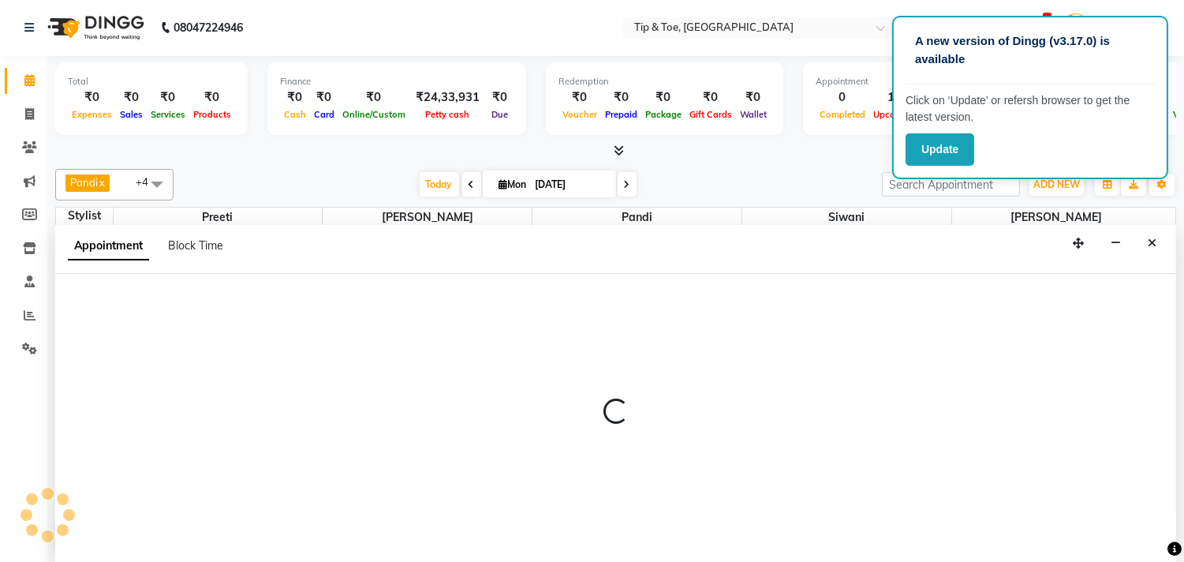
select select "39915"
select select "tentative"
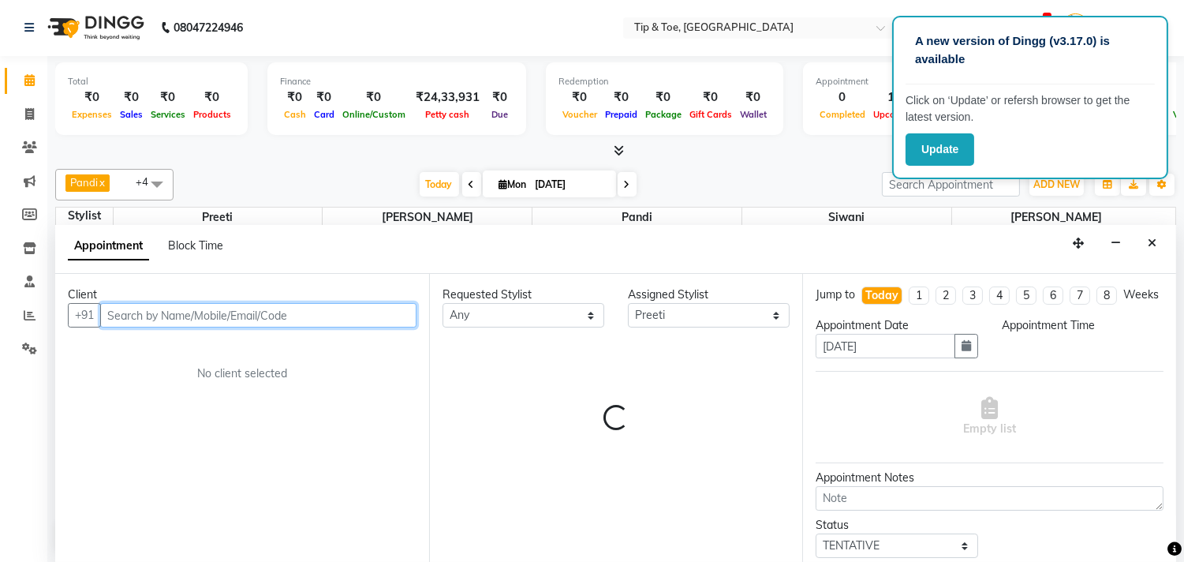
select select "1050"
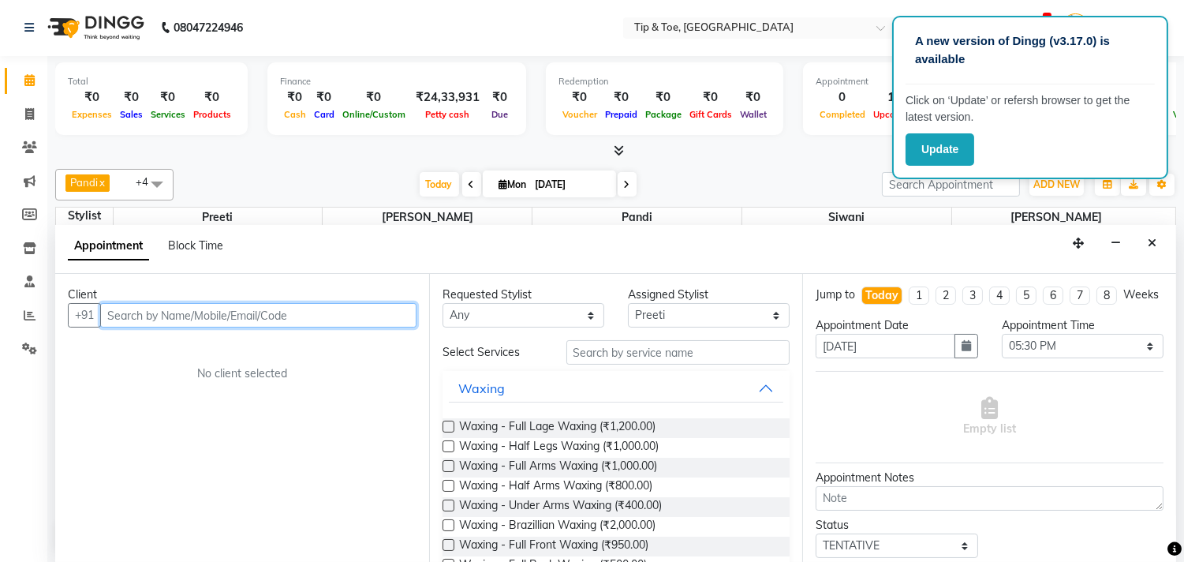
click at [172, 319] on input "text" at bounding box center [258, 315] width 316 height 24
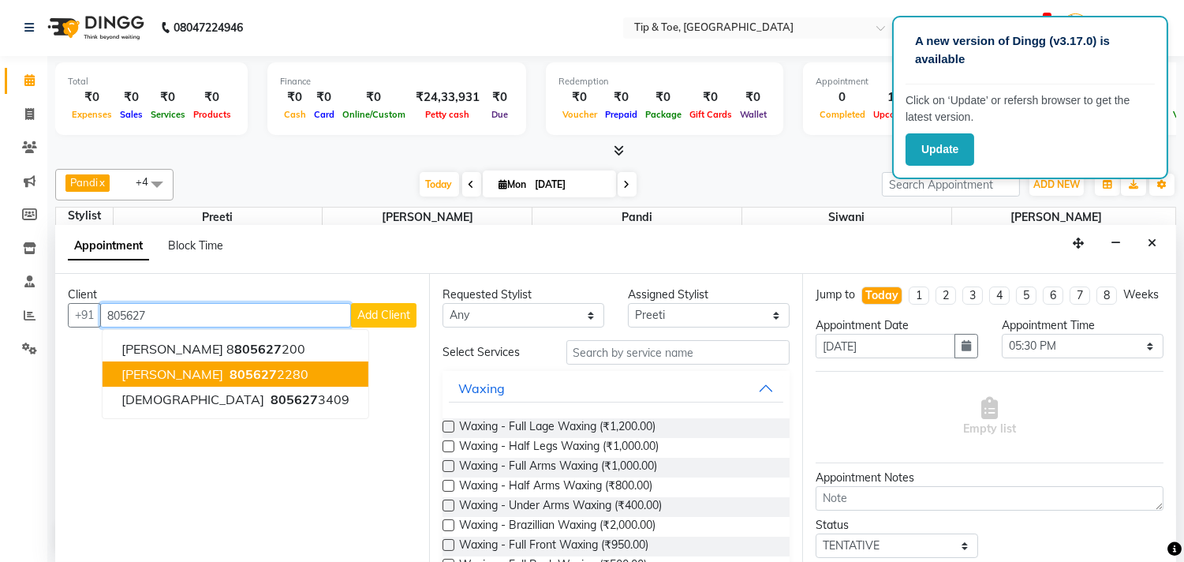
click at [239, 373] on ngb-highlight "805627 2280" at bounding box center [267, 374] width 82 height 16
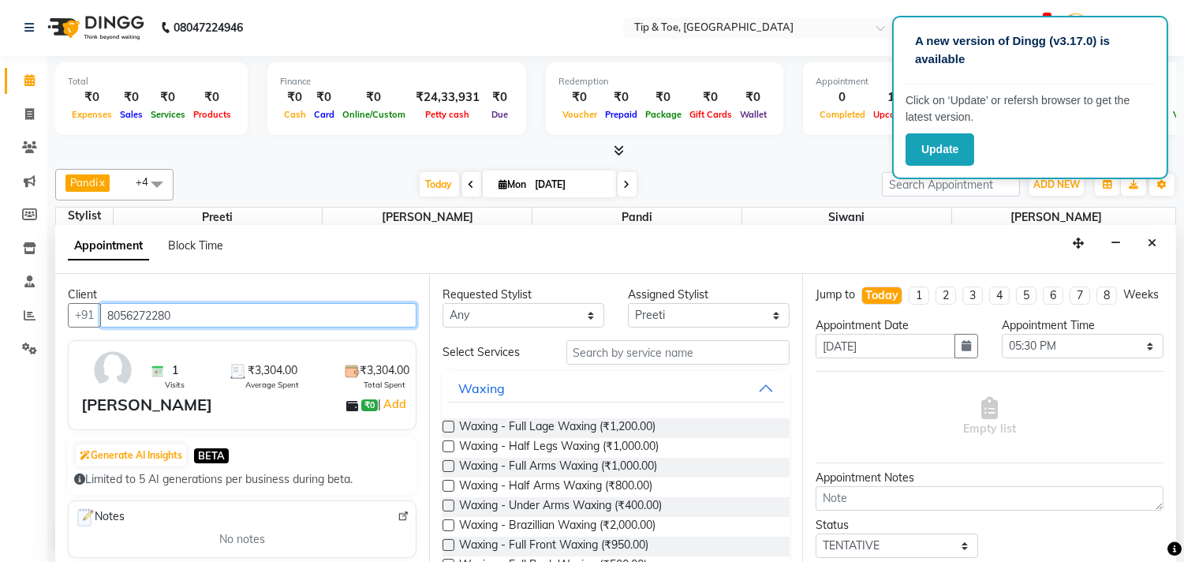
type input "8056272280"
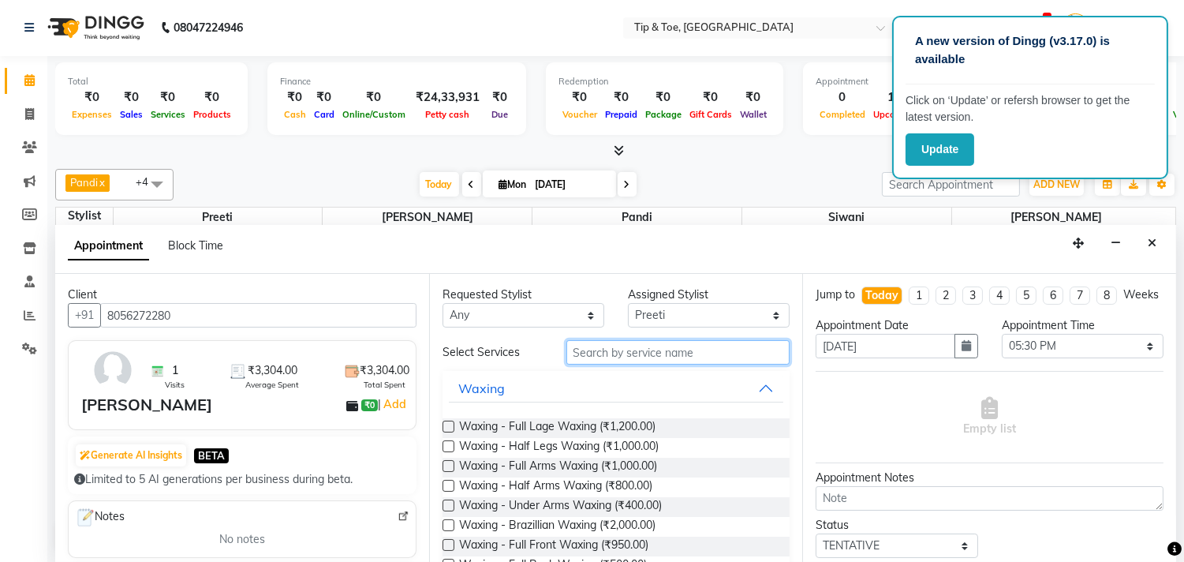
click at [681, 342] on input "text" at bounding box center [678, 352] width 224 height 24
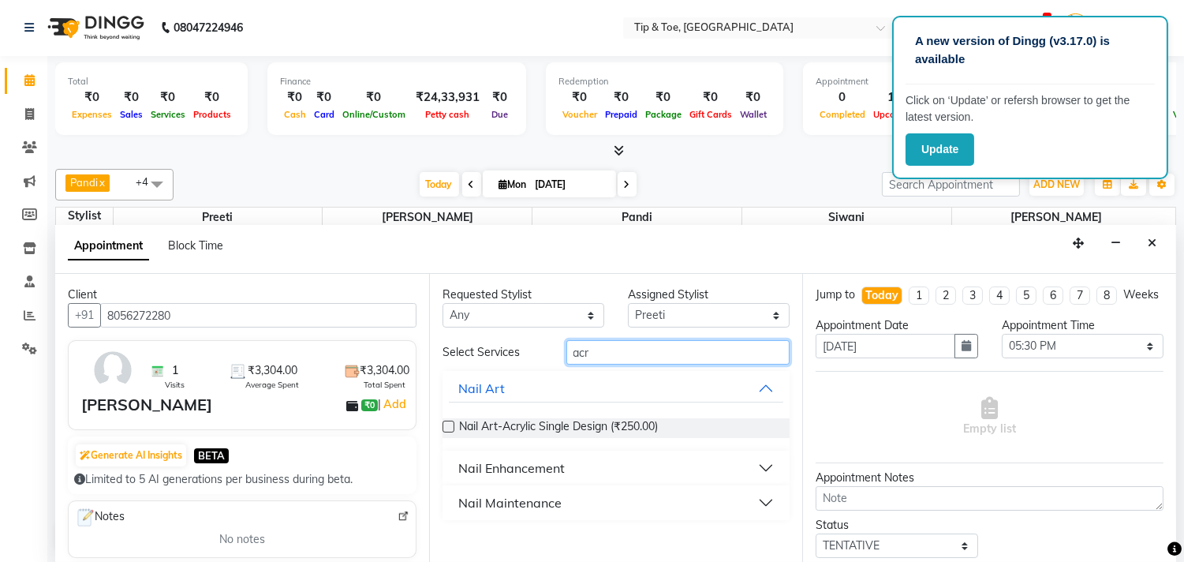
type input "acr"
click at [521, 468] on div "Nail Enhancement" at bounding box center [511, 467] width 106 height 19
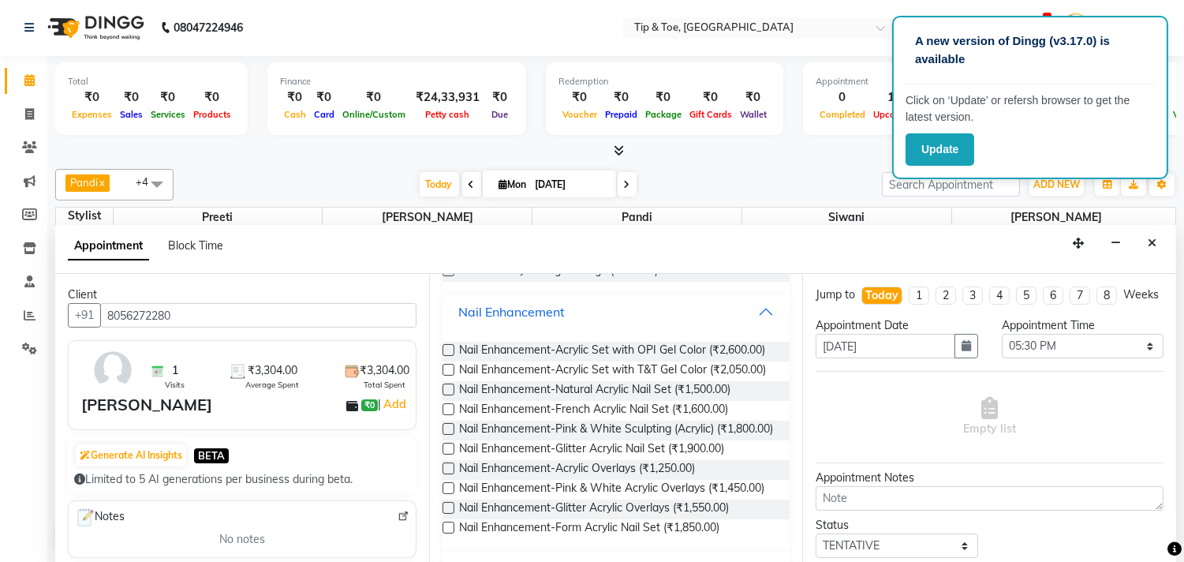
scroll to position [175, 0]
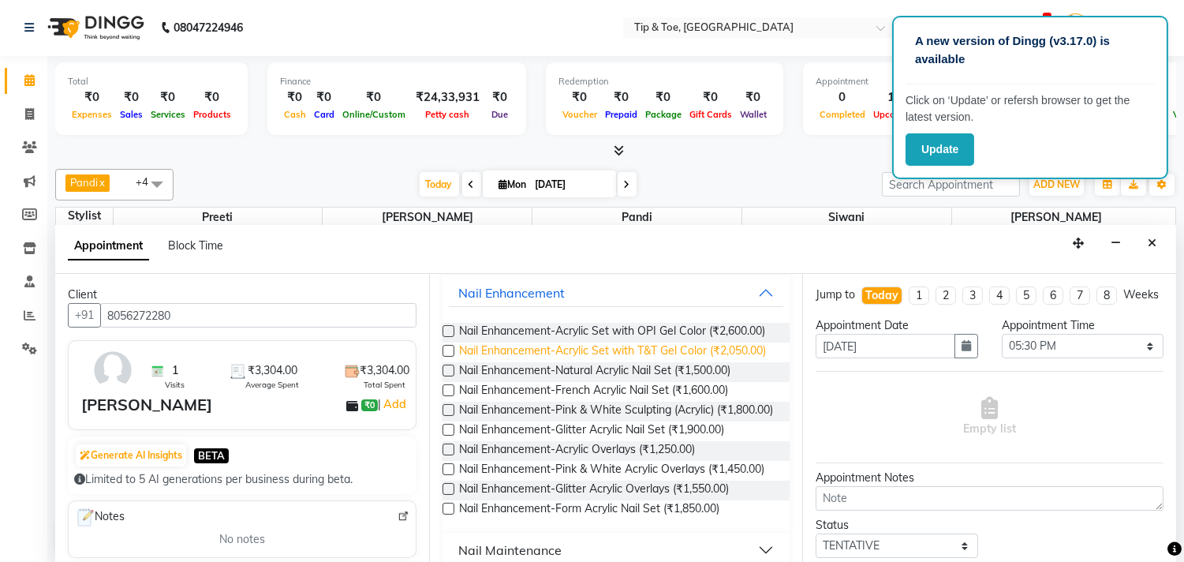
click at [581, 362] on span "Nail Enhancement-Acrylic Set with T&T Gel Color (₹2,050.00)" at bounding box center [612, 352] width 307 height 20
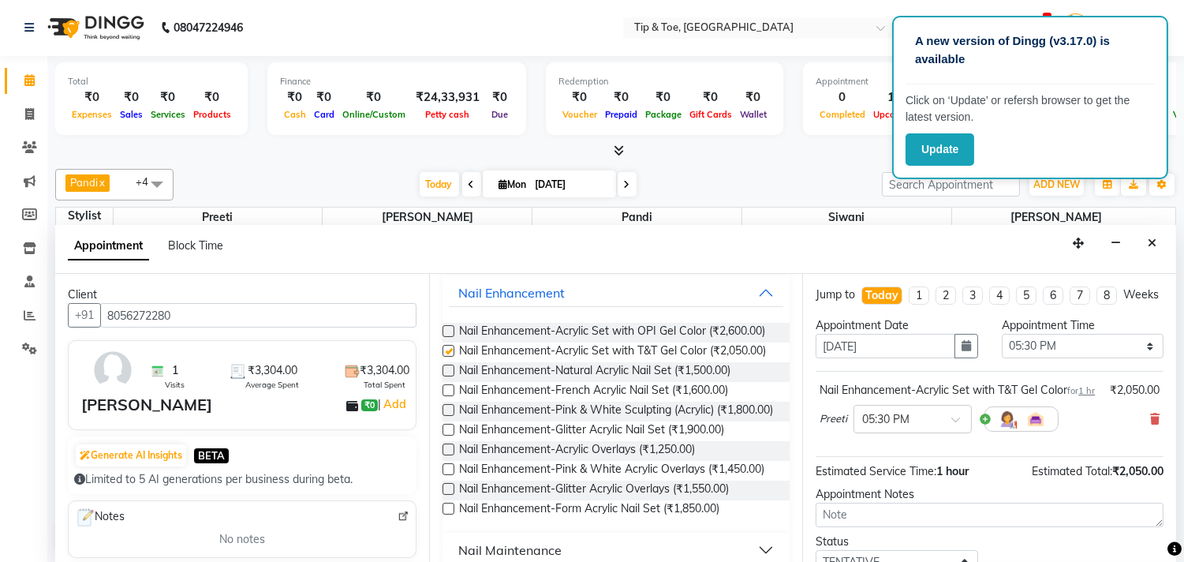
checkbox input "false"
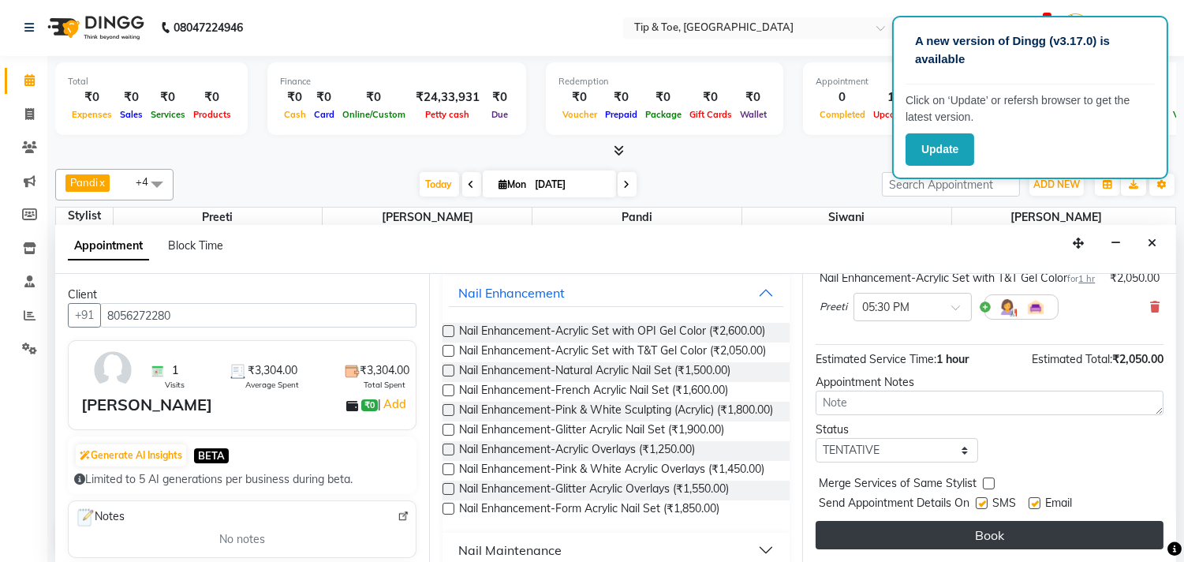
scroll to position [143, 0]
click at [1078, 540] on button "Book" at bounding box center [990, 535] width 348 height 28
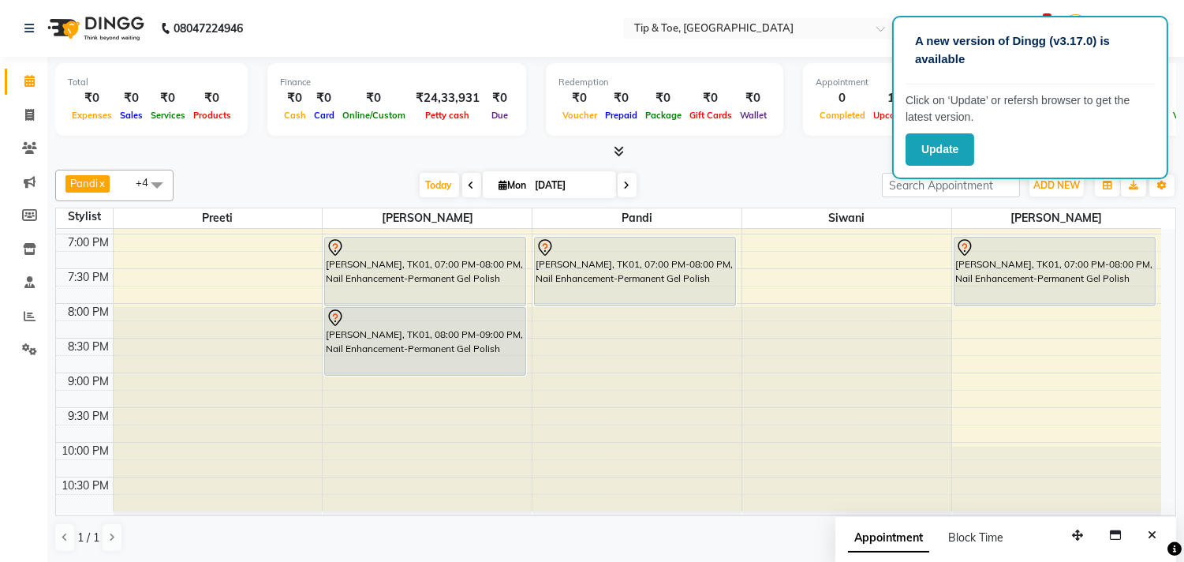
scroll to position [1, 0]
click at [469, 183] on icon at bounding box center [472, 184] width 6 height 9
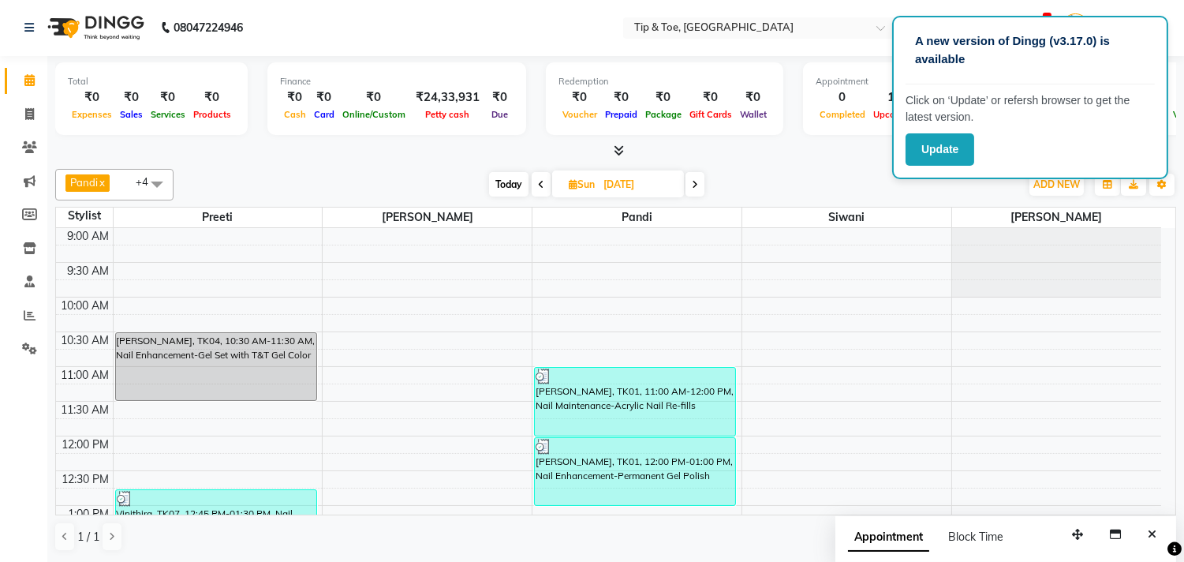
scroll to position [0, 0]
click at [540, 183] on icon at bounding box center [541, 185] width 6 height 9
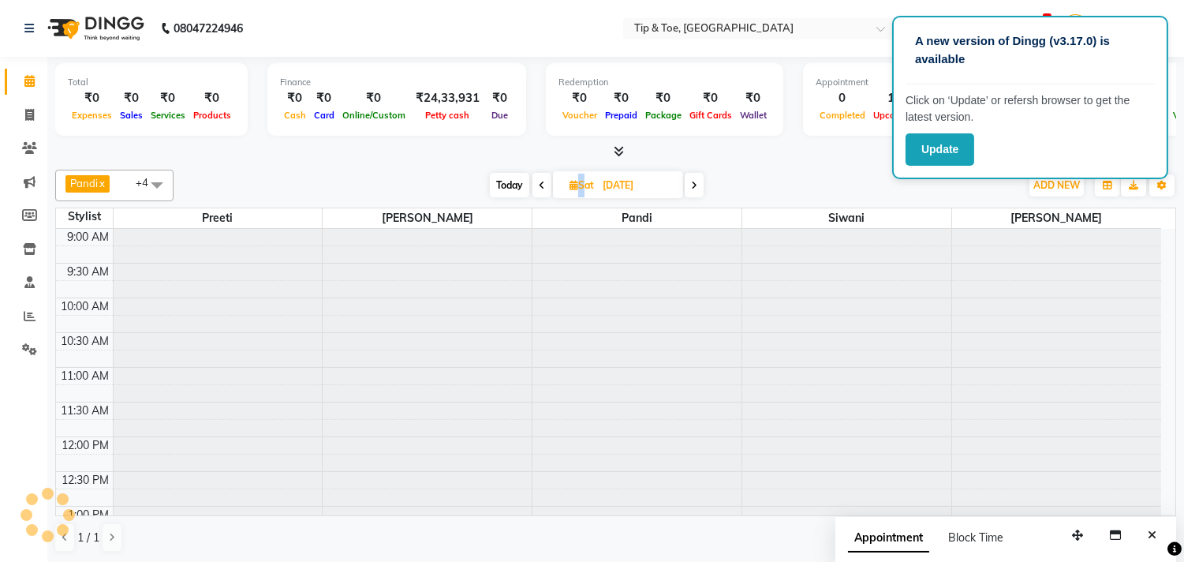
click at [540, 184] on icon at bounding box center [542, 185] width 6 height 9
click at [540, 184] on icon at bounding box center [539, 185] width 6 height 9
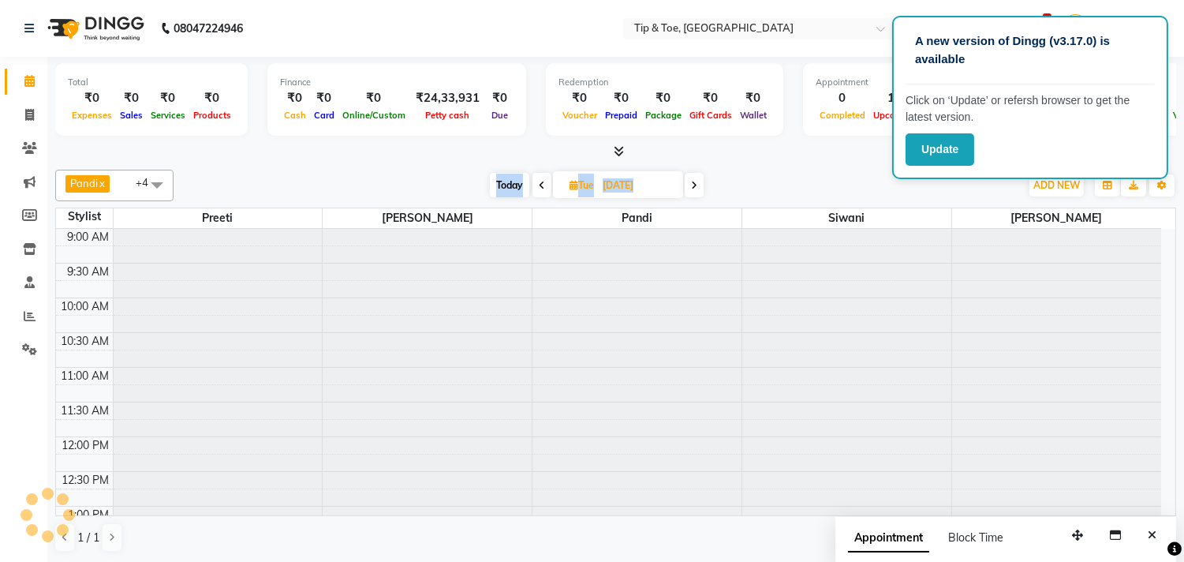
click at [540, 184] on icon at bounding box center [542, 185] width 6 height 9
drag, startPoint x: 540, startPoint y: 184, endPoint x: 543, endPoint y: 195, distance: 11.3
click at [541, 185] on icon at bounding box center [540, 185] width 6 height 9
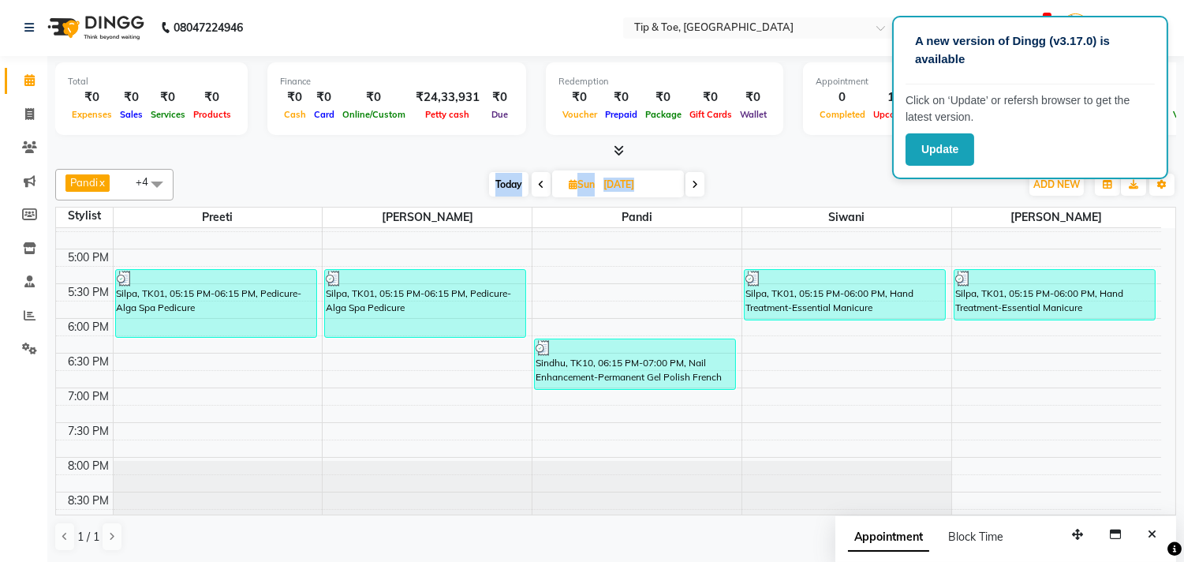
scroll to position [513, 0]
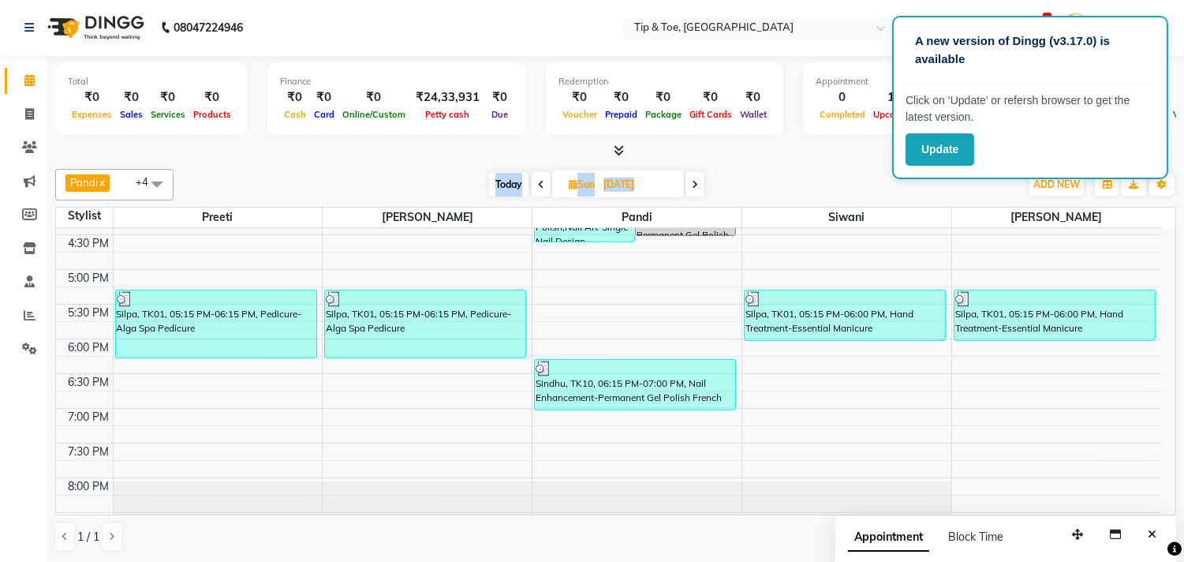
click at [538, 177] on span at bounding box center [541, 184] width 19 height 24
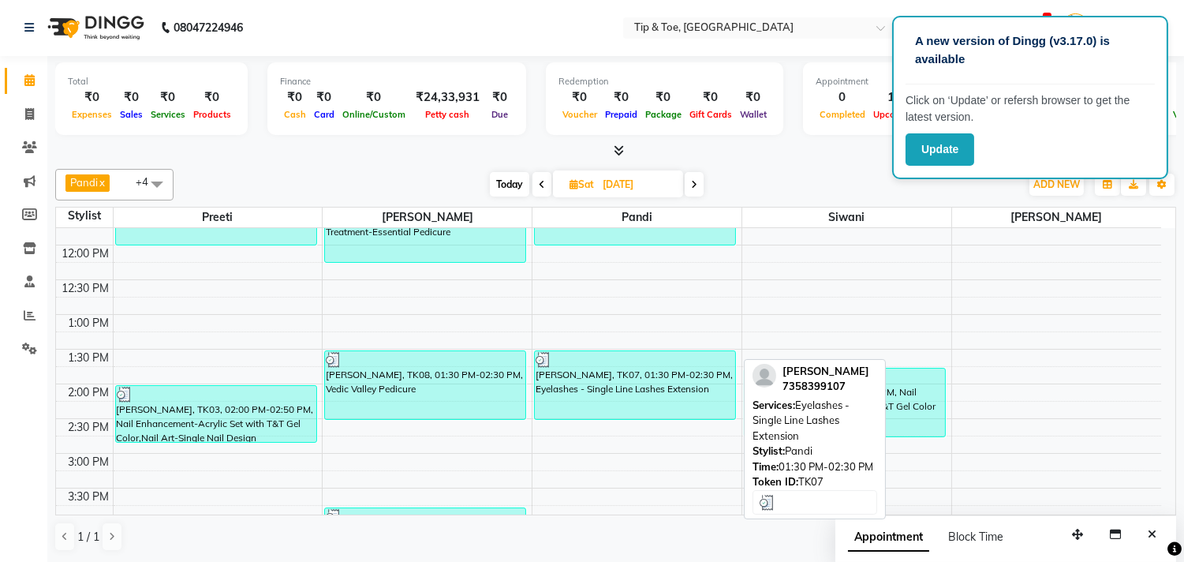
scroll to position [155, 0]
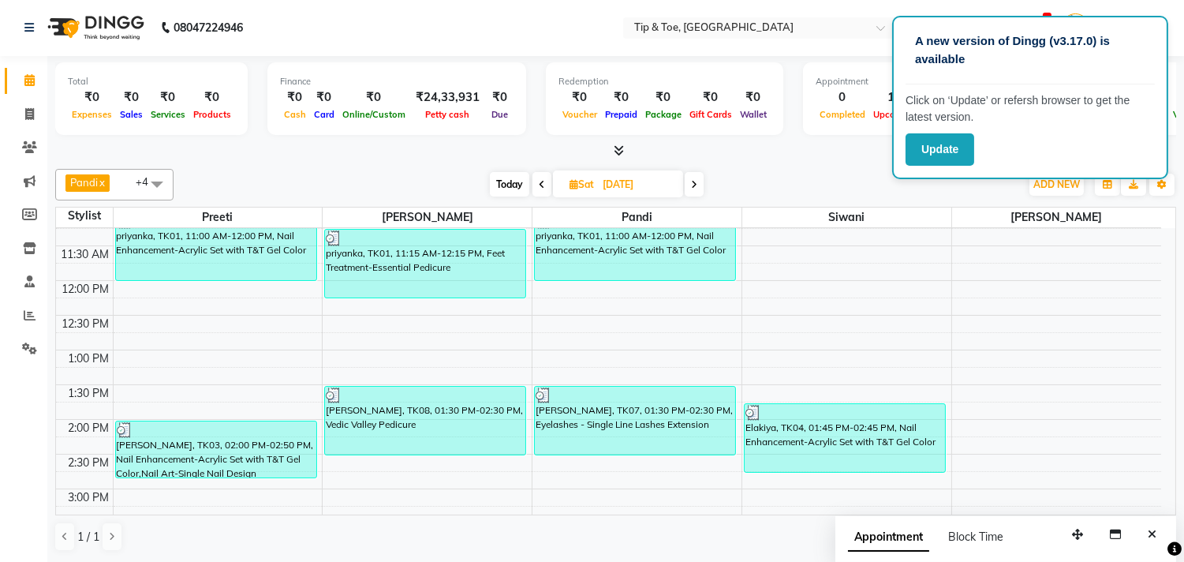
click at [540, 182] on icon at bounding box center [542, 184] width 6 height 9
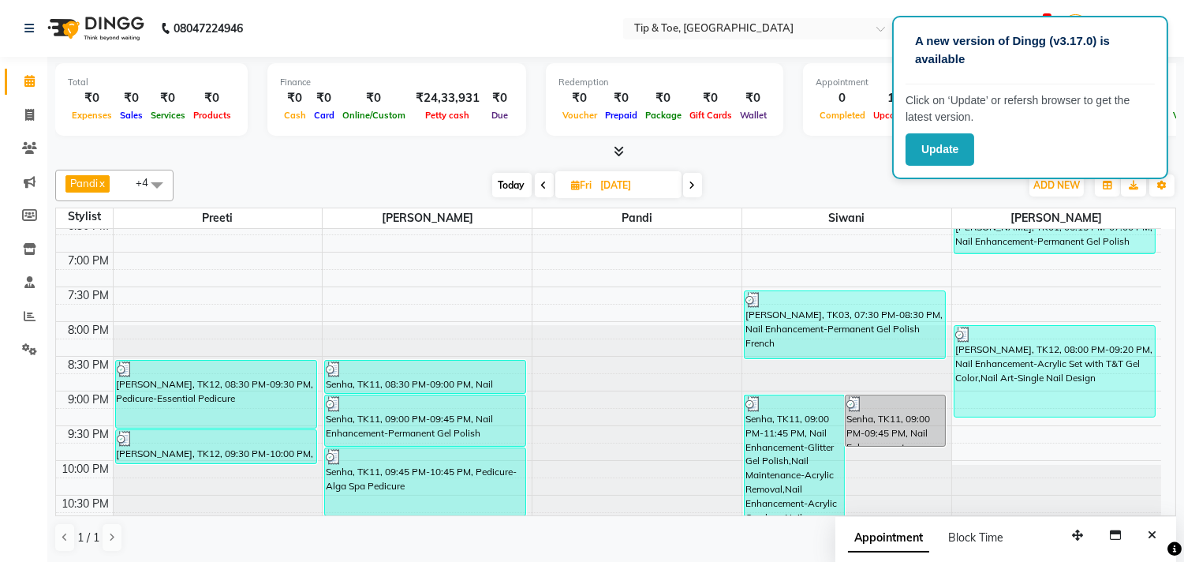
scroll to position [689, 0]
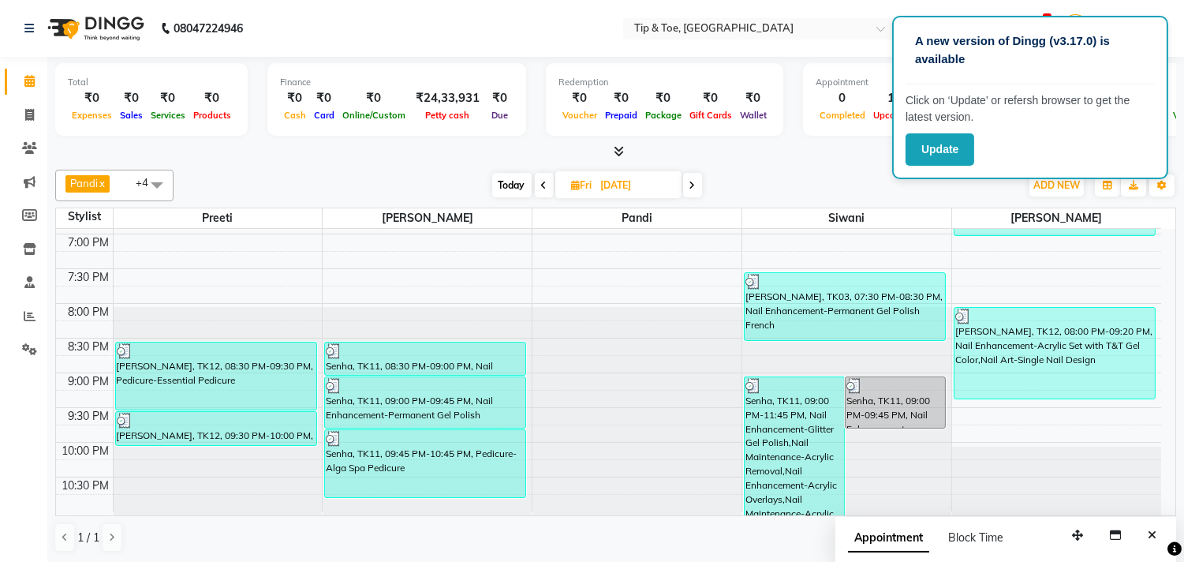
click at [550, 179] on span at bounding box center [544, 185] width 19 height 24
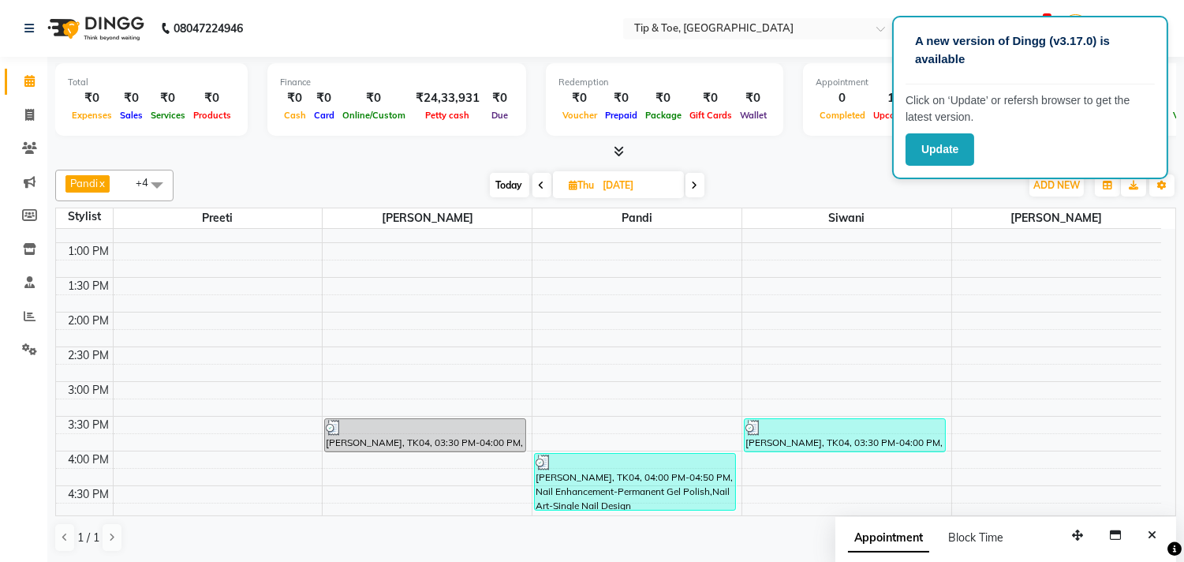
scroll to position [263, 0]
click at [510, 174] on span "Today" at bounding box center [509, 185] width 39 height 24
type input "[DATE]"
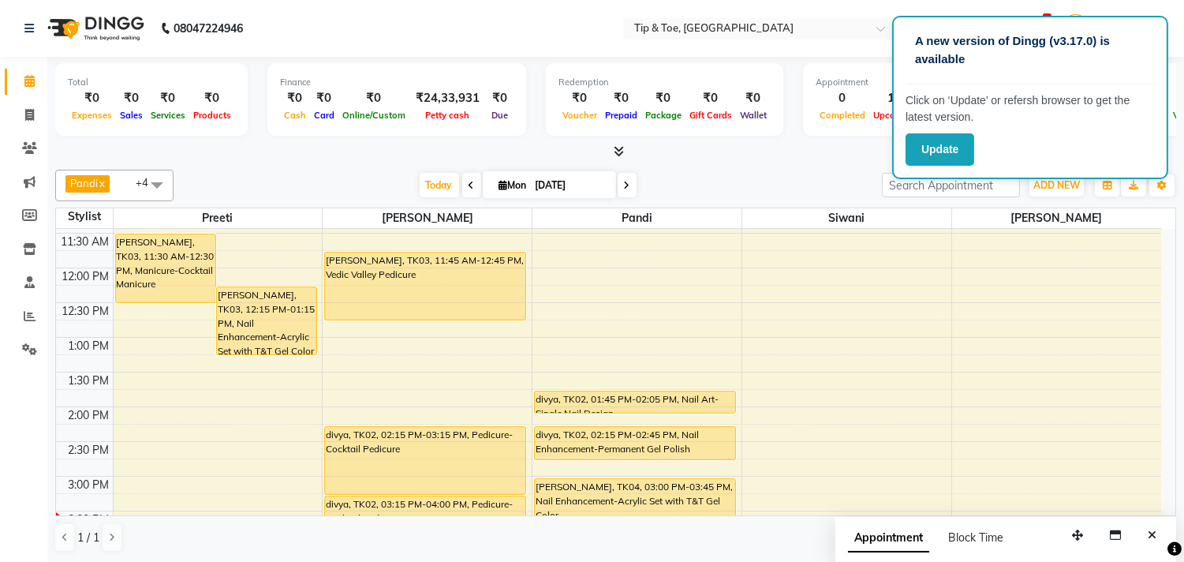
scroll to position [68, 0]
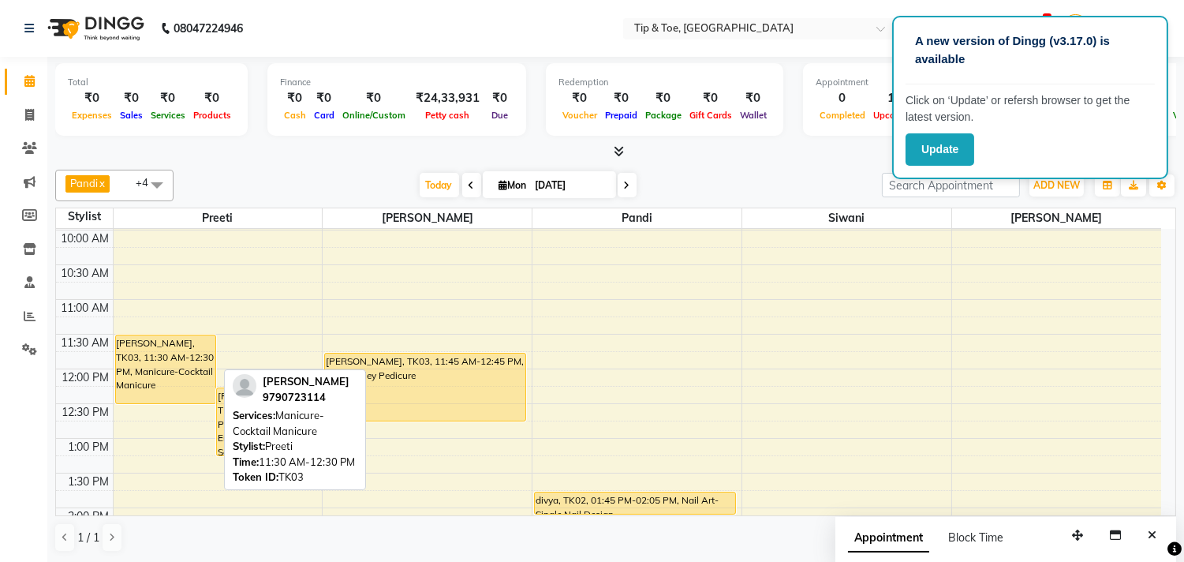
click at [154, 375] on div "[PERSON_NAME], TK03, 11:30 AM-12:30 PM, Manicure-Cocktail Manicure" at bounding box center [165, 369] width 99 height 68
click at [178, 371] on div "[PERSON_NAME], TK03, 11:30 AM-12:30 PM, Manicure-Cocktail Manicure" at bounding box center [165, 369] width 99 height 68
select select "1"
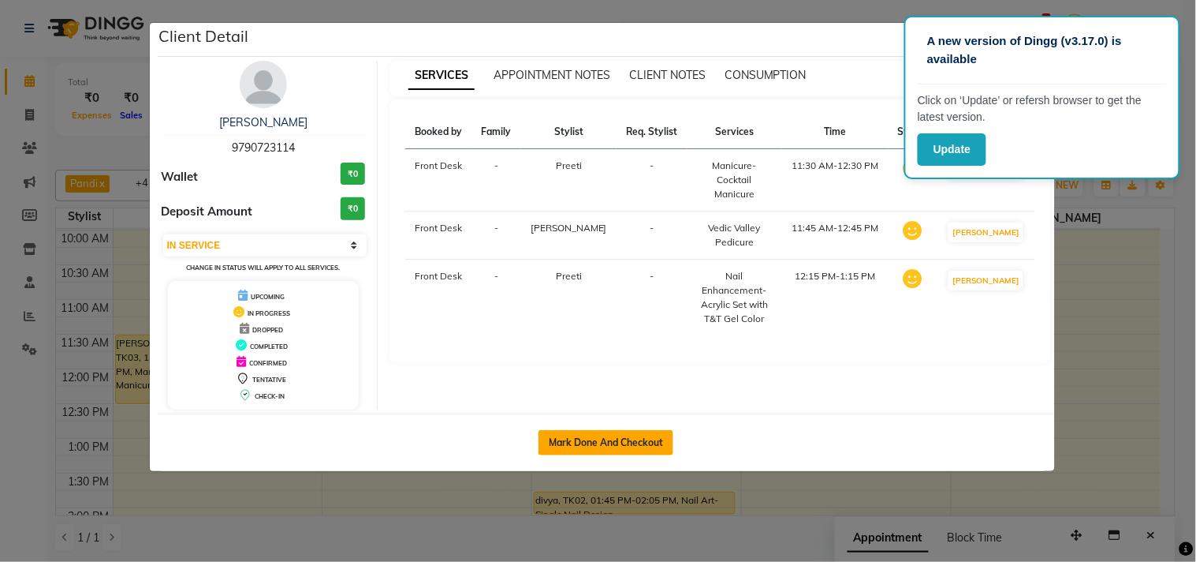
click at [653, 445] on button "Mark Done And Checkout" at bounding box center [606, 442] width 135 height 25
select select "service"
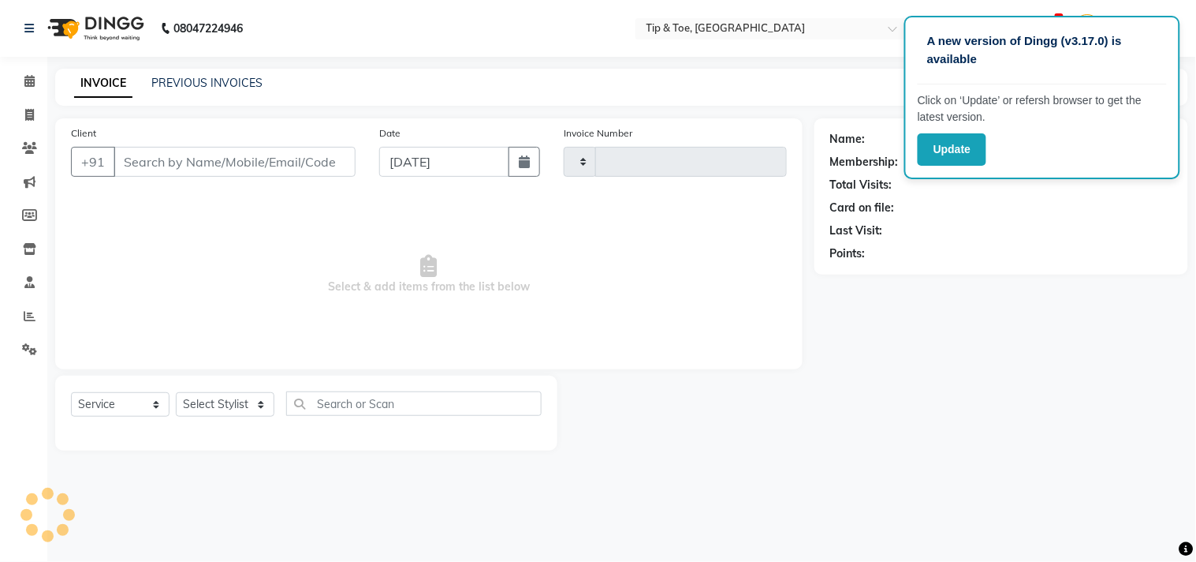
type input "1110"
select select "5770"
type input "9790723114"
select select "39915"
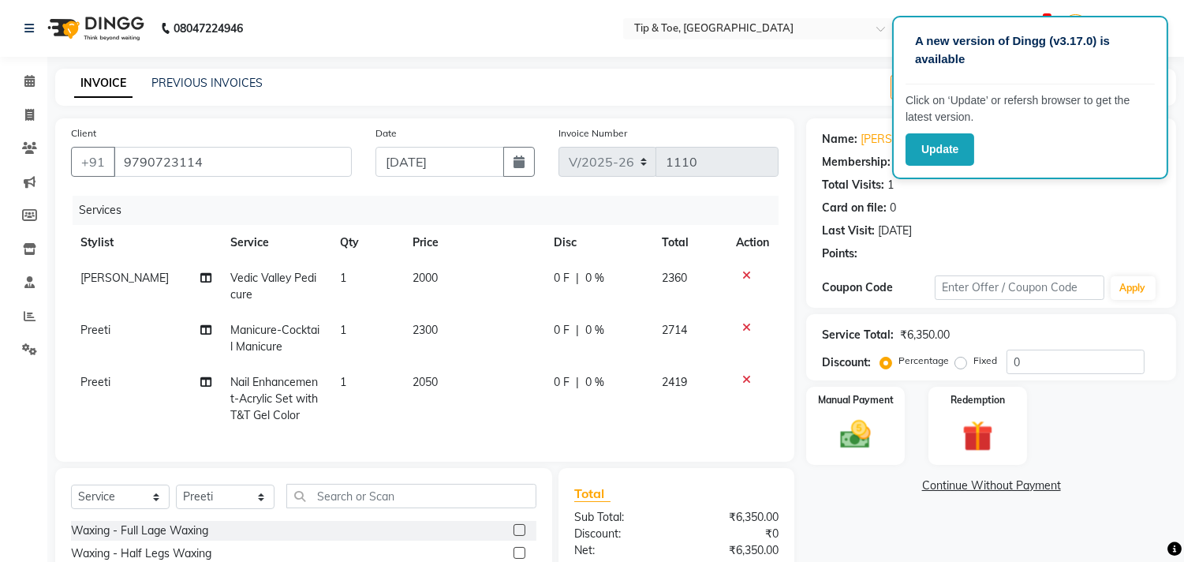
select select "1: Object"
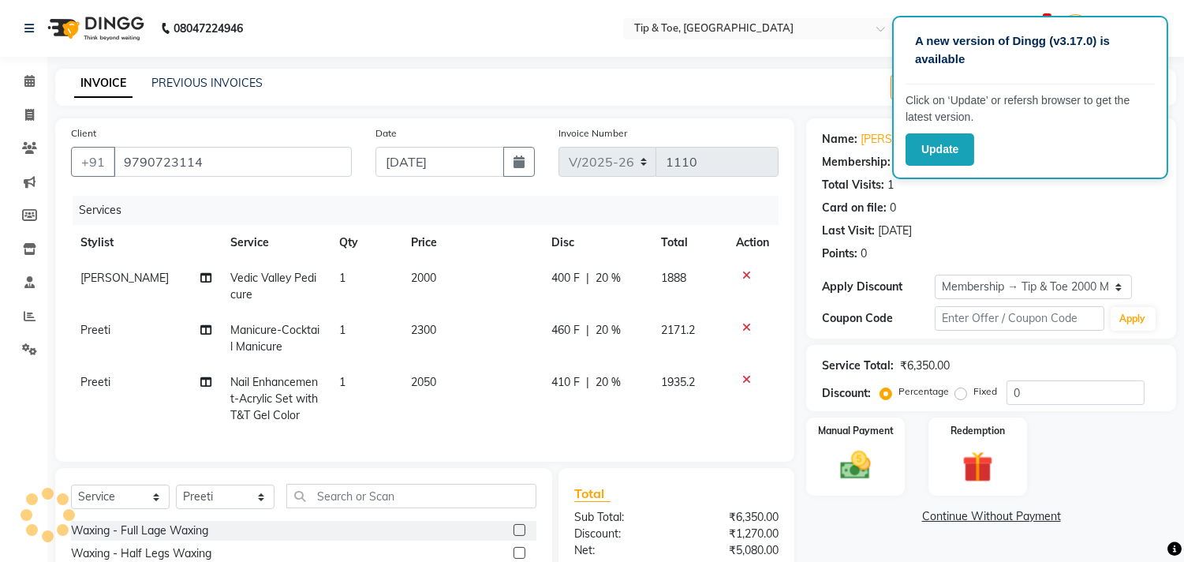
type input "20"
click at [454, 377] on td "2050" at bounding box center [472, 398] width 140 height 69
select select "39915"
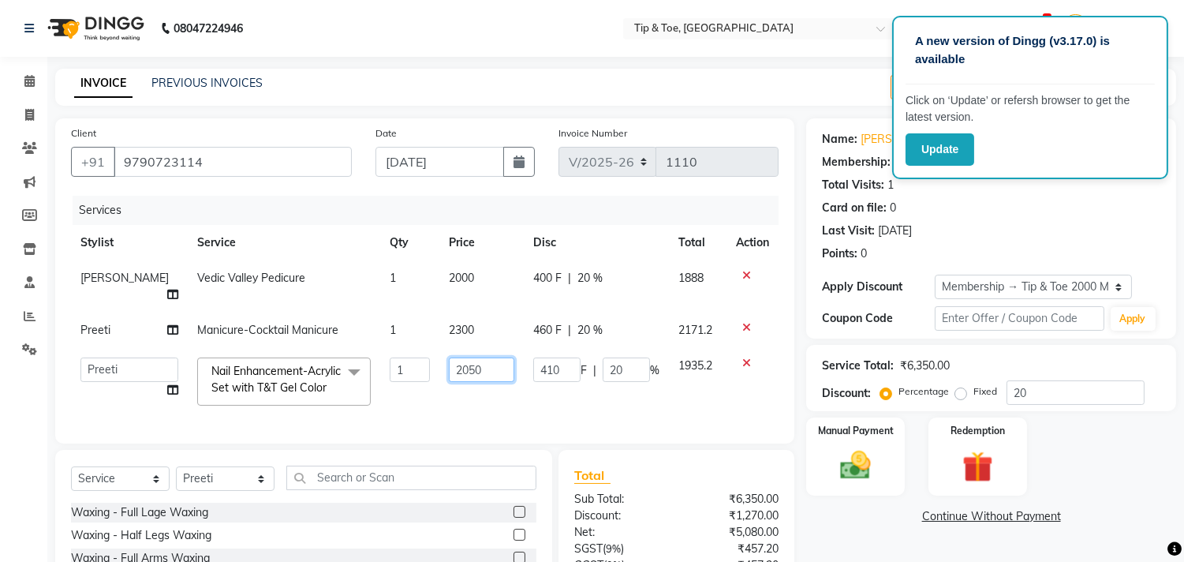
click at [477, 357] on input "2050" at bounding box center [481, 369] width 65 height 24
type input "2"
type input "28"
type input "2800"
click at [324, 493] on div "Select Service Product Membership Package Voucher Prepaid Gift Card Select Styl…" at bounding box center [303, 566] width 497 height 233
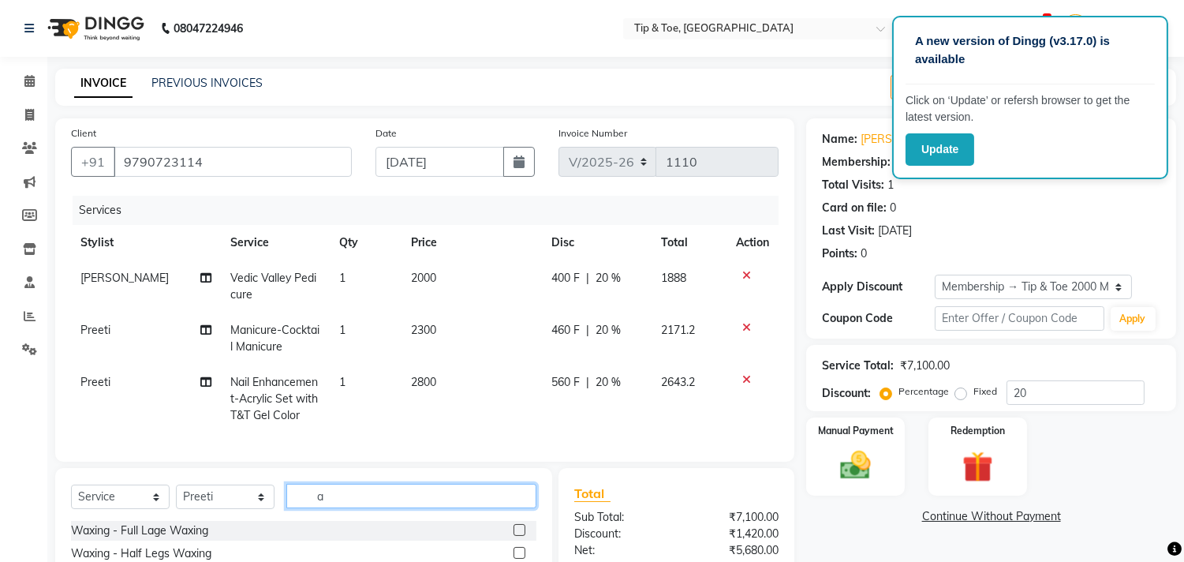
scroll to position [175, 0]
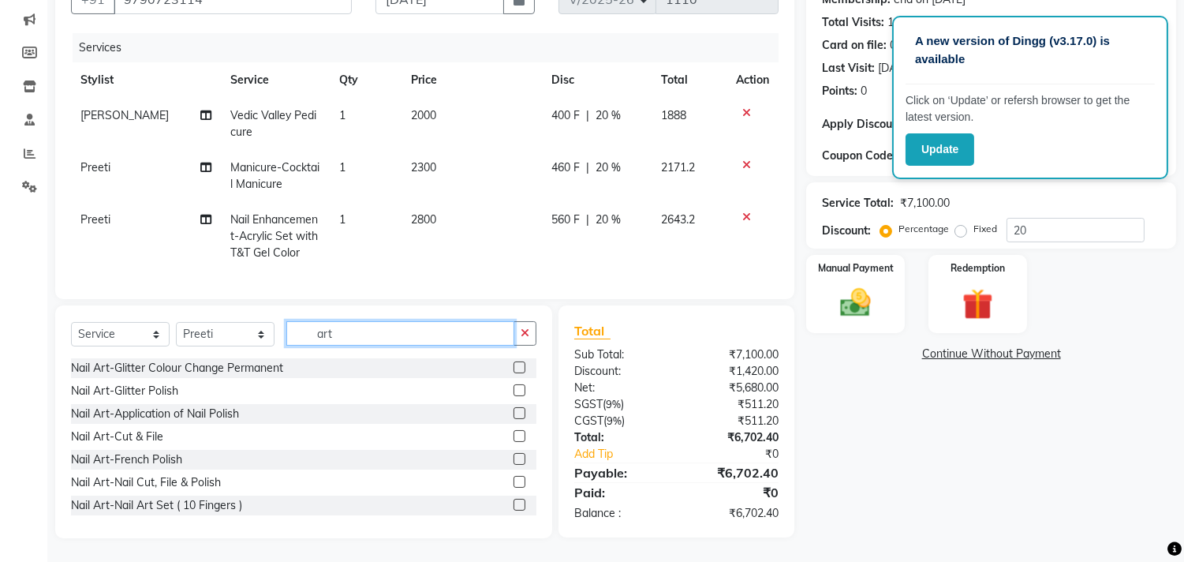
type input "art"
click at [513, 412] on label at bounding box center [519, 413] width 12 height 12
click at [513, 412] on input "checkbox" at bounding box center [518, 414] width 10 height 10
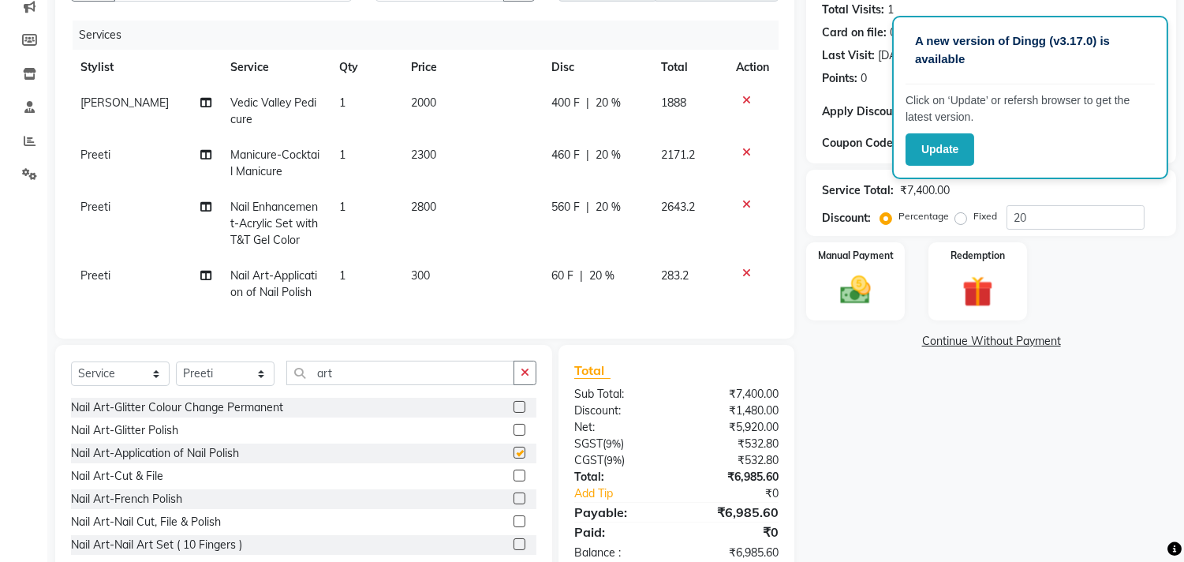
checkbox input "false"
click at [745, 271] on icon at bounding box center [746, 272] width 9 height 11
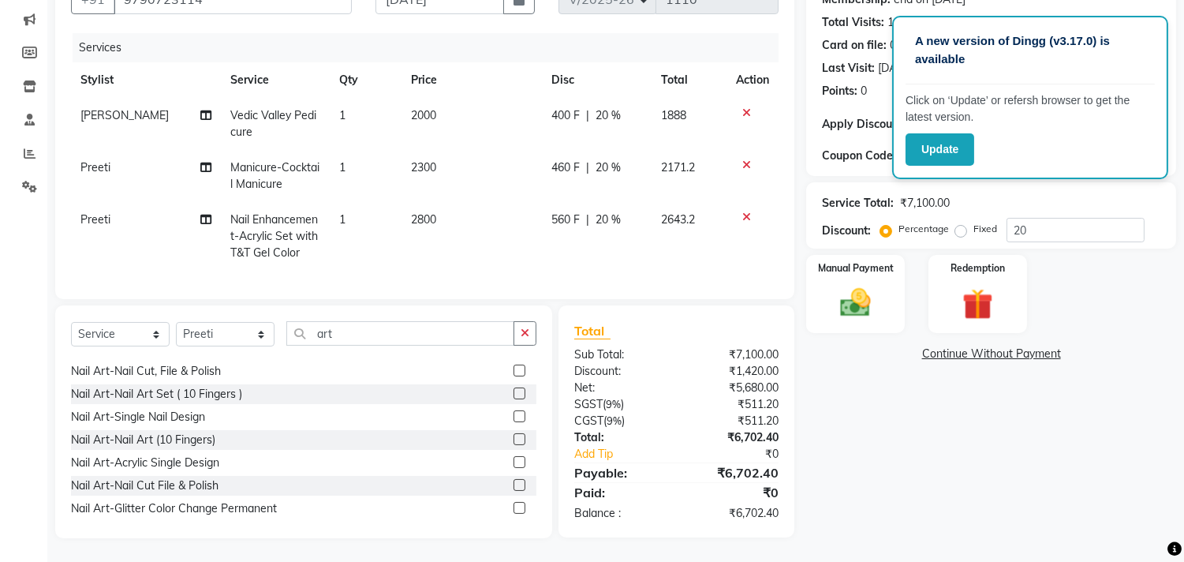
scroll to position [116, 0]
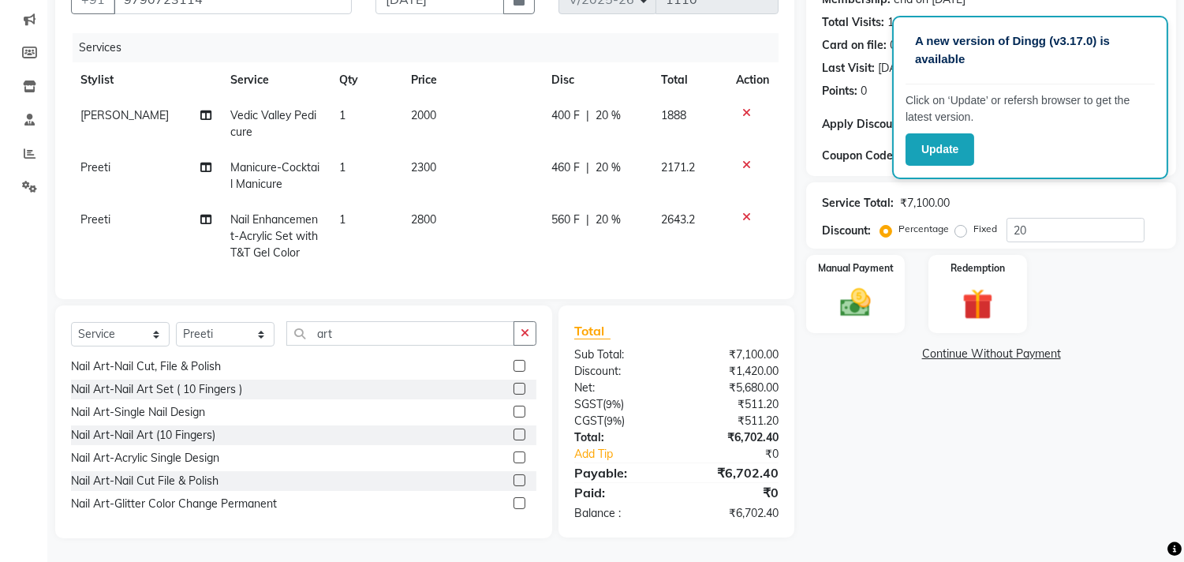
click at [513, 436] on label at bounding box center [519, 434] width 12 height 12
click at [513, 436] on input "checkbox" at bounding box center [518, 435] width 10 height 10
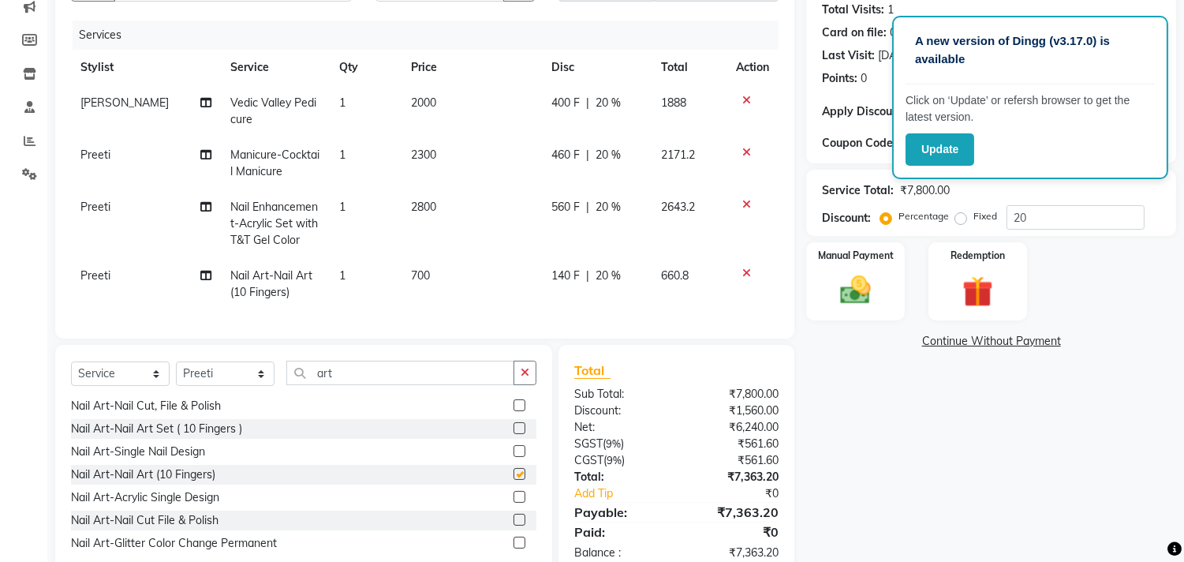
checkbox input "false"
click at [427, 263] on td "700" at bounding box center [472, 284] width 140 height 52
select select "39915"
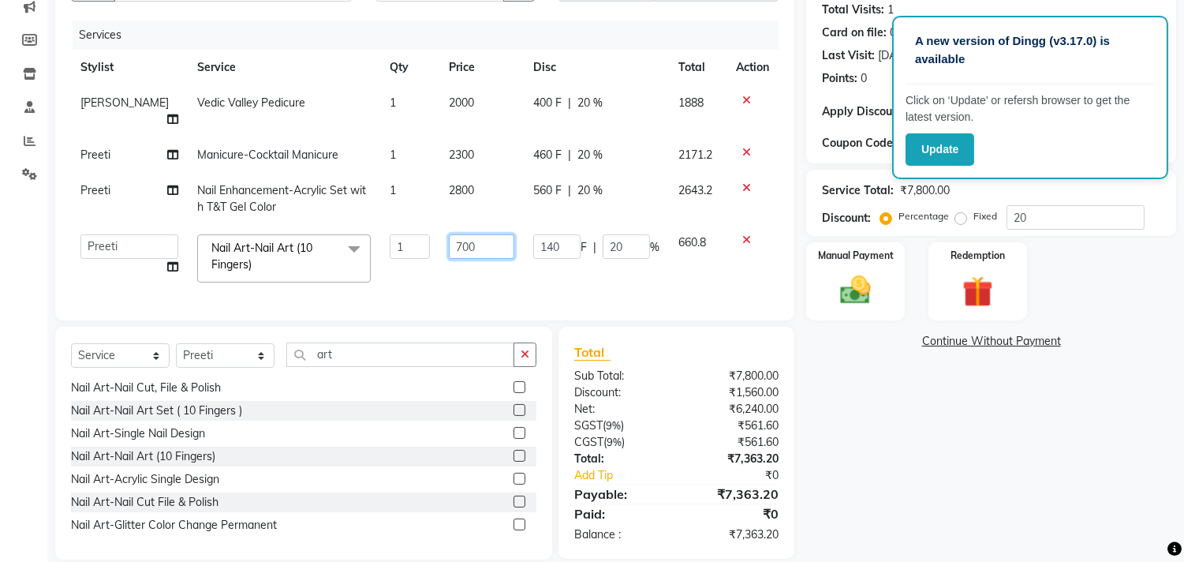
click at [449, 234] on input "700" at bounding box center [481, 246] width 65 height 24
type input "500"
click at [982, 490] on div "Name: Susmita Membership: end on 29-08-2028 Total Visits: 1 Card on file: 0 Las…" at bounding box center [997, 251] width 382 height 616
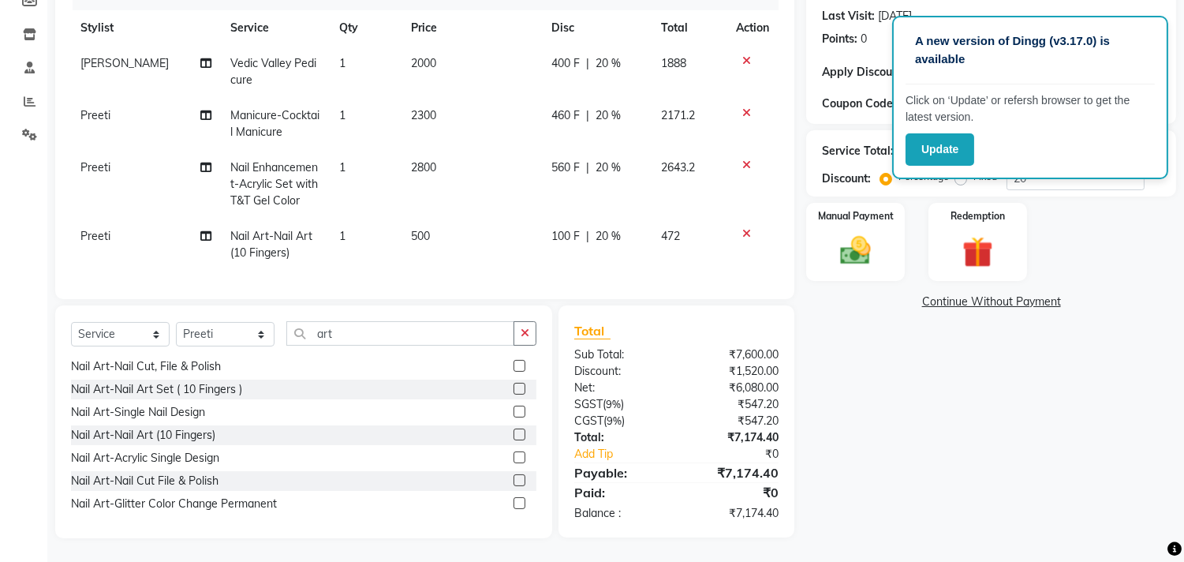
scroll to position [0, 0]
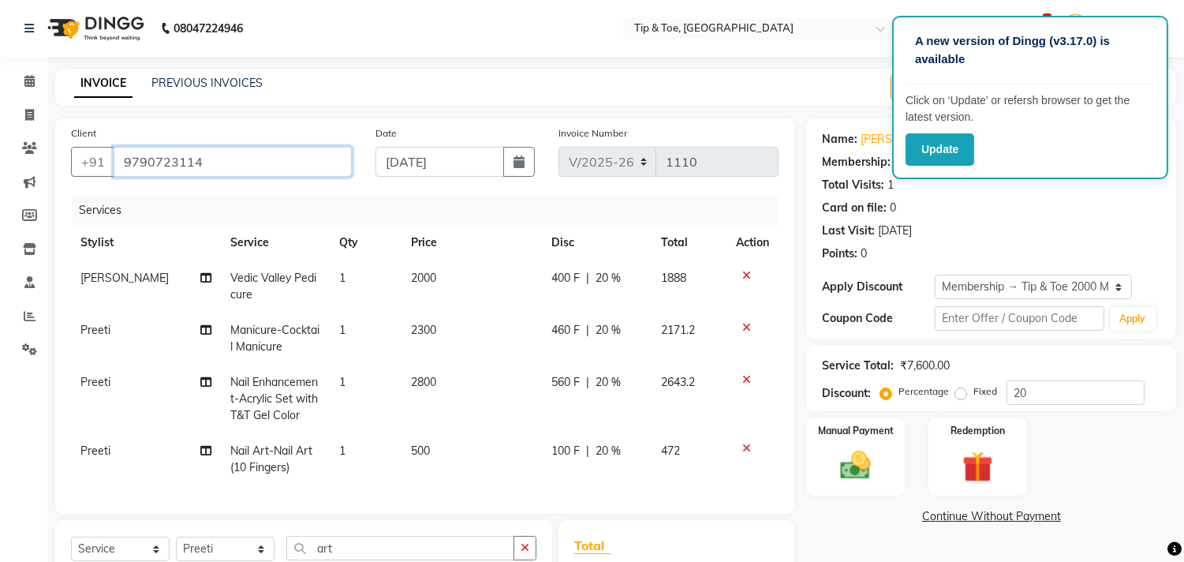
click at [233, 155] on input "9790723114" at bounding box center [233, 162] width 238 height 30
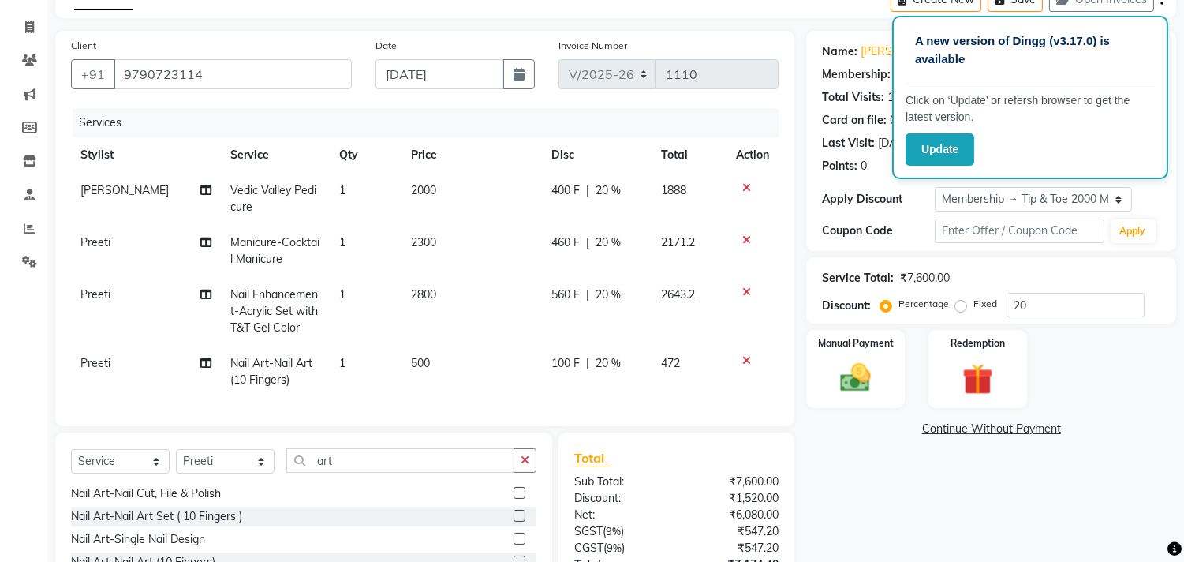
click at [420, 190] on span "2000" at bounding box center [424, 190] width 25 height 14
select select "39914"
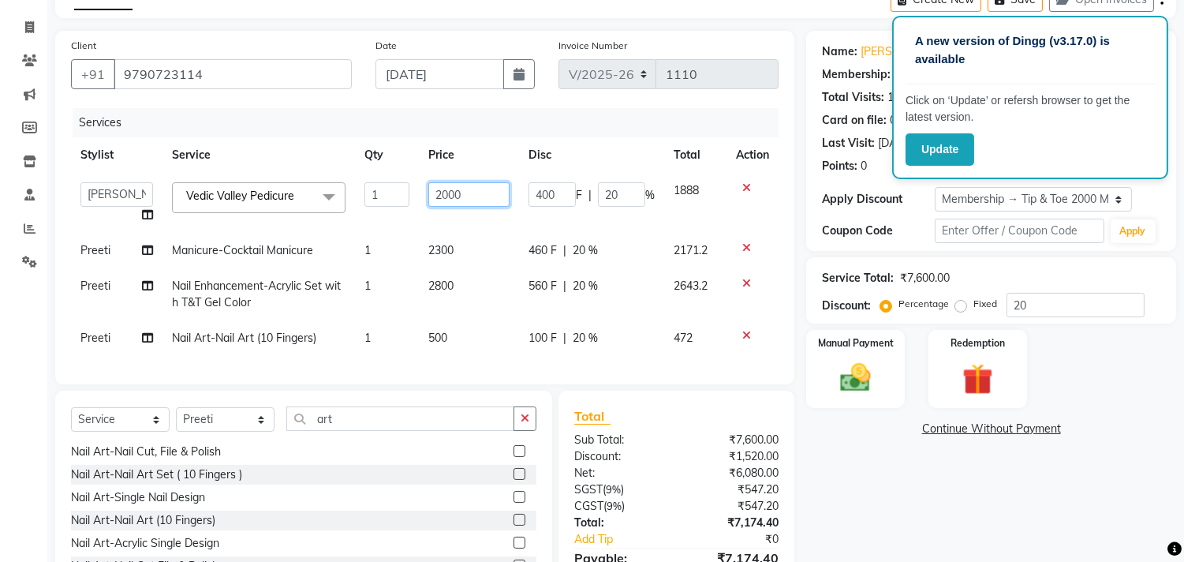
click at [450, 193] on input "2000" at bounding box center [468, 194] width 81 height 24
type input "1500"
drag, startPoint x: 1052, startPoint y: 431, endPoint x: 894, endPoint y: 384, distance: 164.5
click at [1059, 431] on div "Name: Susmita Membership: end on 29-08-2028 Total Visits: 1 Card on file: 0 Las…" at bounding box center [997, 327] width 382 height 592
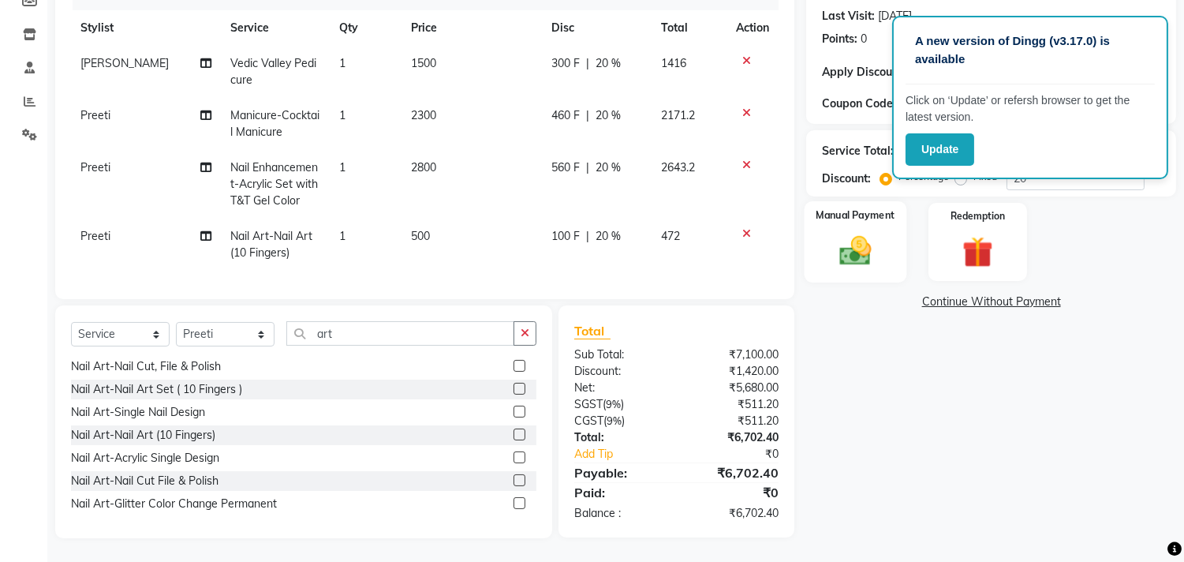
scroll to position [52, 0]
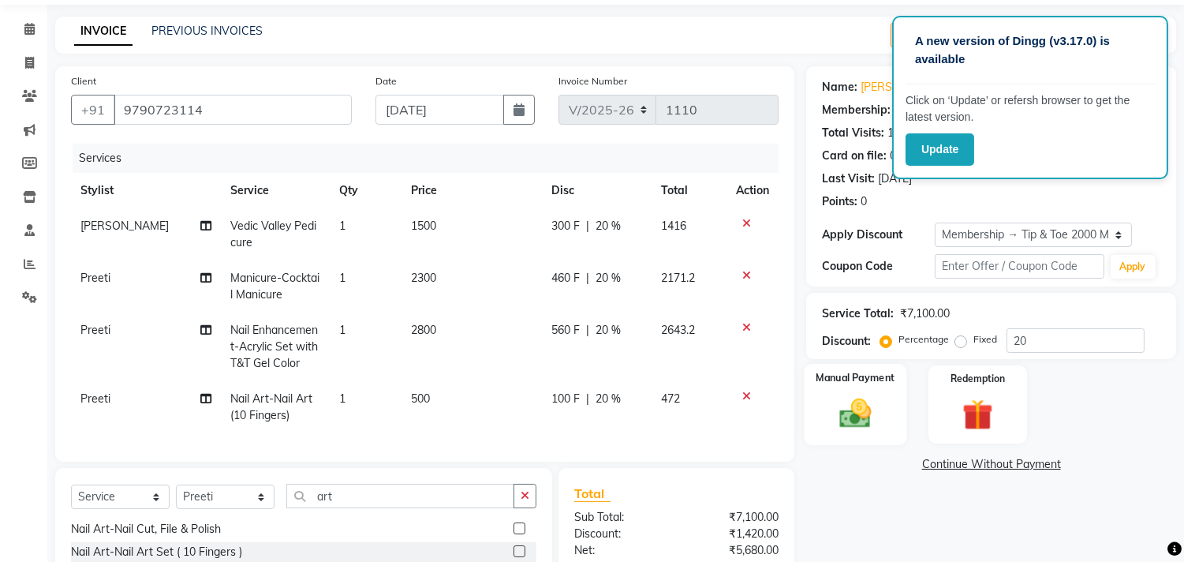
click at [852, 415] on img at bounding box center [856, 413] width 52 height 37
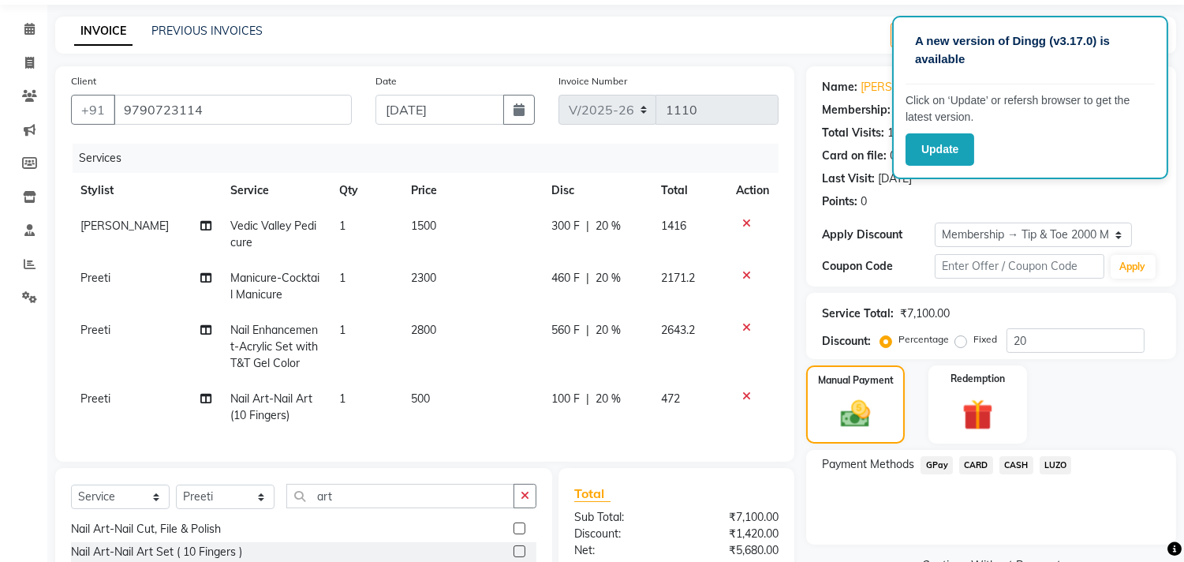
click at [1005, 463] on span "CASH" at bounding box center [1016, 465] width 34 height 18
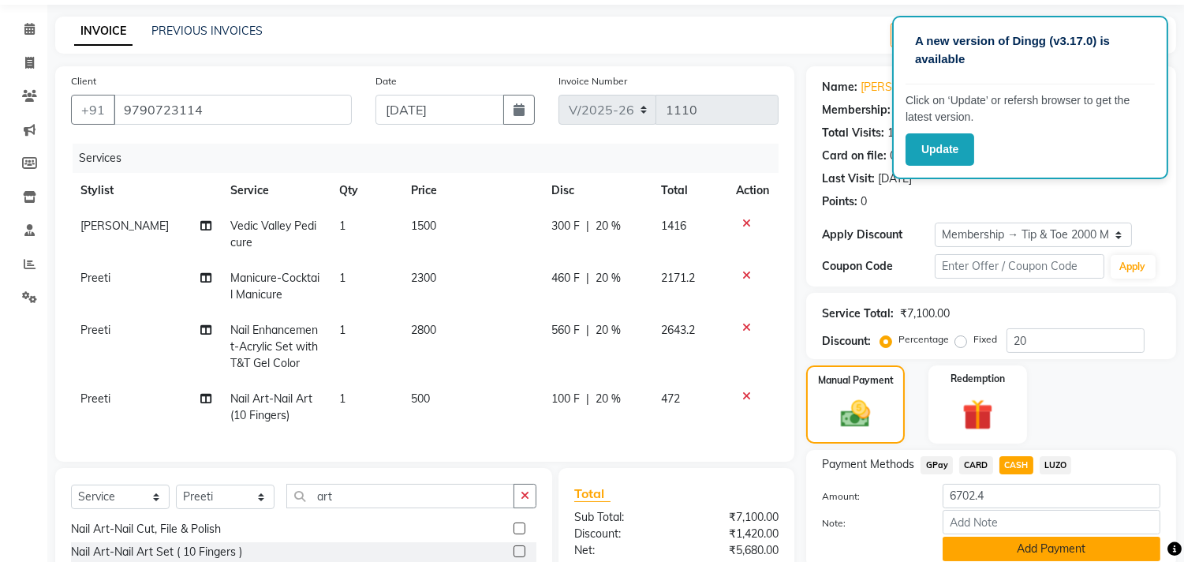
scroll to position [227, 0]
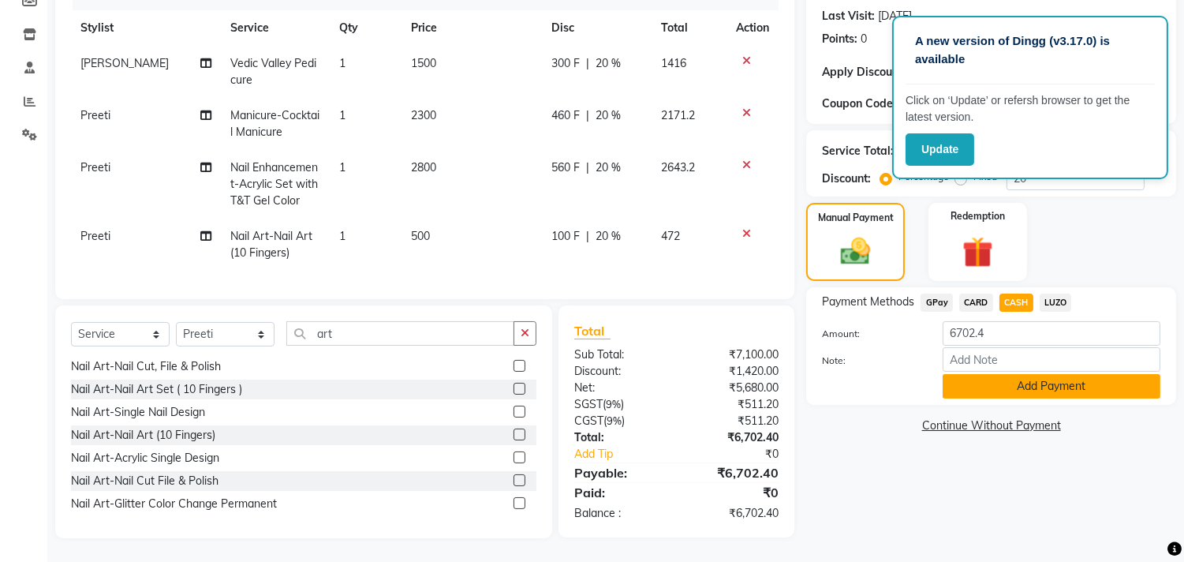
click at [997, 374] on button "Add Payment" at bounding box center [1052, 386] width 218 height 24
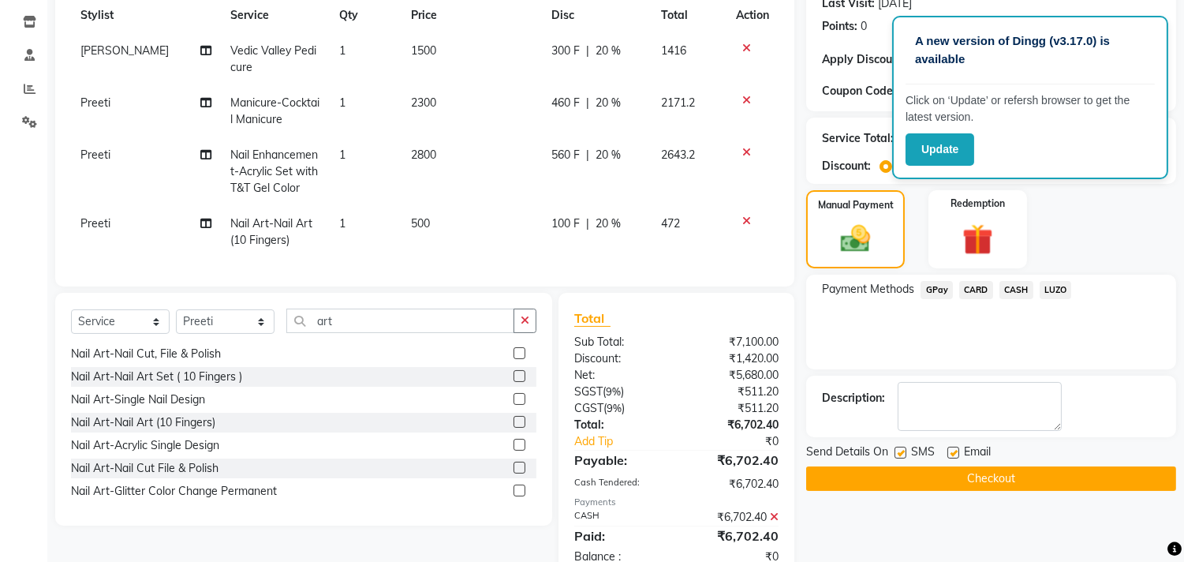
click at [916, 469] on button "Checkout" at bounding box center [991, 478] width 370 height 24
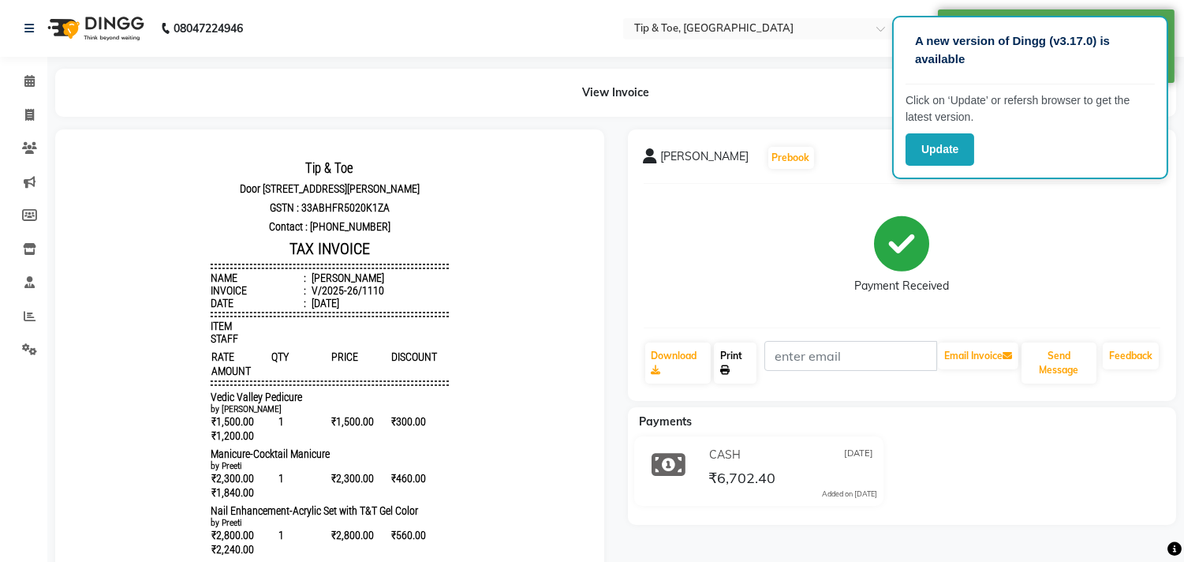
click at [737, 358] on link "Print" at bounding box center [735, 362] width 43 height 41
click at [26, 90] on span at bounding box center [30, 82] width 28 height 18
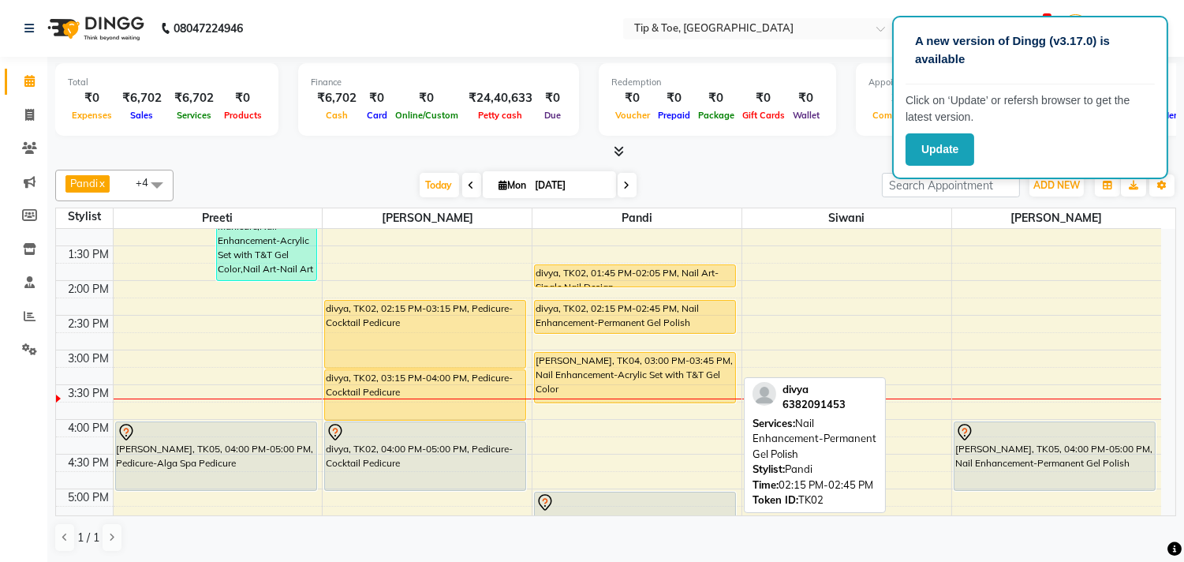
scroll to position [331, 0]
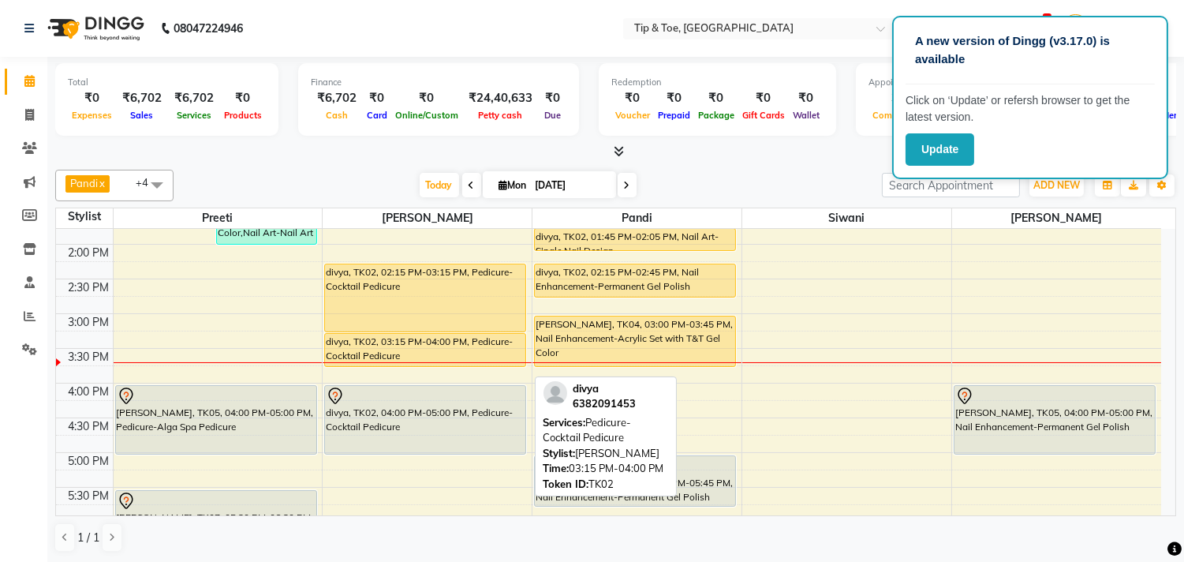
drag, startPoint x: 420, startPoint y: 382, endPoint x: 427, endPoint y: 361, distance: 22.0
click at [427, 361] on div "Susmita, TK03, 11:45 AM-12:45 PM, Vedic Valley Pedicure divya, TK02, 02:15 PM-0…" at bounding box center [427, 382] width 209 height 971
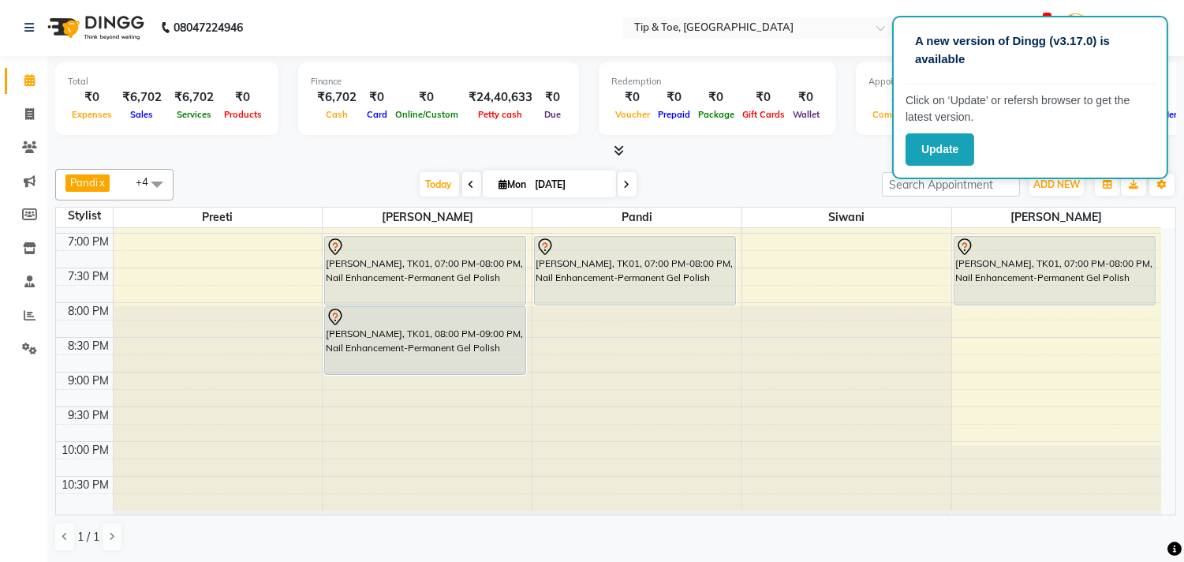
scroll to position [0, 0]
click at [424, 180] on span "Today" at bounding box center [439, 185] width 39 height 24
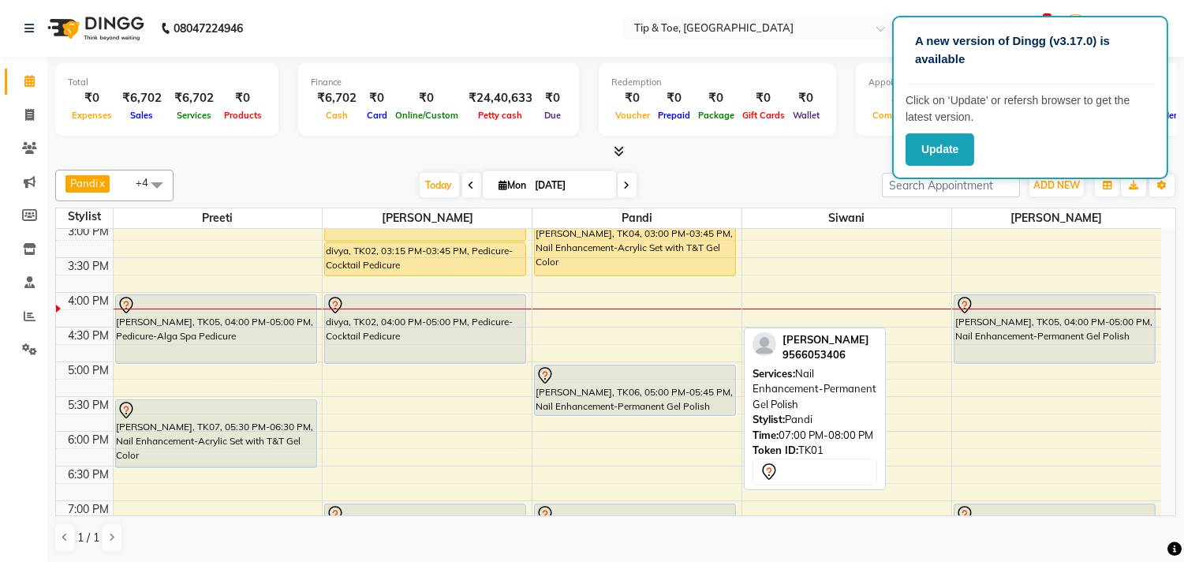
scroll to position [401, 0]
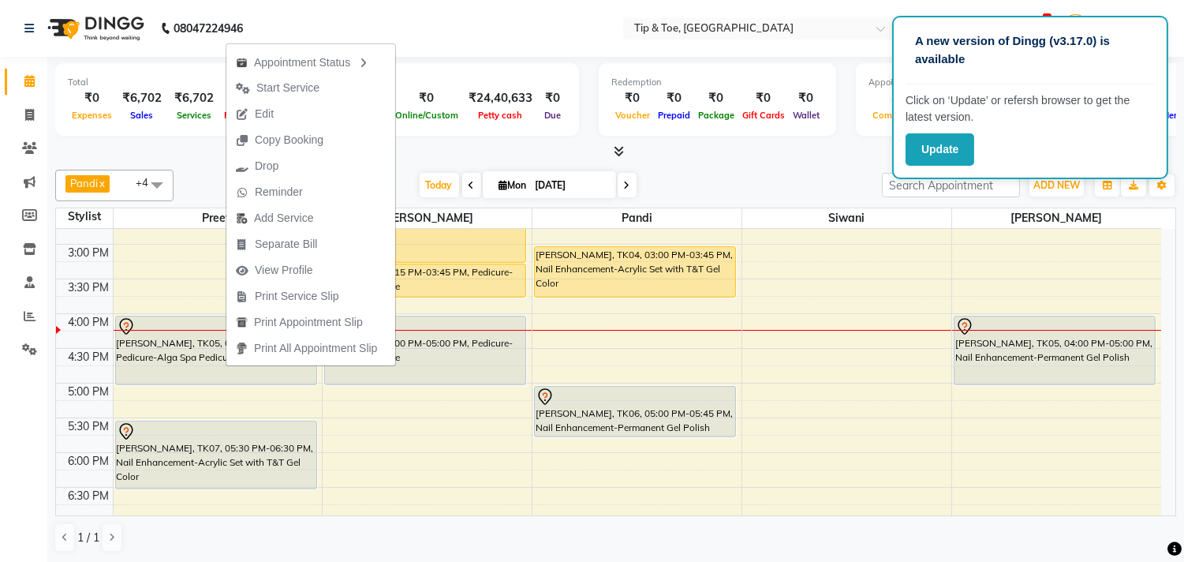
click at [339, 121] on button "Edit" at bounding box center [310, 114] width 169 height 26
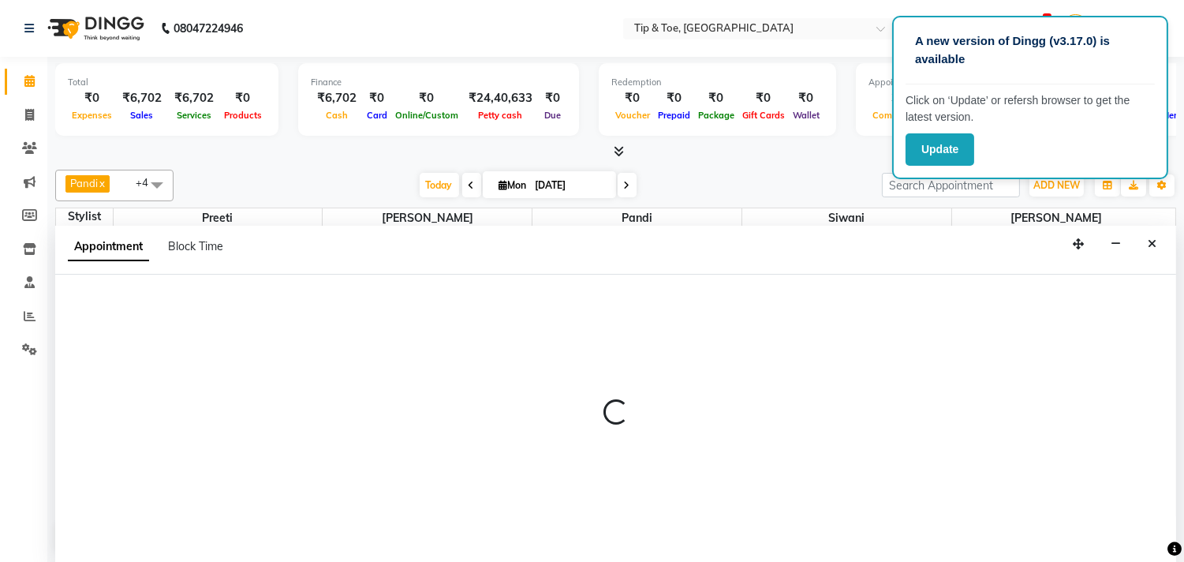
select select "tentative"
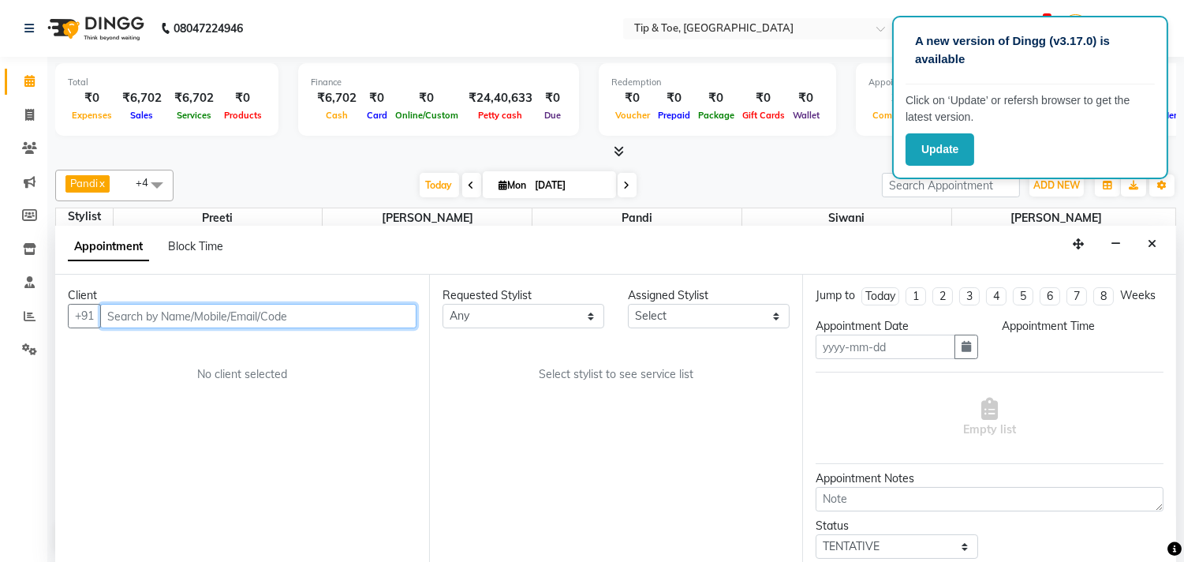
type input "[DATE]"
select select "960"
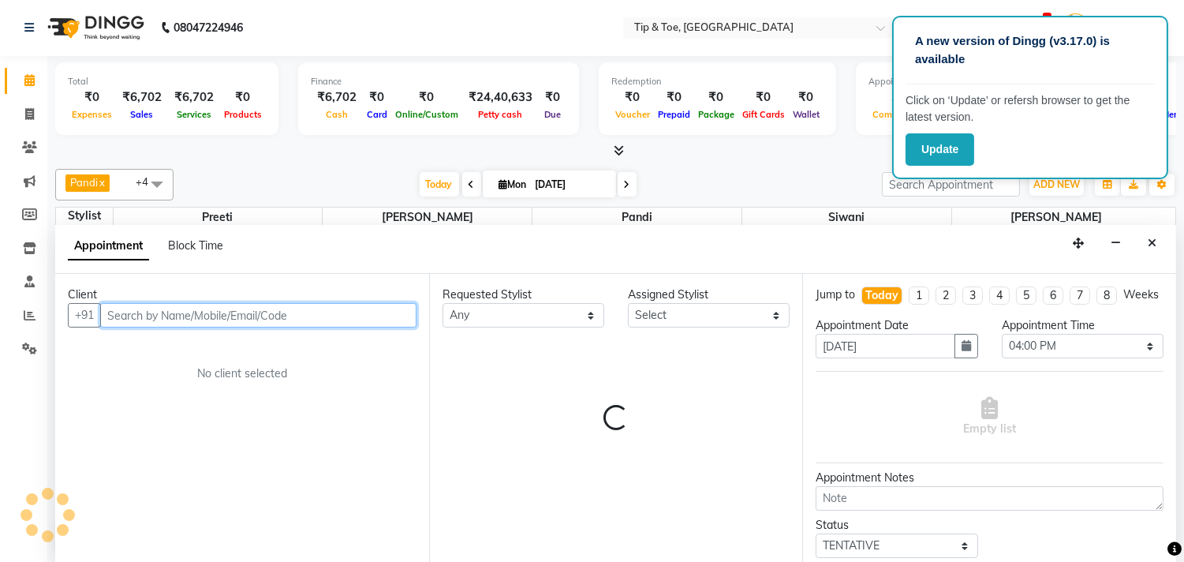
select select "39915"
select select "2752"
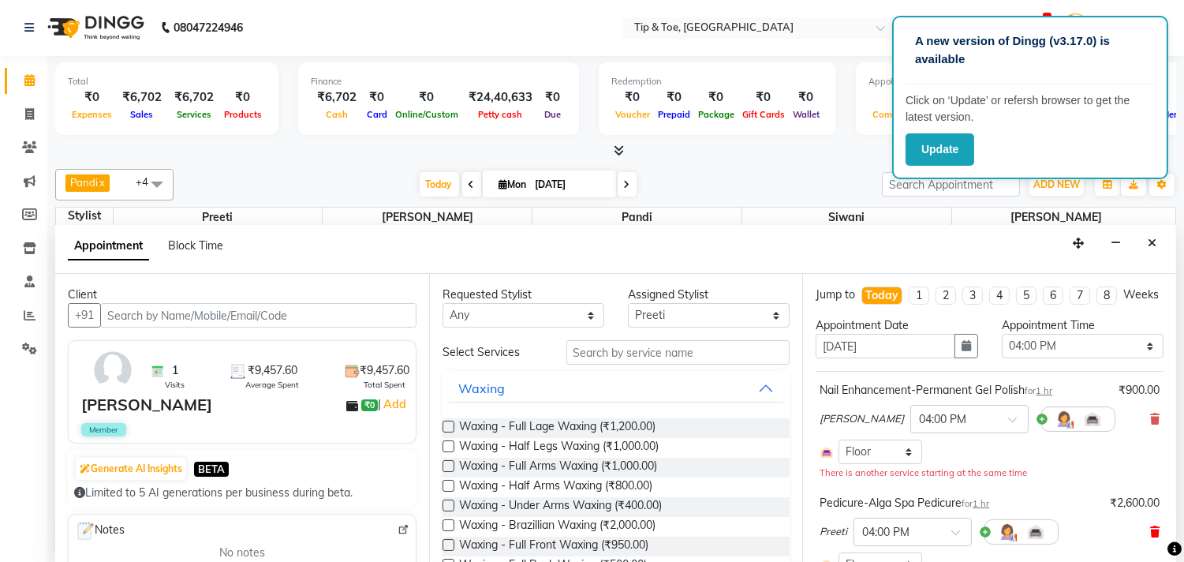
click at [1150, 537] on icon at bounding box center [1154, 531] width 9 height 11
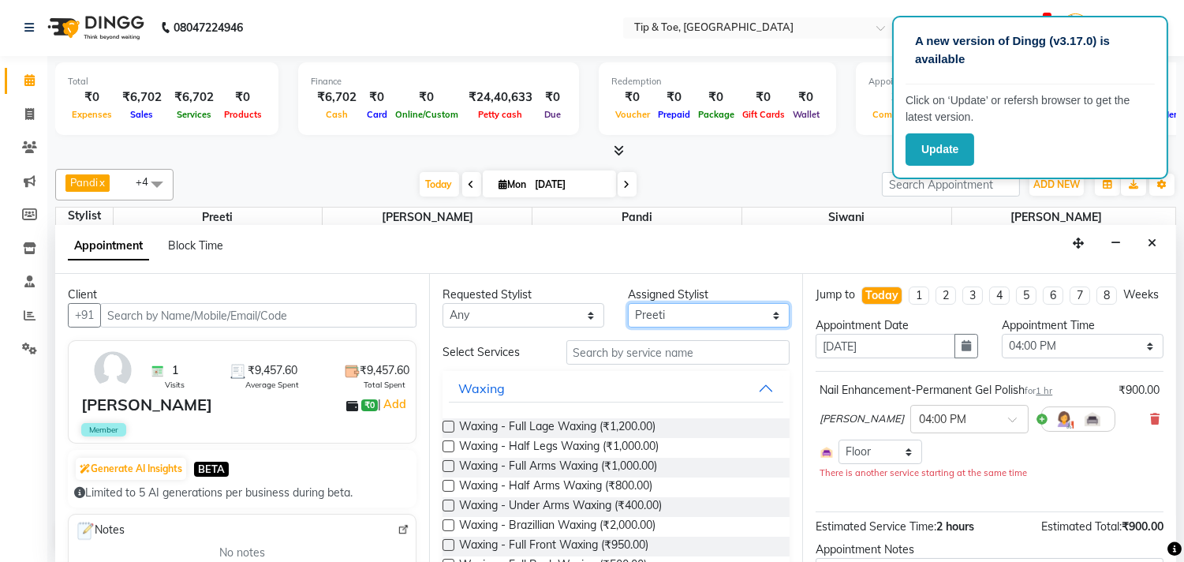
click at [631, 316] on select "Select [PERSON_NAME] Pandi Preeti [PERSON_NAME] [PERSON_NAME] Manager [PERSON_N…" at bounding box center [709, 315] width 162 height 24
select select "39914"
click at [628, 303] on select "Select [PERSON_NAME] Pandi Preeti [PERSON_NAME] [PERSON_NAME] Manager [PERSON_N…" at bounding box center [709, 315] width 162 height 24
click at [626, 345] on input "text" at bounding box center [678, 352] width 224 height 24
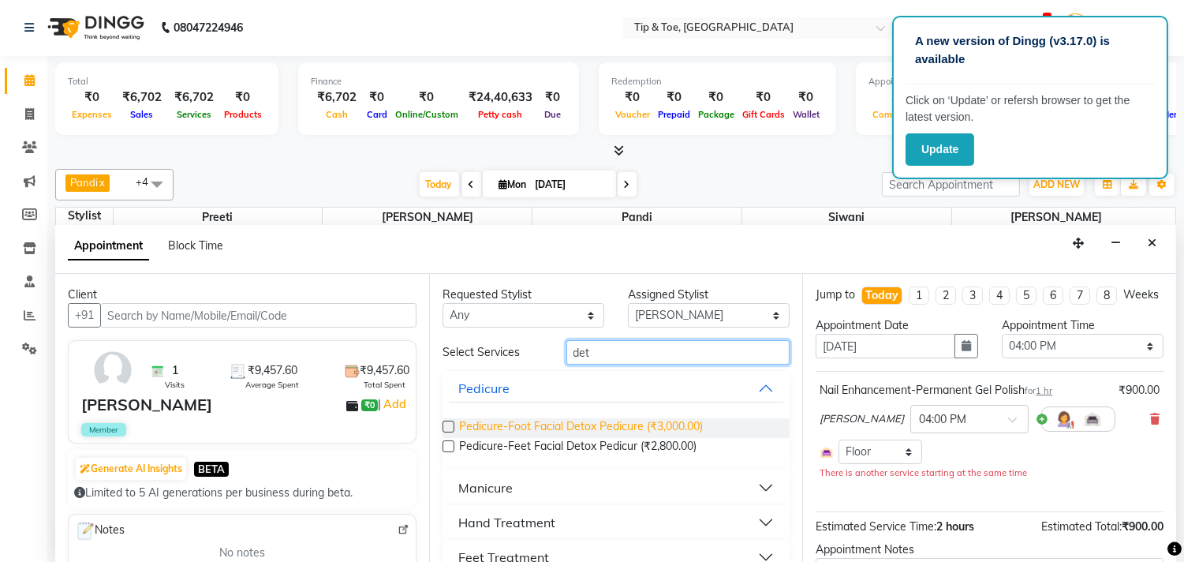
type input "det"
click at [572, 432] on span "Pedicure-Foot Facial Detox Pedicure (₹3,000.00)" at bounding box center [581, 428] width 244 height 20
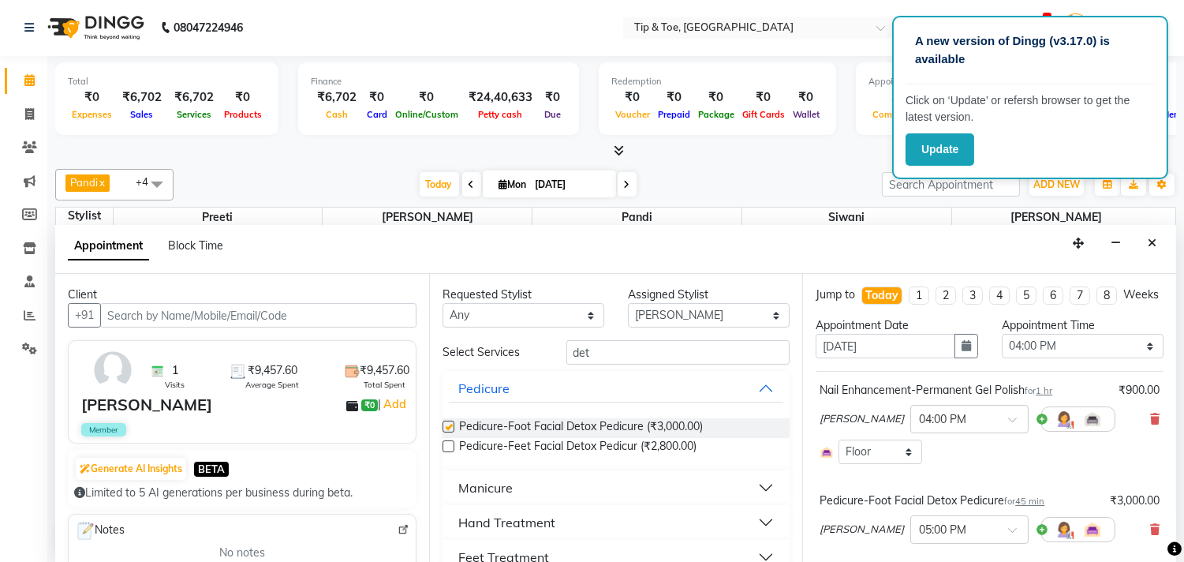
checkbox input "false"
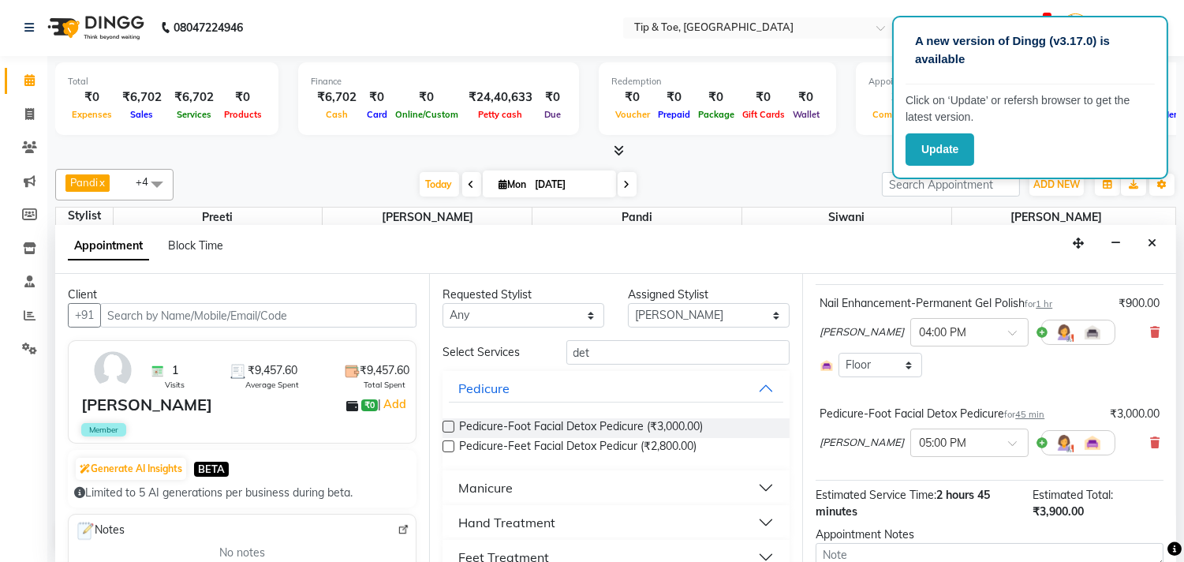
scroll to position [207, 0]
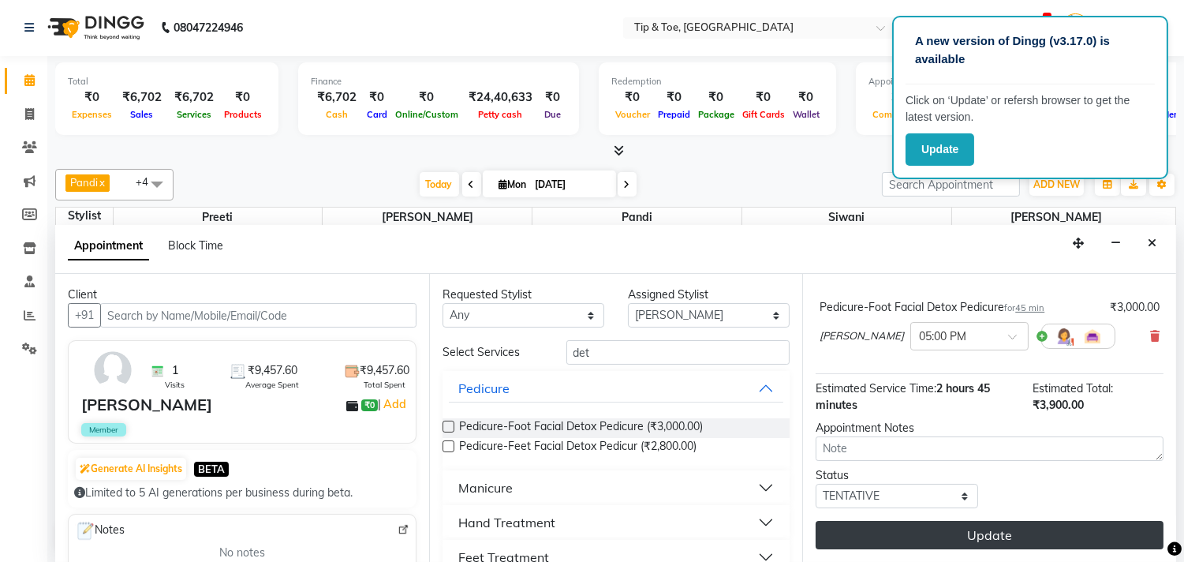
click at [962, 528] on button "Update" at bounding box center [990, 535] width 348 height 28
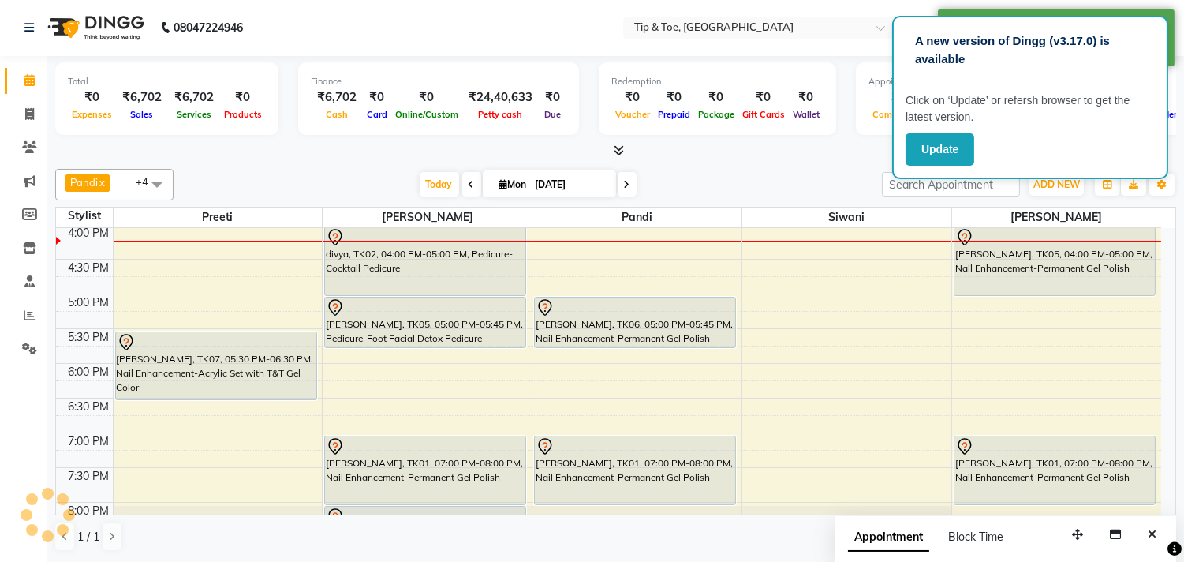
scroll to position [0, 0]
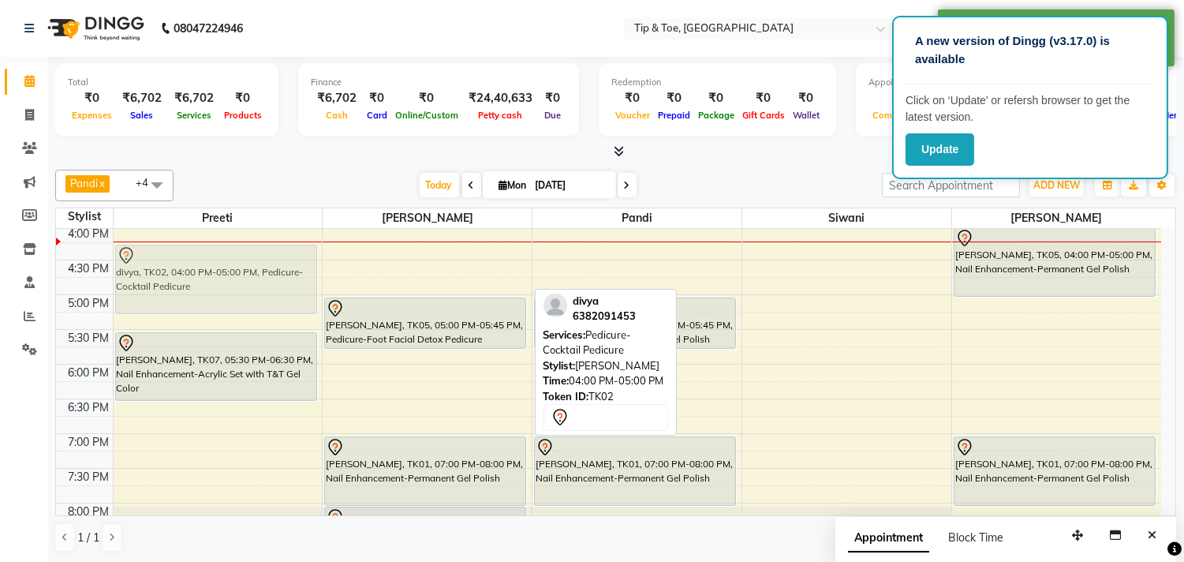
drag, startPoint x: 435, startPoint y: 254, endPoint x: 273, endPoint y: 278, distance: 164.3
click at [273, 278] on tr "Susmita, TK03, 11:30 AM-12:30 PM, Manicure-Cocktail Manicure Susmita, TK03, 12:…" at bounding box center [608, 225] width 1105 height 971
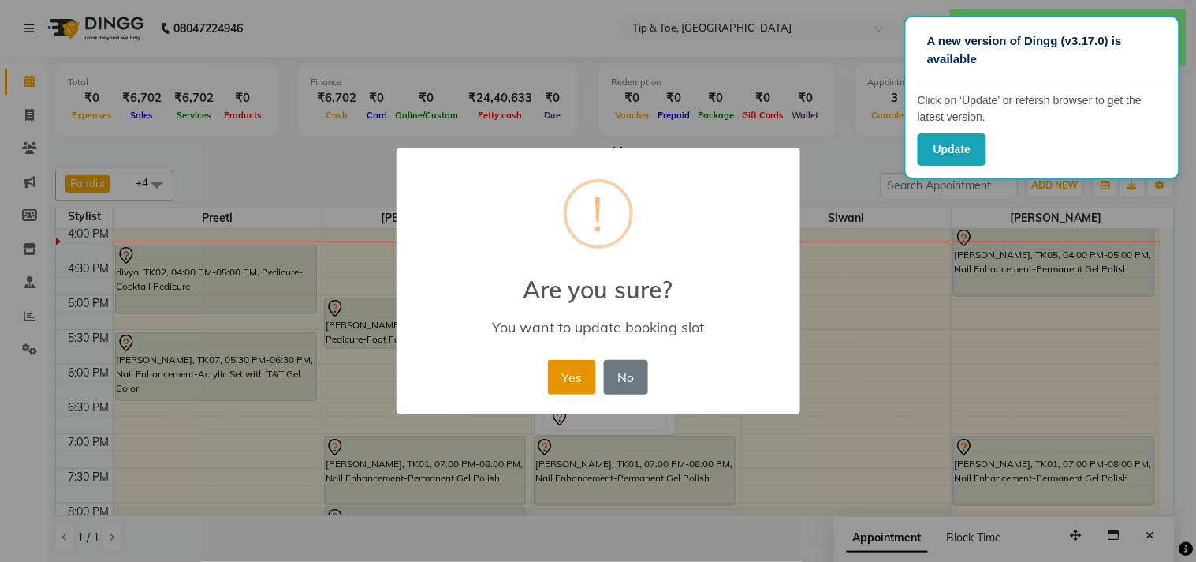
click at [562, 377] on button "Yes" at bounding box center [572, 377] width 48 height 35
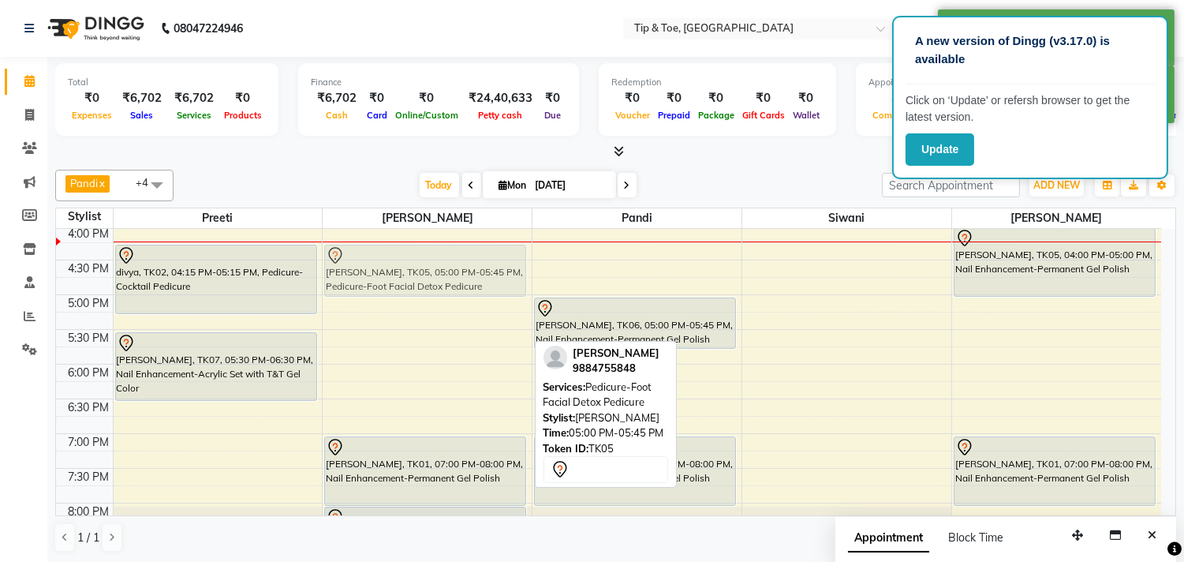
drag, startPoint x: 440, startPoint y: 327, endPoint x: 450, endPoint y: 266, distance: 61.6
click at [450, 266] on div "Susmita, TK03, 11:45 AM-12:45 PM, Vedic Valley Pedicure divya, TK02, 02:15 PM-0…" at bounding box center [427, 225] width 209 height 971
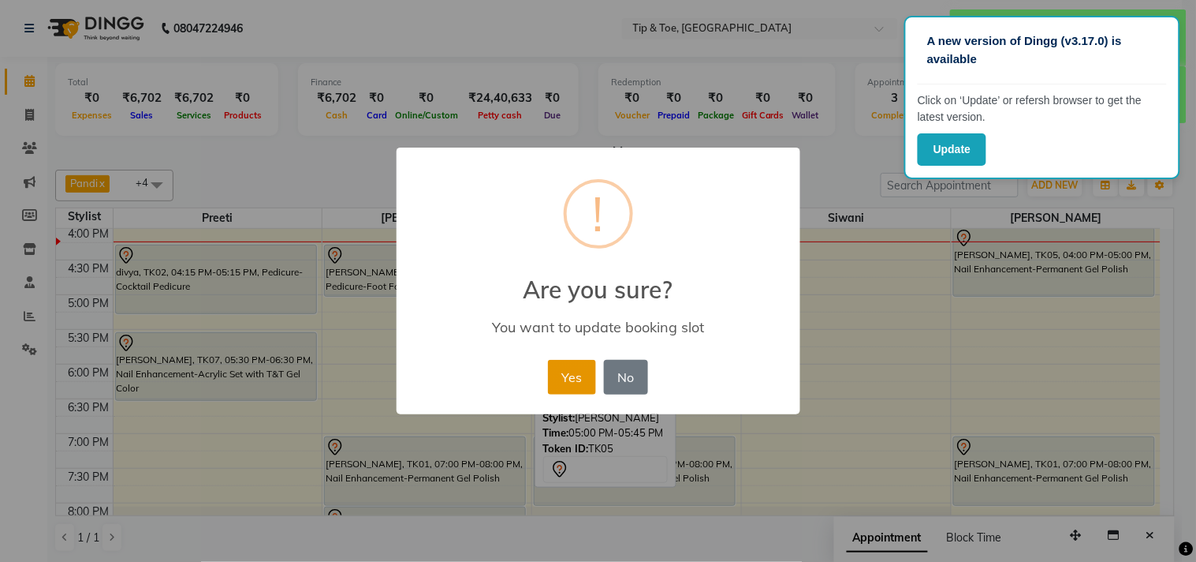
click at [557, 363] on button "Yes" at bounding box center [572, 377] width 48 height 35
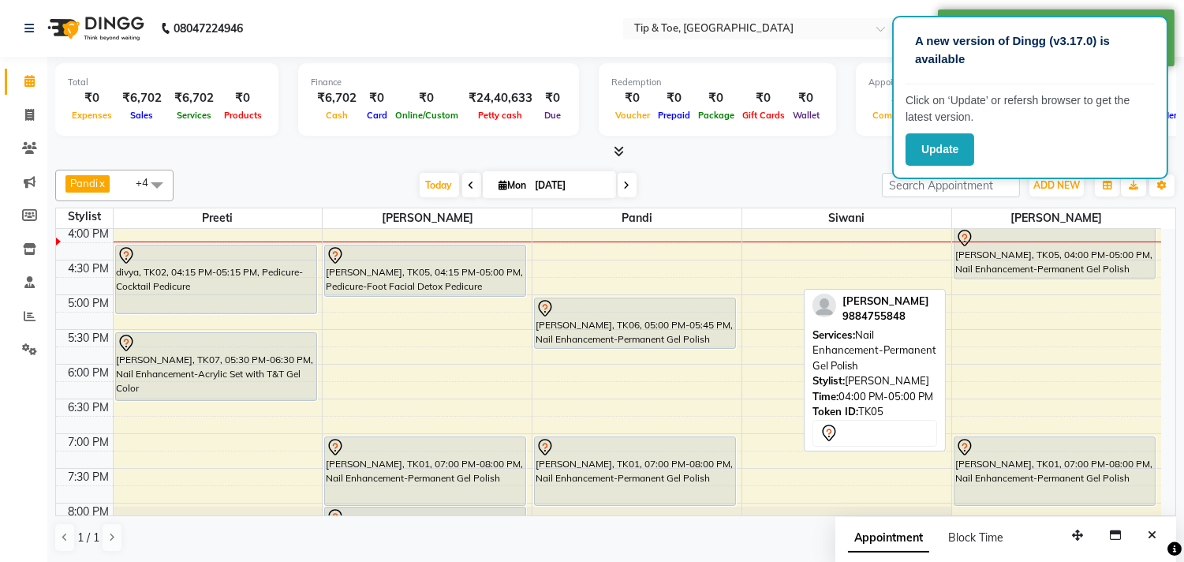
drag, startPoint x: 991, startPoint y: 294, endPoint x: 992, endPoint y: 279, distance: 15.1
click at [992, 279] on div "Shilpa Rajamanickam, TK05, 04:00 PM-05:00 PM, Nail Enhancement-Permanent Gel Po…" at bounding box center [1056, 225] width 209 height 971
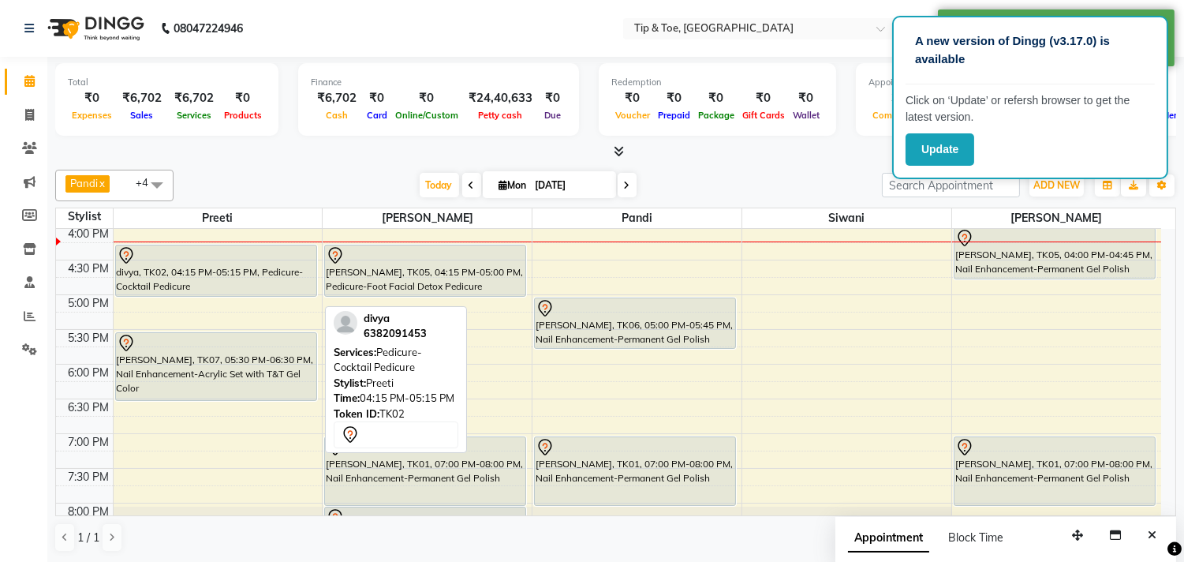
click at [271, 293] on div "Susmita, TK03, 11:30 AM-12:30 PM, Manicure-Cocktail Manicure Susmita, TK03, 12:…" at bounding box center [218, 225] width 209 height 971
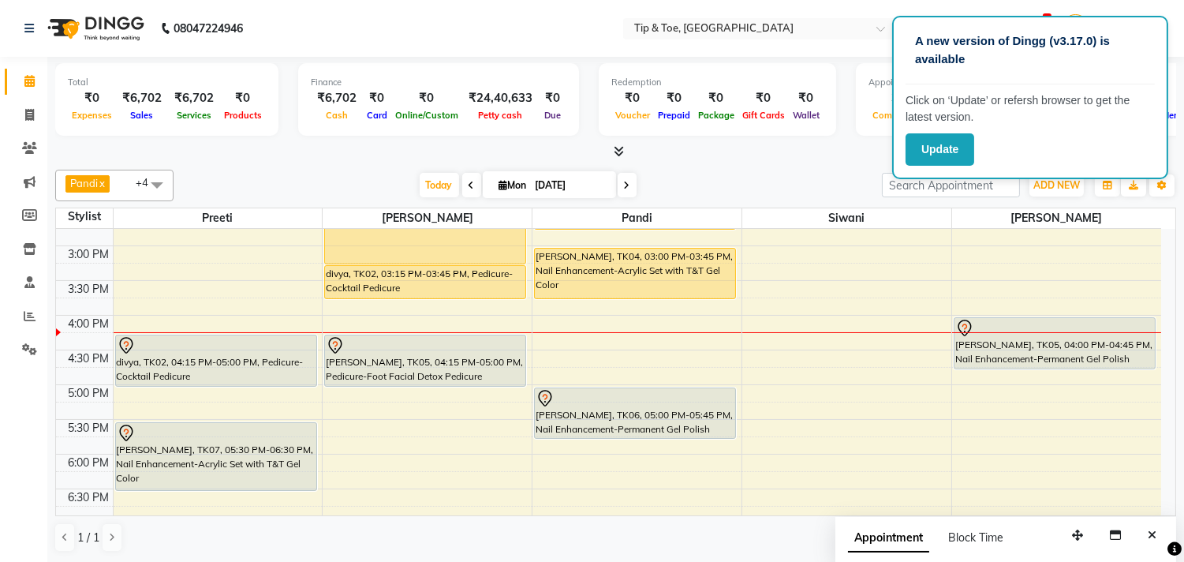
scroll to position [350, 0]
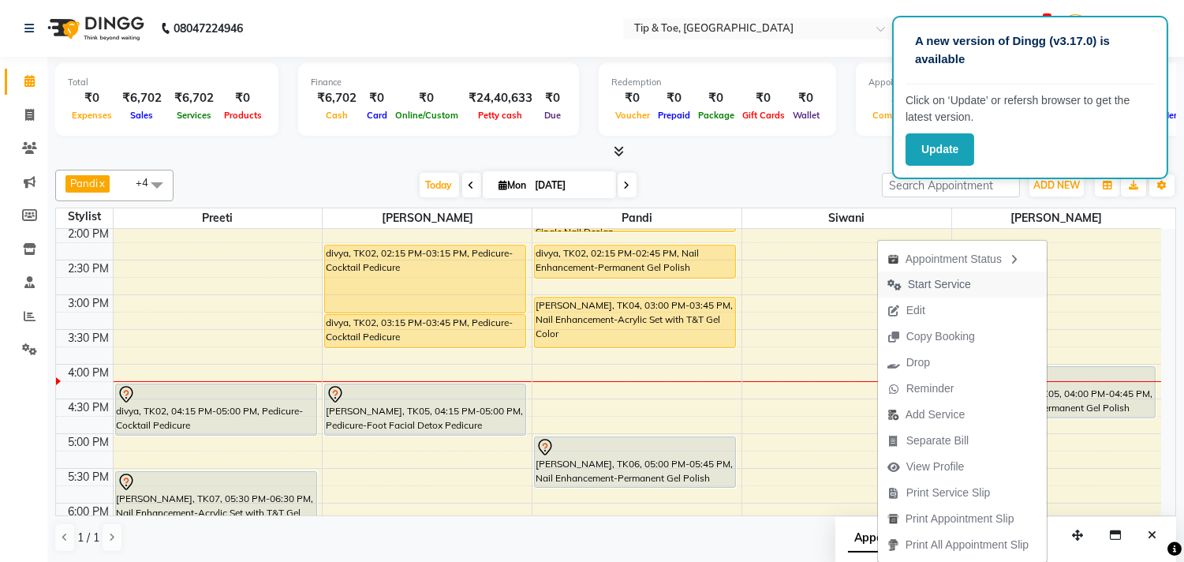
click at [912, 289] on span "Start Service" at bounding box center [939, 284] width 63 height 17
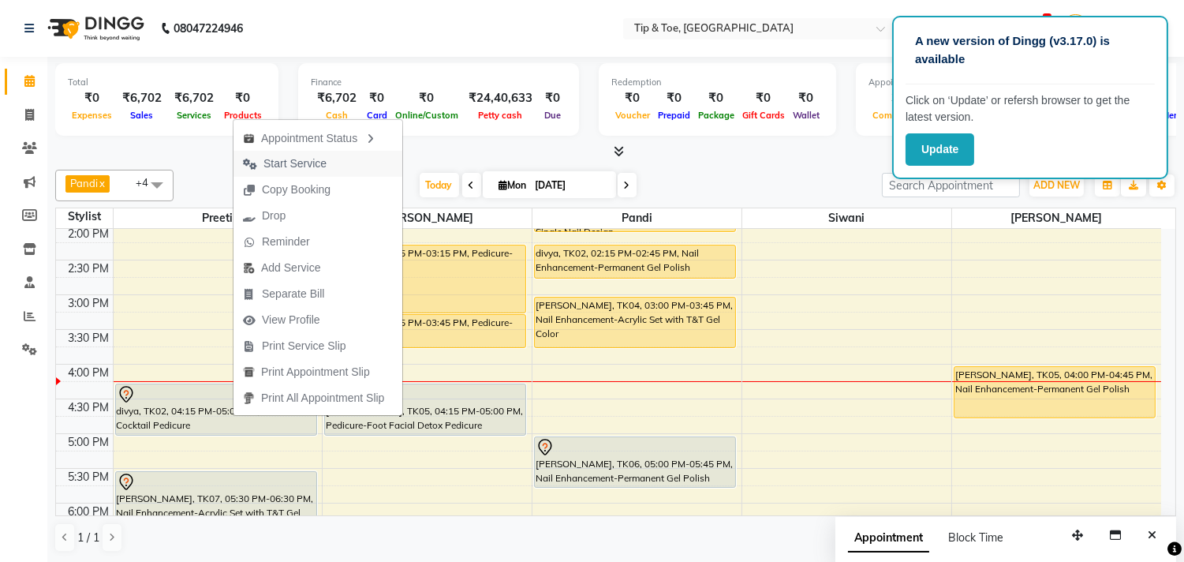
drag, startPoint x: 339, startPoint y: 159, endPoint x: 328, endPoint y: 192, distance: 34.9
click at [337, 159] on button "Start Service" at bounding box center [317, 164] width 169 height 26
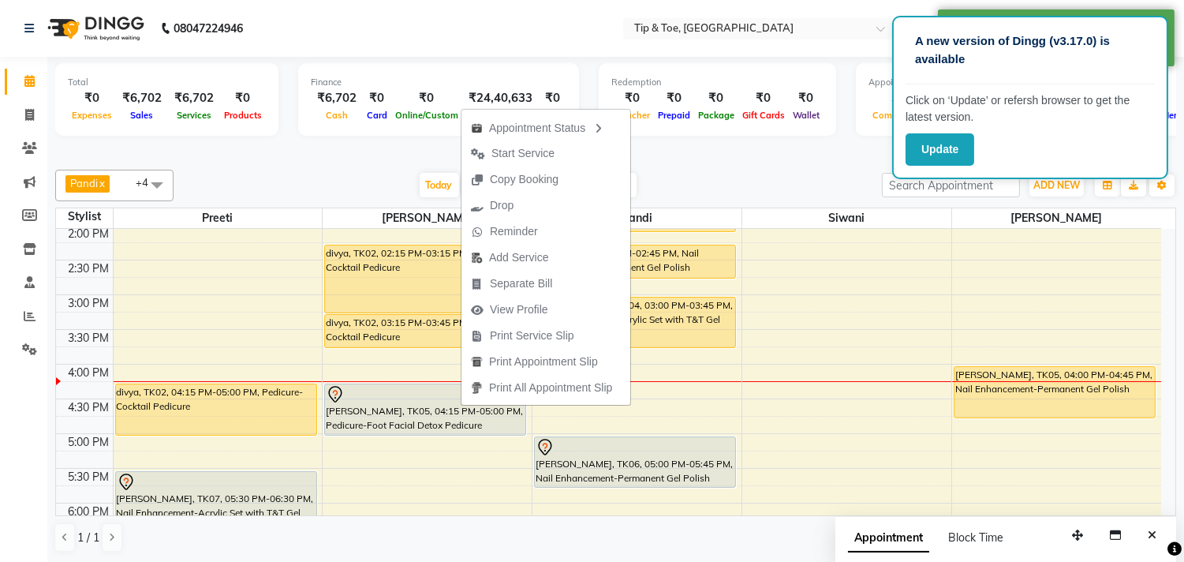
drag, startPoint x: 516, startPoint y: 148, endPoint x: 505, endPoint y: 158, distance: 14.5
click at [515, 150] on span "Start Service" at bounding box center [522, 153] width 63 height 17
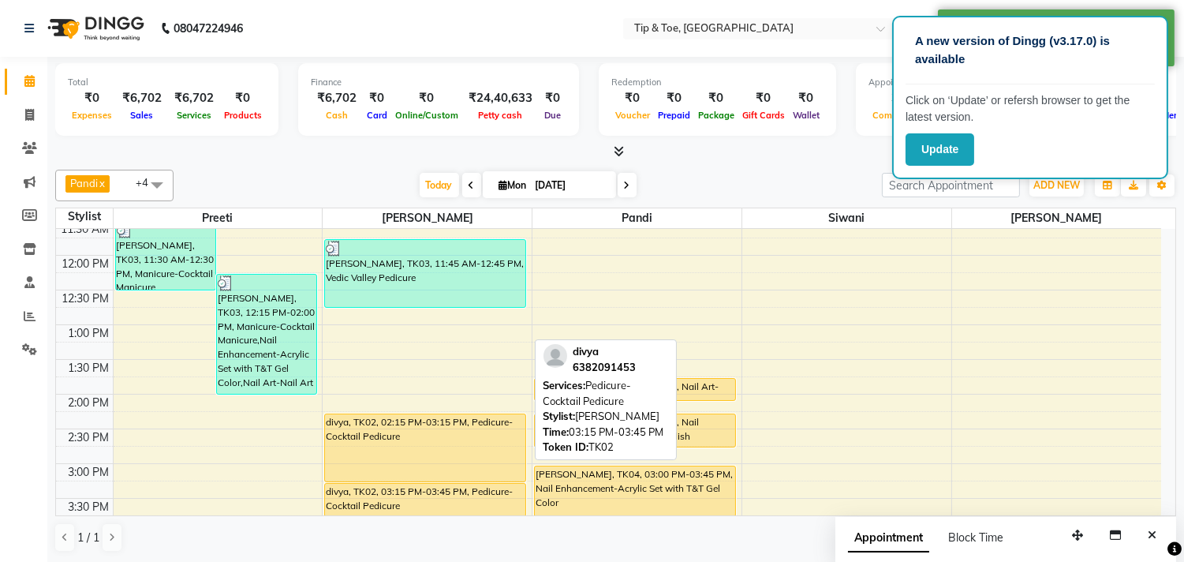
scroll to position [175, 0]
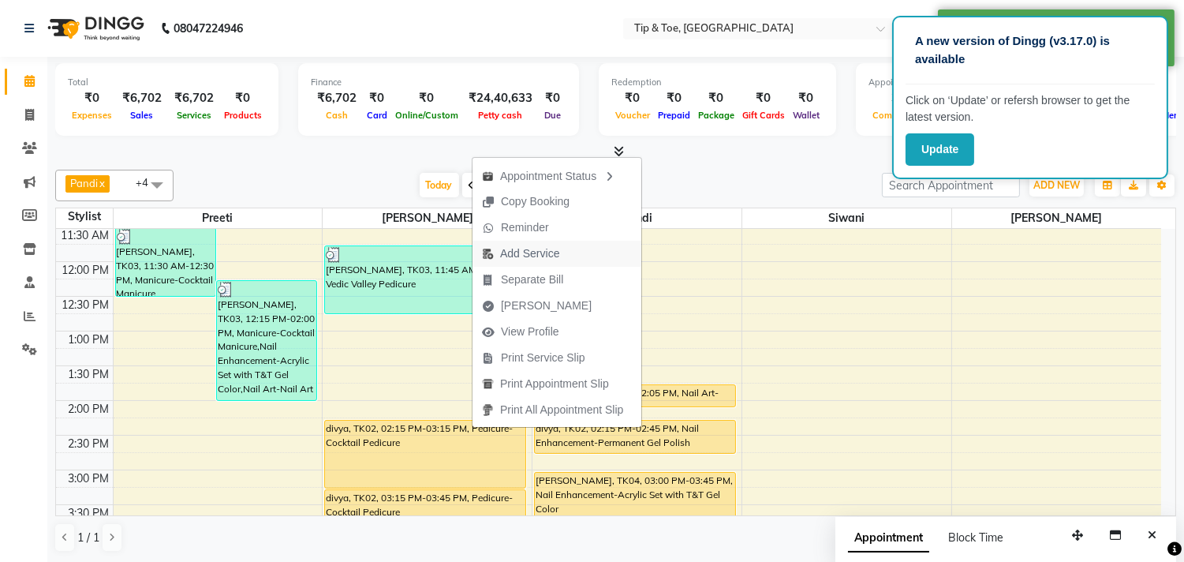
click at [543, 249] on span "Add Service" at bounding box center [529, 253] width 59 height 17
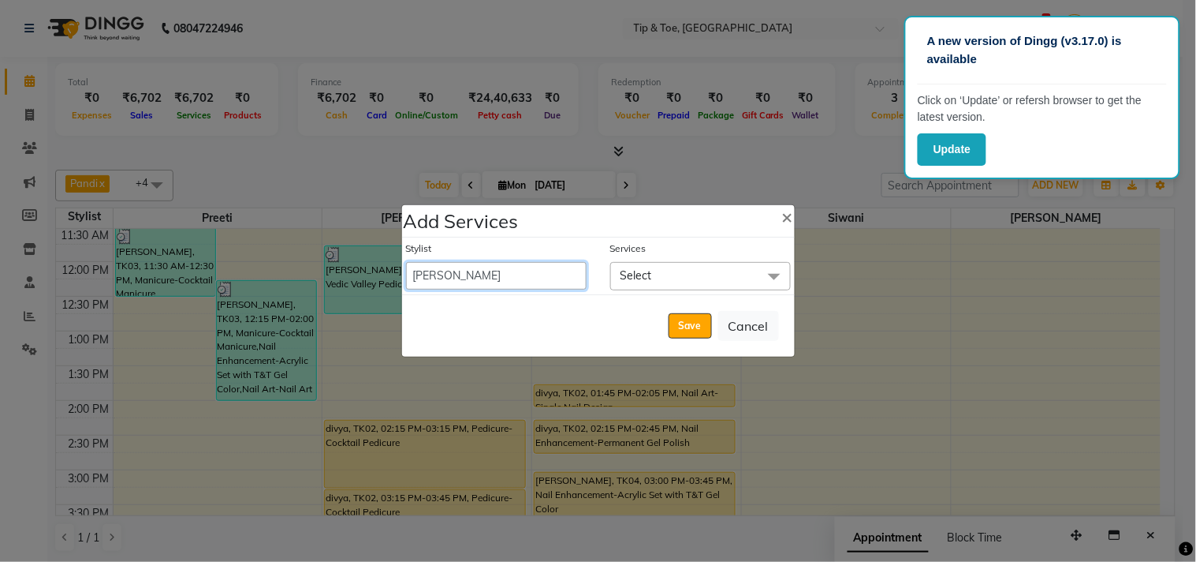
click at [489, 273] on select "afroz Afroz DAISY Front Desk Joys Karthik Murali NANDHINI K Pandi Preeti Raj Re…" at bounding box center [496, 276] width 181 height 28
select select "75187"
click at [406, 262] on select "afroz Afroz DAISY Front Desk Joys Karthik Murali NANDHINI K Pandi Preeti Raj Re…" at bounding box center [496, 276] width 181 height 28
select select "915"
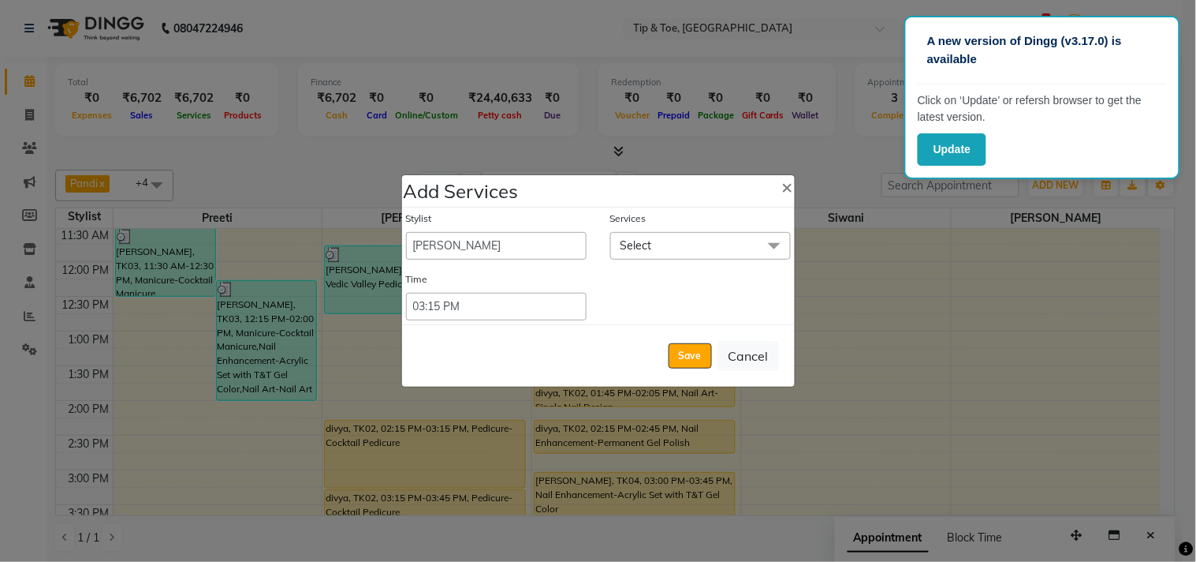
click at [689, 242] on span "Select" at bounding box center [700, 246] width 181 height 28
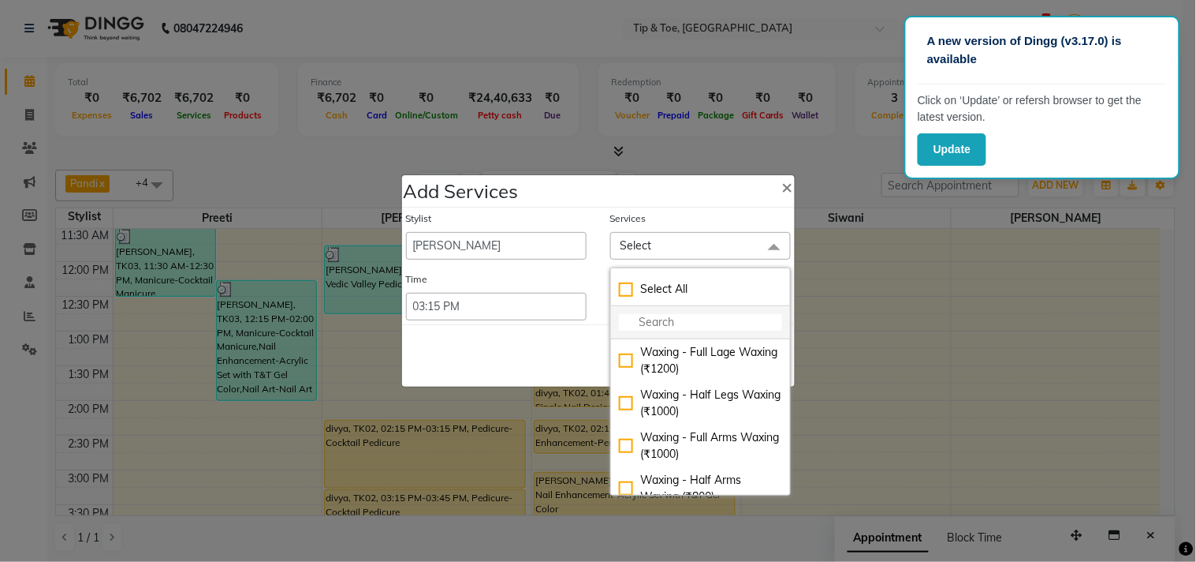
click at [651, 325] on input "multiselect-search" at bounding box center [700, 322] width 163 height 17
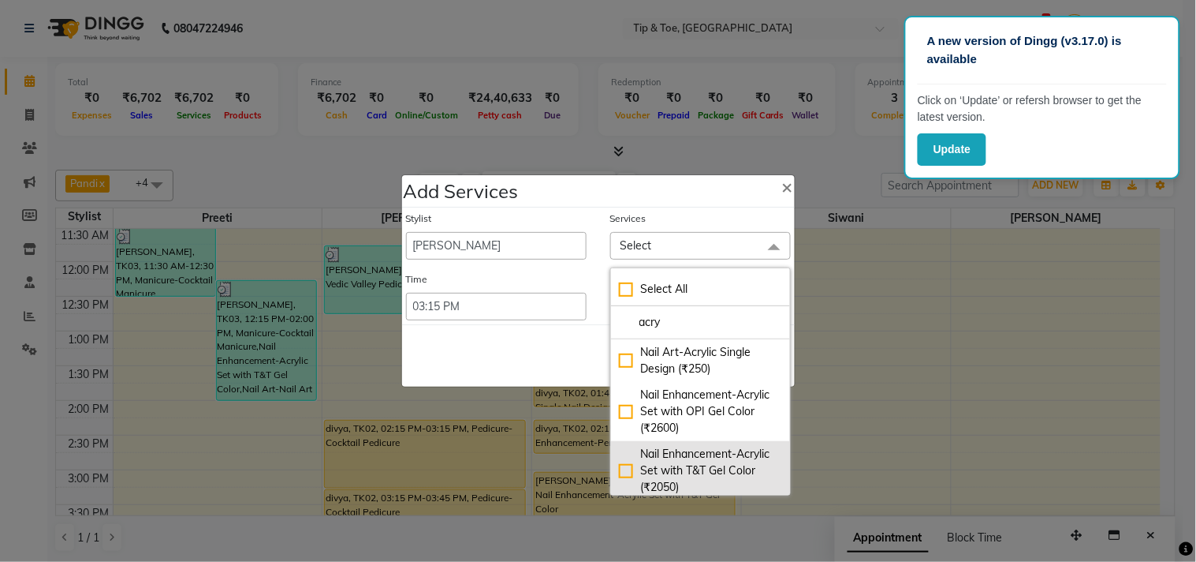
type input "acry"
click at [673, 461] on div "Nail Enhancement-Acrylic Set with T&T Gel Color (₹2050)" at bounding box center [700, 471] width 163 height 50
checkbox input "true"
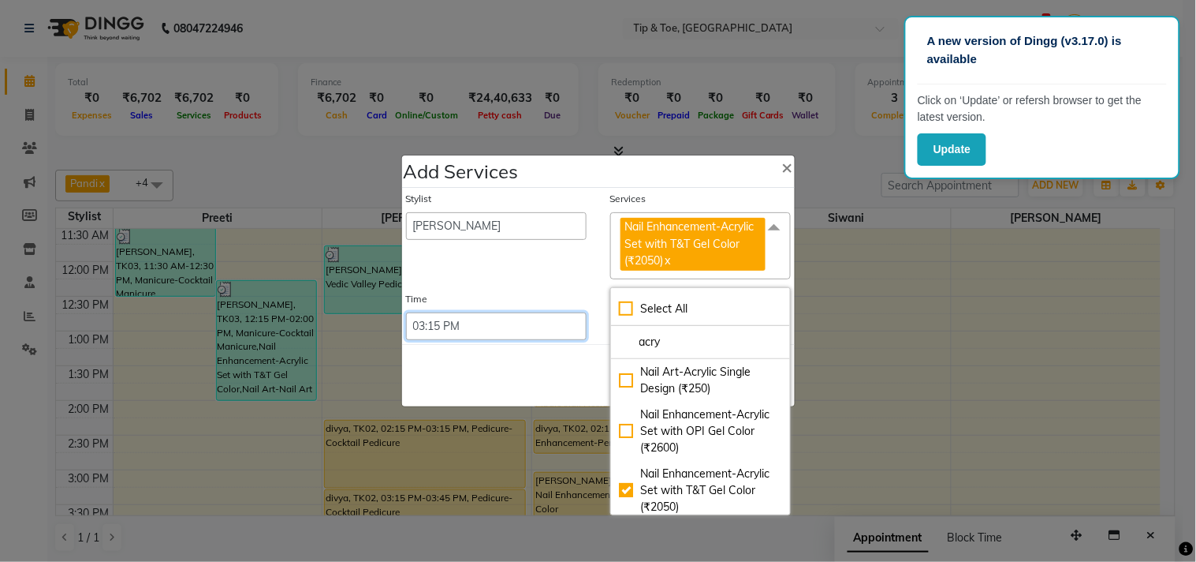
click at [456, 327] on select "Select 09:00 AM 09:15 AM 09:30 AM 09:45 AM 10:00 AM 10:15 AM 10:30 AM 10:45 AM …" at bounding box center [496, 326] width 181 height 28
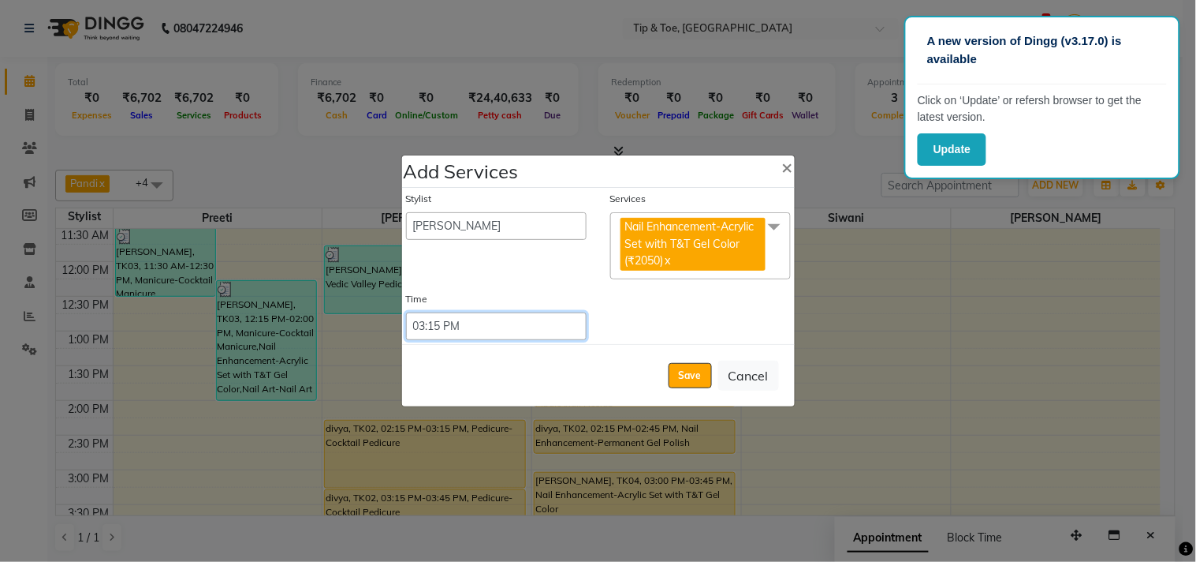
select select "885"
click at [406, 312] on select "Select 09:00 AM 09:15 AM 09:30 AM 09:45 AM 10:00 AM 10:15 AM 10:30 AM 10:45 AM …" at bounding box center [496, 326] width 181 height 28
click at [692, 367] on button "Save" at bounding box center [690, 375] width 43 height 25
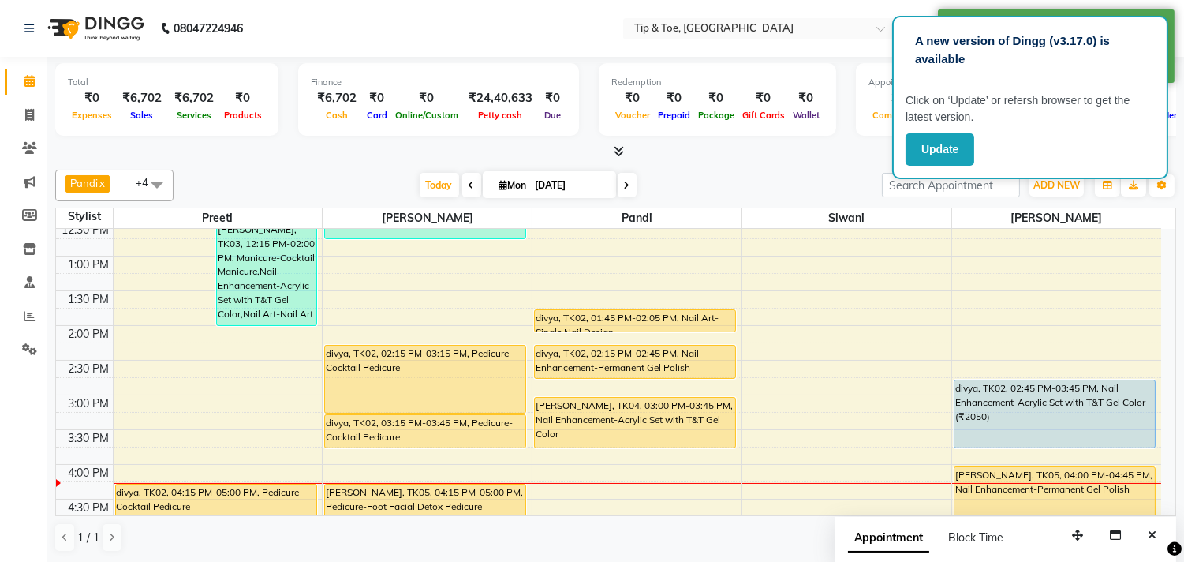
scroll to position [350, 0]
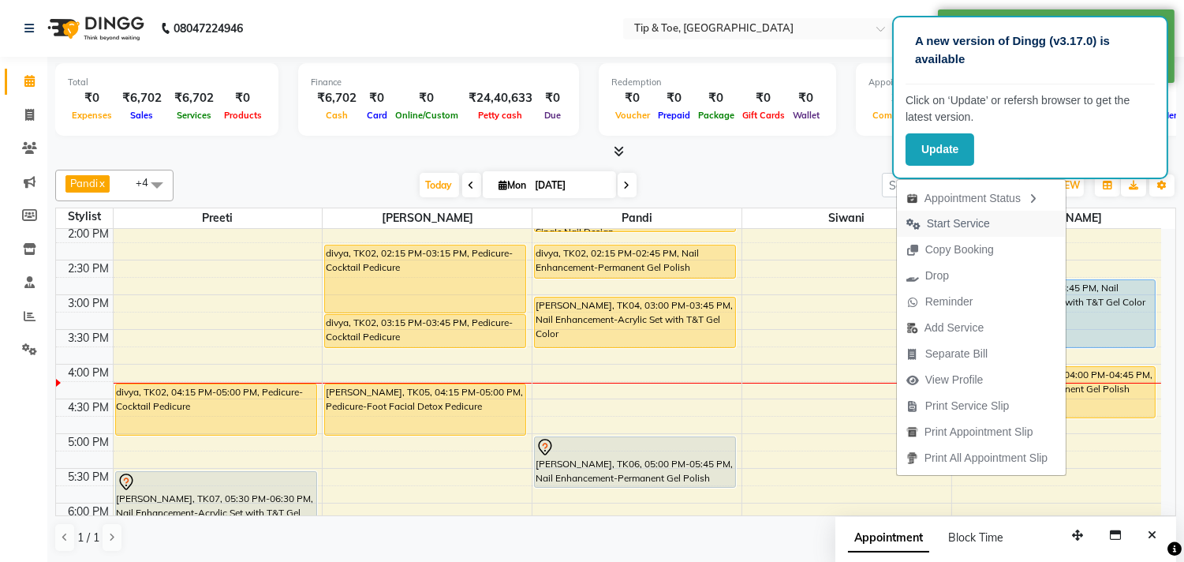
click at [943, 219] on span "Start Service" at bounding box center [958, 223] width 63 height 17
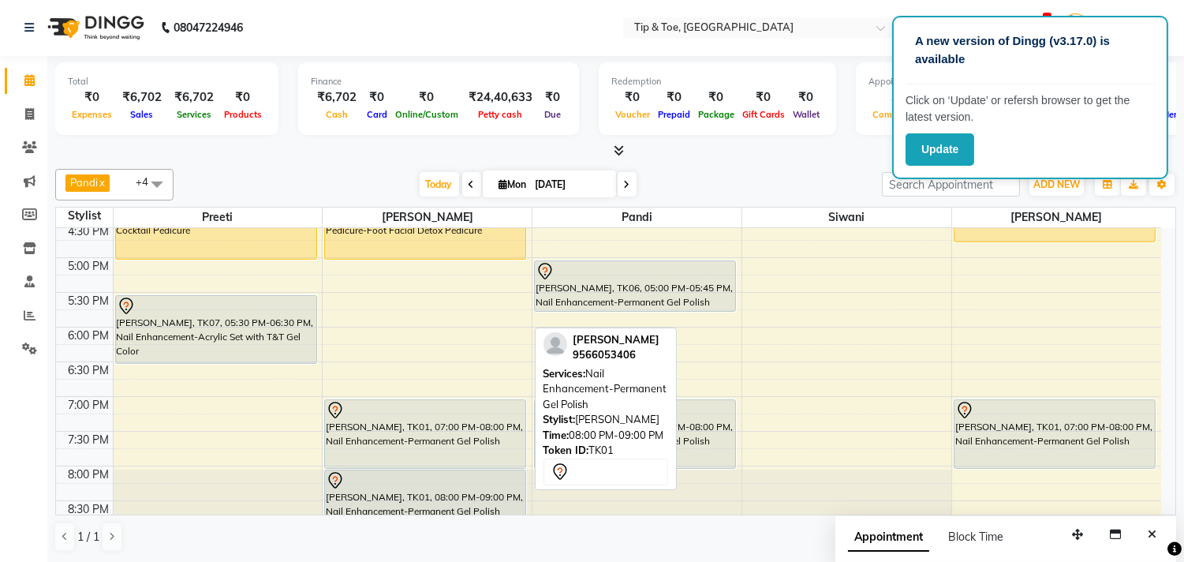
scroll to position [438, 0]
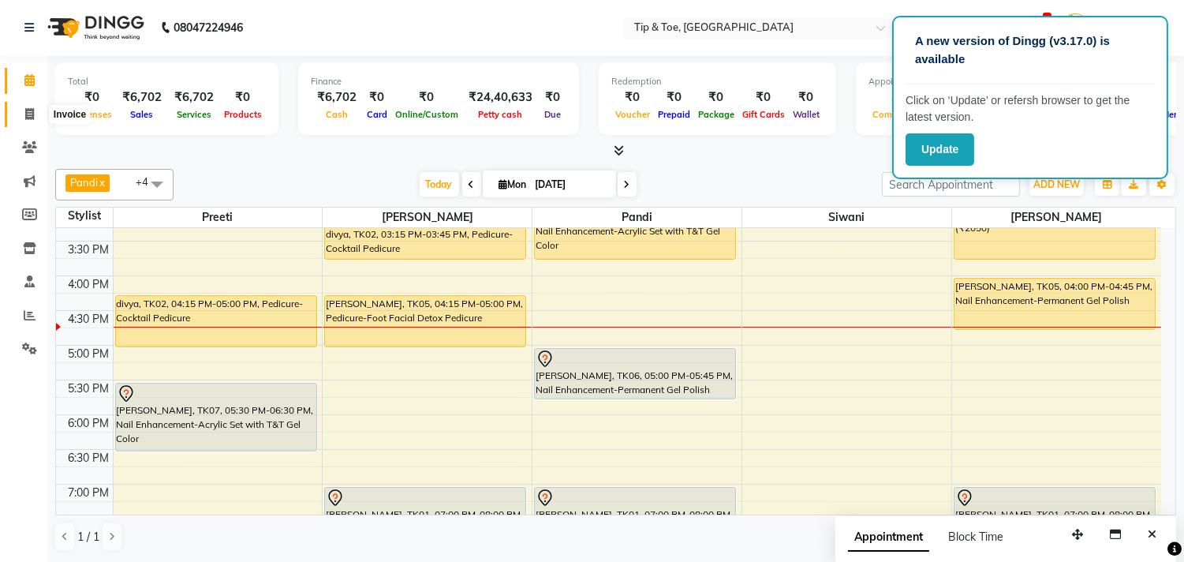
click at [18, 108] on span at bounding box center [30, 115] width 28 height 18
select select "service"
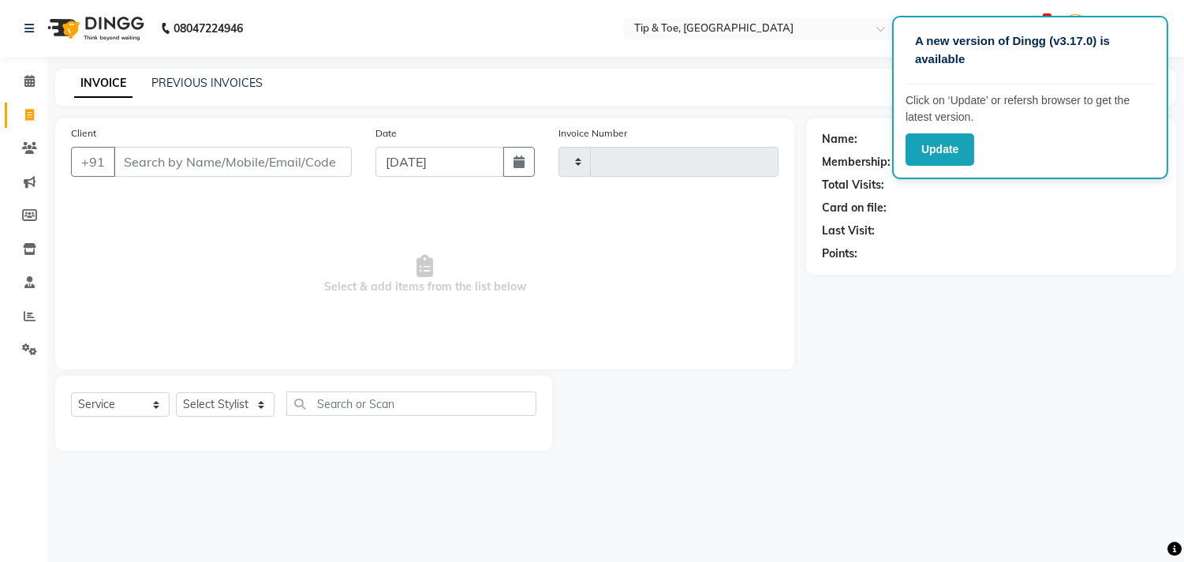
type input "1111"
select select "5770"
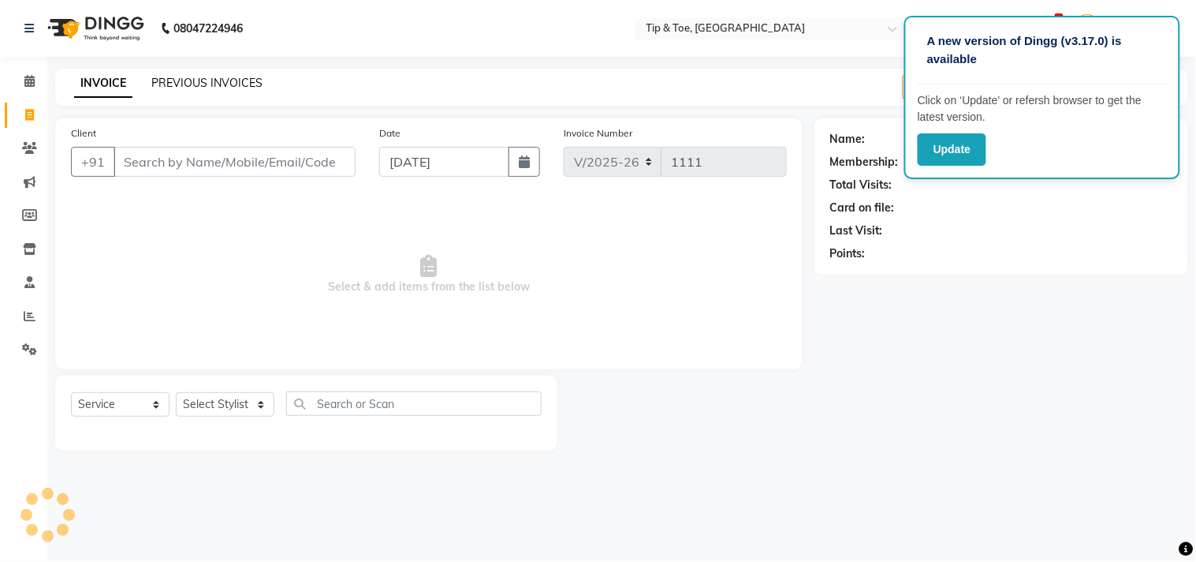
click at [154, 79] on link "PREVIOUS INVOICES" at bounding box center [206, 83] width 111 height 14
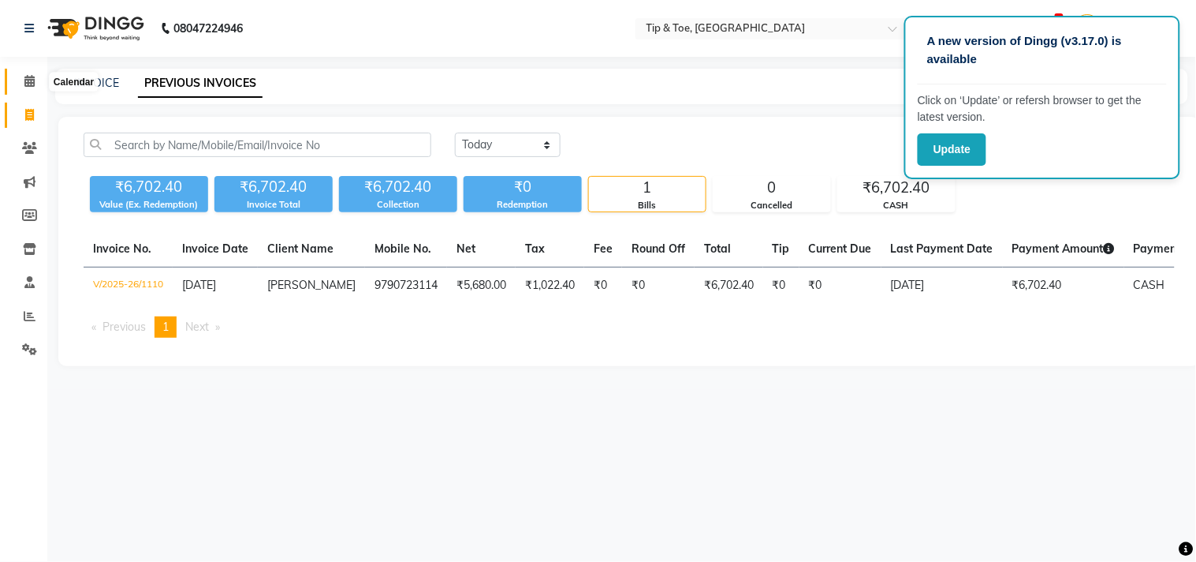
click at [24, 88] on span at bounding box center [30, 82] width 28 height 18
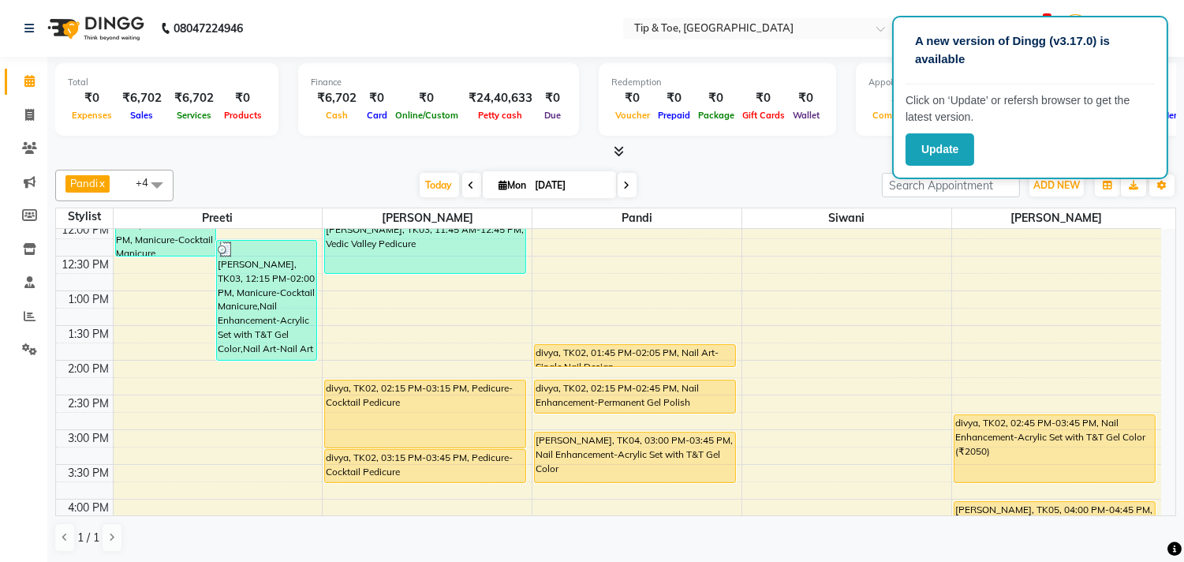
scroll to position [263, 0]
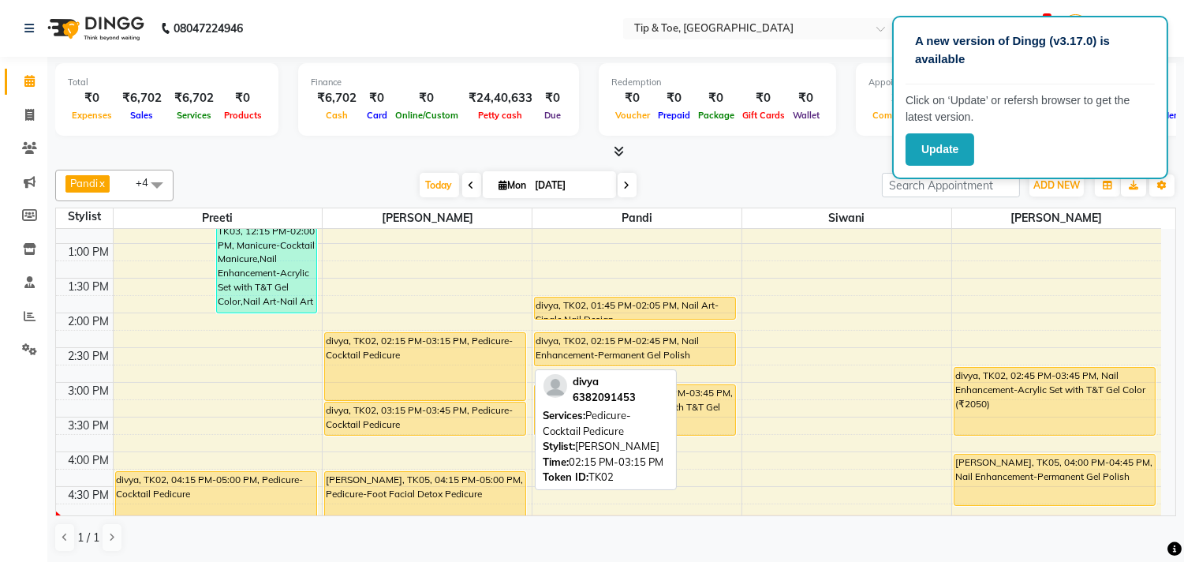
click at [387, 337] on div "divya, TK02, 02:15 PM-03:15 PM, Pedicure-Cocktail Pedicure" at bounding box center [425, 366] width 200 height 67
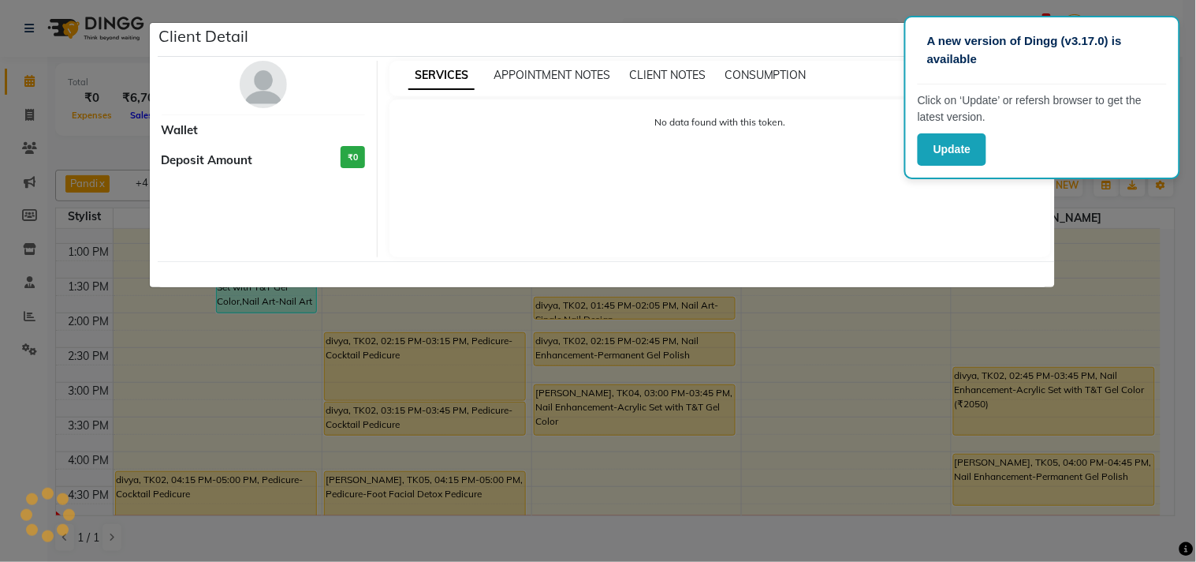
select select "1"
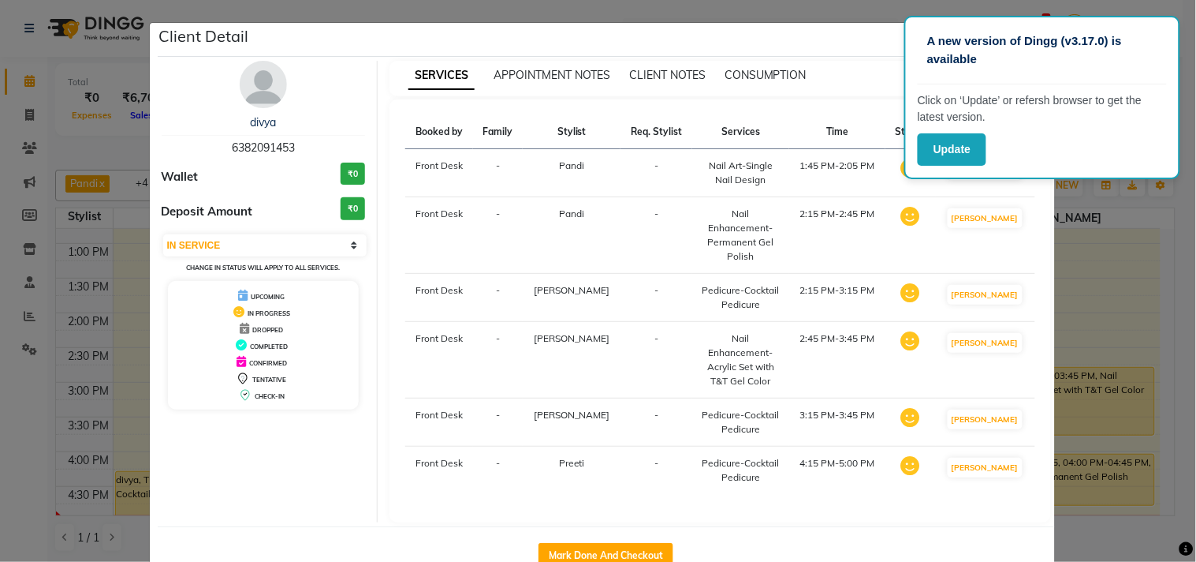
click at [79, 117] on ngb-modal-window "Client Detail divya 6382091453 Wallet ₹0 Deposit Amount ₹0 Select IN SERVICE CO…" at bounding box center [598, 281] width 1196 height 562
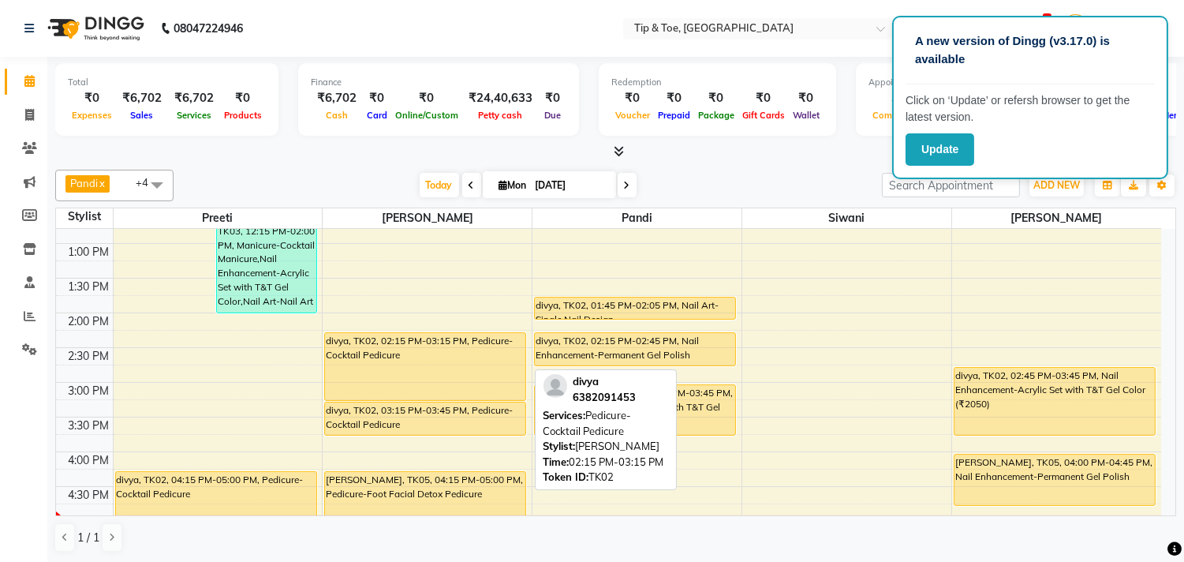
click at [405, 365] on div "divya, TK02, 02:15 PM-03:15 PM, Pedicure-Cocktail Pedicure" at bounding box center [425, 366] width 200 height 67
select select "1"
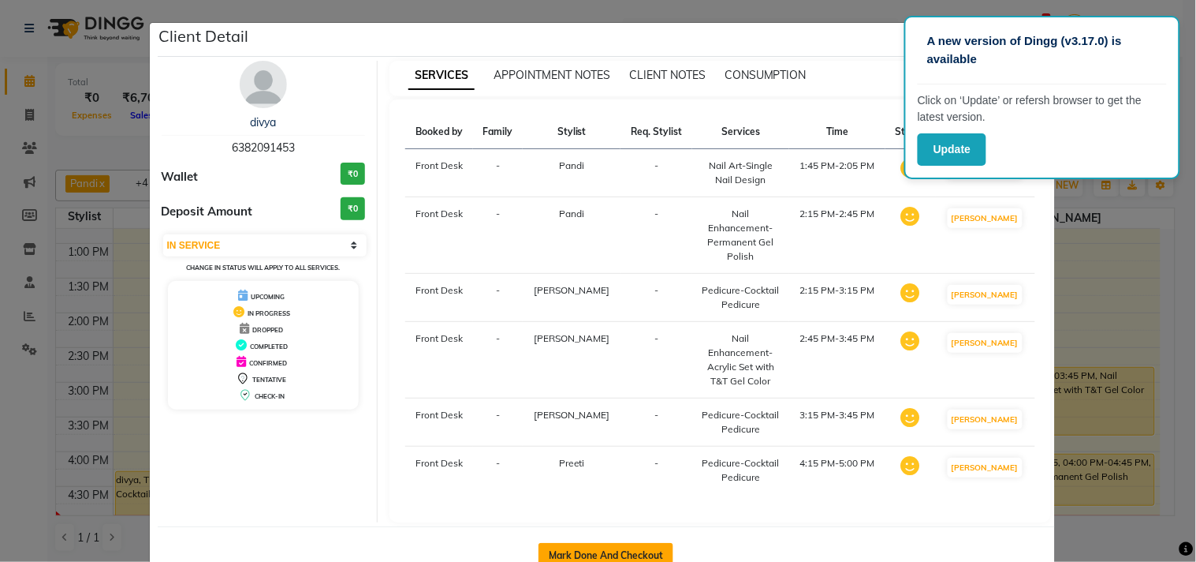
click at [571, 543] on button "Mark Done And Checkout" at bounding box center [606, 555] width 135 height 25
select select "5770"
select select "service"
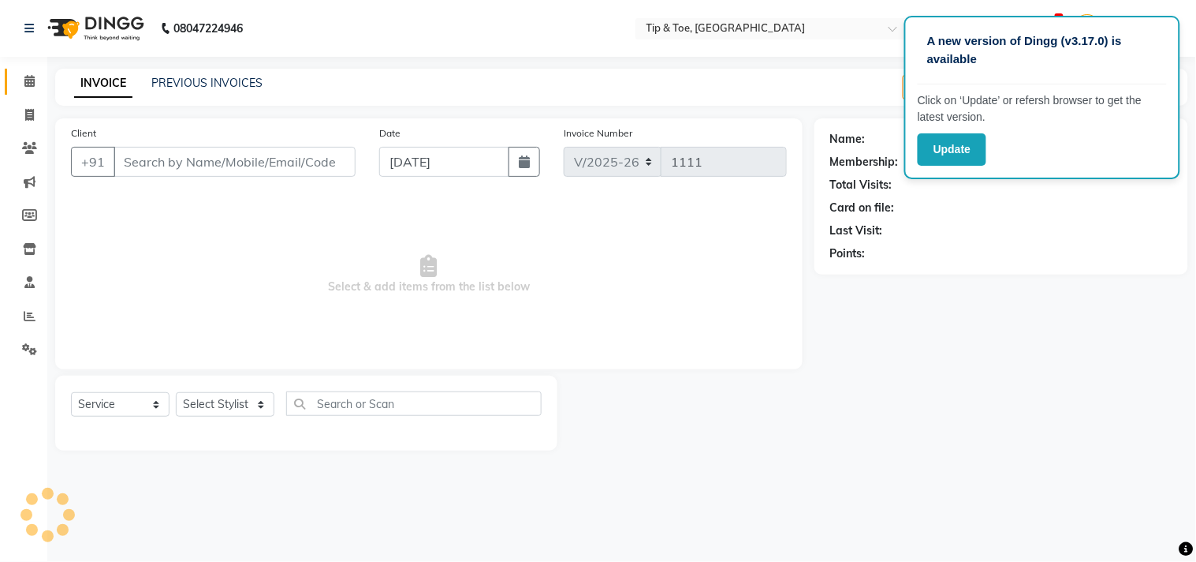
type input "6382091453"
select select "75187"
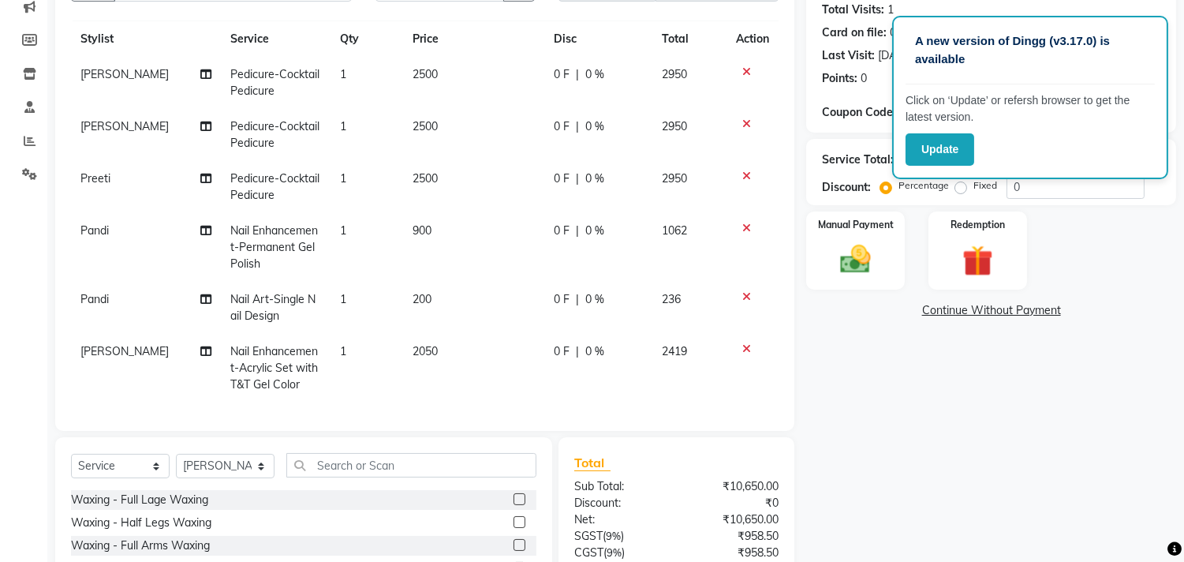
scroll to position [263, 0]
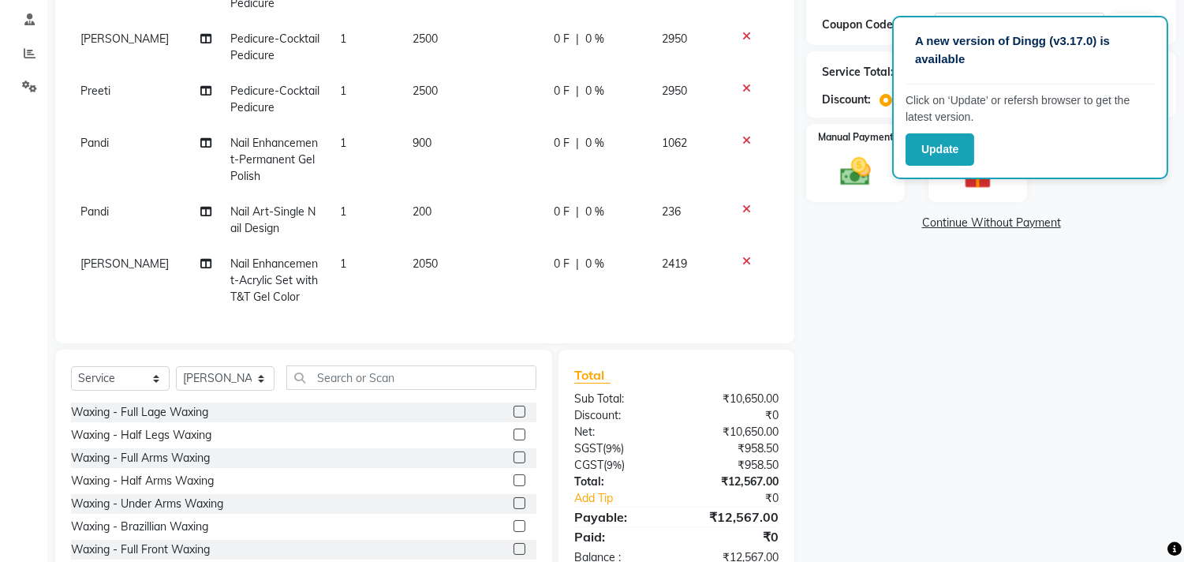
click at [432, 253] on td "2050" at bounding box center [473, 280] width 141 height 69
select select "75187"
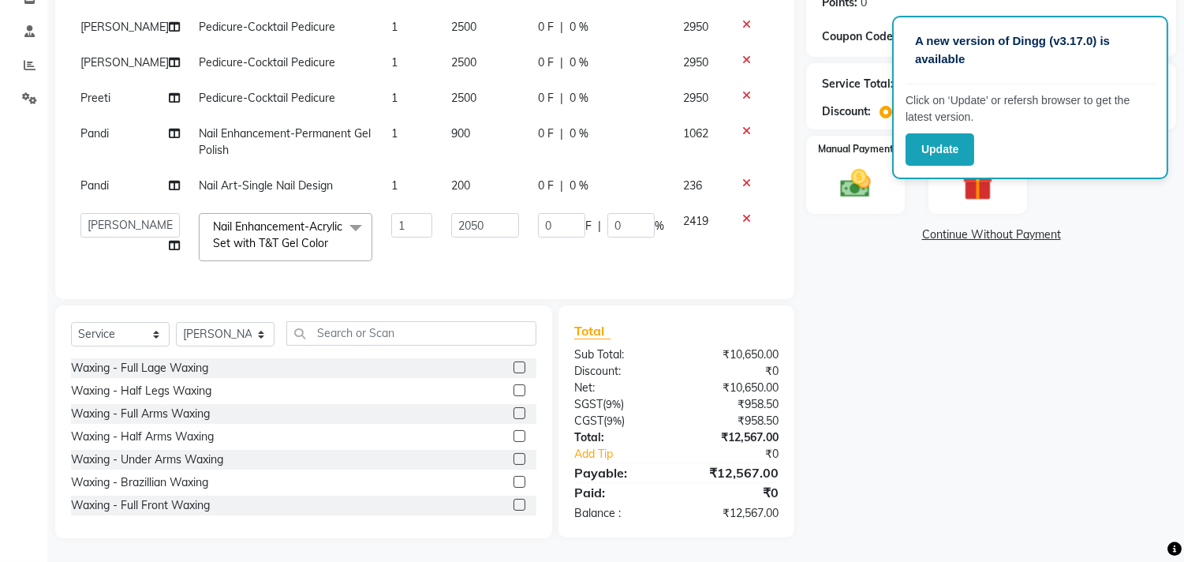
scroll to position [0, 0]
click at [498, 215] on input "2050" at bounding box center [485, 225] width 68 height 24
type input "2"
type input "3000"
click at [1114, 421] on div "Name: Divya Membership: No Active Membership Total Visits: 1 Card on file: 0 La…" at bounding box center [997, 202] width 382 height 670
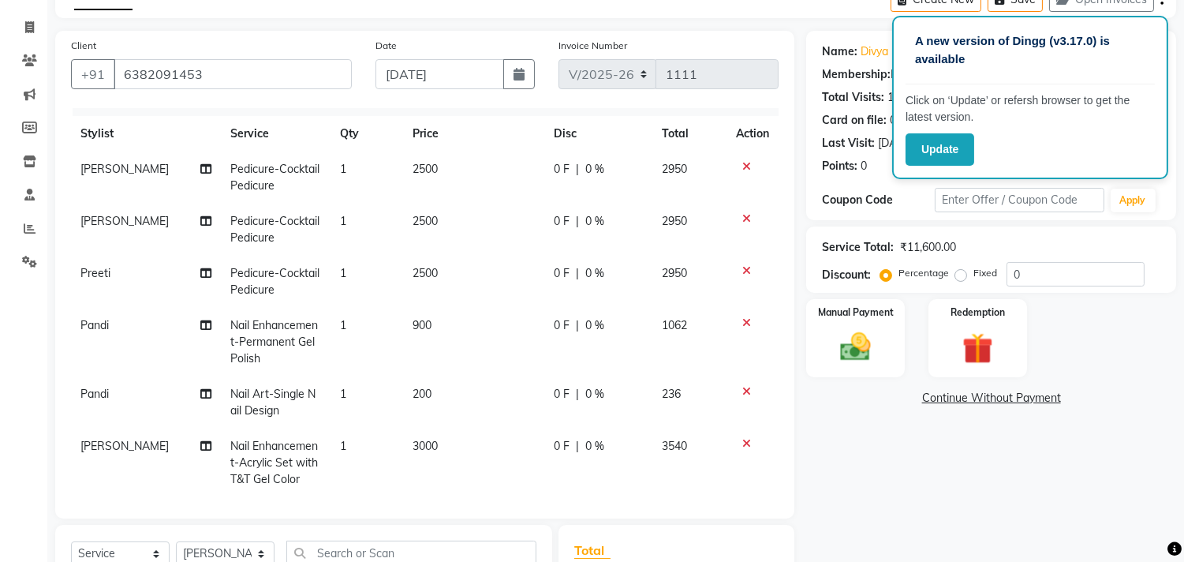
scroll to position [41, 0]
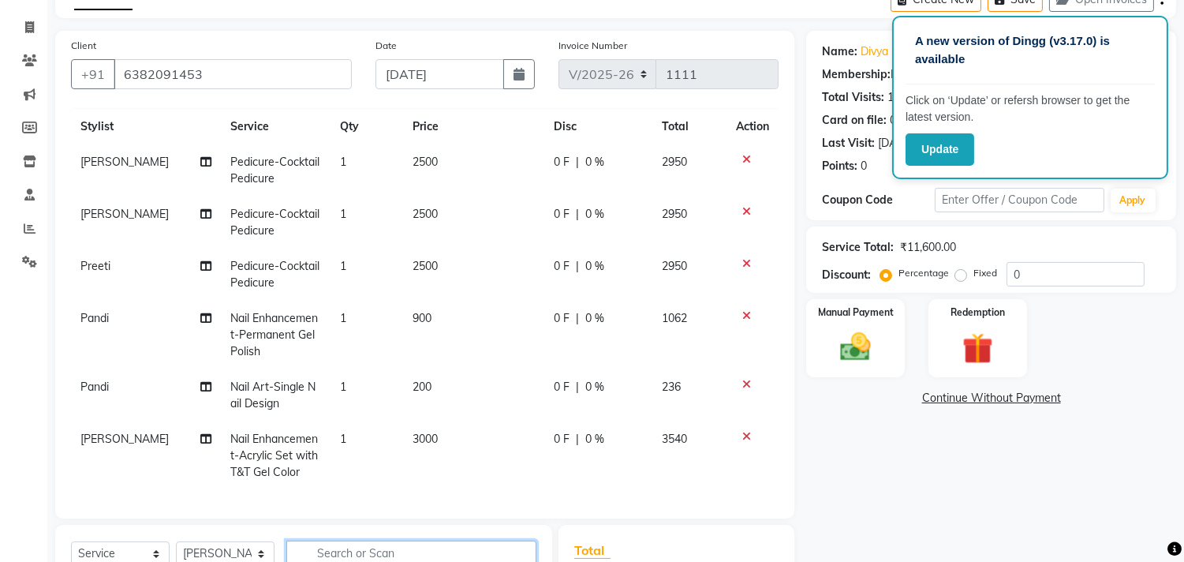
click at [390, 540] on input "text" at bounding box center [411, 552] width 250 height 24
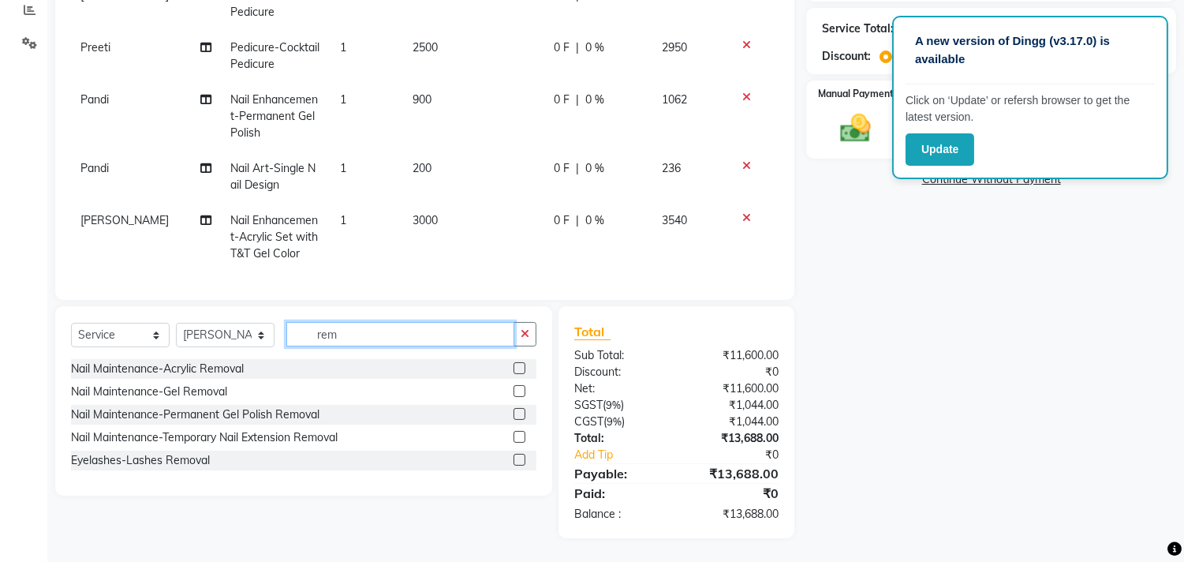
scroll to position [305, 0]
type input "rem"
click at [518, 367] on label at bounding box center [519, 369] width 12 height 12
click at [518, 367] on input "checkbox" at bounding box center [518, 369] width 10 height 10
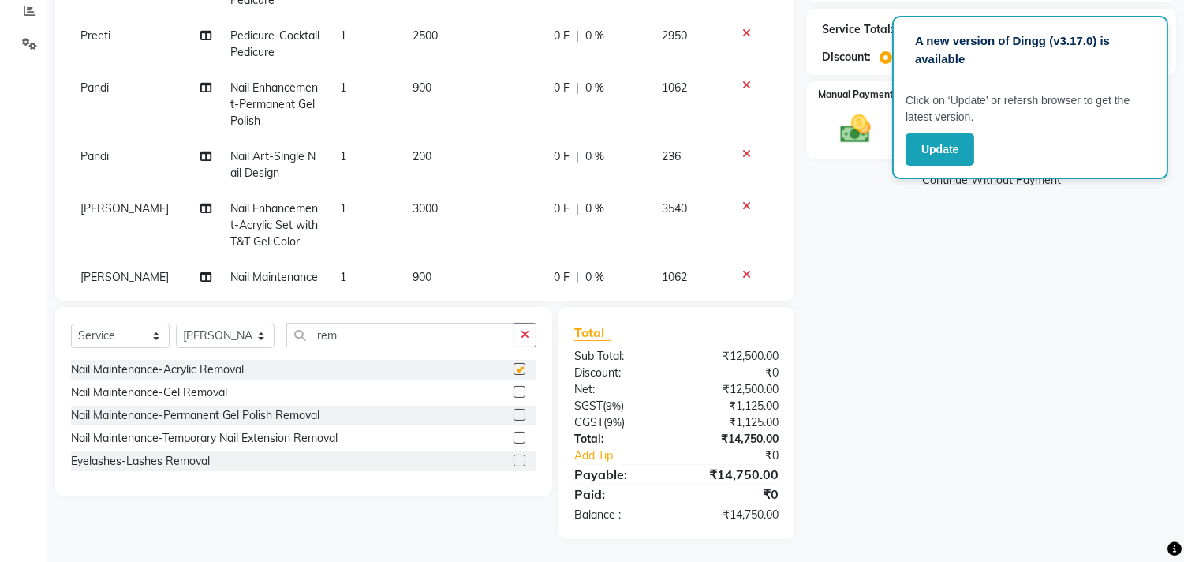
checkbox input "false"
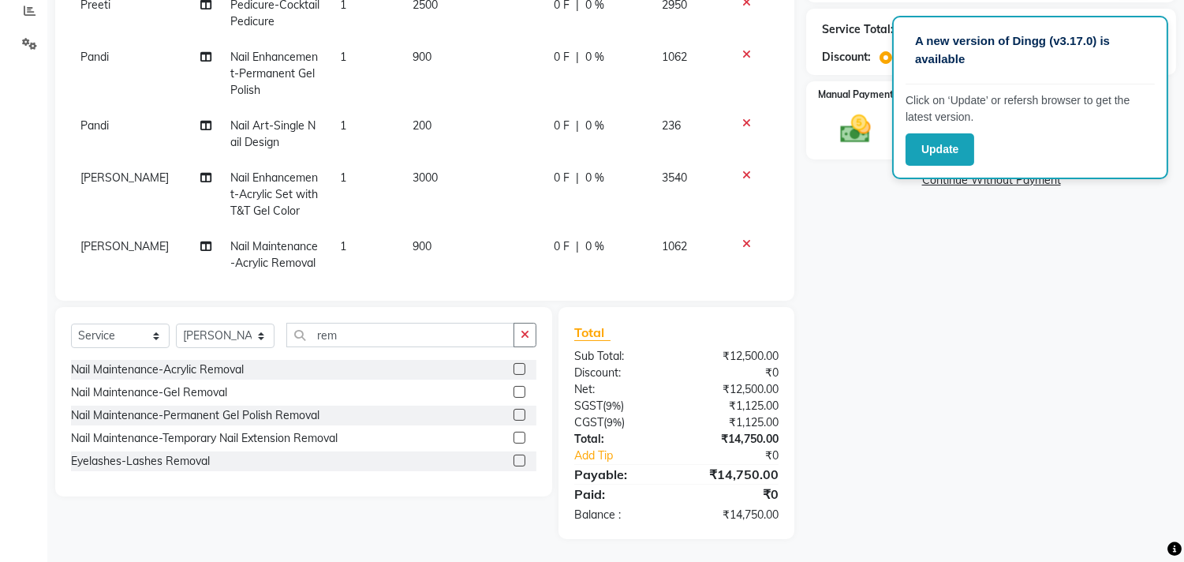
scroll to position [93, 0]
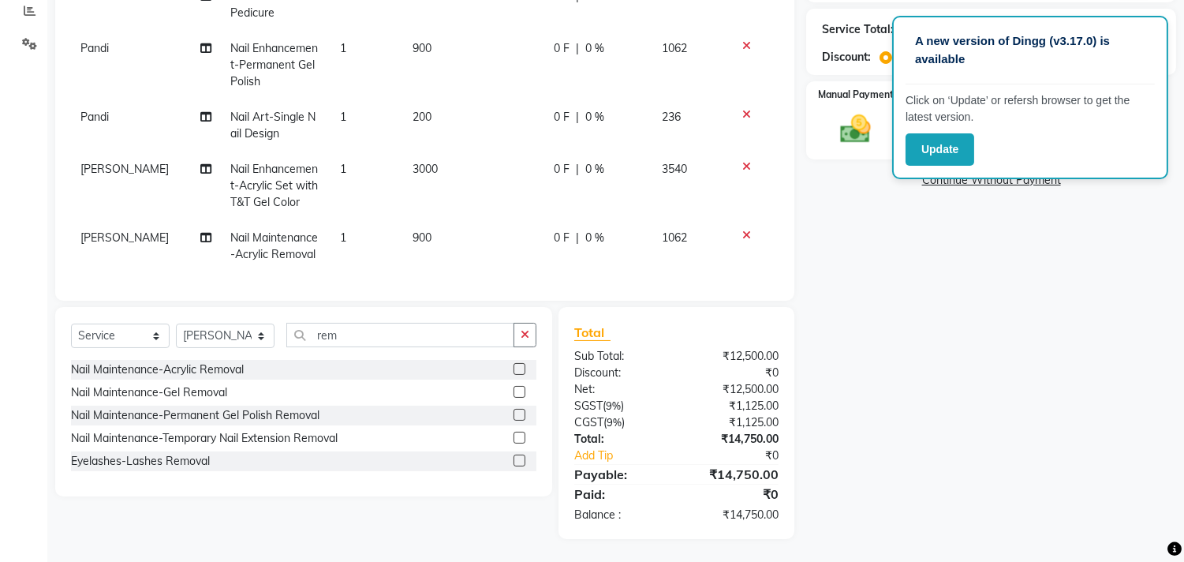
click at [413, 230] on span "900" at bounding box center [422, 237] width 19 height 14
select select "75187"
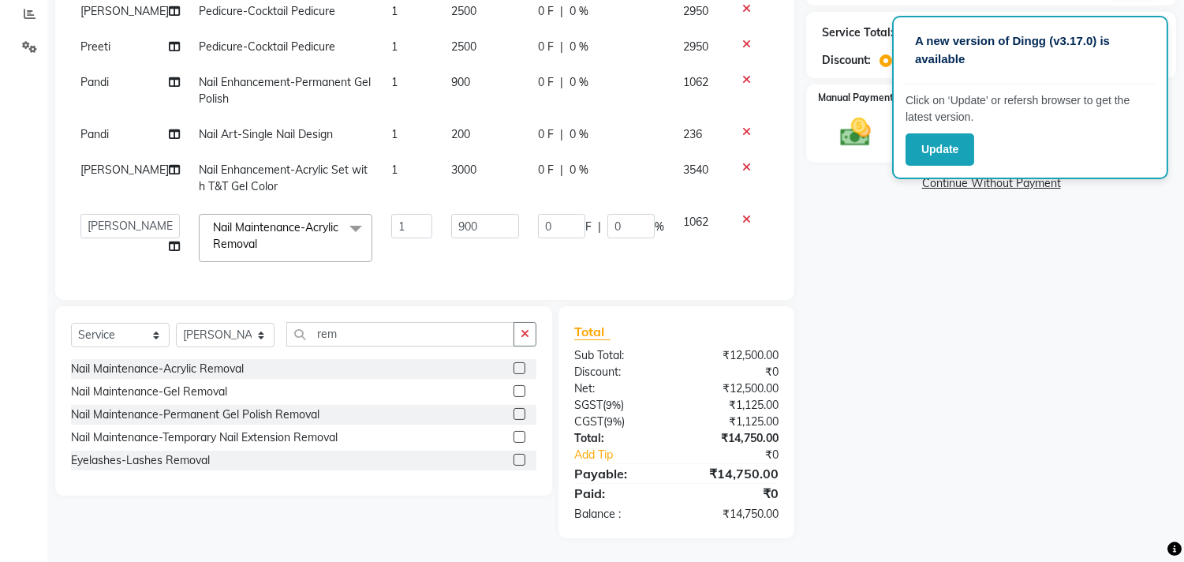
scroll to position [0, 0]
click at [451, 224] on input "900" at bounding box center [485, 226] width 68 height 24
type input "1000"
click at [949, 315] on div "Name: Divya Membership: No Active Membership Total Visits: 1 Card on file: 0 La…" at bounding box center [997, 177] width 382 height 722
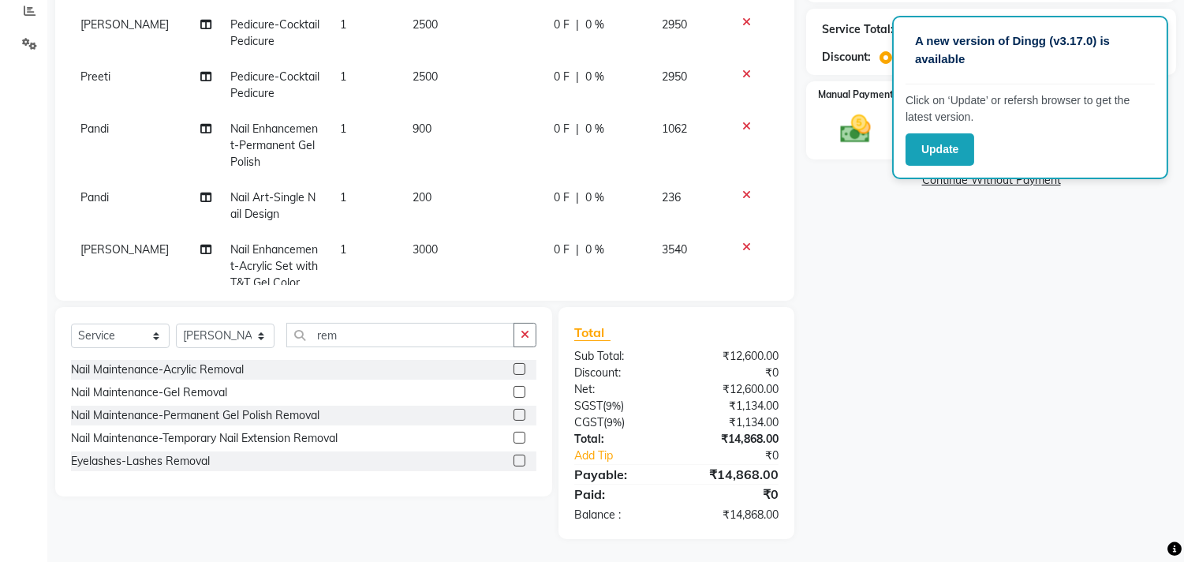
scroll to position [43, 0]
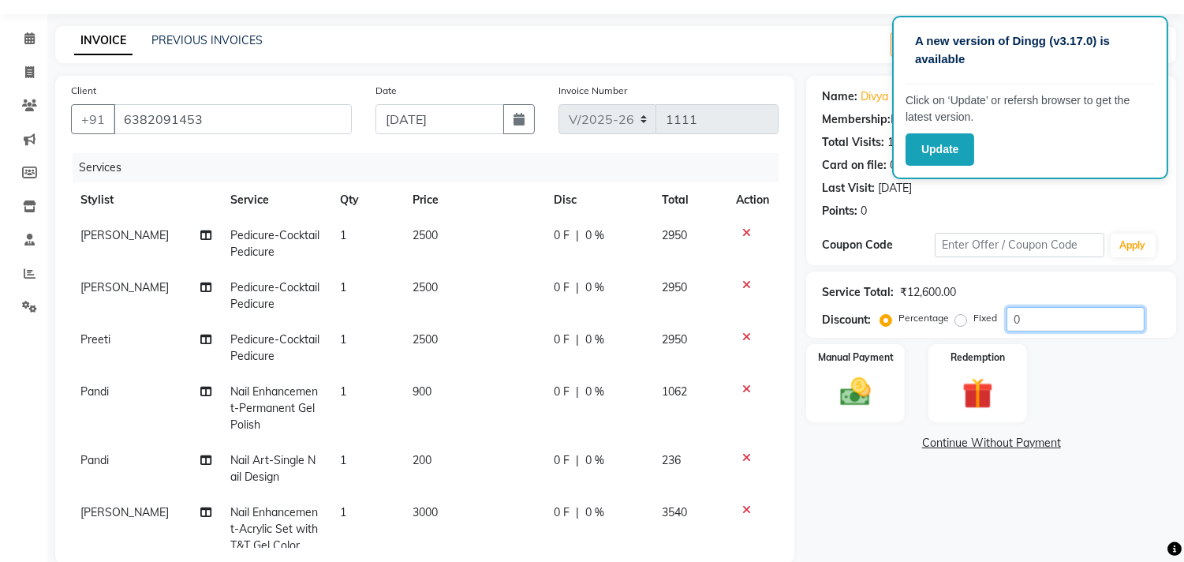
click at [1047, 318] on input "0" at bounding box center [1075, 319] width 138 height 24
type input "1"
type input "2"
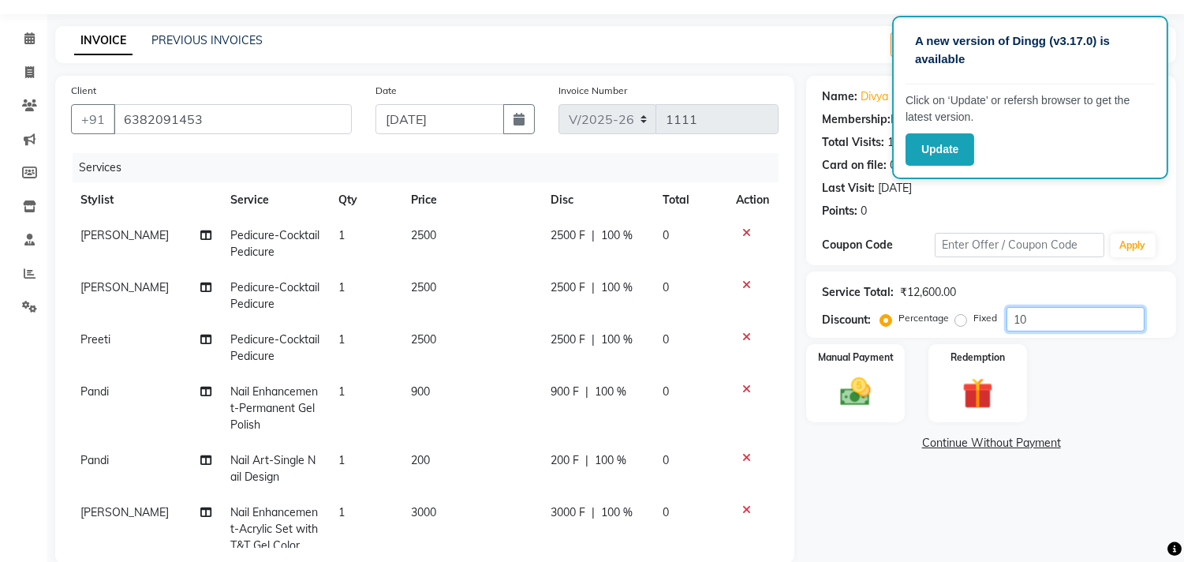
type input "1"
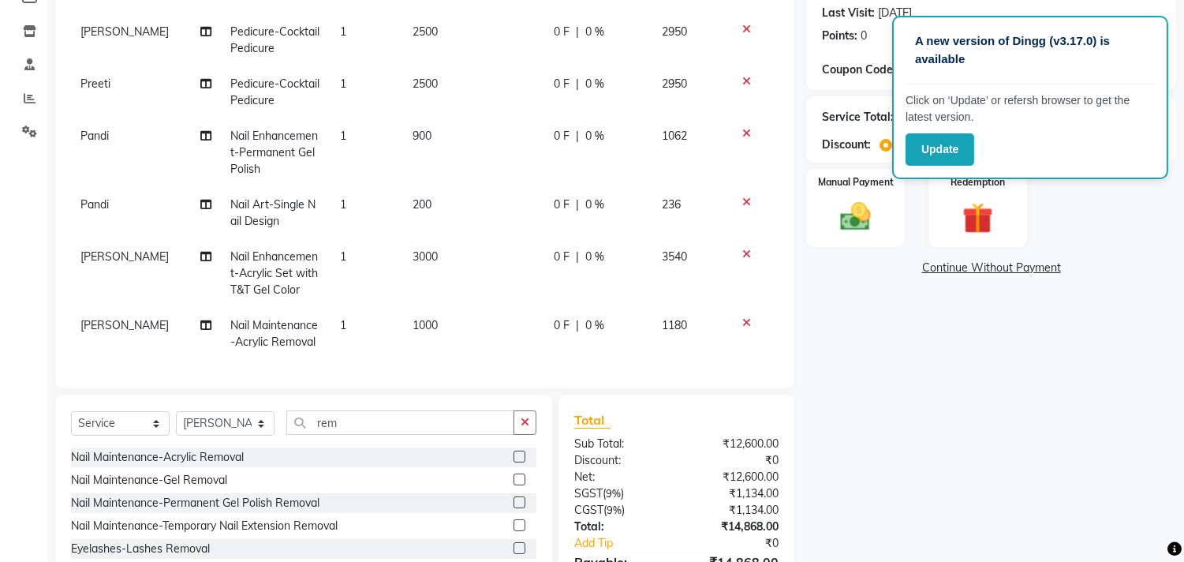
scroll to position [305, 0]
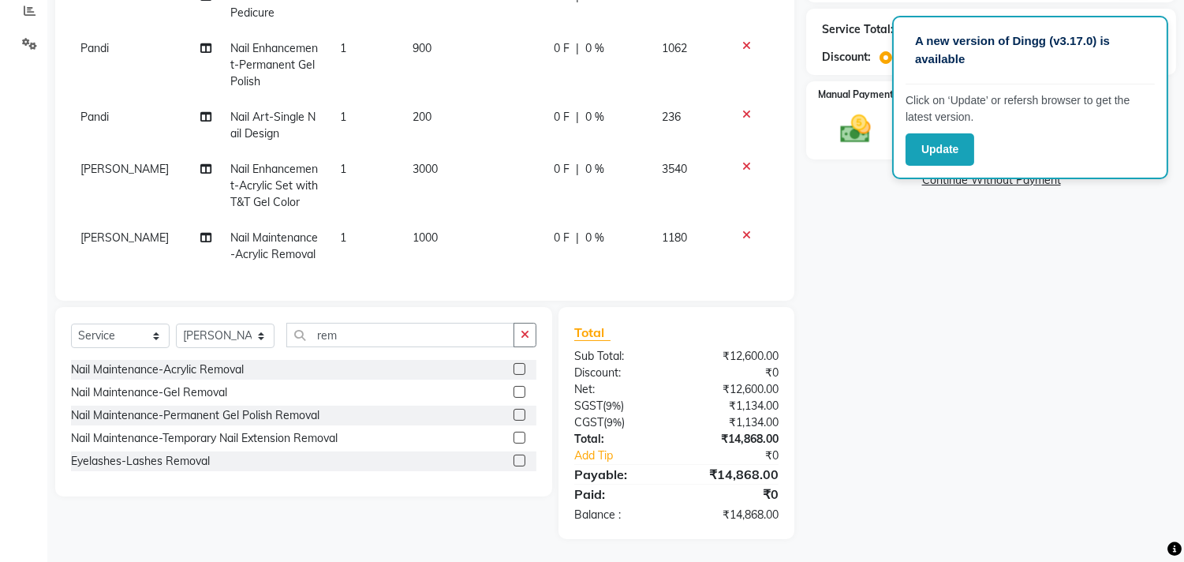
click at [1076, 69] on input "number" at bounding box center [1075, 56] width 138 height 24
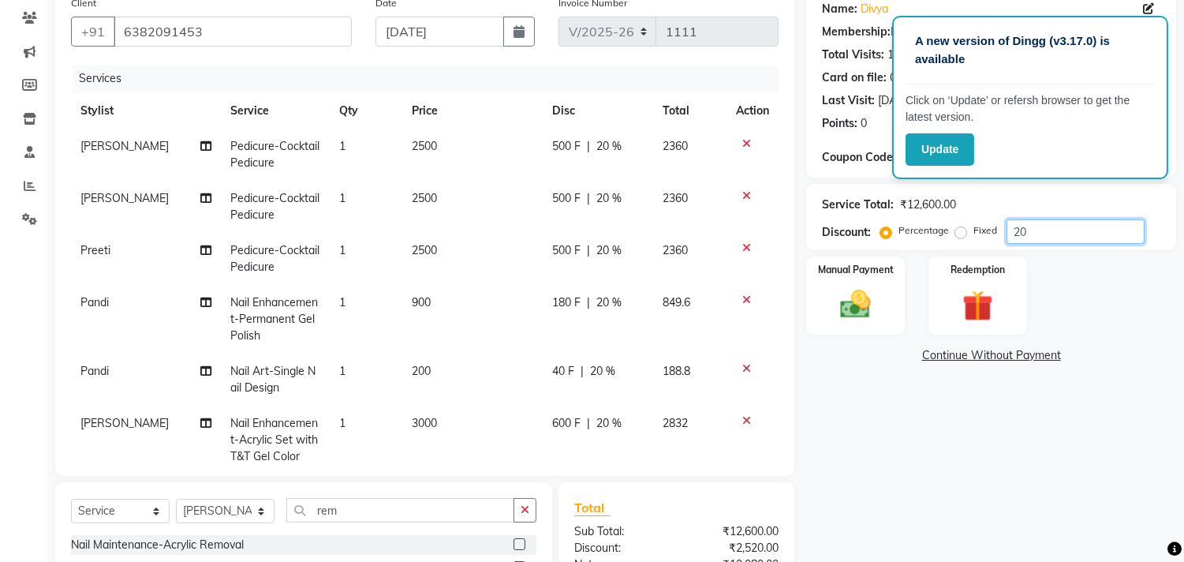
scroll to position [0, 0]
type input "20"
drag, startPoint x: 125, startPoint y: 28, endPoint x: 251, endPoint y: 38, distance: 126.5
click at [251, 38] on input "6382091453" at bounding box center [233, 32] width 238 height 30
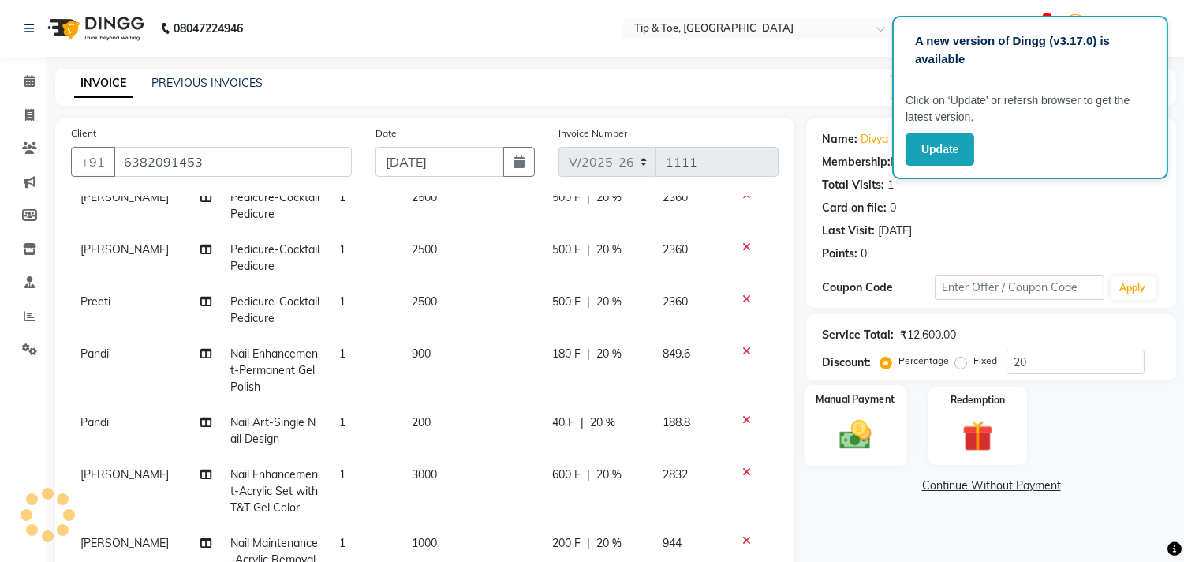
drag, startPoint x: 860, startPoint y: 420, endPoint x: 889, endPoint y: 445, distance: 38.0
click at [860, 420] on img at bounding box center [856, 434] width 52 height 37
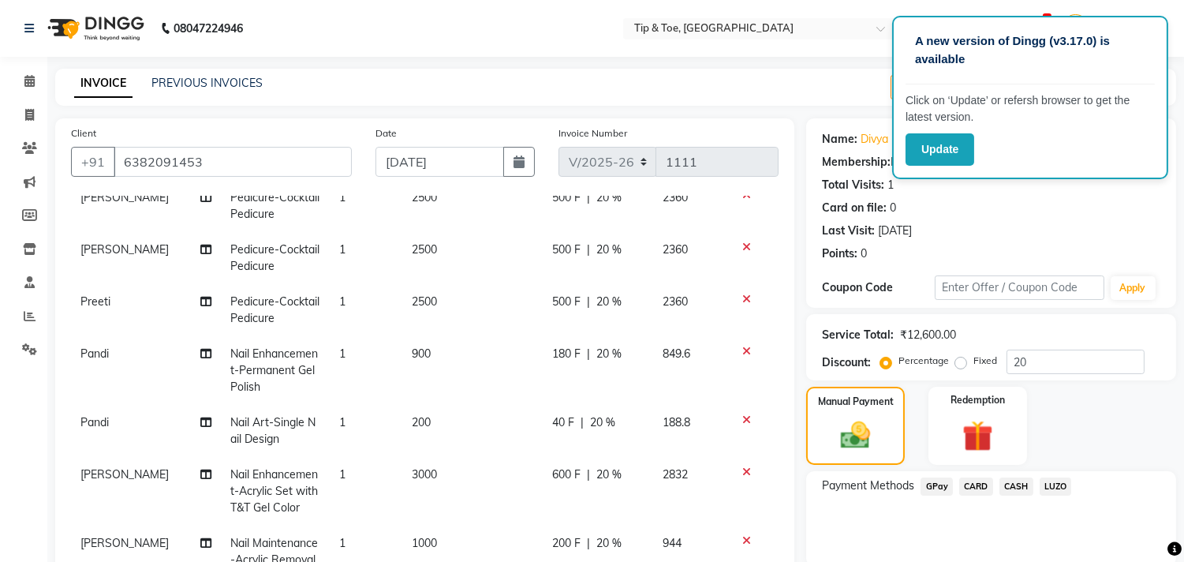
click at [940, 487] on span "GPay" at bounding box center [936, 486] width 32 height 18
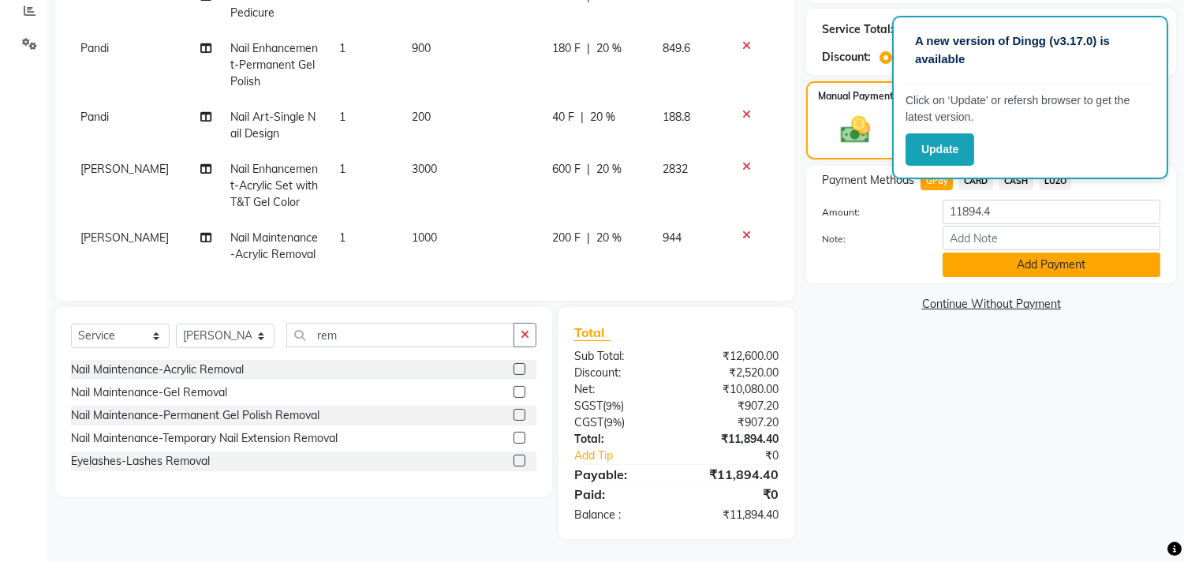
click at [984, 271] on button "Add Payment" at bounding box center [1052, 264] width 218 height 24
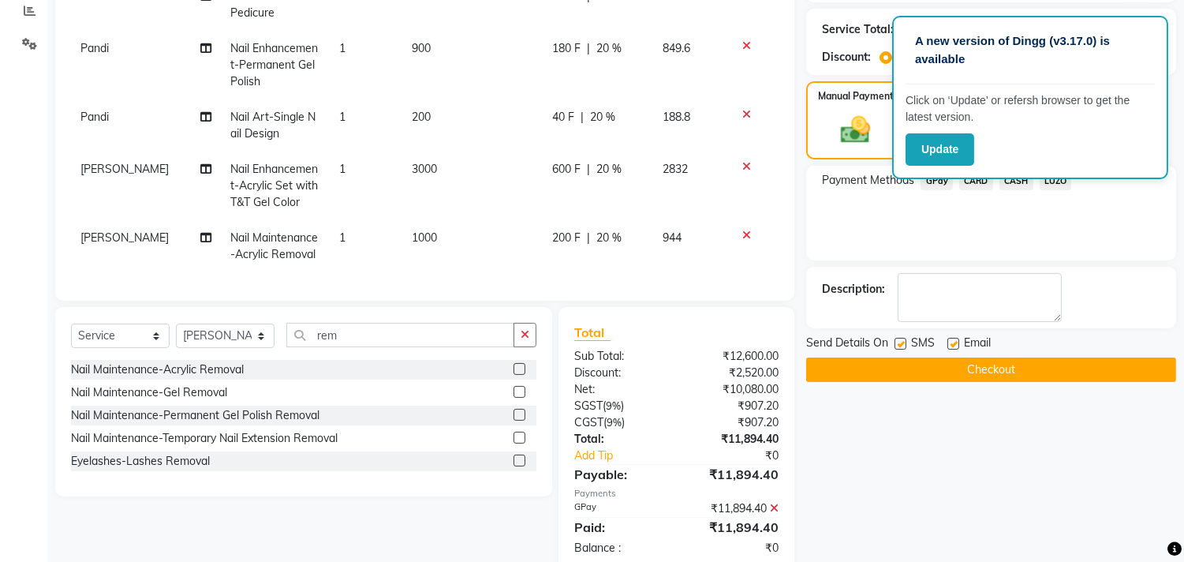
click at [978, 369] on button "Checkout" at bounding box center [991, 369] width 370 height 24
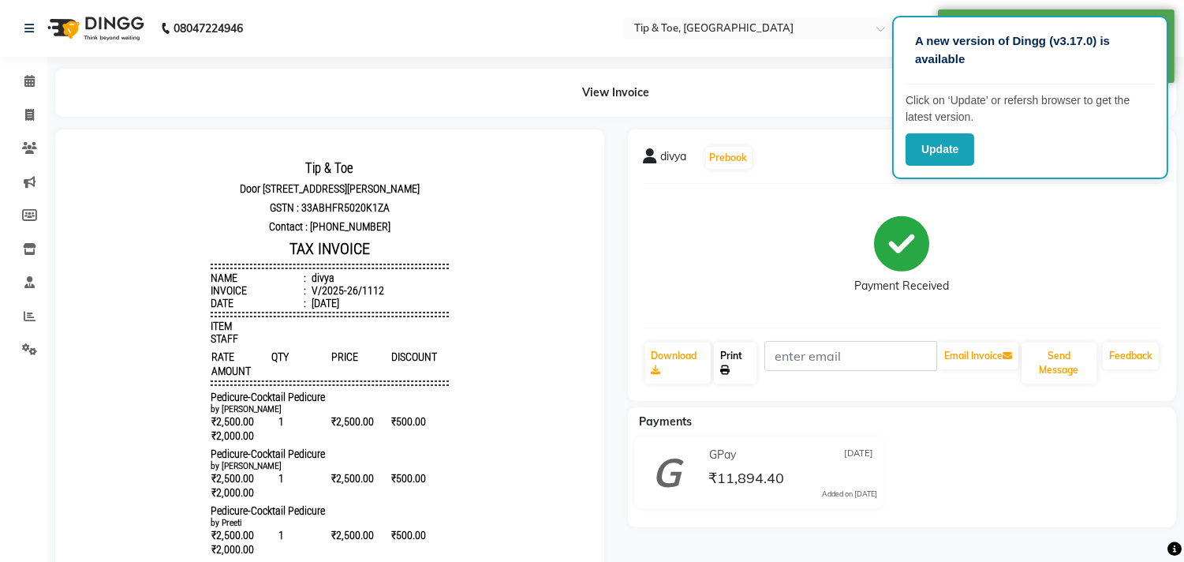
click at [746, 375] on link "Print" at bounding box center [735, 362] width 43 height 41
click at [32, 66] on li "Calendar" at bounding box center [23, 82] width 47 height 34
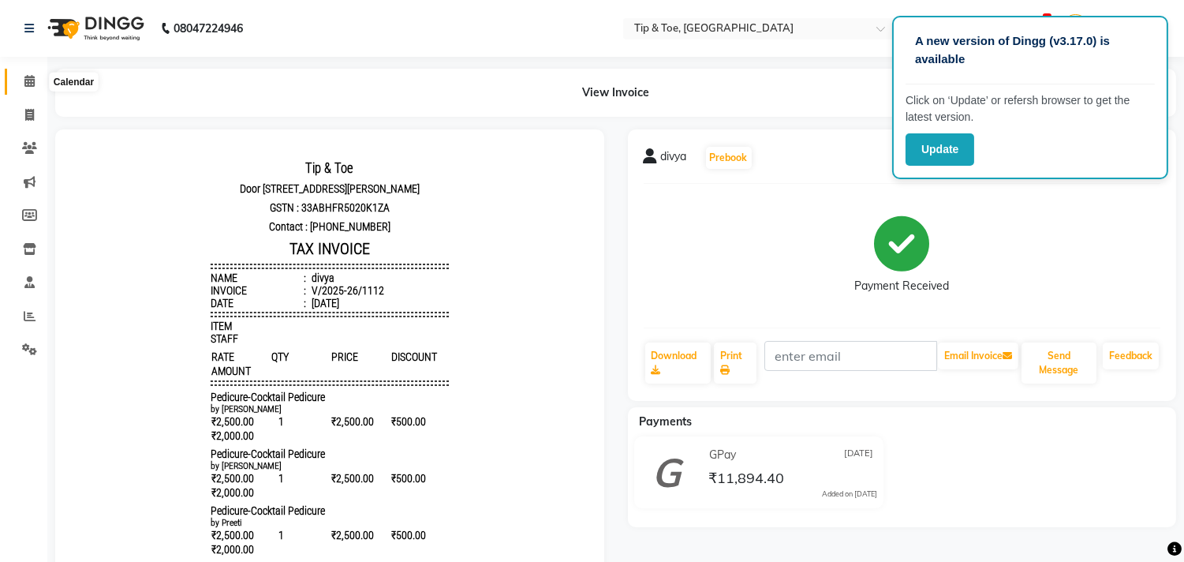
click at [28, 81] on icon at bounding box center [29, 81] width 10 height 12
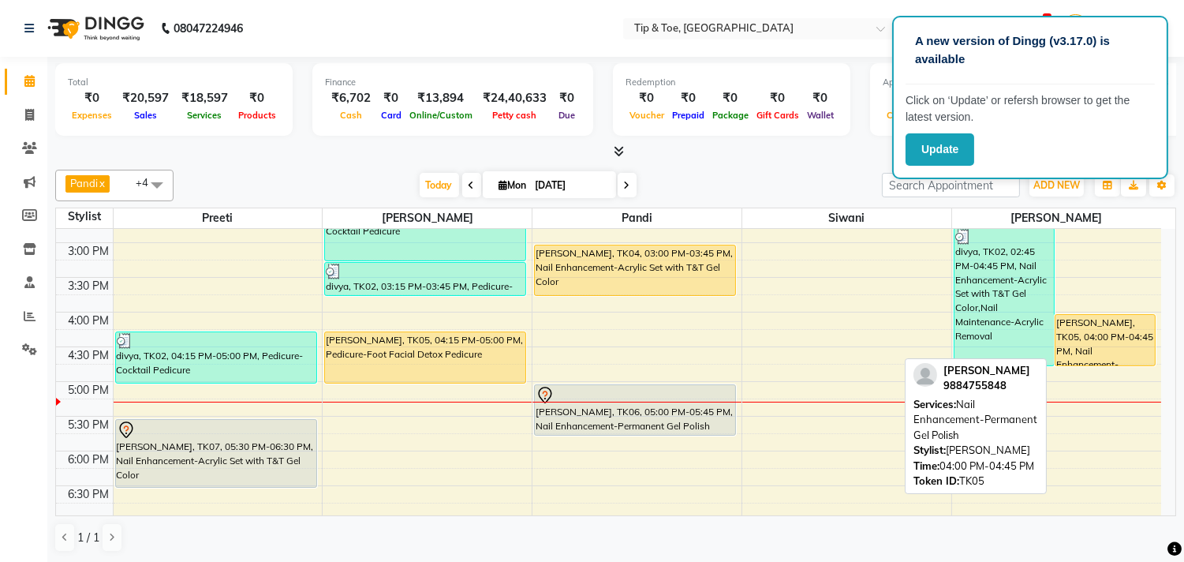
scroll to position [438, 0]
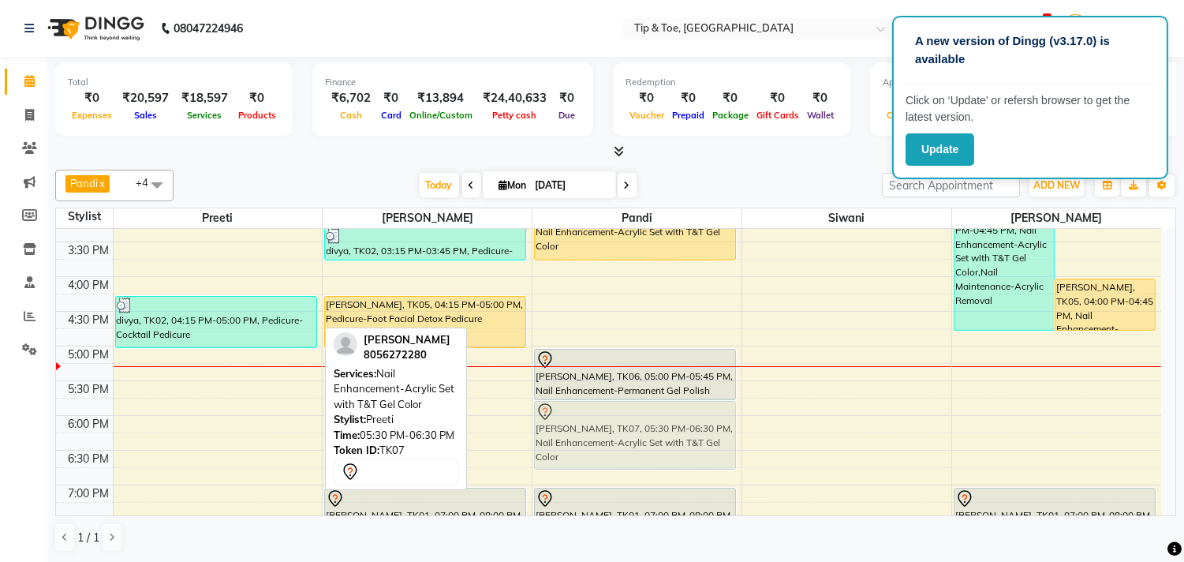
drag, startPoint x: 189, startPoint y: 430, endPoint x: 568, endPoint y: 450, distance: 379.1
click at [568, 450] on tr "Susmita, TK03, 11:30 AM-12:30 PM, Manicure-Cocktail Manicure Susmita, TK03, 12:…" at bounding box center [608, 276] width 1105 height 971
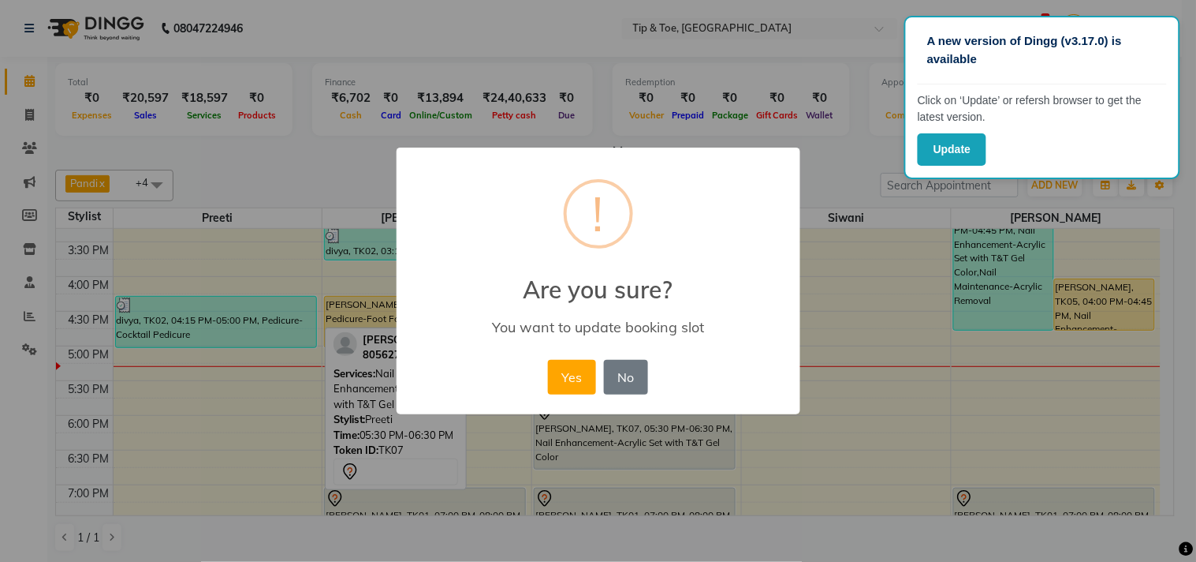
click at [543, 380] on div "× ! Are you sure? You want to update booking slot Yes No No" at bounding box center [599, 280] width 404 height 267
click at [573, 383] on button "Yes" at bounding box center [572, 377] width 48 height 35
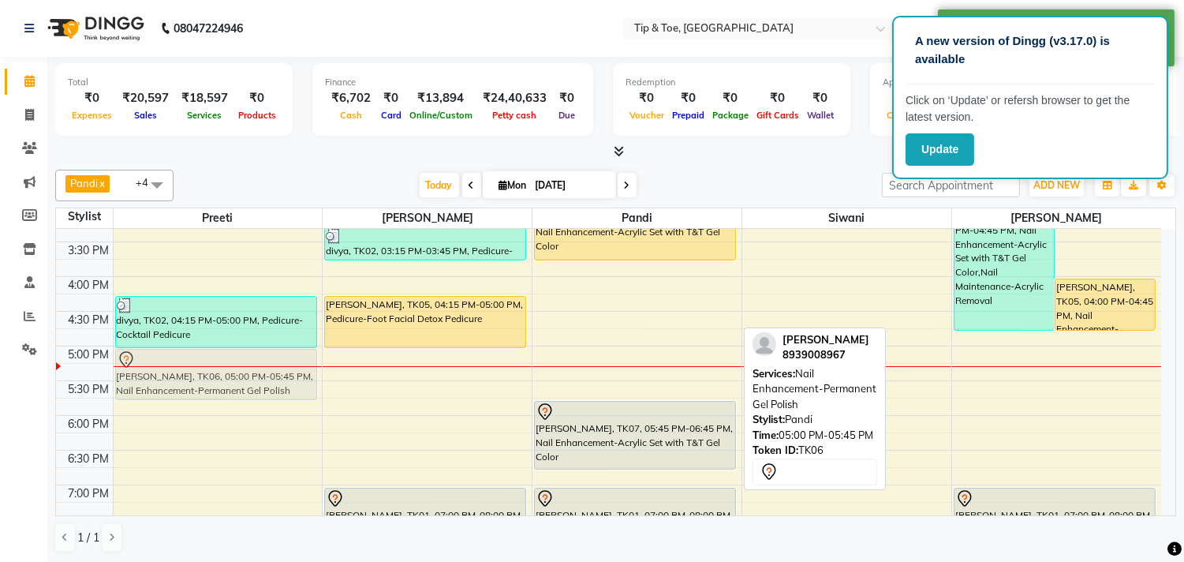
drag, startPoint x: 579, startPoint y: 380, endPoint x: 207, endPoint y: 377, distance: 371.5
click at [207, 377] on tr "Susmita, TK03, 11:30 AM-12:30 PM, Manicure-Cocktail Manicure Susmita, TK03, 12:…" at bounding box center [608, 276] width 1105 height 971
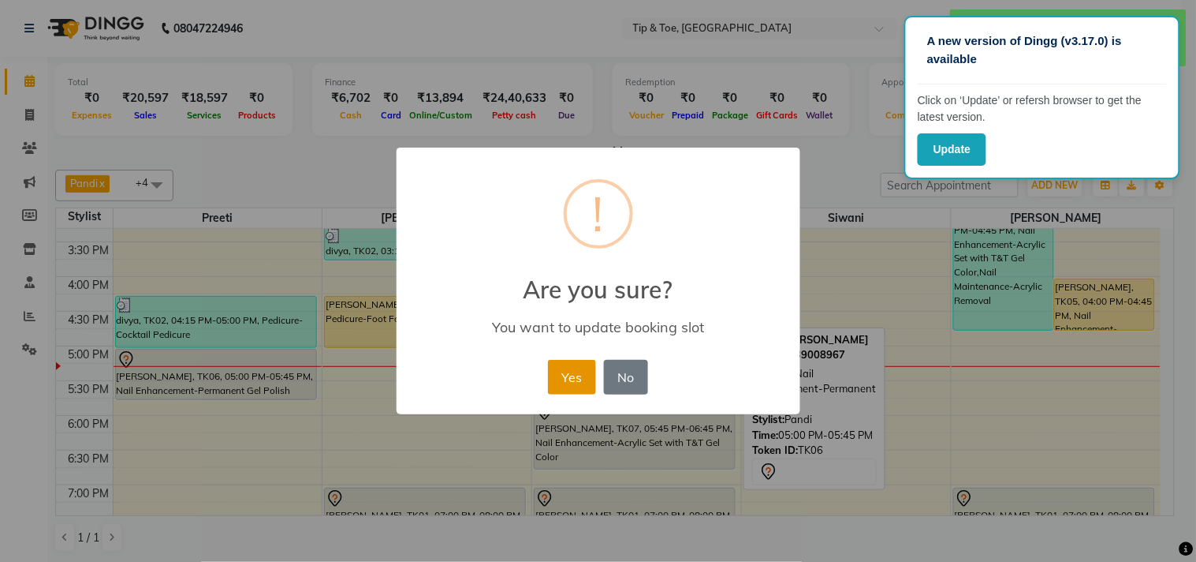
click at [562, 377] on button "Yes" at bounding box center [572, 377] width 48 height 35
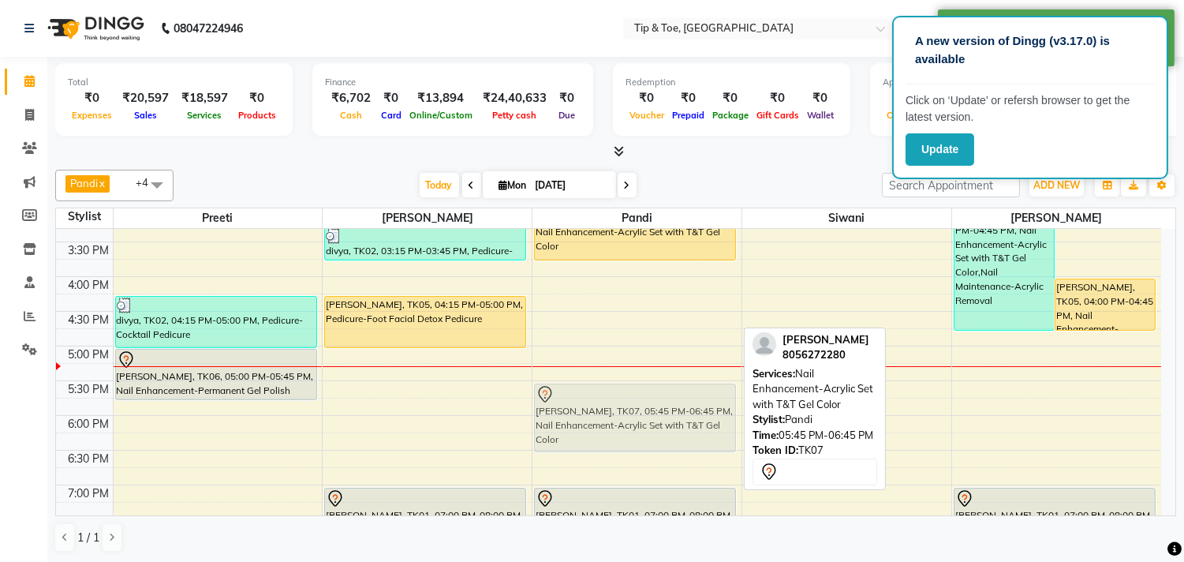
drag, startPoint x: 579, startPoint y: 418, endPoint x: 577, endPoint y: 398, distance: 19.8
click at [577, 398] on div "divya, TK02, 01:45 PM-02:05 PM, Nail Art-Single Nail Design divya, TK02, 02:15 …" at bounding box center [636, 276] width 209 height 971
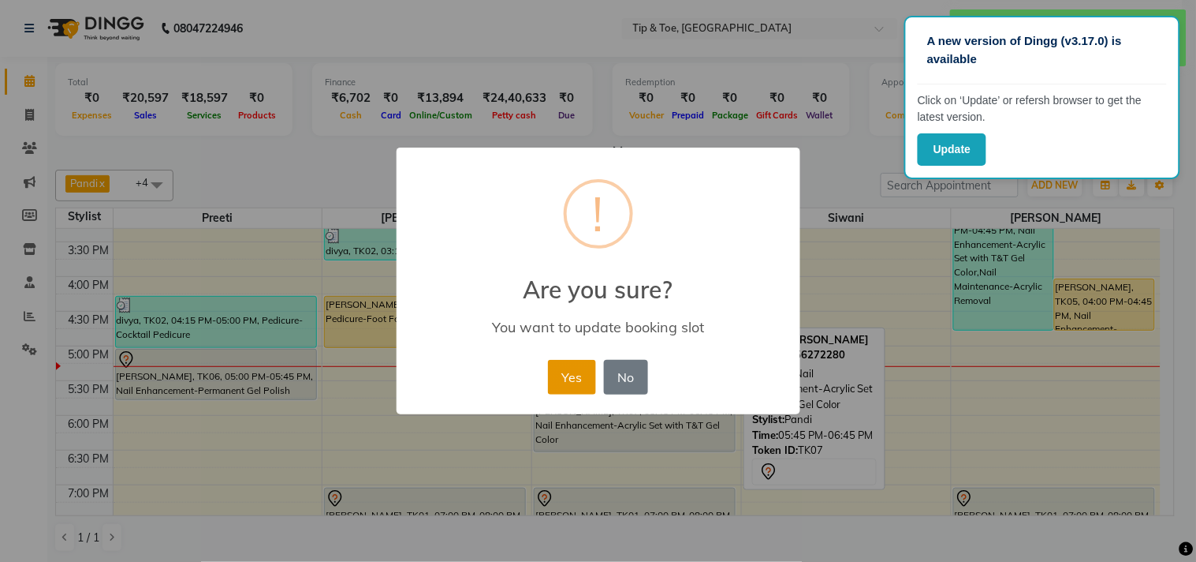
click at [561, 388] on button "Yes" at bounding box center [572, 377] width 48 height 35
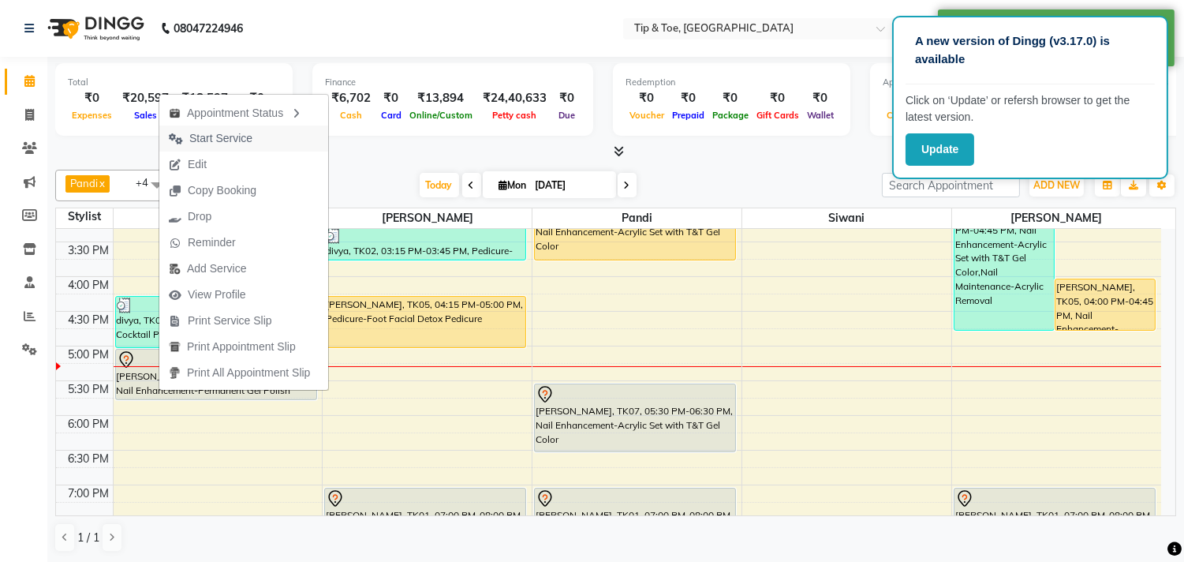
click at [240, 129] on span "Start Service" at bounding box center [210, 138] width 103 height 26
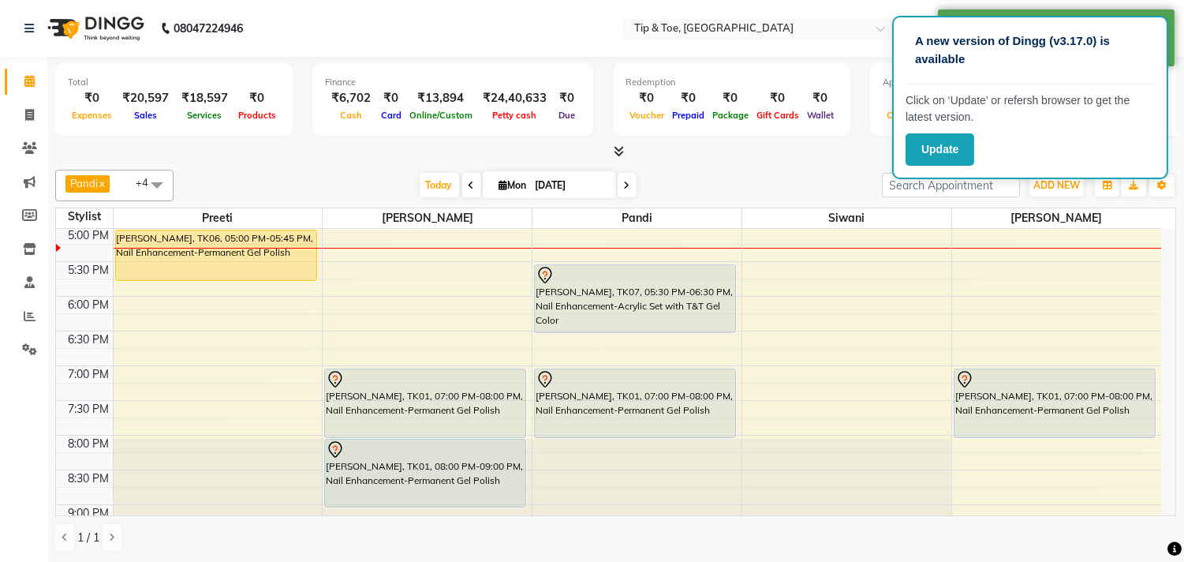
scroll to position [525, 0]
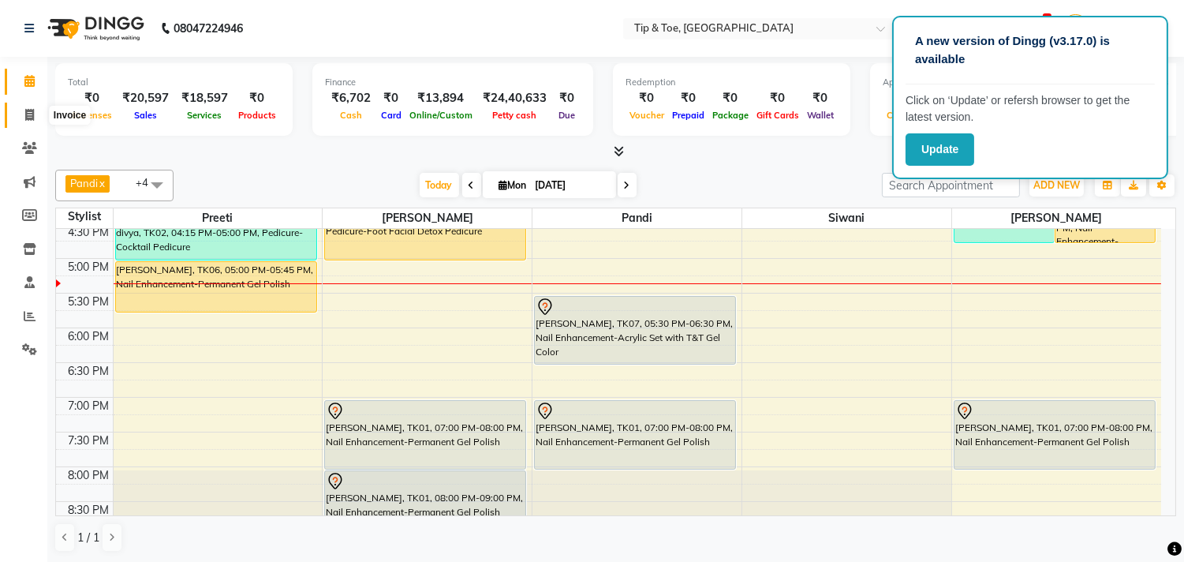
click at [41, 116] on span at bounding box center [30, 115] width 28 height 18
select select "service"
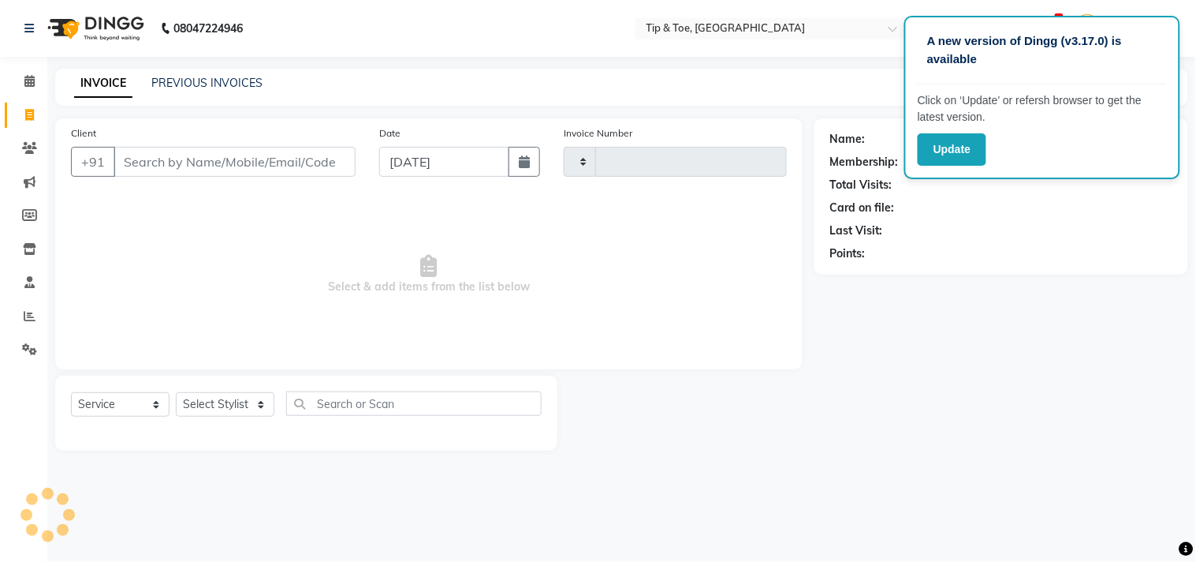
type input "1113"
select select "5770"
click at [180, 87] on link "PREVIOUS INVOICES" at bounding box center [206, 83] width 111 height 14
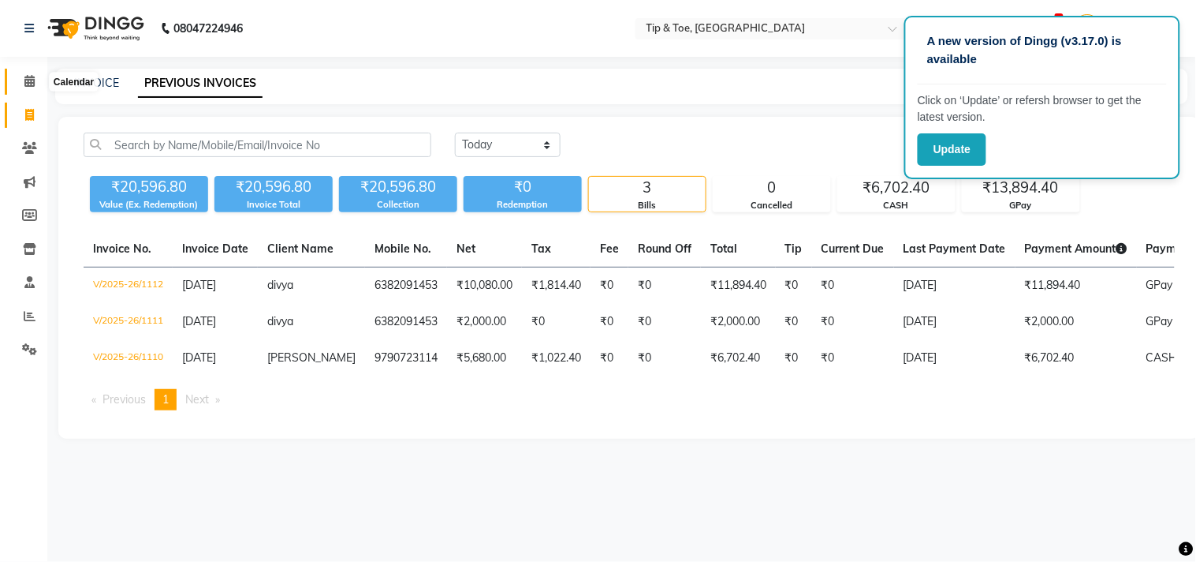
click at [24, 81] on icon at bounding box center [29, 81] width 10 height 12
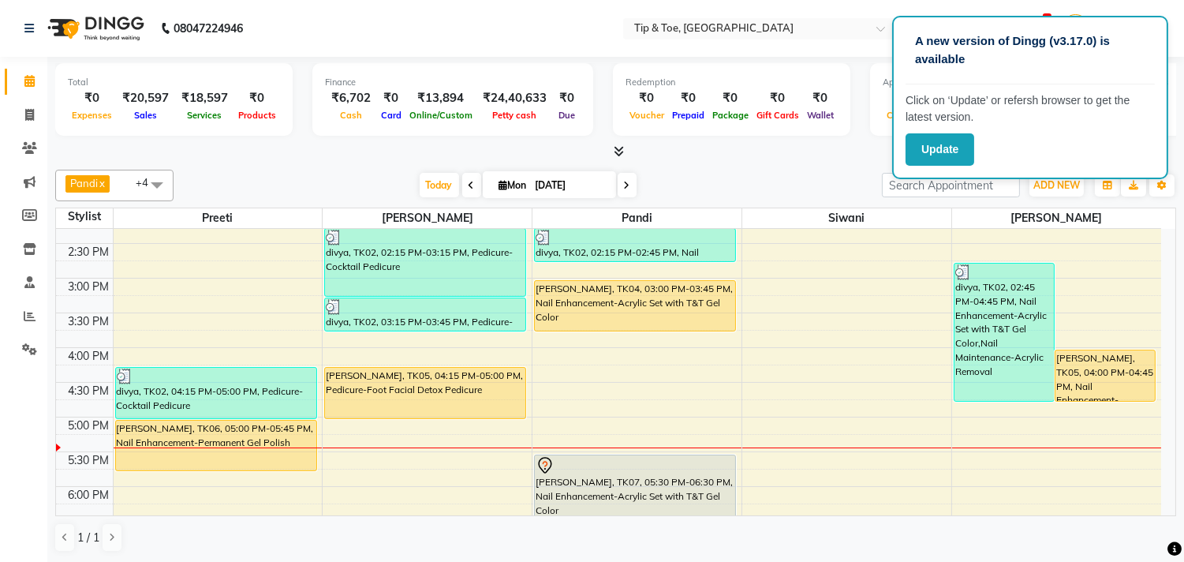
scroll to position [338, 0]
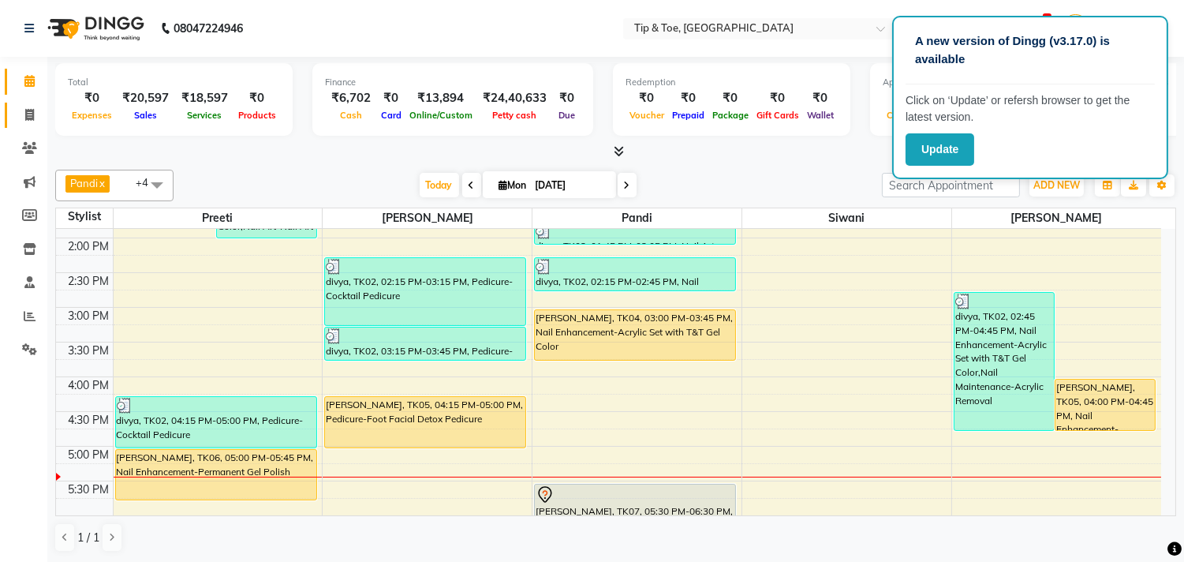
click at [30, 124] on link "Invoice" at bounding box center [24, 116] width 38 height 26
select select "5770"
select select "service"
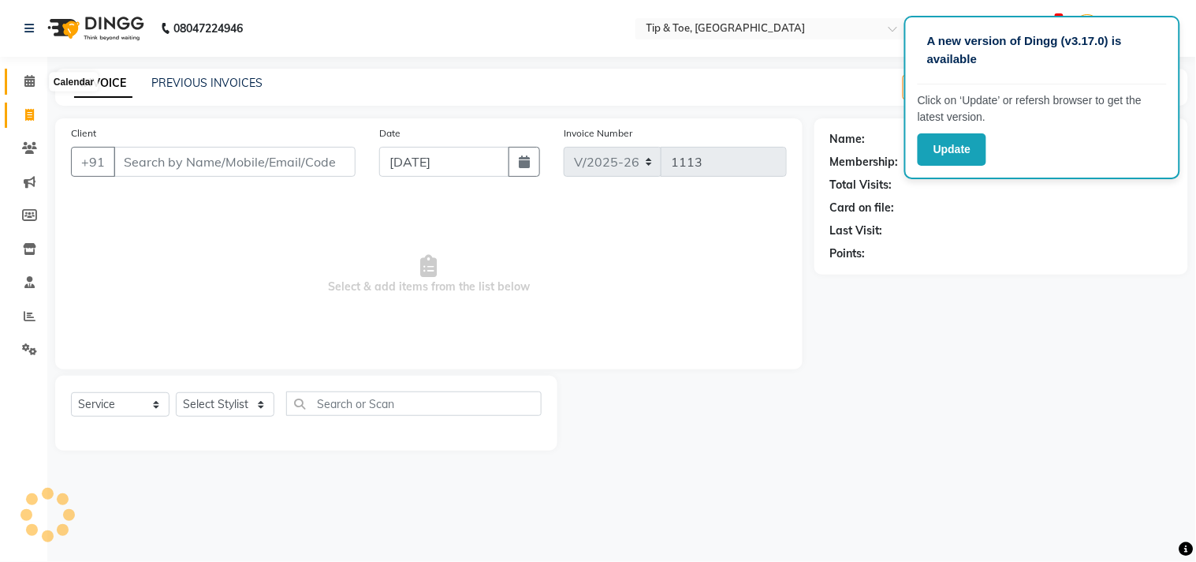
drag, startPoint x: 24, startPoint y: 80, endPoint x: 40, endPoint y: 92, distance: 20.4
click at [24, 80] on icon at bounding box center [29, 81] width 10 height 12
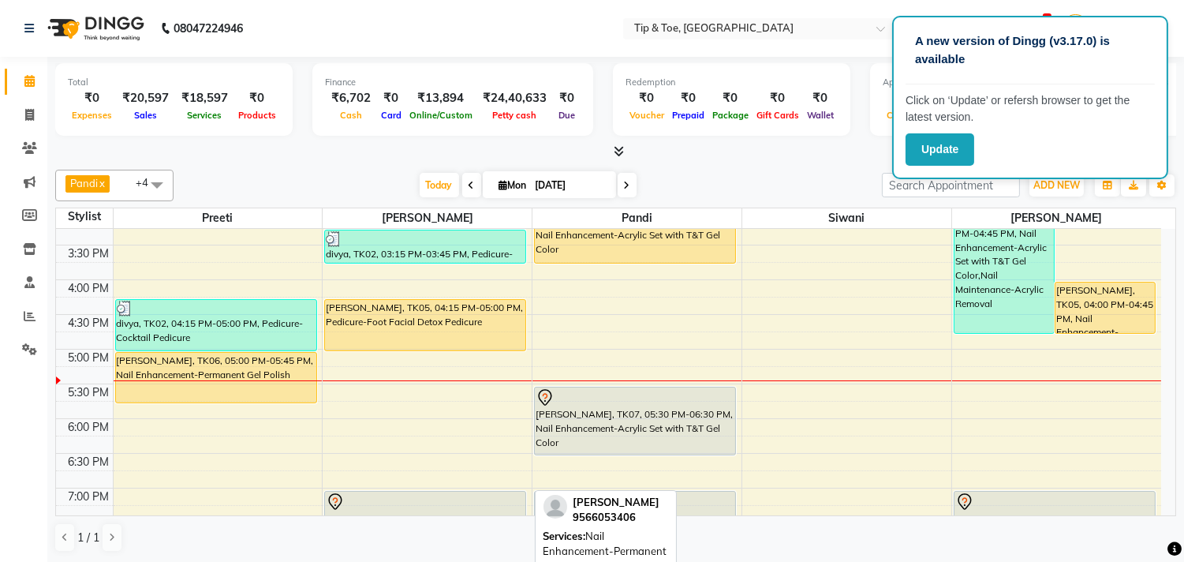
scroll to position [426, 0]
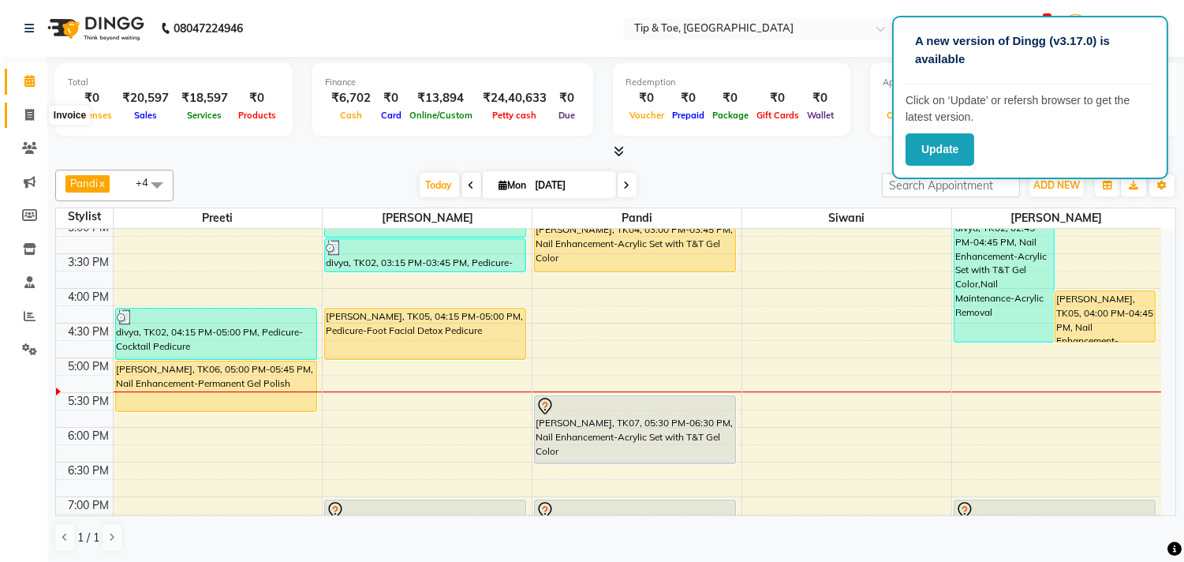
click at [25, 119] on icon at bounding box center [29, 115] width 9 height 12
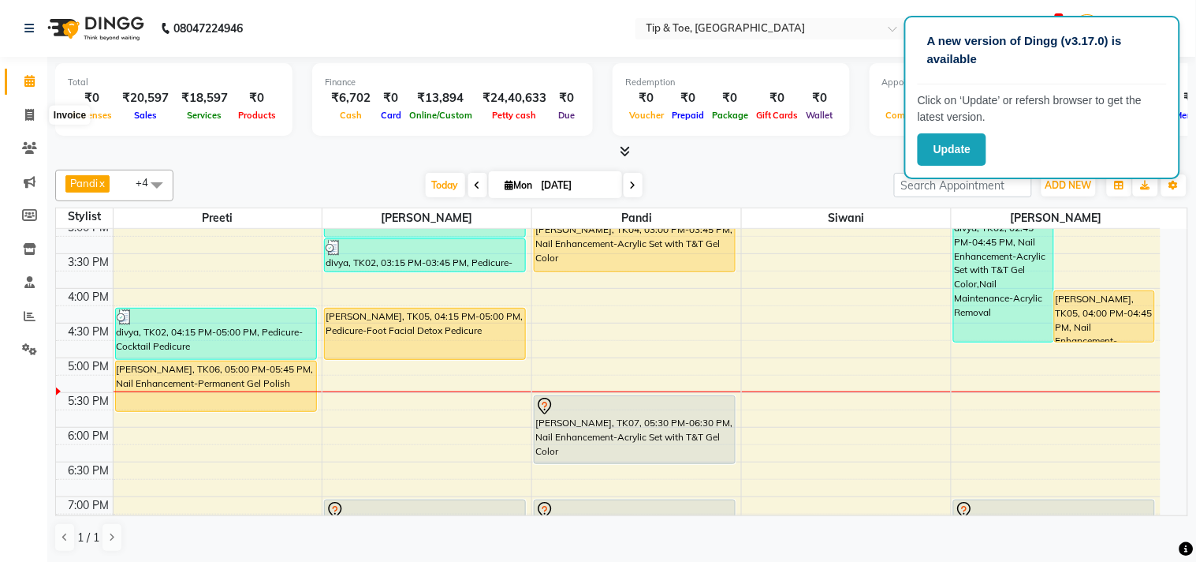
select select "5770"
select select "service"
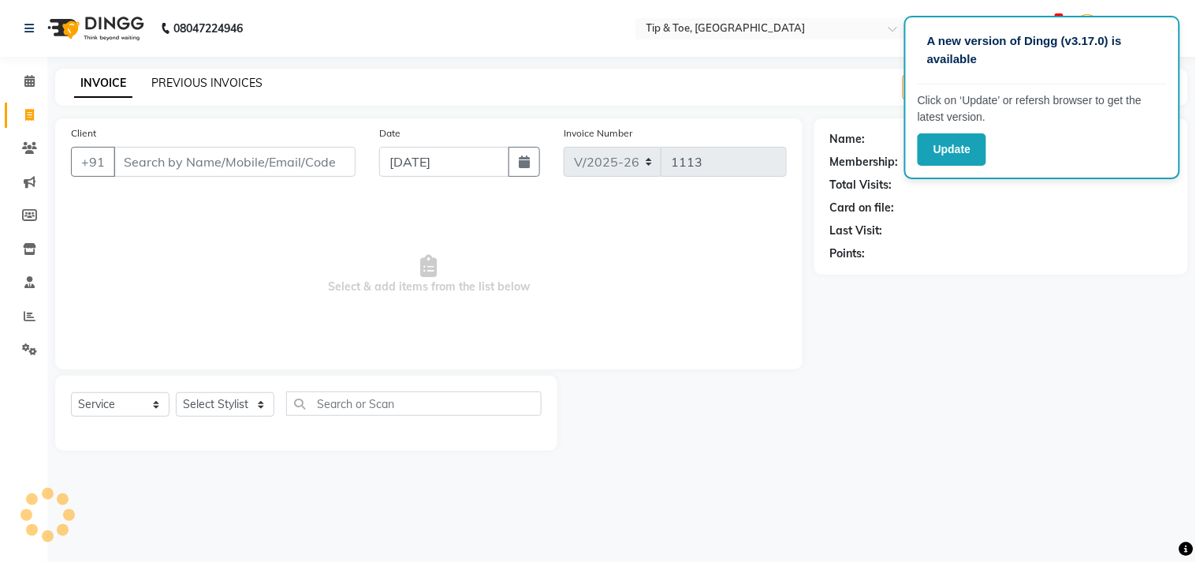
click at [230, 77] on link "PREVIOUS INVOICES" at bounding box center [206, 83] width 111 height 14
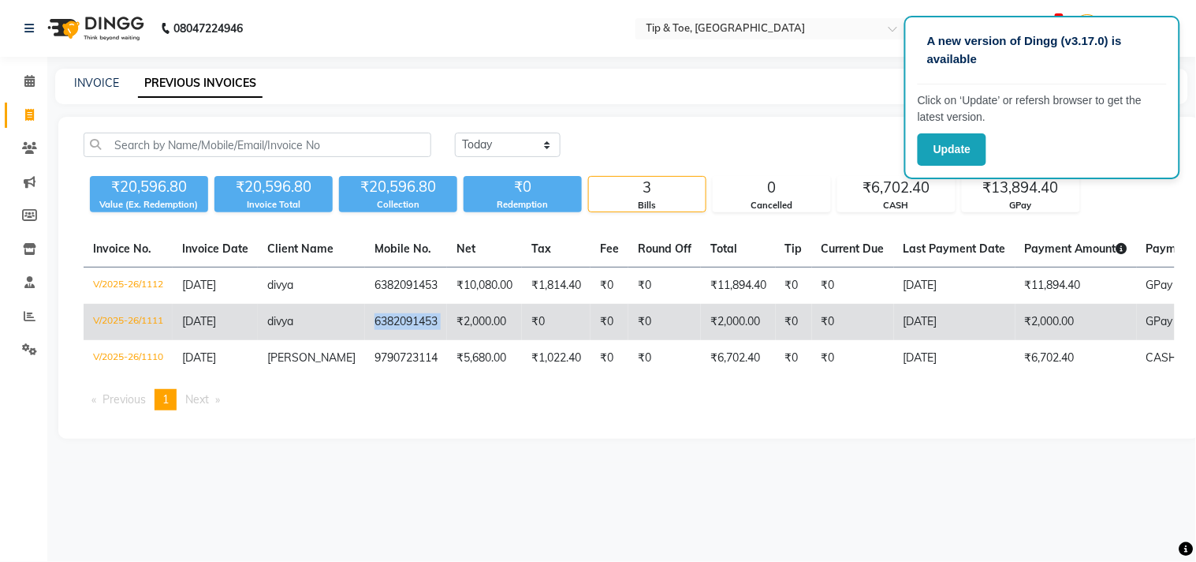
drag, startPoint x: 336, startPoint y: 322, endPoint x: 430, endPoint y: 318, distance: 93.9
click at [430, 318] on tr "V/2025-26/1111 01-09-2025 divya 6382091453 ₹2,000.00 ₹0 ₹0 ₹0 ₹2,000.00 ₹0 ₹0 0…" at bounding box center [749, 322] width 1330 height 36
copy tr "6382091453"
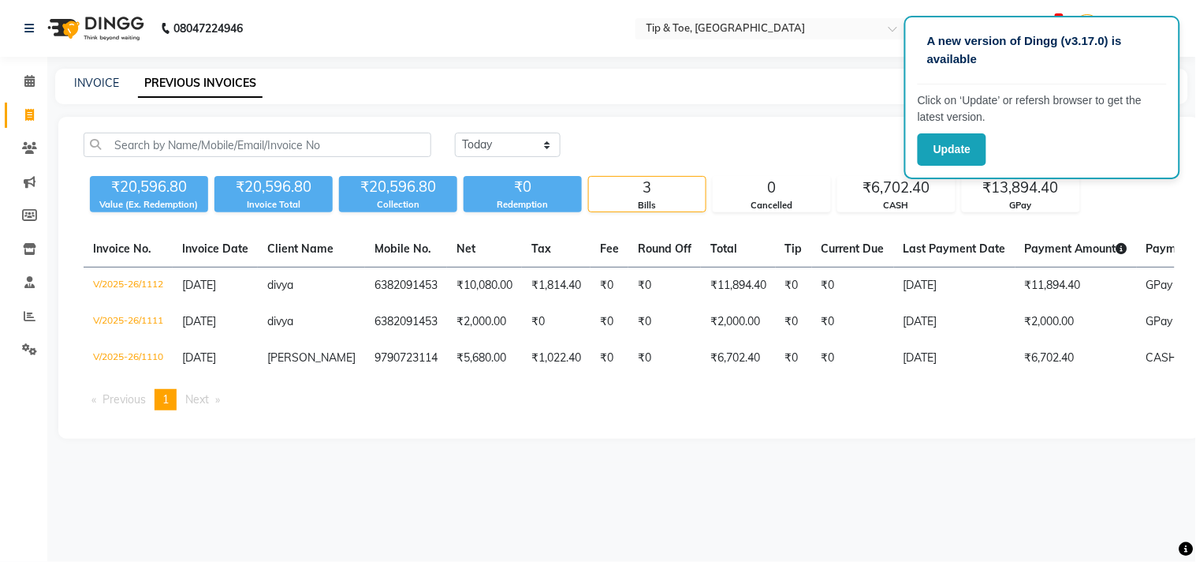
click at [377, 423] on div "Invoice No. Invoice Date Client Name Mobile No. Net Tax Fee Round Off Total Tip…" at bounding box center [629, 327] width 1111 height 192
click at [20, 74] on span at bounding box center [30, 82] width 28 height 18
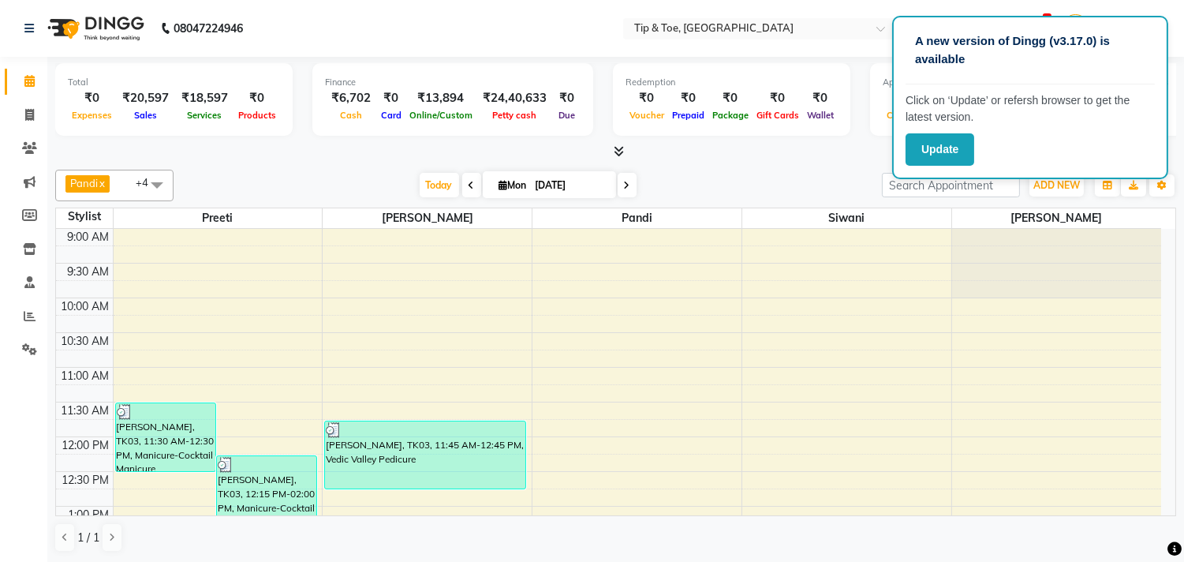
scroll to position [558, 0]
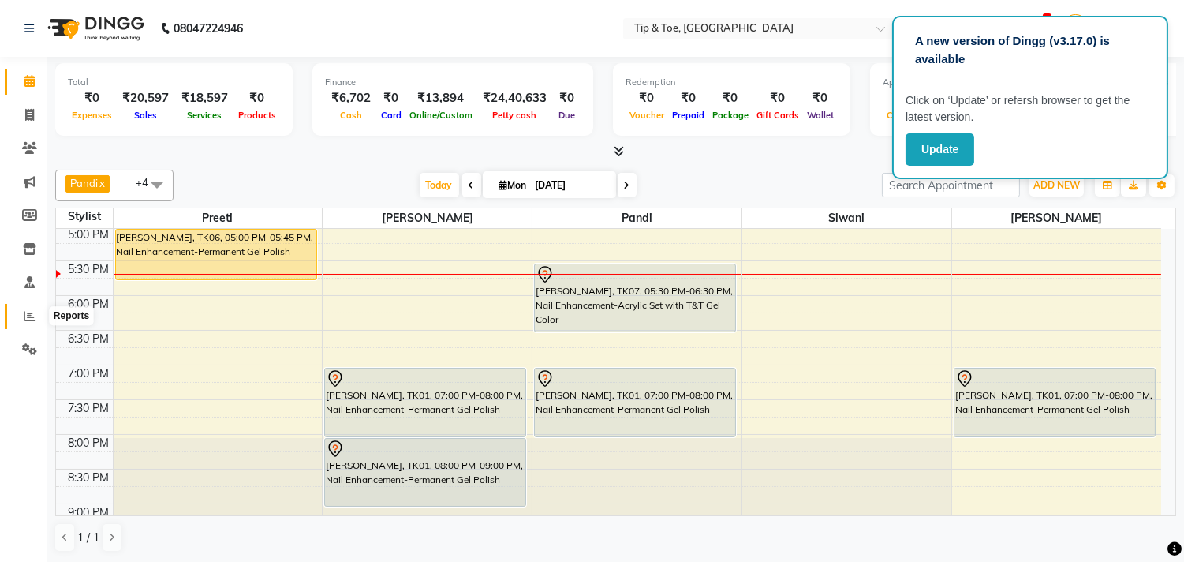
click at [17, 318] on span at bounding box center [30, 317] width 28 height 18
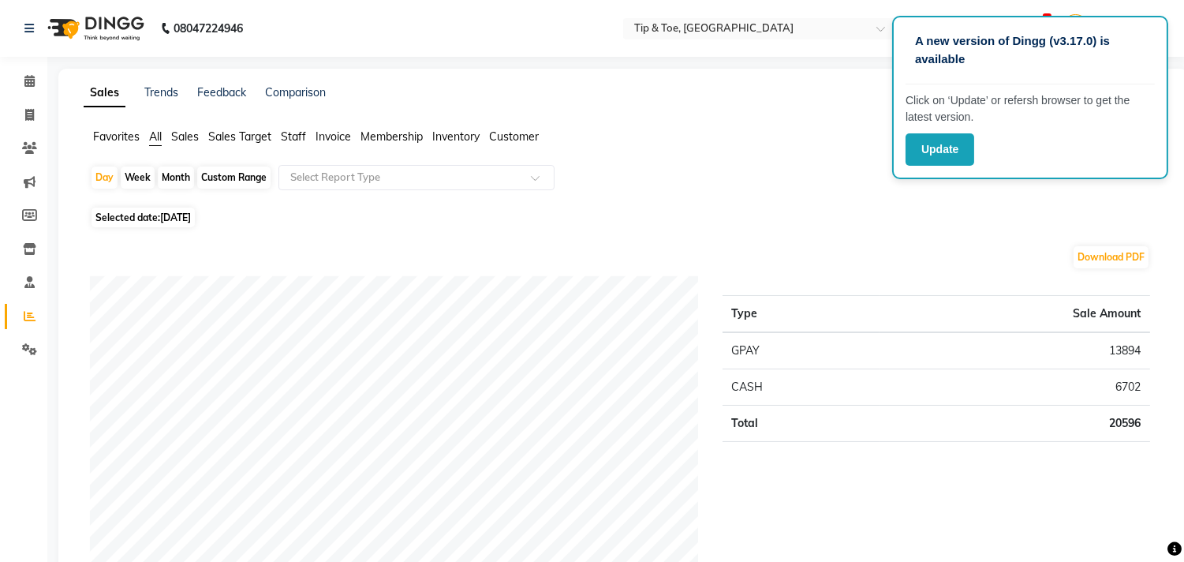
click at [297, 131] on span "Staff" at bounding box center [293, 136] width 25 height 14
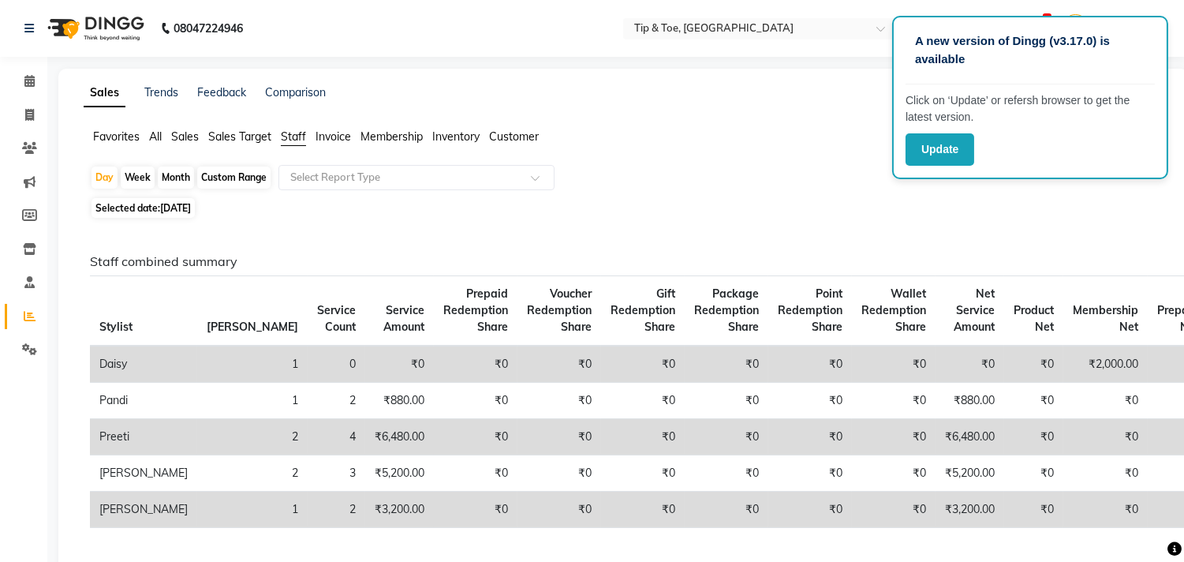
click at [175, 176] on div "Month" at bounding box center [176, 177] width 36 height 22
select select "9"
select select "2025"
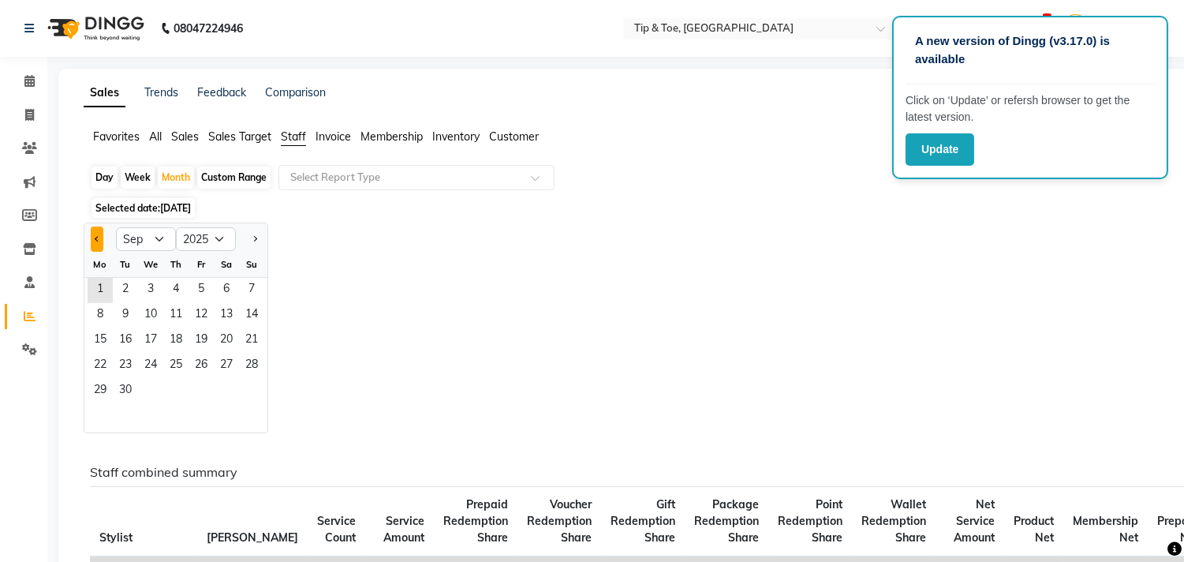
click at [100, 239] on button "Previous month" at bounding box center [97, 238] width 13 height 25
select select "8"
click at [205, 293] on span "1" at bounding box center [201, 290] width 25 height 25
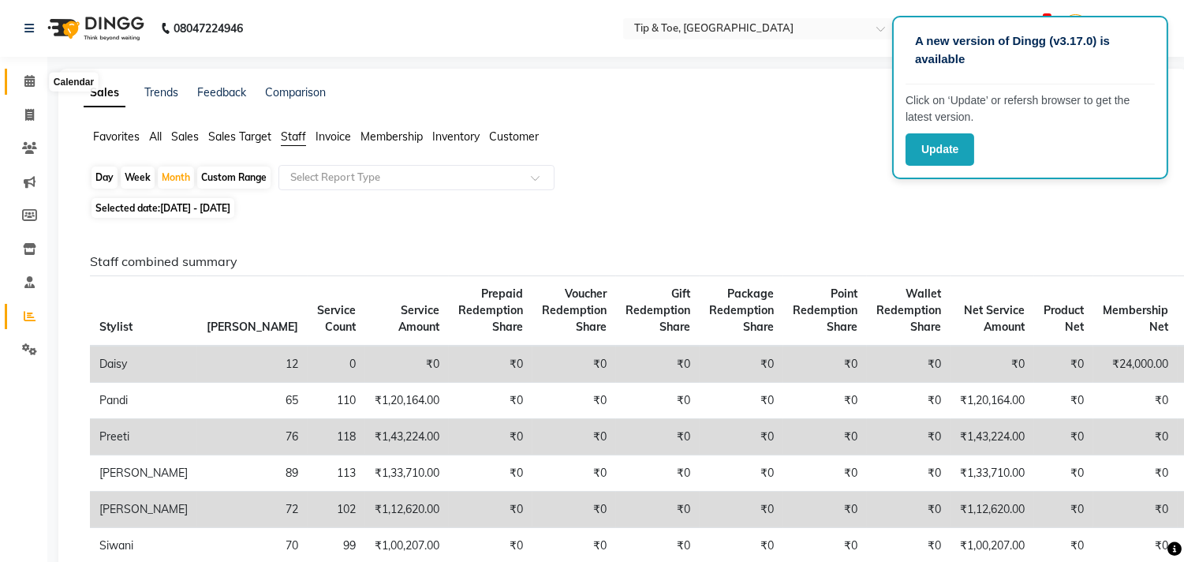
click at [19, 76] on span at bounding box center [30, 82] width 28 height 18
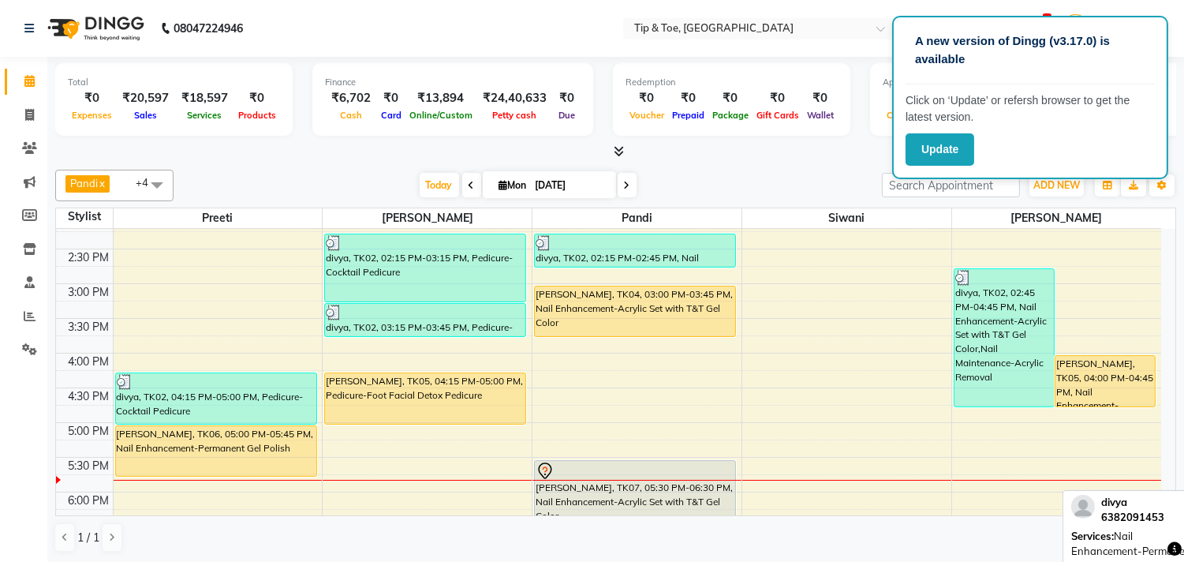
scroll to position [263, 0]
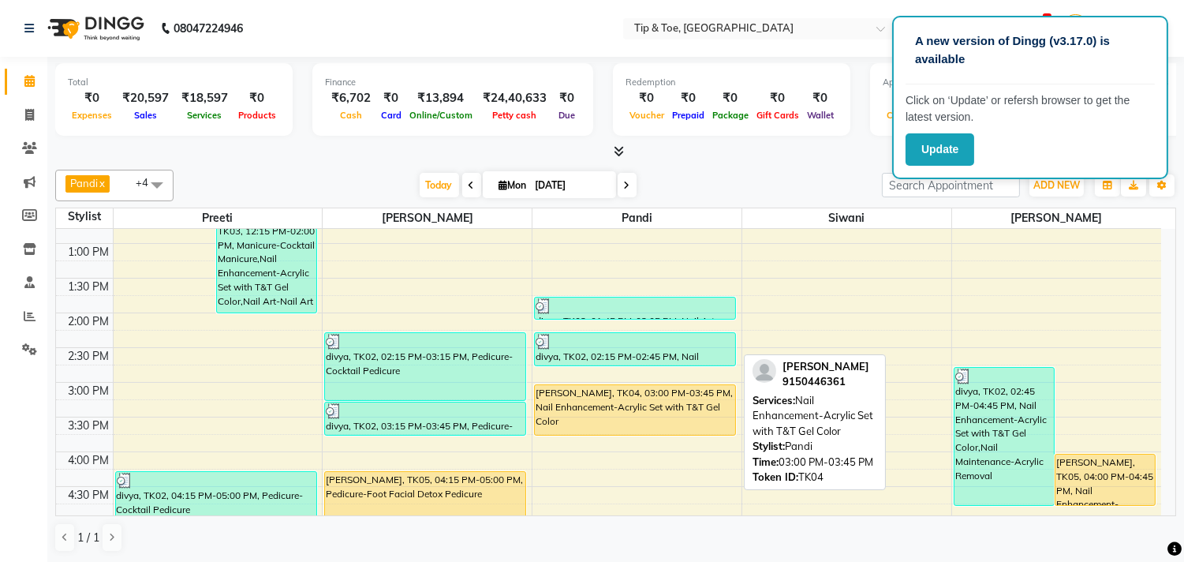
click at [634, 400] on div "Varsha, TK04, 03:00 PM-03:45 PM, Nail Enhancement-Acrylic Set with T&T Gel Color" at bounding box center [635, 410] width 200 height 50
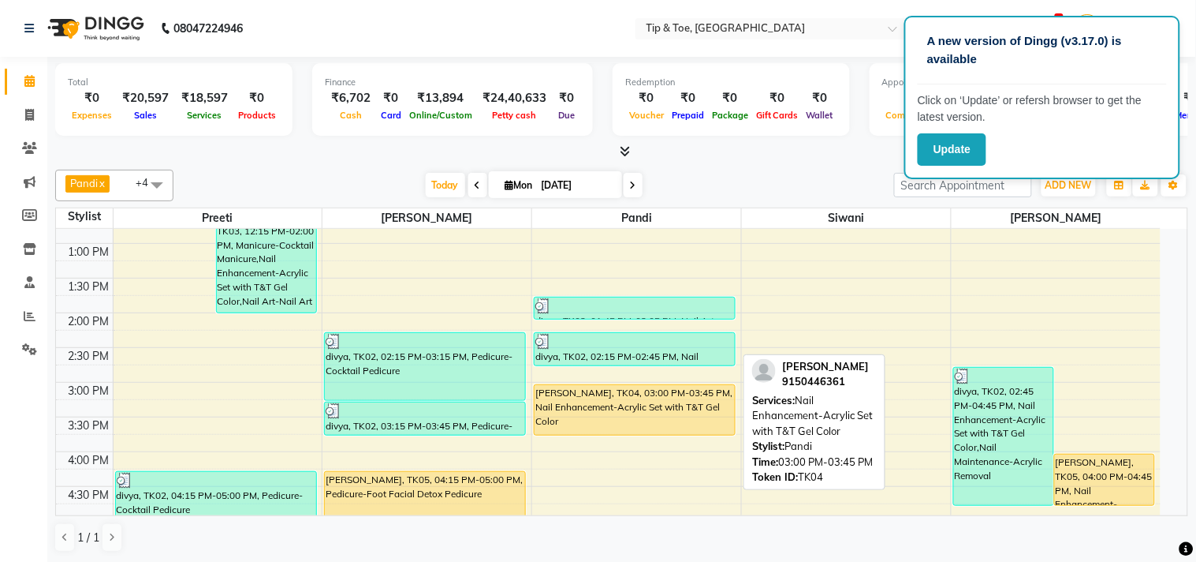
select select "1"
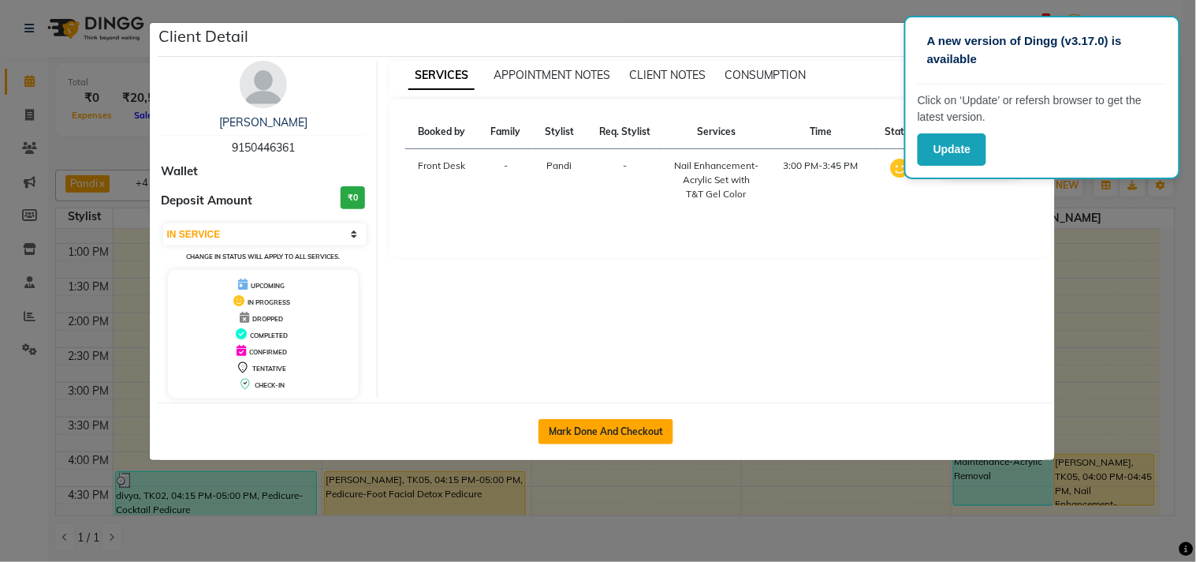
click at [616, 428] on button "Mark Done And Checkout" at bounding box center [606, 431] width 135 height 25
select select "service"
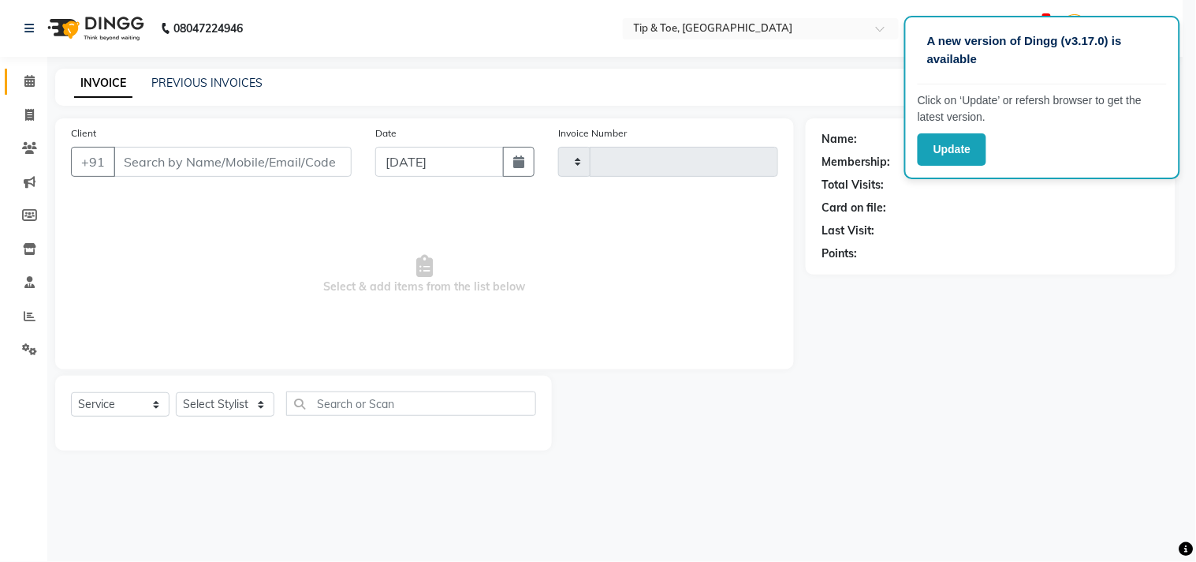
type input "1113"
select select "5770"
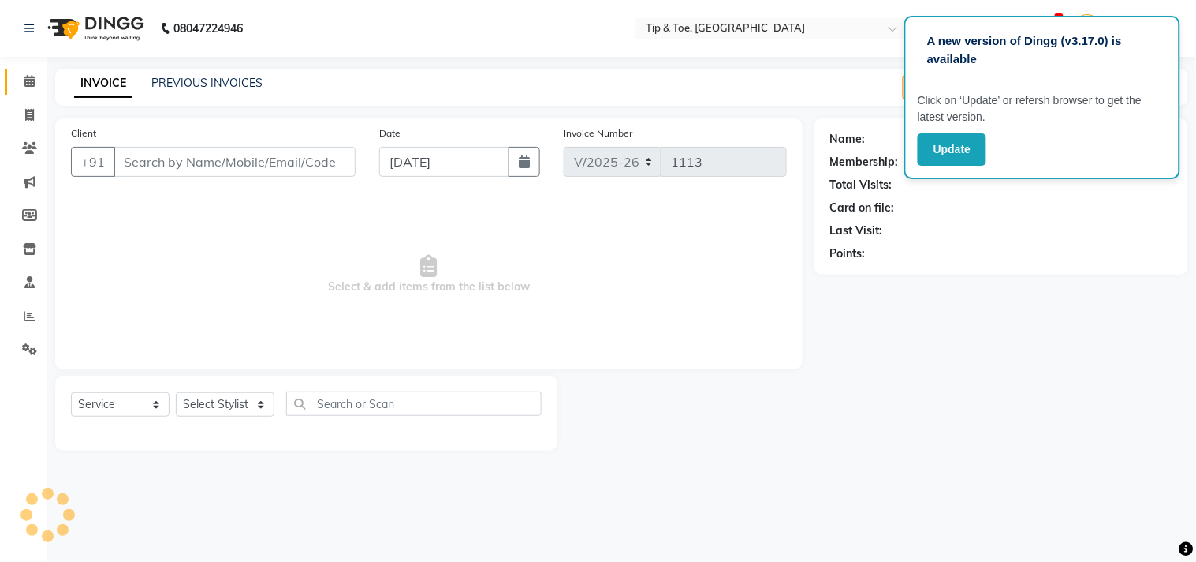
type input "9150446361"
select select "39912"
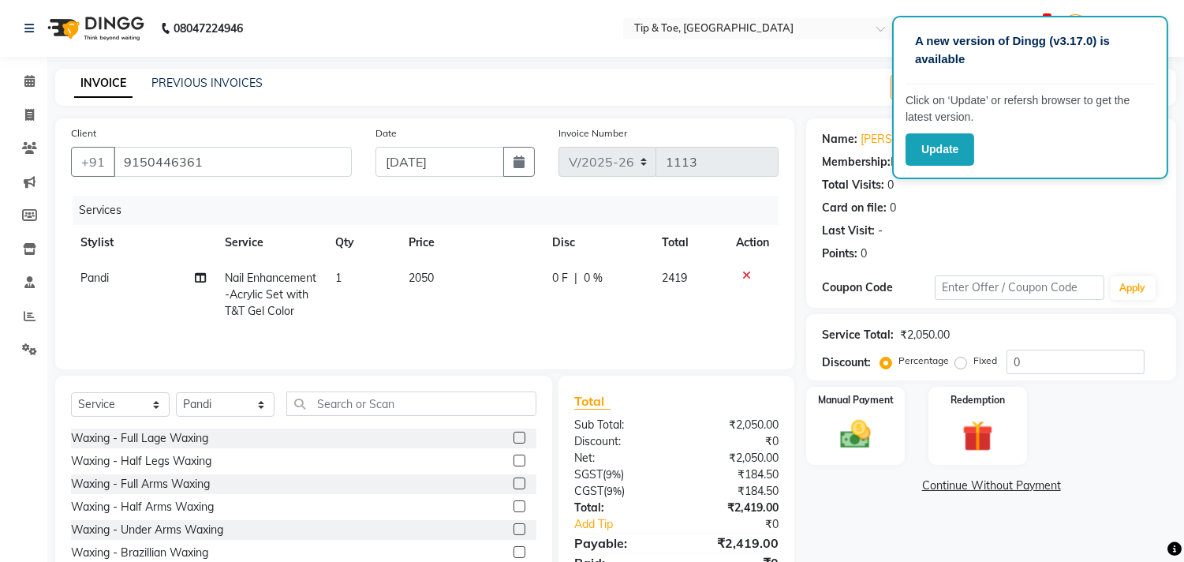
click at [438, 273] on td "2050" at bounding box center [471, 294] width 144 height 69
select select "39912"
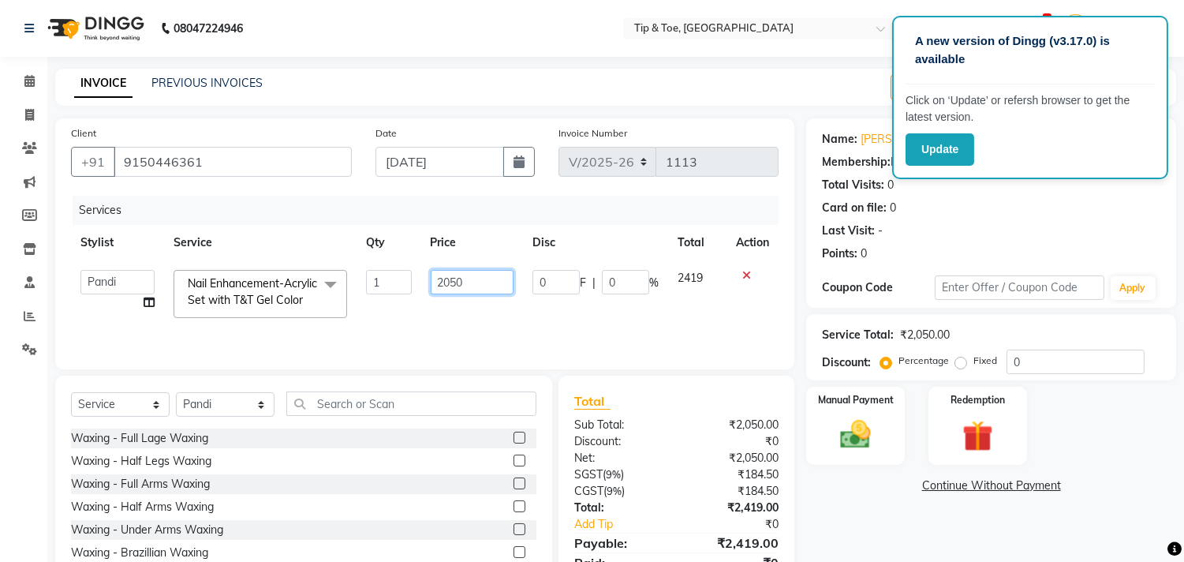
click at [489, 286] on input "2050" at bounding box center [472, 282] width 83 height 24
type input "2600"
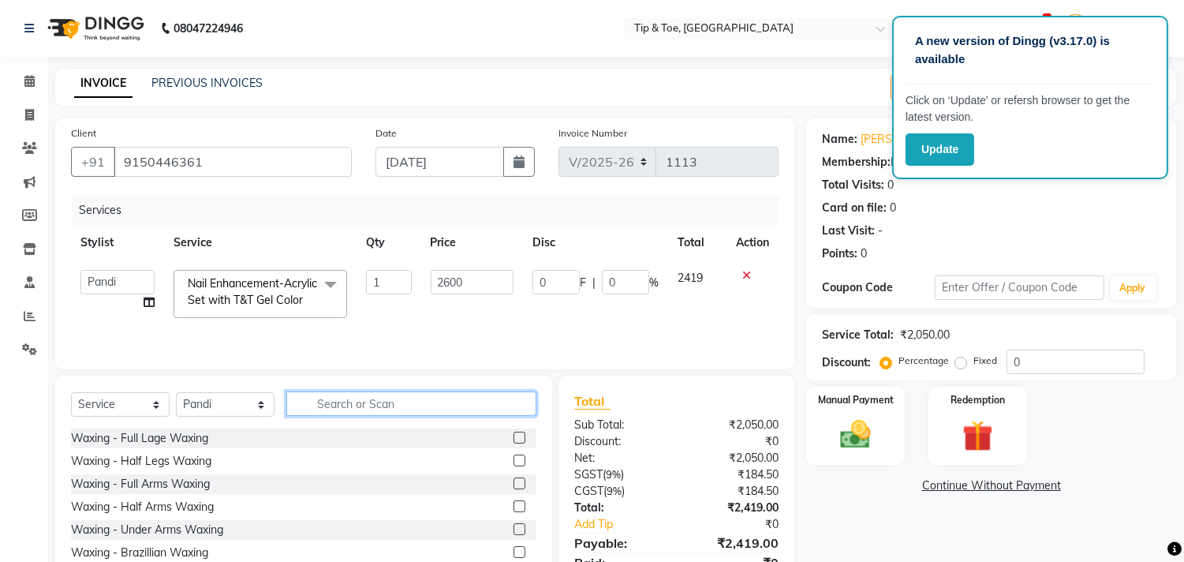
click at [416, 421] on div "Select Service Product Membership Package Voucher Prepaid Gift Card Select Styl…" at bounding box center [303, 409] width 465 height 37
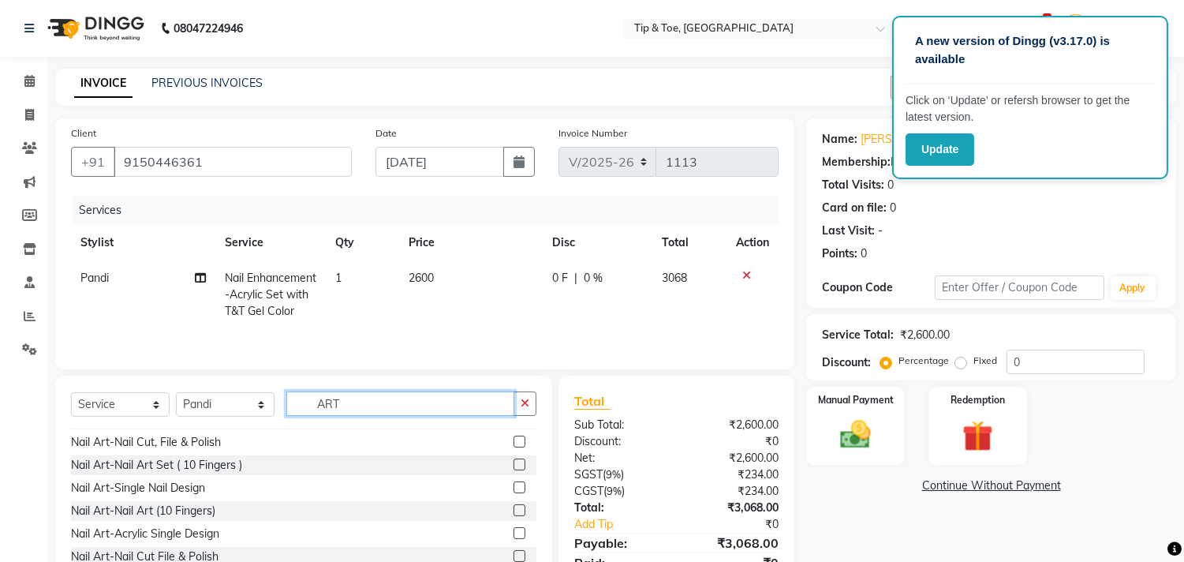
scroll to position [115, 0]
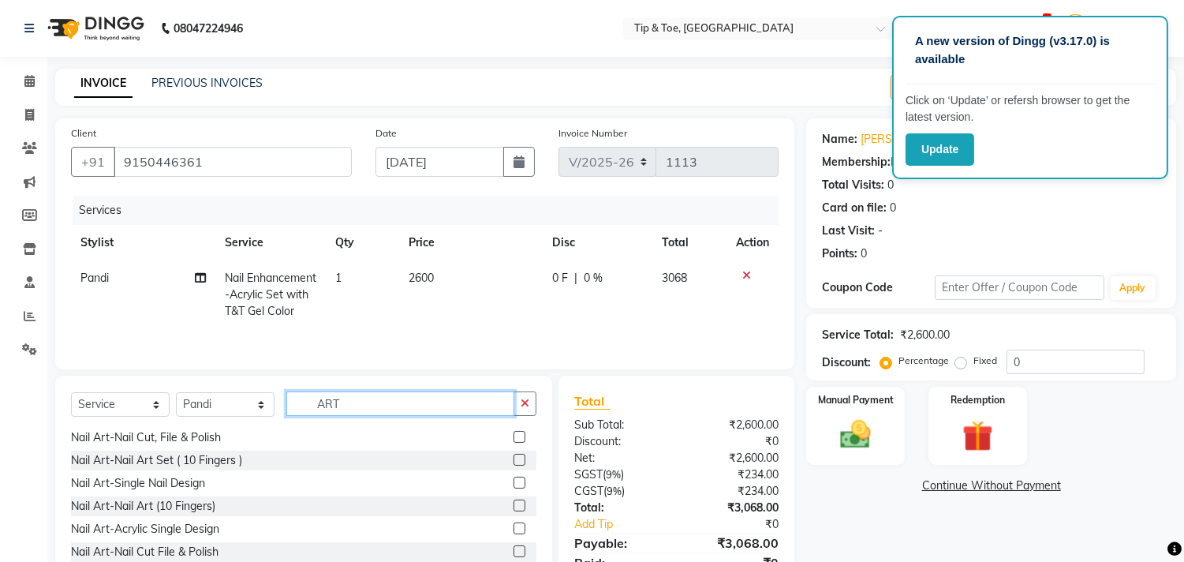
type input "ART"
click at [513, 478] on label at bounding box center [519, 482] width 12 height 12
click at [513, 478] on input "checkbox" at bounding box center [518, 483] width 10 height 10
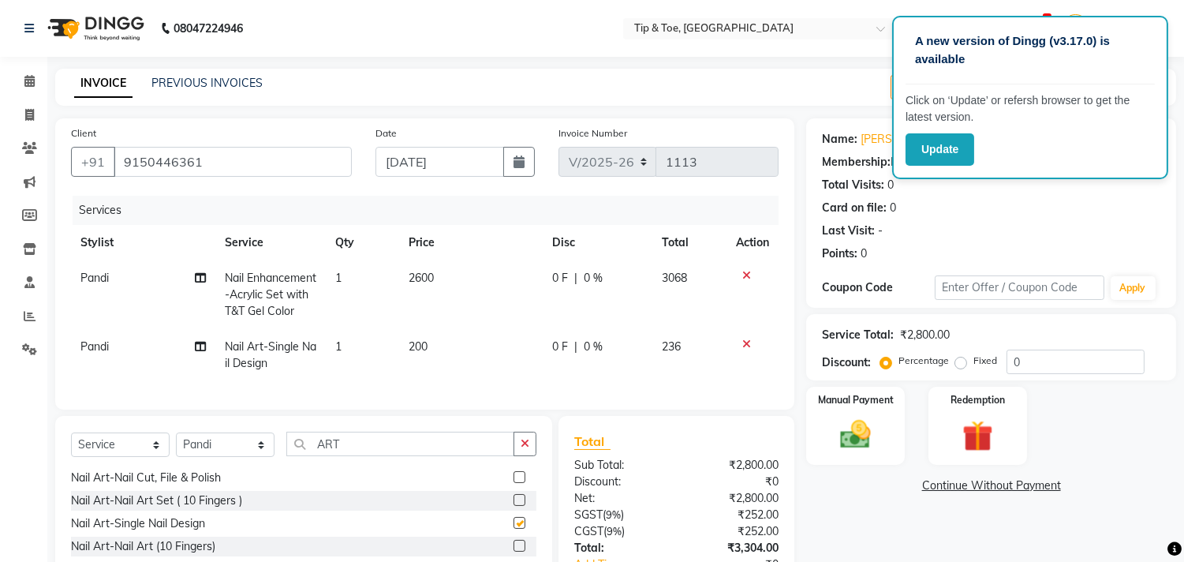
checkbox input "false"
click at [351, 344] on td "1" at bounding box center [362, 355] width 73 height 52
select select "39912"
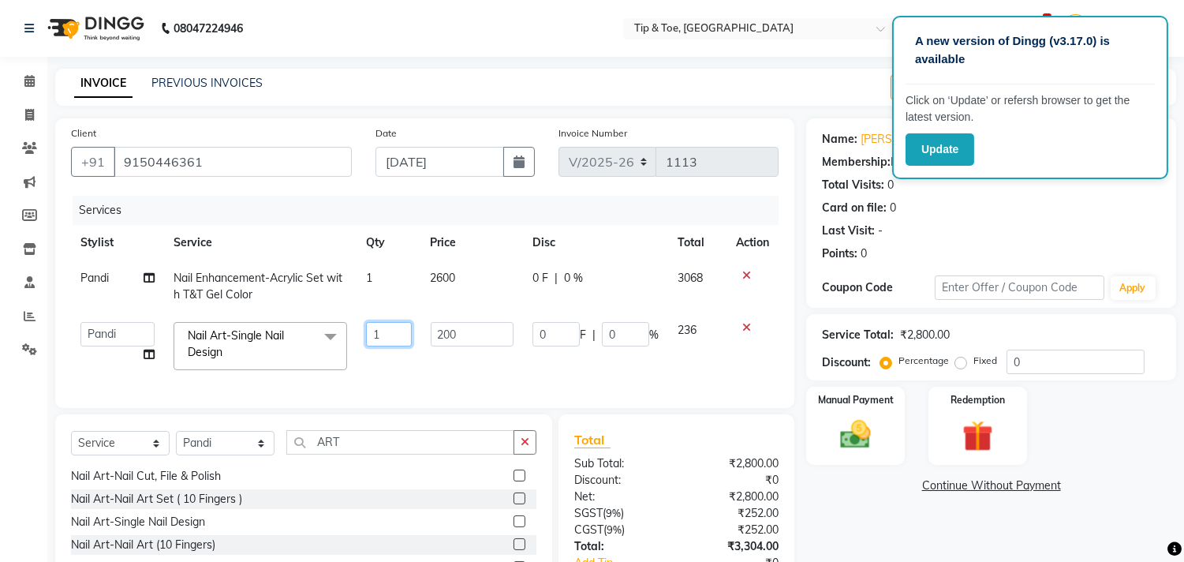
click at [396, 332] on input "1" at bounding box center [388, 334] width 45 height 24
type input "10"
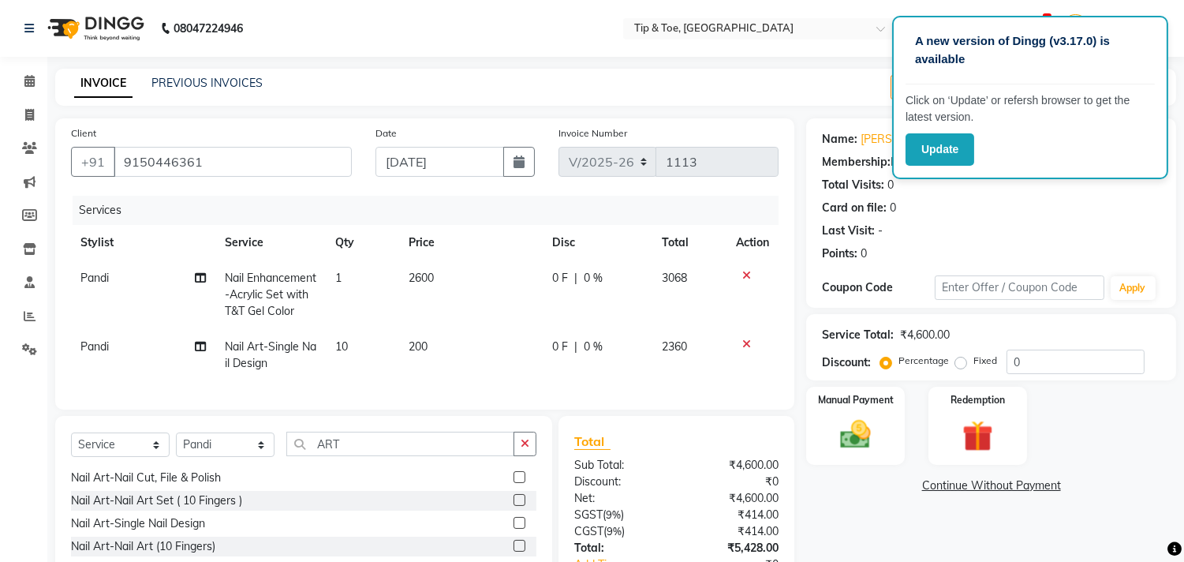
click at [940, 497] on div "Name: Varsha Membership: No Active Membership Total Visits: 0 Card on file: 0 L…" at bounding box center [997, 383] width 382 height 530
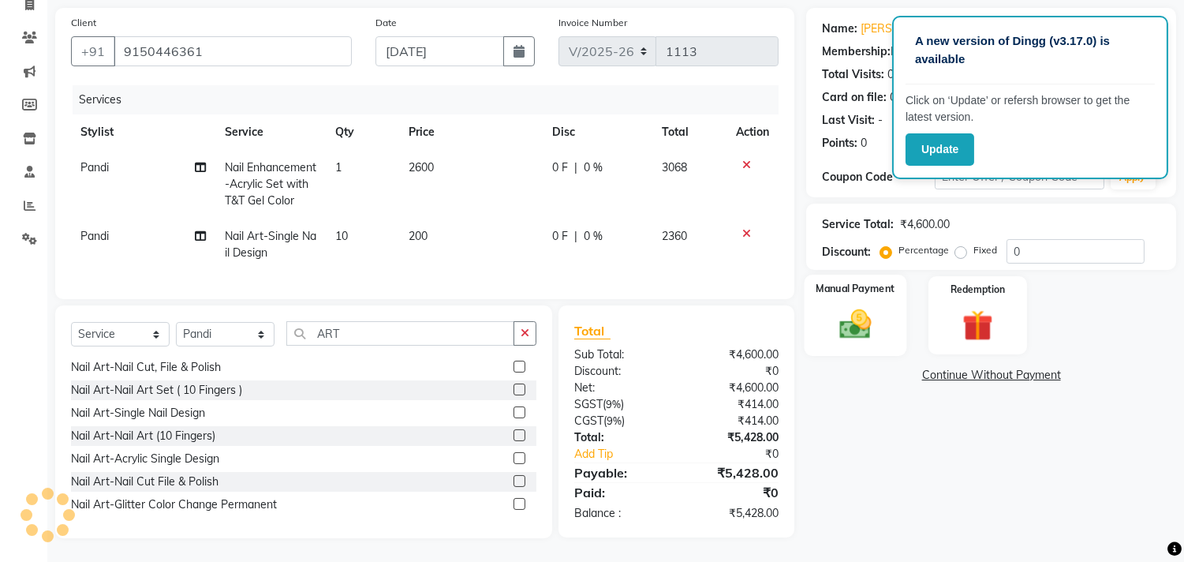
click at [878, 309] on img at bounding box center [856, 324] width 52 height 37
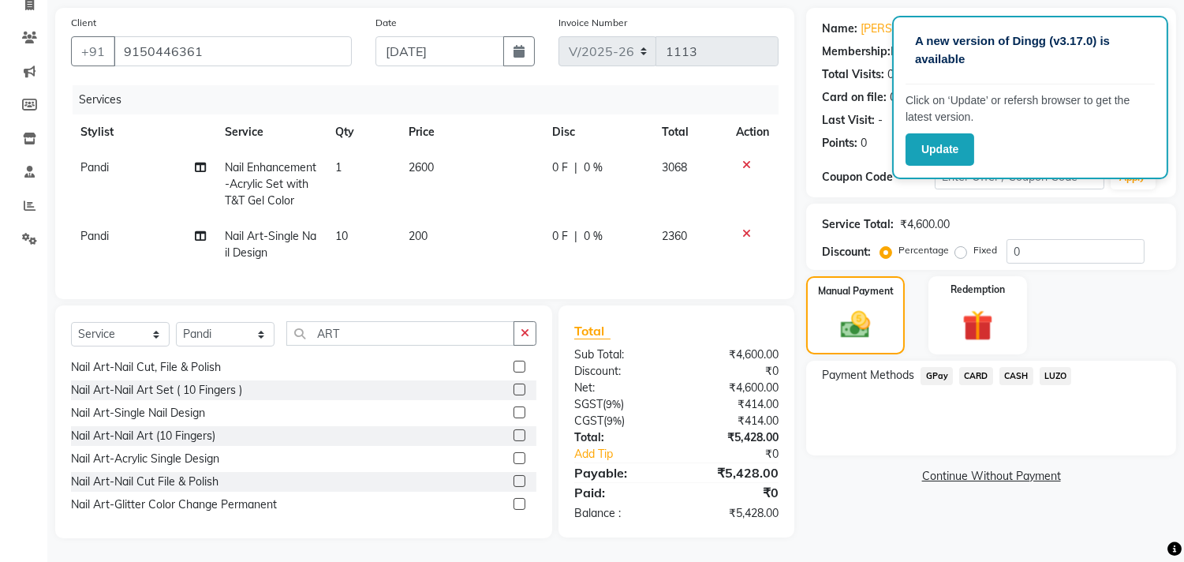
click at [925, 367] on span "GPay" at bounding box center [936, 376] width 32 height 18
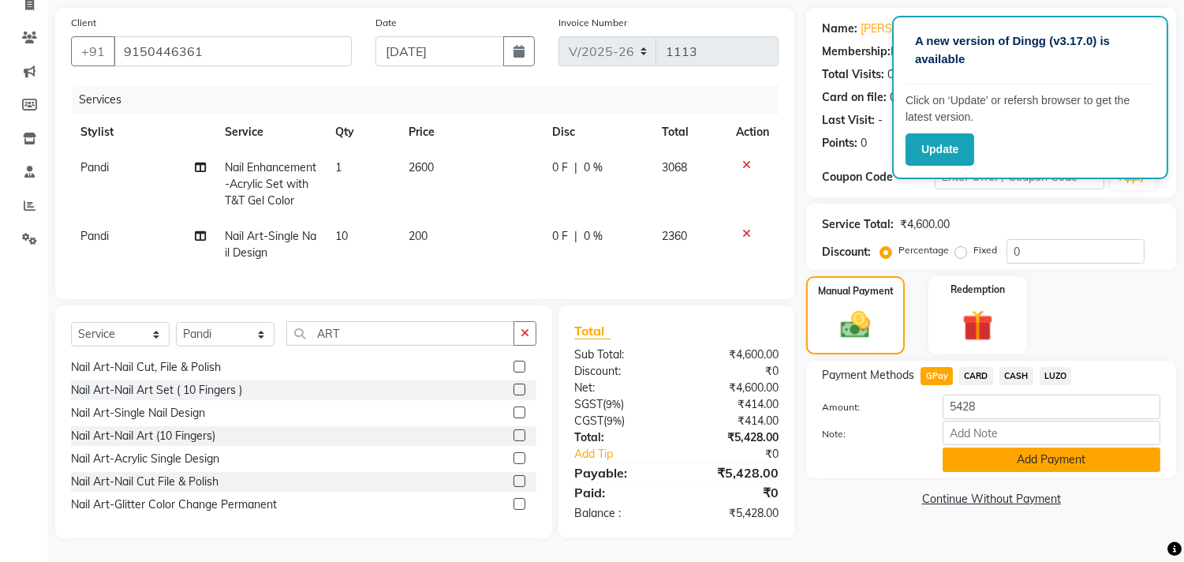
click at [967, 447] on button "Add Payment" at bounding box center [1052, 459] width 218 height 24
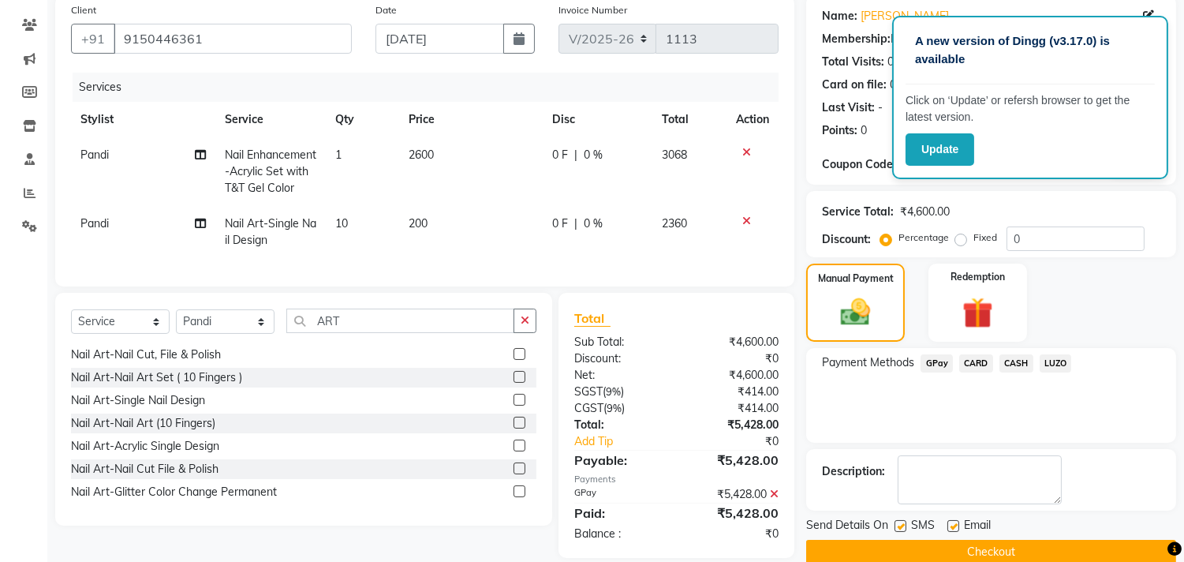
scroll to position [155, 0]
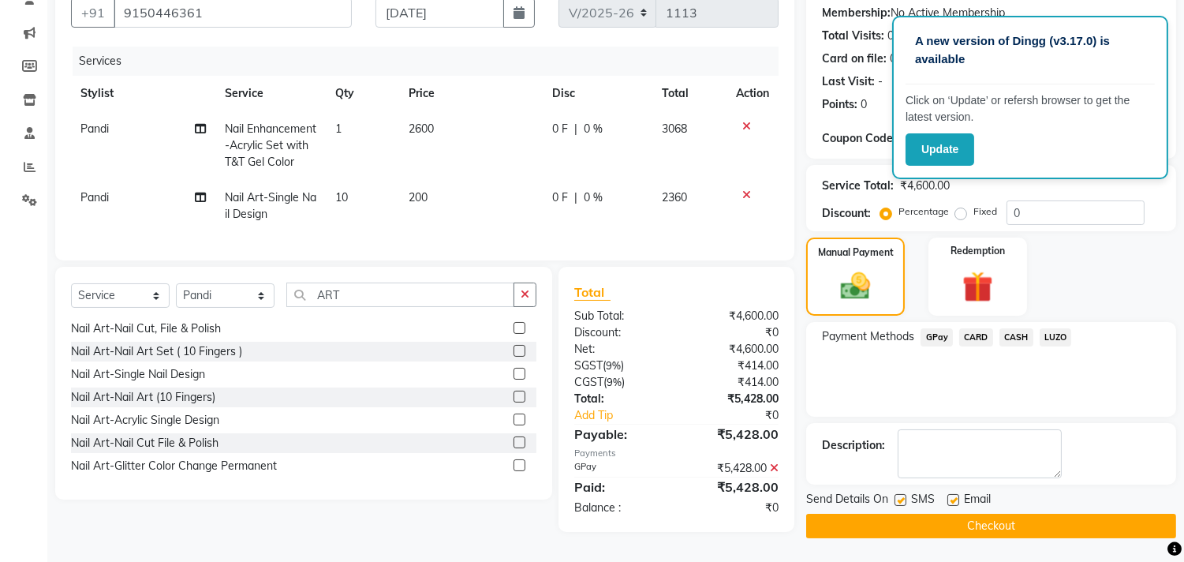
click at [979, 517] on button "Checkout" at bounding box center [991, 525] width 370 height 24
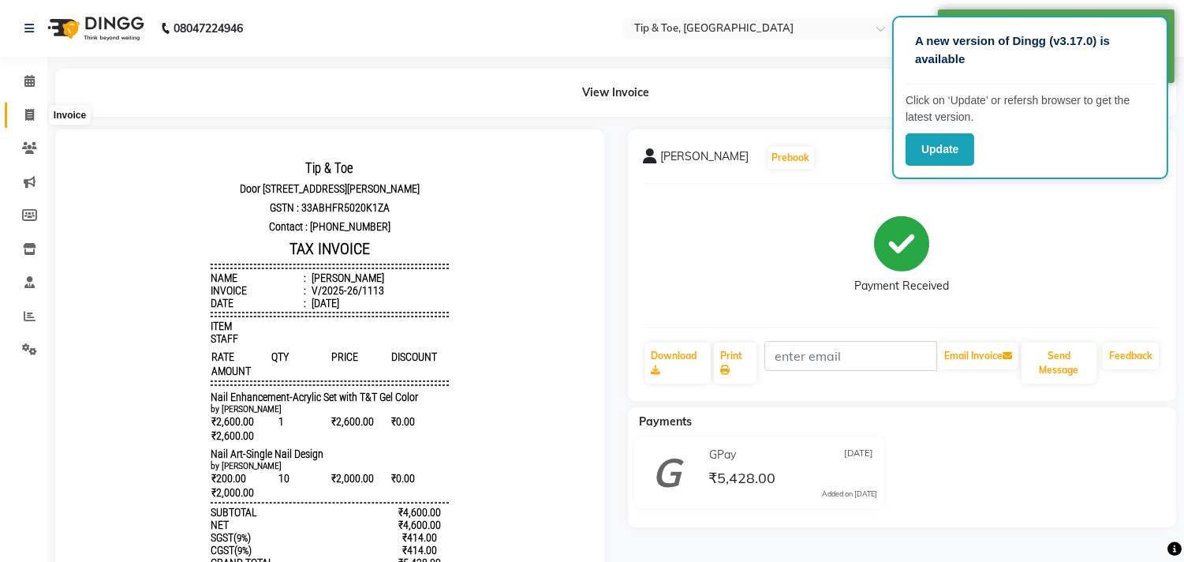
click at [25, 112] on icon at bounding box center [29, 115] width 9 height 12
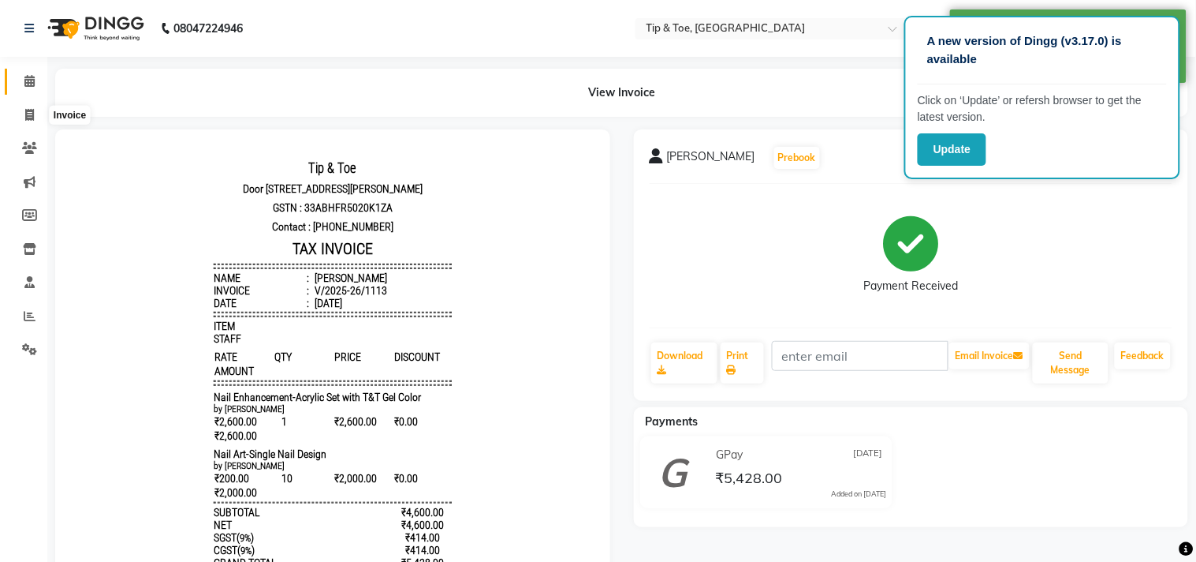
select select "5770"
select select "service"
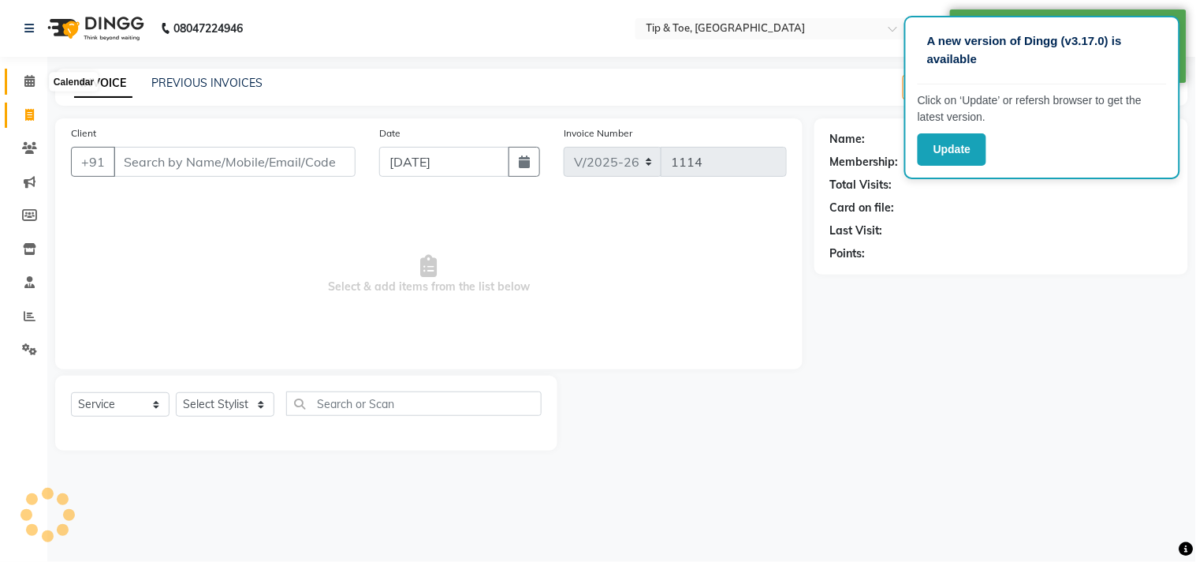
click at [30, 76] on icon at bounding box center [29, 81] width 10 height 12
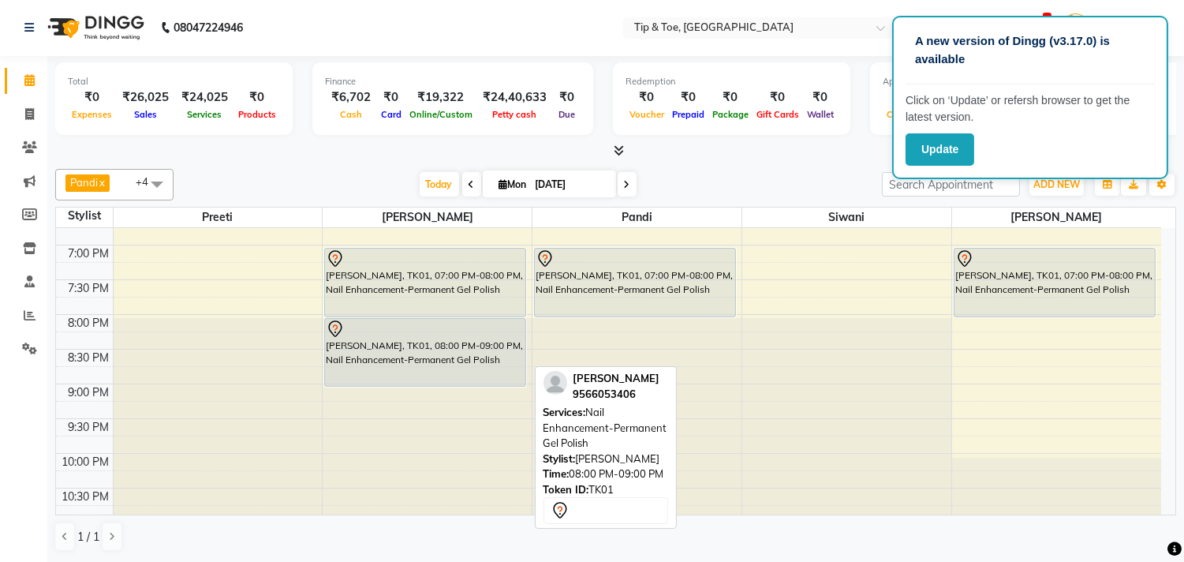
scroll to position [689, 0]
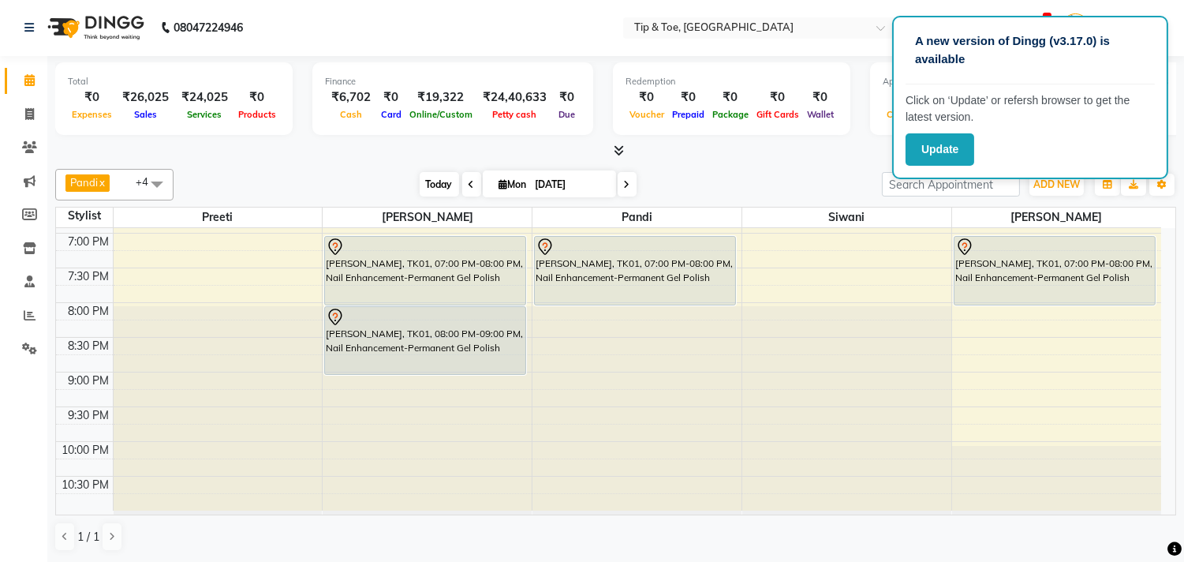
click at [427, 187] on span "Today" at bounding box center [439, 184] width 39 height 24
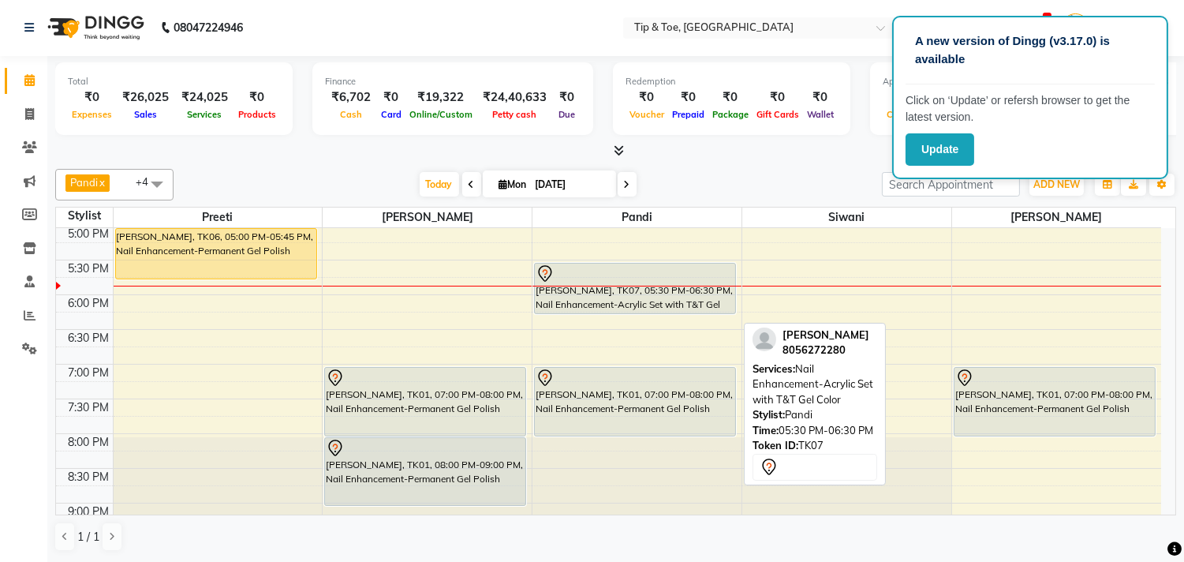
drag, startPoint x: 635, startPoint y: 327, endPoint x: 642, endPoint y: 313, distance: 15.2
click at [642, 313] on div "divya, TK02, 01:45 PM-02:05 PM, Nail Art-Single Nail Design divya, TK02, 02:15 …" at bounding box center [636, 155] width 209 height 971
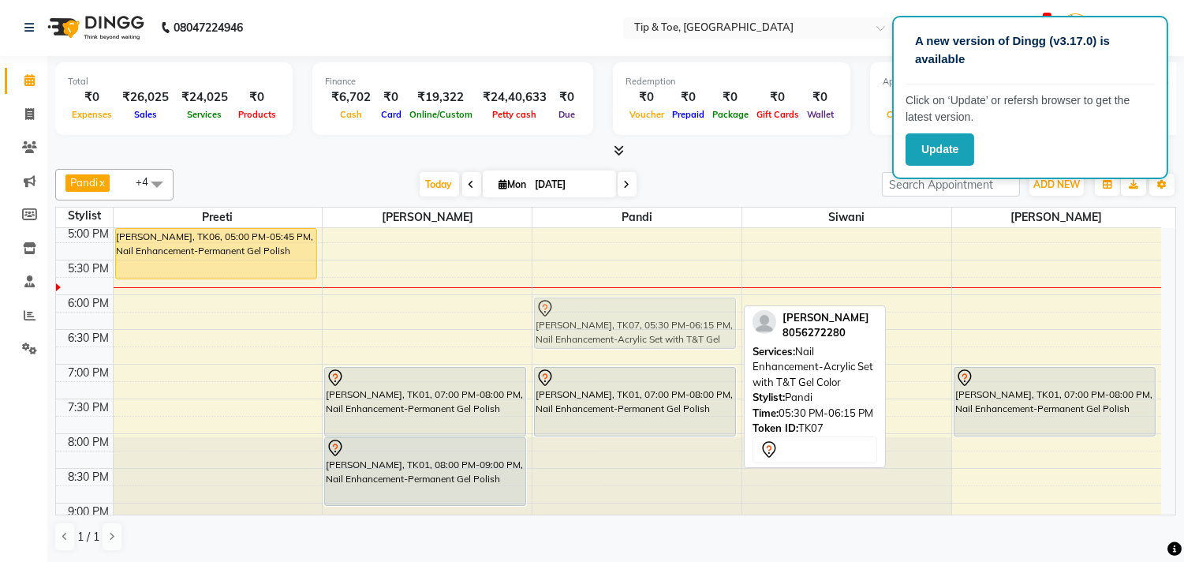
drag, startPoint x: 666, startPoint y: 293, endPoint x: 649, endPoint y: 334, distance: 44.2
click at [649, 334] on div "divya, TK02, 01:45 PM-02:05 PM, Nail Art-Single Nail Design divya, TK02, 02:15 …" at bounding box center [636, 155] width 209 height 971
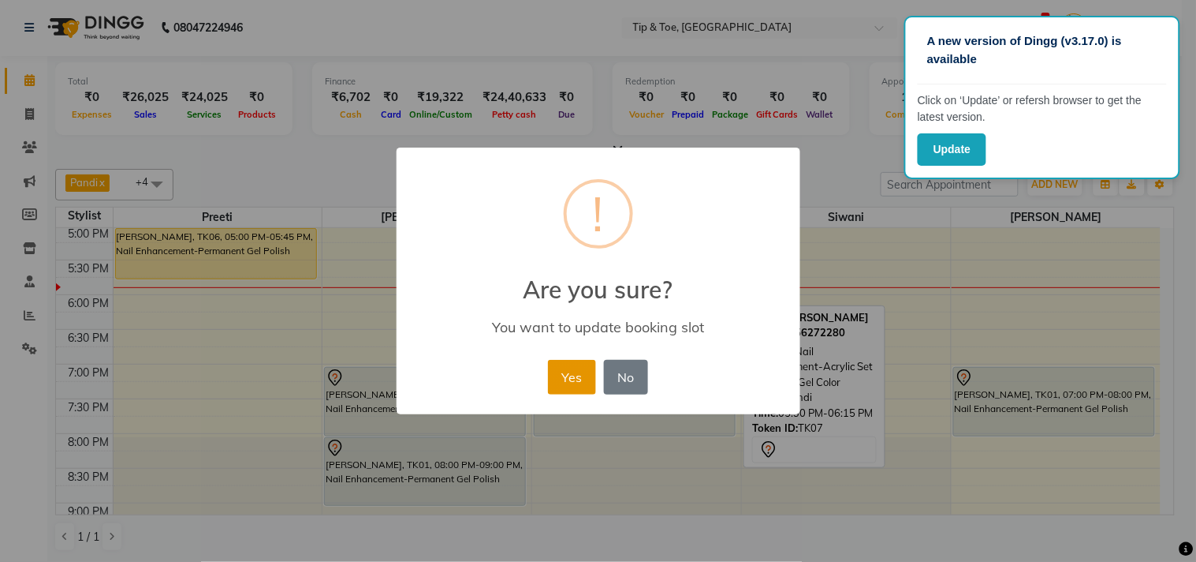
click at [558, 369] on button "Yes" at bounding box center [572, 377] width 48 height 35
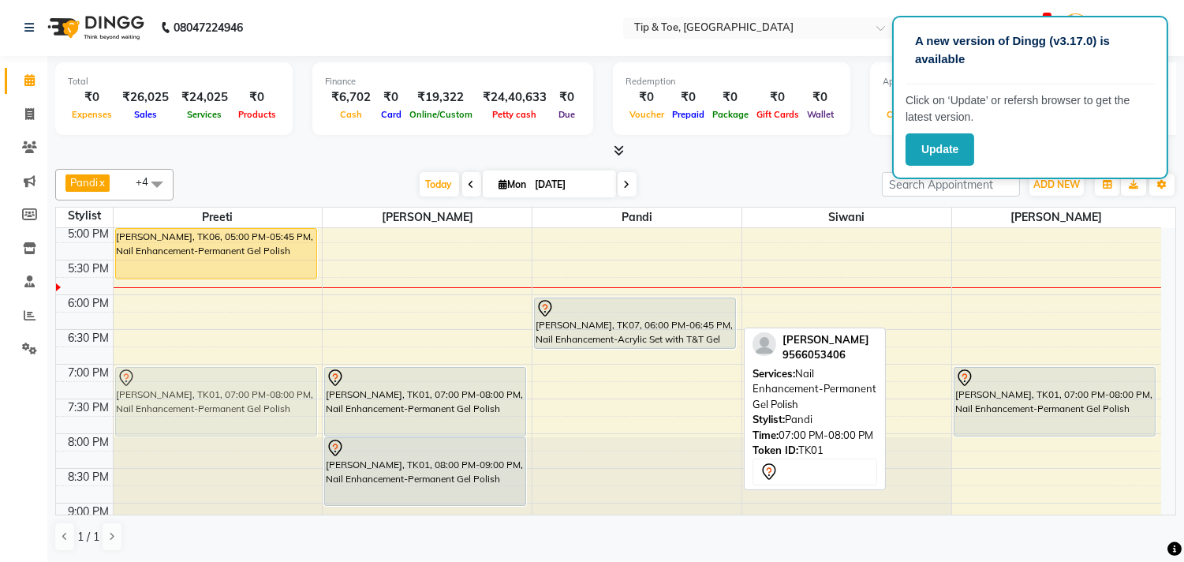
drag, startPoint x: 647, startPoint y: 393, endPoint x: 281, endPoint y: 389, distance: 366.0
click at [281, 389] on tr "Susmita, TK03, 11:30 AM-12:30 PM, Manicure-Cocktail Manicure Susmita, TK03, 12:…" at bounding box center [608, 155] width 1105 height 971
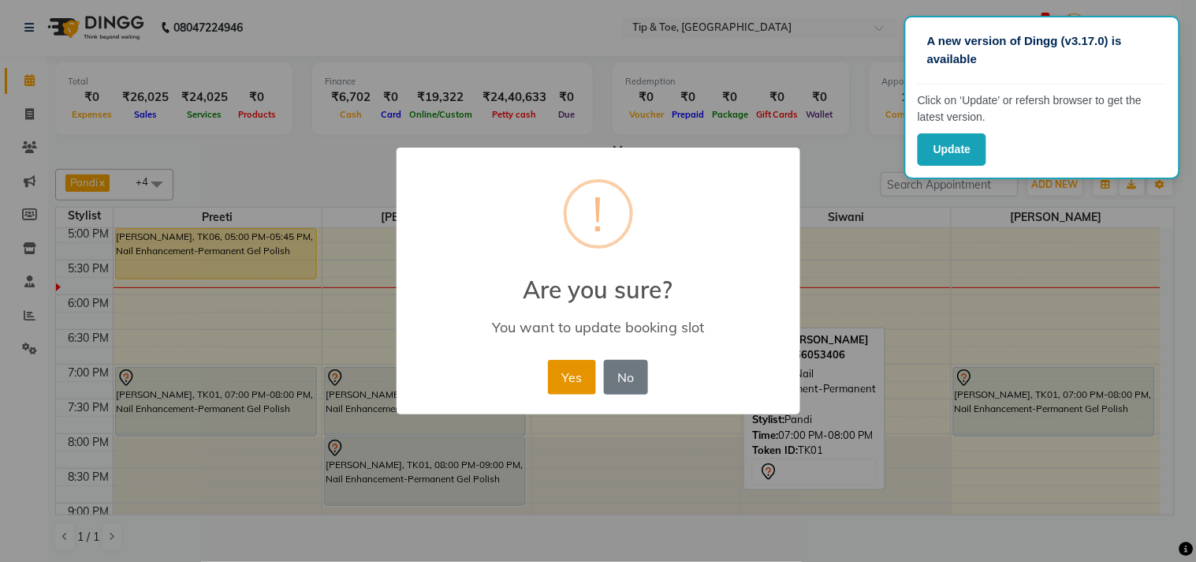
click at [569, 383] on button "Yes" at bounding box center [572, 377] width 48 height 35
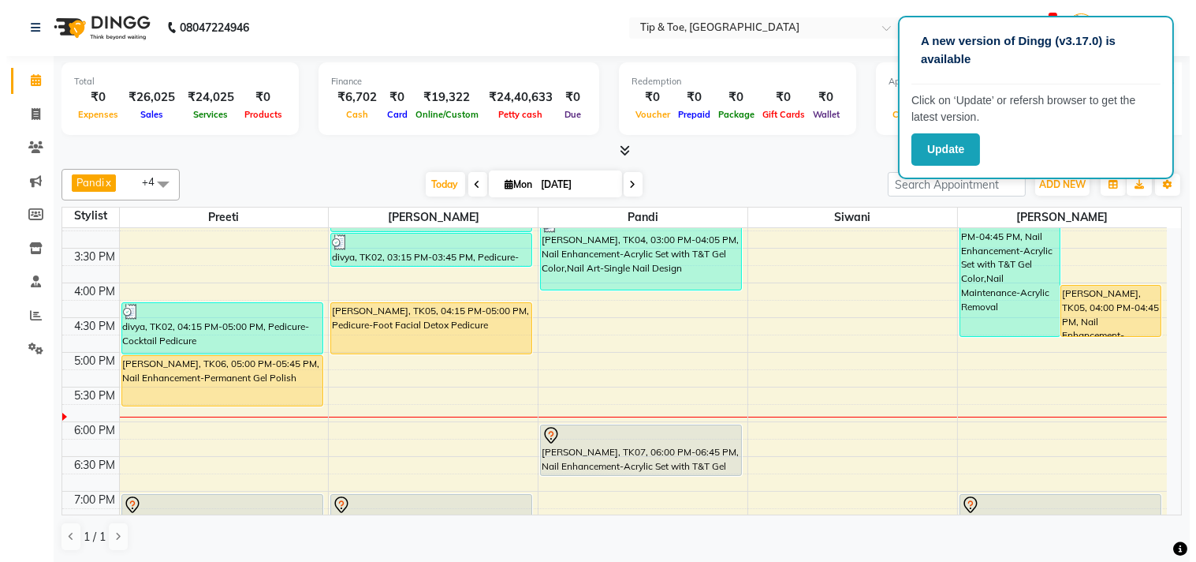
scroll to position [426, 0]
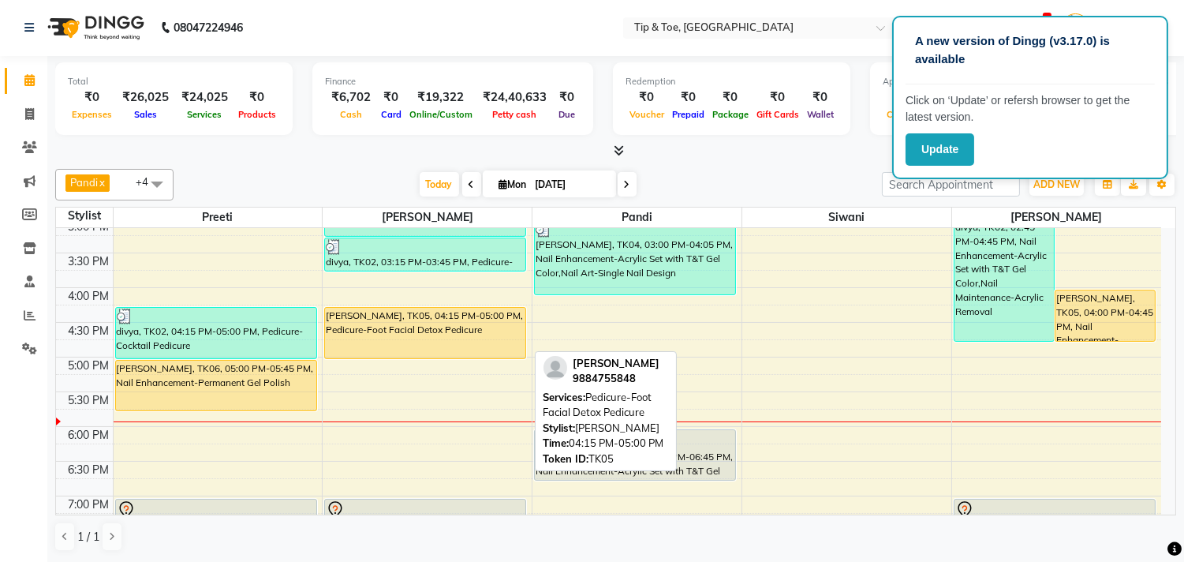
click at [450, 329] on div "[PERSON_NAME], TK05, 04:15 PM-05:00 PM, Pedicure-Foot Facial Detox Pedicure" at bounding box center [425, 333] width 200 height 50
click at [478, 345] on div "[PERSON_NAME], TK05, 04:15 PM-05:00 PM, Pedicure-Foot Facial Detox Pedicure" at bounding box center [425, 333] width 200 height 50
select select "1"
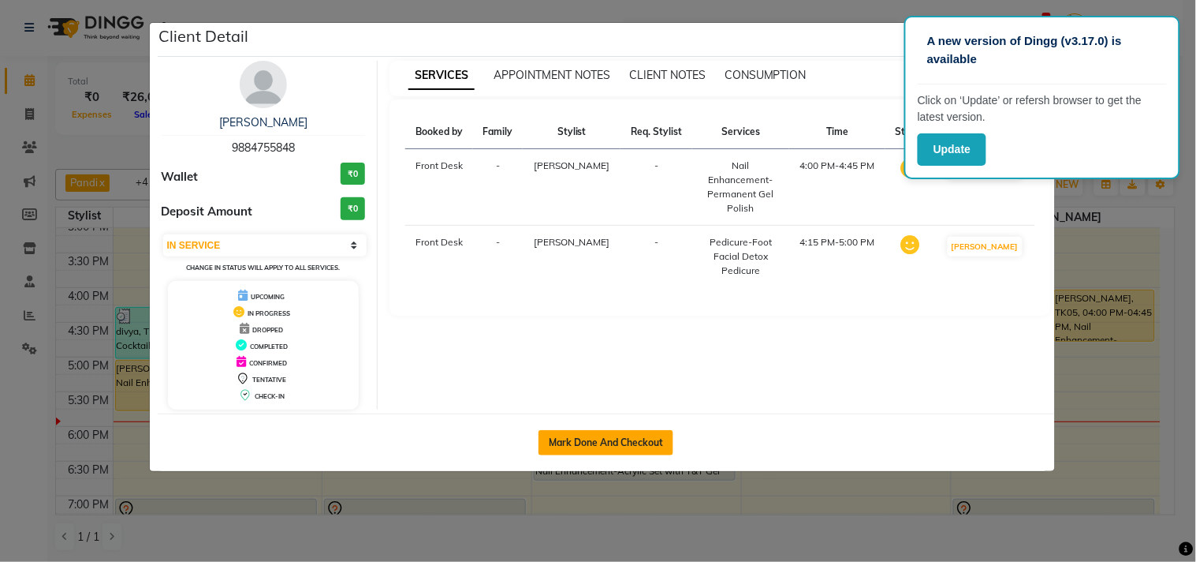
click at [599, 443] on button "Mark Done And Checkout" at bounding box center [606, 442] width 135 height 25
select select "service"
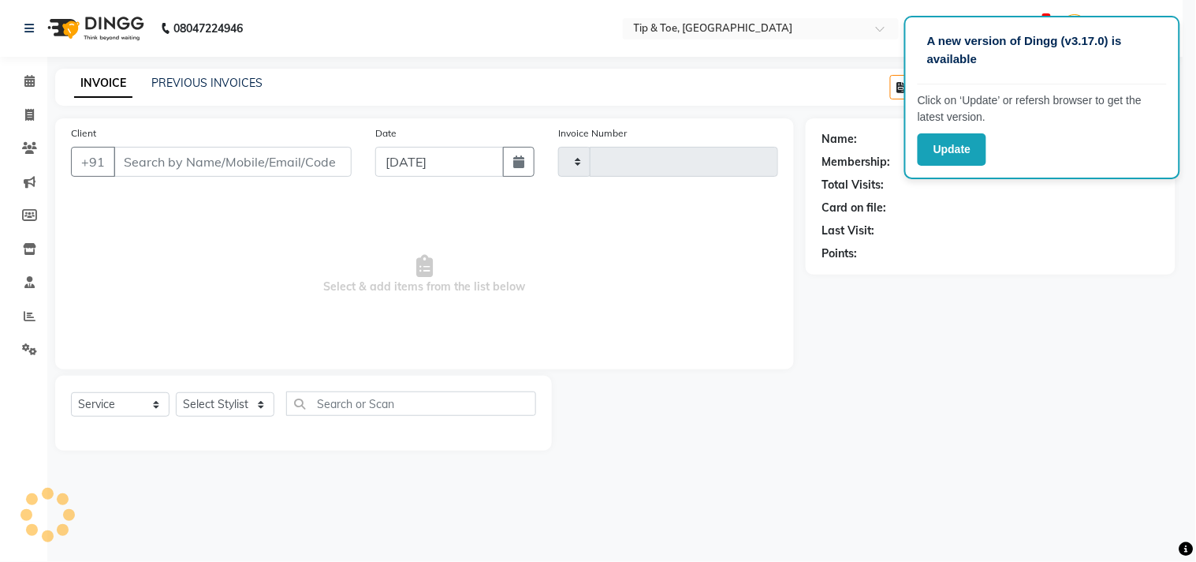
type input "1114"
select select "5770"
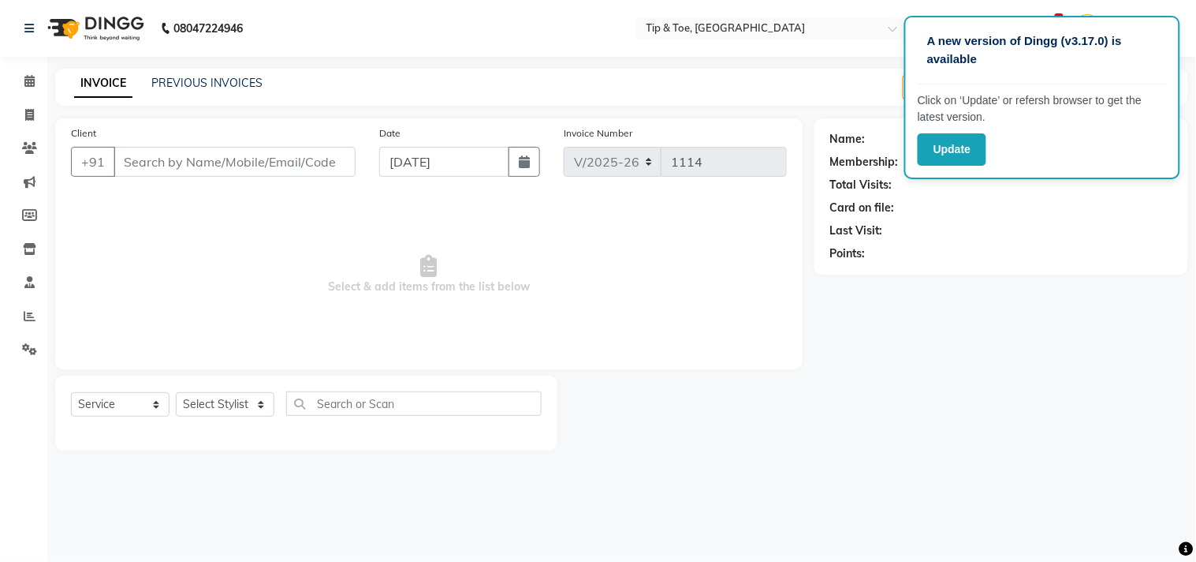
type input "9884755848"
select select "39914"
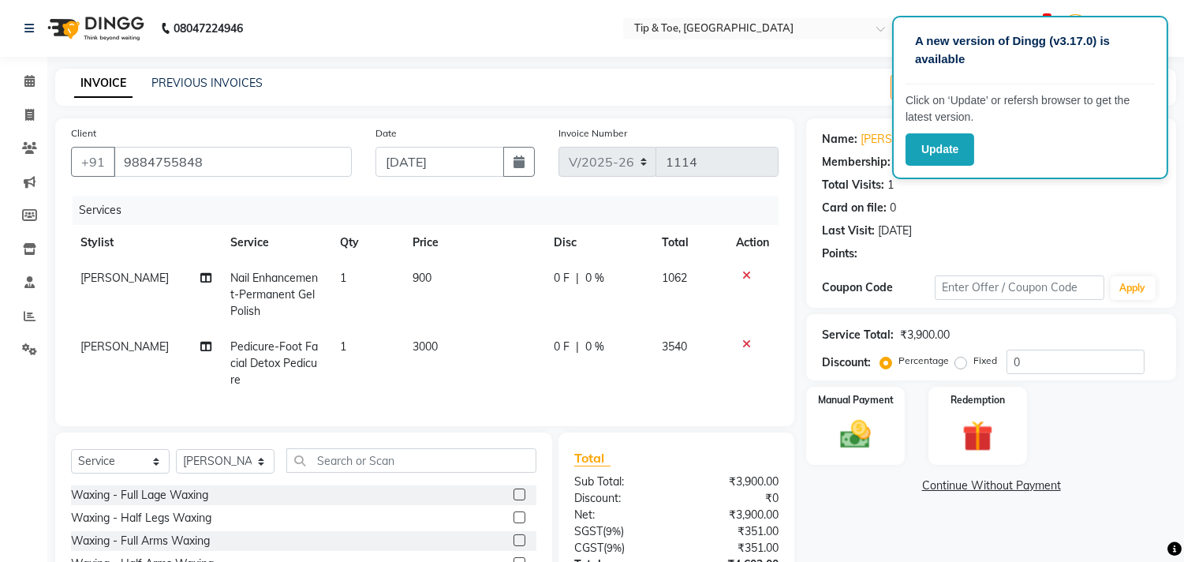
select select "1: Object"
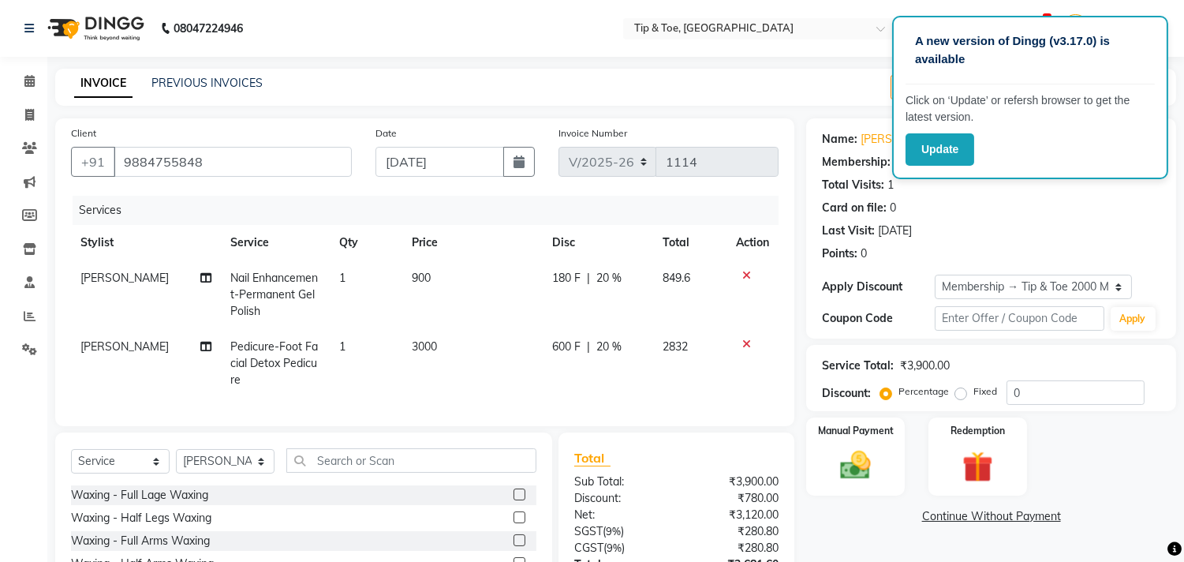
type input "20"
click at [248, 288] on span "Nail Enhancement-Permanent Gel Polish" at bounding box center [274, 294] width 88 height 47
select select "75187"
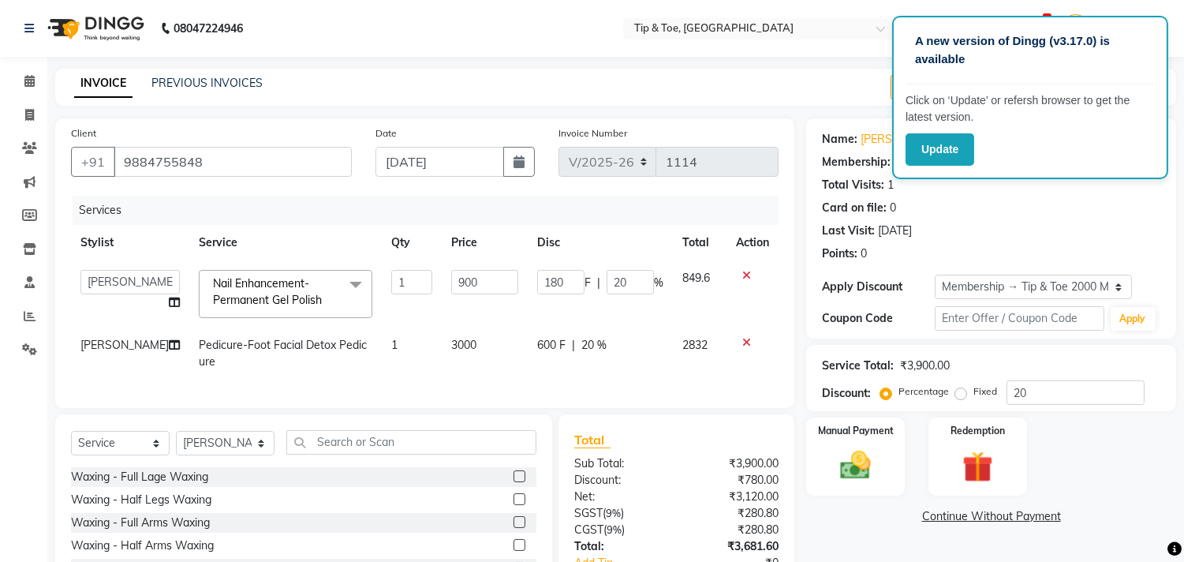
click at [262, 300] on span "Nail Enhancement-Permanent Gel Polish" at bounding box center [267, 291] width 109 height 31
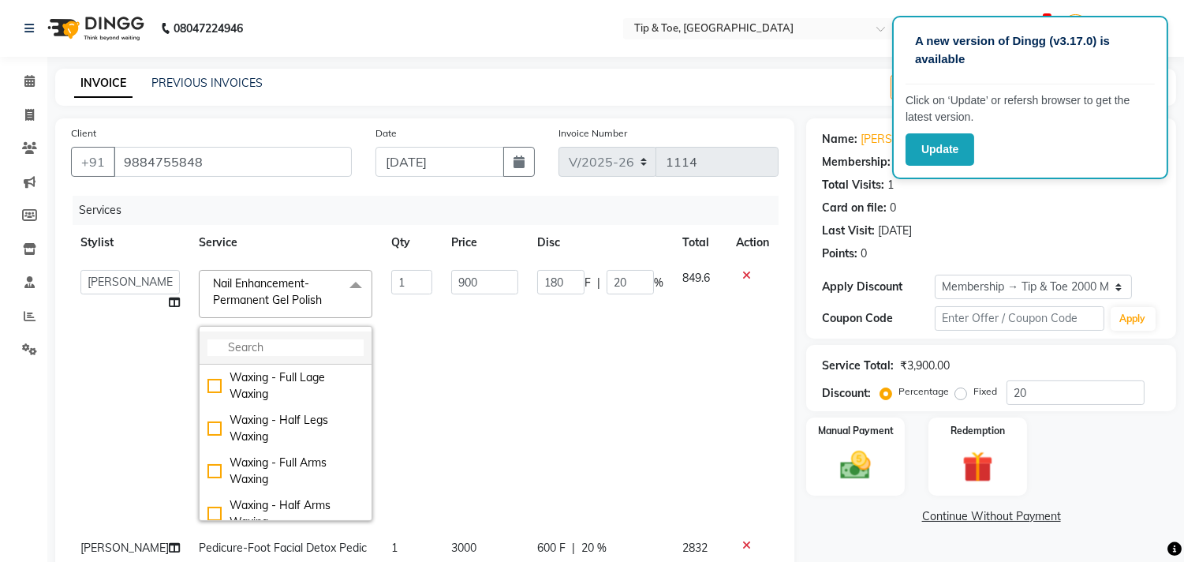
click at [289, 345] on input "multiselect-search" at bounding box center [285, 347] width 156 height 17
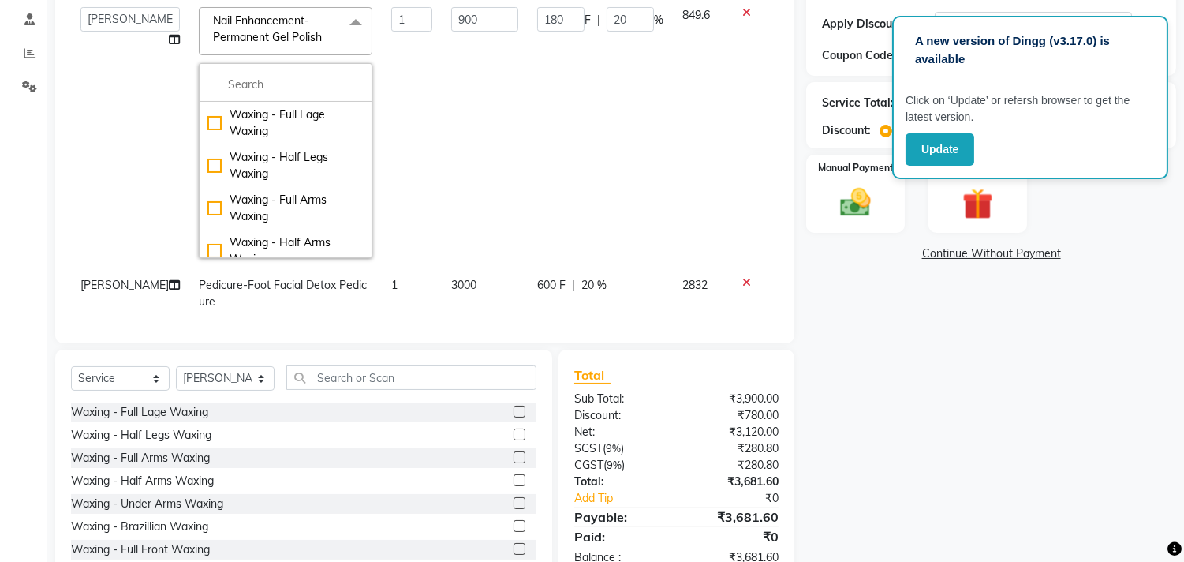
click at [916, 468] on div "Name: Shilpa Rajamanickam Membership: end on 29-08-2028 Total Visits: 1 Card on…" at bounding box center [997, 219] width 382 height 726
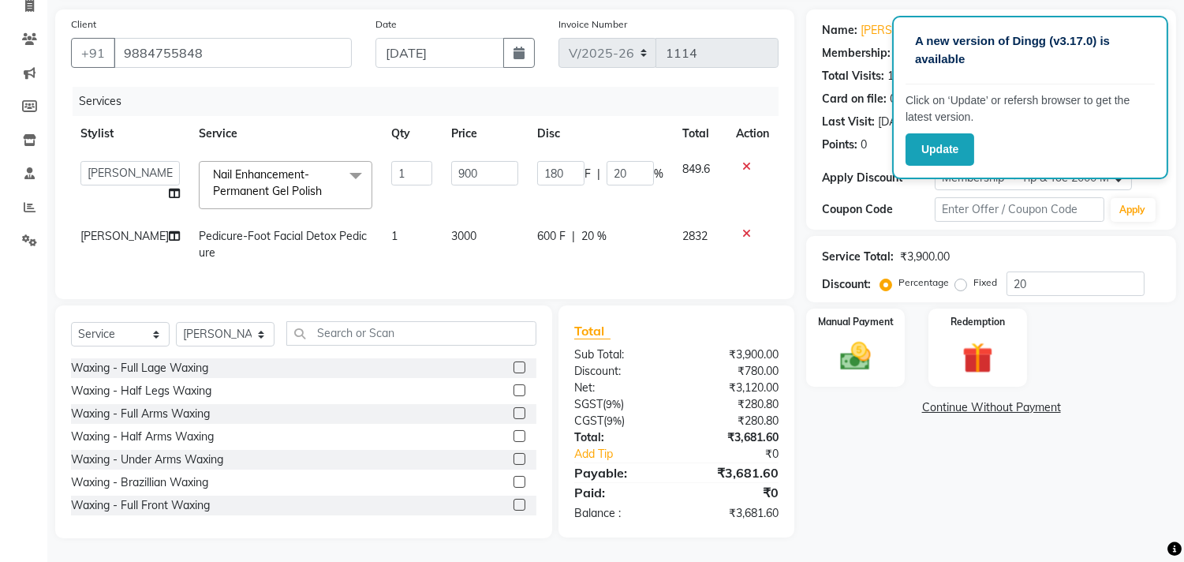
scroll to position [121, 0]
click at [245, 334] on select "Select Stylist afroz Afroz DAISY Front Desk Joys Karthik Murali NANDHINI K Pand…" at bounding box center [225, 334] width 99 height 24
click at [176, 323] on select "Select Stylist afroz Afroz DAISY Front Desk Joys Karthik Murali NANDHINI K Pand…" at bounding box center [225, 334] width 99 height 24
click at [205, 343] on select "Select Stylist afroz Afroz DAISY Front Desk Joys Karthik Murali NANDHINI K Pand…" at bounding box center [225, 334] width 99 height 24
select select "75187"
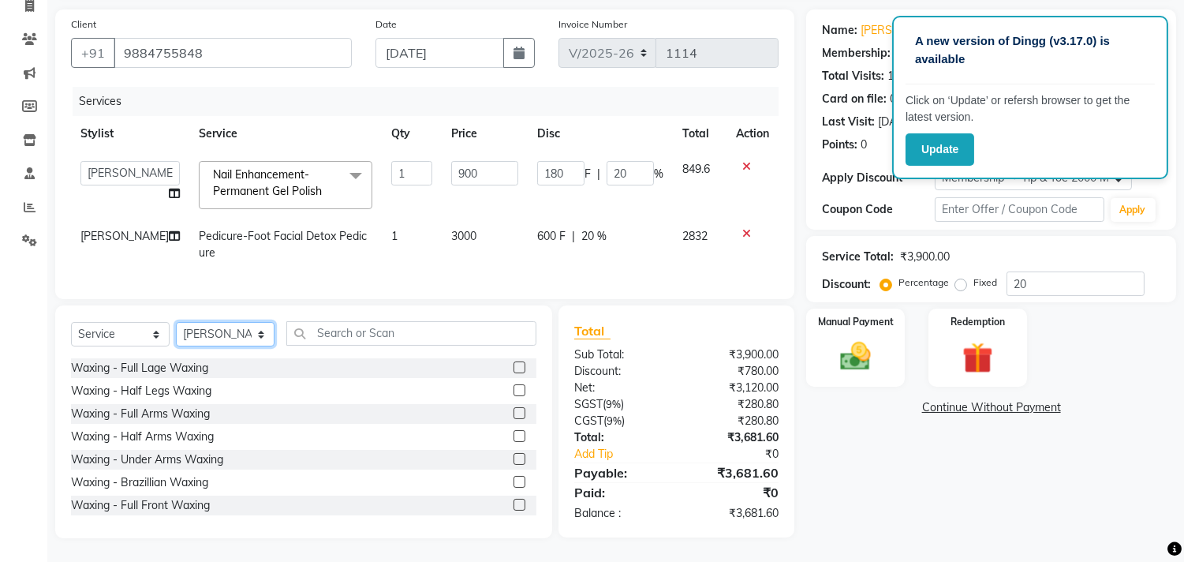
click at [176, 323] on select "Select Stylist afroz Afroz DAISY Front Desk Joys Karthik Murali NANDHINI K Pand…" at bounding box center [225, 334] width 99 height 24
click at [342, 332] on input "text" at bounding box center [411, 333] width 250 height 24
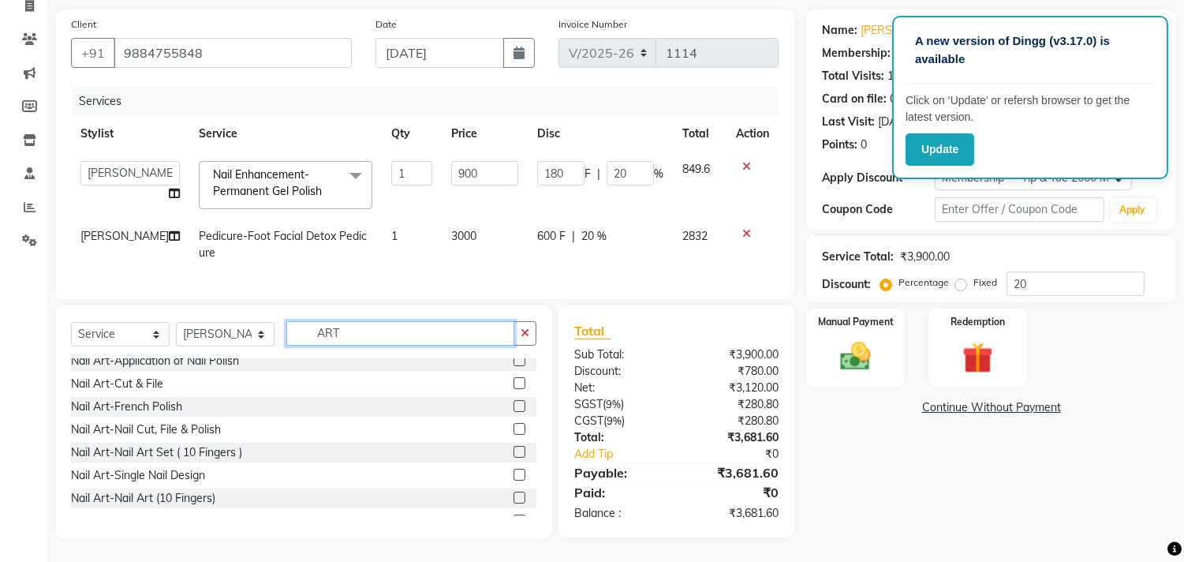
scroll to position [88, 0]
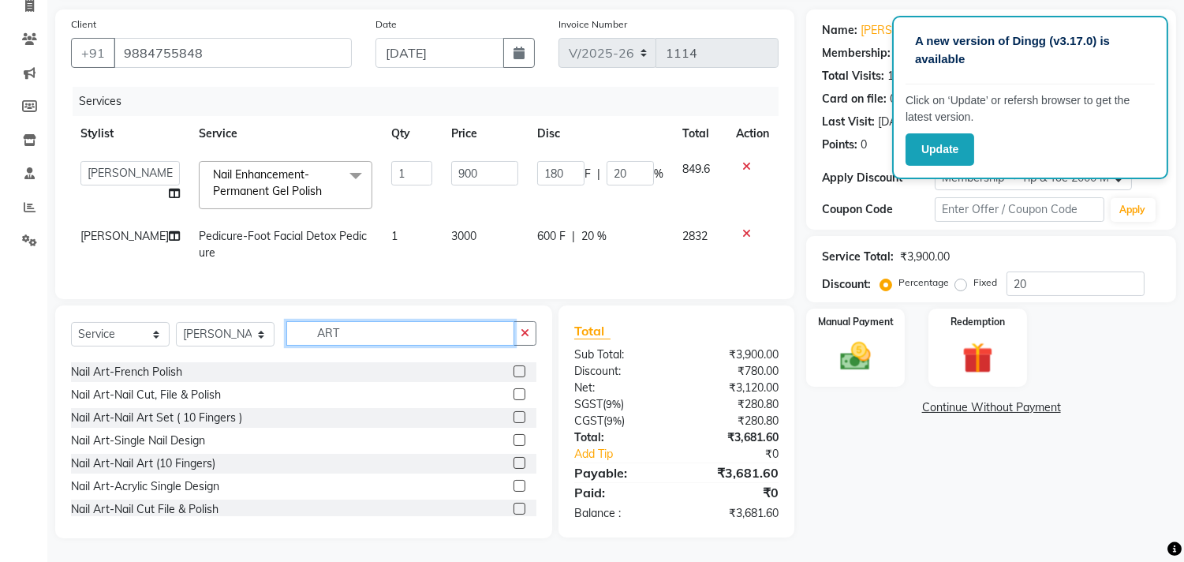
type input "ART"
click at [513, 442] on label at bounding box center [519, 440] width 12 height 12
click at [513, 442] on input "checkbox" at bounding box center [518, 440] width 10 height 10
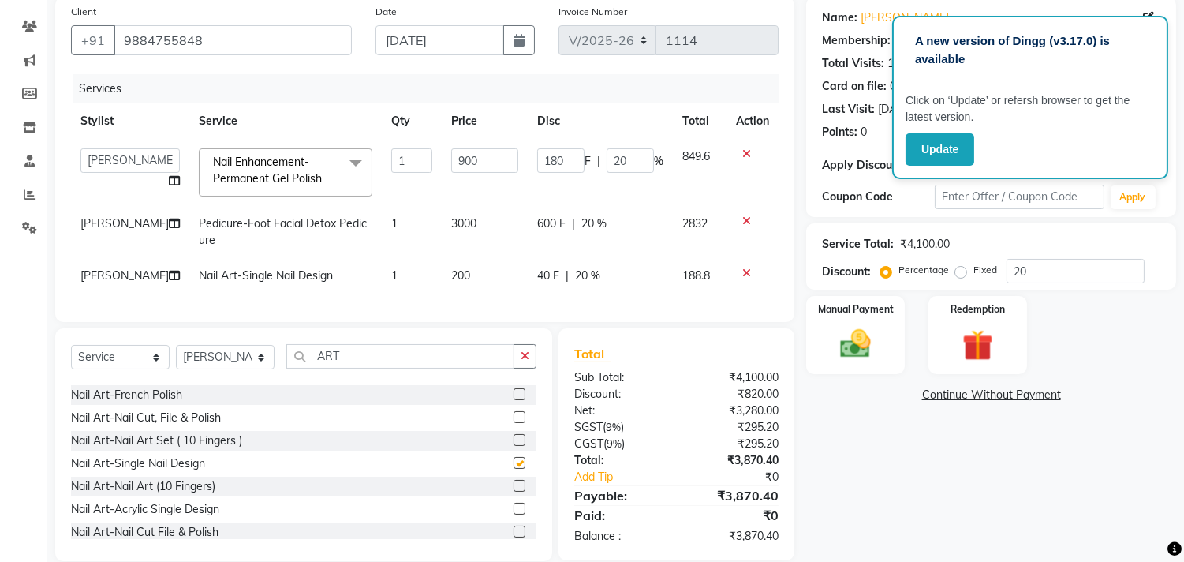
checkbox input "false"
click at [451, 278] on span "200" at bounding box center [460, 275] width 19 height 14
select select "75187"
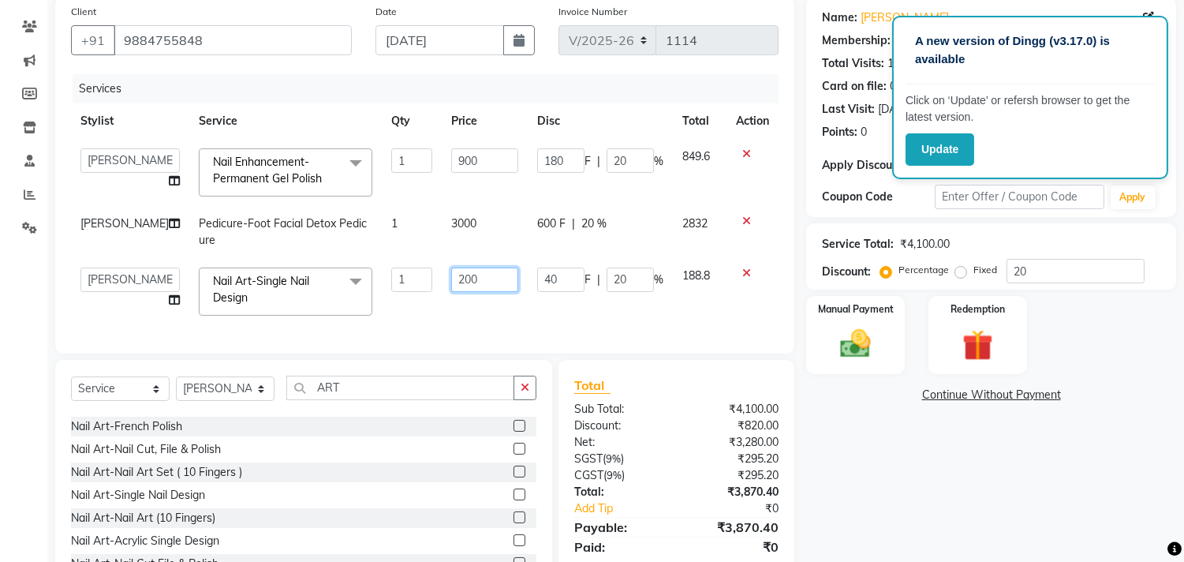
click at [451, 278] on input "200" at bounding box center [484, 279] width 67 height 24
type input "150"
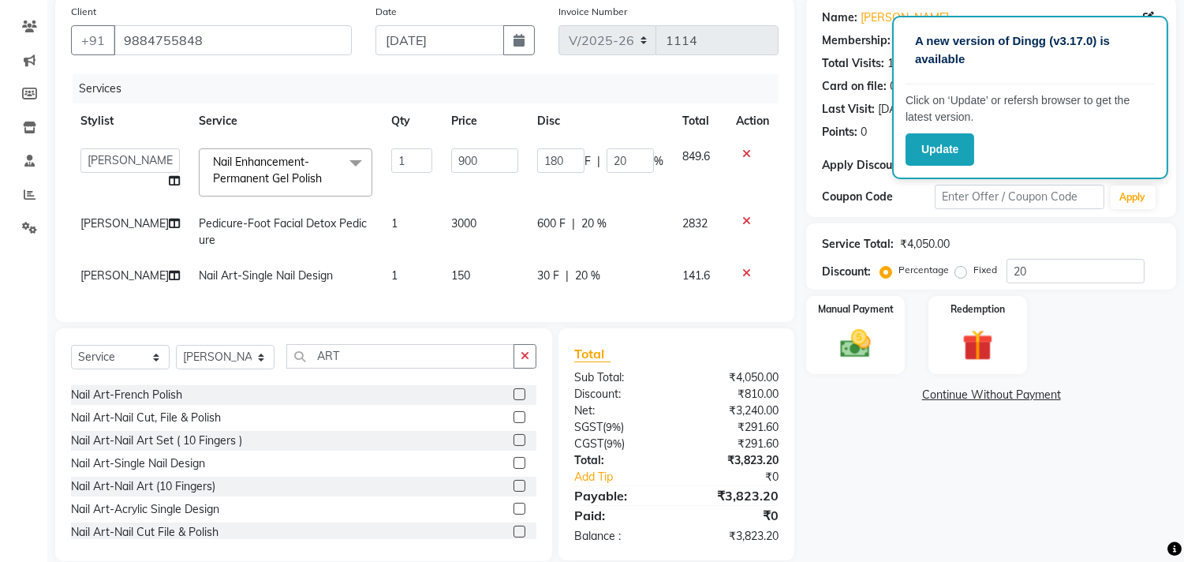
click at [400, 273] on td "1" at bounding box center [412, 275] width 60 height 35
select select "75187"
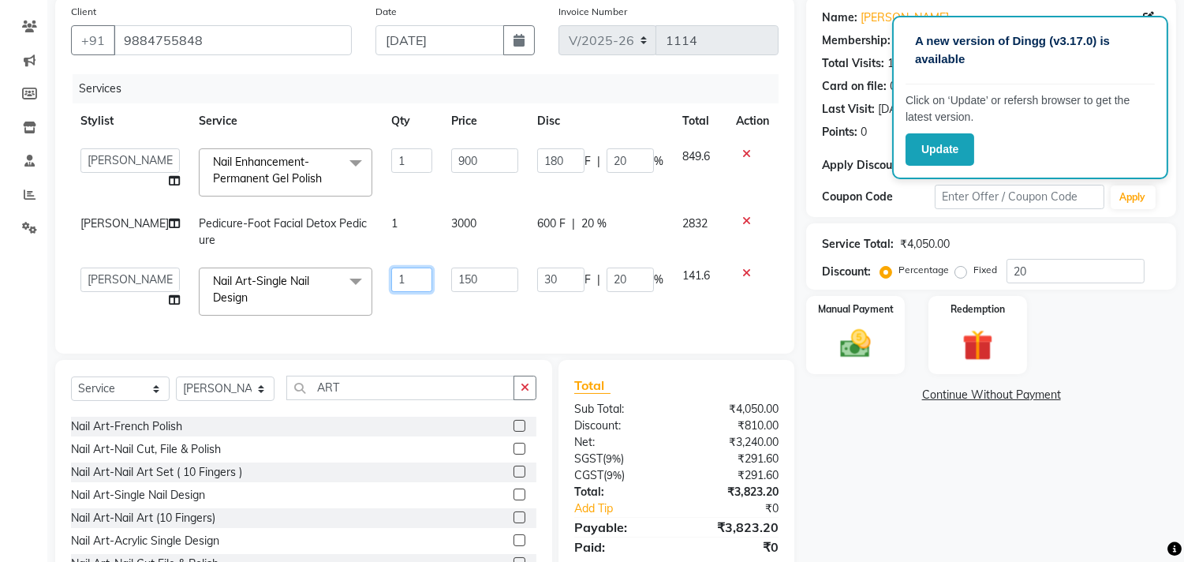
click at [391, 277] on input "1" at bounding box center [411, 279] width 41 height 24
type input "4"
drag, startPoint x: 913, startPoint y: 516, endPoint x: 913, endPoint y: 506, distance: 10.3
click at [916, 510] on div "Name: Shilpa Rajamanickam Membership: end on 29-08-2028 Total Visits: 1 Card on…" at bounding box center [997, 294] width 382 height 595
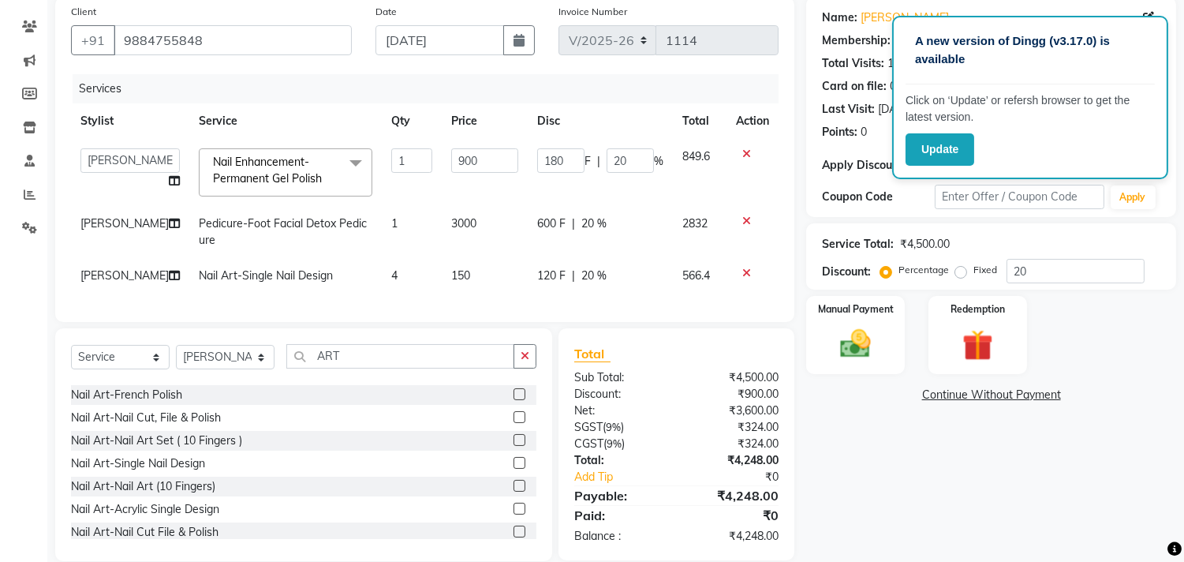
scroll to position [158, 0]
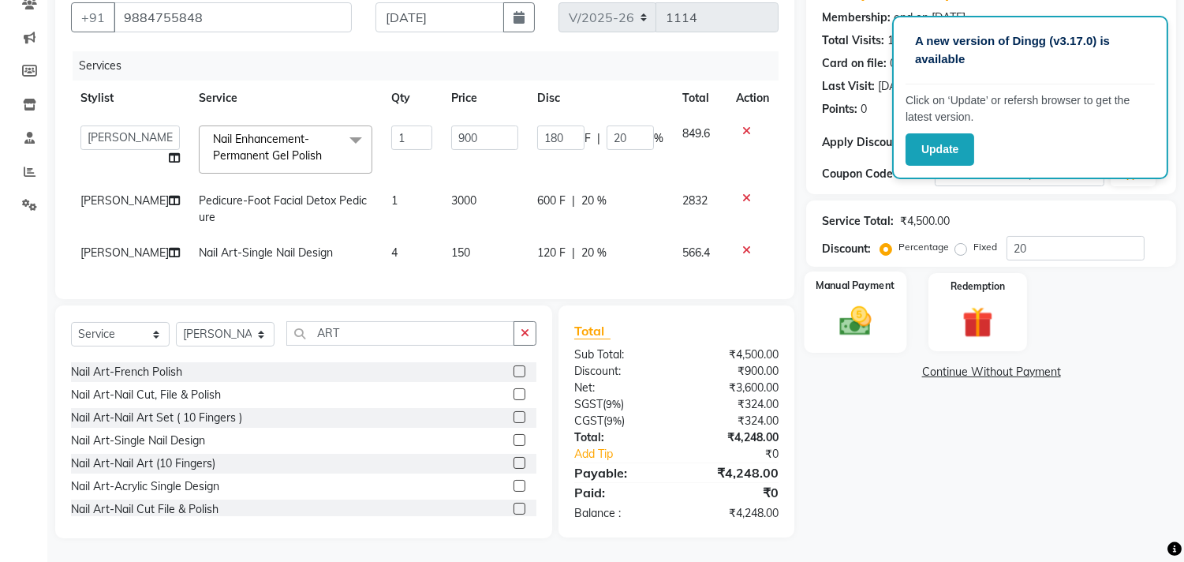
click at [855, 303] on img at bounding box center [856, 321] width 52 height 37
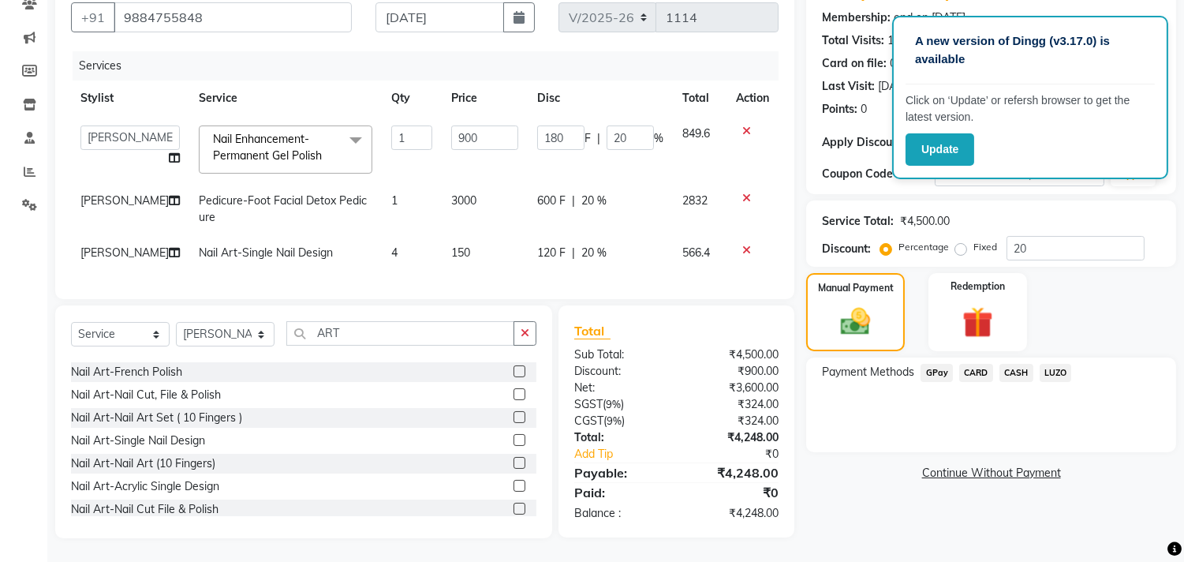
click at [969, 364] on span "CARD" at bounding box center [976, 373] width 34 height 18
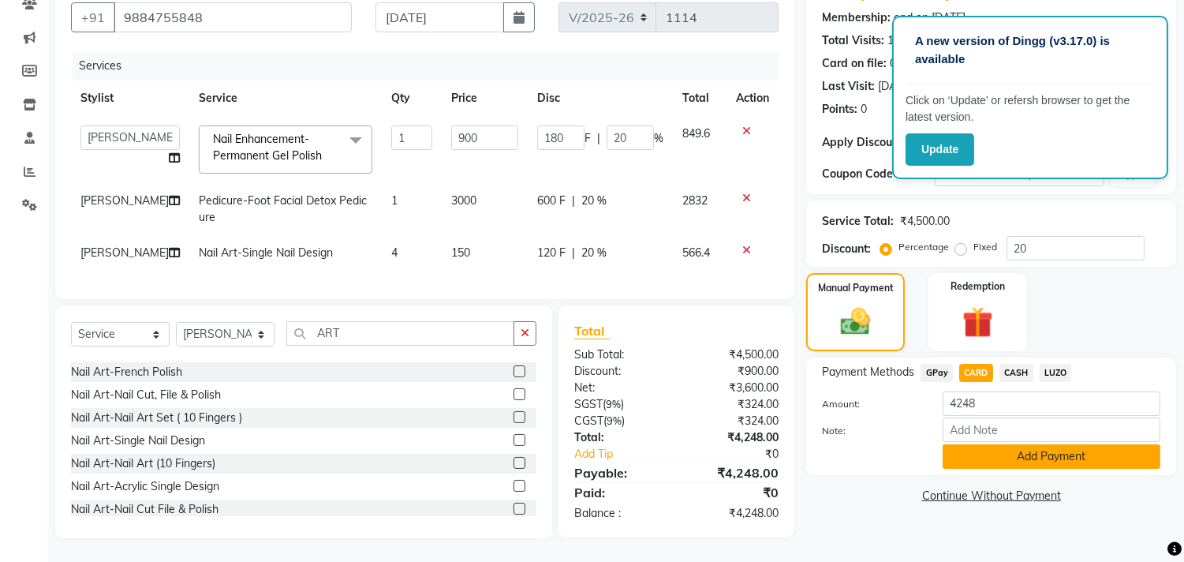
click at [1020, 447] on button "Add Payment" at bounding box center [1052, 456] width 218 height 24
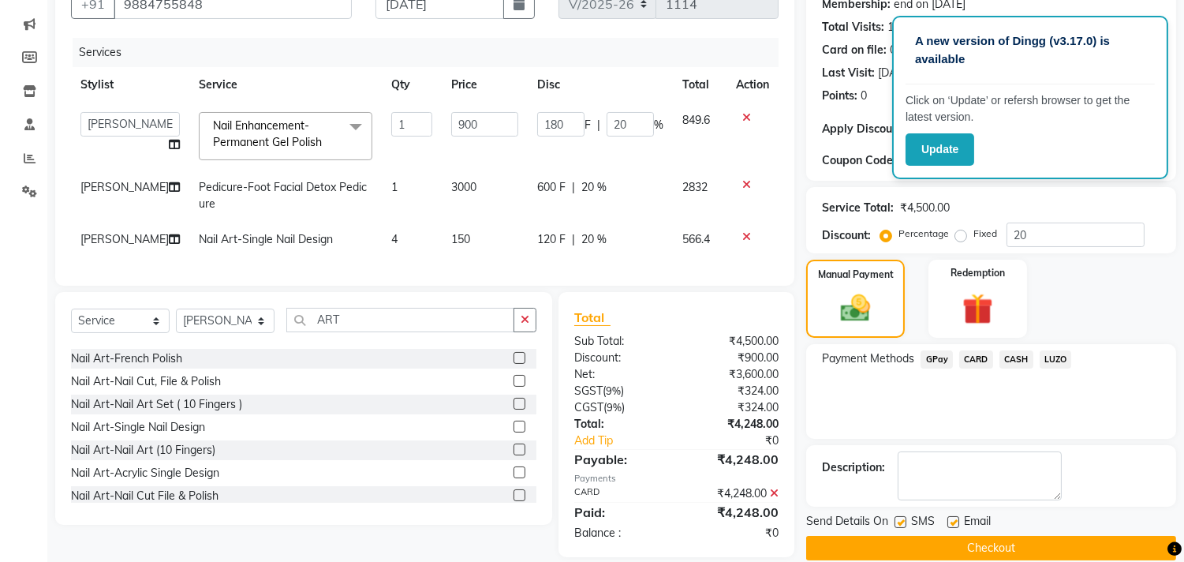
click at [1026, 536] on button "Checkout" at bounding box center [991, 548] width 370 height 24
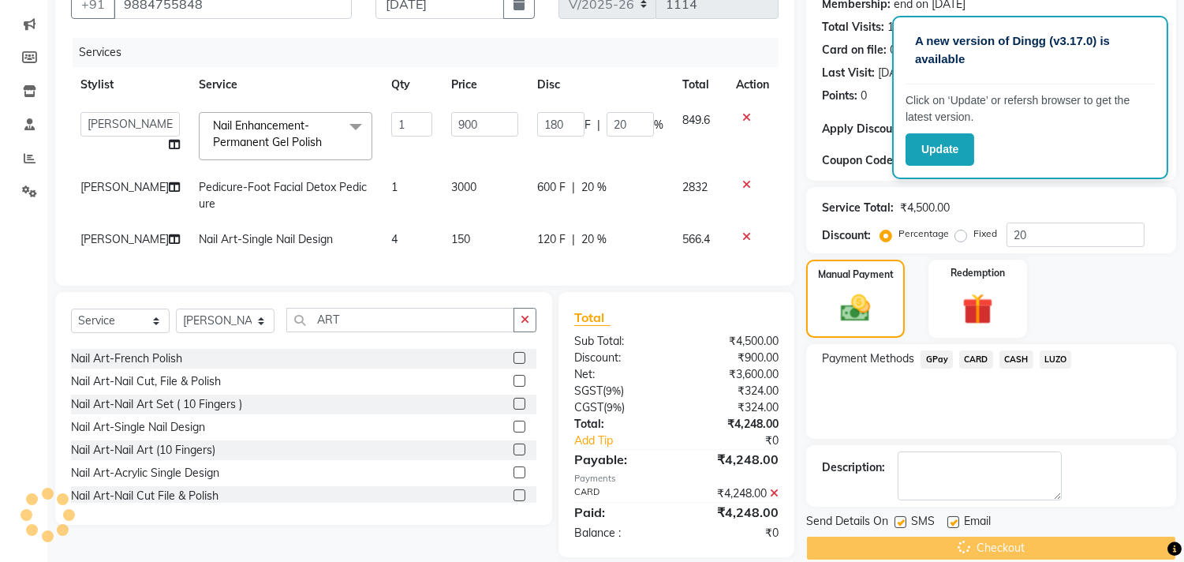
scroll to position [189, 0]
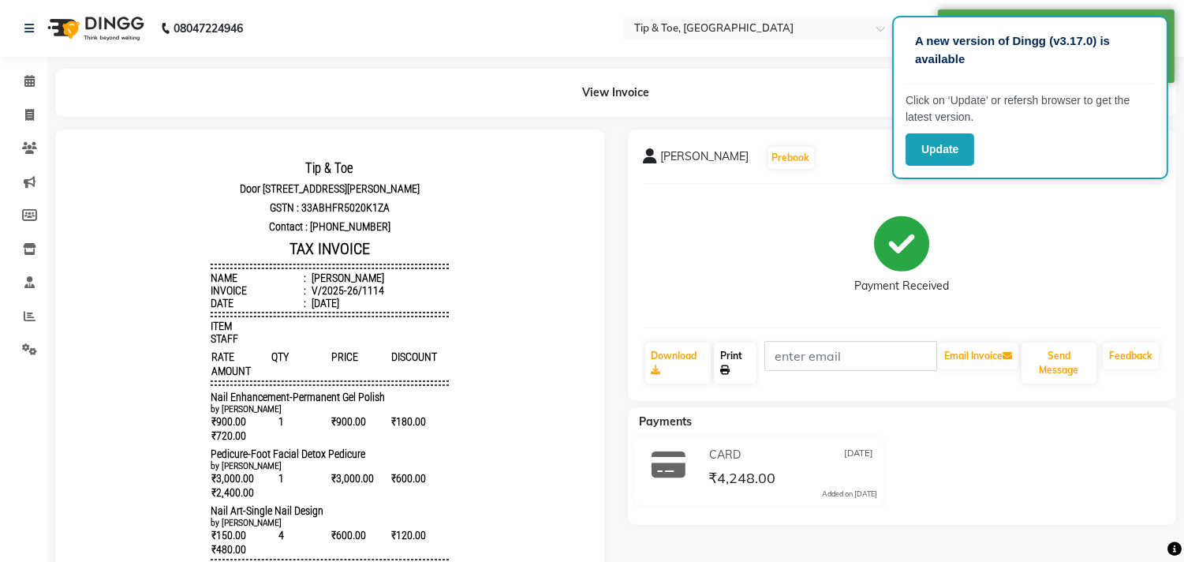
click at [747, 371] on link "Print" at bounding box center [735, 362] width 43 height 41
click at [42, 114] on span at bounding box center [30, 115] width 28 height 18
select select "service"
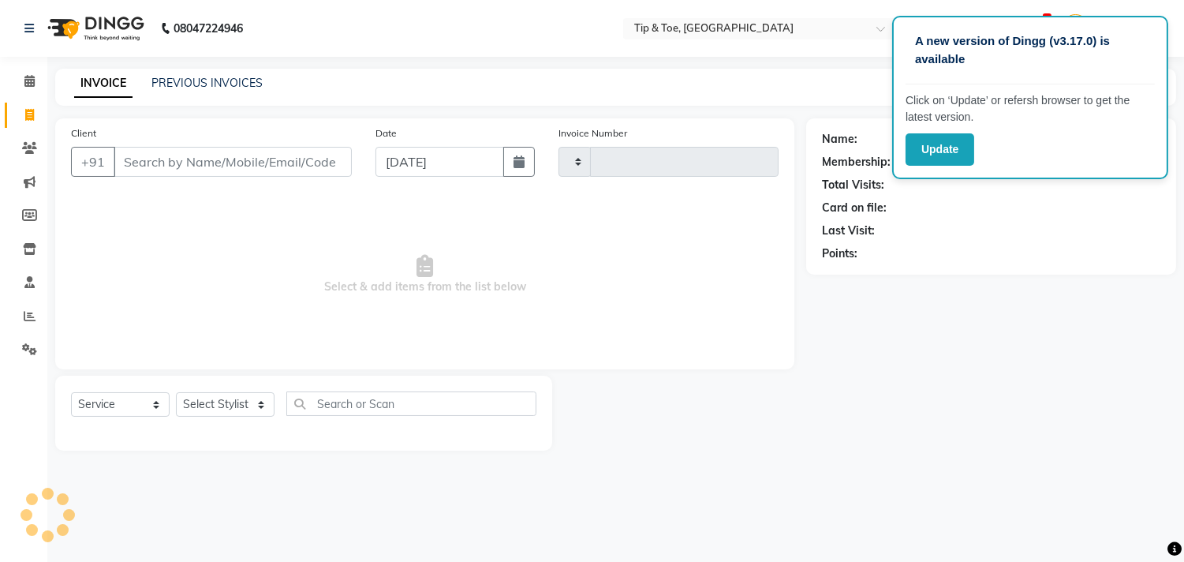
type input "1115"
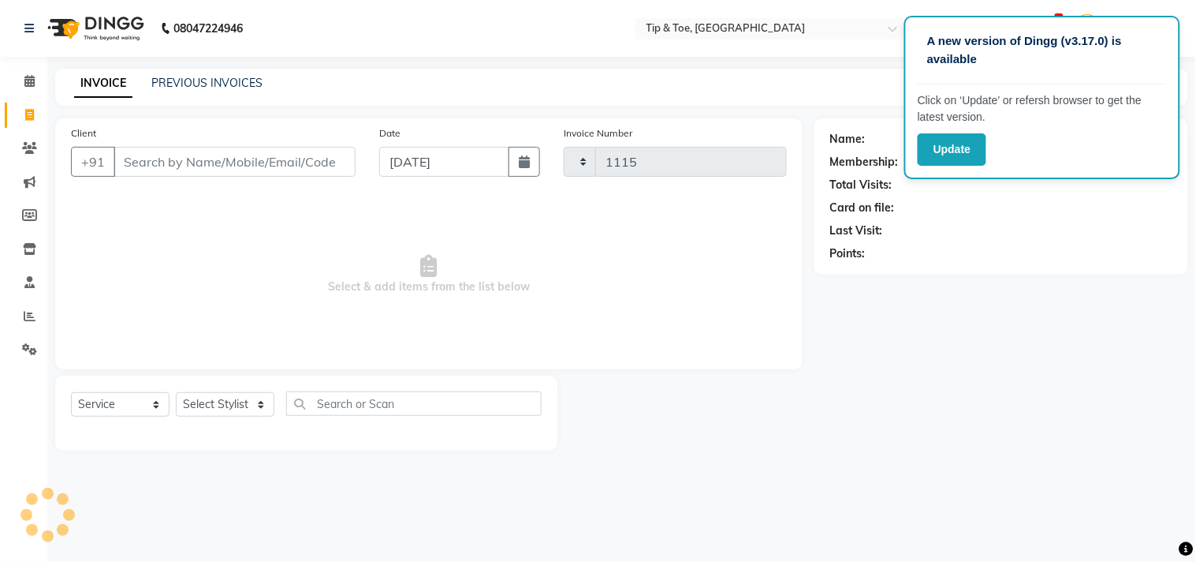
select select "5770"
click at [200, 84] on link "PREVIOUS INVOICES" at bounding box center [206, 83] width 111 height 14
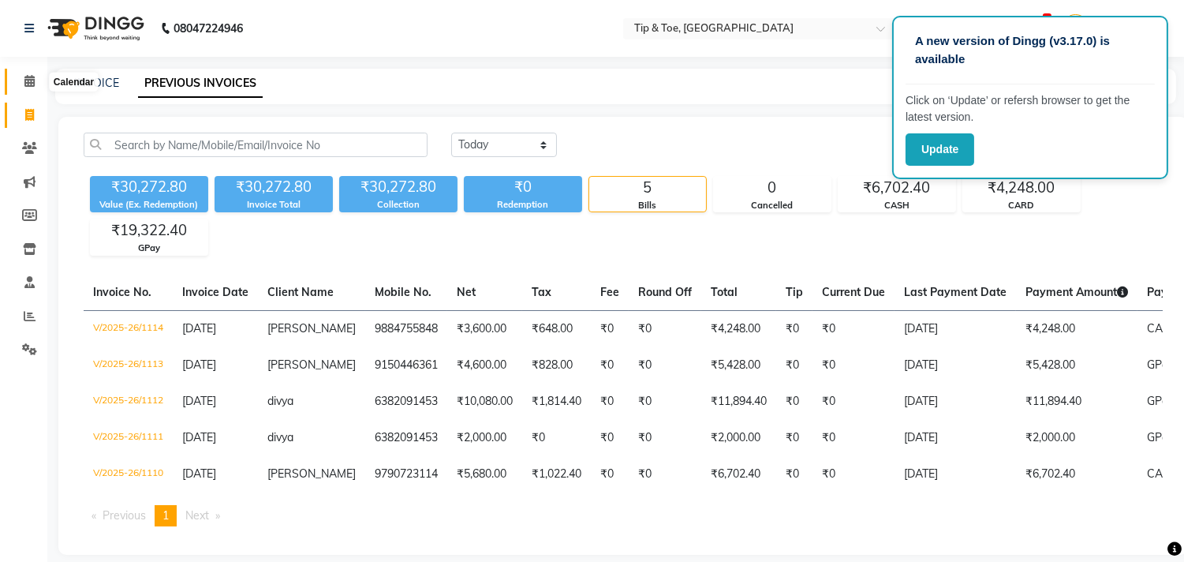
click at [37, 90] on span at bounding box center [30, 82] width 28 height 18
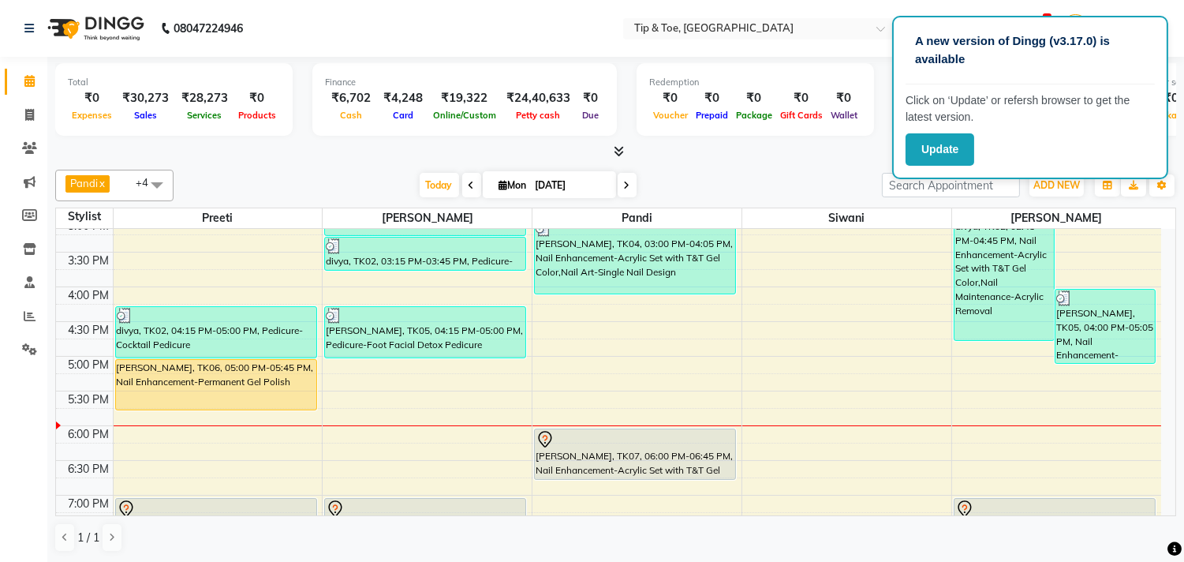
scroll to position [426, 0]
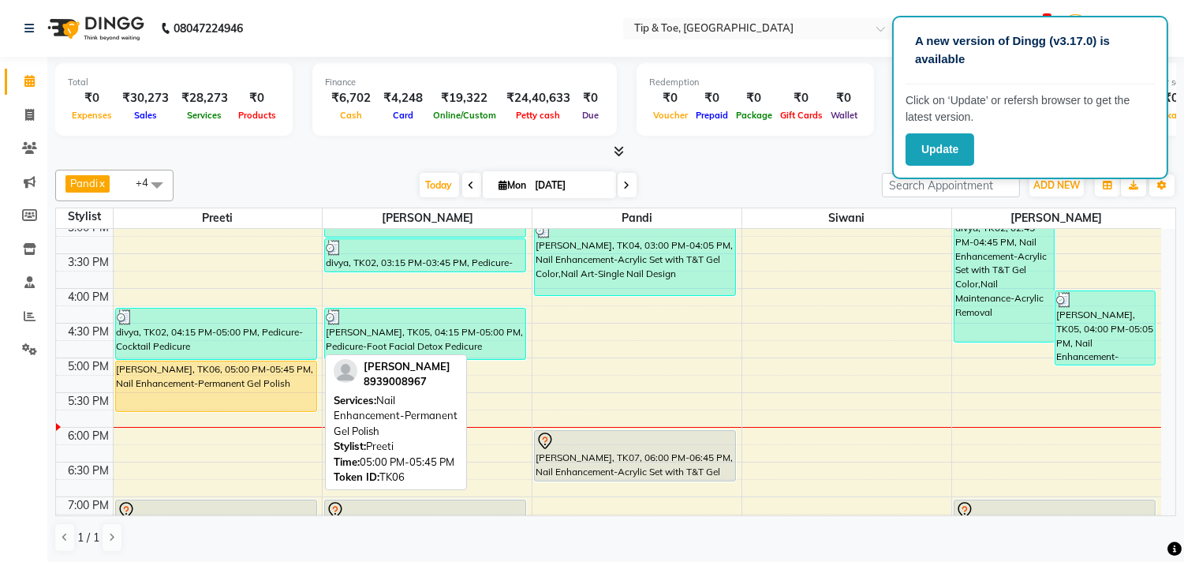
click at [233, 382] on div "[PERSON_NAME], TK06, 05:00 PM-05:45 PM, Nail Enhancement-Permanent Gel Polish" at bounding box center [216, 386] width 200 height 50
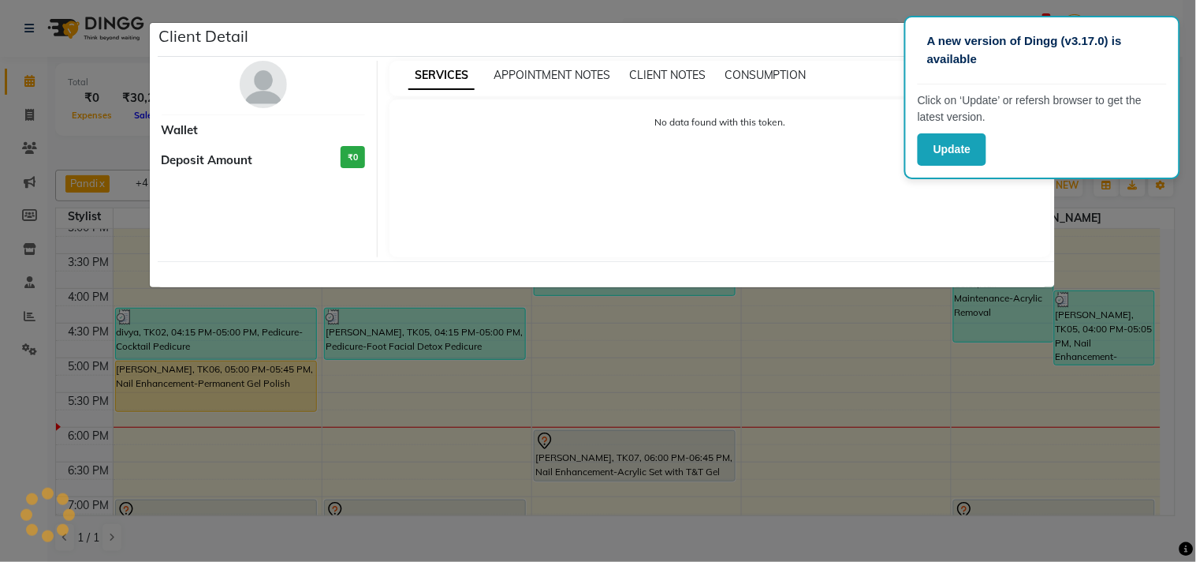
select select "1"
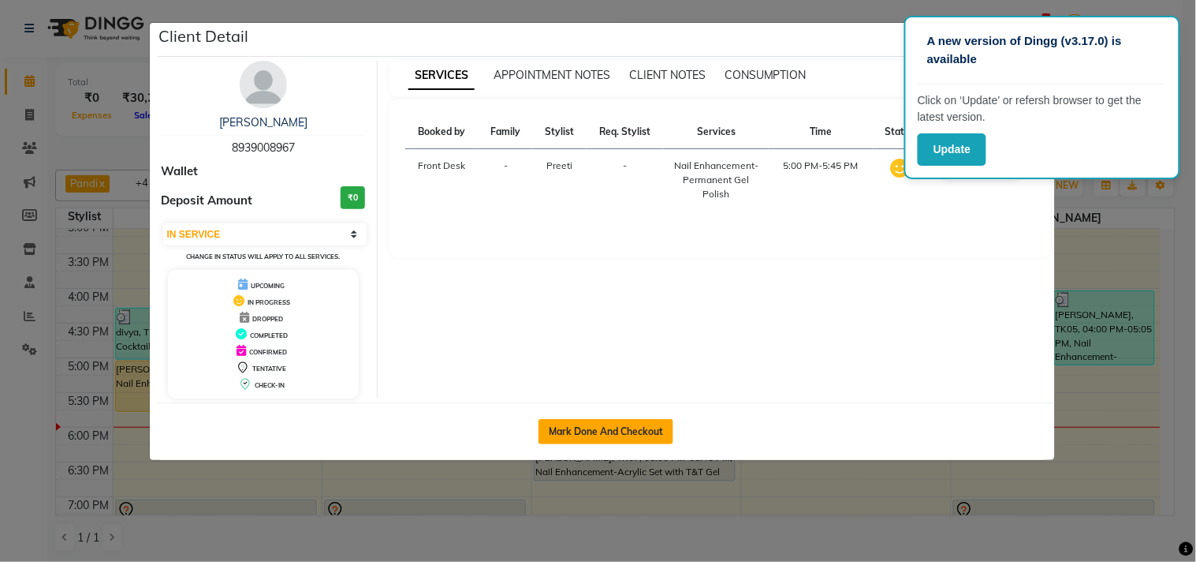
click at [586, 435] on button "Mark Done And Checkout" at bounding box center [606, 431] width 135 height 25
select select "5770"
select select "service"
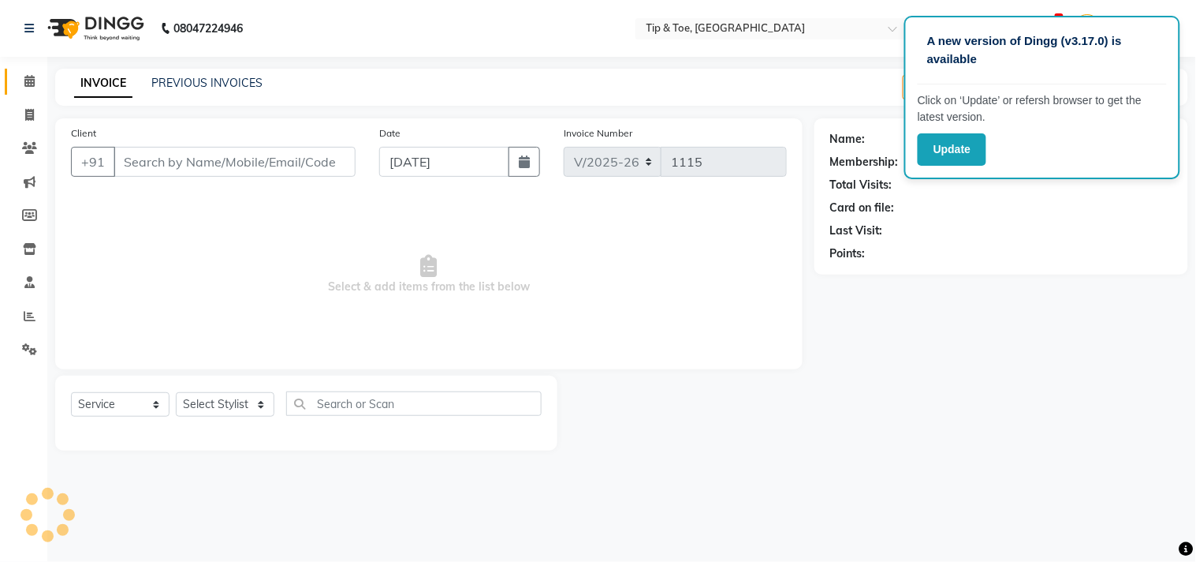
type input "8939008967"
select select "39915"
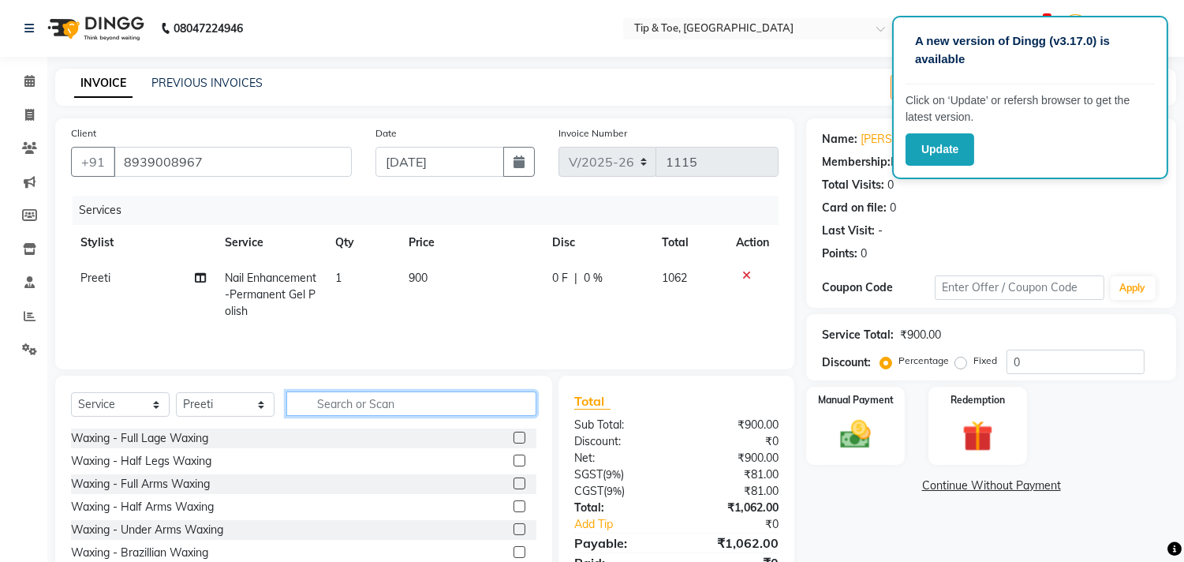
click at [353, 415] on input "text" at bounding box center [411, 403] width 250 height 24
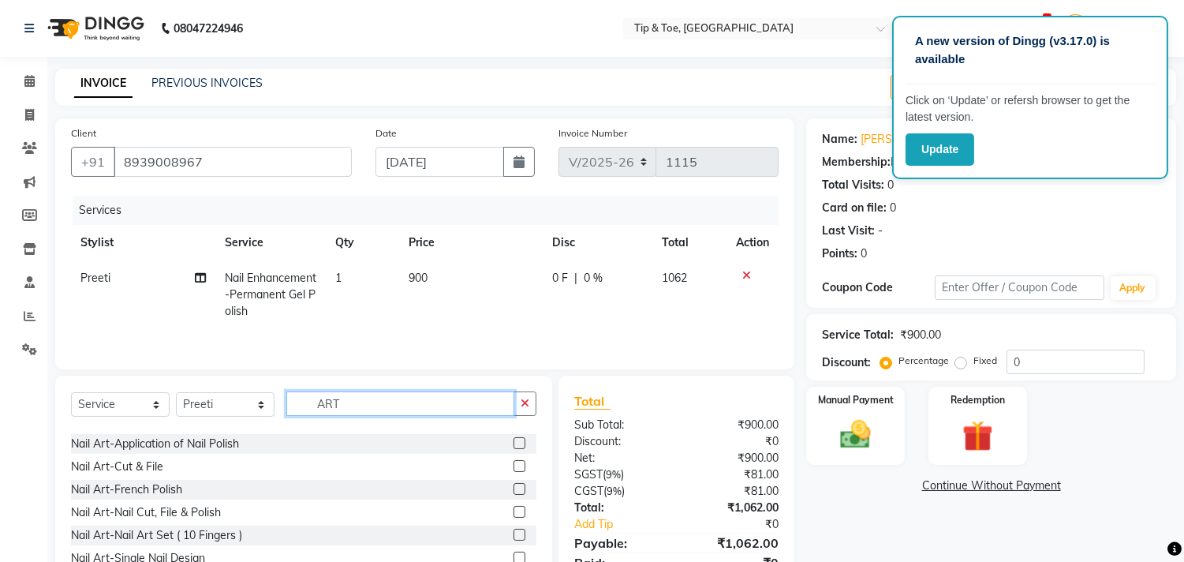
scroll to position [88, 0]
type input "ART"
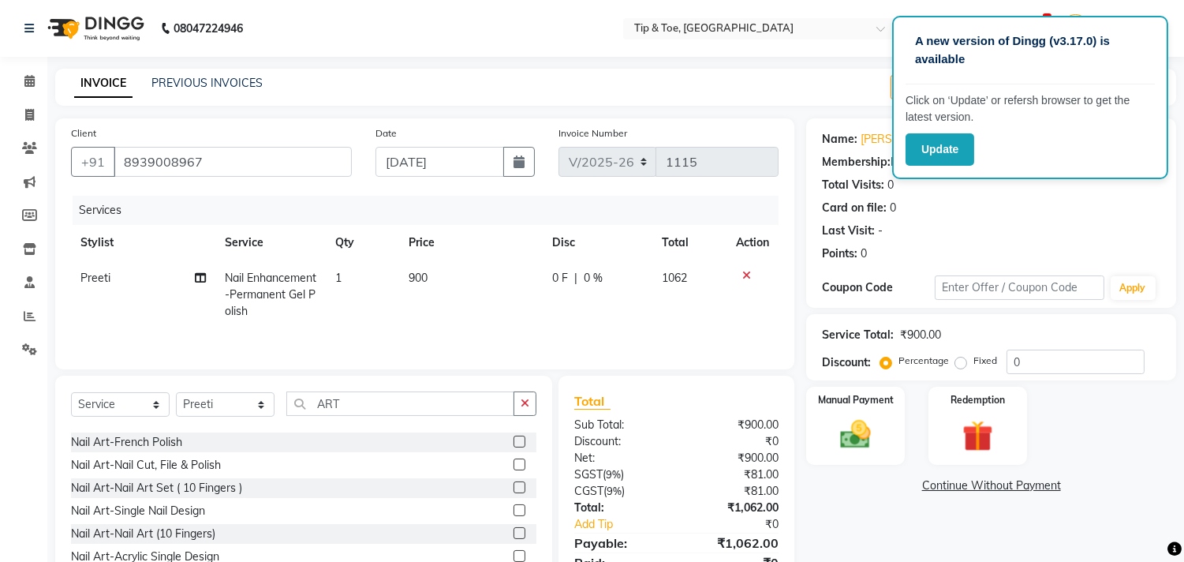
click at [513, 508] on label at bounding box center [519, 510] width 12 height 12
click at [513, 508] on input "checkbox" at bounding box center [518, 511] width 10 height 10
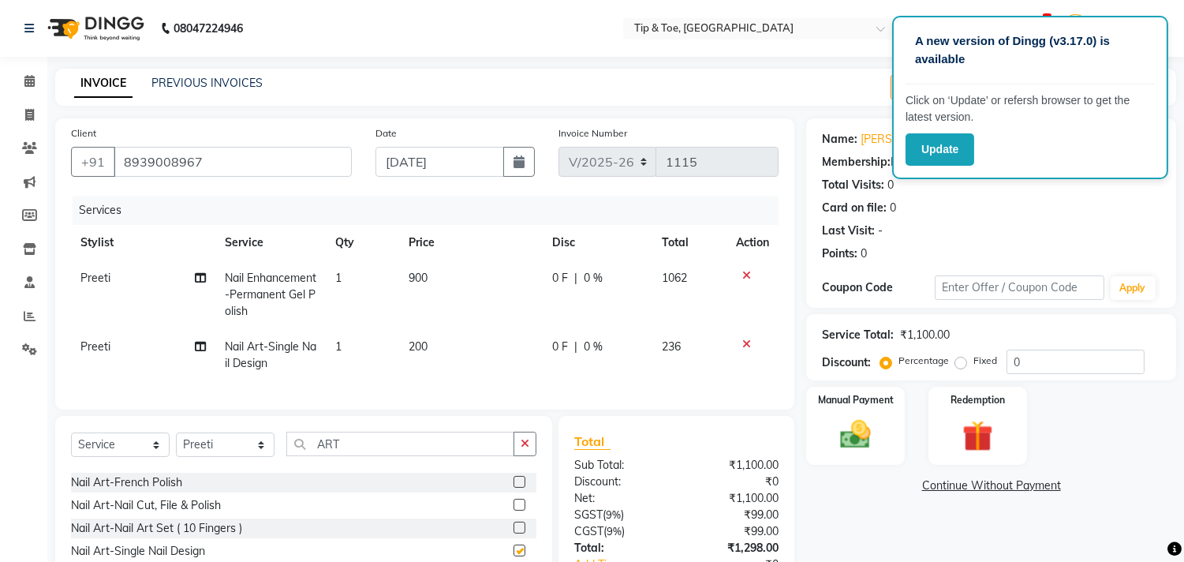
checkbox input "false"
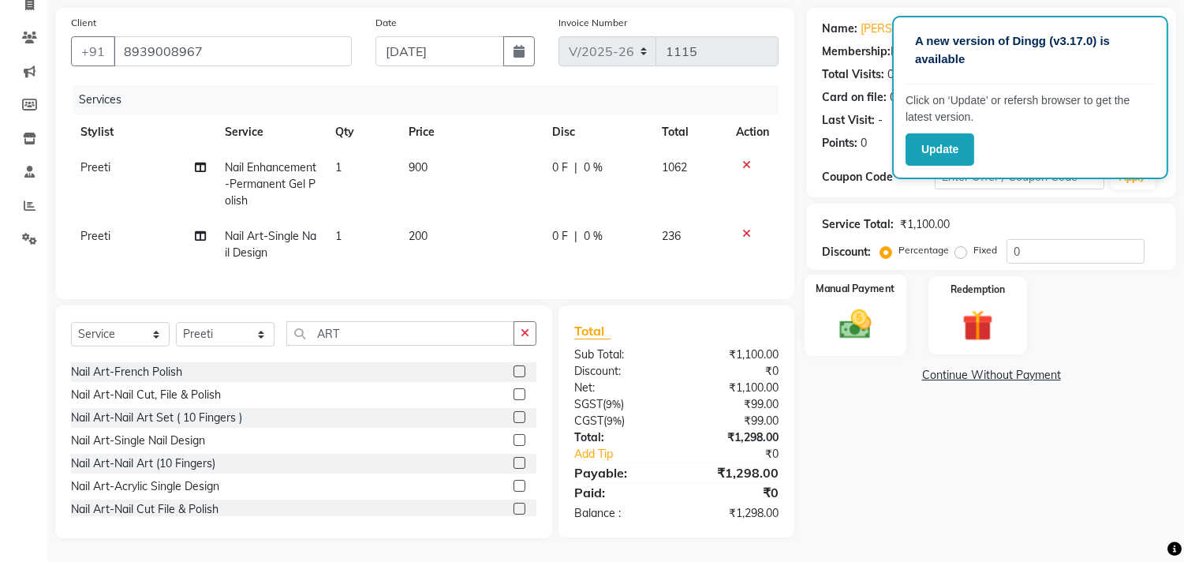
click at [857, 316] on img at bounding box center [856, 324] width 52 height 37
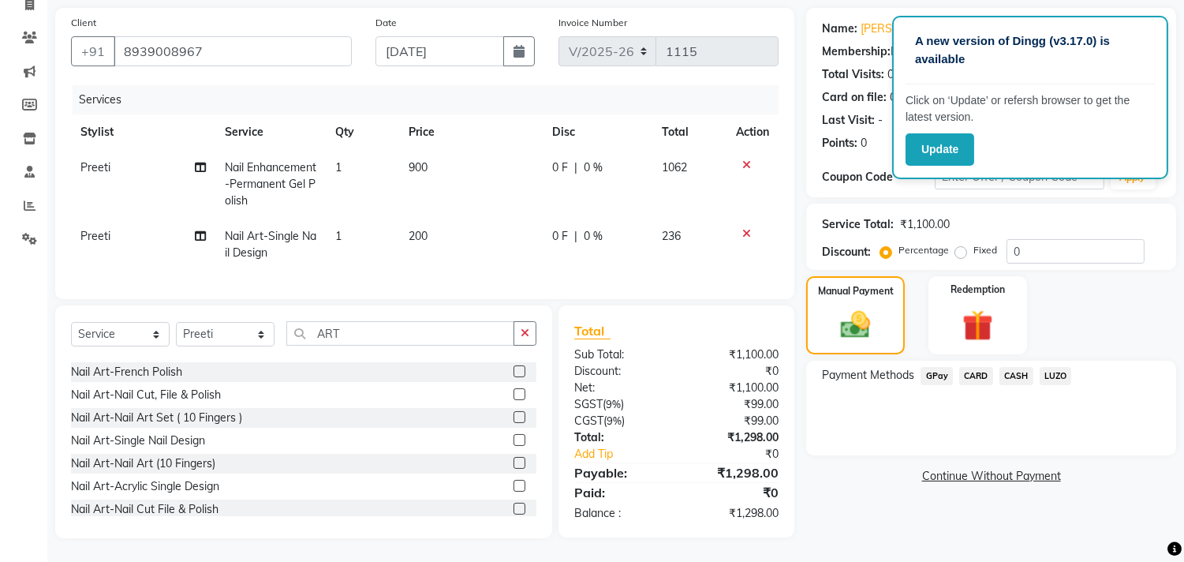
click at [994, 367] on div "CASH" at bounding box center [1013, 377] width 40 height 21
click at [983, 367] on span "CARD" at bounding box center [976, 376] width 34 height 18
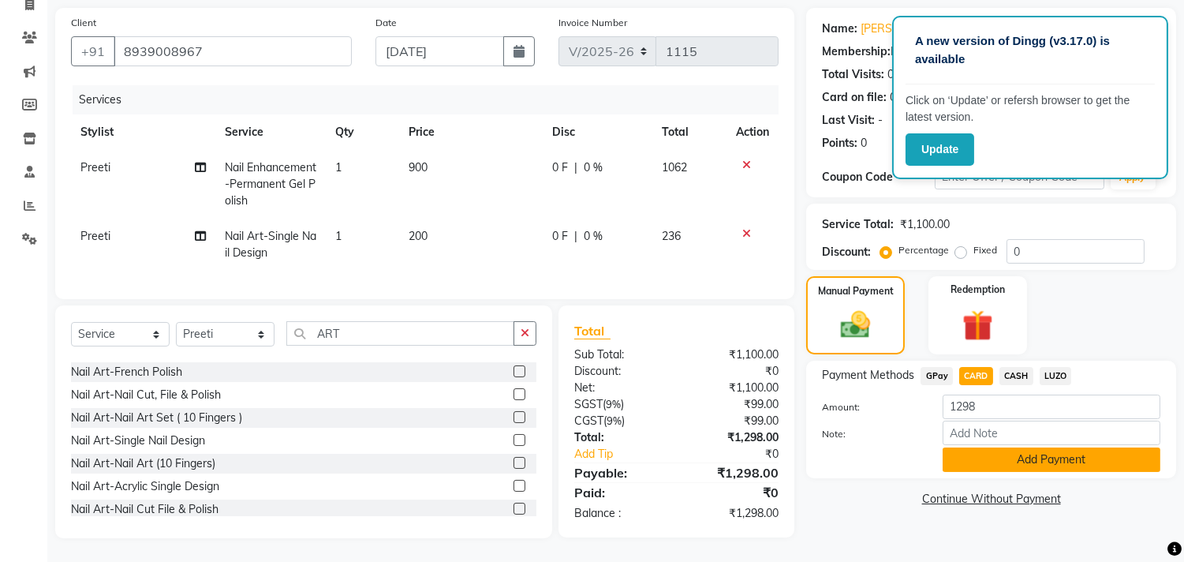
click at [996, 447] on button "Add Payment" at bounding box center [1052, 459] width 218 height 24
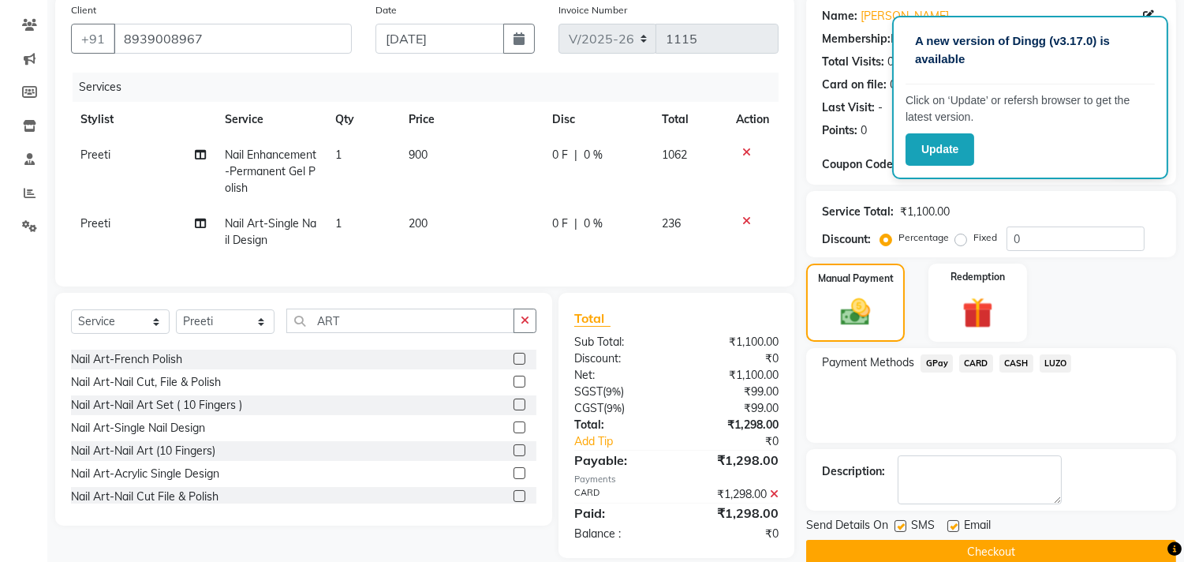
scroll to position [155, 0]
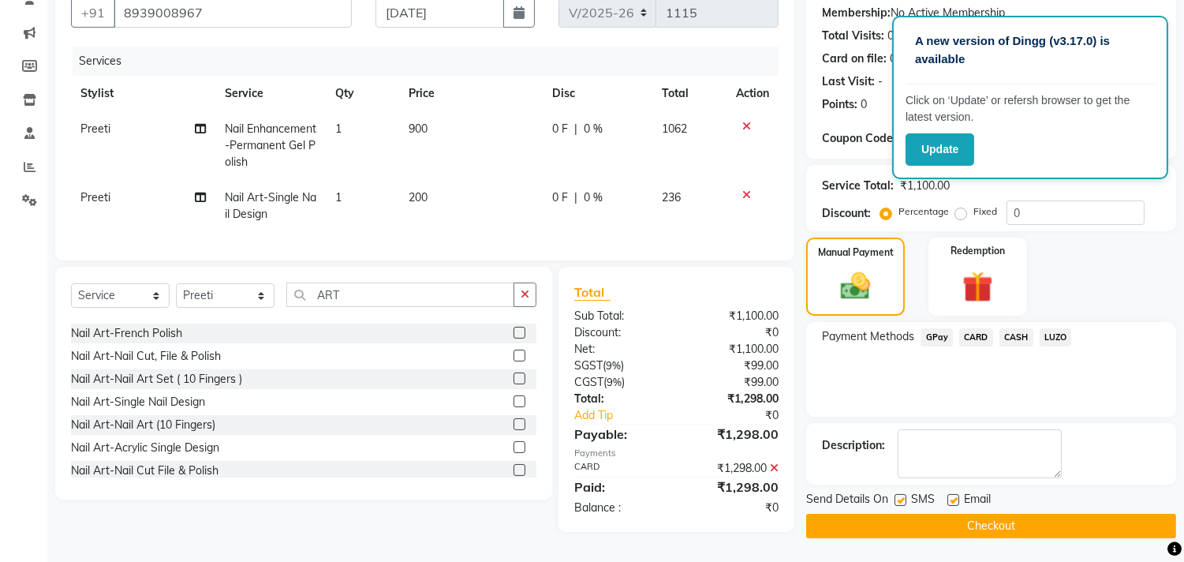
click at [994, 521] on button "Checkout" at bounding box center [991, 525] width 370 height 24
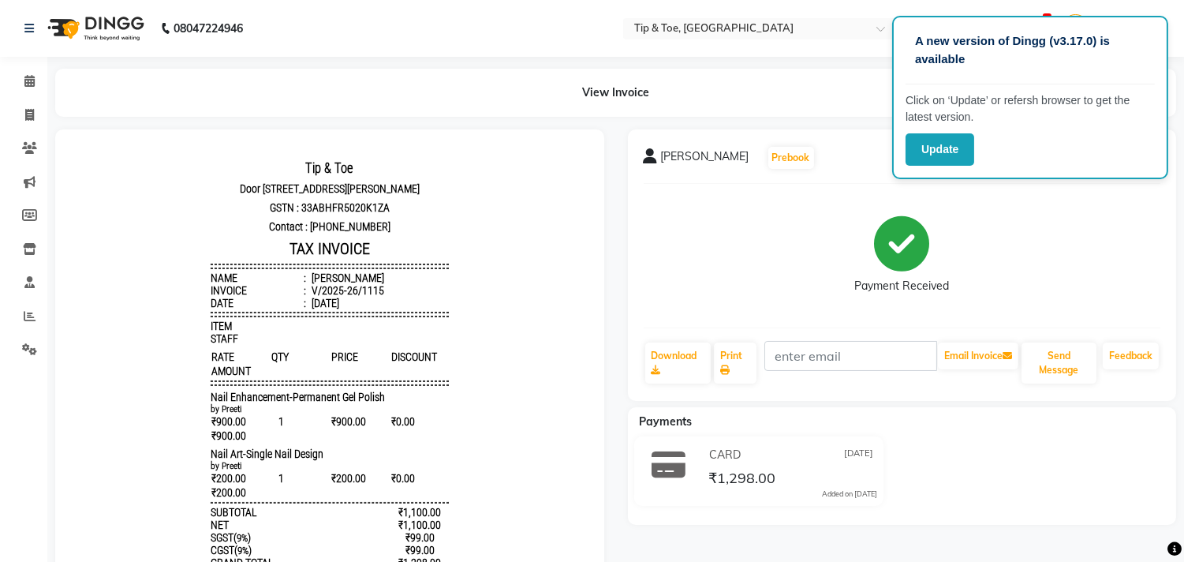
scroll to position [13, 0]
click at [34, 77] on span at bounding box center [30, 82] width 28 height 18
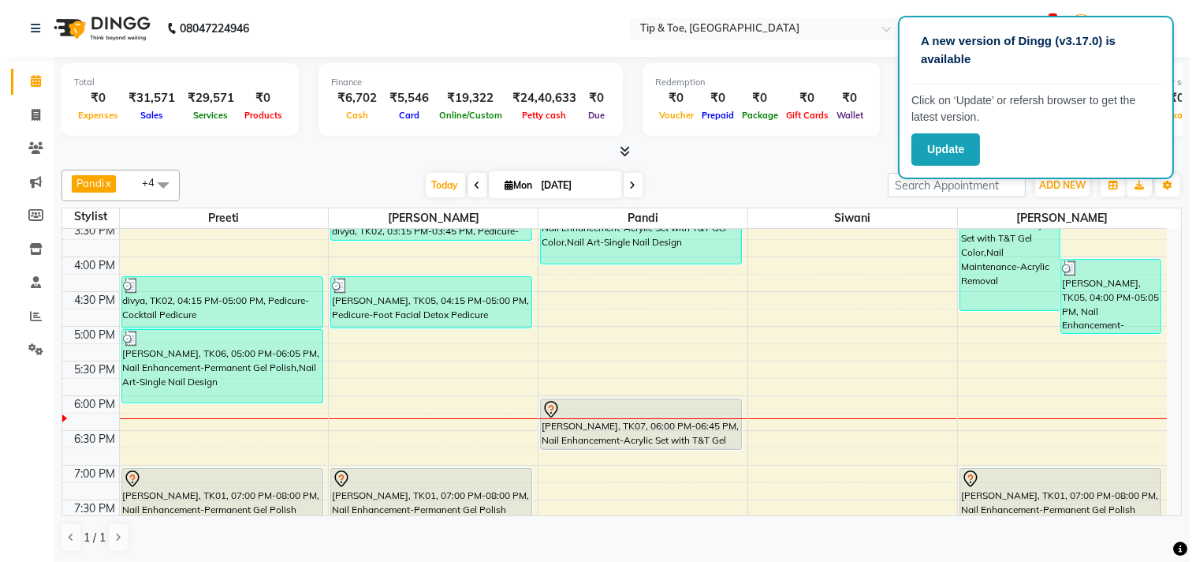
scroll to position [525, 0]
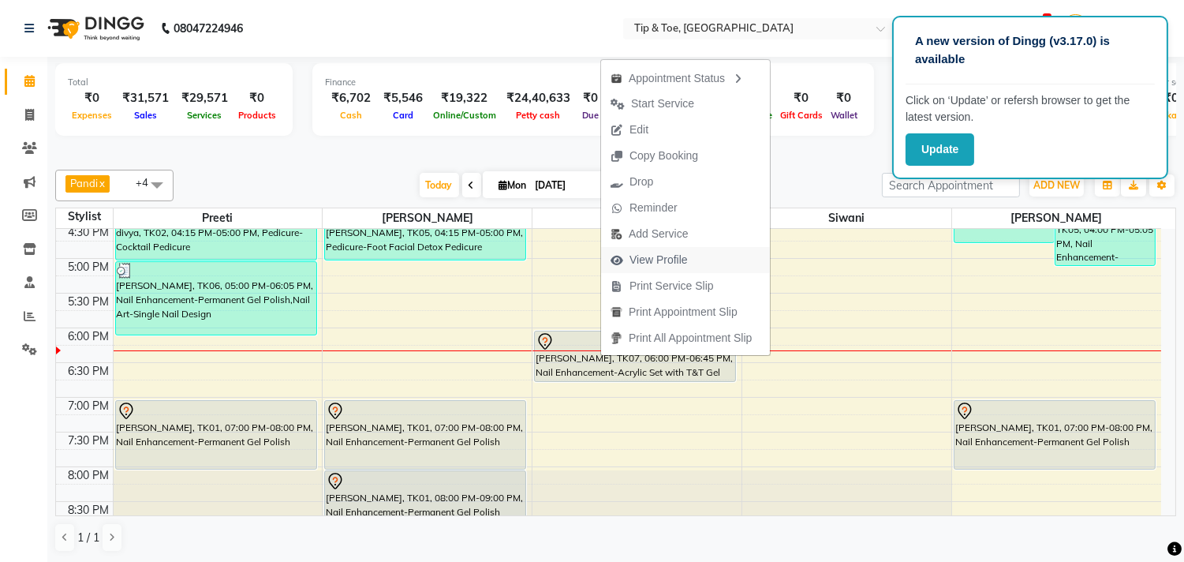
click at [644, 252] on span "View Profile" at bounding box center [658, 260] width 58 height 17
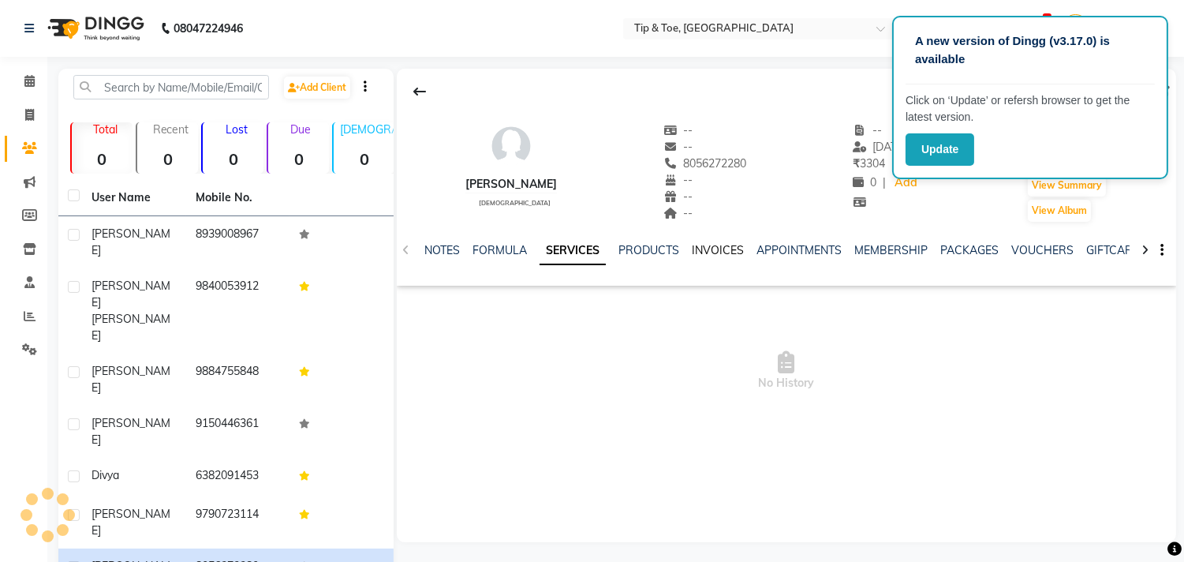
click at [711, 251] on link "INVOICES" at bounding box center [718, 250] width 52 height 14
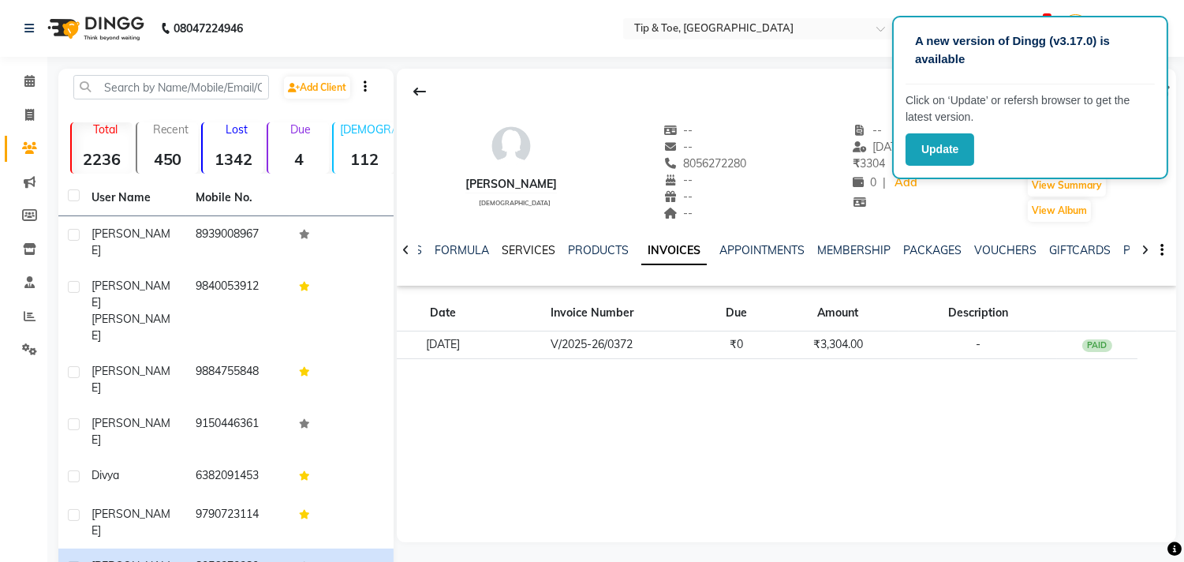
click at [539, 256] on link "SERVICES" at bounding box center [529, 250] width 54 height 14
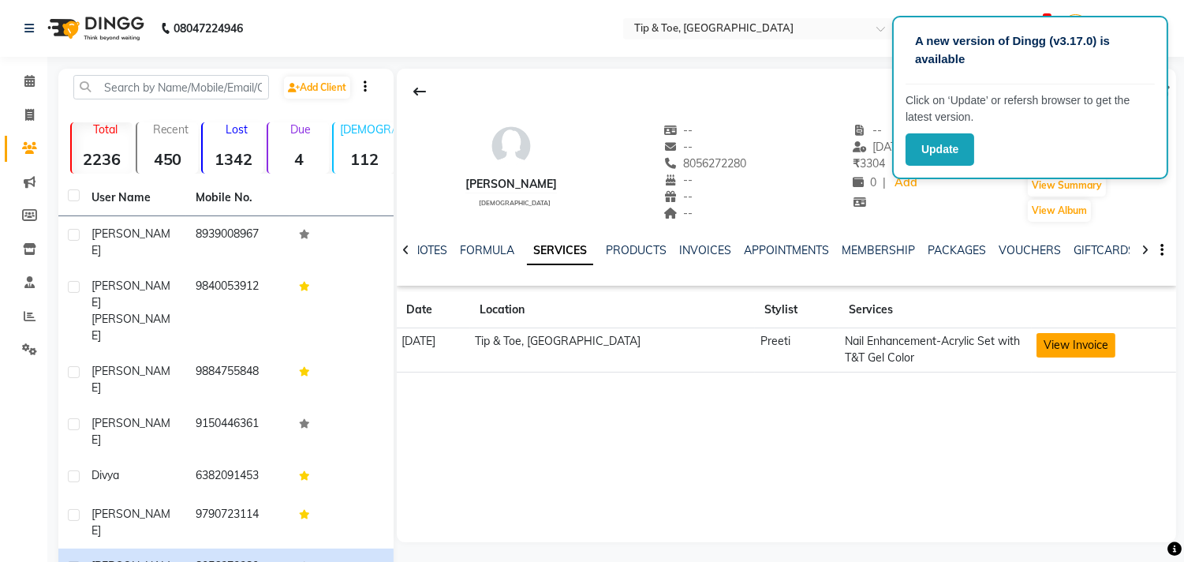
click at [1069, 345] on button "View Invoice" at bounding box center [1075, 345] width 79 height 24
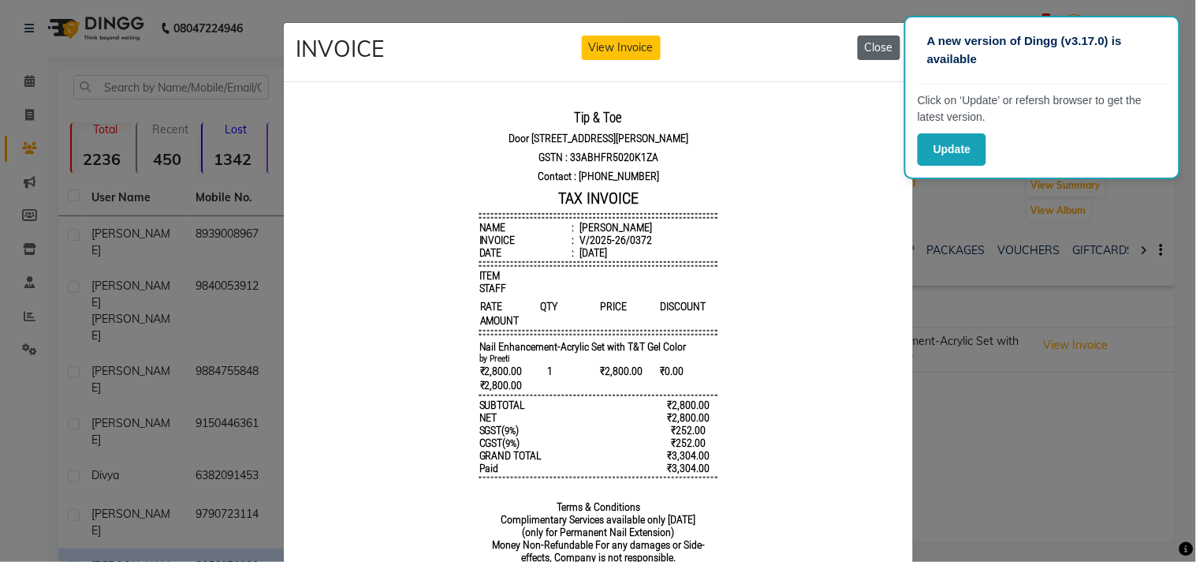
click at [865, 48] on button "Close" at bounding box center [879, 47] width 43 height 24
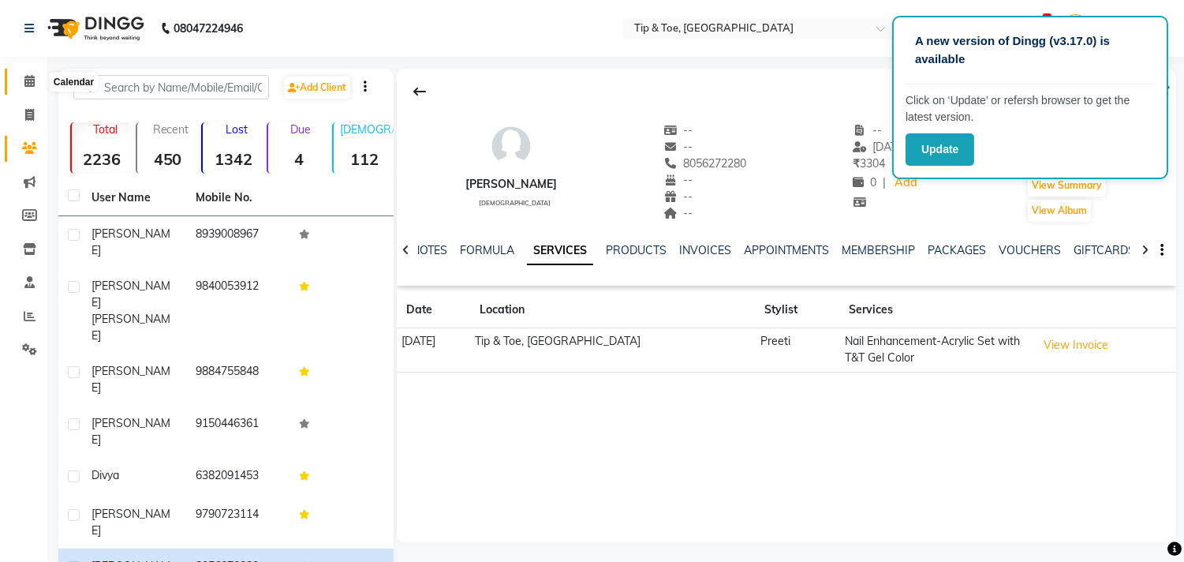
click at [41, 80] on span at bounding box center [30, 82] width 28 height 18
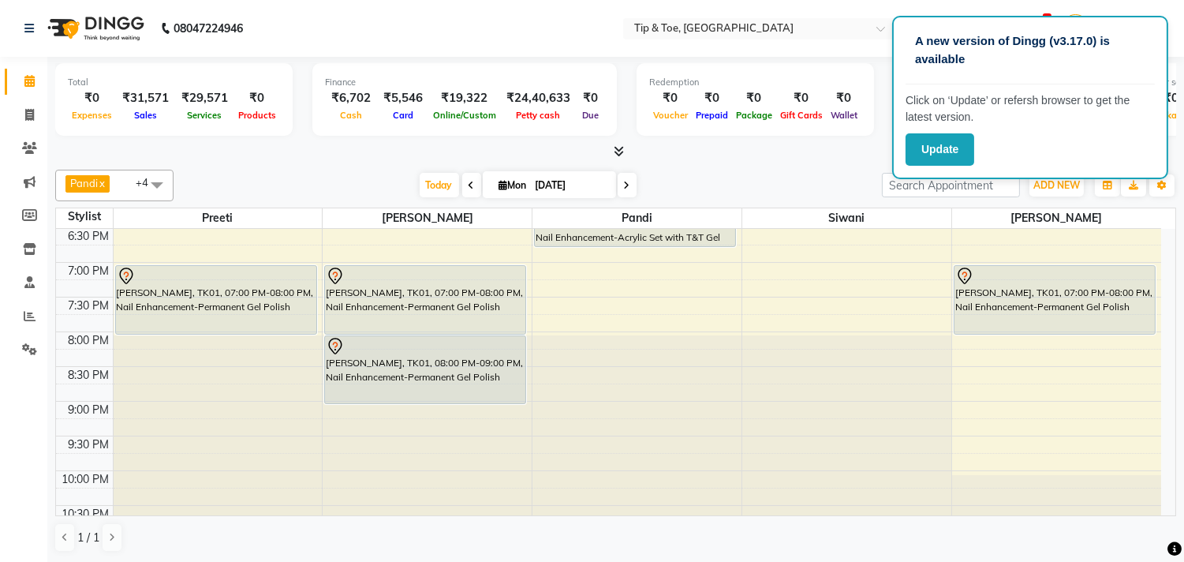
scroll to position [689, 0]
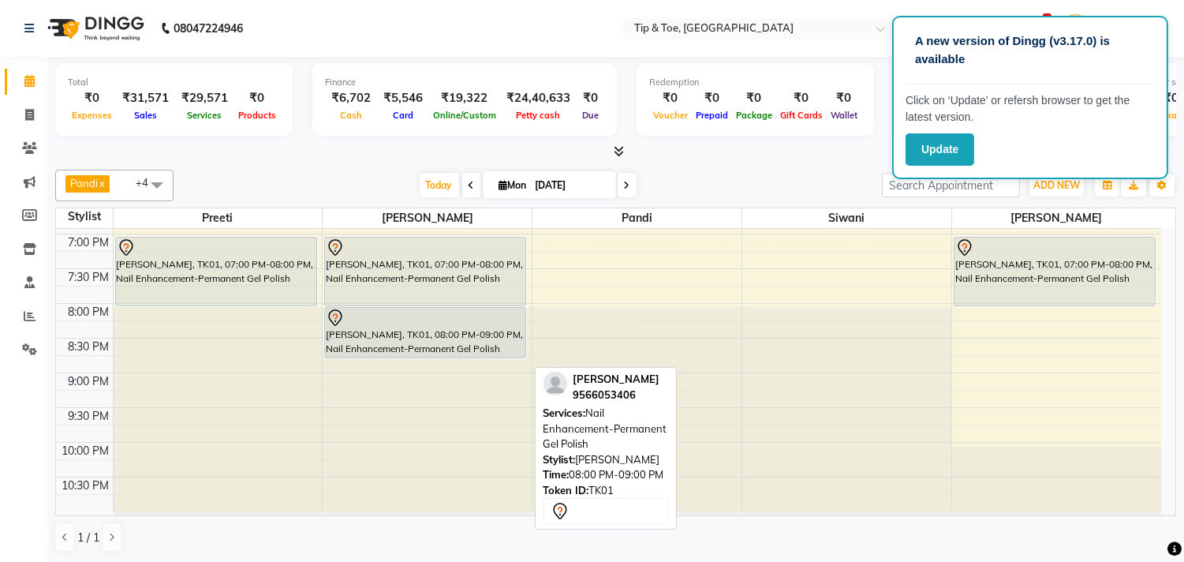
drag, startPoint x: 399, startPoint y: 374, endPoint x: 413, endPoint y: 358, distance: 20.7
click at [413, 358] on div "Susmita, TK03, 11:45 AM-12:45 PM, Vedic Valley Pedicure divya, TK02, 02:15 PM-0…" at bounding box center [427, 25] width 209 height 971
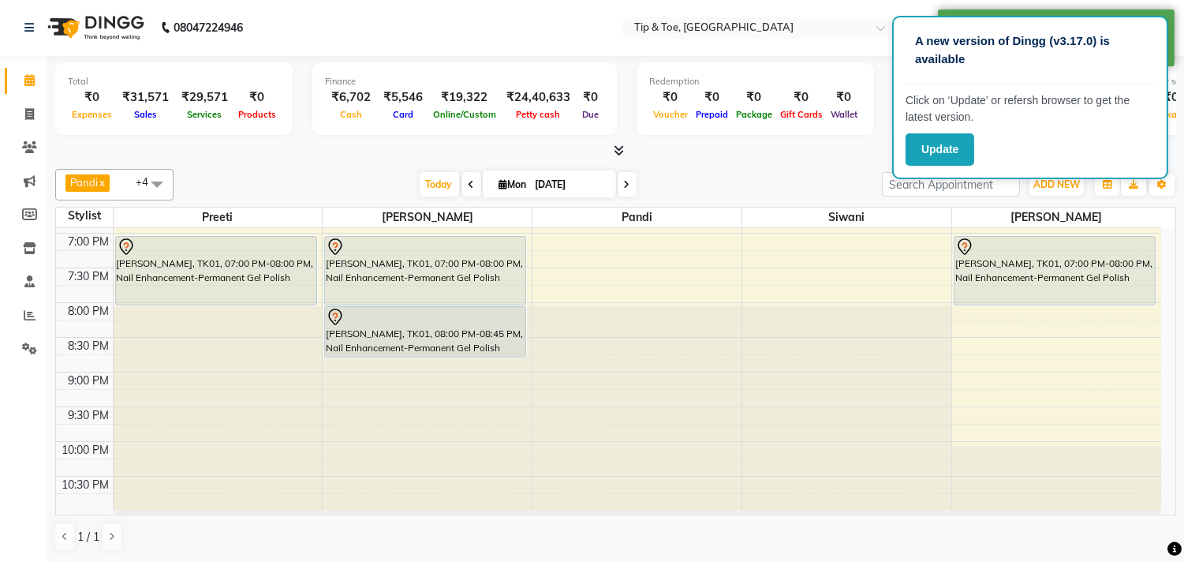
click at [618, 181] on span at bounding box center [627, 184] width 19 height 24
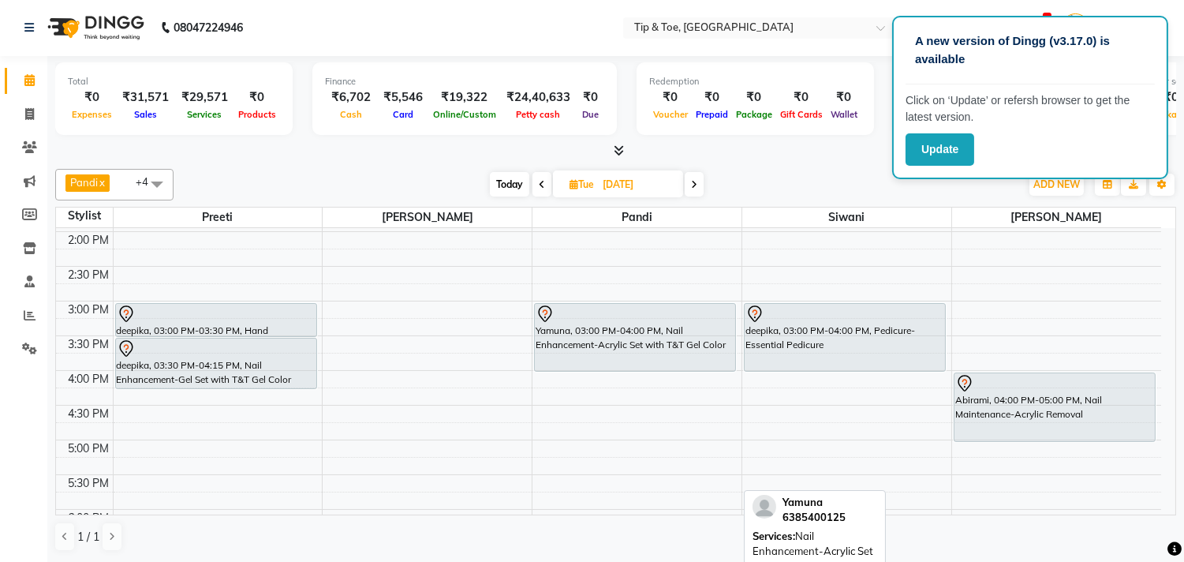
scroll to position [338, 0]
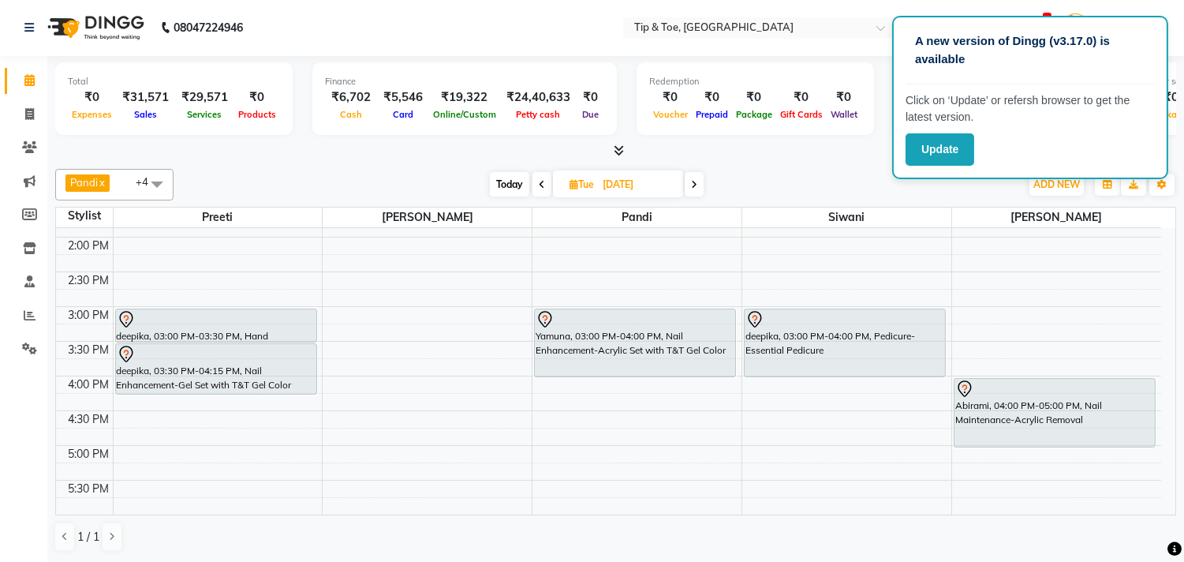
click at [495, 189] on span "Today" at bounding box center [509, 184] width 39 height 24
type input "[DATE]"
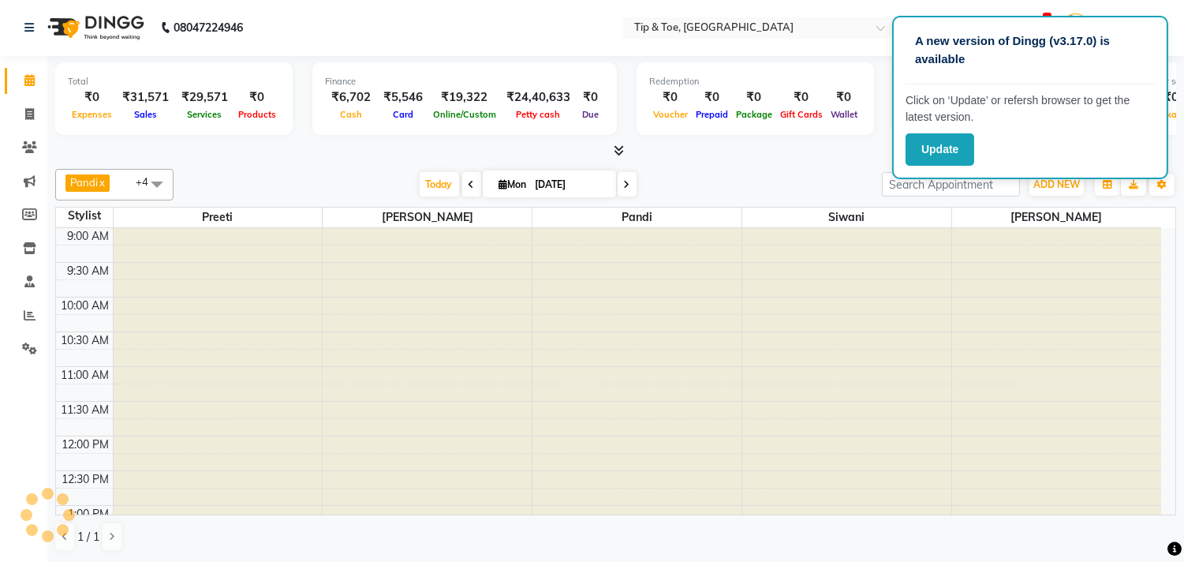
scroll to position [628, 0]
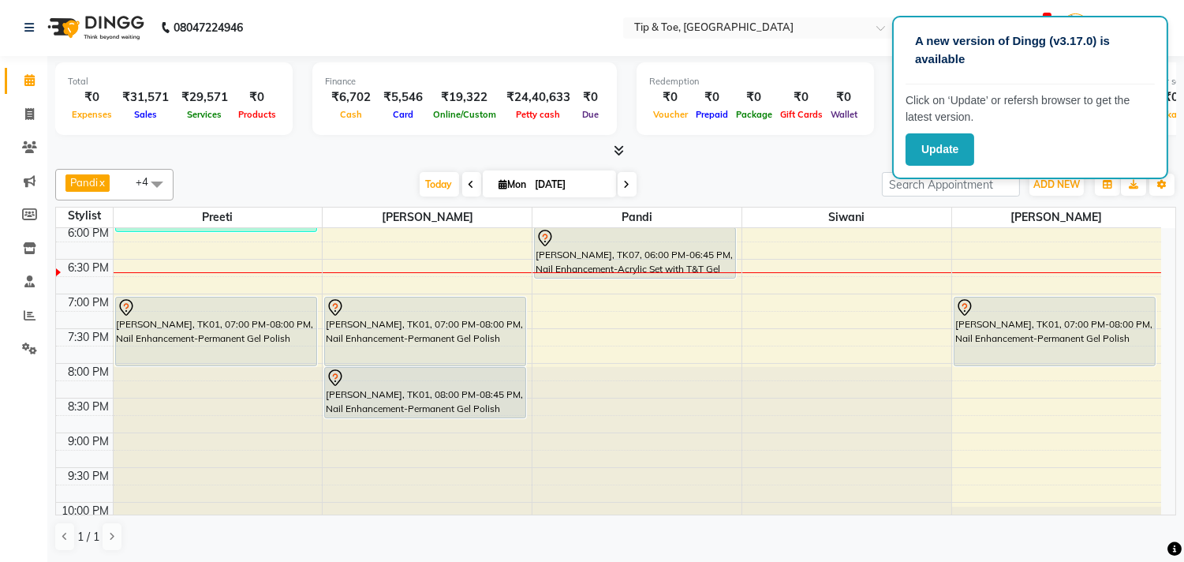
click at [457, 237] on div "9:00 AM 9:30 AM 10:00 AM 10:30 AM 11:00 AM 11:30 AM 12:00 PM 12:30 PM 1:00 PM 1…" at bounding box center [608, 85] width 1105 height 971
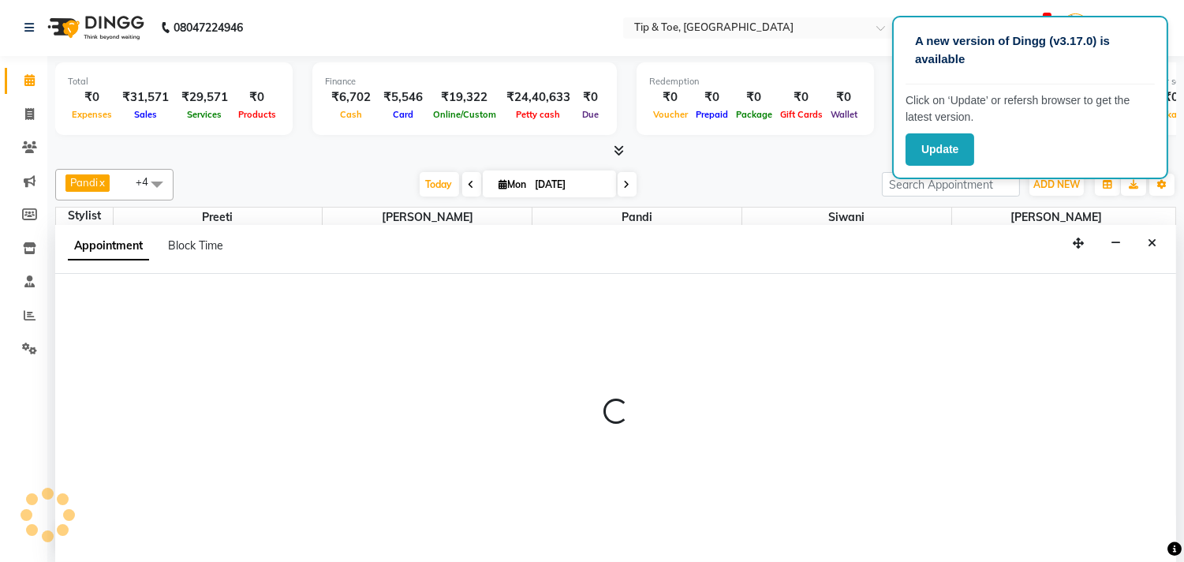
select select "39914"
select select "tentative"
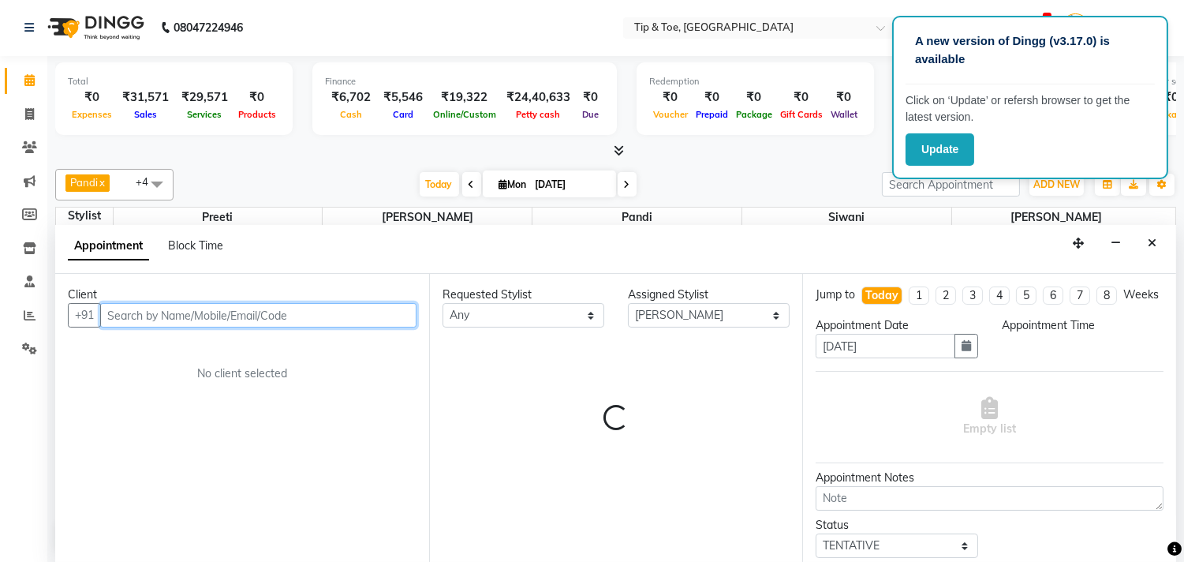
select select "1080"
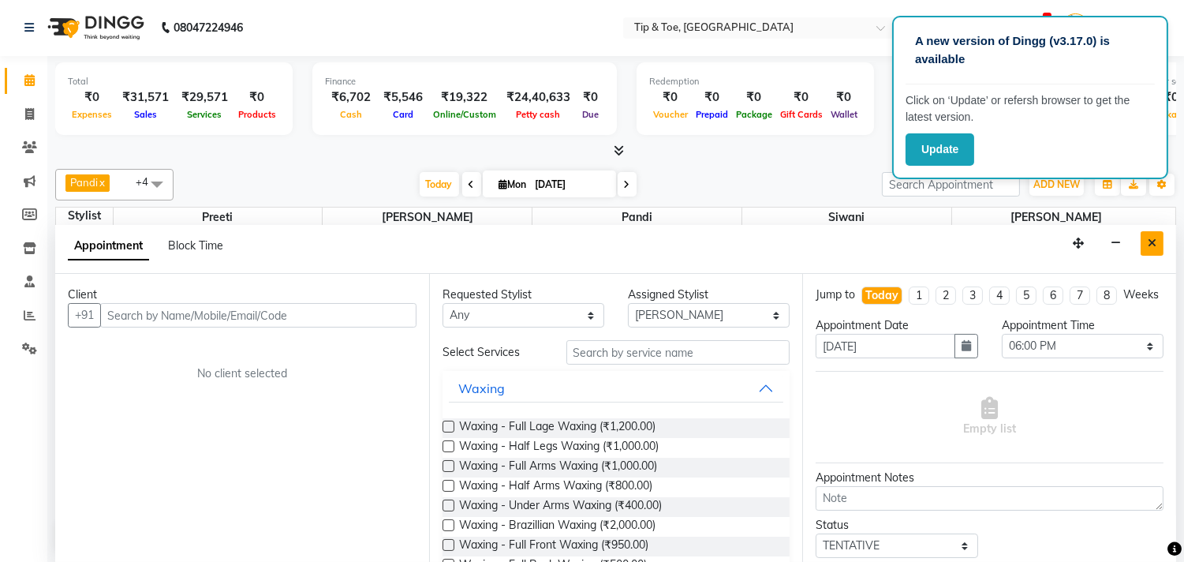
click at [1148, 246] on icon "Close" at bounding box center [1152, 242] width 9 height 11
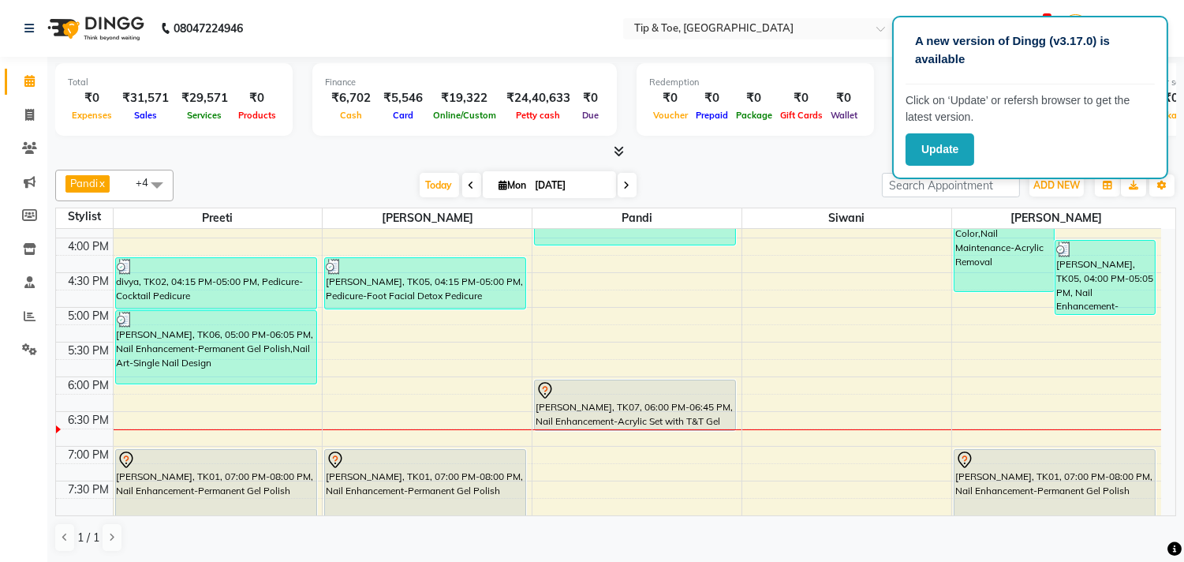
scroll to position [513, 0]
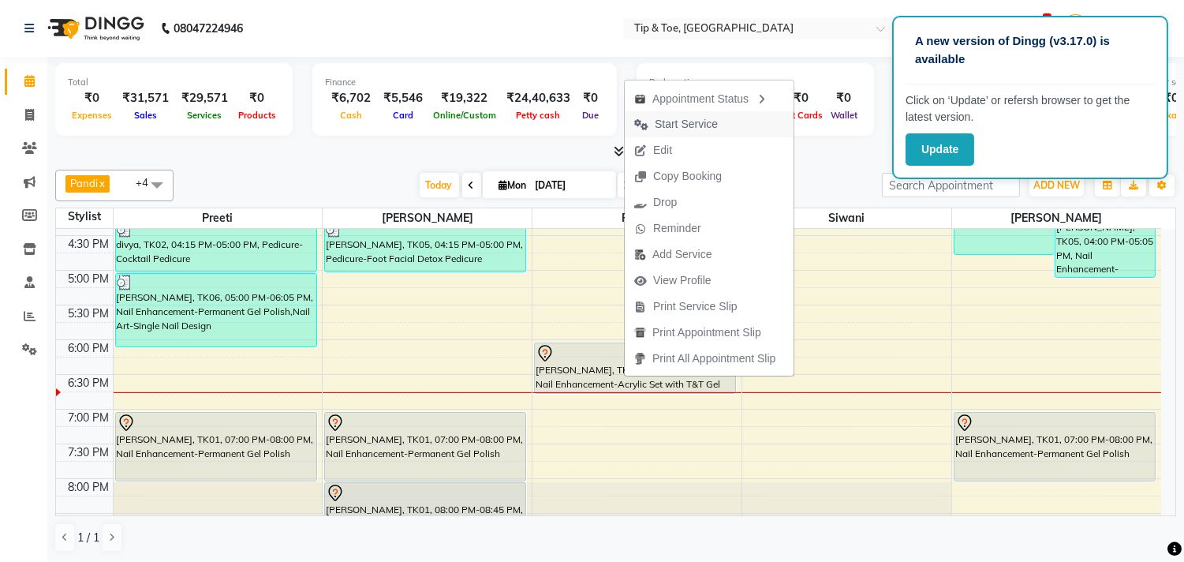
click at [697, 123] on span "Start Service" at bounding box center [686, 124] width 63 height 17
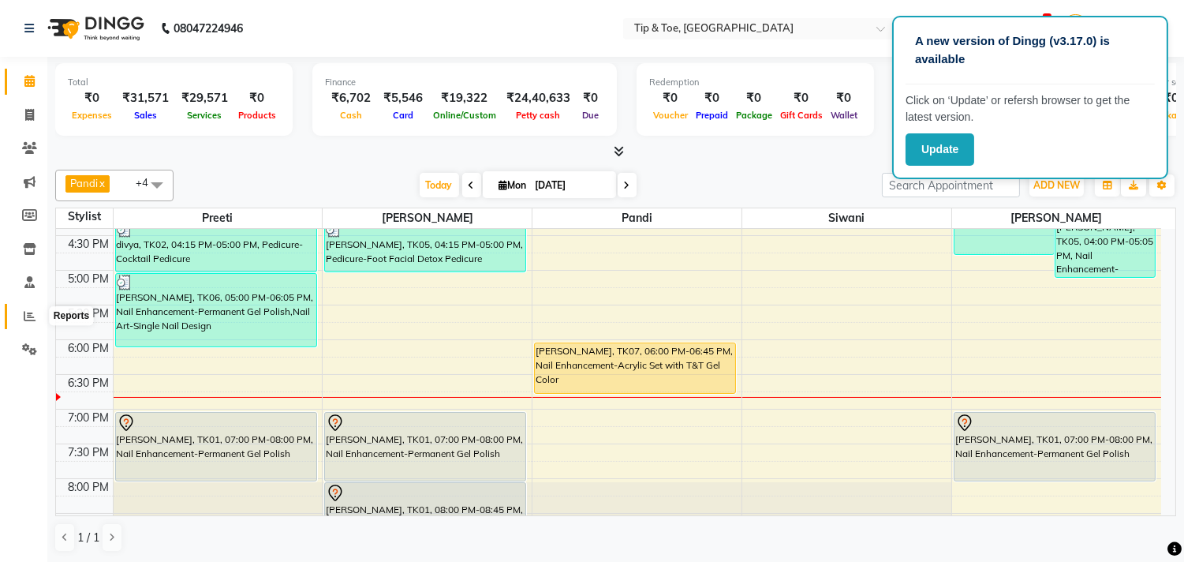
click at [24, 317] on icon at bounding box center [30, 316] width 12 height 12
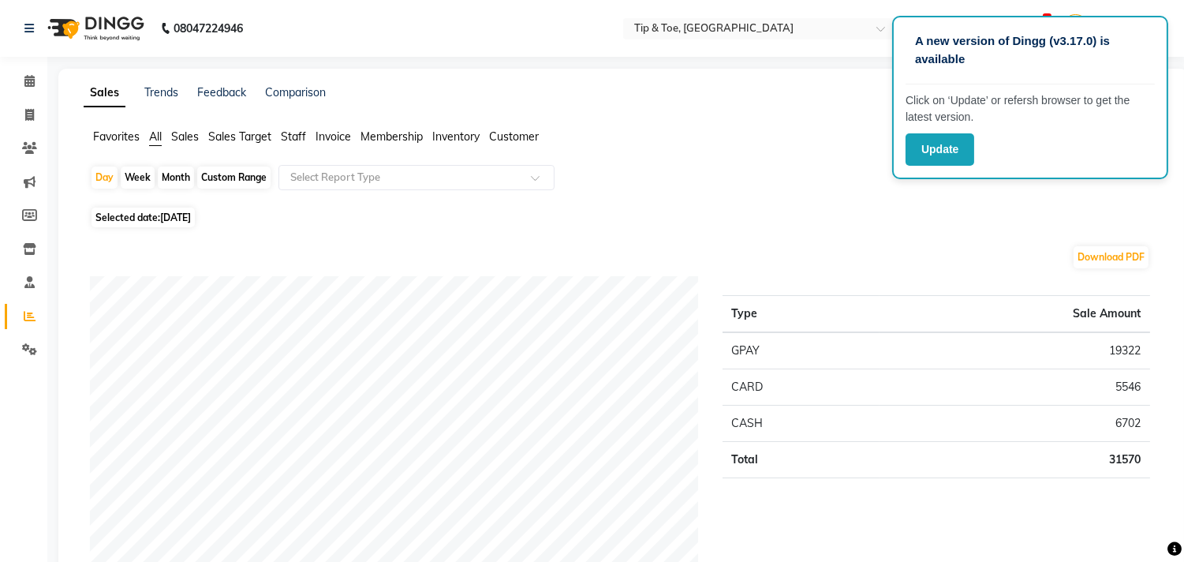
click at [297, 136] on span "Staff" at bounding box center [293, 136] width 25 height 14
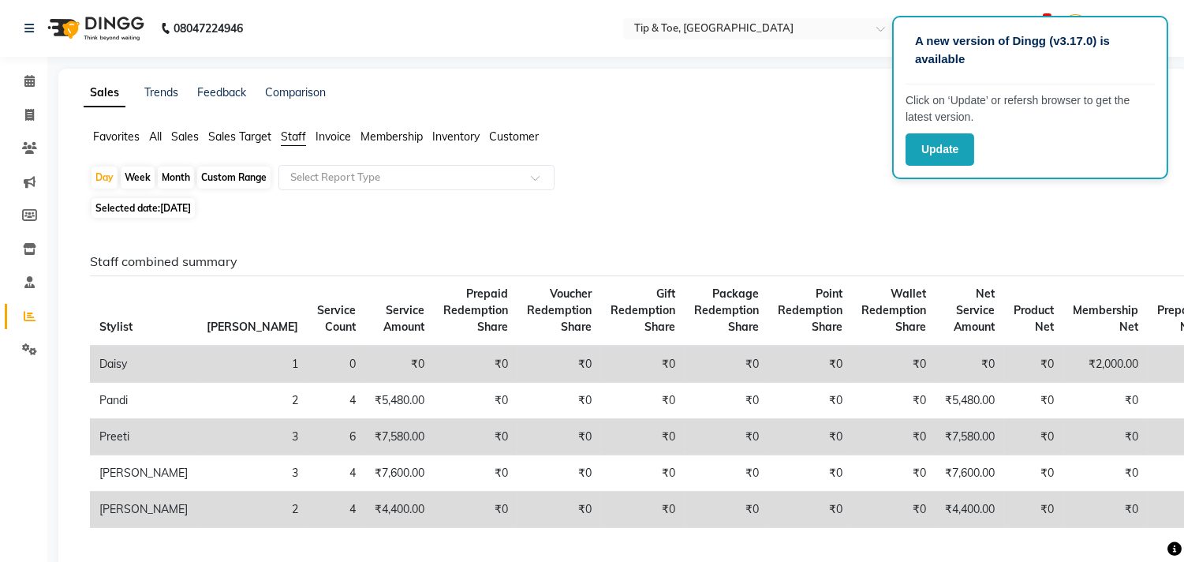
click at [180, 180] on div "Month" at bounding box center [176, 177] width 36 height 22
select select "9"
select select "2025"
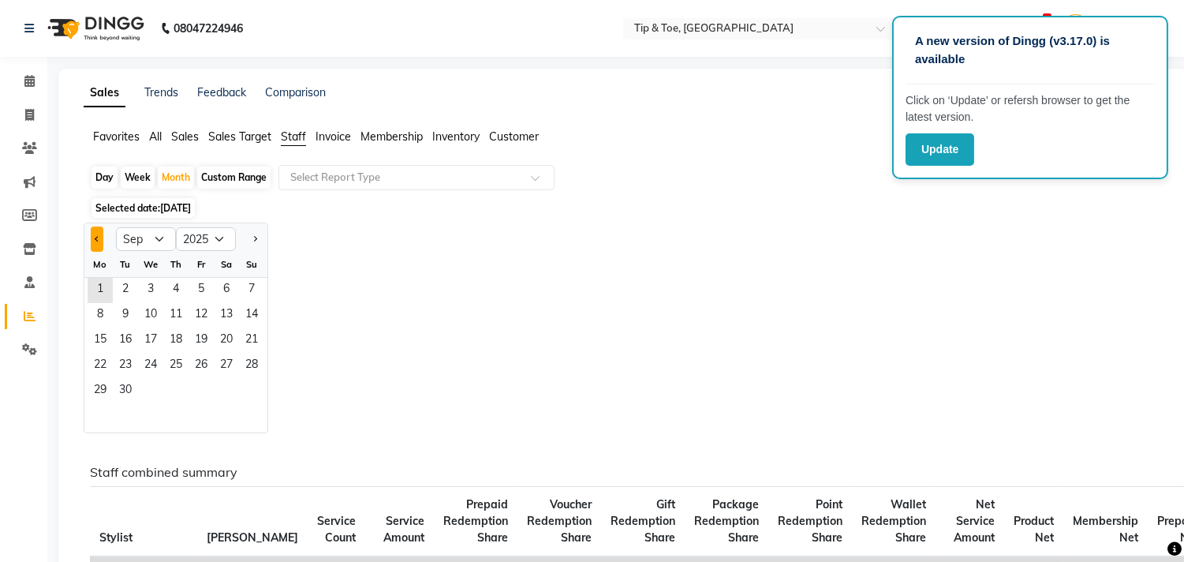
click at [101, 241] on button "Previous month" at bounding box center [97, 238] width 13 height 25
select select "8"
click at [199, 289] on span "1" at bounding box center [201, 290] width 25 height 25
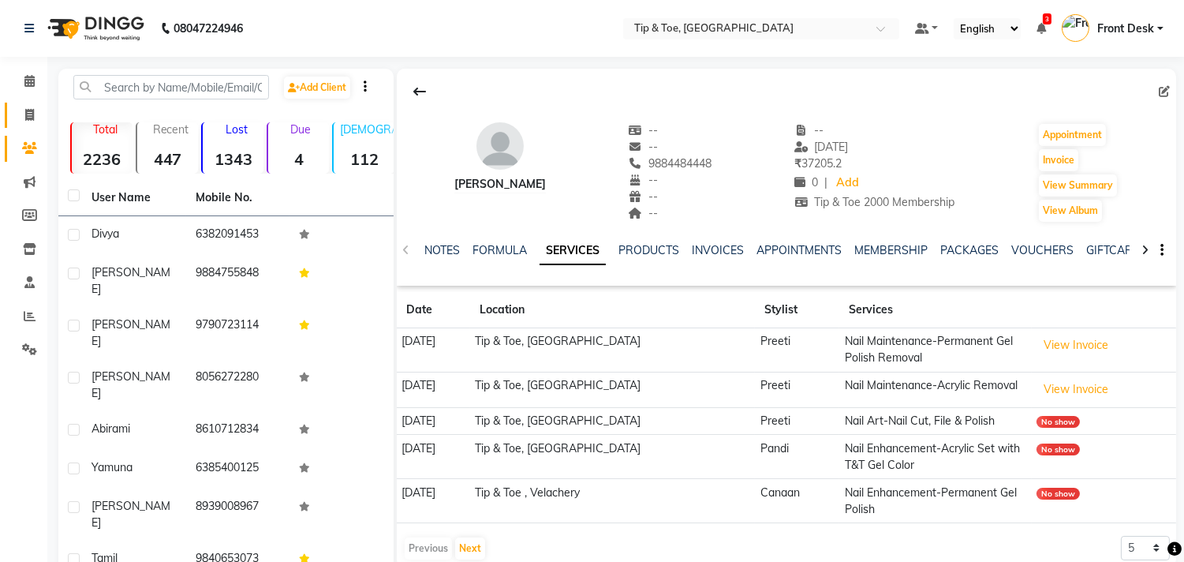
click at [35, 125] on link "Invoice" at bounding box center [24, 116] width 38 height 26
select select "5770"
select select "service"
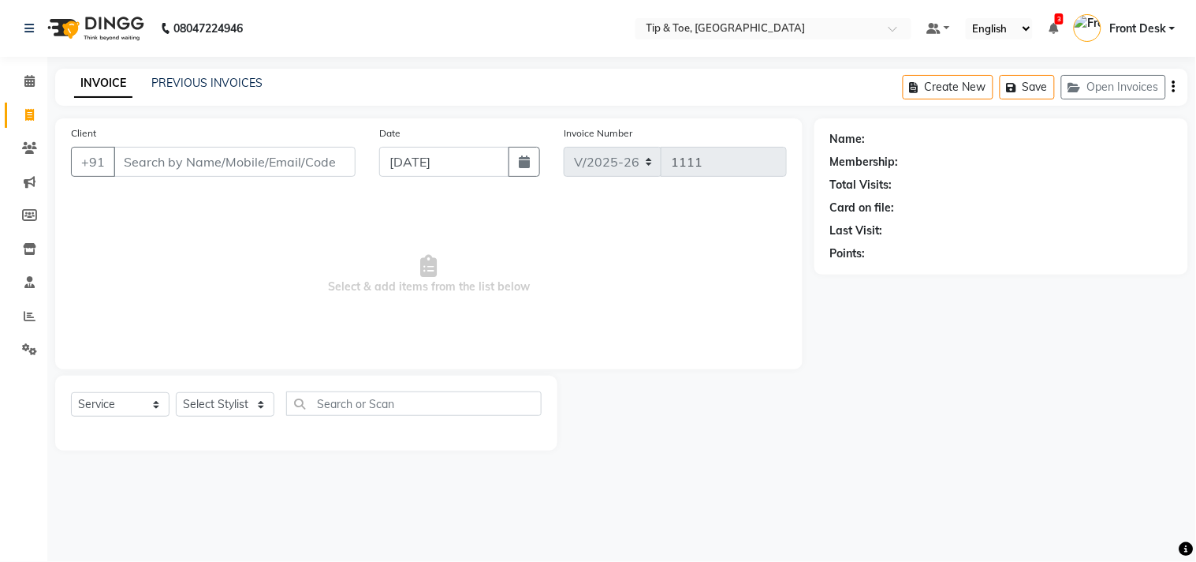
click at [195, 158] on input "Client" at bounding box center [235, 162] width 242 height 30
type input "6382091453"
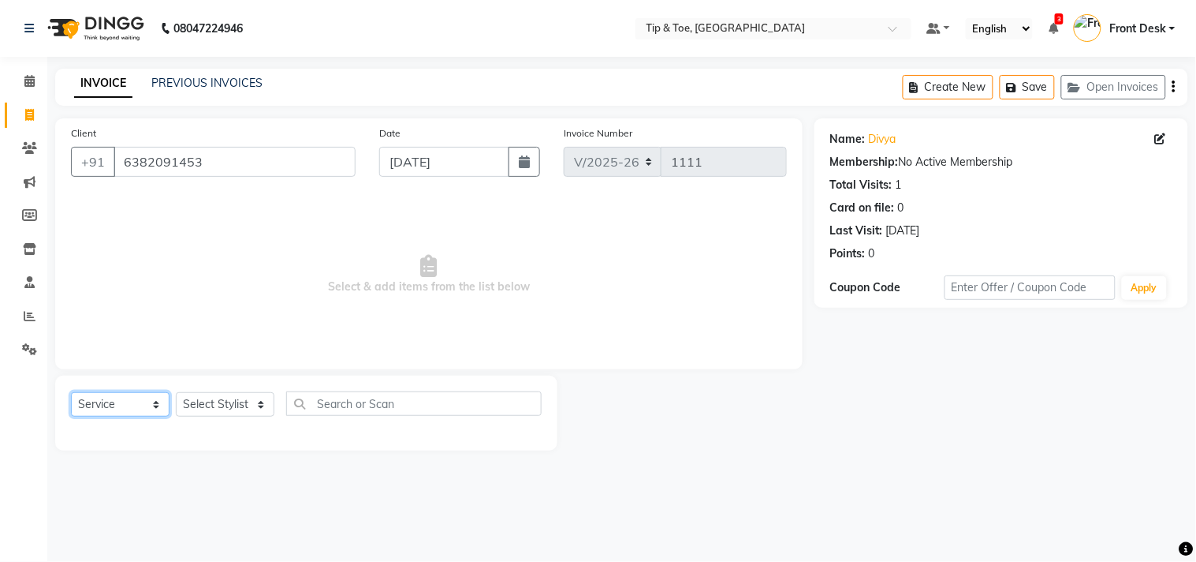
click at [151, 405] on select "Select Service Product Membership Package Voucher Prepaid Gift Card" at bounding box center [120, 404] width 99 height 24
click at [71, 393] on select "Select Service Product Membership Package Voucher Prepaid Gift Card" at bounding box center [120, 404] width 99 height 24
drag, startPoint x: 245, startPoint y: 402, endPoint x: 252, endPoint y: 396, distance: 10.1
click at [245, 402] on select "Select Stylist afroz Afroz DAISY Front Desk Joys Karthik Murali NANDHINI K Pand…" at bounding box center [225, 404] width 99 height 24
select select "54753"
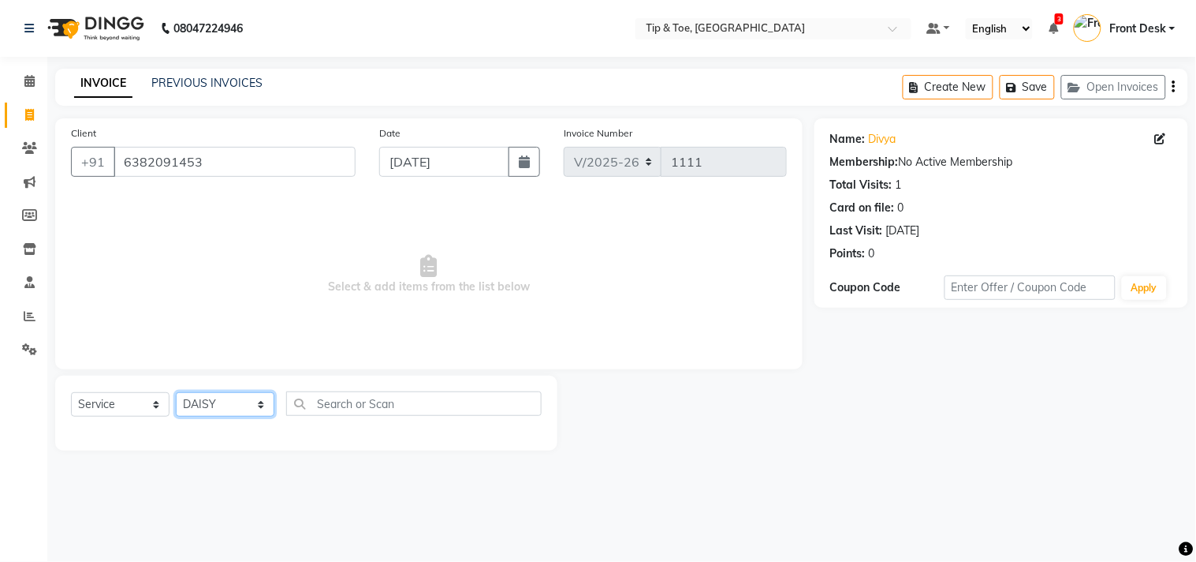
click at [176, 393] on select "Select Stylist afroz Afroz DAISY Front Desk Joys Karthik Murali NANDHINI K Pand…" at bounding box center [225, 404] width 99 height 24
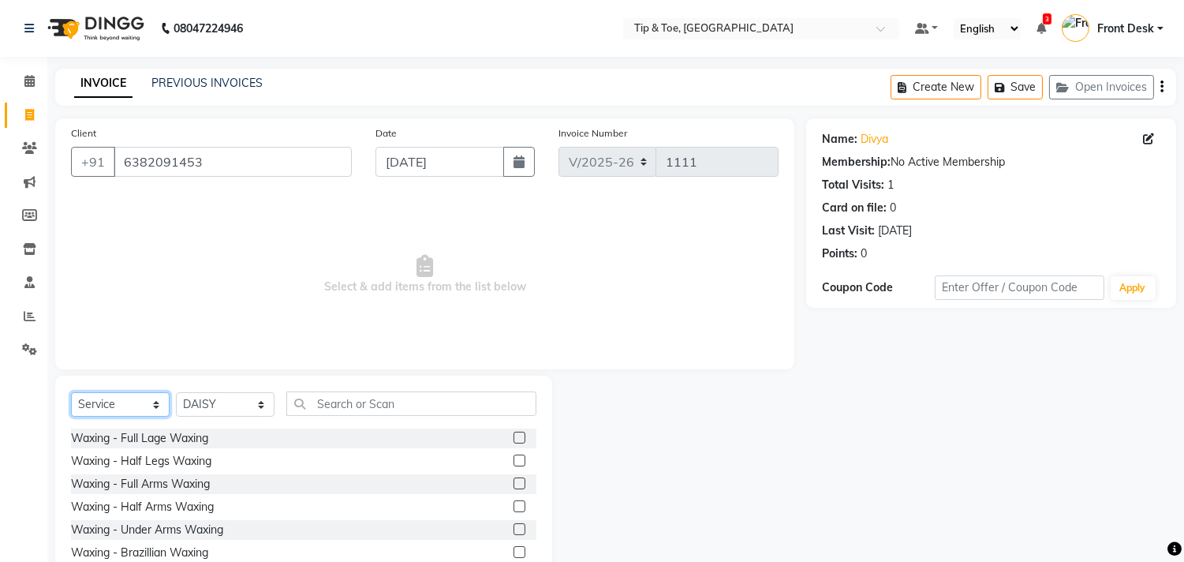
click at [111, 408] on select "Select Service Product Membership Package Voucher Prepaid Gift Card" at bounding box center [120, 404] width 99 height 24
click at [71, 393] on select "Select Service Product Membership Package Voucher Prepaid Gift Card" at bounding box center [120, 404] width 99 height 24
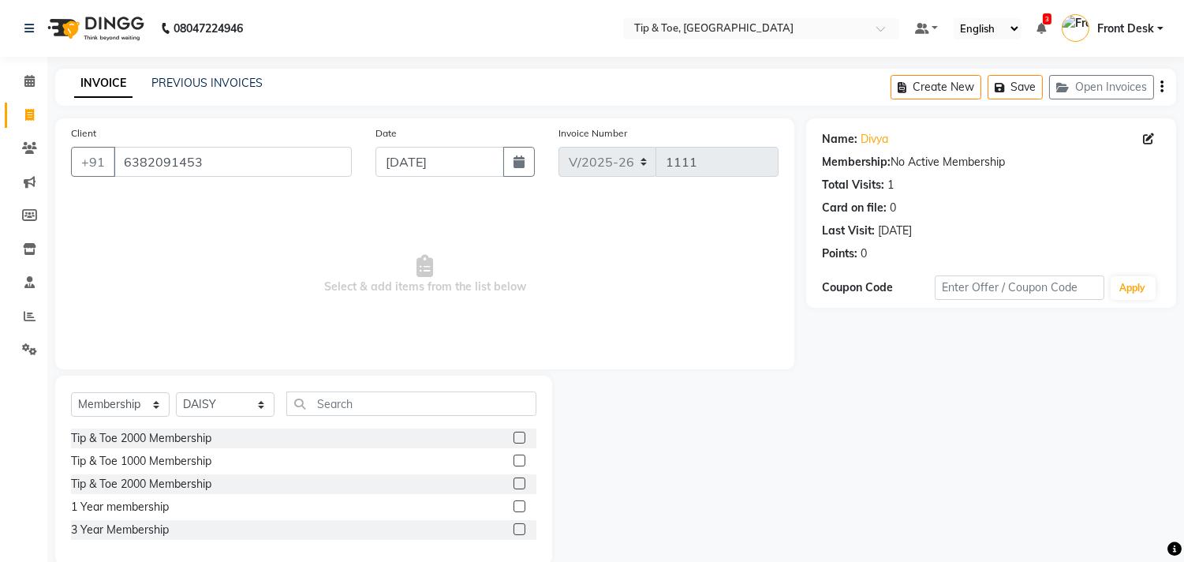
click at [521, 439] on label at bounding box center [519, 437] width 12 height 12
click at [521, 439] on input "checkbox" at bounding box center [518, 438] width 10 height 10
select select "select"
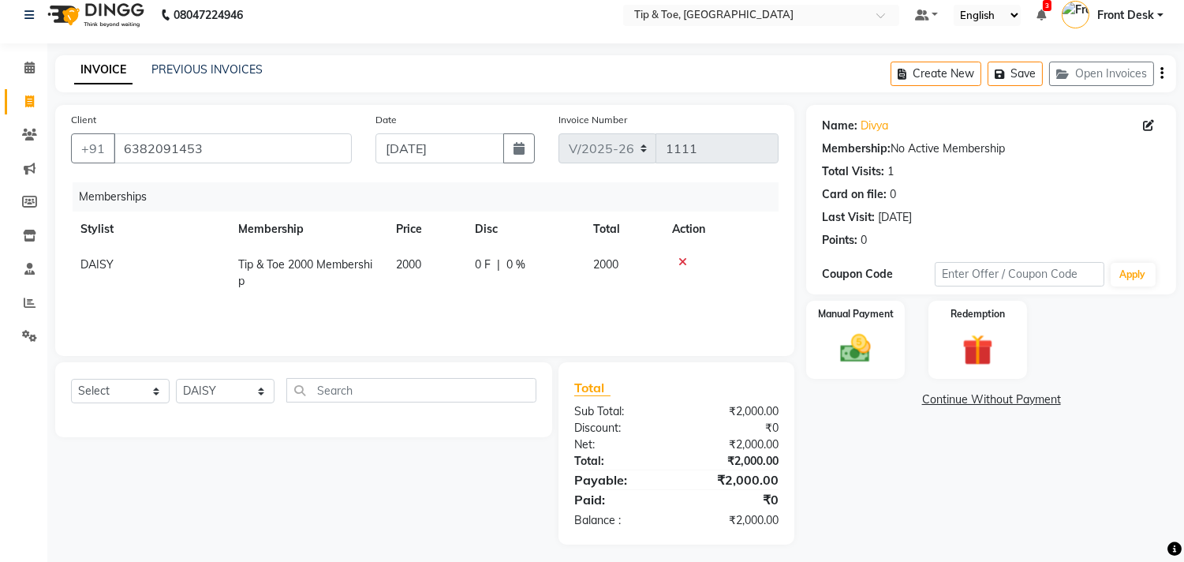
scroll to position [20, 0]
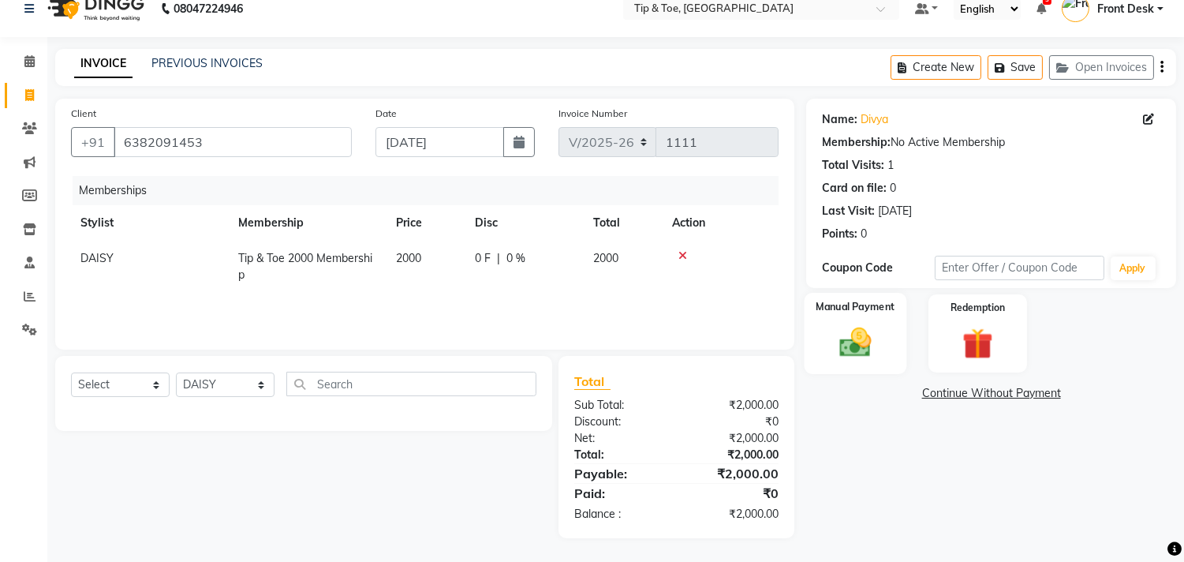
click at [849, 345] on img at bounding box center [856, 342] width 52 height 37
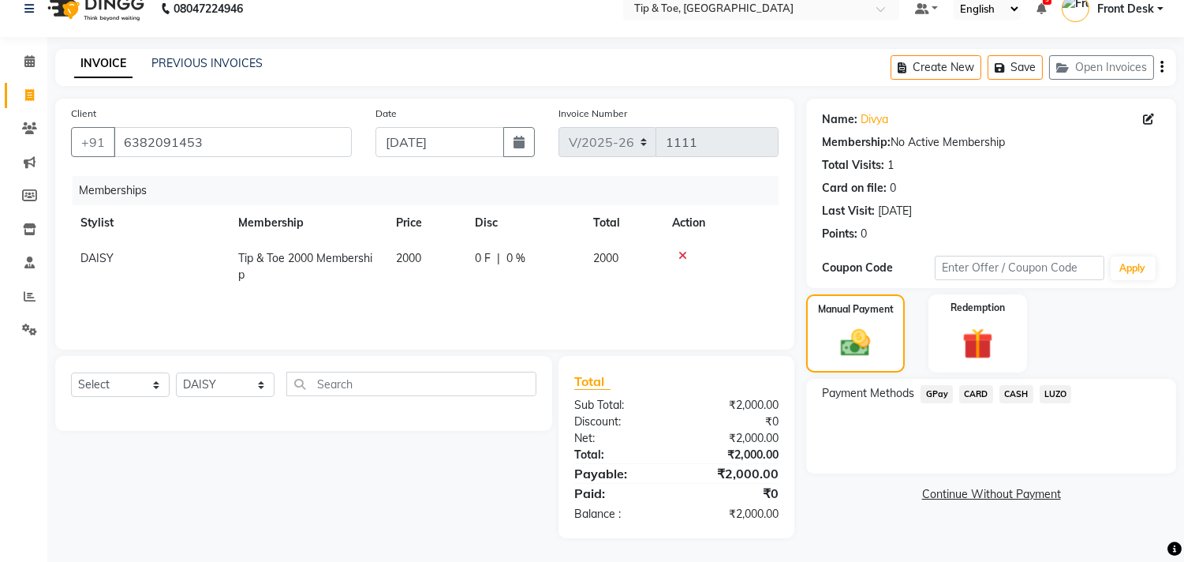
click at [947, 393] on span "GPay" at bounding box center [936, 394] width 32 height 18
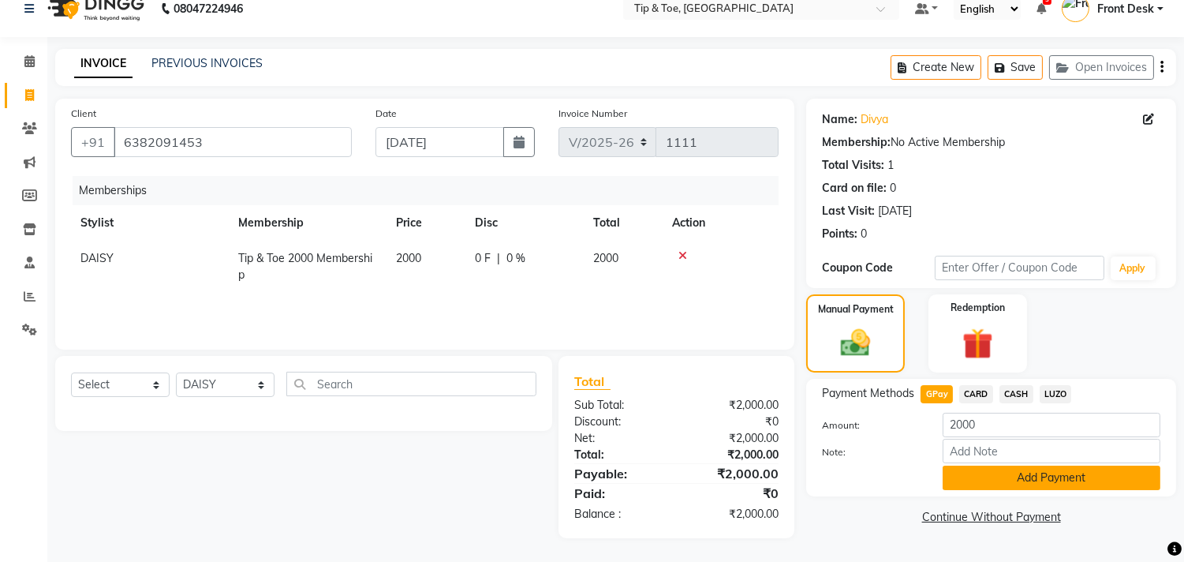
click at [1010, 481] on button "Add Payment" at bounding box center [1052, 477] width 218 height 24
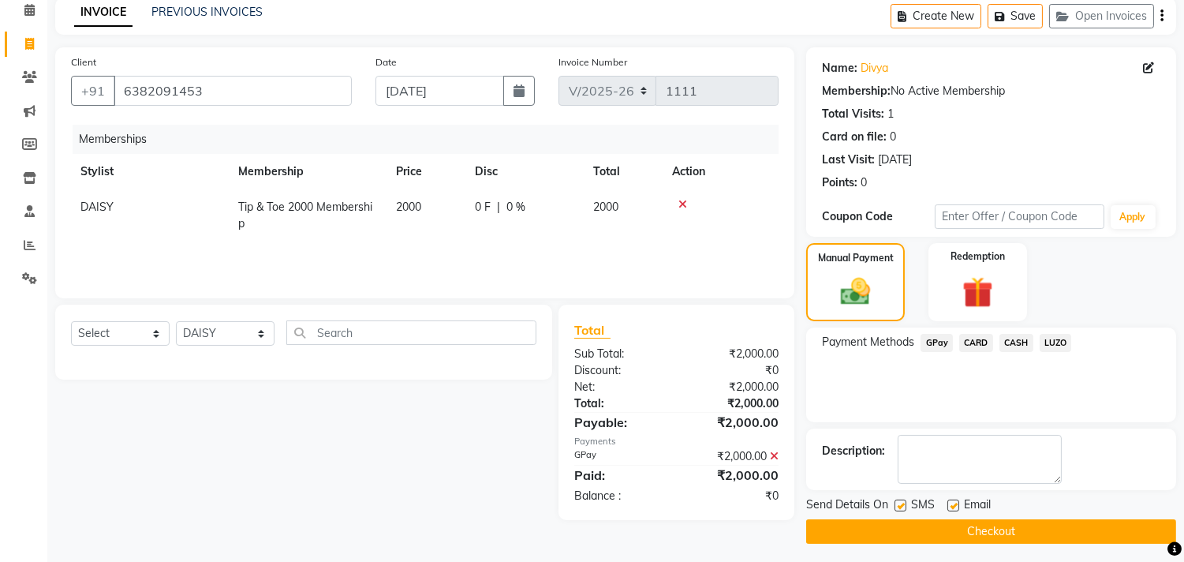
scroll to position [76, 0]
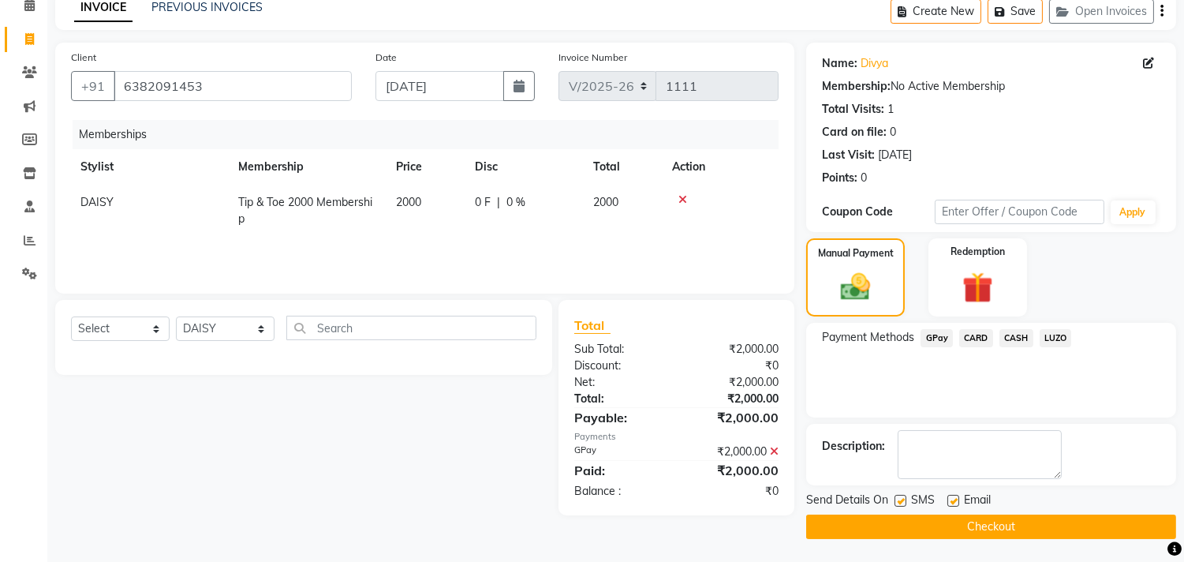
click at [963, 528] on button "Checkout" at bounding box center [991, 526] width 370 height 24
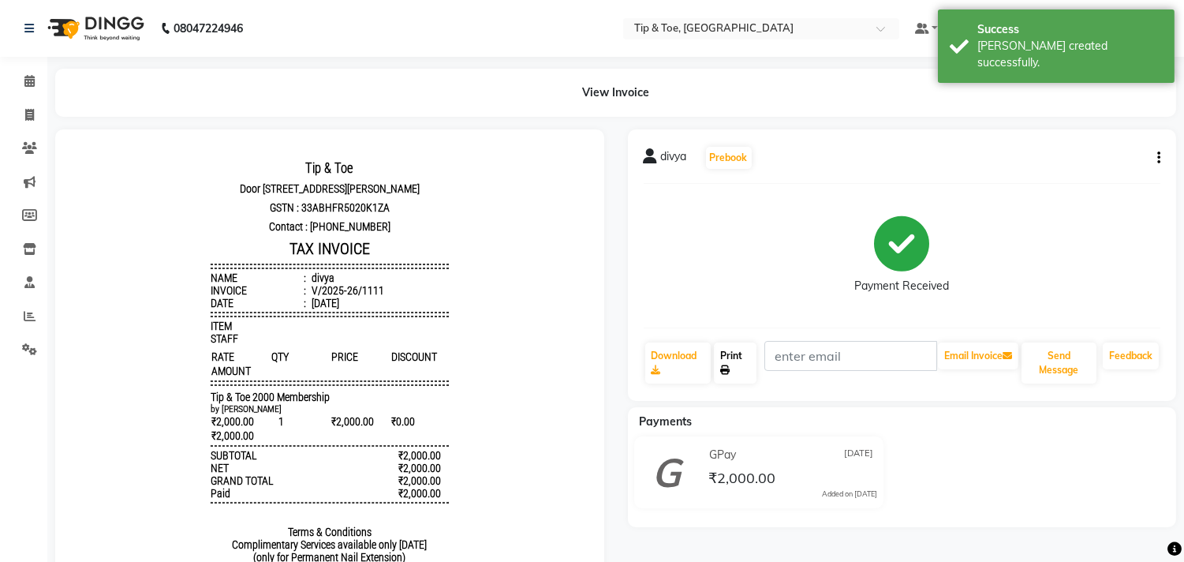
click at [734, 368] on link "Print" at bounding box center [735, 362] width 43 height 41
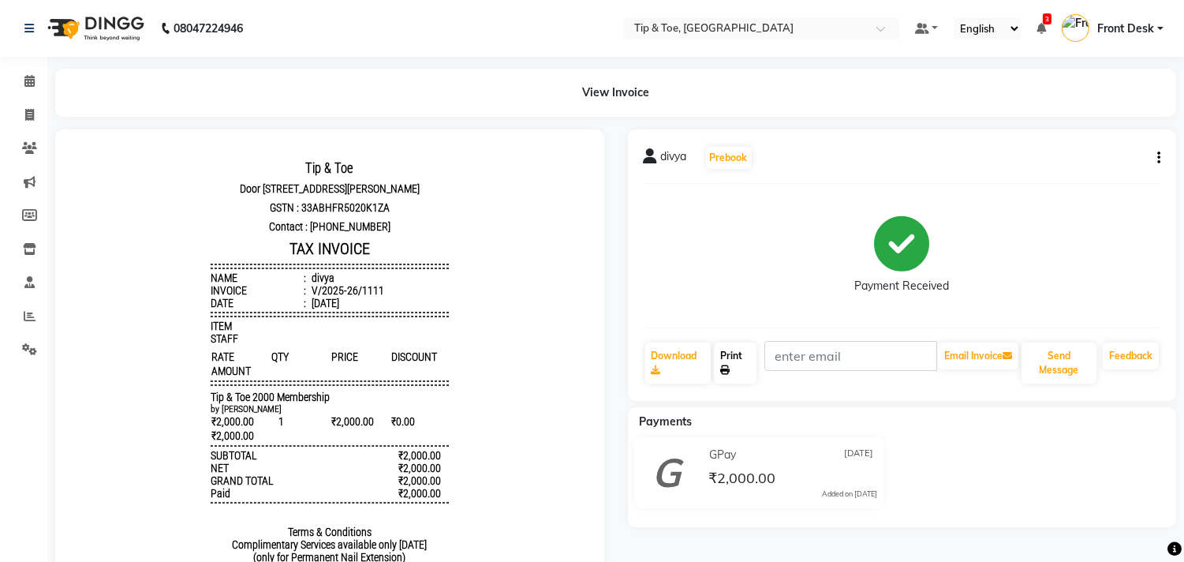
click at [728, 345] on link "Print" at bounding box center [735, 362] width 43 height 41
drag, startPoint x: 22, startPoint y: 121, endPoint x: 64, endPoint y: 104, distance: 45.3
click at [21, 121] on span at bounding box center [30, 115] width 28 height 18
select select "5770"
select select "service"
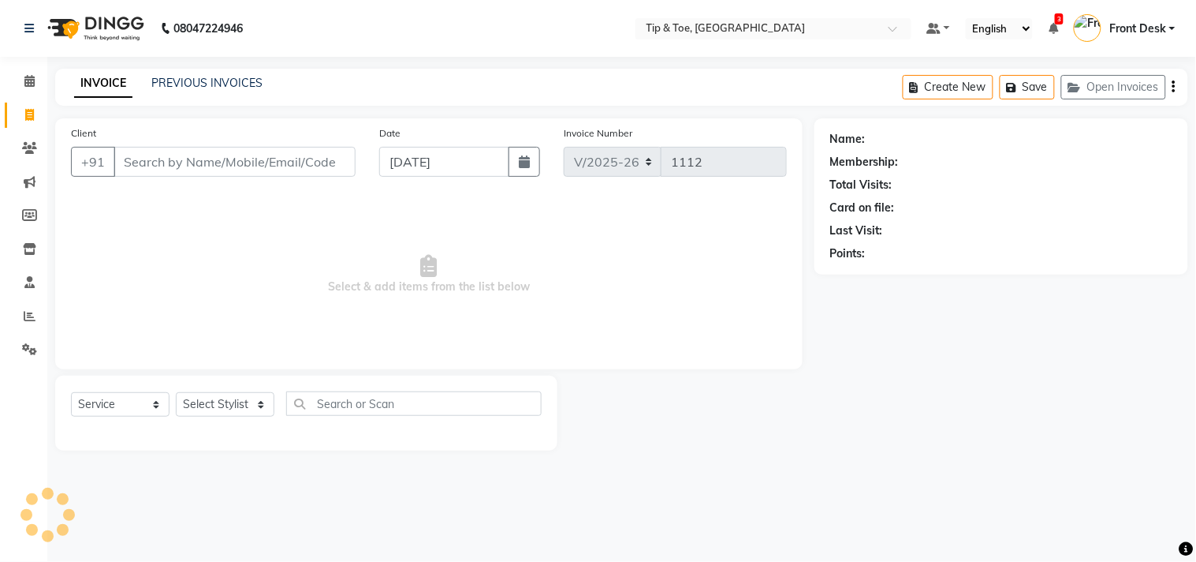
click at [211, 75] on div "PREVIOUS INVOICES" at bounding box center [206, 83] width 111 height 17
click at [226, 81] on link "PREVIOUS INVOICES" at bounding box center [206, 83] width 111 height 14
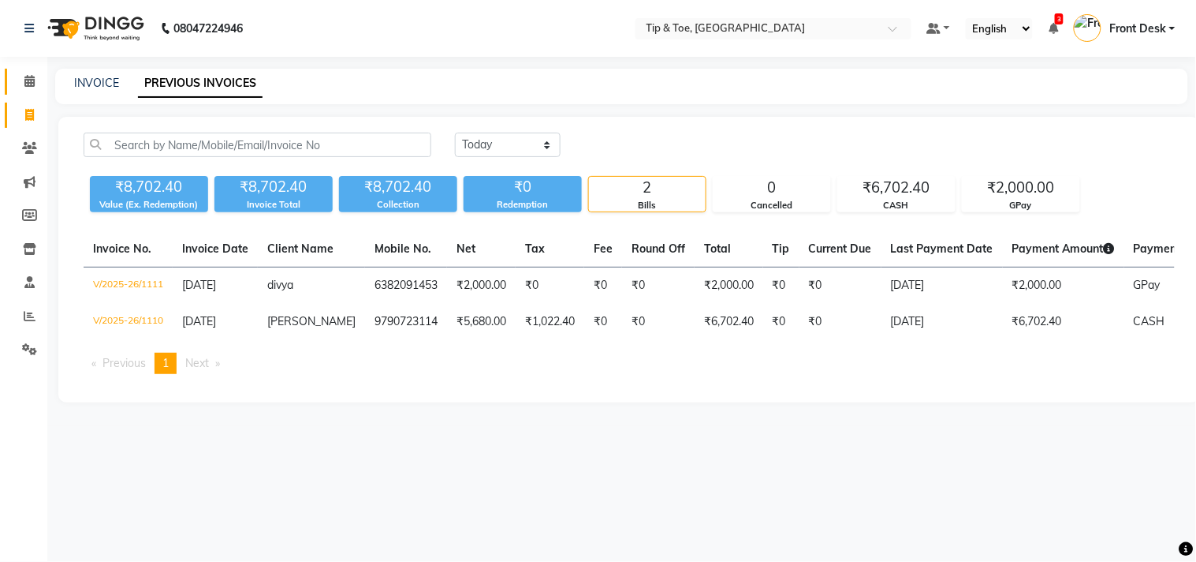
click at [21, 69] on link "Calendar" at bounding box center [24, 82] width 38 height 26
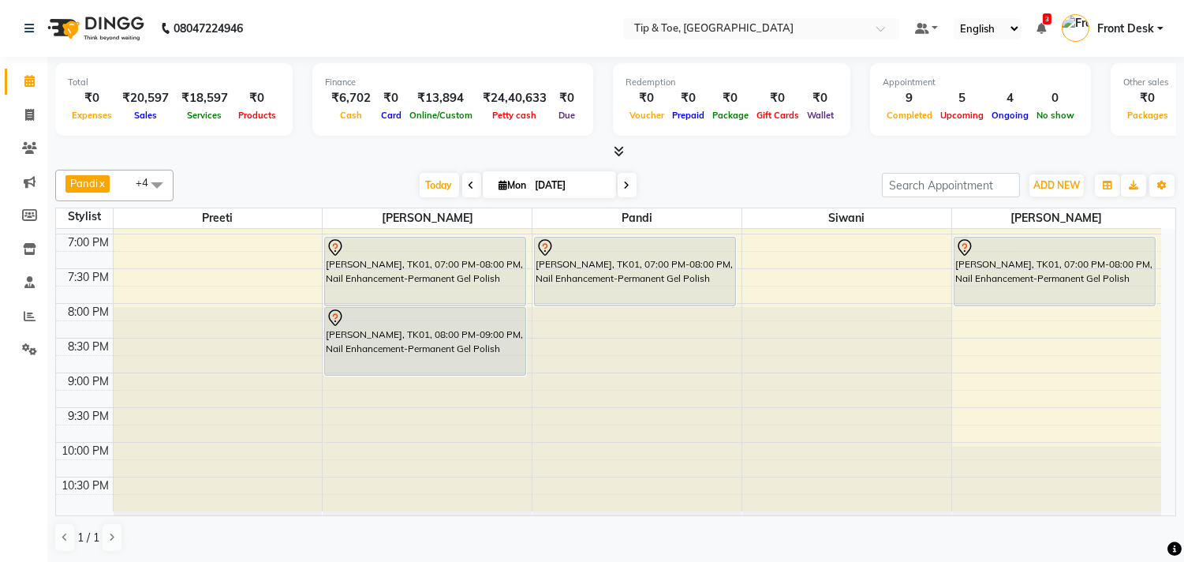
scroll to position [601, 0]
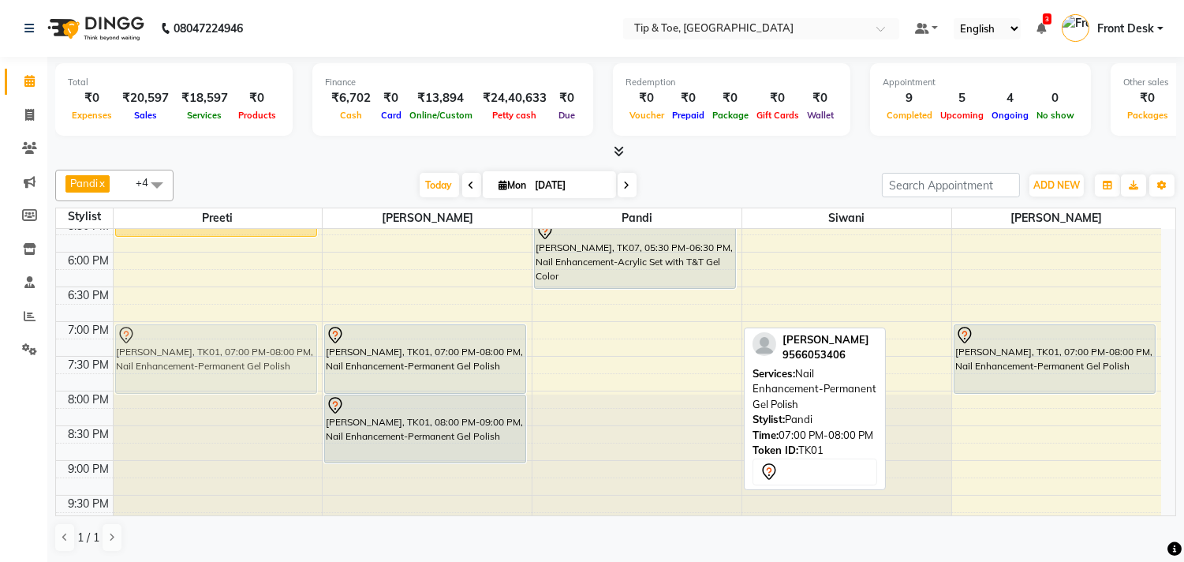
drag, startPoint x: 604, startPoint y: 356, endPoint x: 246, endPoint y: 364, distance: 358.2
click at [246, 364] on tr "Susmita, TK03, 11:30 AM-12:30 PM, Manicure-Cocktail Manicure Susmita, TK03, 12:…" at bounding box center [608, 113] width 1105 height 971
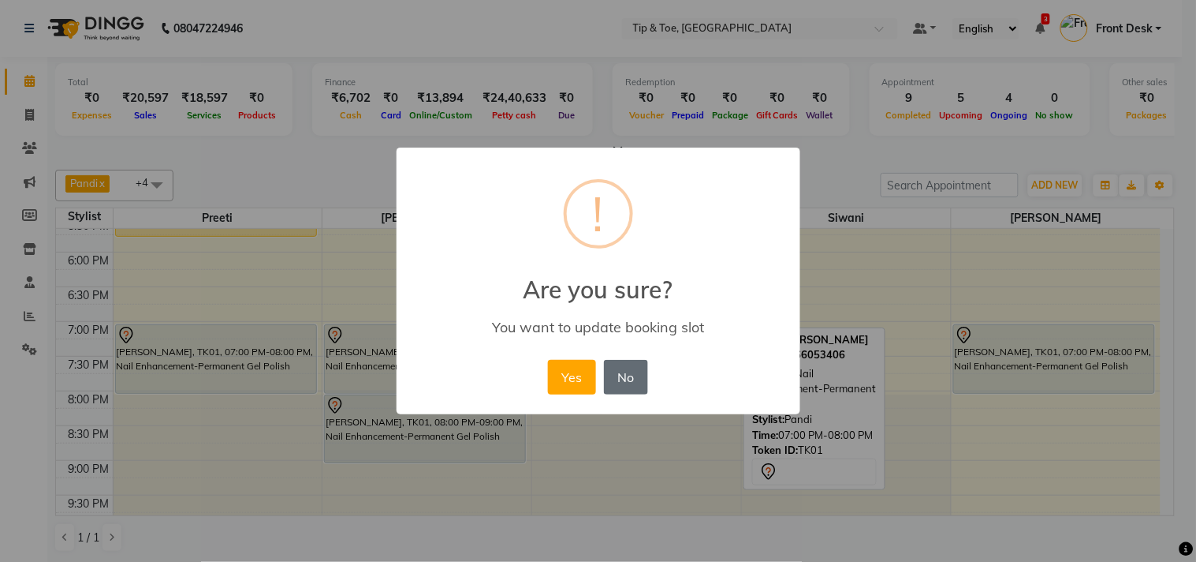
click at [629, 382] on button "No" at bounding box center [626, 377] width 44 height 35
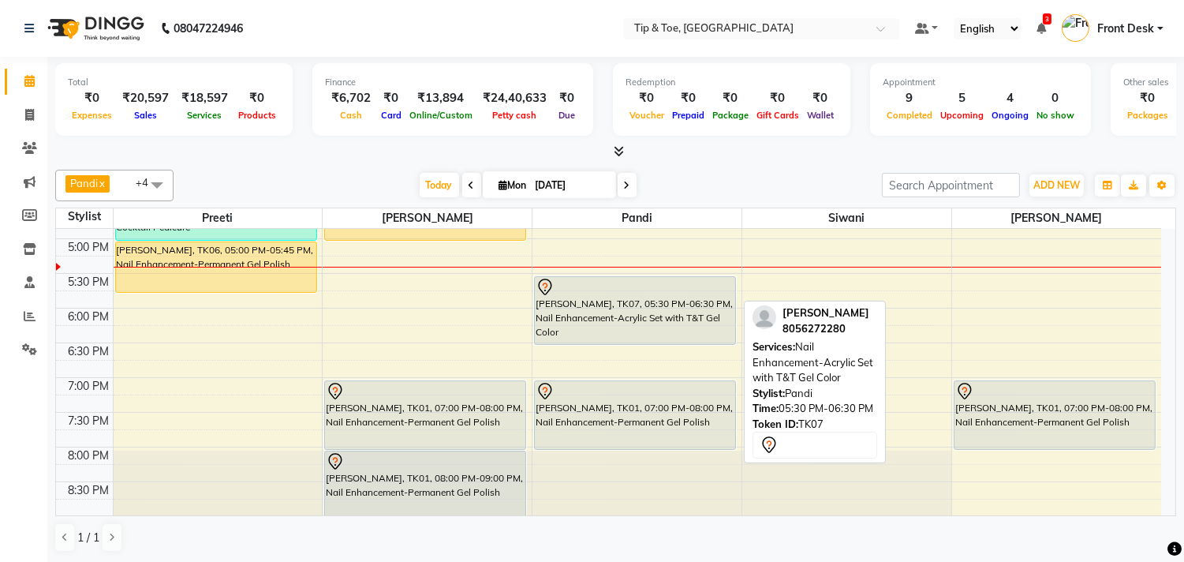
scroll to position [513, 0]
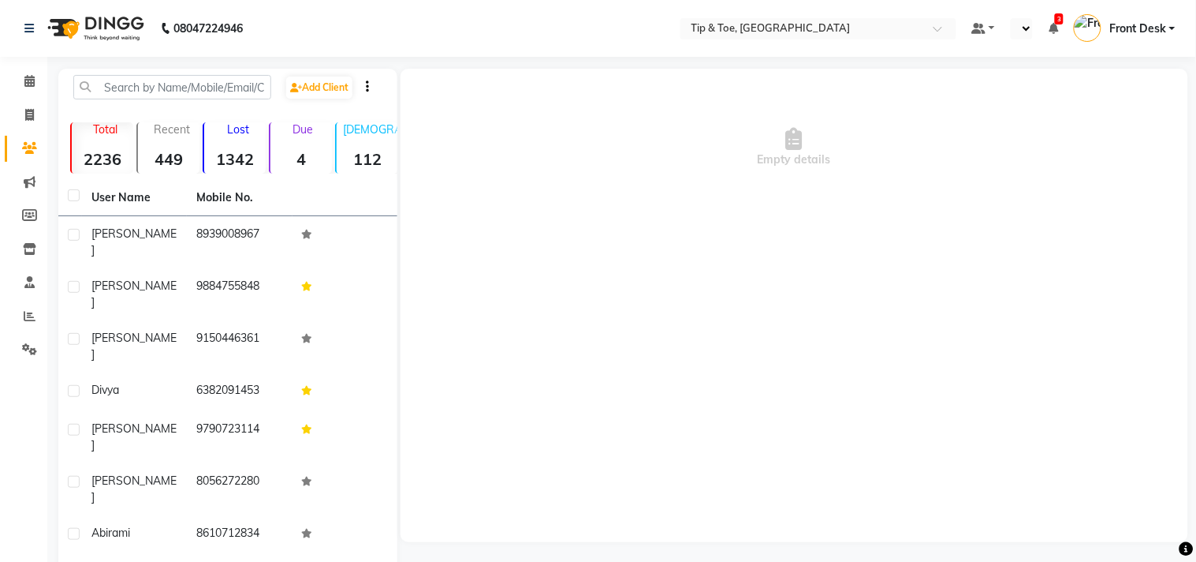
select select "en"
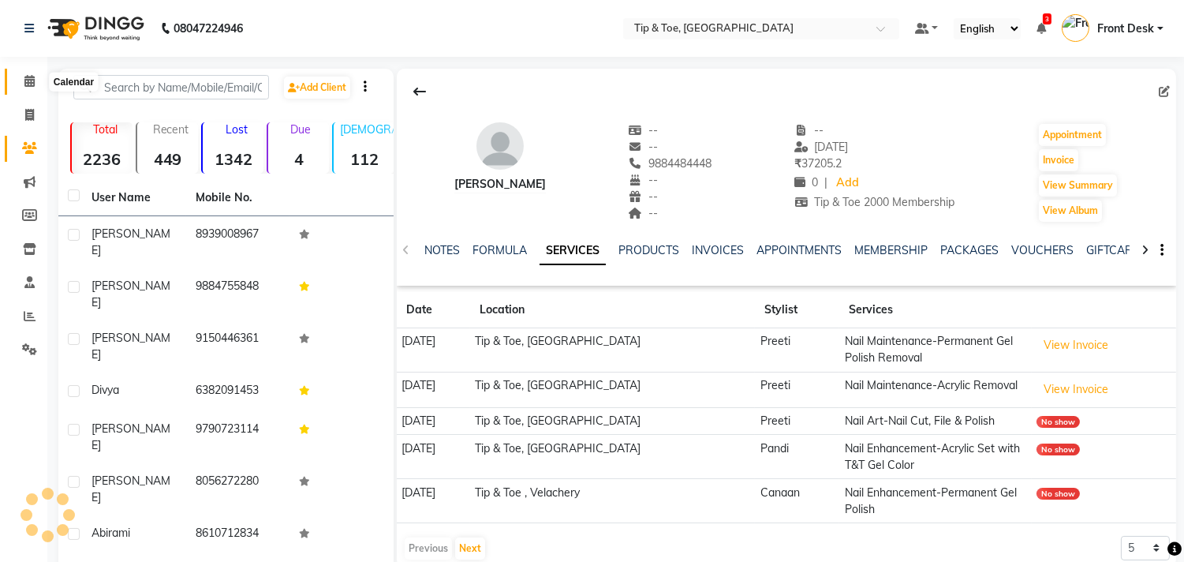
click at [24, 82] on icon at bounding box center [29, 81] width 10 height 12
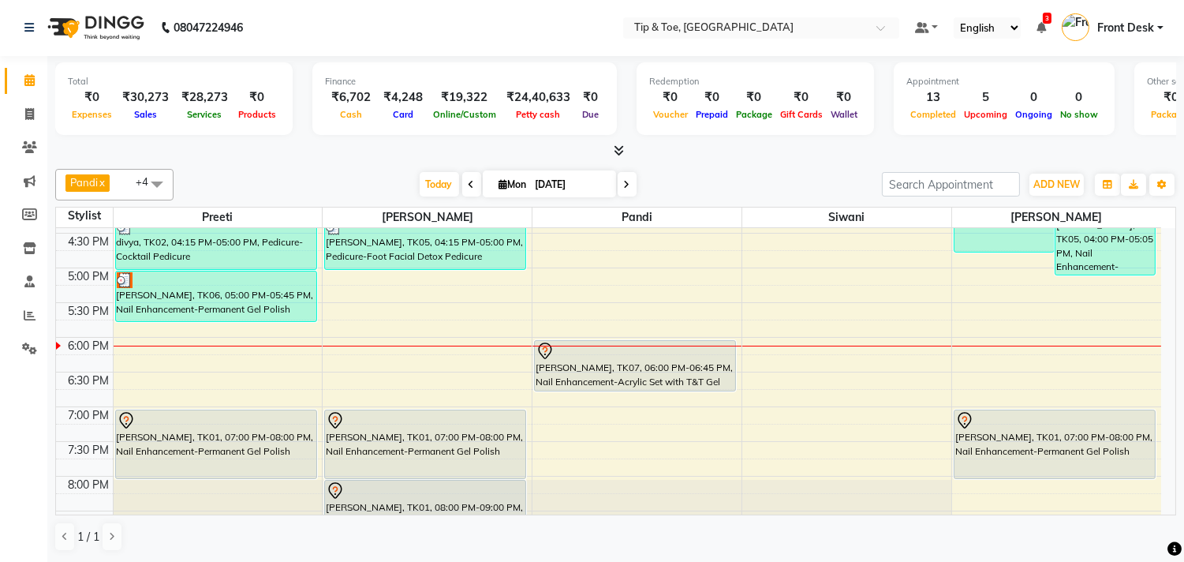
scroll to position [513, 0]
drag, startPoint x: 629, startPoint y: 174, endPoint x: 632, endPoint y: 189, distance: 15.2
click at [629, 176] on span at bounding box center [627, 184] width 19 height 24
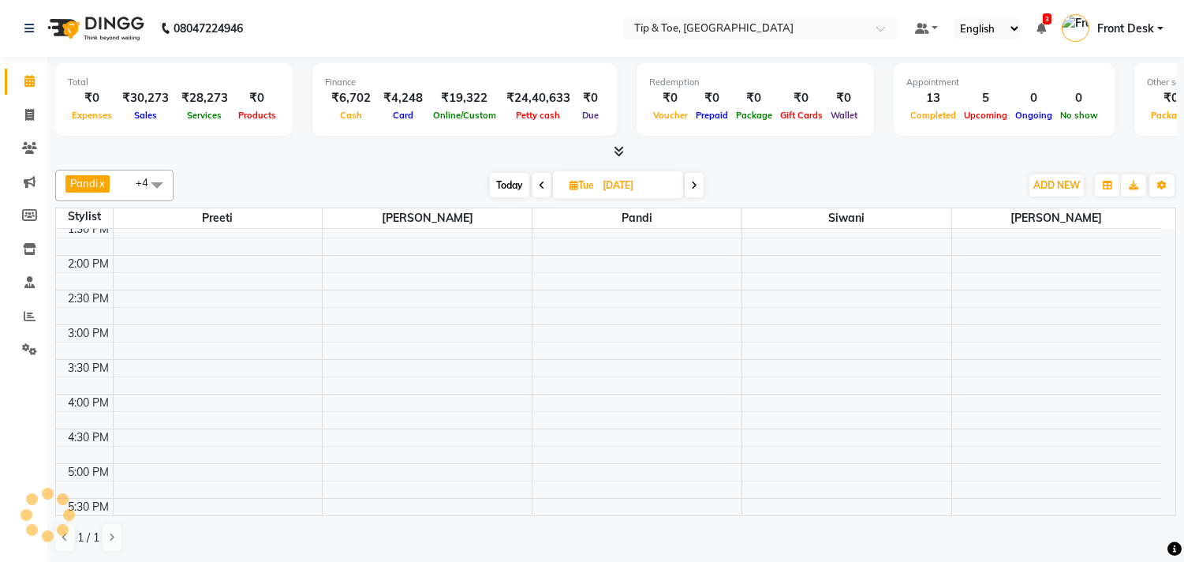
scroll to position [263, 0]
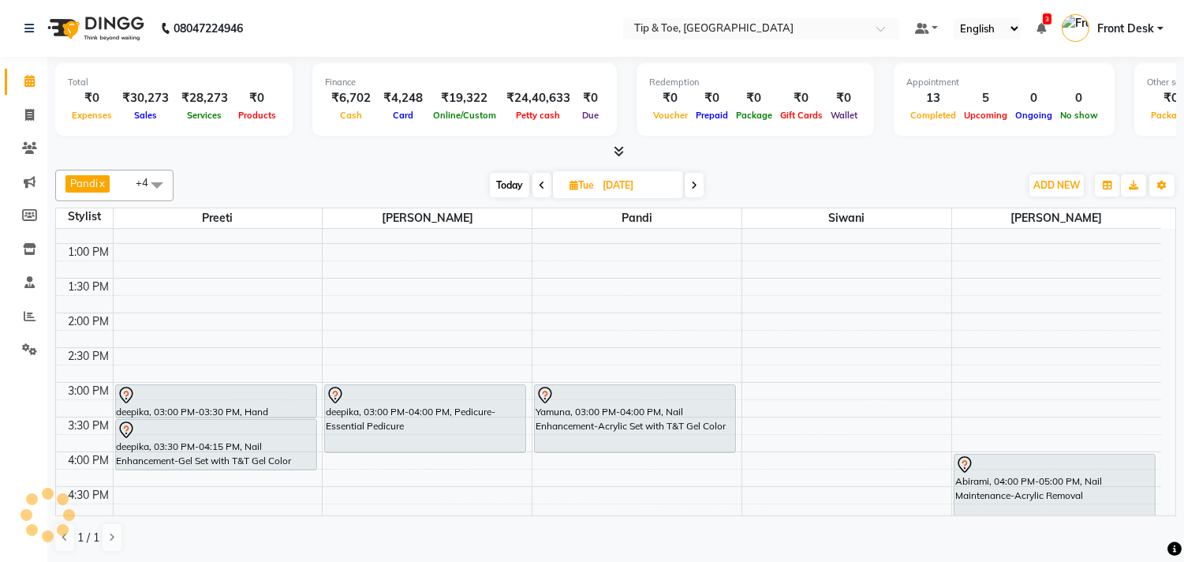
drag, startPoint x: 499, startPoint y: 180, endPoint x: 561, endPoint y: 200, distance: 64.6
click at [501, 179] on span "Today" at bounding box center [509, 185] width 39 height 24
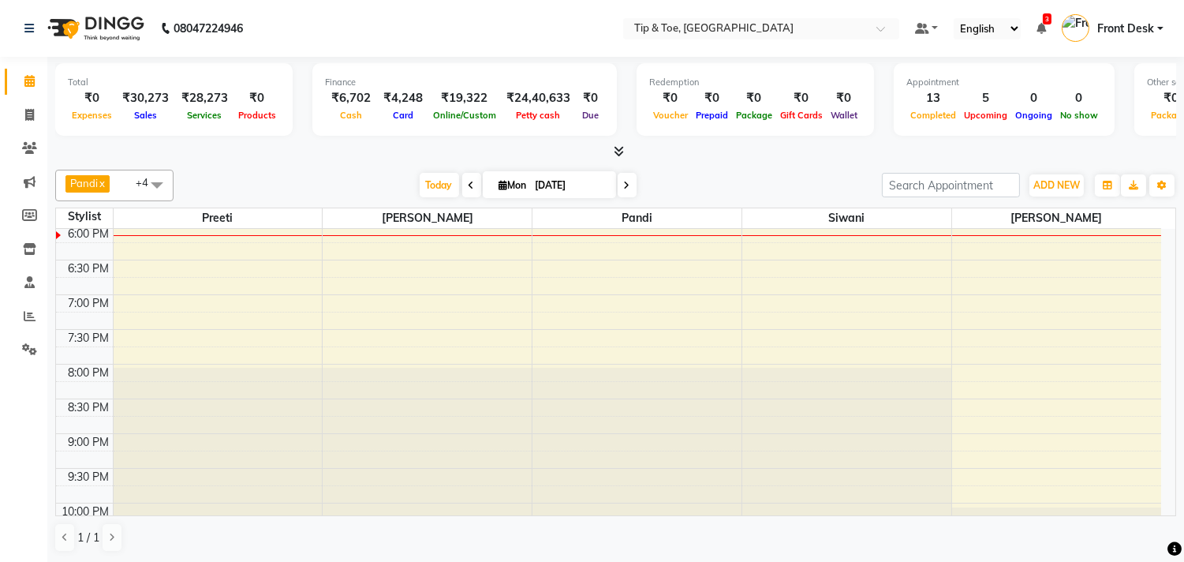
click at [624, 185] on icon at bounding box center [627, 185] width 6 height 9
type input "[DATE]"
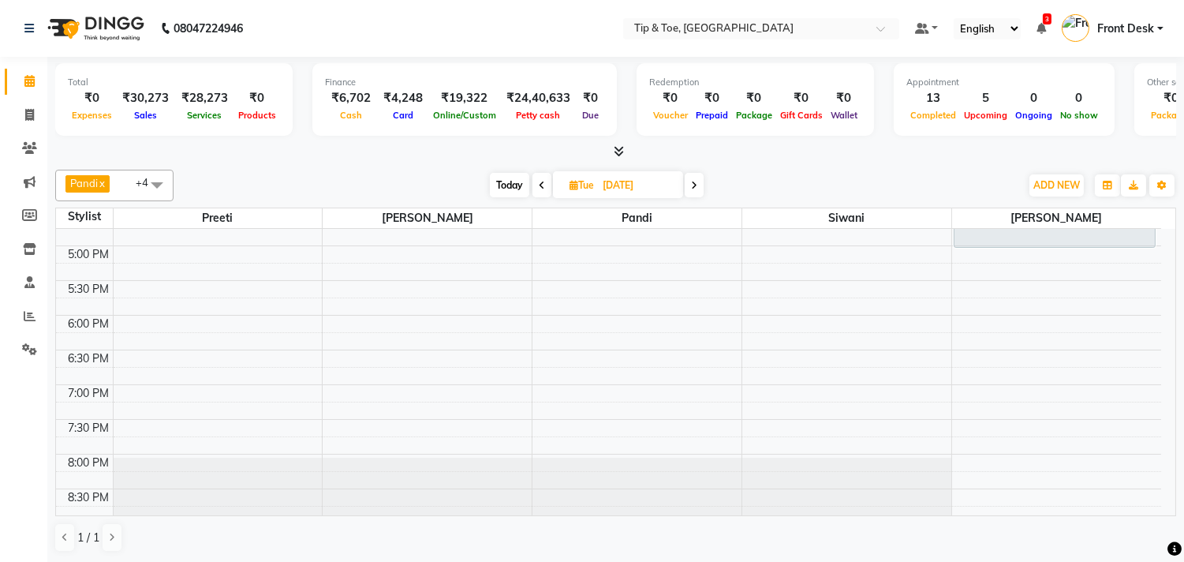
scroll to position [540, 0]
click at [588, 387] on div "9:00 AM 9:30 AM 10:00 AM 10:30 AM 11:00 AM 11:30 AM 12:00 PM 12:30 PM 1:00 PM 1…" at bounding box center [608, 173] width 1105 height 971
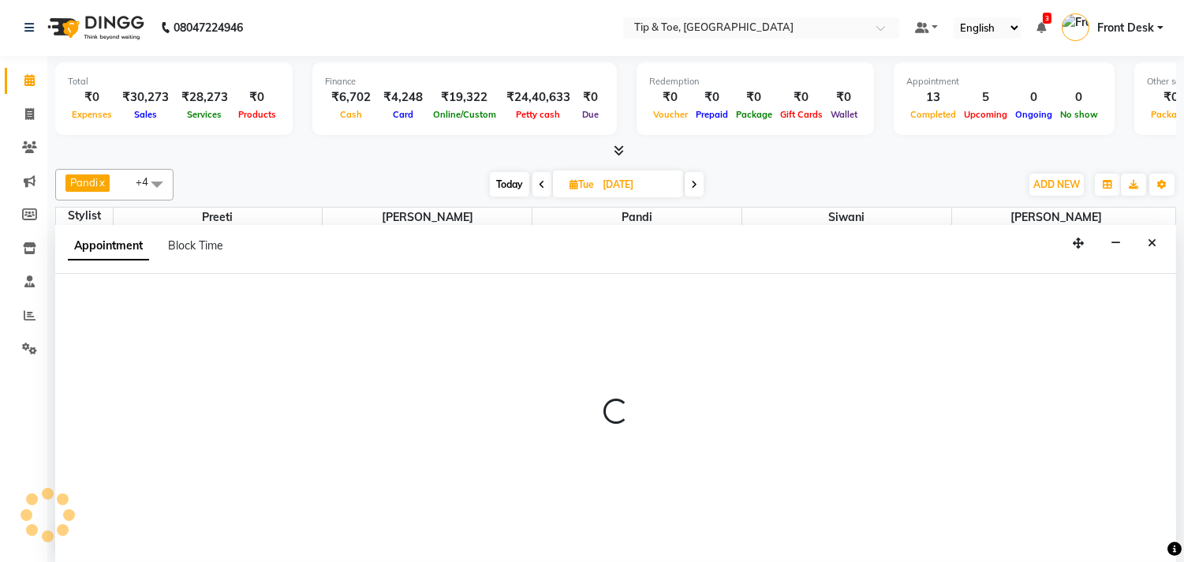
scroll to position [0, 0]
select select "39912"
select select "1140"
select select "tentative"
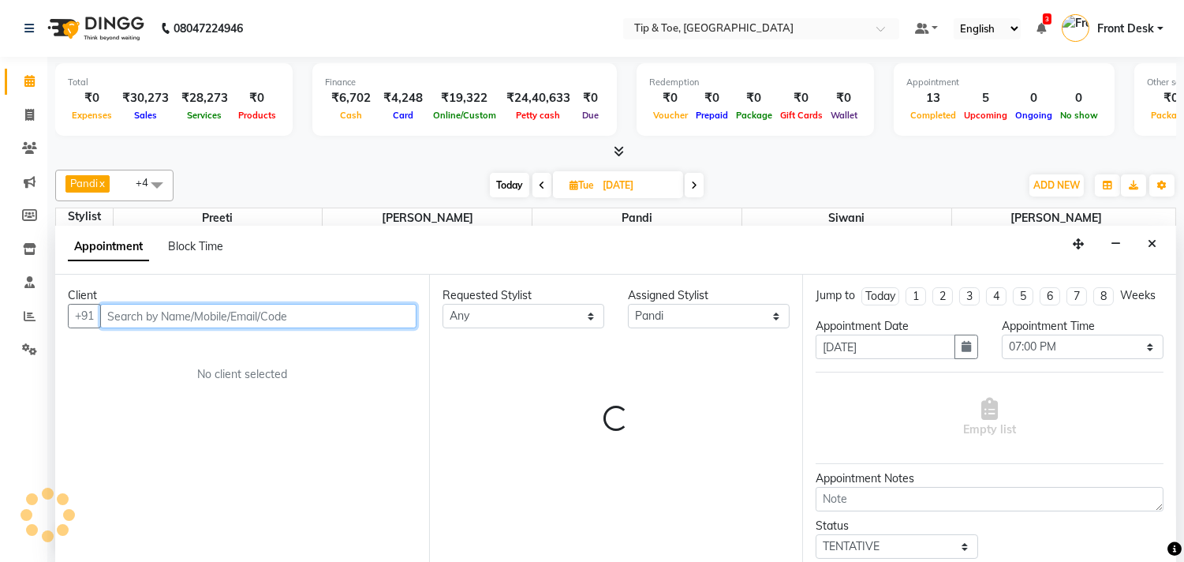
scroll to position [1, 0]
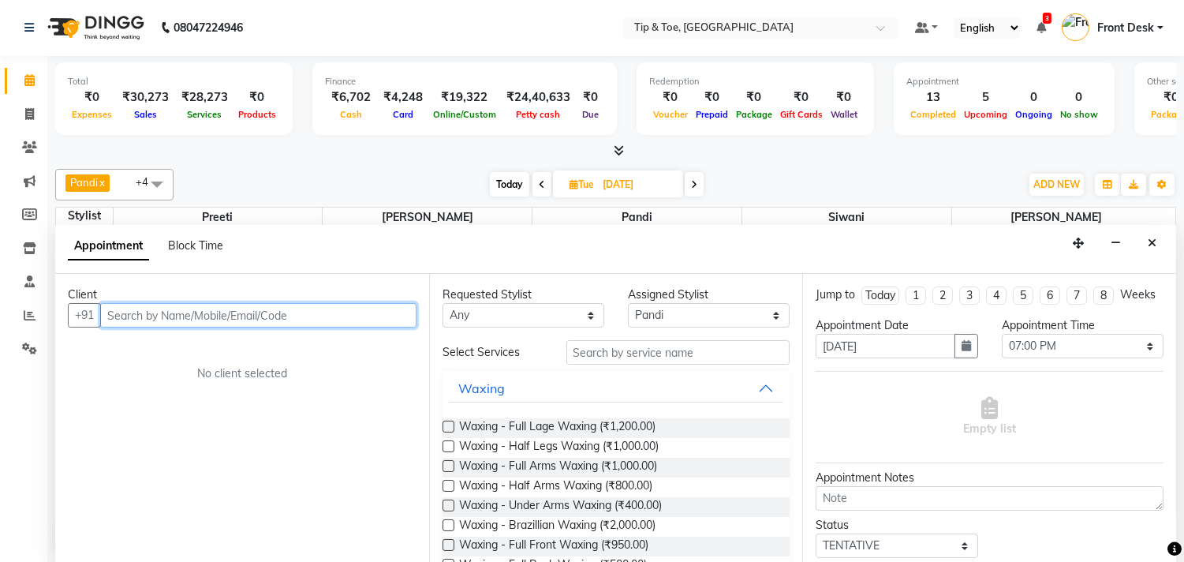
click at [347, 319] on input "text" at bounding box center [258, 315] width 316 height 24
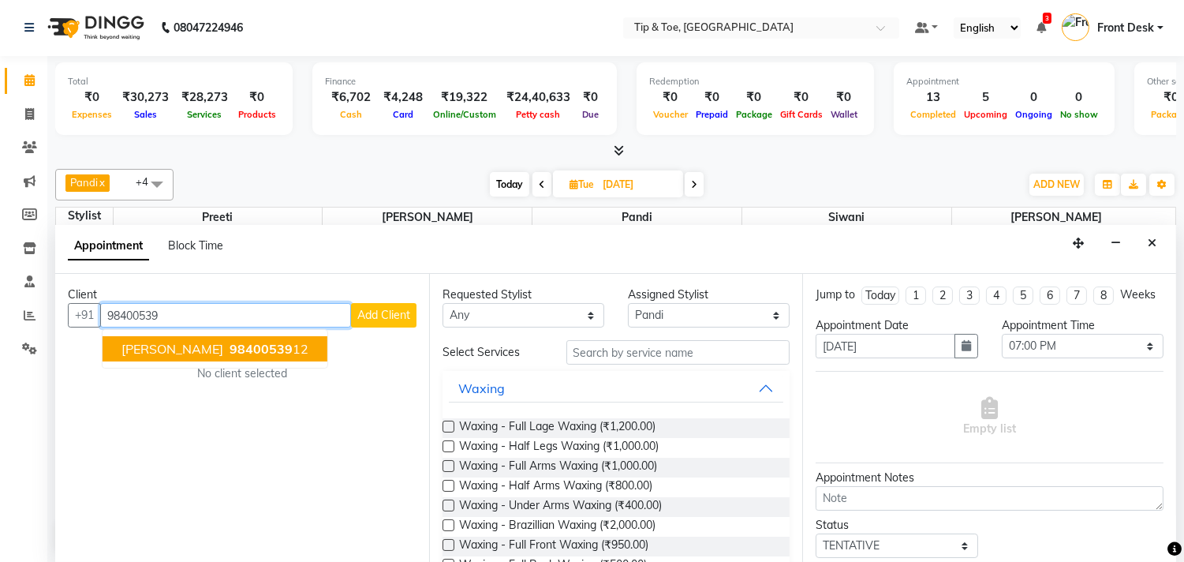
click at [247, 347] on span "98400539" at bounding box center [261, 349] width 63 height 16
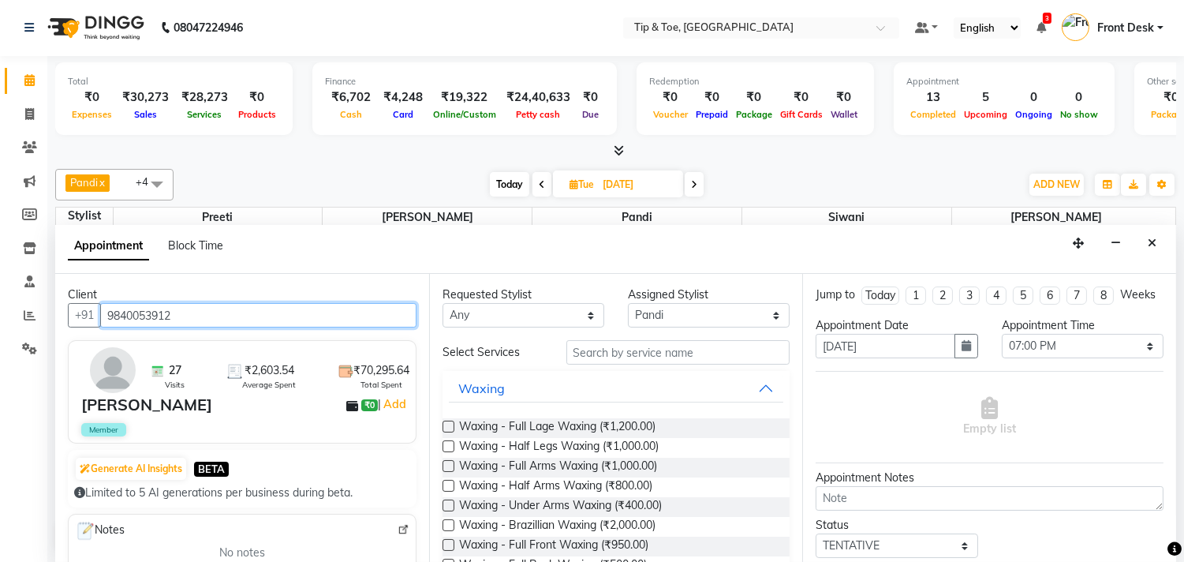
type input "9840053912"
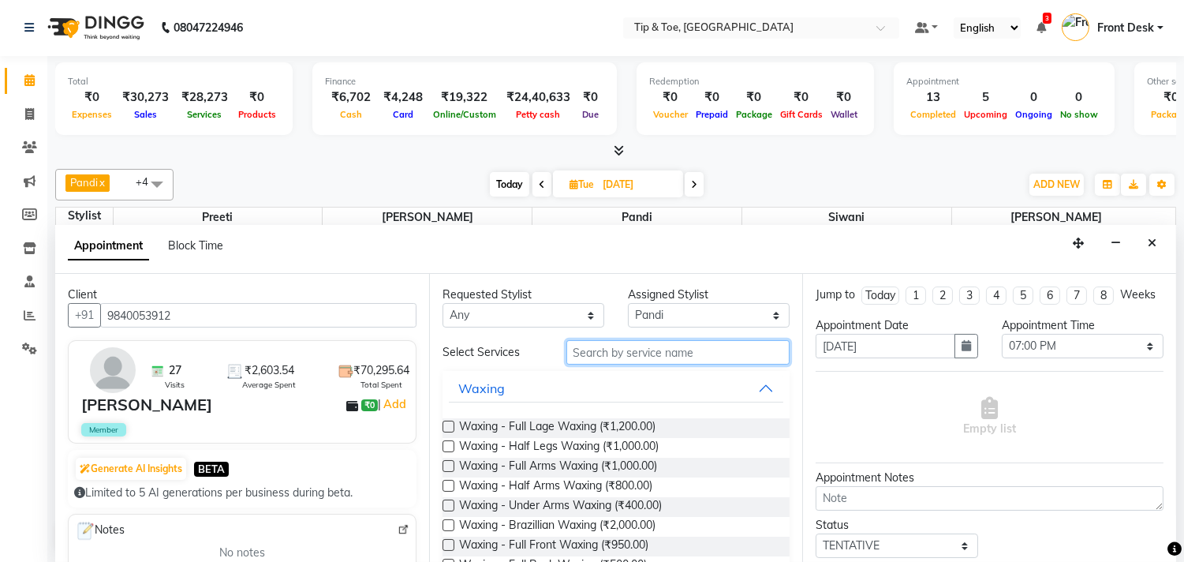
click at [618, 358] on input "text" at bounding box center [678, 352] width 224 height 24
click at [608, 350] on input "text" at bounding box center [678, 352] width 224 height 24
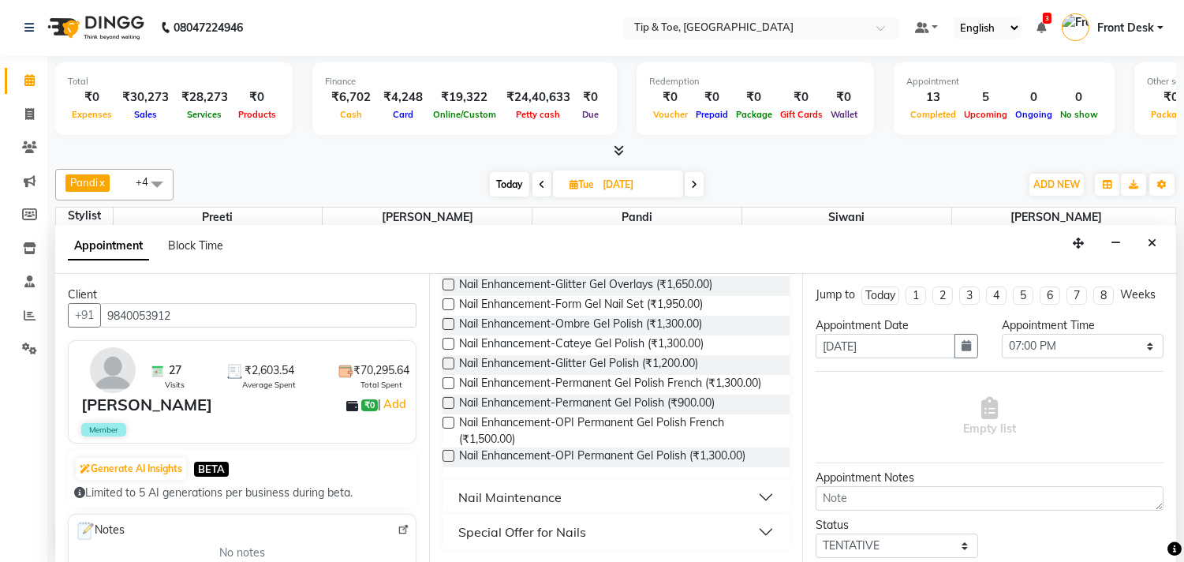
scroll to position [379, 0]
type input "GEL"
click at [589, 492] on button "Nail Maintenance" at bounding box center [616, 497] width 335 height 28
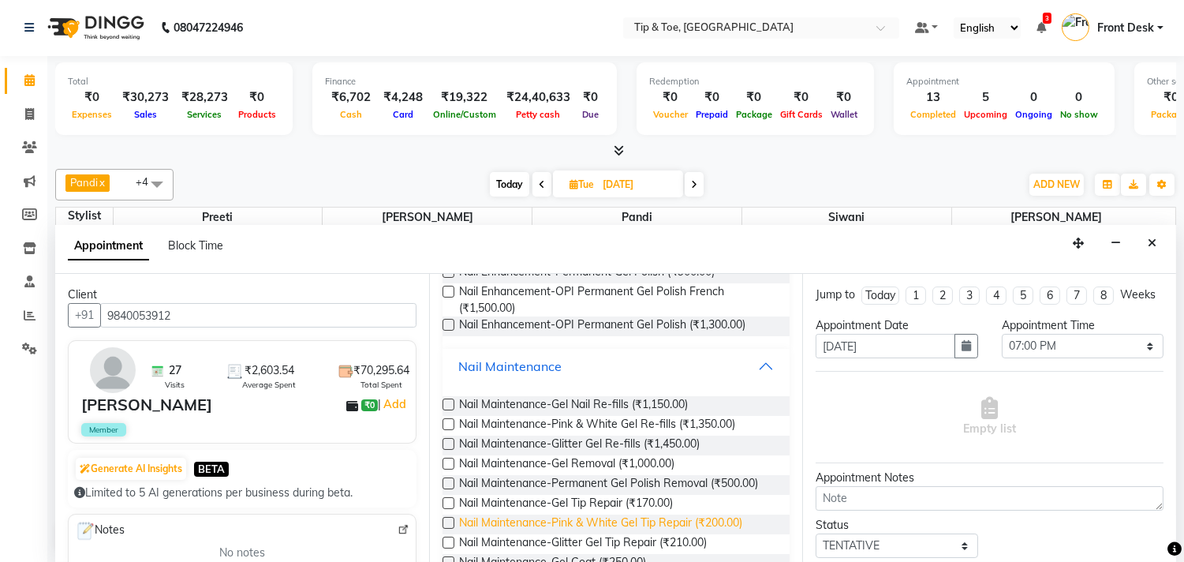
scroll to position [600, 0]
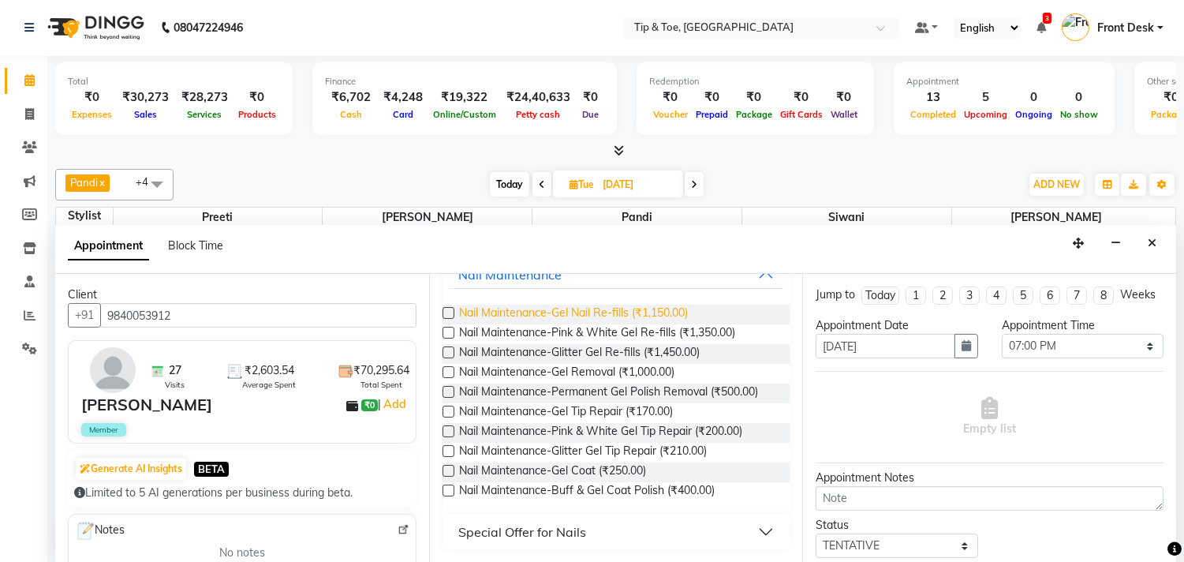
click at [616, 310] on span "Nail Maintenance-Gel Nail Re-fills (₹1,150.00)" at bounding box center [573, 314] width 229 height 20
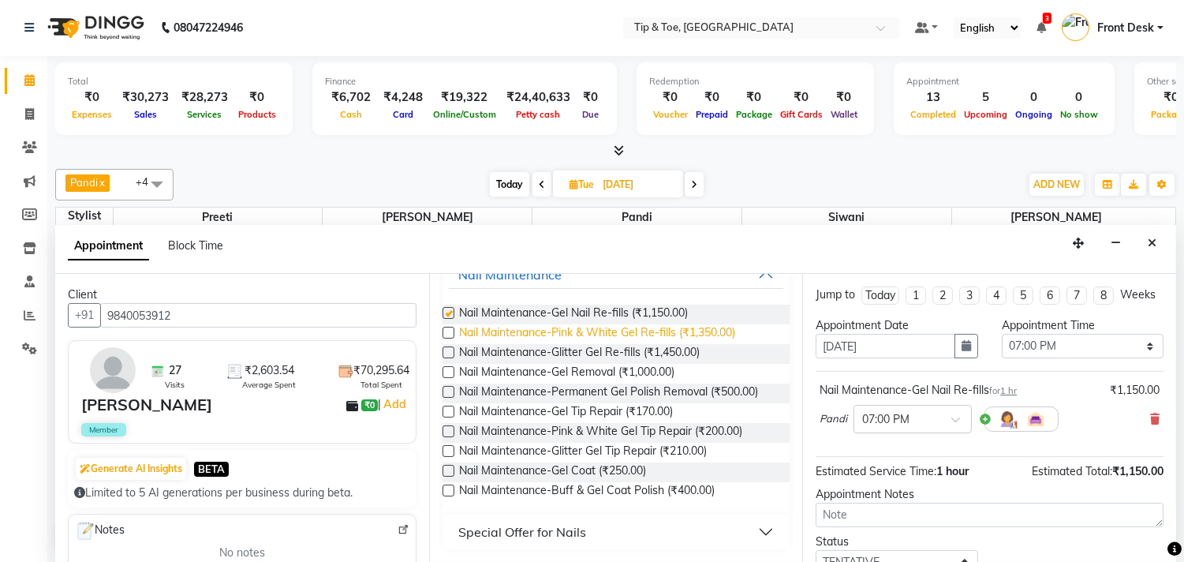
checkbox input "false"
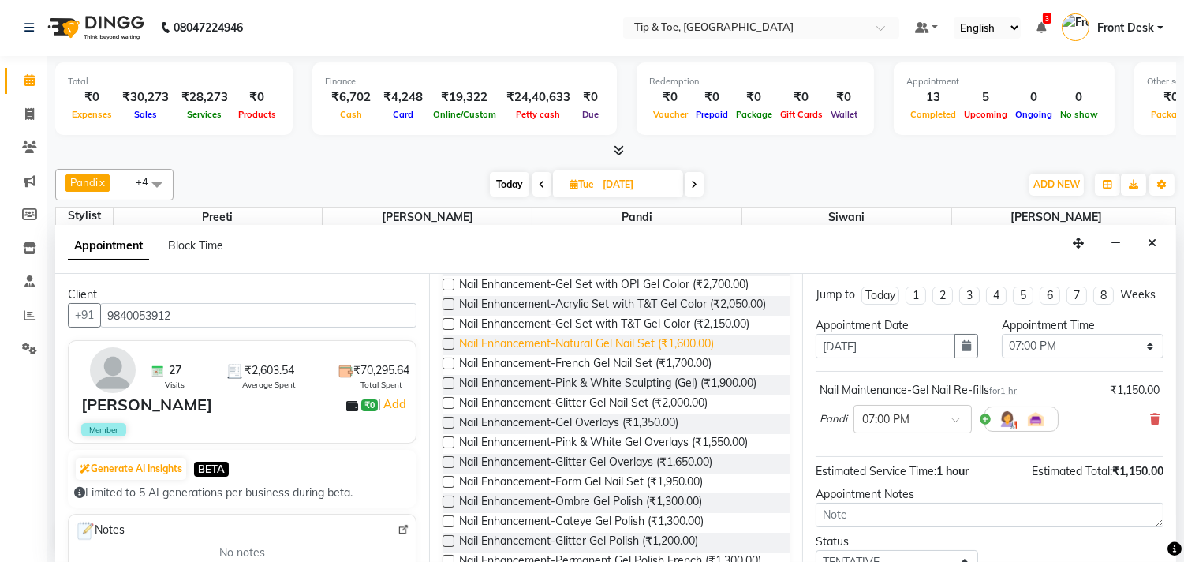
scroll to position [0, 0]
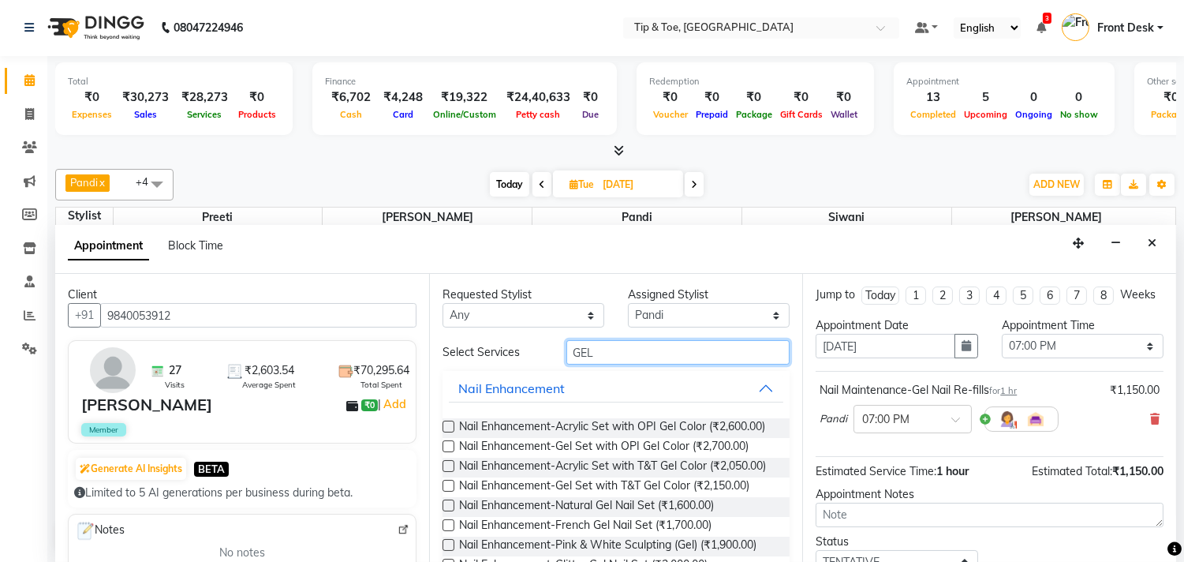
click at [627, 356] on input "GEL" at bounding box center [678, 352] width 224 height 24
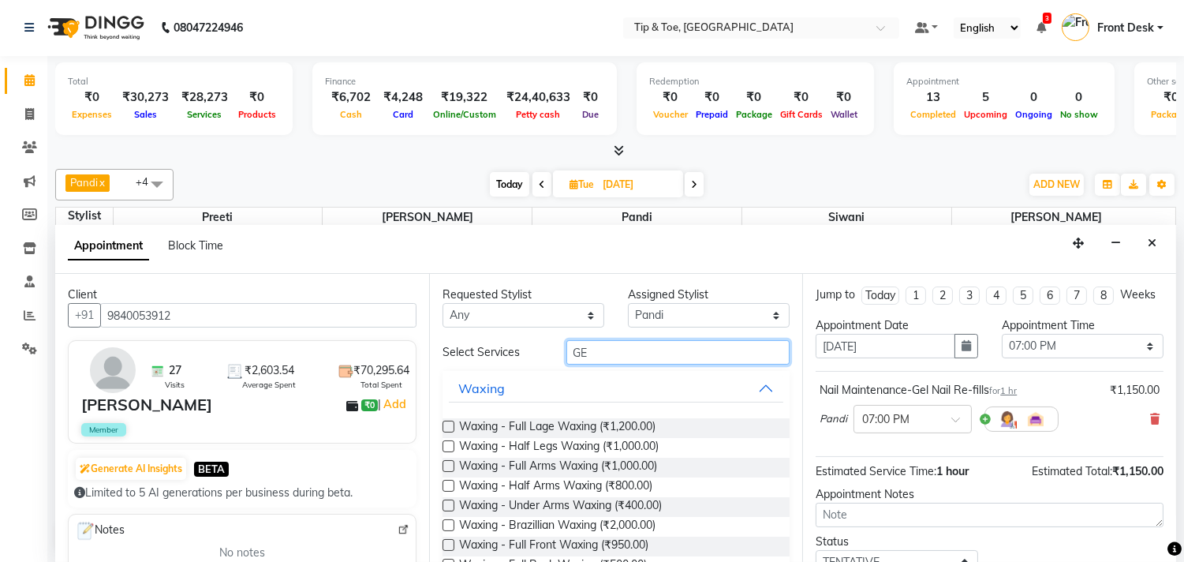
type input "GEL"
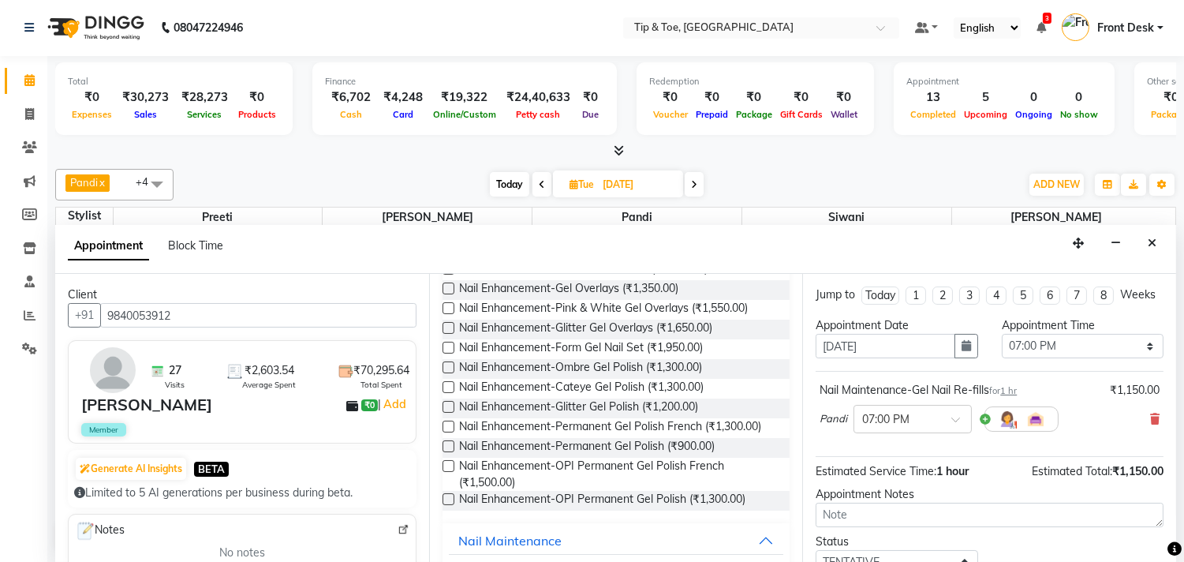
scroll to position [350, 0]
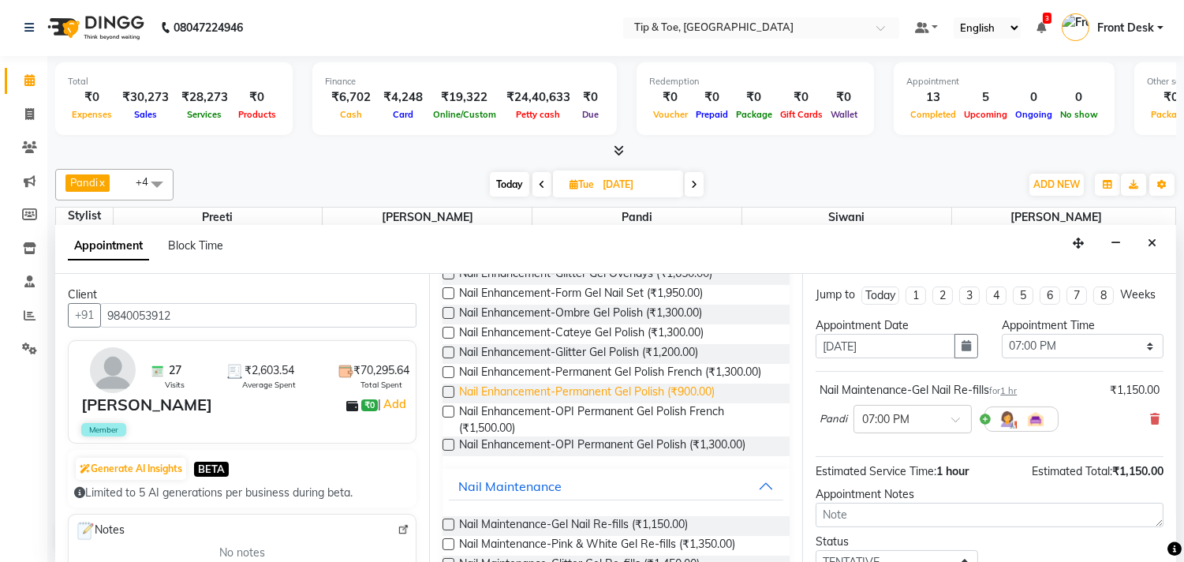
click at [667, 403] on span "Nail Enhancement-Permanent Gel Polish (₹900.00)" at bounding box center [587, 393] width 256 height 20
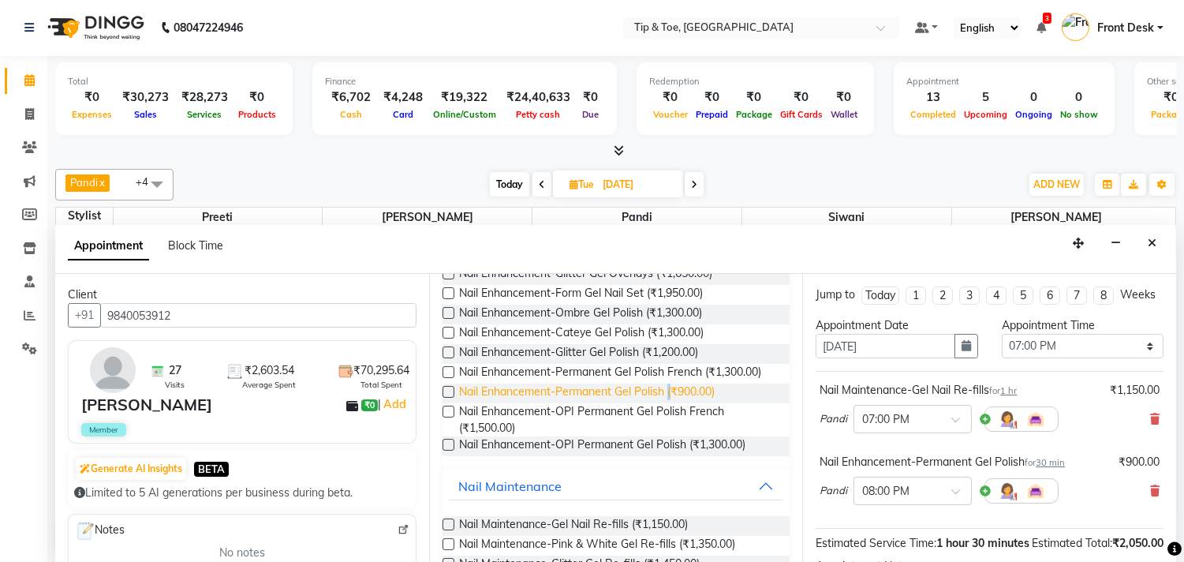
click at [667, 403] on span "Nail Enhancement-Permanent Gel Polish (₹900.00)" at bounding box center [587, 393] width 256 height 20
checkbox input "false"
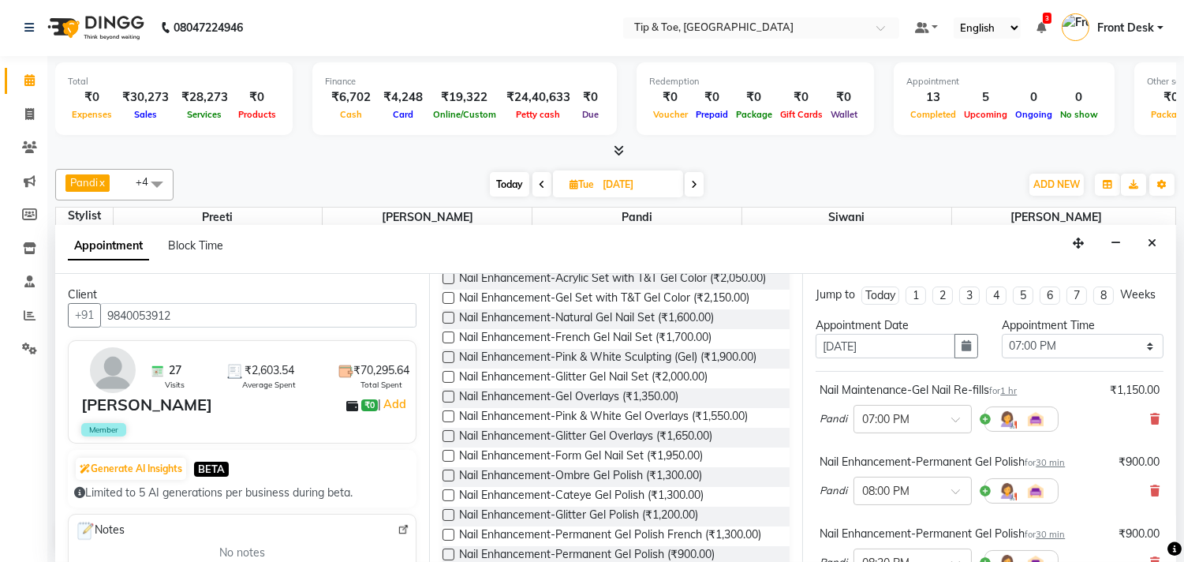
scroll to position [0, 0]
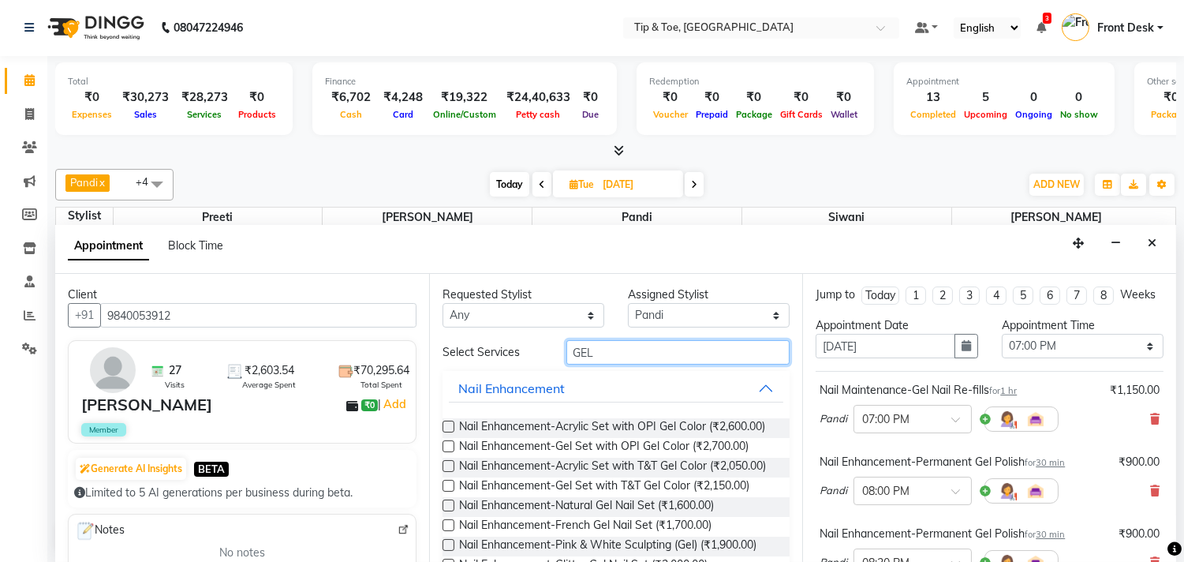
click at [674, 357] on input "GEL" at bounding box center [678, 352] width 224 height 24
click at [712, 305] on select "Select [PERSON_NAME] Pandi Preeti [PERSON_NAME] [PERSON_NAME] Manager [PERSON_N…" at bounding box center [709, 315] width 162 height 24
select select "39914"
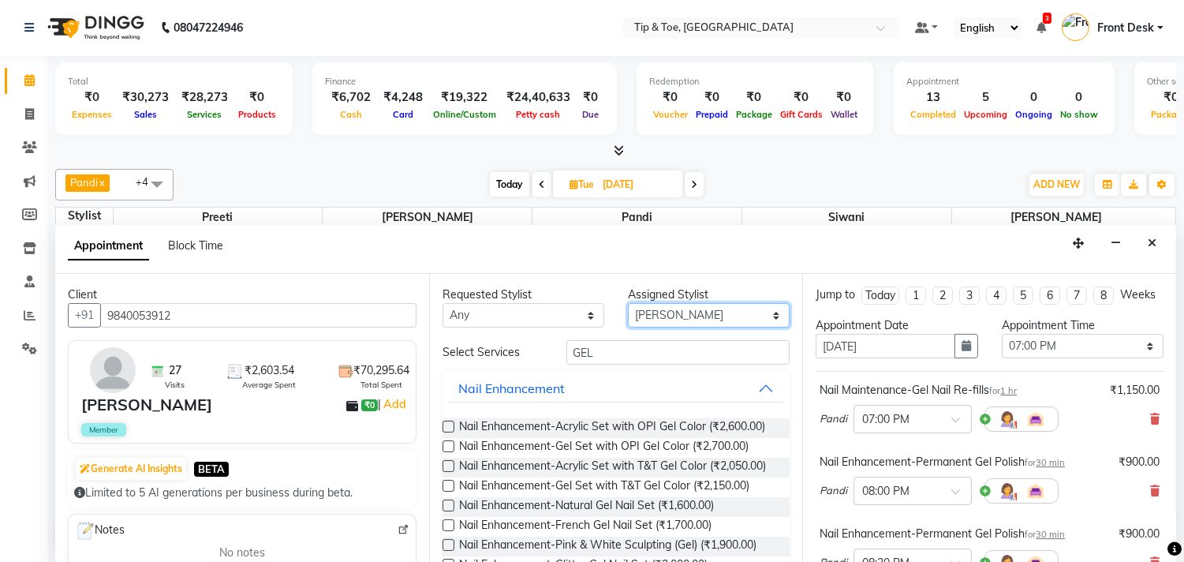
click at [628, 303] on select "Select [PERSON_NAME] Pandi Preeti [PERSON_NAME] [PERSON_NAME] Manager [PERSON_N…" at bounding box center [709, 315] width 162 height 24
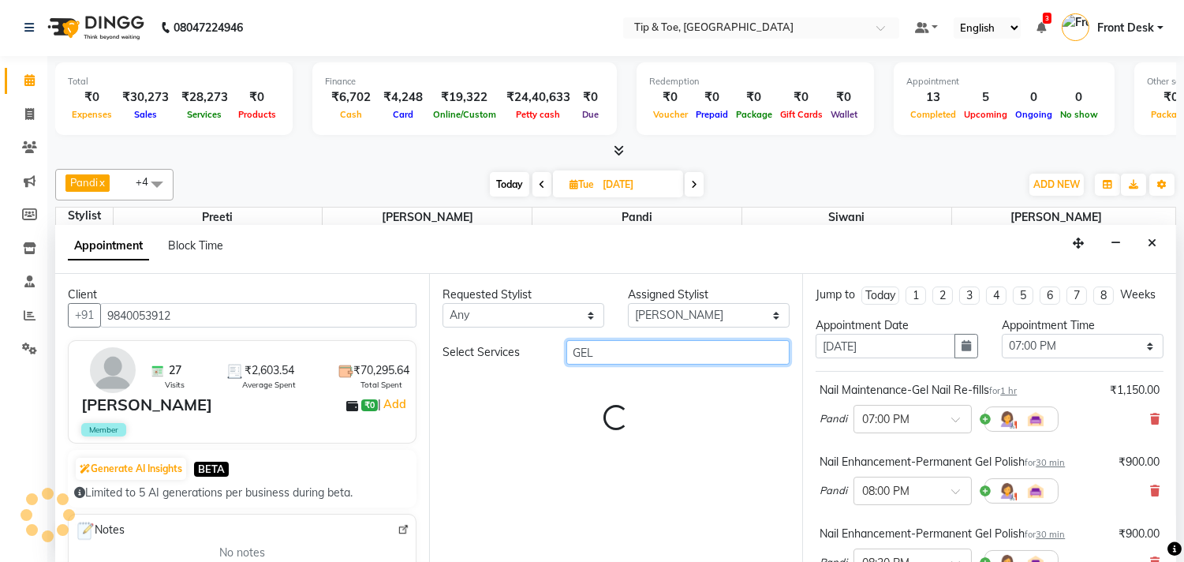
click at [660, 359] on input "GEL" at bounding box center [678, 352] width 224 height 24
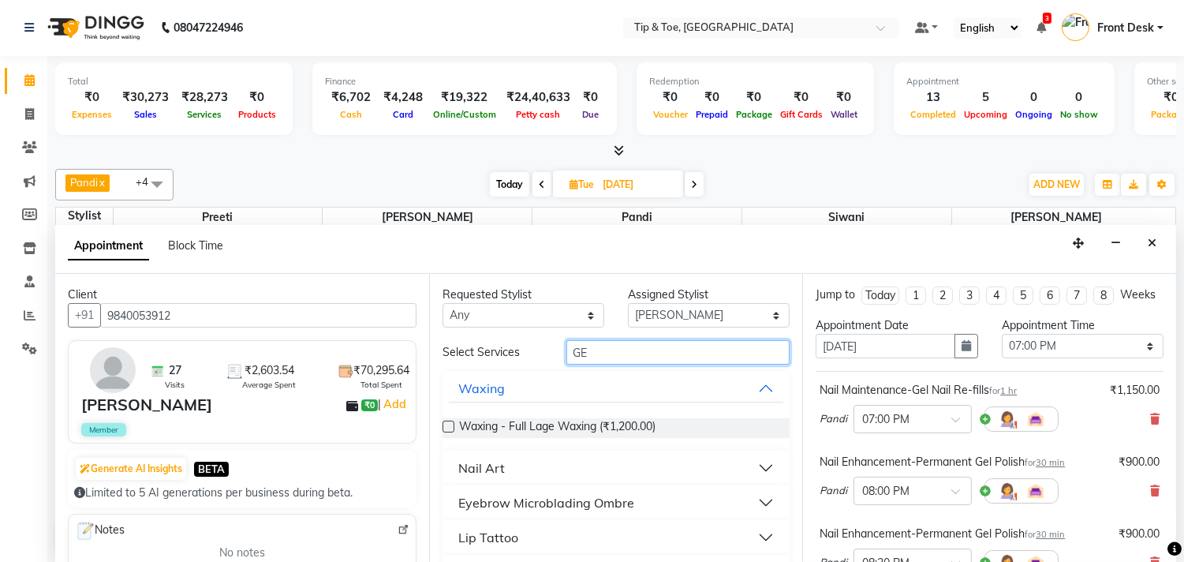
type input "G"
type input "ESS"
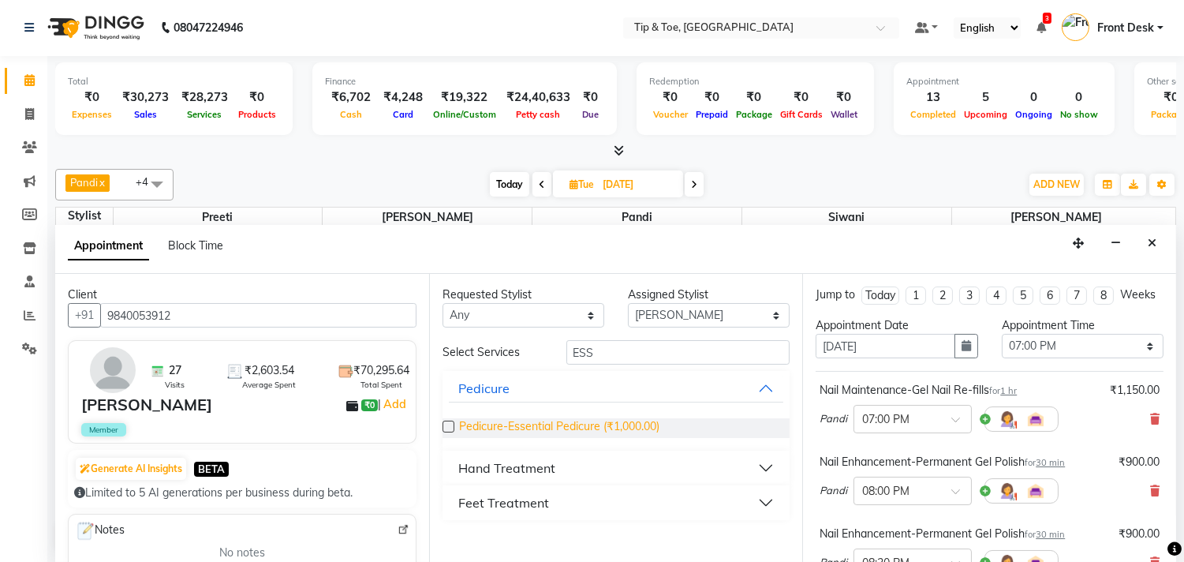
click at [532, 427] on span "Pedicure-Essential Pedicure (₹1,000.00)" at bounding box center [559, 428] width 200 height 20
checkbox input "false"
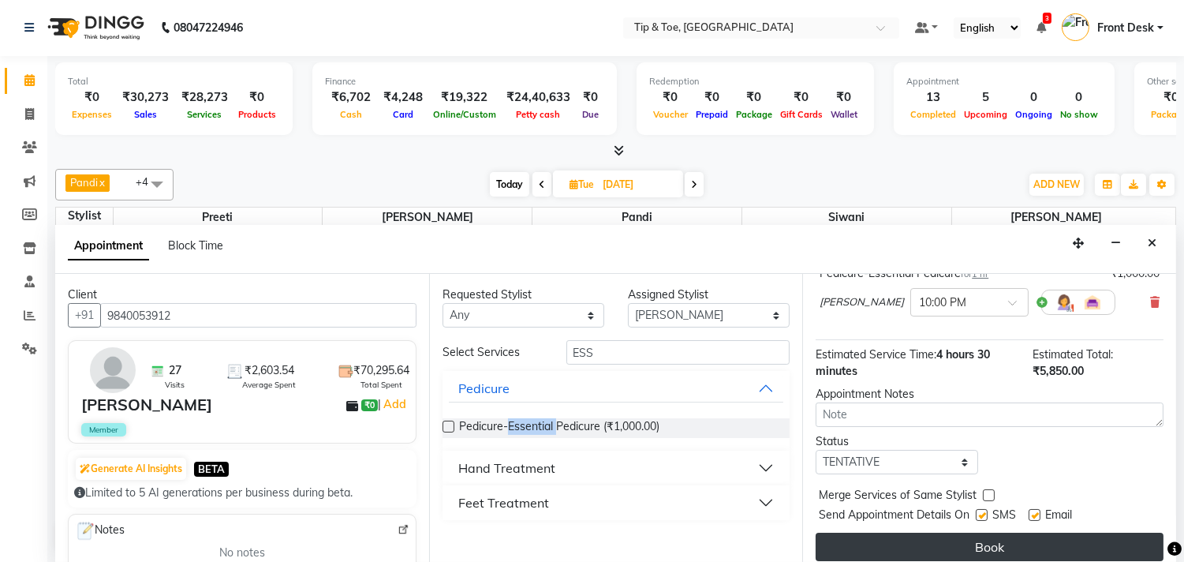
scroll to position [502, 0]
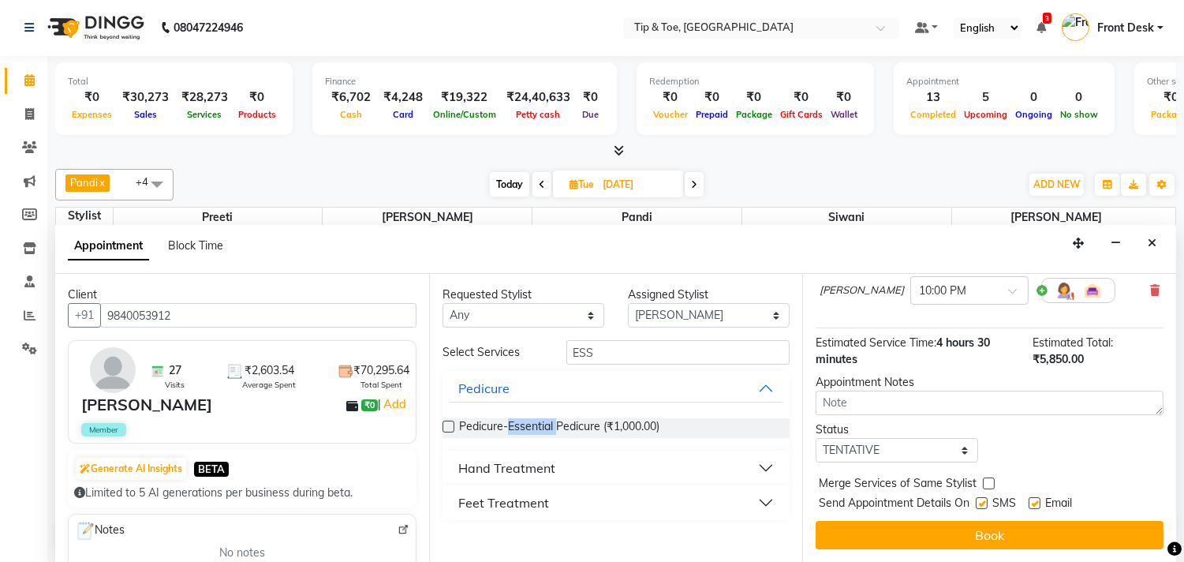
click at [1015, 532] on button "Book" at bounding box center [990, 535] width 348 height 28
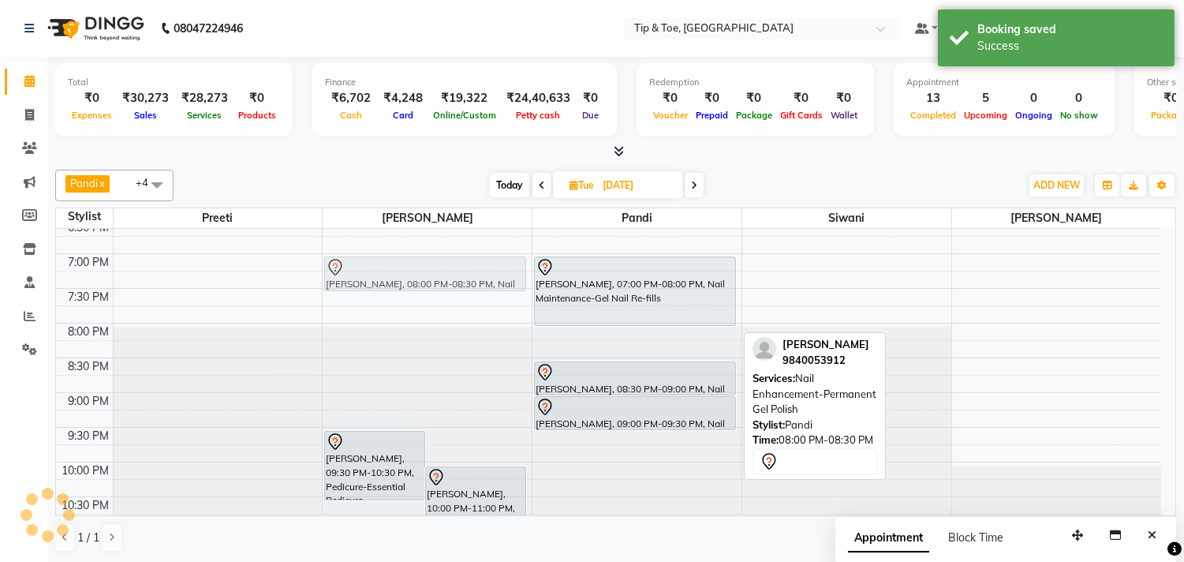
scroll to position [668, 0]
drag, startPoint x: 625, startPoint y: 324, endPoint x: 342, endPoint y: 276, distance: 287.2
click at [342, 276] on tr "deepika, 03:00 PM-03:30 PM, Hand Treatment-Essential Manicure deepika, 03:30 PM…" at bounding box center [608, 46] width 1105 height 971
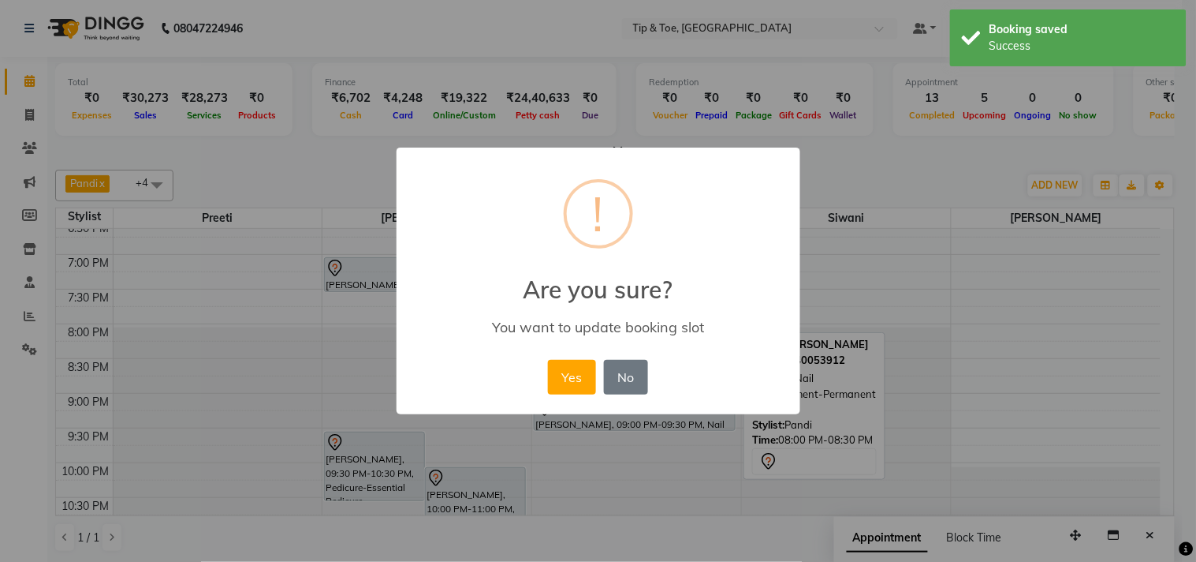
drag, startPoint x: 573, startPoint y: 371, endPoint x: 560, endPoint y: 367, distance: 13.5
click at [572, 371] on button "Yes" at bounding box center [572, 377] width 48 height 35
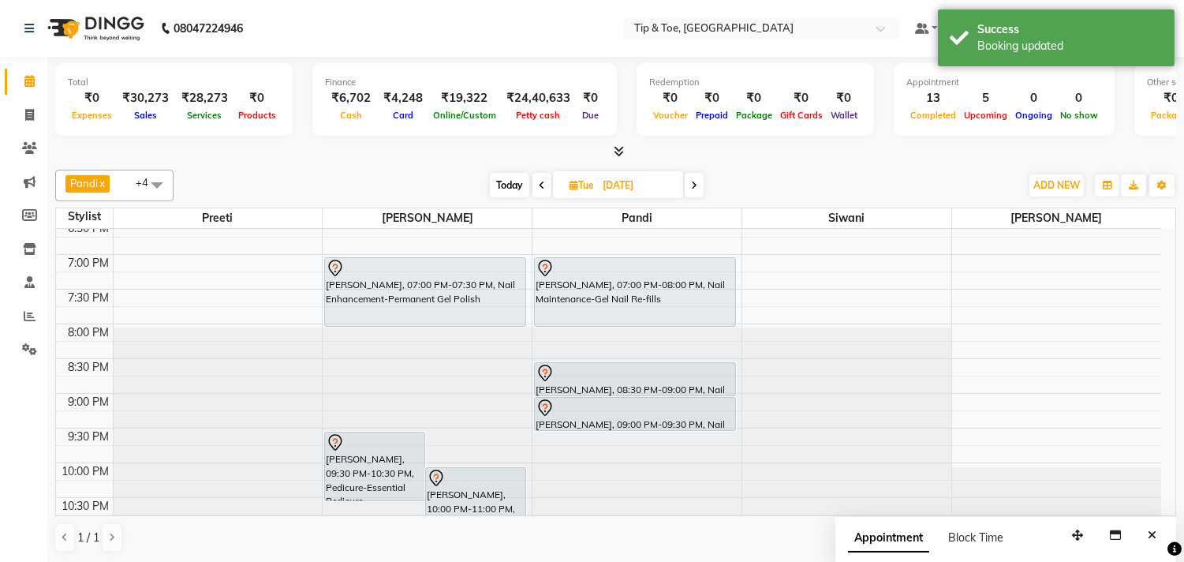
drag, startPoint x: 439, startPoint y: 286, endPoint x: 439, endPoint y: 312, distance: 25.3
click at [439, 312] on div "[PERSON_NAME], 09:30 PM-10:30 PM, Pedicure-Essential Pedicure [PERSON_NAME], 10…" at bounding box center [427, 46] width 209 height 971
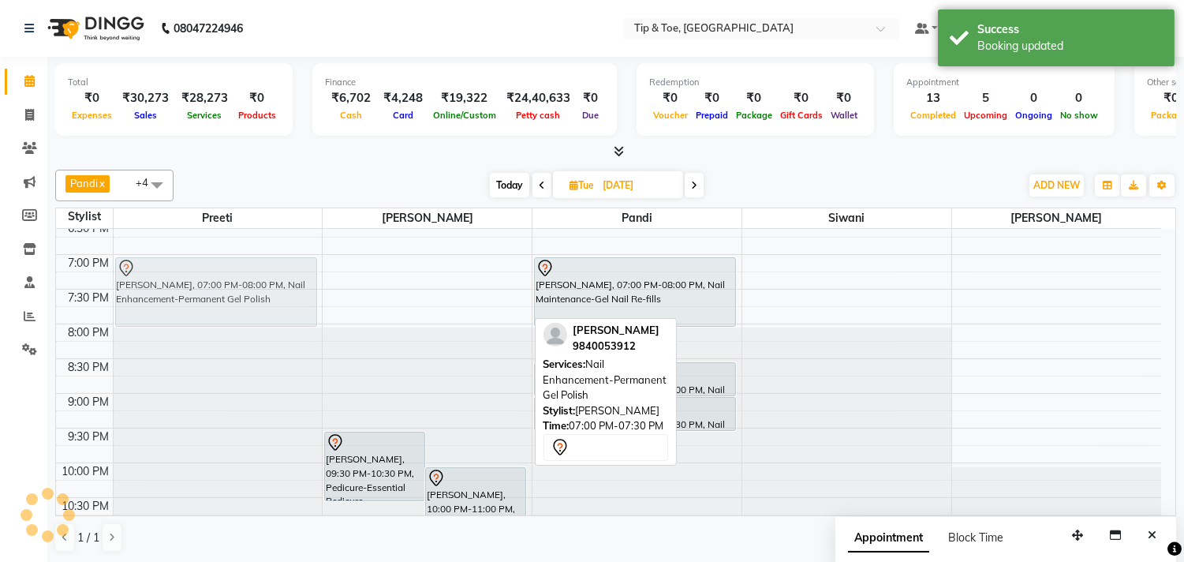
drag, startPoint x: 430, startPoint y: 289, endPoint x: 312, endPoint y: 289, distance: 118.3
click at [245, 295] on tr "deepika, 03:00 PM-03:30 PM, Hand Treatment-Essential Manicure deepika, 03:30 PM…" at bounding box center [608, 46] width 1105 height 971
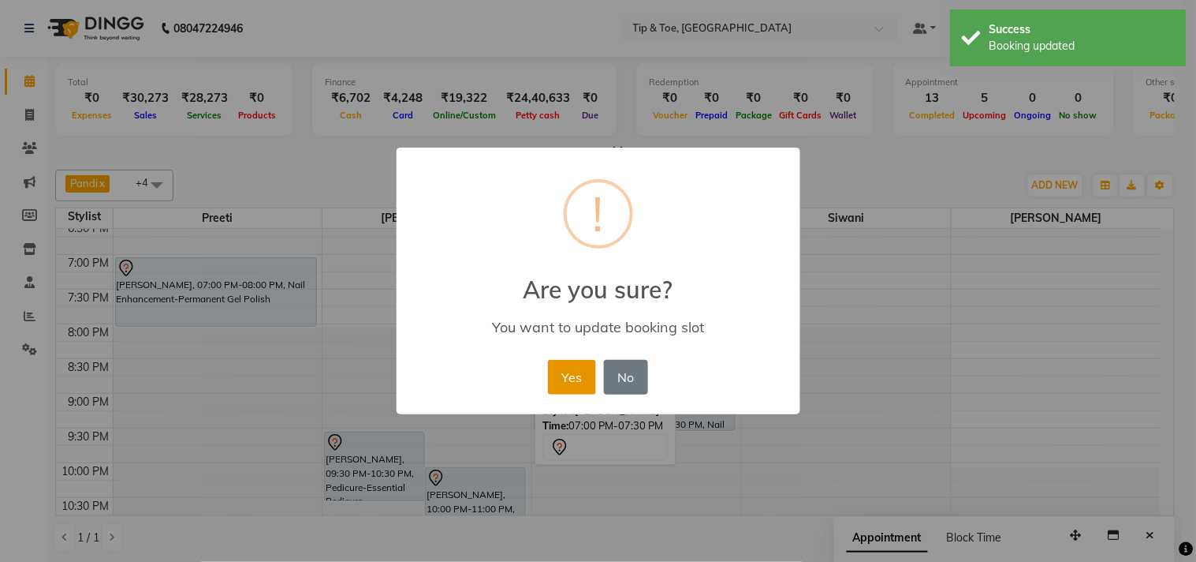
click at [587, 368] on button "Yes" at bounding box center [572, 377] width 48 height 35
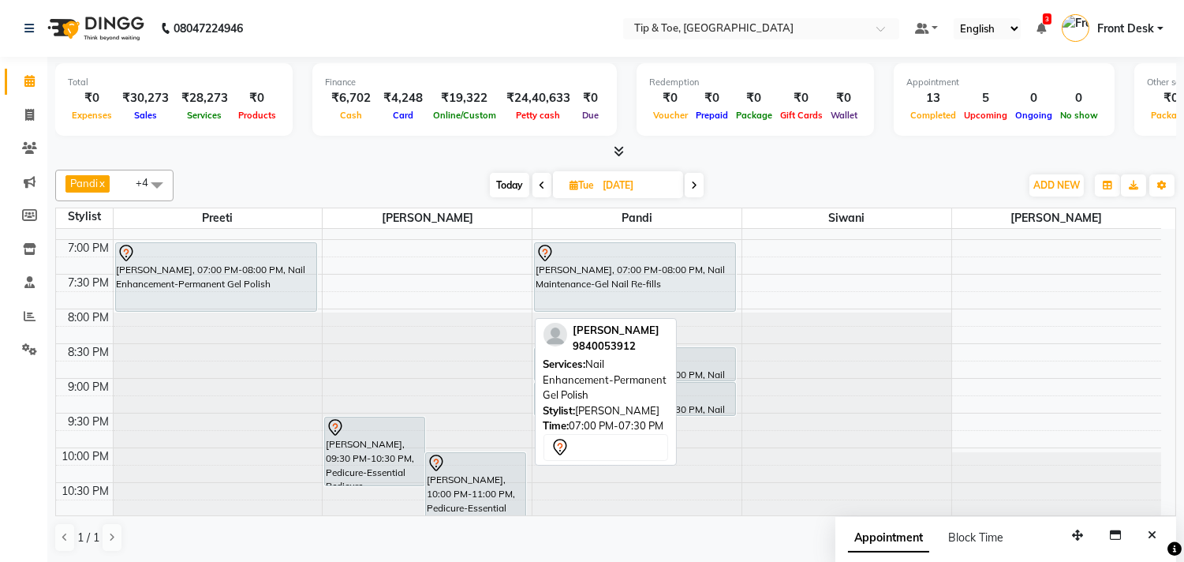
scroll to position [689, 0]
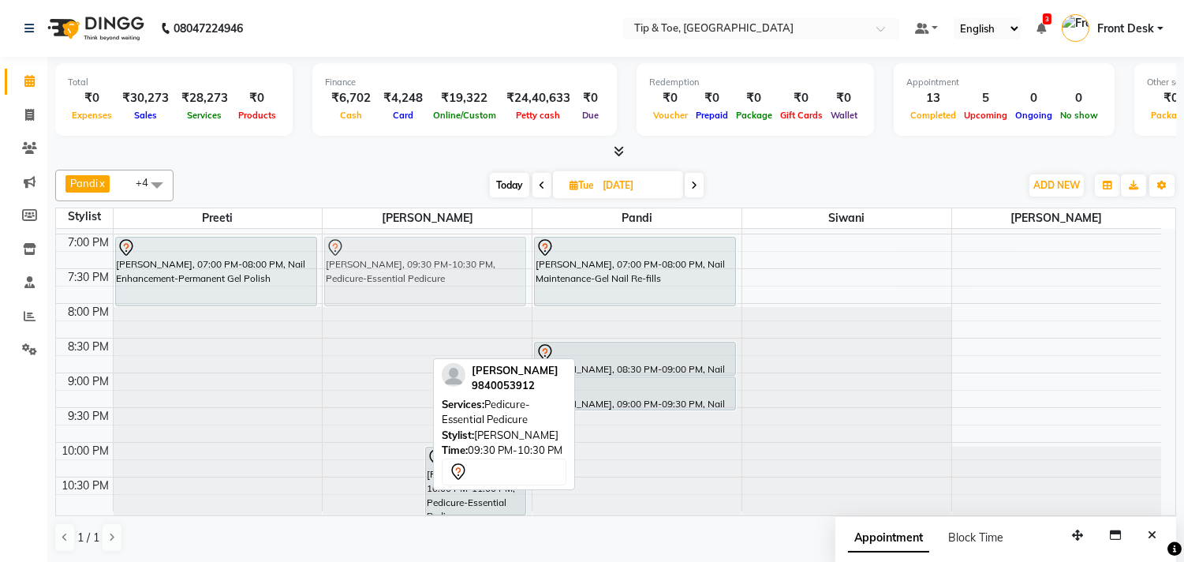
drag, startPoint x: 358, startPoint y: 458, endPoint x: 495, endPoint y: 284, distance: 221.8
click at [495, 284] on div "[PERSON_NAME], 09:30 PM-10:30 PM, Pedicure-Essential Pedicure [PERSON_NAME], 10…" at bounding box center [427, 25] width 209 height 971
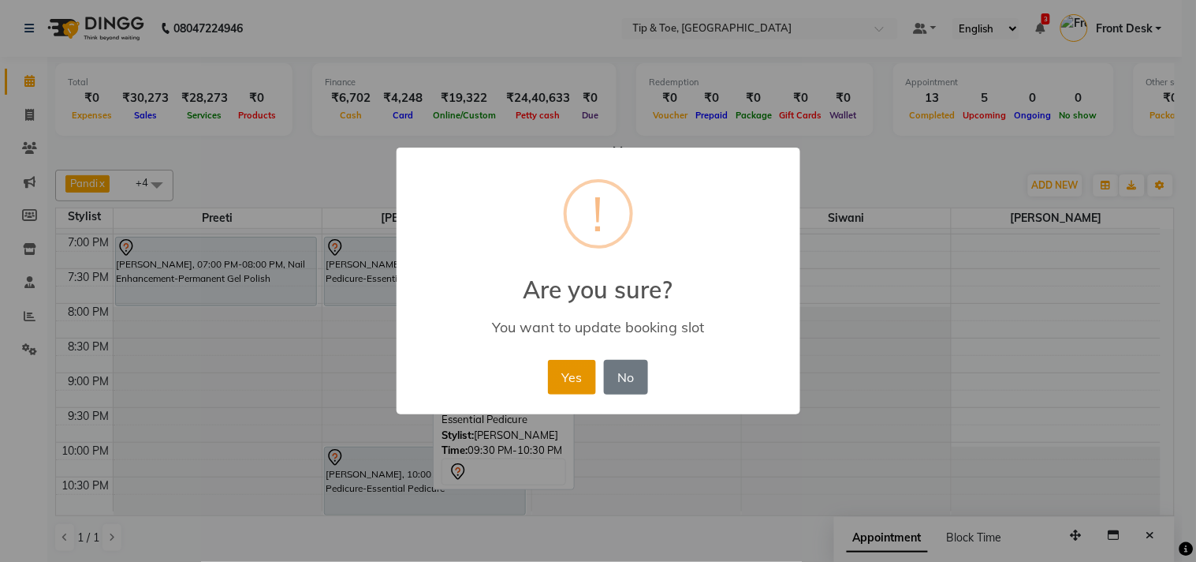
click at [573, 377] on button "Yes" at bounding box center [572, 377] width 48 height 35
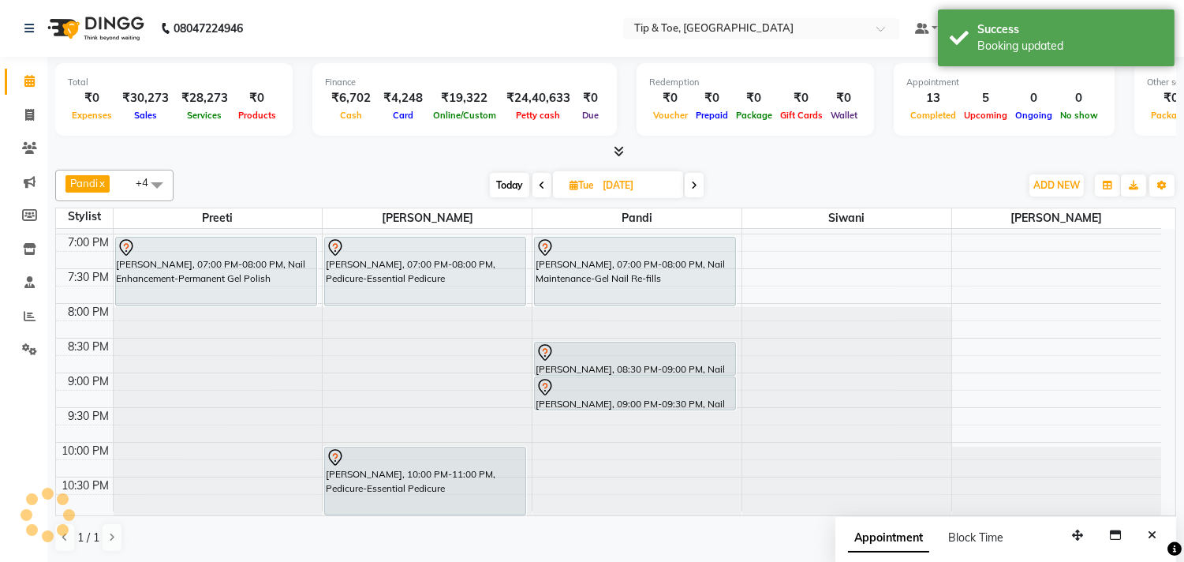
scroll to position [1, 0]
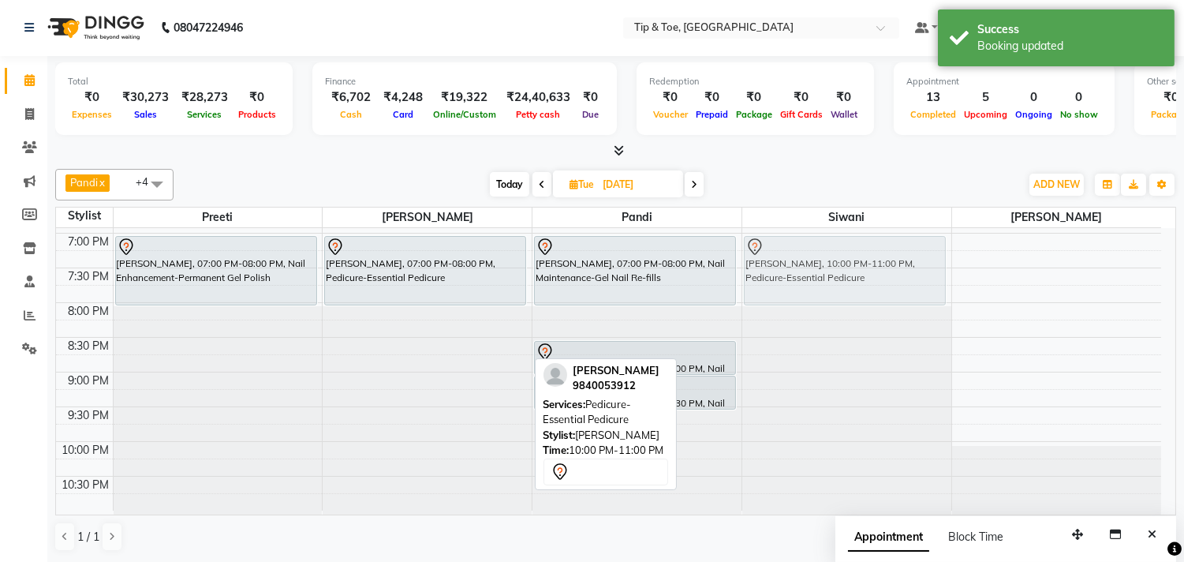
drag, startPoint x: 398, startPoint y: 483, endPoint x: 880, endPoint y: 280, distance: 523.5
click at [880, 280] on tr "deepika, 03:00 PM-03:30 PM, Hand Treatment-Essential Manicure deepika, 03:30 PM…" at bounding box center [608, 24] width 1105 height 971
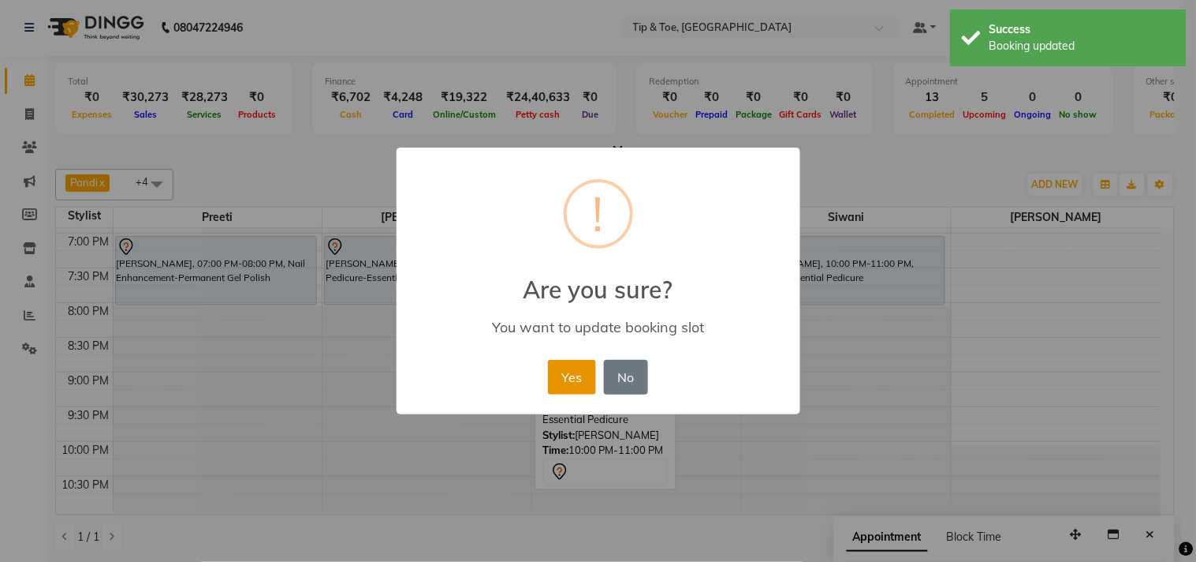
click at [584, 371] on button "Yes" at bounding box center [572, 377] width 48 height 35
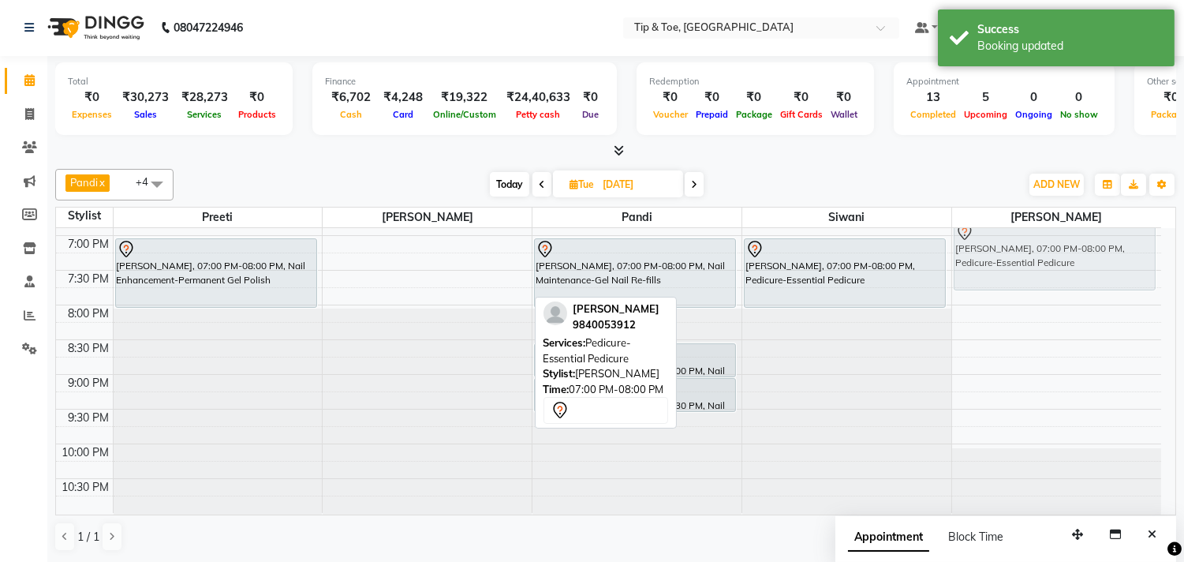
scroll to position [685, 0]
drag, startPoint x: 412, startPoint y: 267, endPoint x: 995, endPoint y: 261, distance: 582.9
click at [995, 261] on tr "deepika, 03:00 PM-03:30 PM, Hand Treatment-Essential Manicure deepika, 03:30 PM…" at bounding box center [608, 28] width 1105 height 971
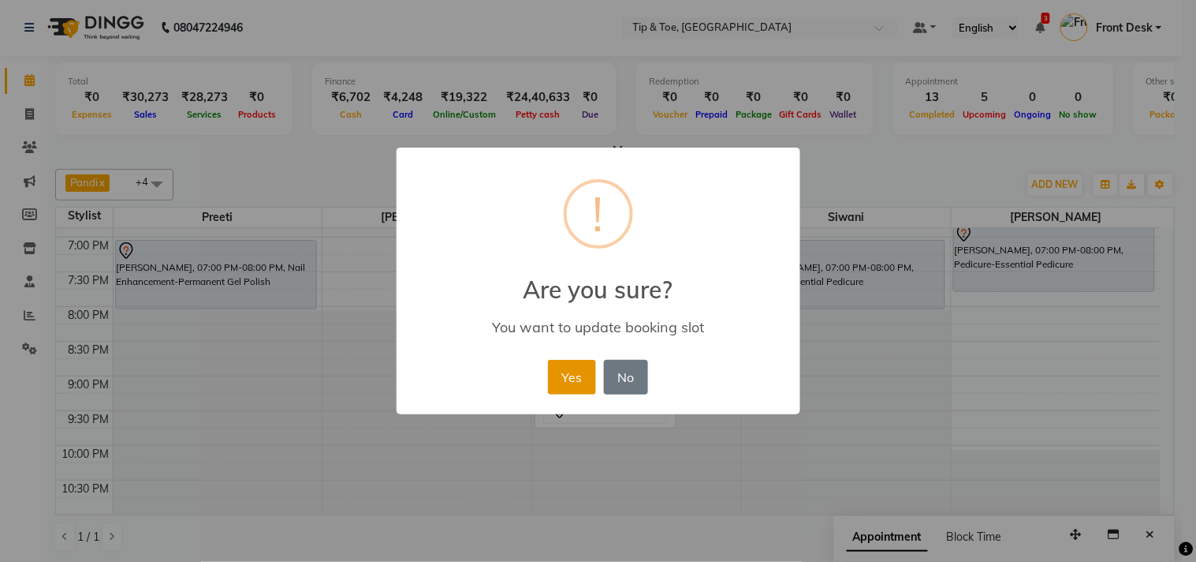
click at [577, 375] on button "Yes" at bounding box center [572, 377] width 48 height 35
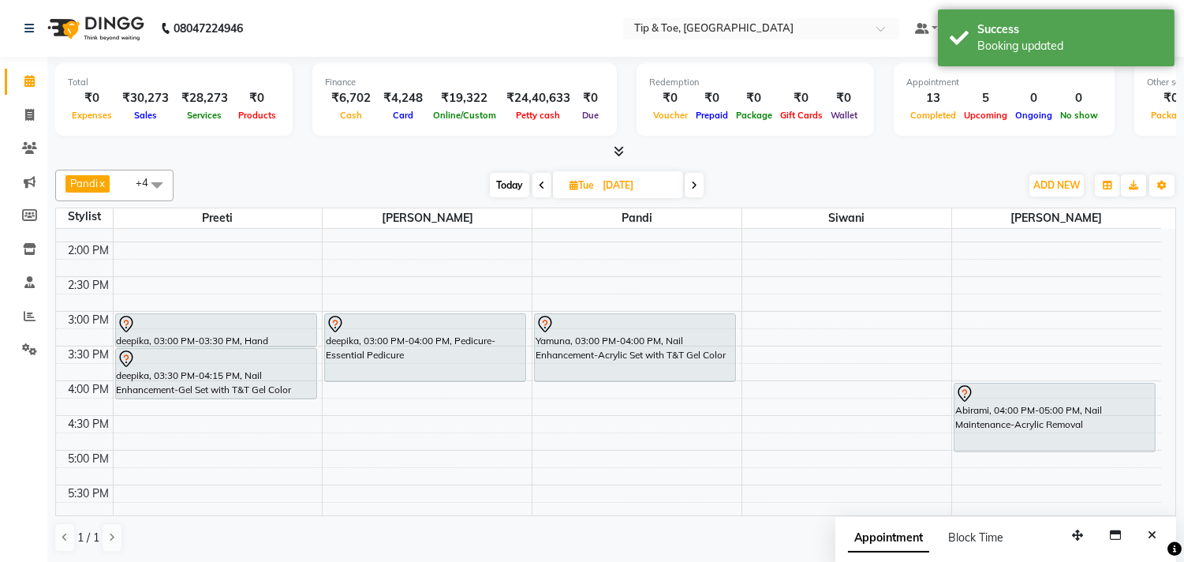
scroll to position [334, 0]
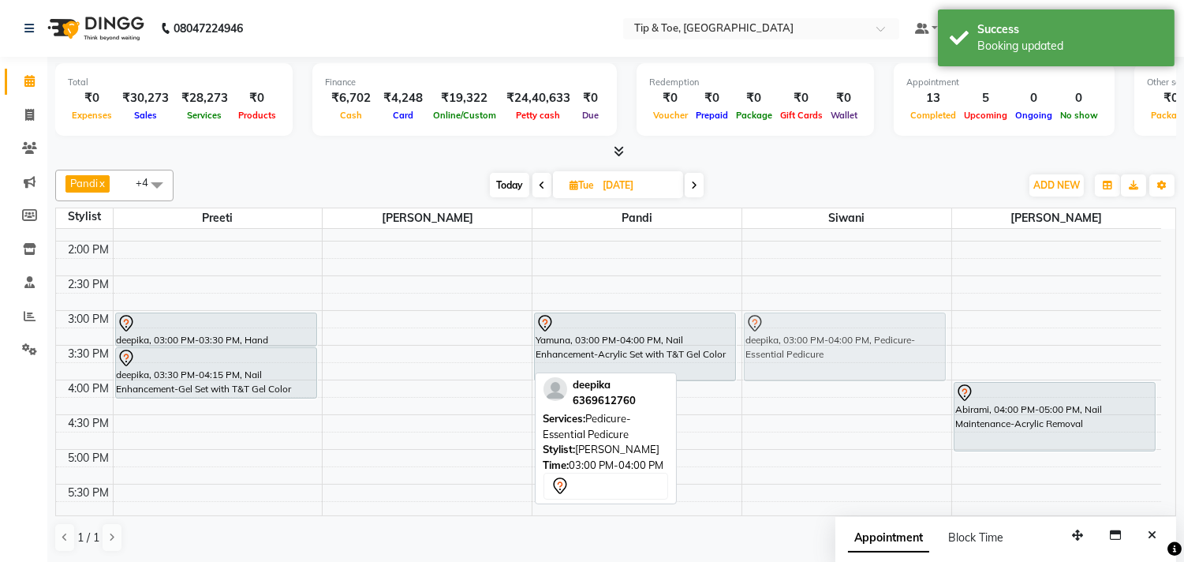
drag, startPoint x: 407, startPoint y: 345, endPoint x: 798, endPoint y: 342, distance: 391.2
click at [798, 342] on tr "deepika, 03:00 PM-03:30 PM, Hand Treatment-Essential Manicure deepika, 03:30 PM…" at bounding box center [608, 379] width 1105 height 971
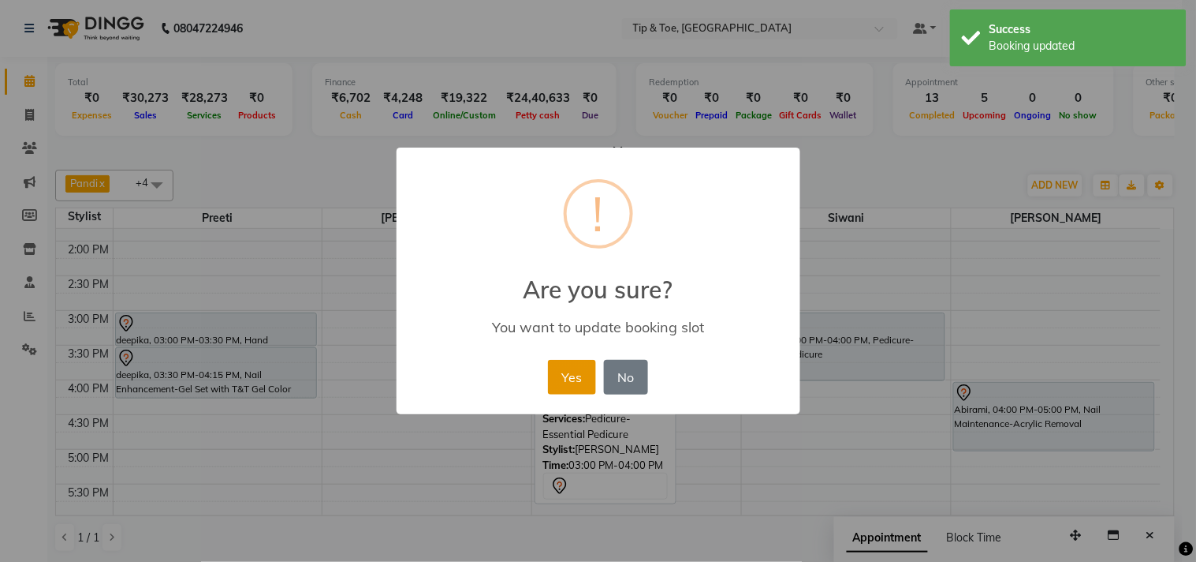
click at [563, 372] on button "Yes" at bounding box center [572, 377] width 48 height 35
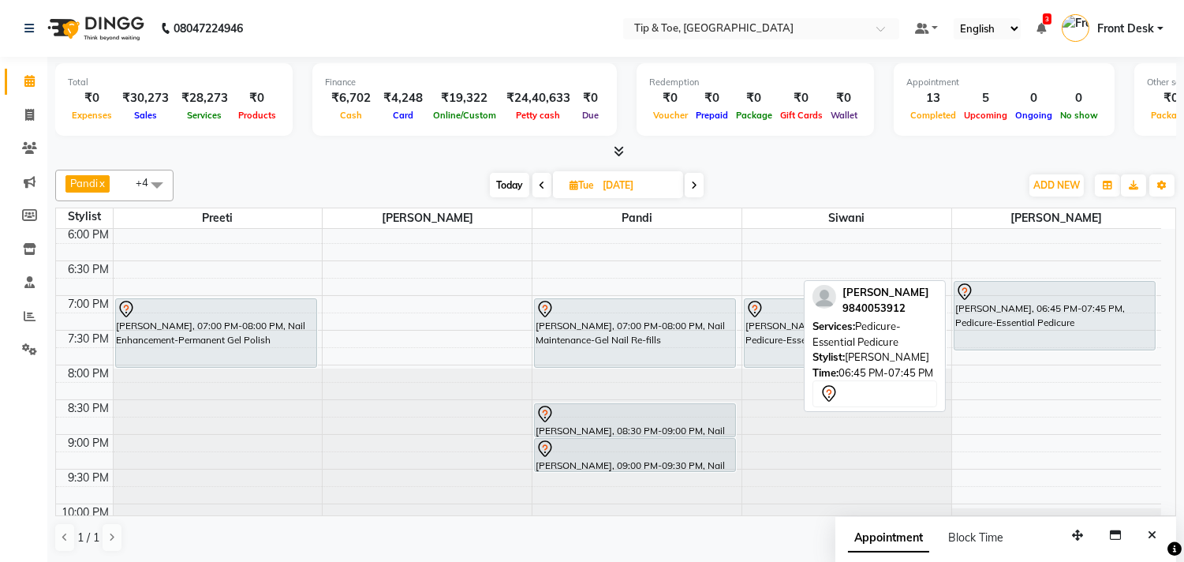
scroll to position [601, 0]
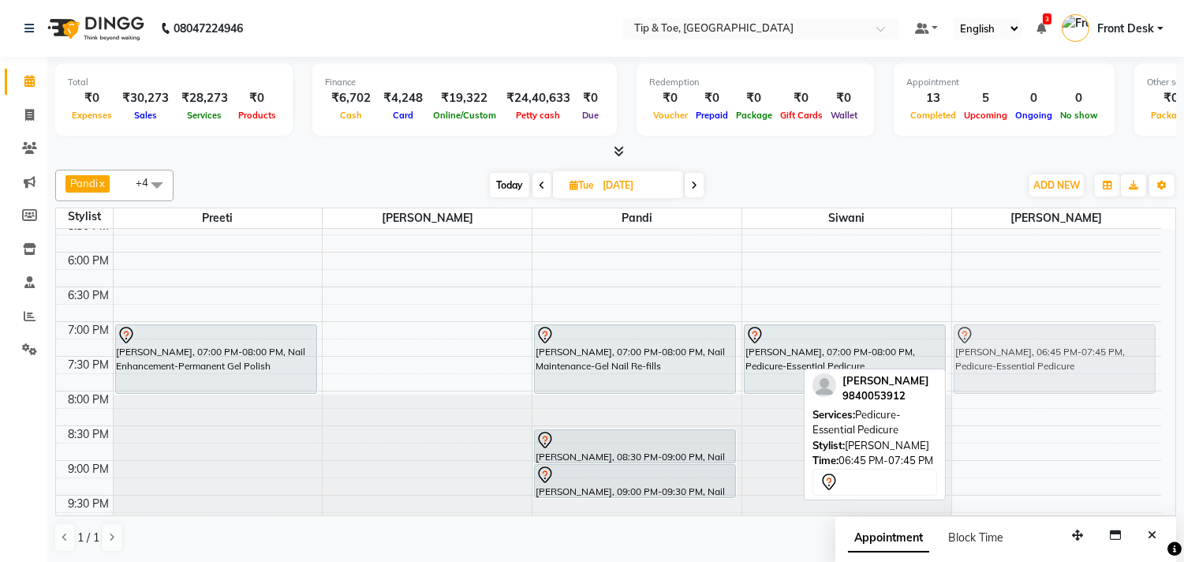
drag, startPoint x: 1047, startPoint y: 329, endPoint x: 1050, endPoint y: 348, distance: 19.1
click at [1050, 348] on div "Abirami, 04:00 PM-05:00 PM, Nail Maintenance-Acrylic Removal [PERSON_NAME], 06:…" at bounding box center [1056, 113] width 209 height 971
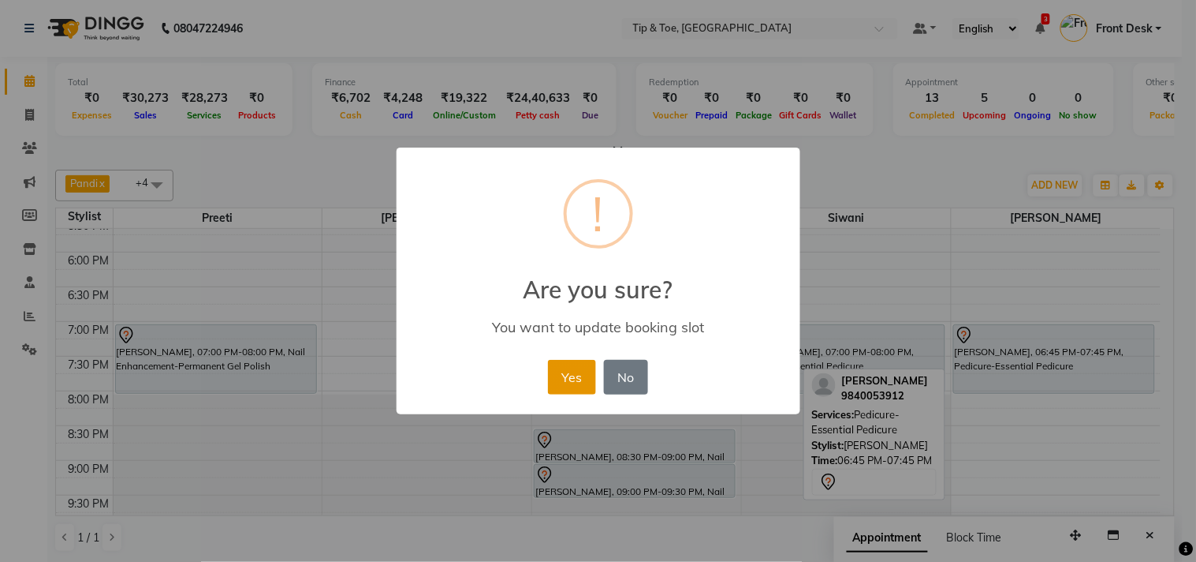
click at [556, 377] on button "Yes" at bounding box center [572, 377] width 48 height 35
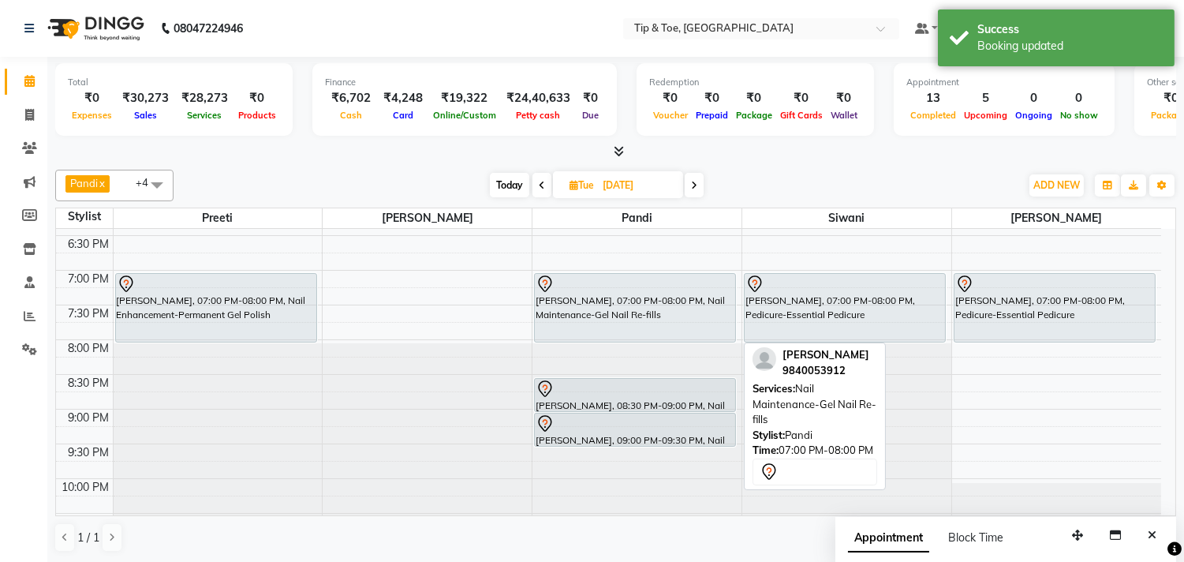
scroll to position [689, 0]
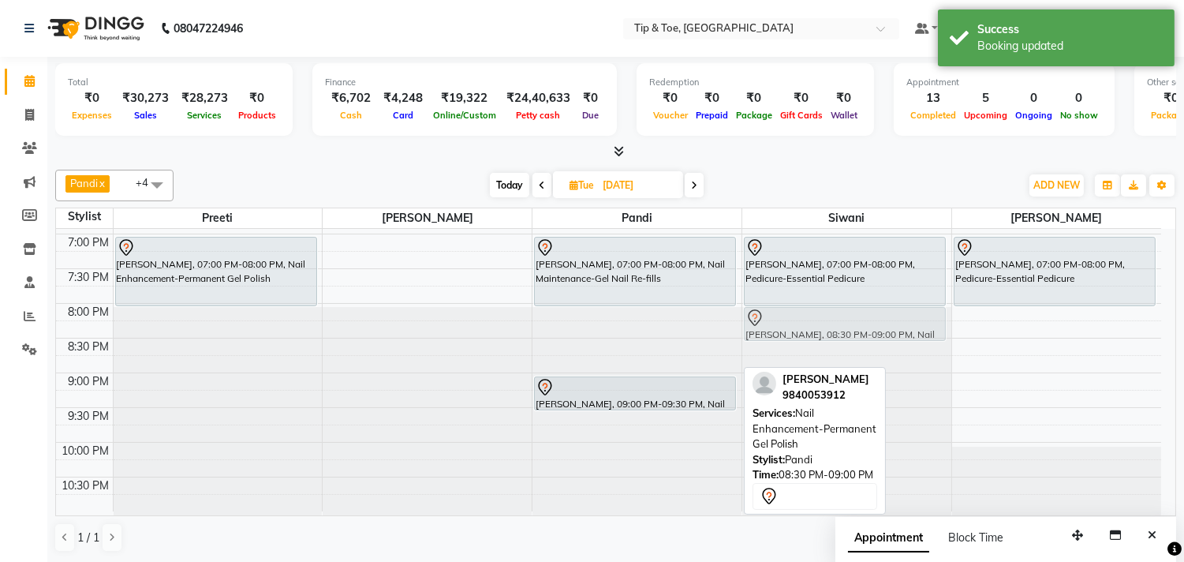
drag, startPoint x: 611, startPoint y: 355, endPoint x: 870, endPoint y: 319, distance: 261.2
click at [870, 319] on tr "deepika, 03:00 PM-03:30 PM, Hand Treatment-Essential Manicure deepika, 03:30 PM…" at bounding box center [608, 25] width 1105 height 971
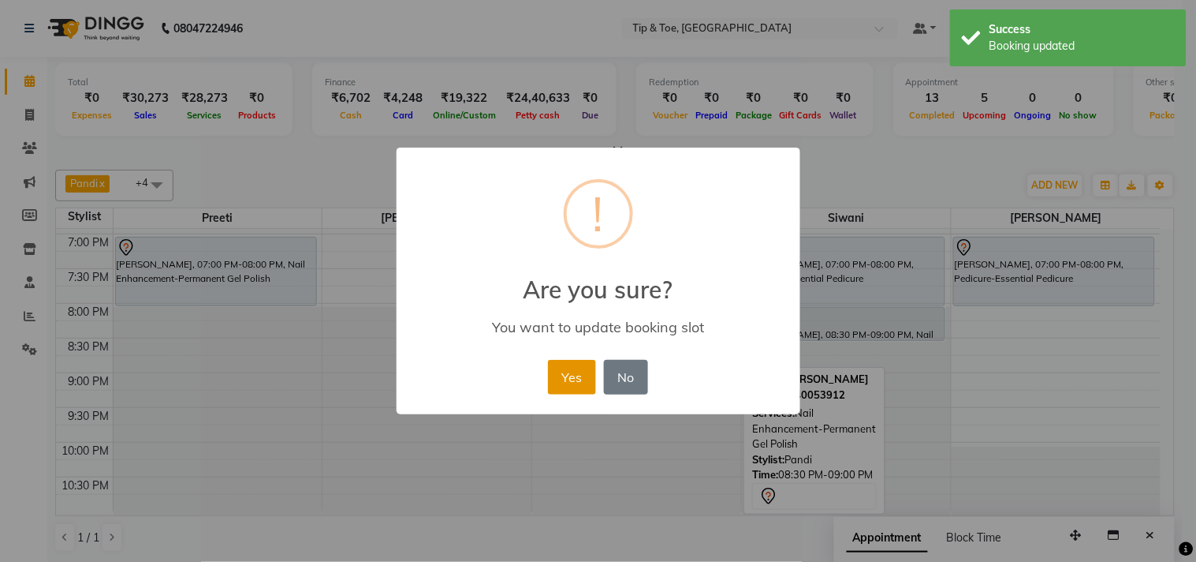
click at [579, 371] on button "Yes" at bounding box center [572, 377] width 48 height 35
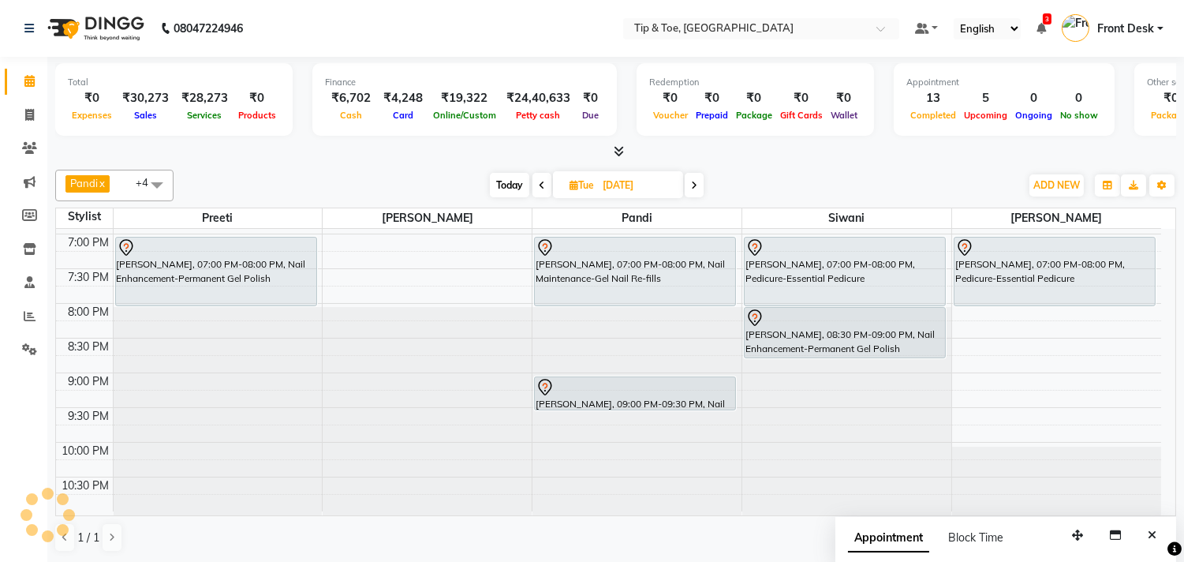
drag, startPoint x: 856, startPoint y: 339, endPoint x: 856, endPoint y: 353, distance: 13.4
click at [856, 353] on div "deepika, 03:00 PM-04:00 PM, Pedicure-Essential Pedicure [PERSON_NAME], 07:00 PM…" at bounding box center [846, 25] width 209 height 971
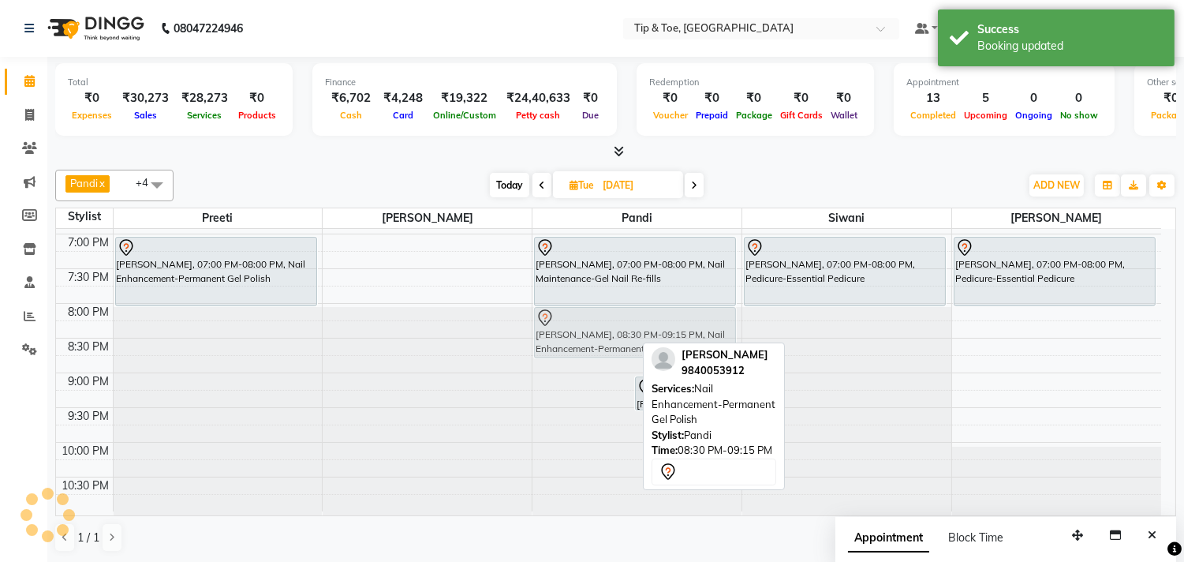
drag, startPoint x: 587, startPoint y: 374, endPoint x: 651, endPoint y: 338, distance: 74.2
click at [651, 338] on div "[PERSON_NAME], 08:30 PM-09:15 PM, Nail Enhancement-Permanent Gel Polish [PERSON…" at bounding box center [636, 25] width 209 height 971
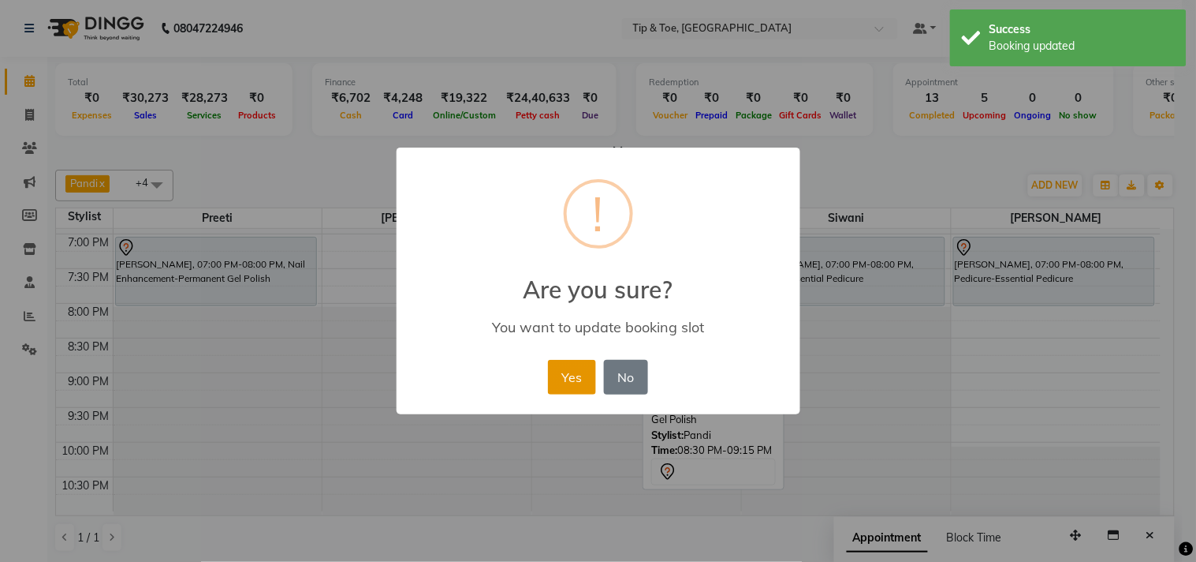
click at [568, 369] on button "Yes" at bounding box center [572, 377] width 48 height 35
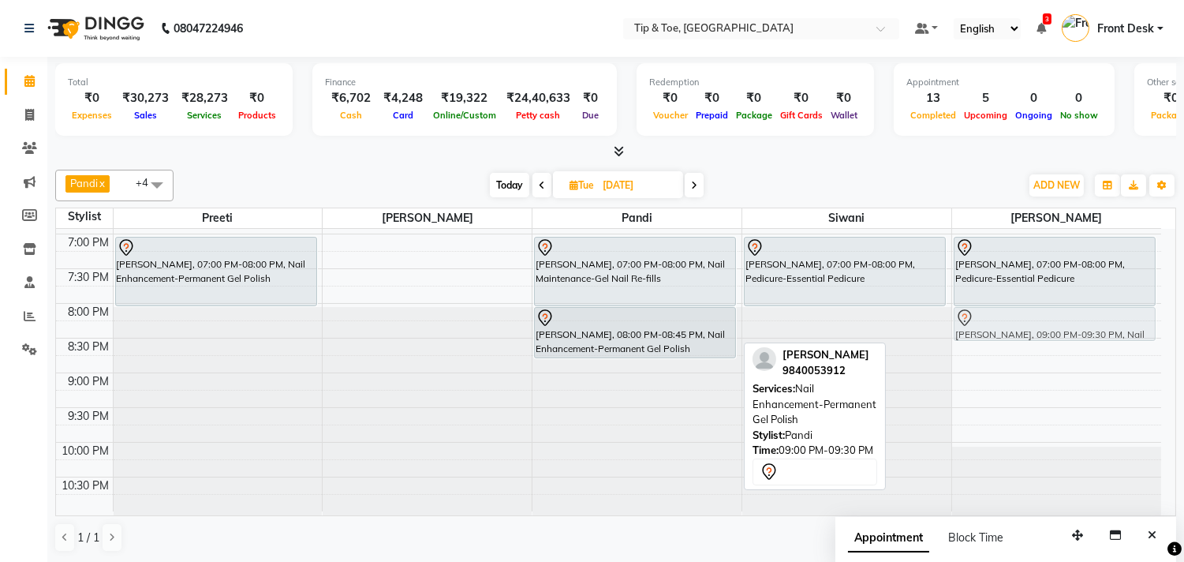
drag, startPoint x: 564, startPoint y: 391, endPoint x: 900, endPoint y: 328, distance: 341.9
click at [900, 328] on tr "deepika, 03:00 PM-03:30 PM, Hand Treatment-Essential Manicure deepika, 03:30 PM…" at bounding box center [608, 25] width 1105 height 971
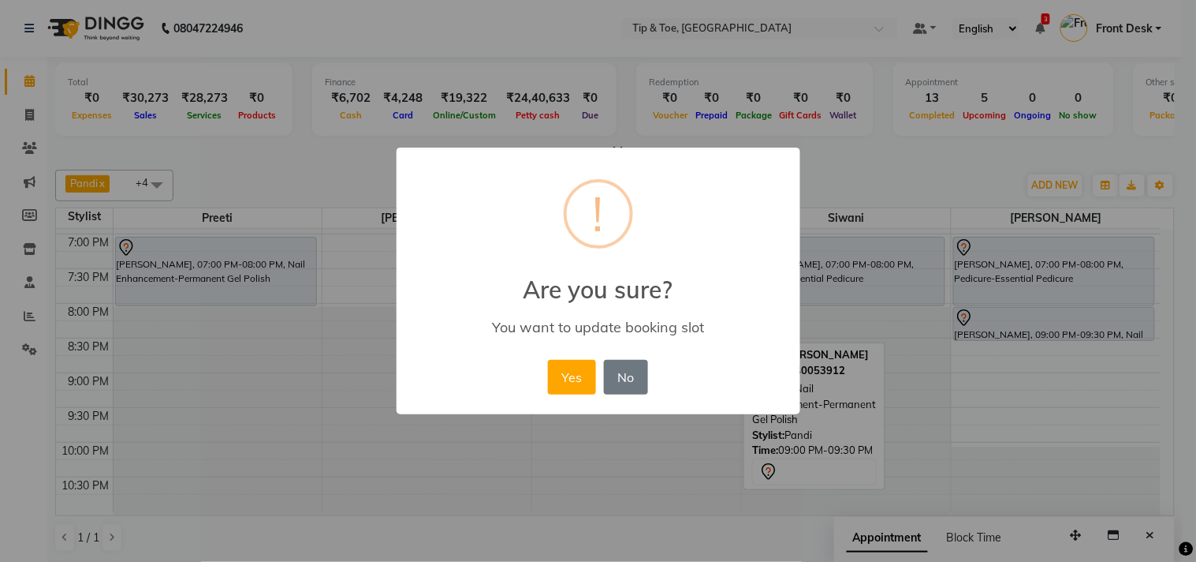
click at [565, 386] on button "Yes" at bounding box center [572, 377] width 48 height 35
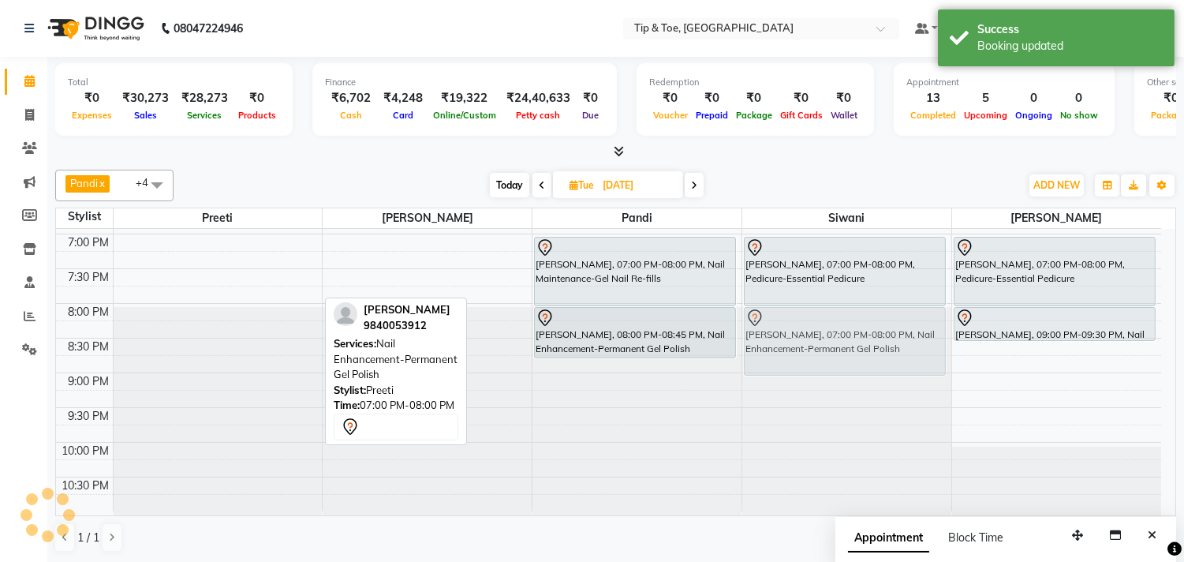
drag, startPoint x: 195, startPoint y: 280, endPoint x: 794, endPoint y: 344, distance: 602.8
click at [794, 344] on tr "deepika, 03:00 PM-03:30 PM, Hand Treatment-Essential Manicure deepika, 03:30 PM…" at bounding box center [608, 25] width 1105 height 971
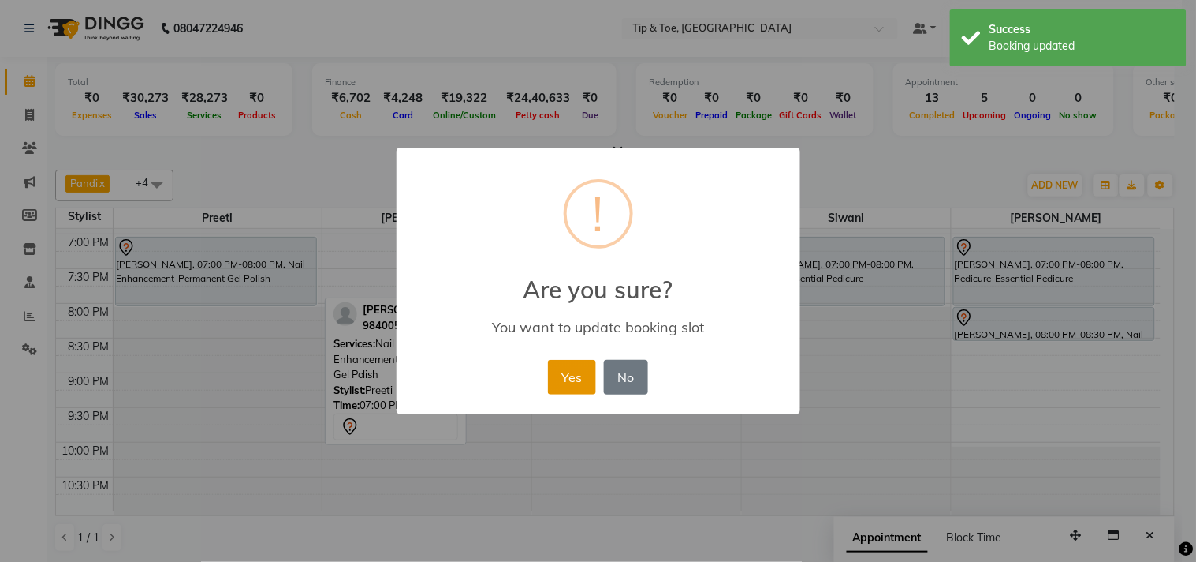
click at [570, 373] on button "Yes" at bounding box center [572, 377] width 48 height 35
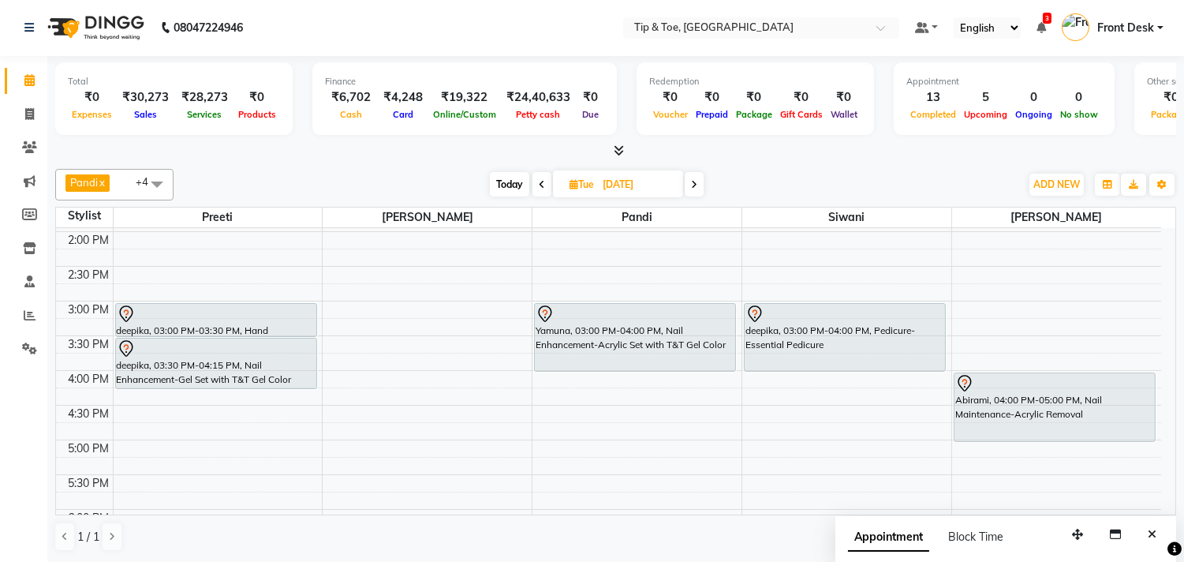
scroll to position [338, 0]
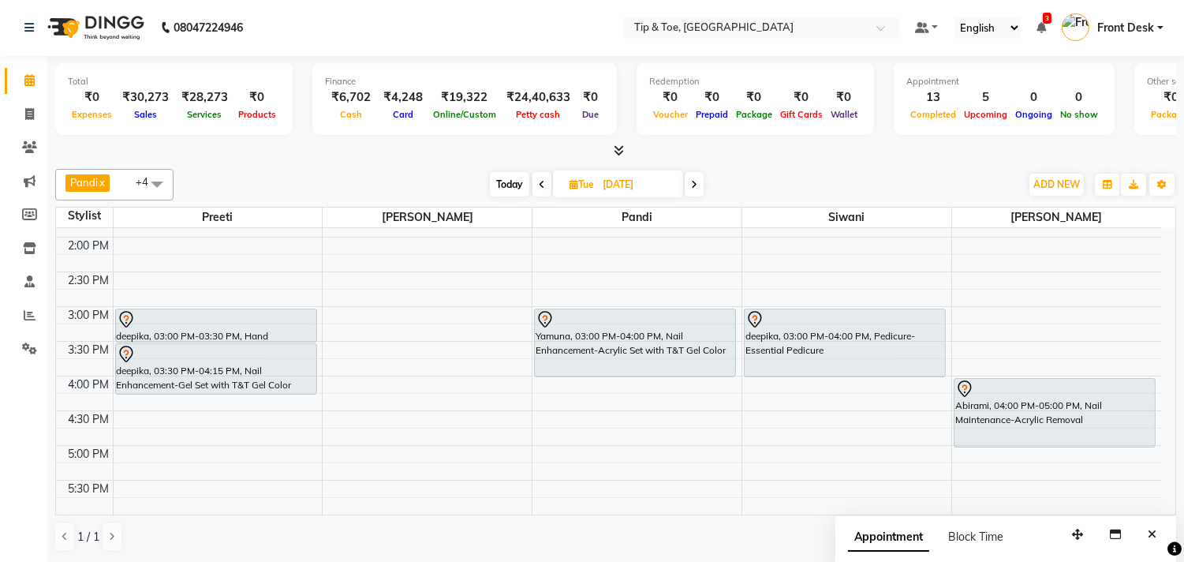
click at [499, 177] on span "Today" at bounding box center [509, 184] width 39 height 24
type input "[DATE]"
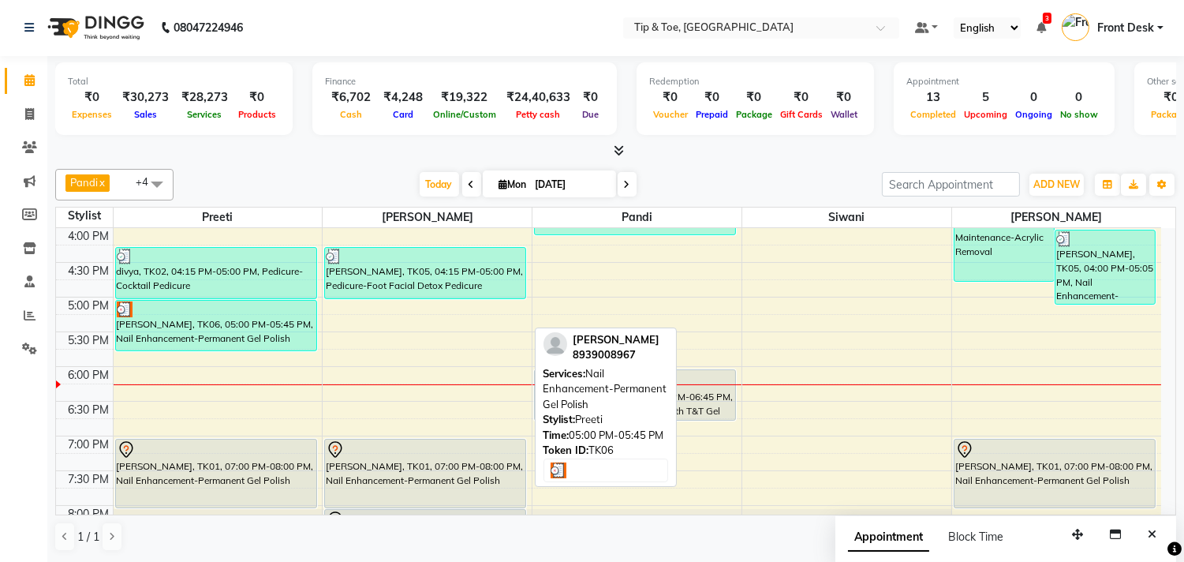
scroll to position [453, 0]
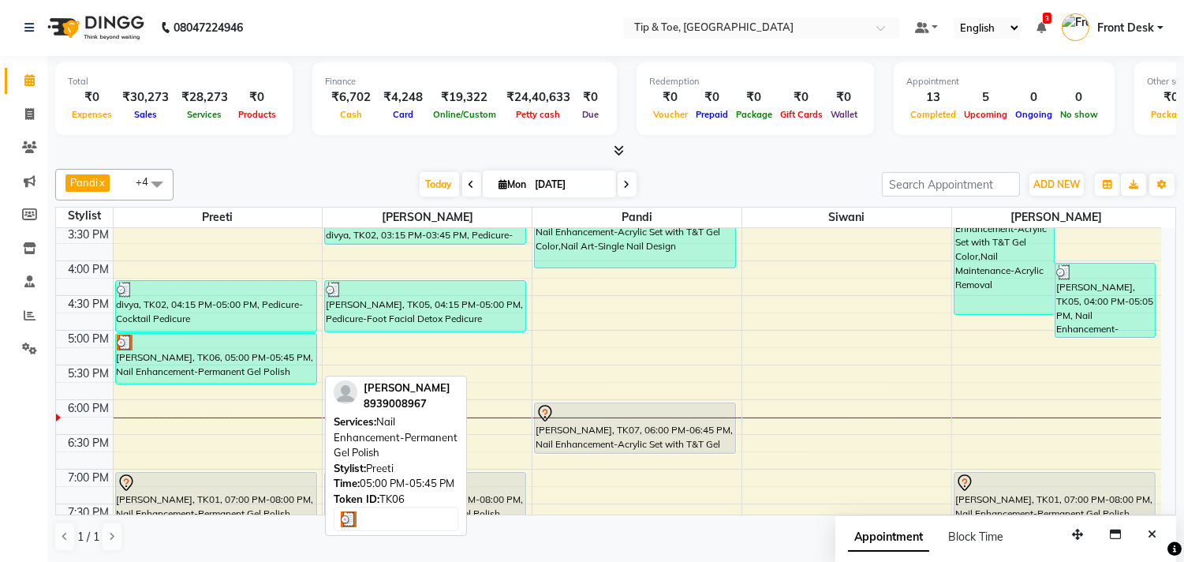
click at [241, 368] on div "[PERSON_NAME], TK06, 05:00 PM-05:45 PM, Nail Enhancement-Permanent Gel Polish" at bounding box center [216, 359] width 200 height 50
